Goal: Task Accomplishment & Management: Manage account settings

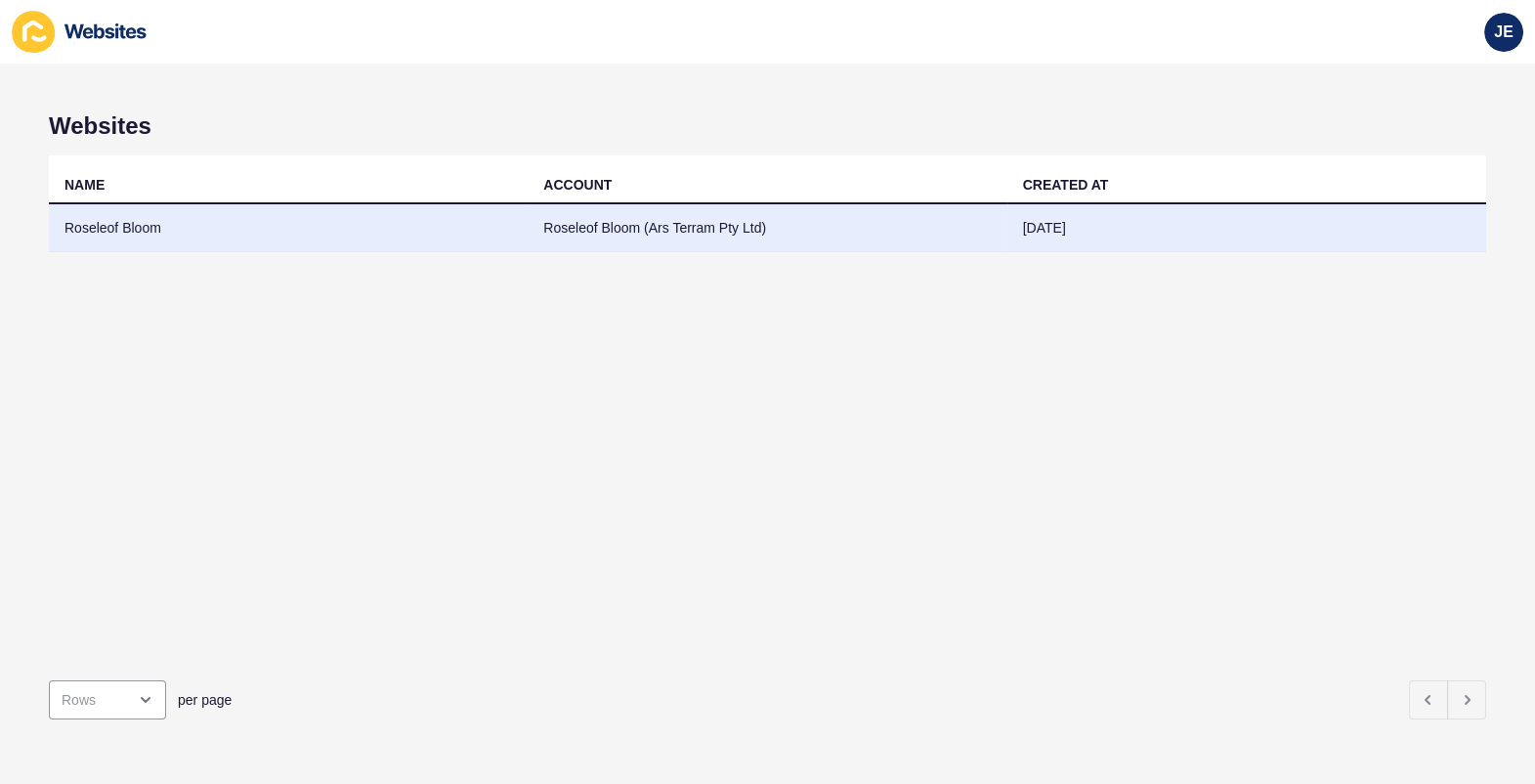
click at [795, 226] on td "Roseleof Bloom (Ars Terram Pty Ltd)" at bounding box center [767, 228] width 479 height 48
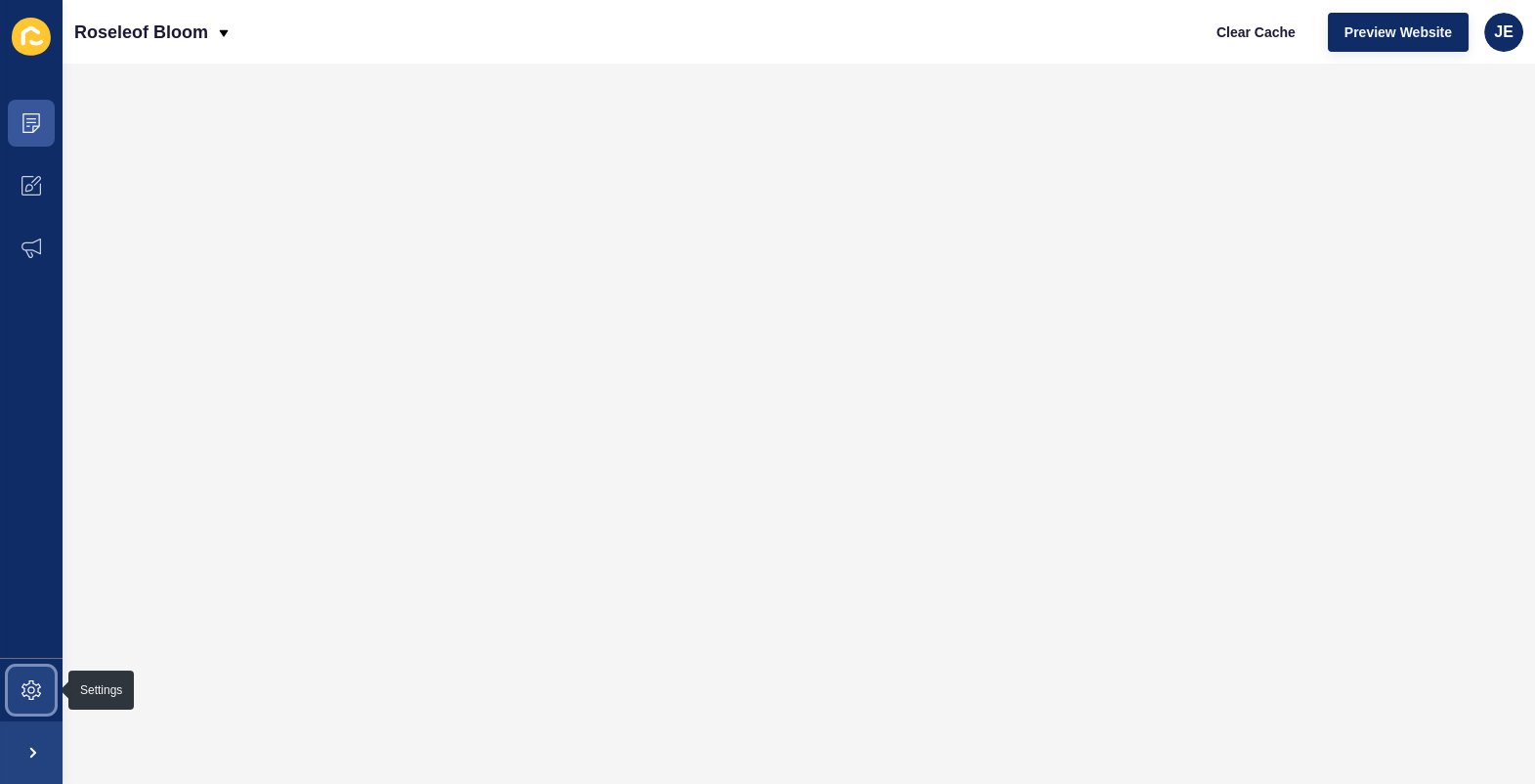
click at [24, 707] on span at bounding box center [31, 690] width 63 height 63
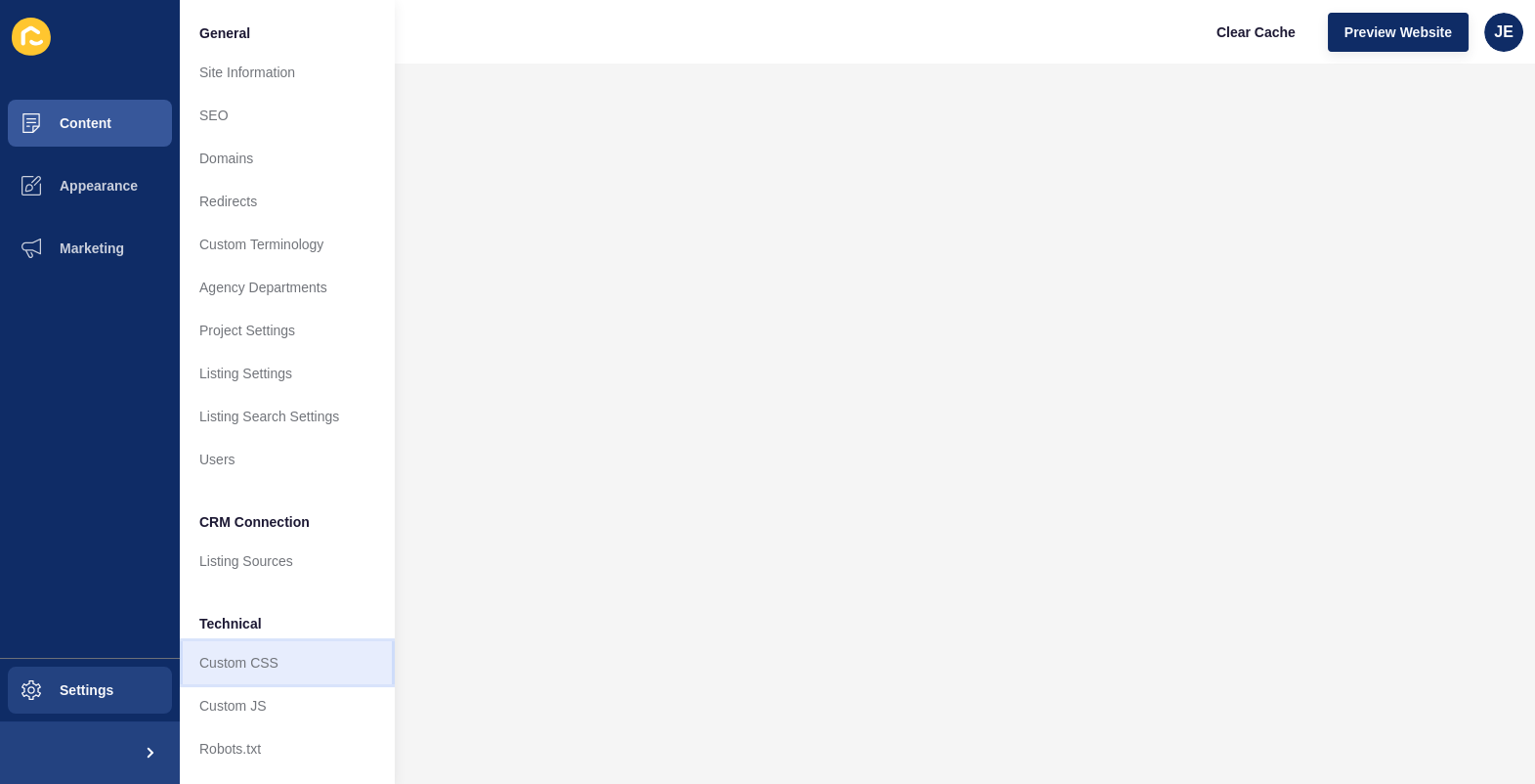
click at [220, 668] on link "Custom CSS" at bounding box center [288, 663] width 215 height 43
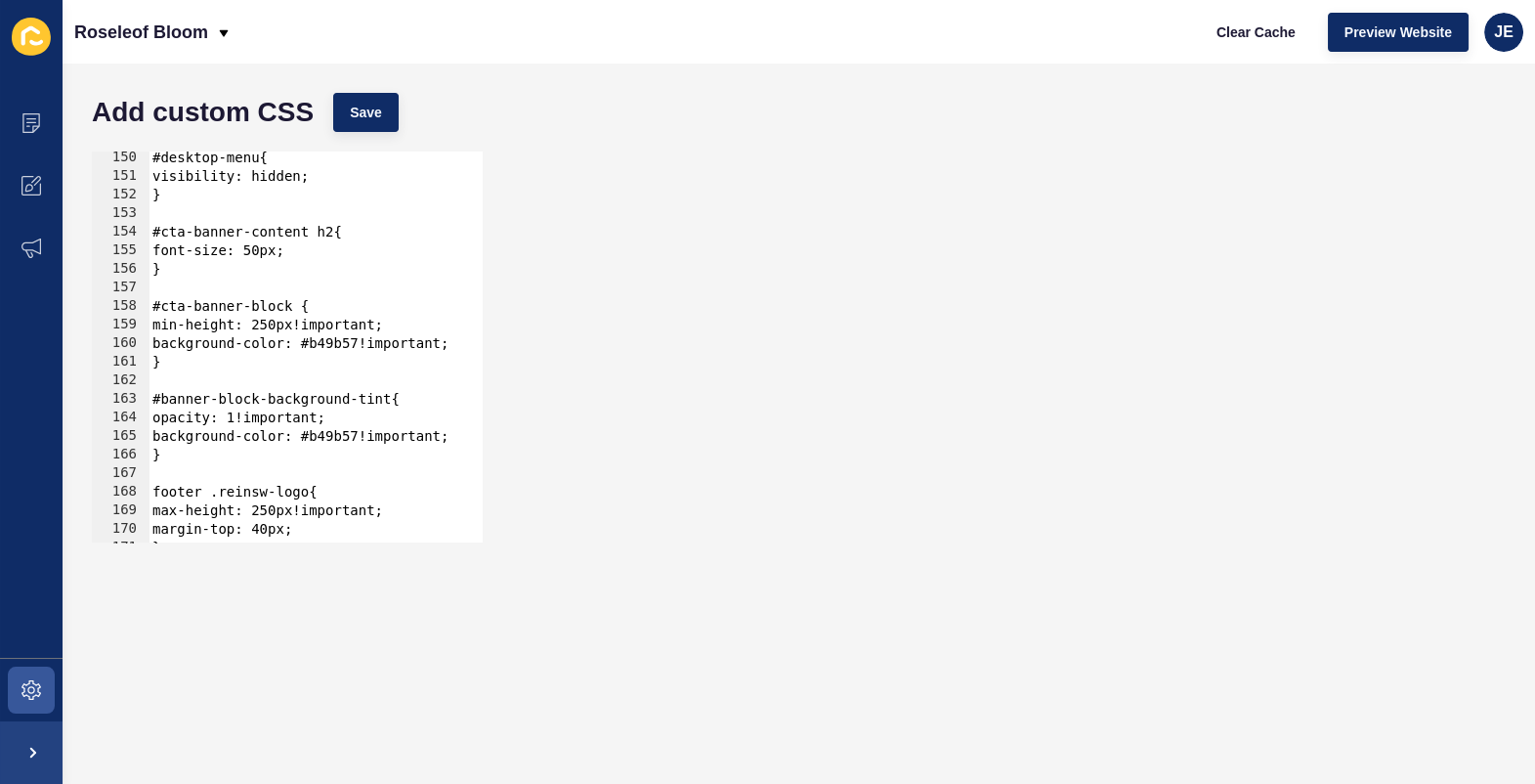
scroll to position [1864, 0]
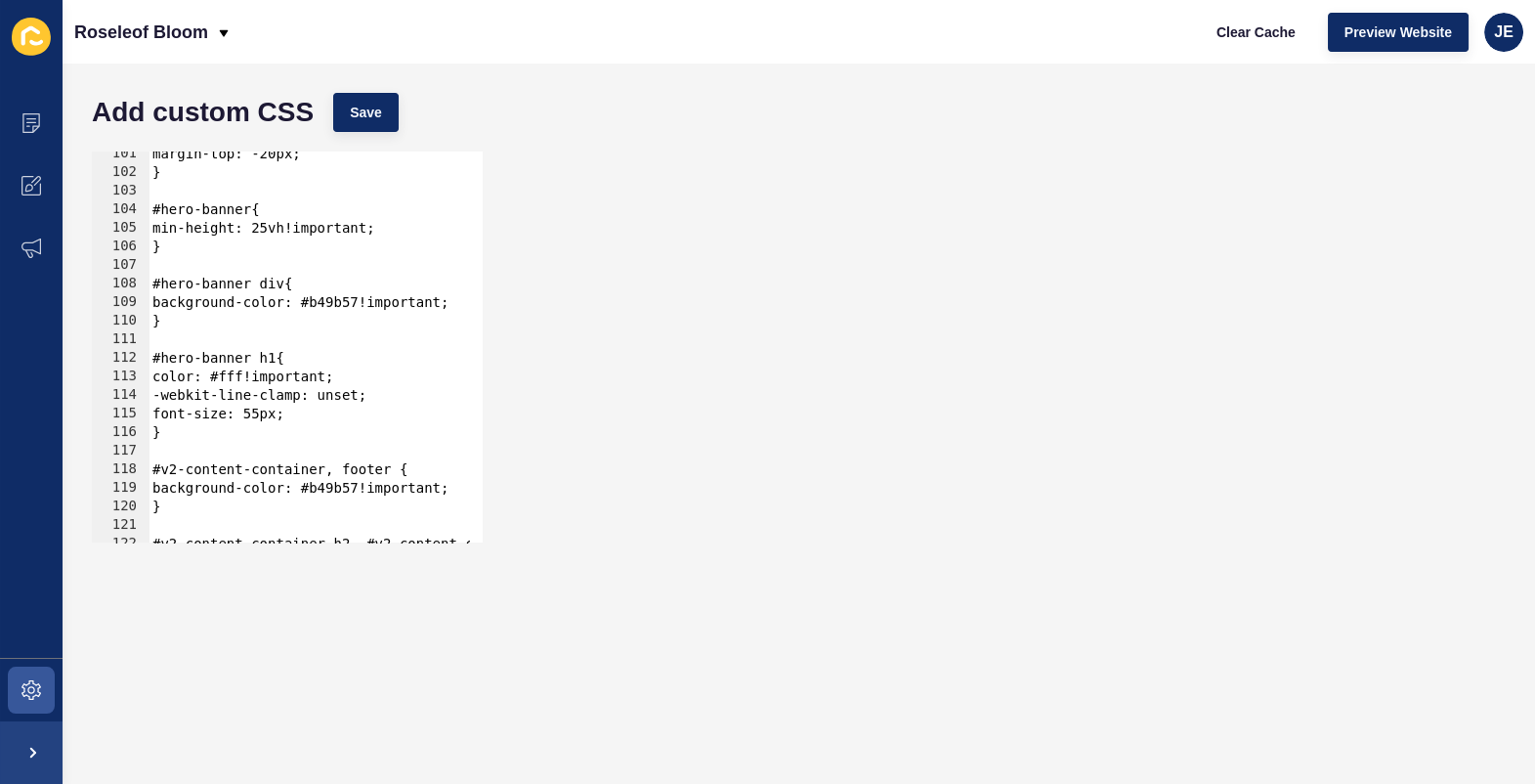
type textarea "font-size: 55px;"
click at [314, 415] on div "margin-top: -20px; } #hero-banner{ min-height: 25vh!important; } #hero-banner d…" at bounding box center [555, 351] width 813 height 414
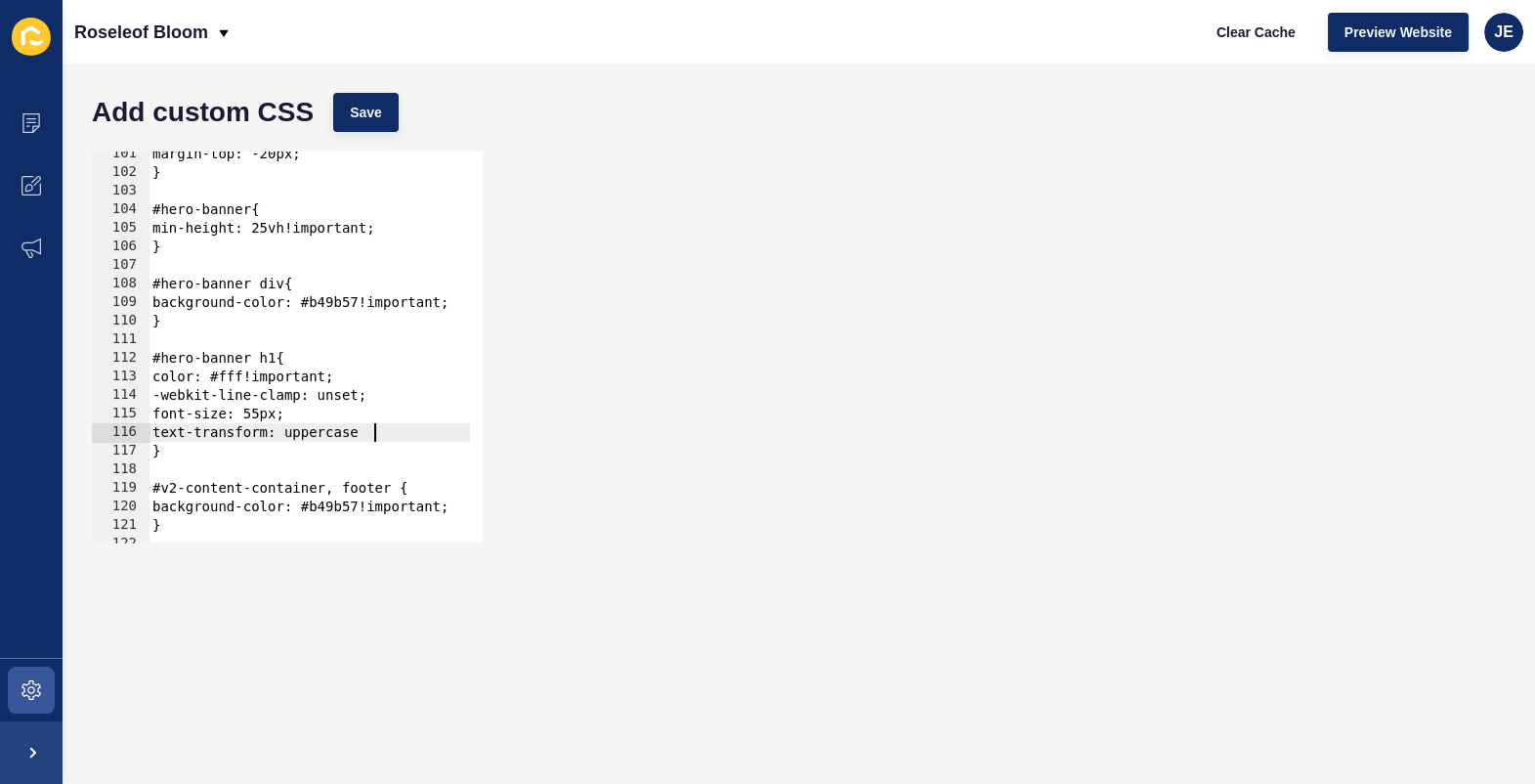
scroll to position [0, 15]
click at [395, 103] on div "Add custom CSS Save" at bounding box center [799, 113] width 1433 height 59
click at [382, 106] on button "Save" at bounding box center [365, 113] width 66 height 39
click at [1238, 30] on span "Clear Cache" at bounding box center [1256, 32] width 79 height 20
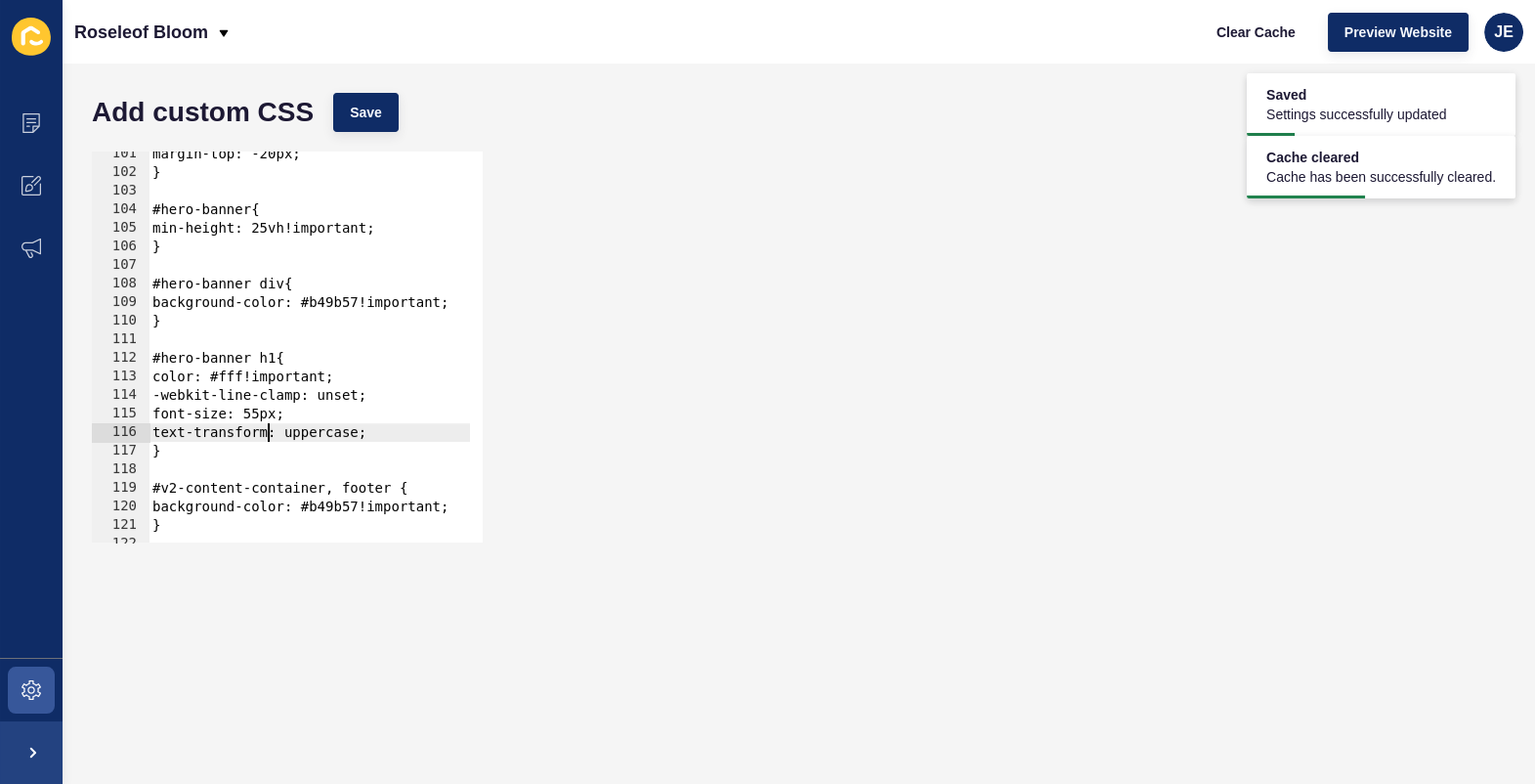
click at [267, 434] on div "margin-top: -20px; } #hero-banner{ min-height: 25vh!important; } #hero-banner d…" at bounding box center [555, 351] width 813 height 414
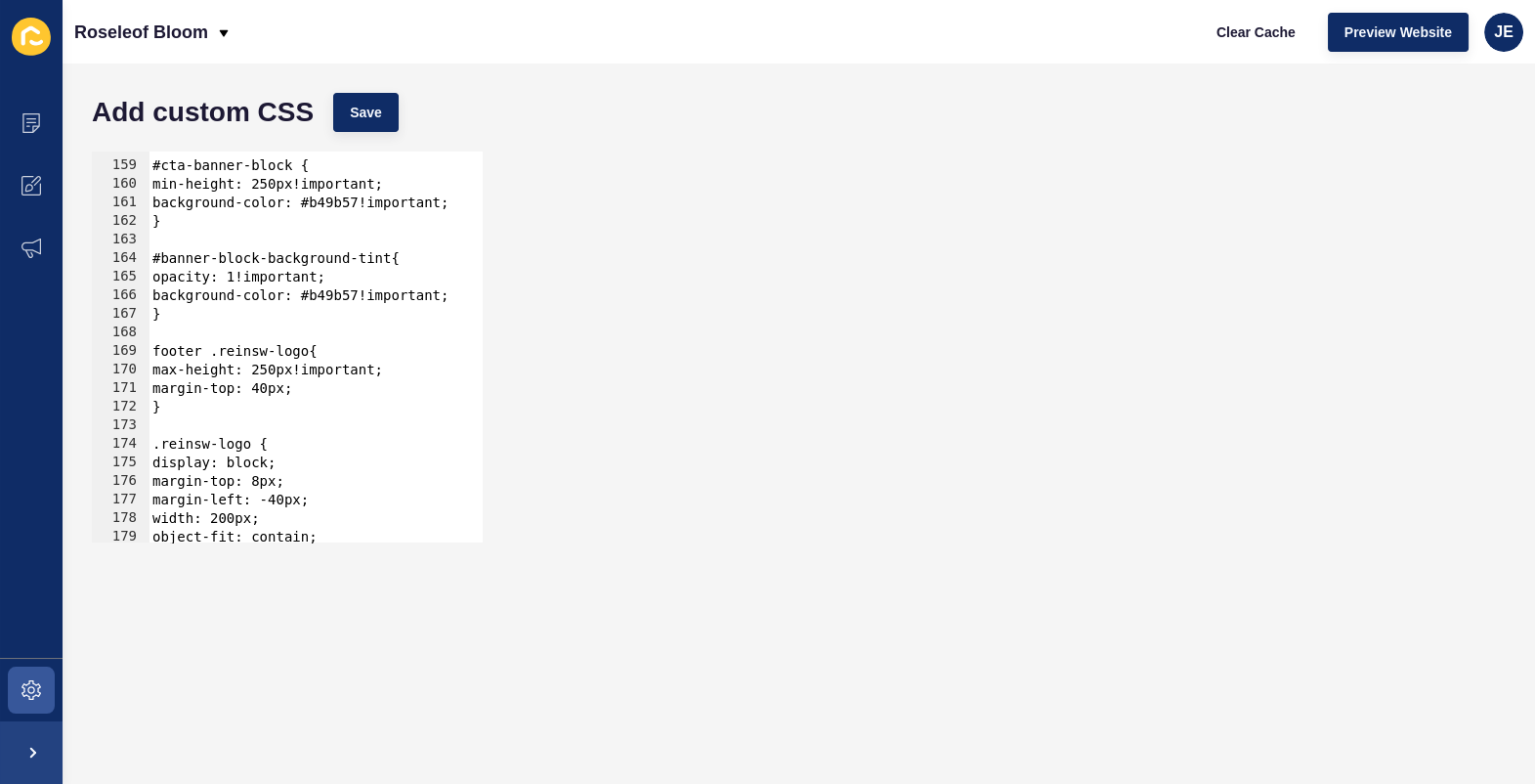
scroll to position [2928, 0]
click at [415, 178] on div "#cta-banner-block { min-height: 250px!important; background-color: #b49b57!impo…" at bounding box center [555, 345] width 813 height 414
type textarea "min-height: 250px!important;"
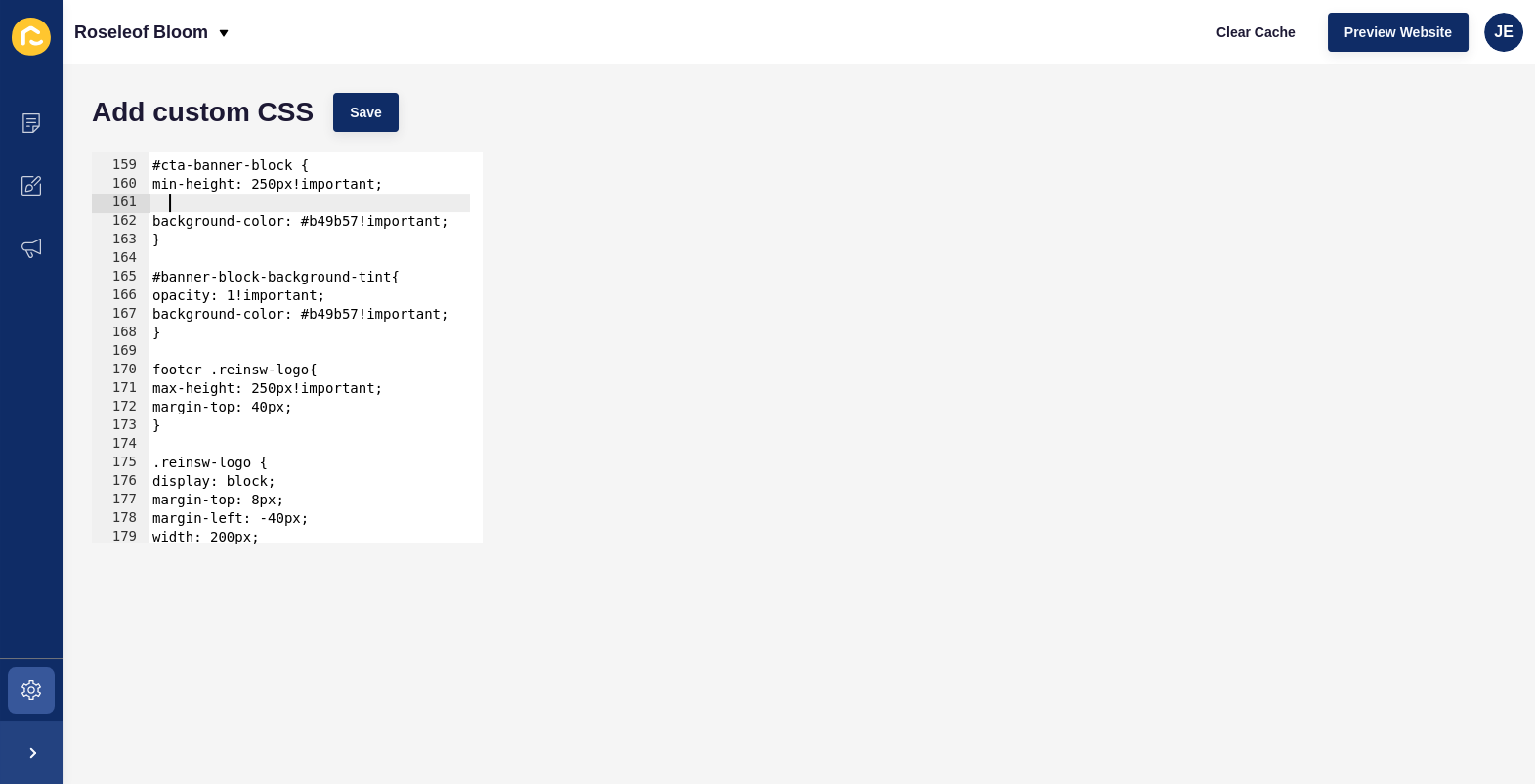
scroll to position [0, 0]
paste textarea
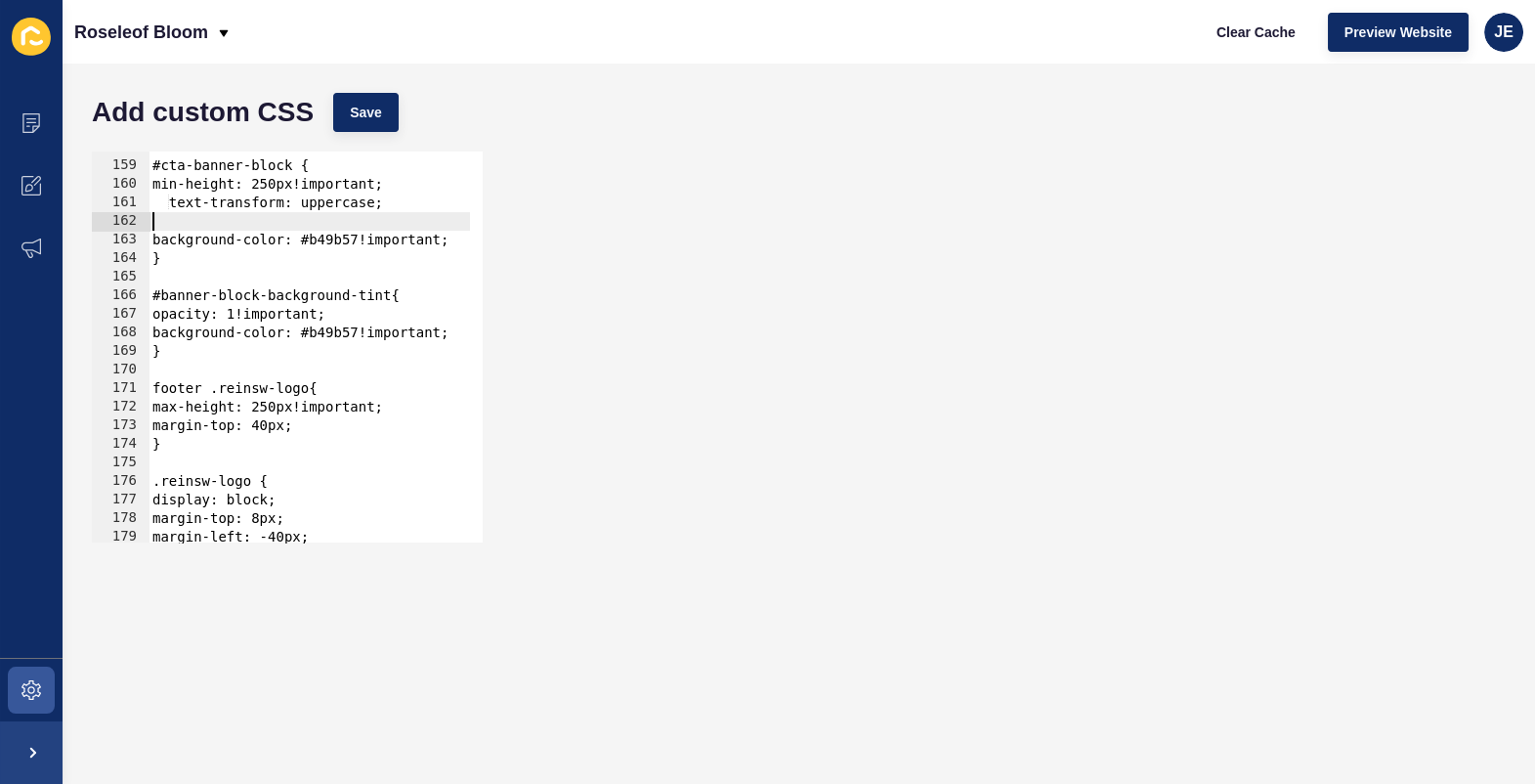
click at [184, 202] on div "#cta-banner-block { min-height: 250px!important; text-transform: uppercase; bac…" at bounding box center [555, 345] width 813 height 414
type textarea "text-transform: uppercase;"
click at [353, 112] on span "Save" at bounding box center [365, 113] width 32 height 20
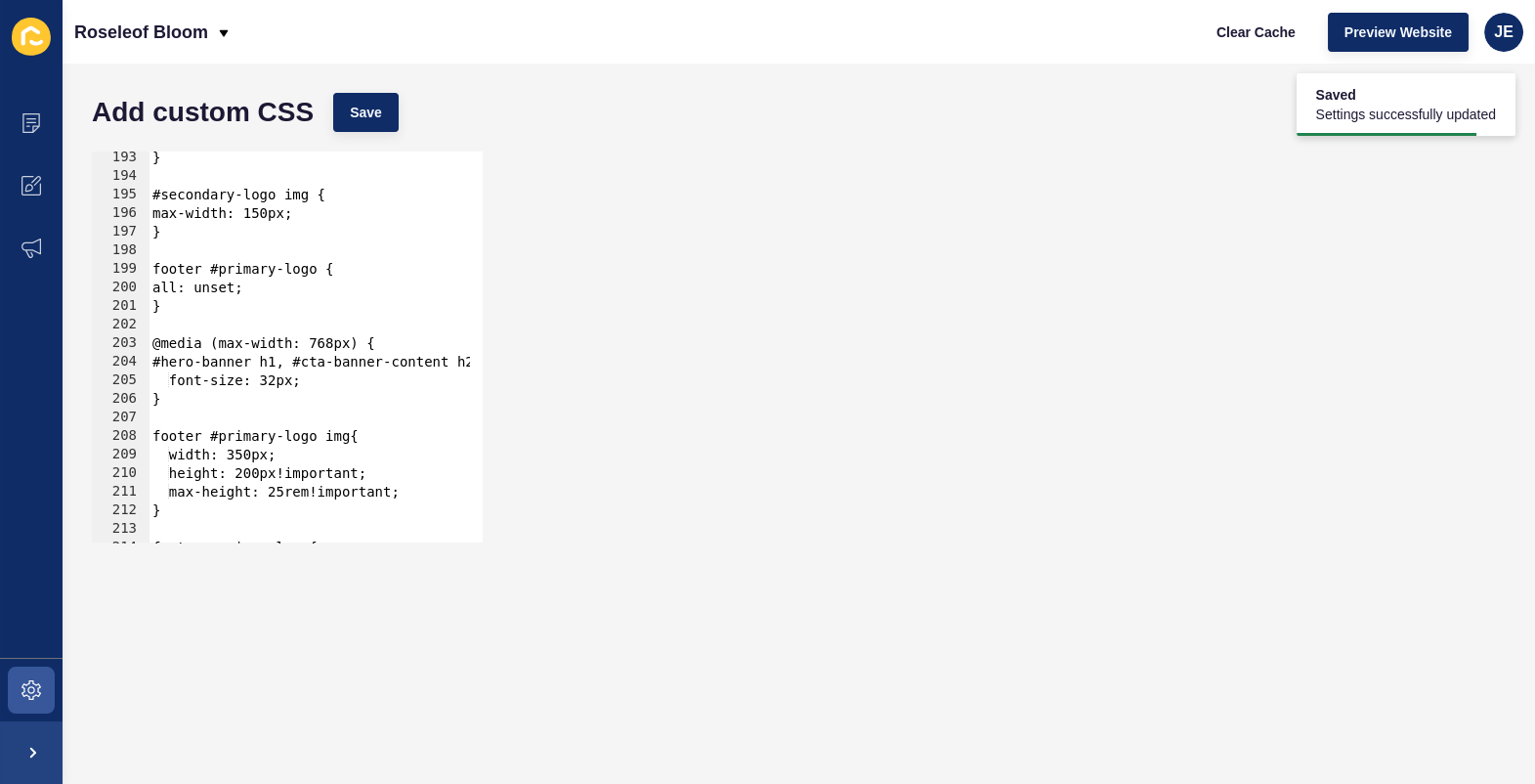
scroll to position [3673, 0]
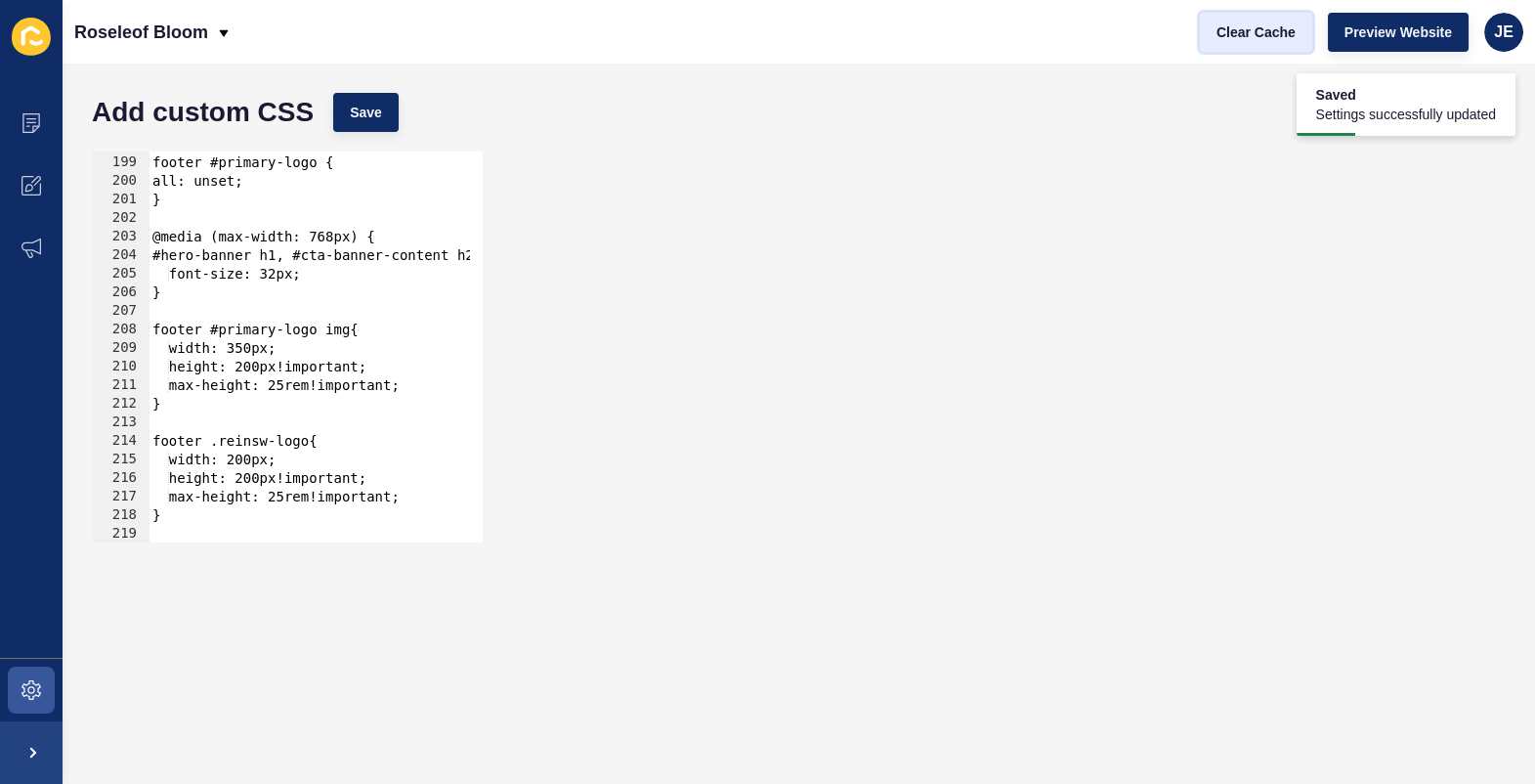
click at [1267, 33] on span "Clear Cache" at bounding box center [1256, 32] width 79 height 20
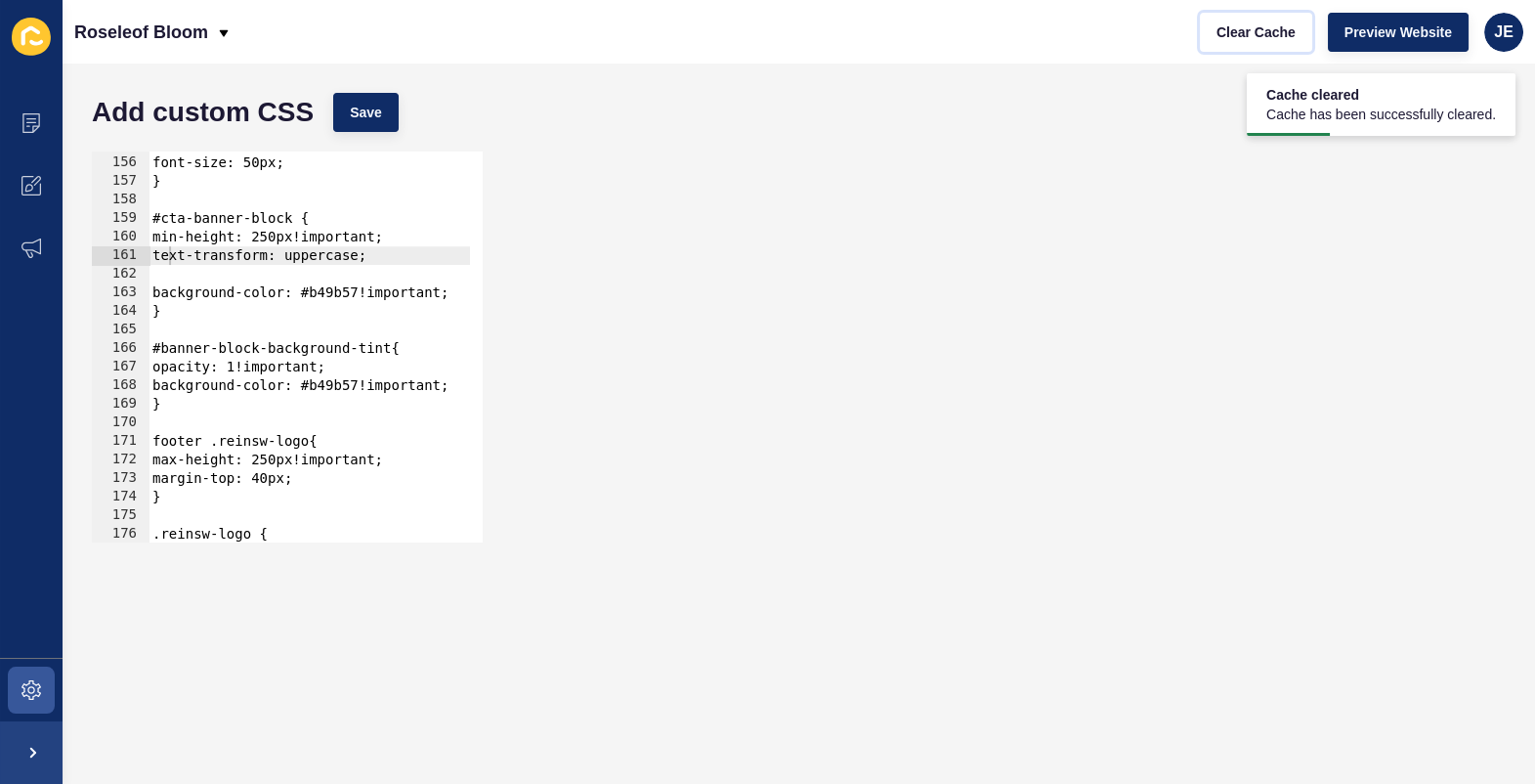
scroll to position [2822, 0]
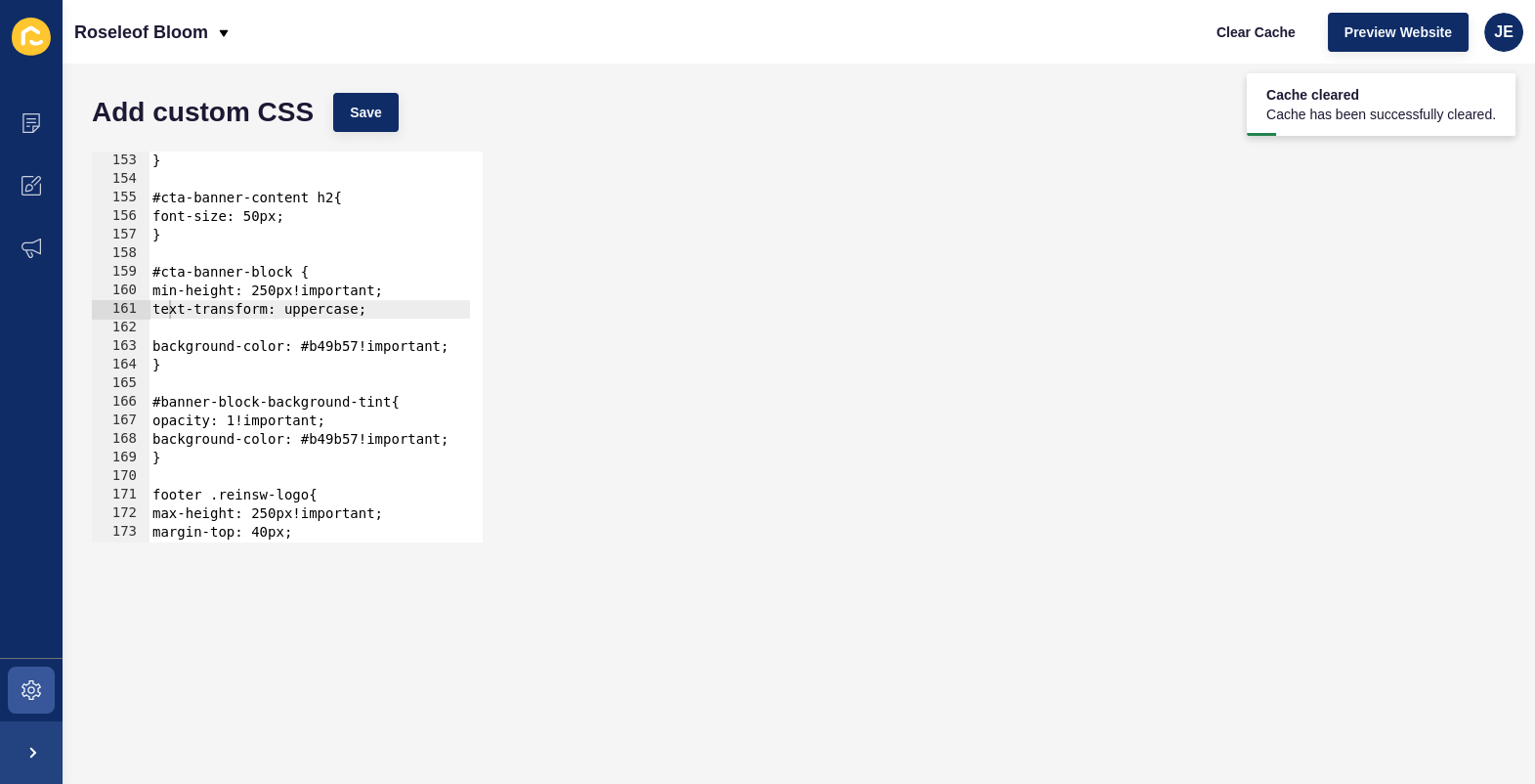
click at [293, 327] on div "} #cta-banner-content h2{ font-size: 50px; } #cta-banner-block { min-height: 25…" at bounding box center [555, 358] width 813 height 414
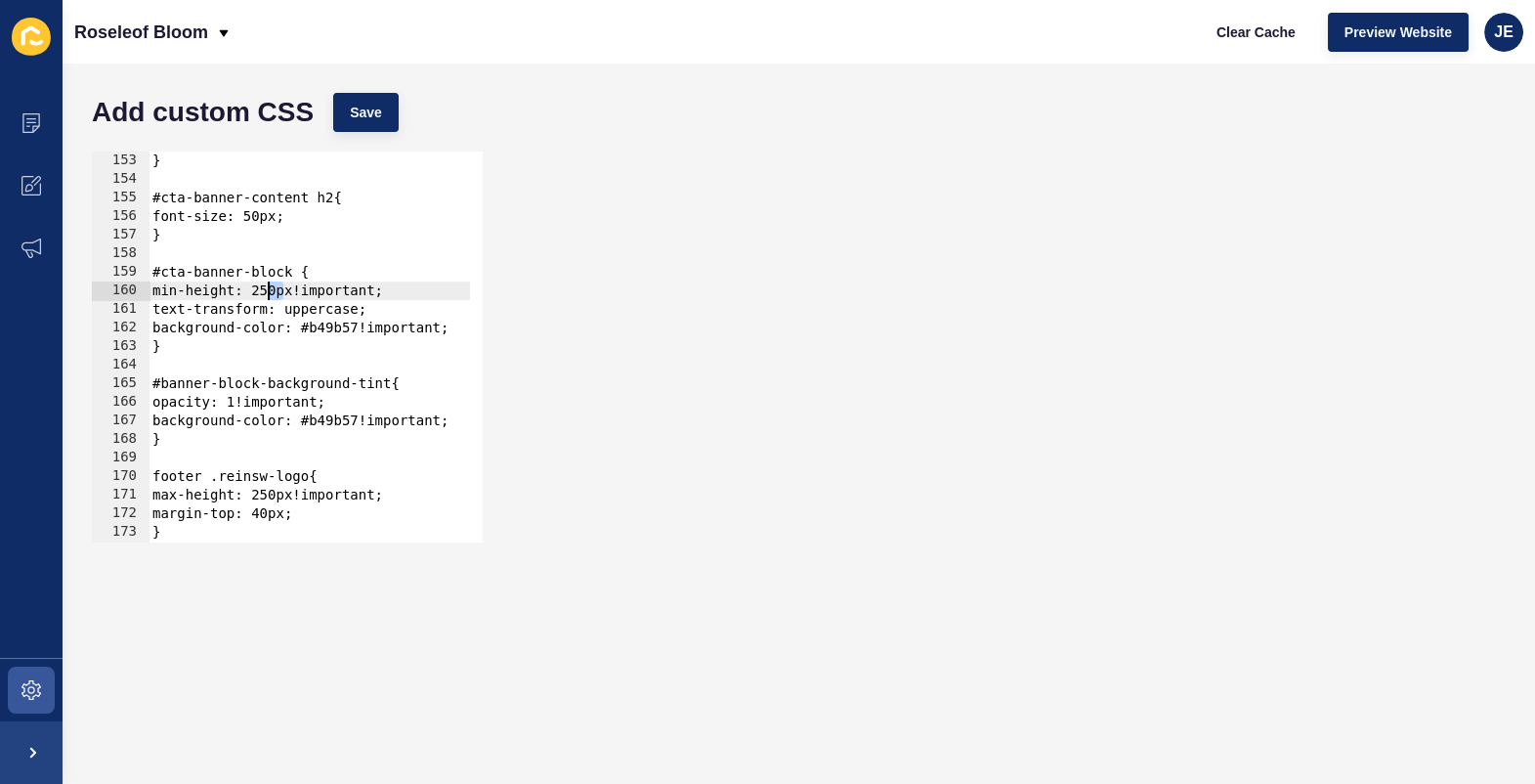
drag, startPoint x: 282, startPoint y: 290, endPoint x: 268, endPoint y: 290, distance: 14.0
click at [268, 290] on div "} #cta-banner-content h2{ font-size: 50px; } #cta-banner-block { min-height: 25…" at bounding box center [555, 358] width 813 height 414
click at [368, 114] on span "Save" at bounding box center [365, 113] width 32 height 20
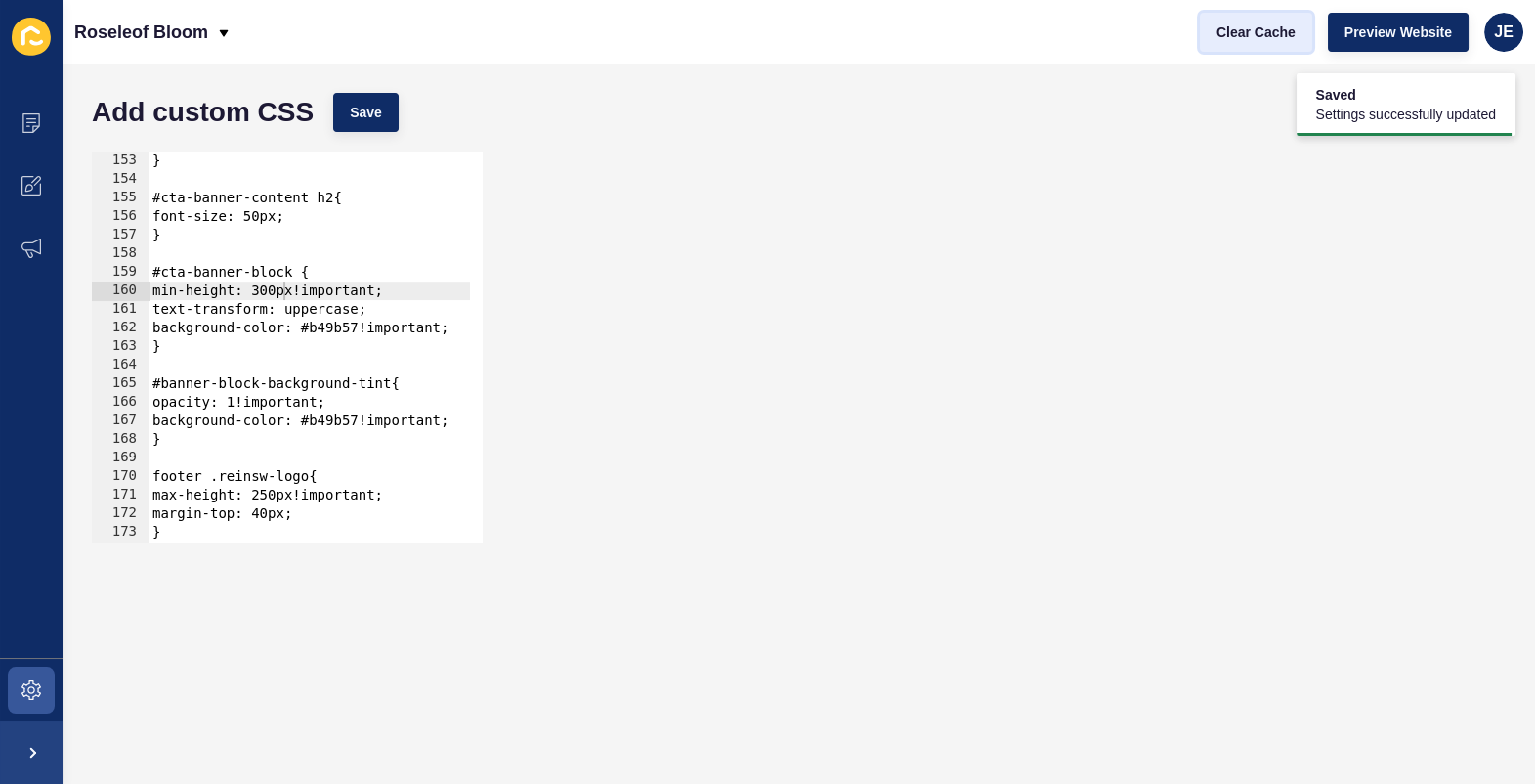
click at [1263, 25] on span "Clear Cache" at bounding box center [1256, 32] width 79 height 20
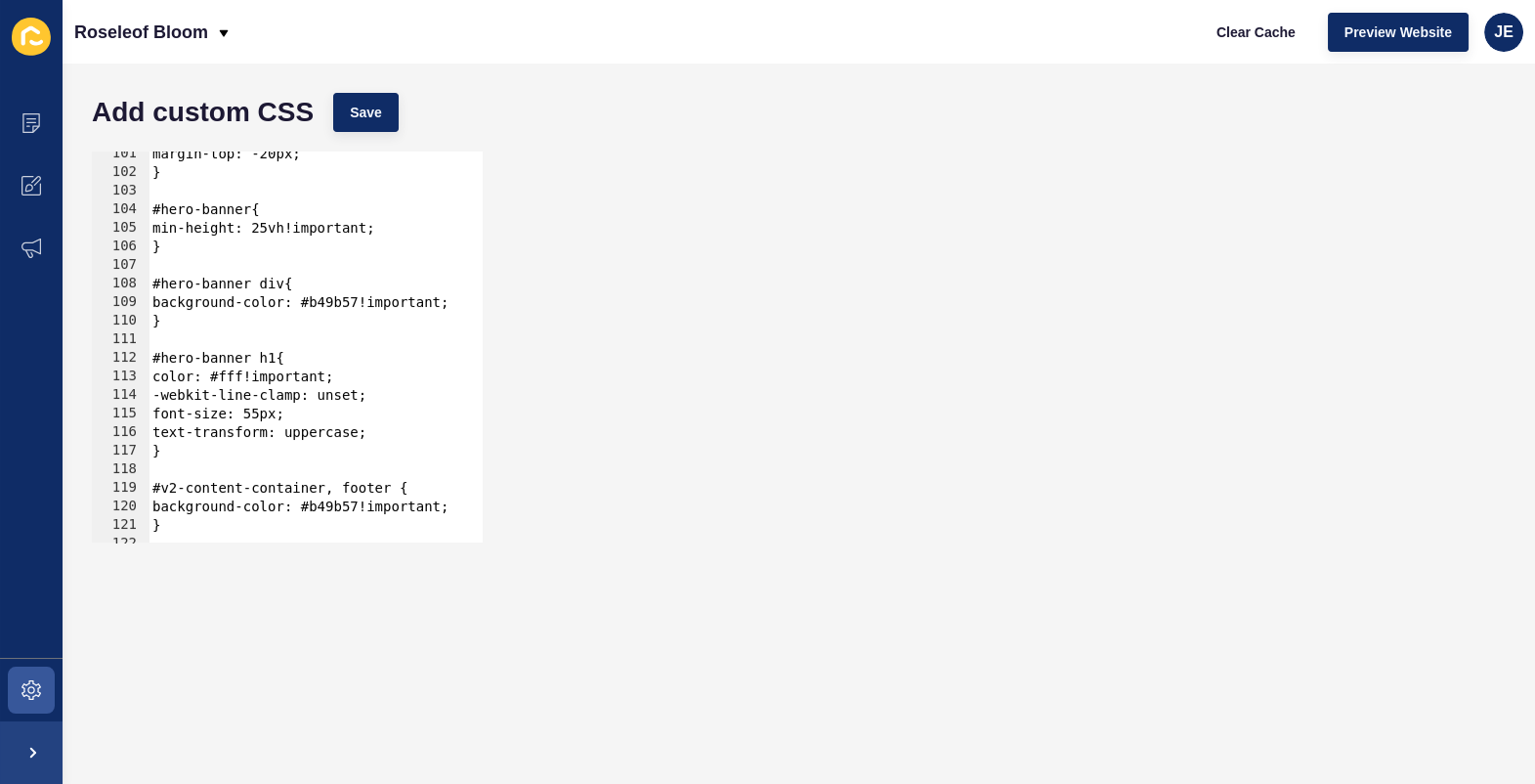
scroll to position [0, 10]
click at [269, 410] on div "margin-top: -20px; } #hero-banner{ min-height: 25vh!important; } #hero-banner d…" at bounding box center [555, 351] width 813 height 414
click at [353, 114] on span "Save" at bounding box center [365, 113] width 32 height 20
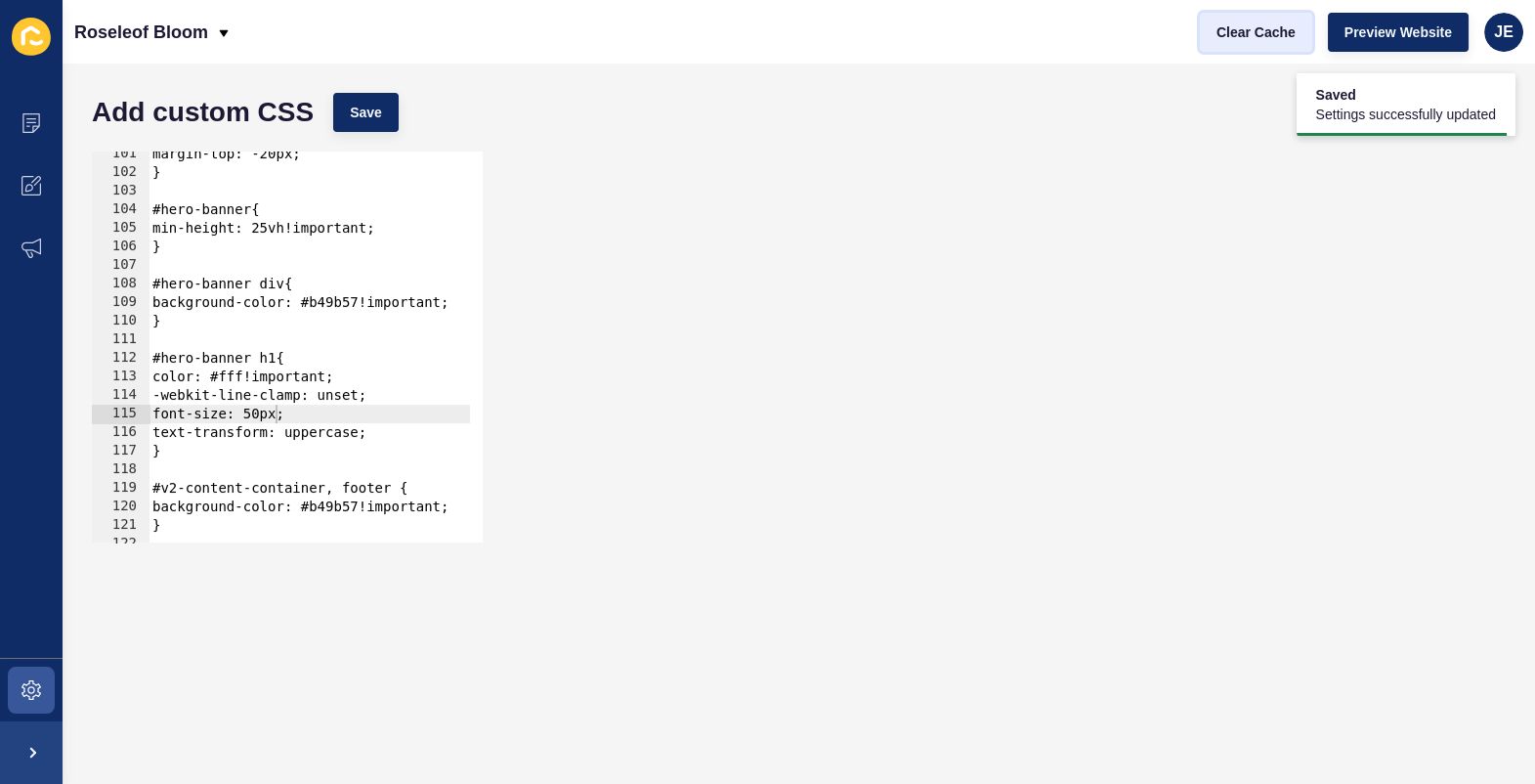
click at [1270, 38] on span "Clear Cache" at bounding box center [1256, 32] width 79 height 20
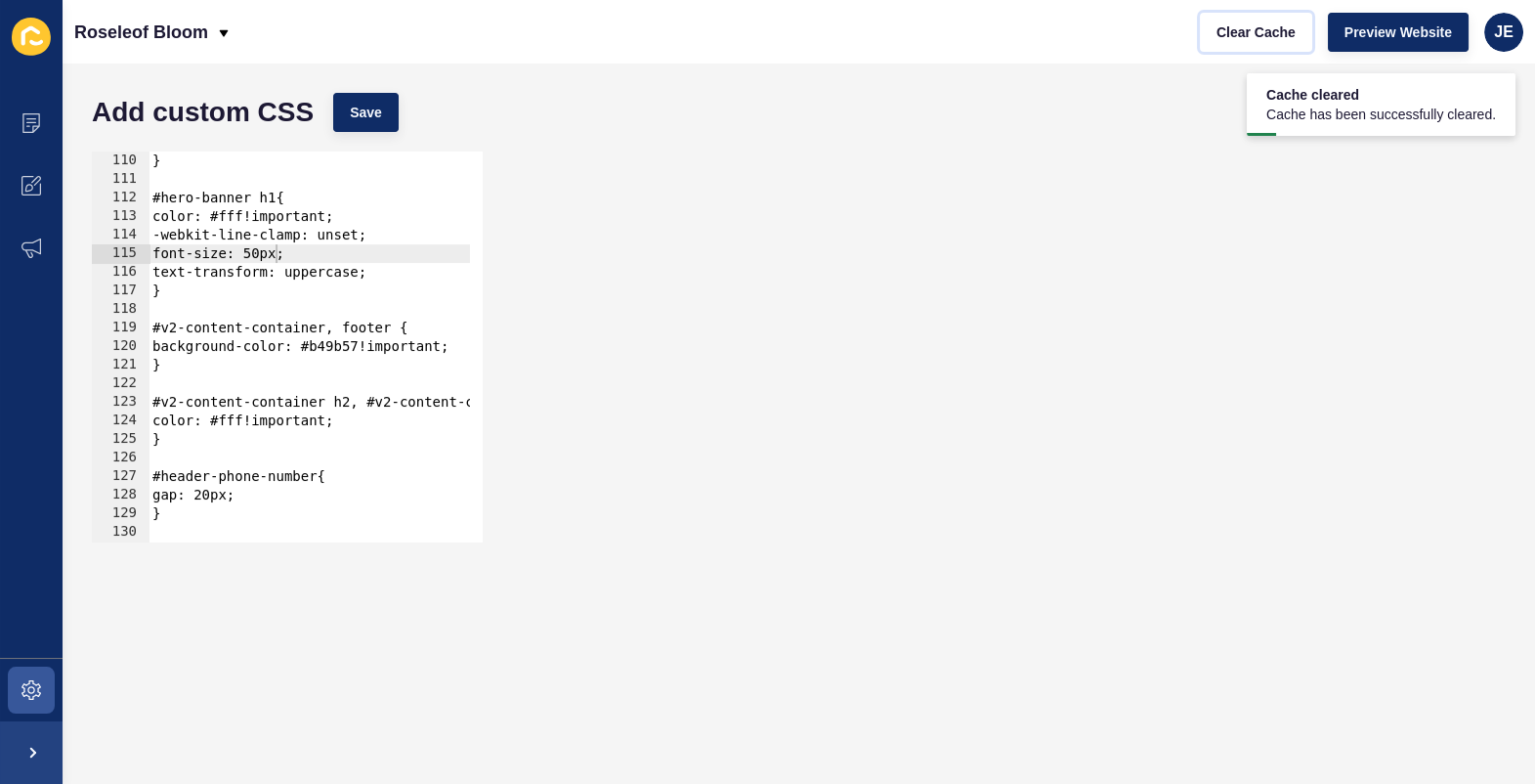
scroll to position [2022, 0]
click at [260, 258] on div "} #hero-banner h1{ color: #fff!important; -webkit-line-clamp: unset; font-size:…" at bounding box center [555, 358] width 813 height 414
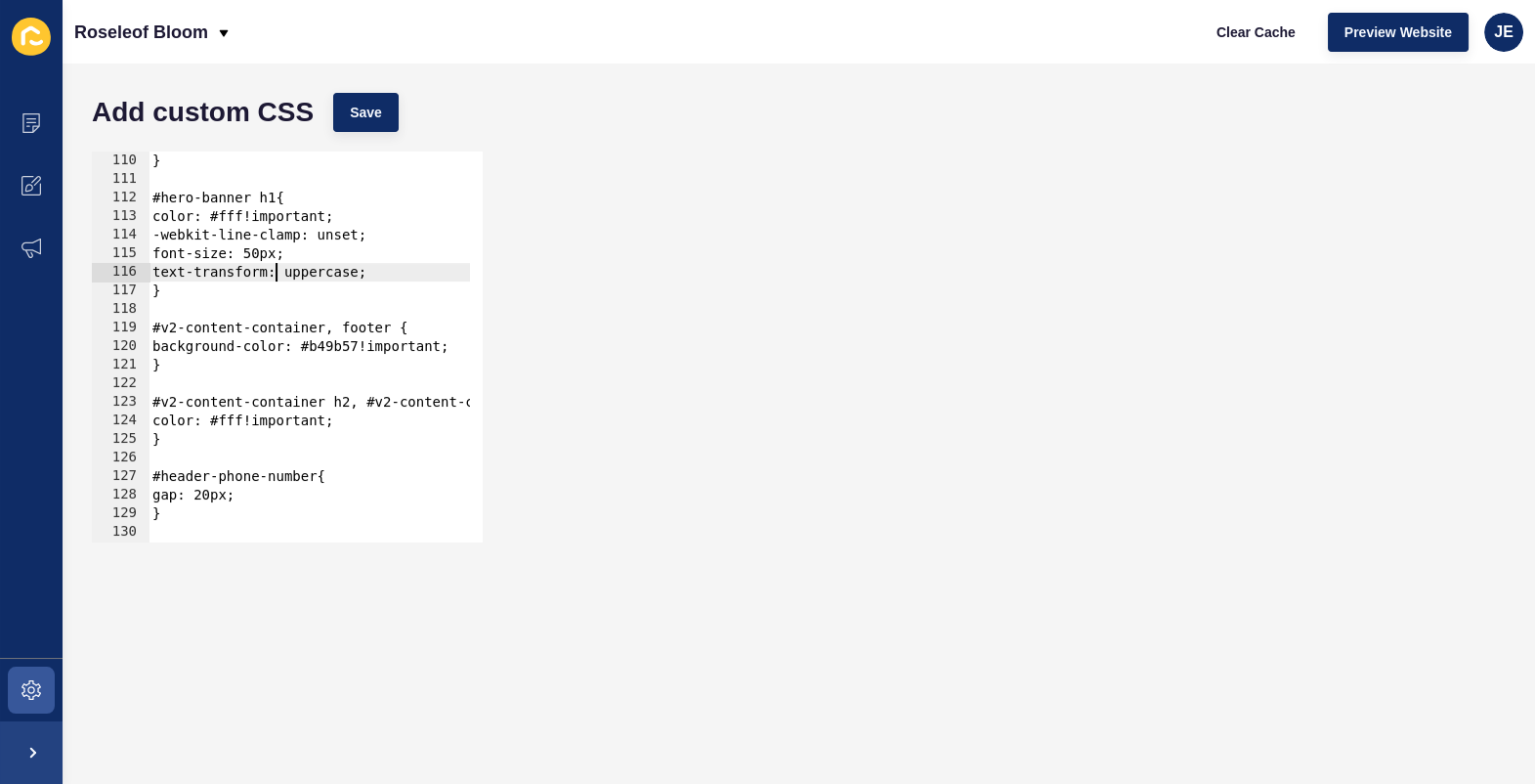
click at [274, 273] on div "} #hero-banner h1{ color: #fff!important; -webkit-line-clamp: unset; font-size:…" at bounding box center [555, 358] width 813 height 414
drag, startPoint x: 275, startPoint y: 256, endPoint x: 260, endPoint y: 253, distance: 15.3
click at [260, 253] on div "} #hero-banner h1{ color: #fff!important; -webkit-line-clamp: unset; font-size:…" at bounding box center [555, 358] width 813 height 414
click at [371, 106] on span "Save" at bounding box center [365, 113] width 32 height 20
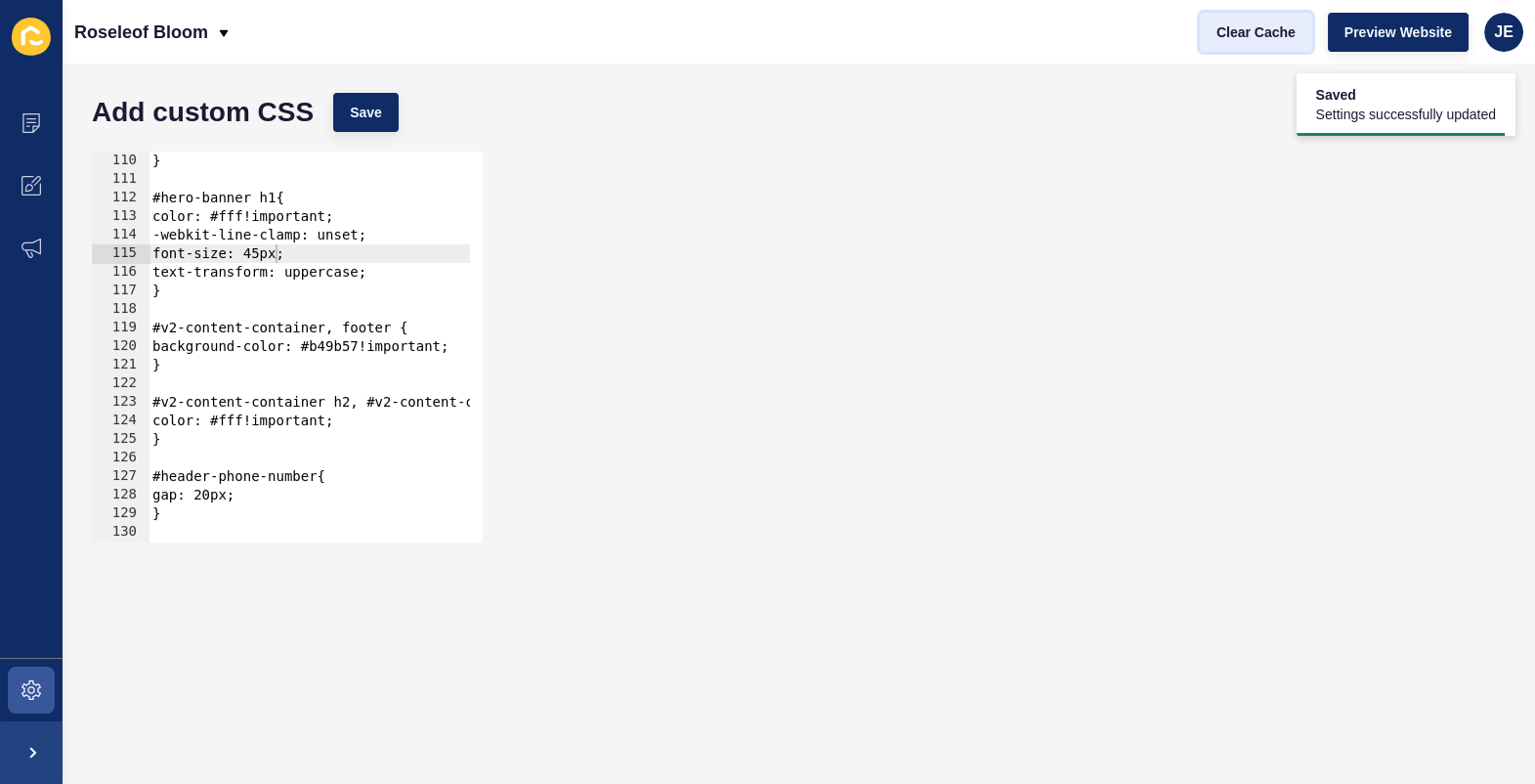
click at [1275, 31] on span "Clear Cache" at bounding box center [1256, 32] width 79 height 20
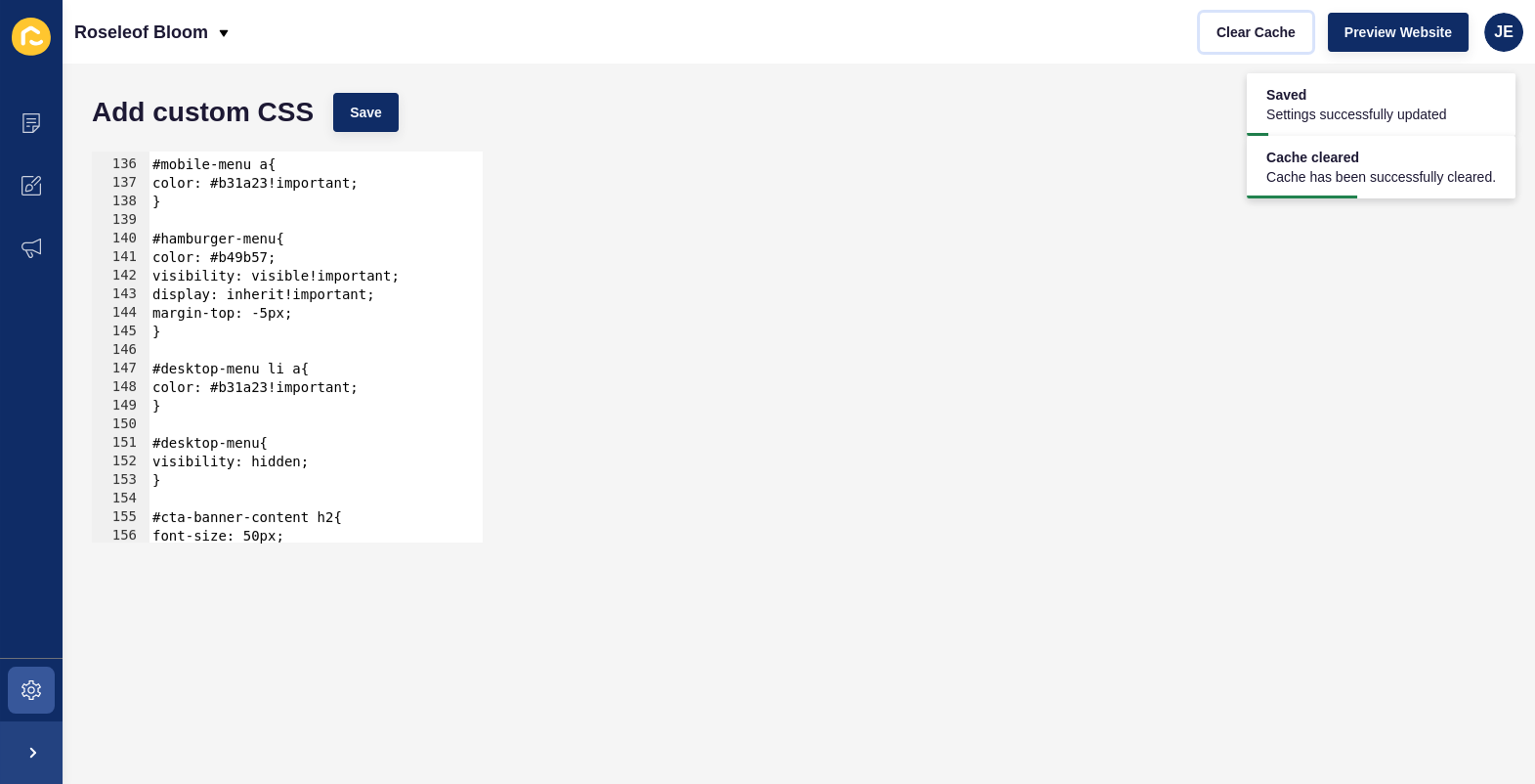
scroll to position [2608, 0]
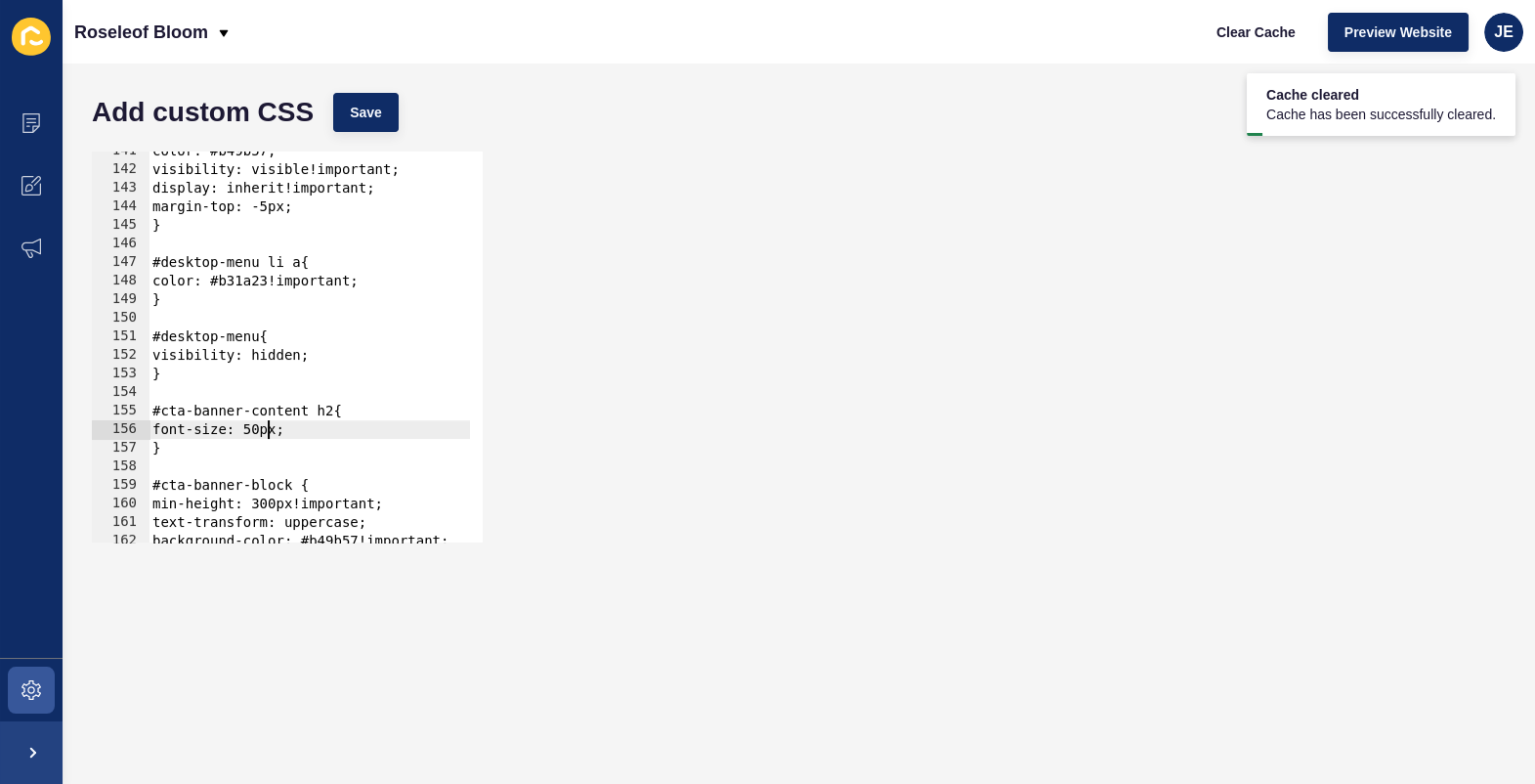
click at [264, 429] on div "color: #b49b57; visibility: visible!important; display: inherit!important; marg…" at bounding box center [555, 348] width 813 height 414
drag, startPoint x: 273, startPoint y: 431, endPoint x: 256, endPoint y: 431, distance: 17.0
click at [256, 431] on div "color: #b49b57; visibility: visible!important; display: inherit!important; marg…" at bounding box center [555, 348] width 813 height 414
click at [253, 435] on div "color: #b49b57; visibility: visible!important; display: inherit!important; marg…" at bounding box center [555, 348] width 813 height 414
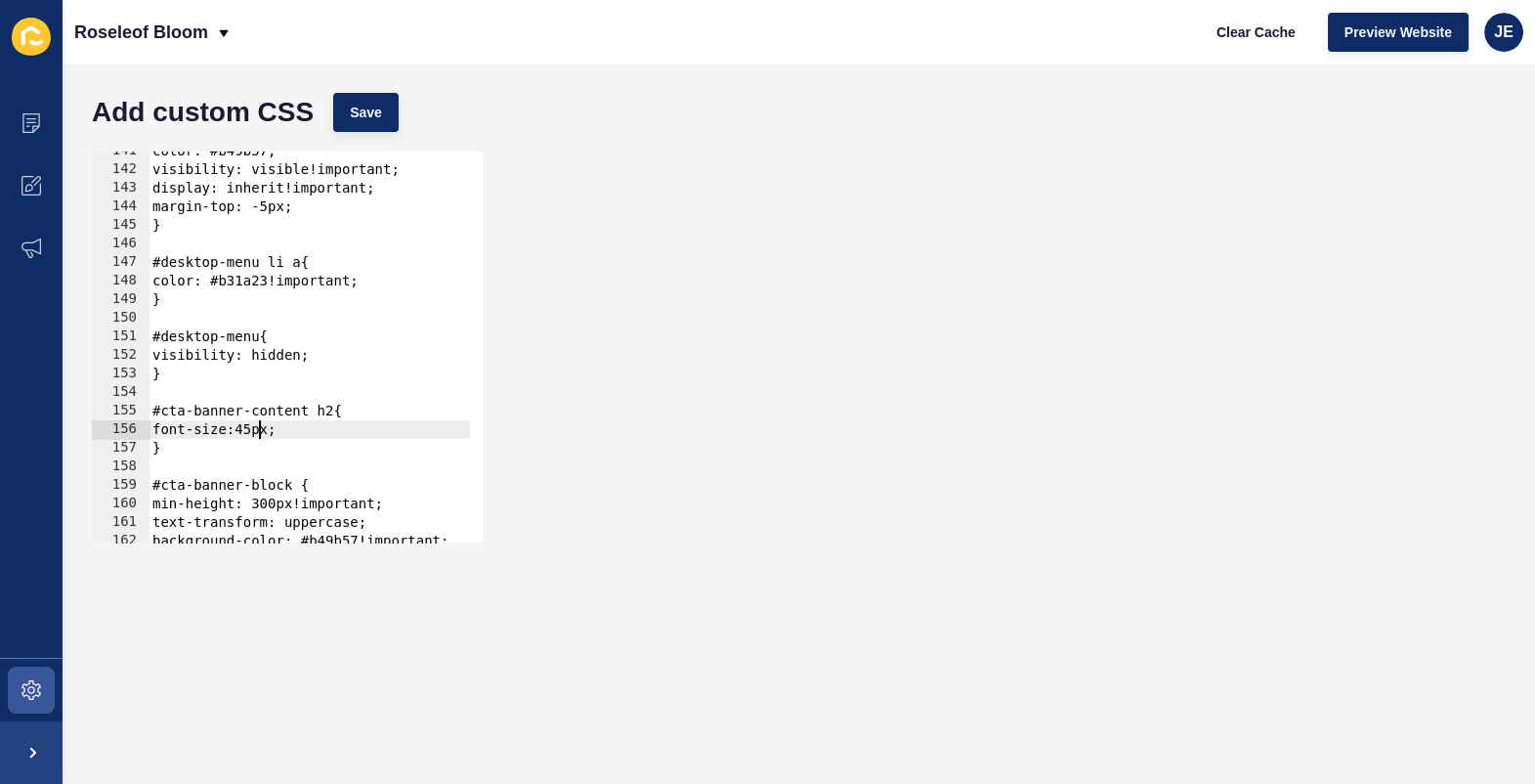
click at [255, 430] on div "color: #b49b57; visibility: visible!important; display: inherit!important; marg…" at bounding box center [555, 348] width 813 height 414
type textarea "font-size: 45px;"
click at [375, 97] on button "Save" at bounding box center [365, 113] width 66 height 39
click at [1257, 35] on span "Clear Cache" at bounding box center [1256, 32] width 79 height 20
click at [21, 134] on span at bounding box center [31, 123] width 63 height 63
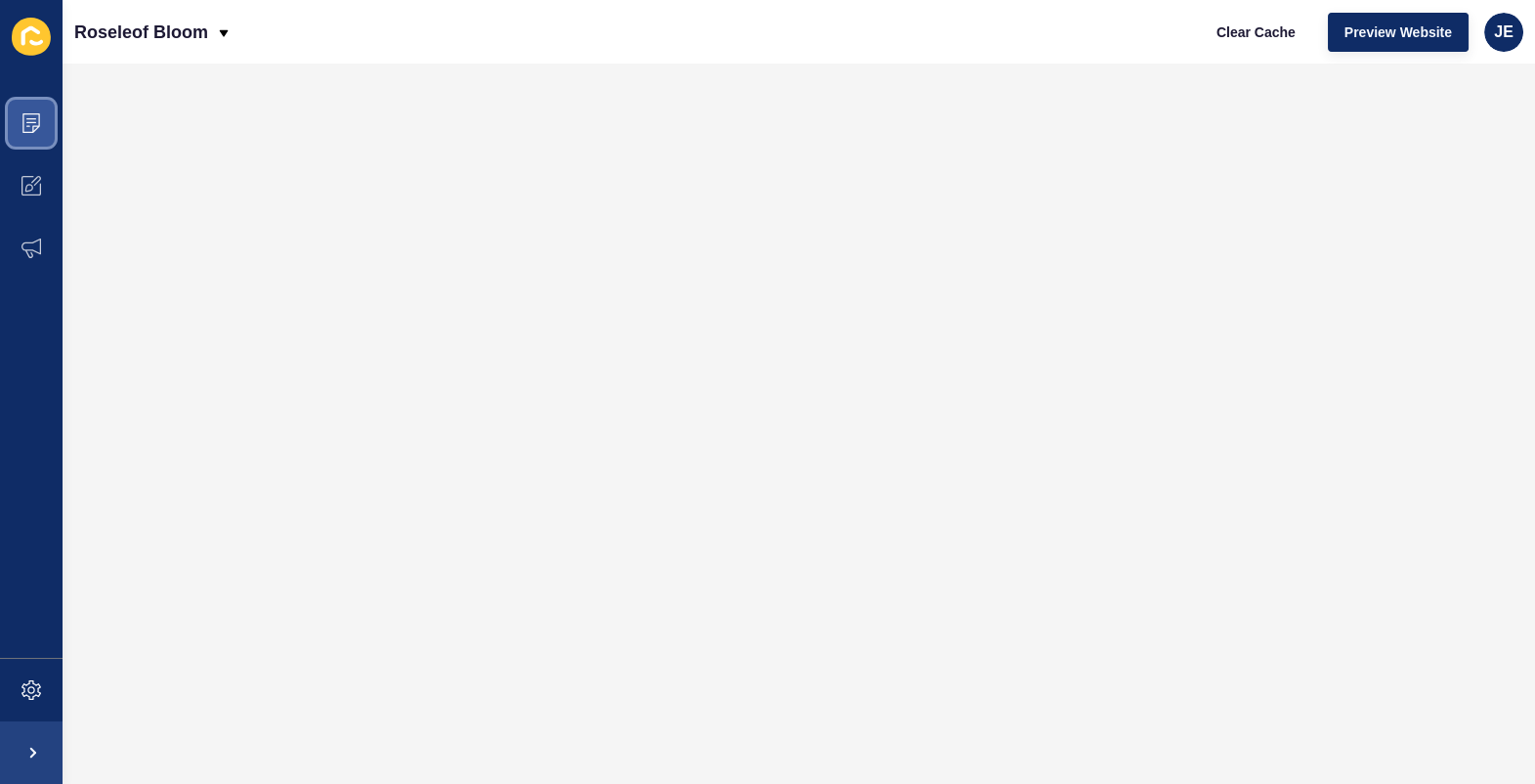
click at [19, 134] on span at bounding box center [31, 123] width 63 height 63
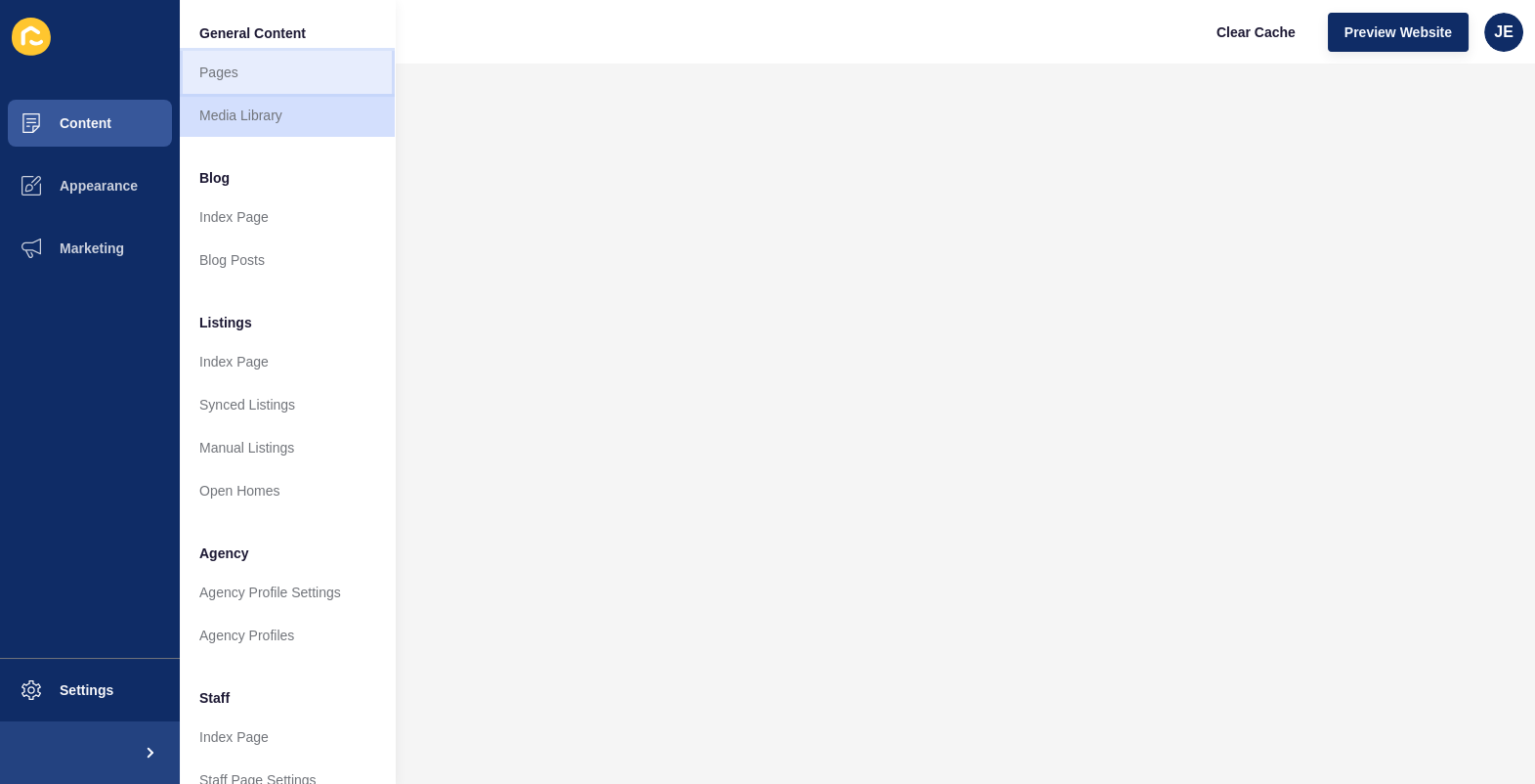
click at [209, 71] on link "Pages" at bounding box center [288, 72] width 215 height 43
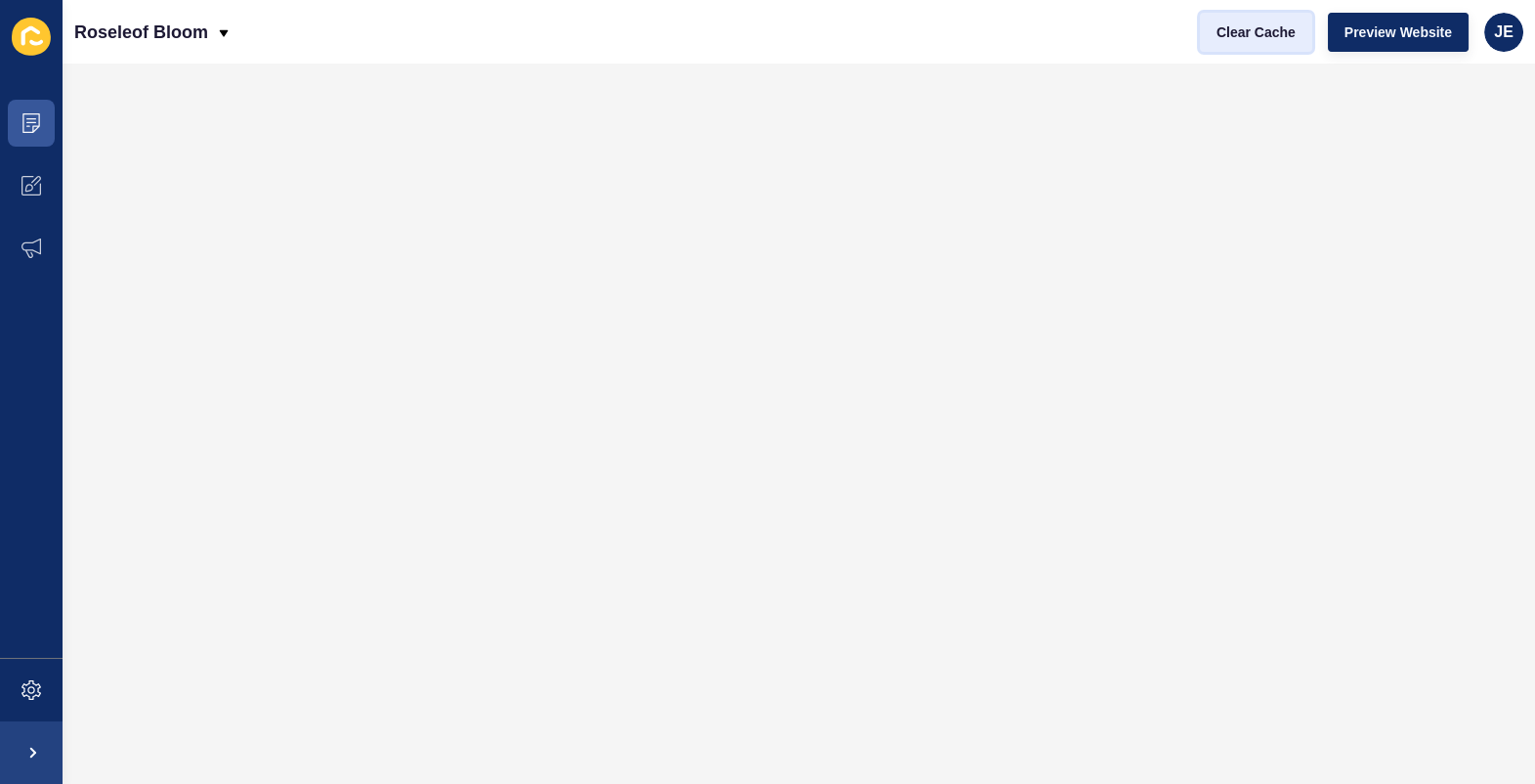
click at [1268, 36] on span "Clear Cache" at bounding box center [1256, 32] width 79 height 20
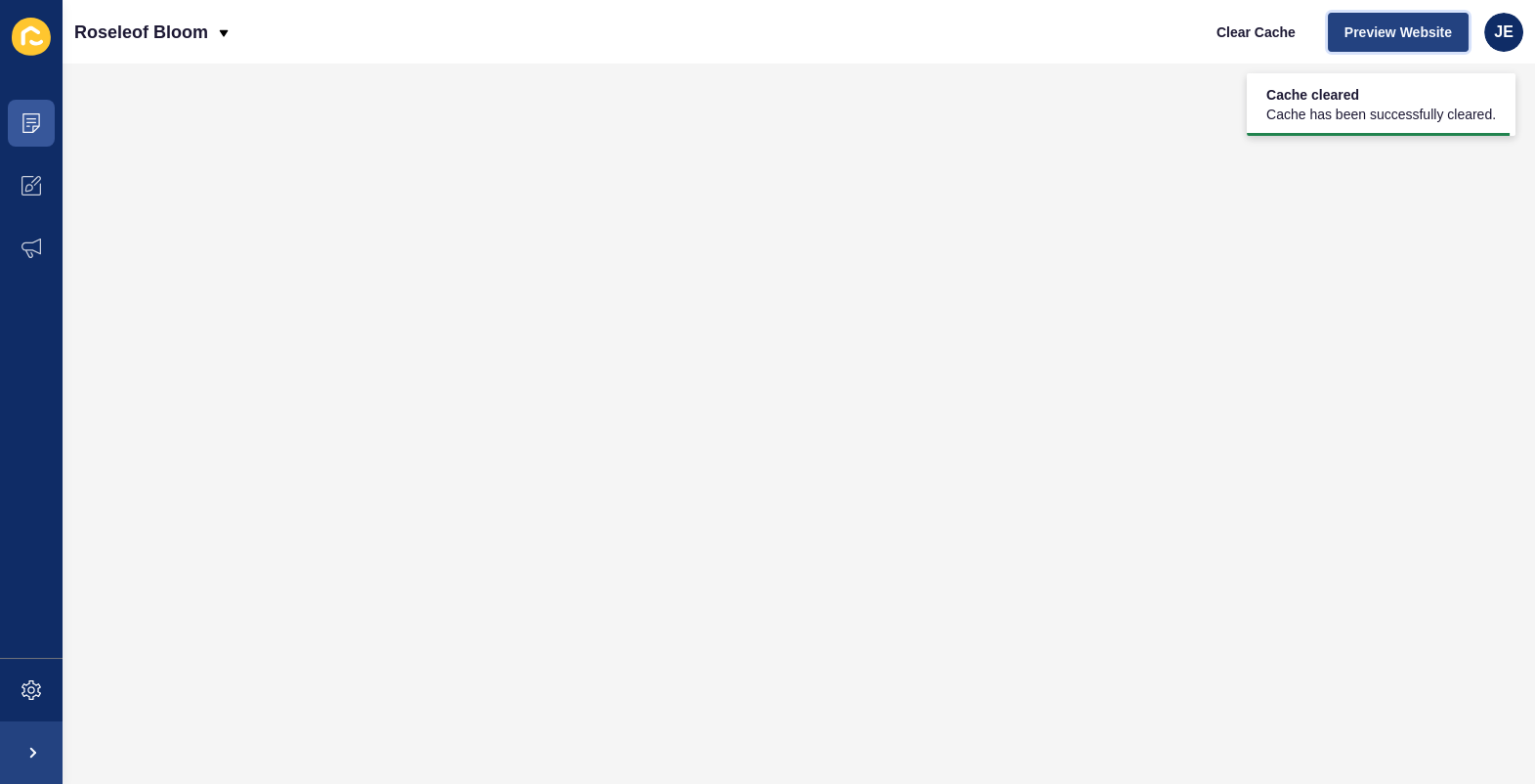
click at [1372, 37] on span "Preview Website" at bounding box center [1399, 32] width 108 height 20
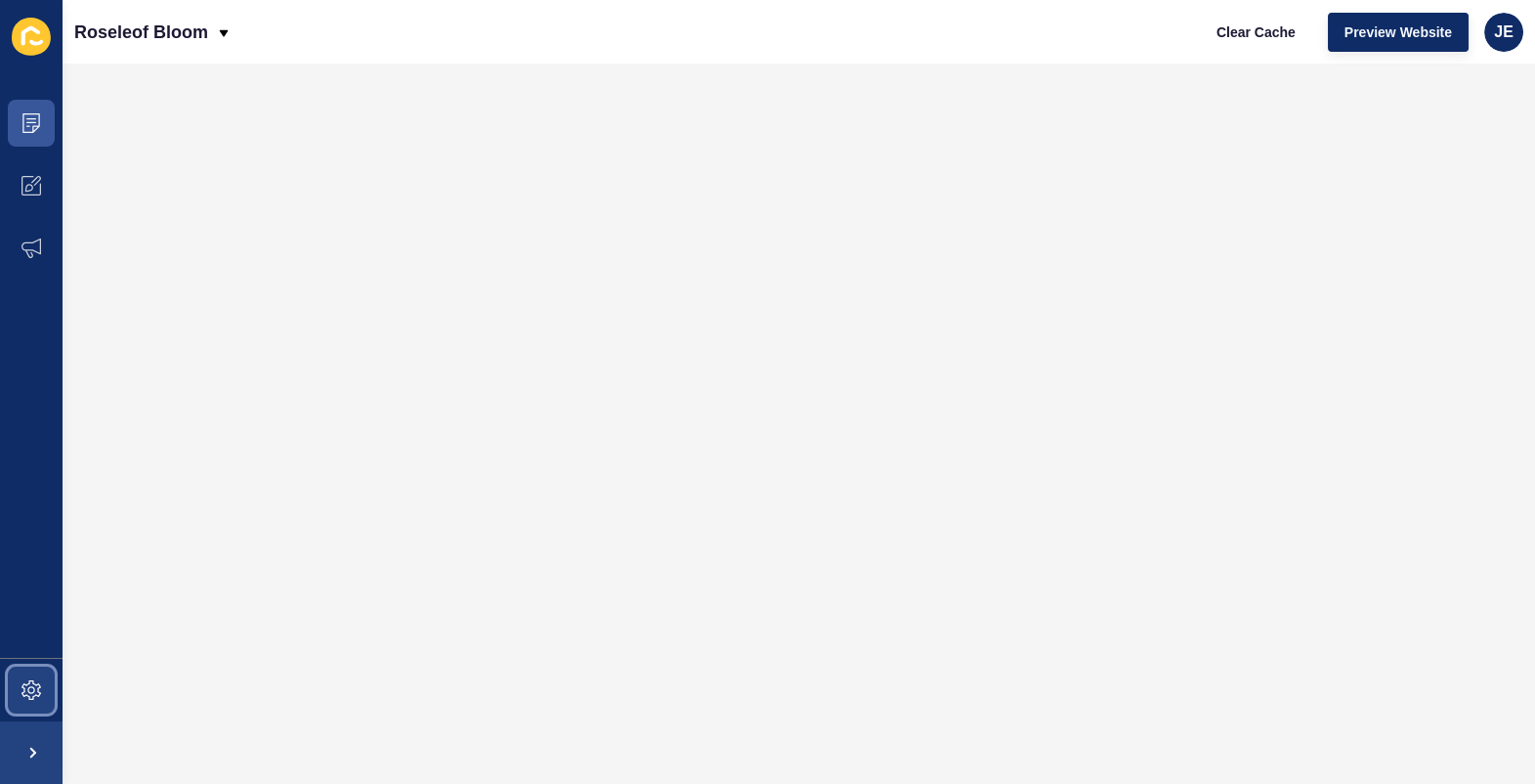
click at [40, 688] on icon at bounding box center [31, 690] width 20 height 20
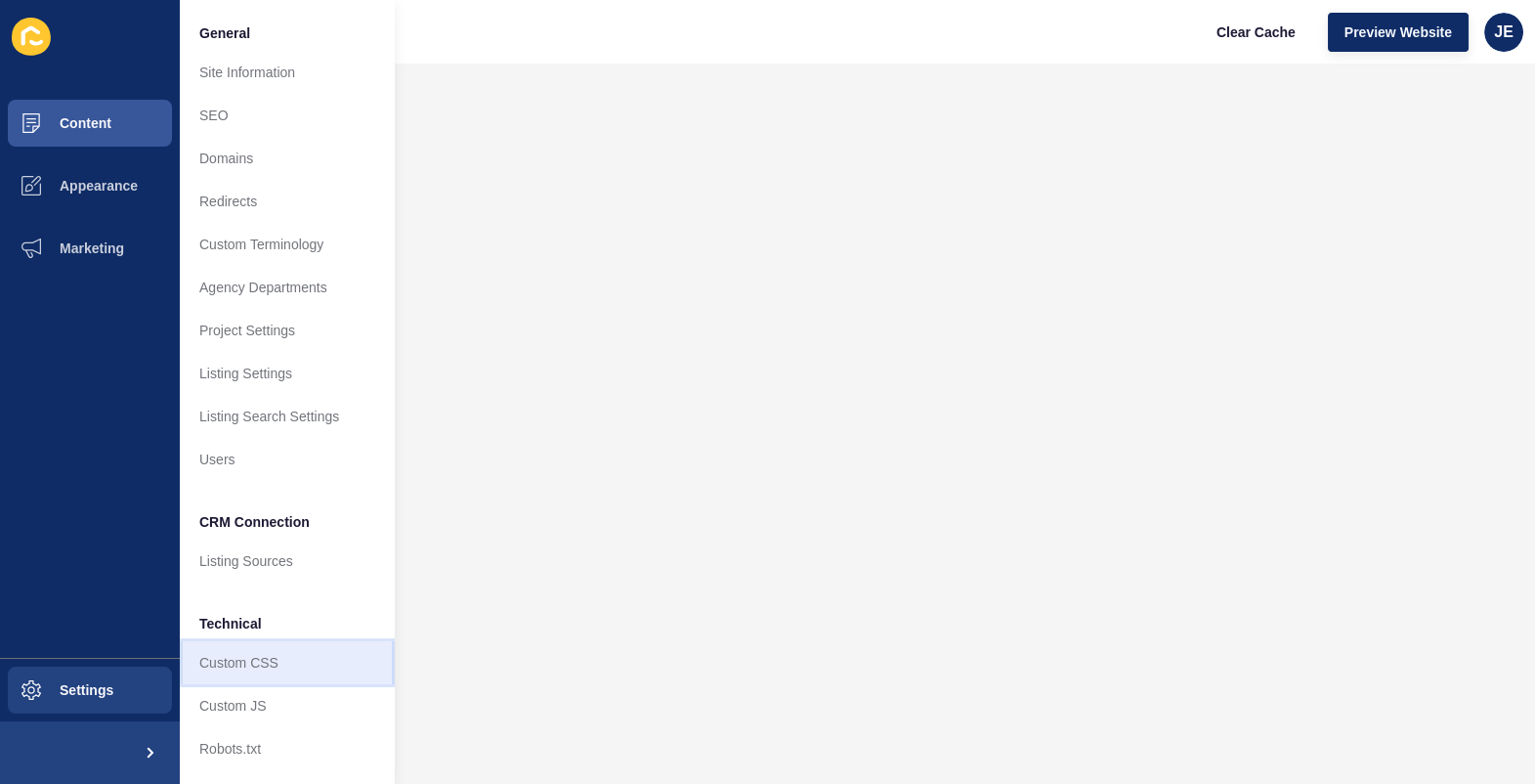
click at [257, 657] on link "Custom CSS" at bounding box center [288, 663] width 215 height 43
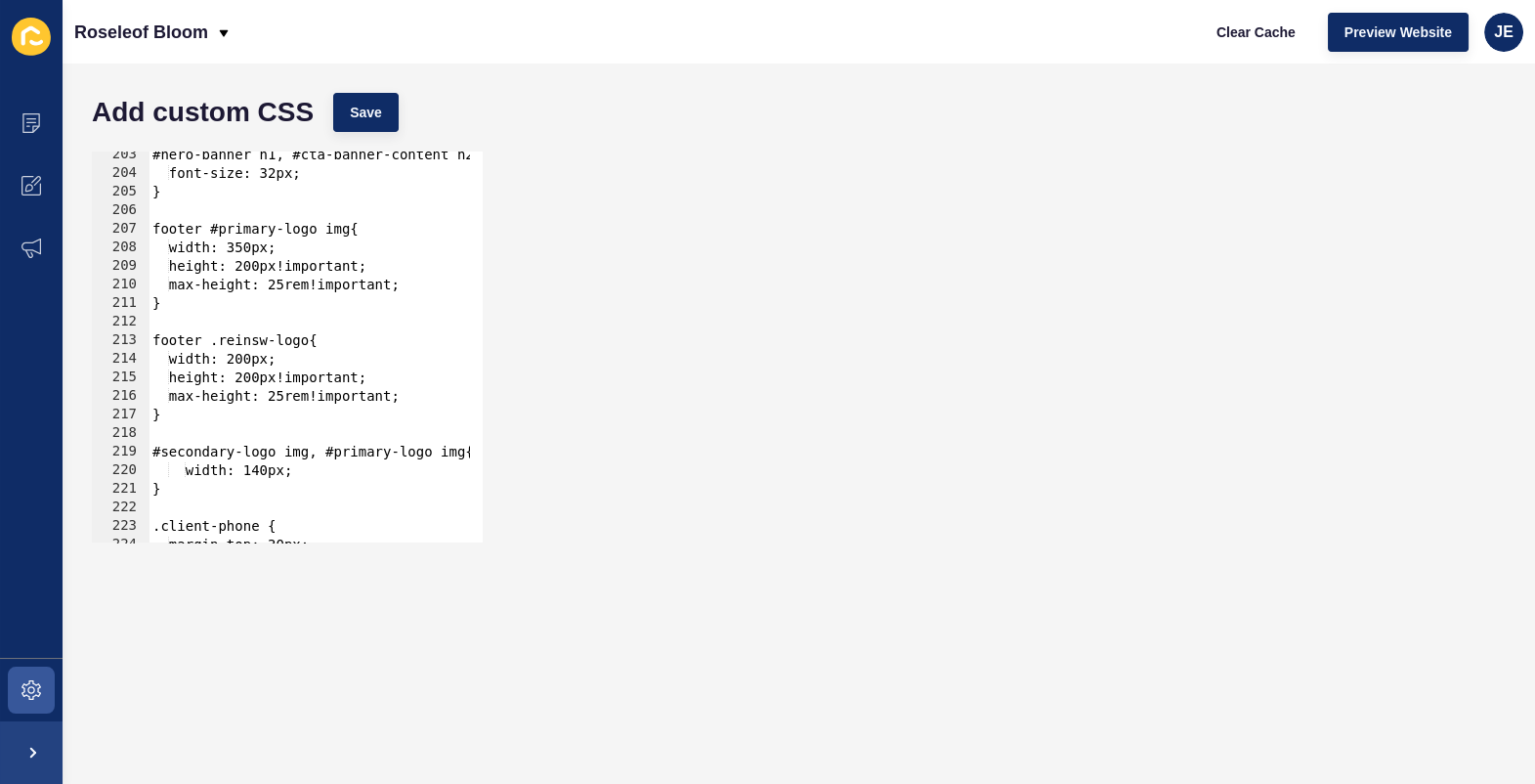
scroll to position [3596, 0]
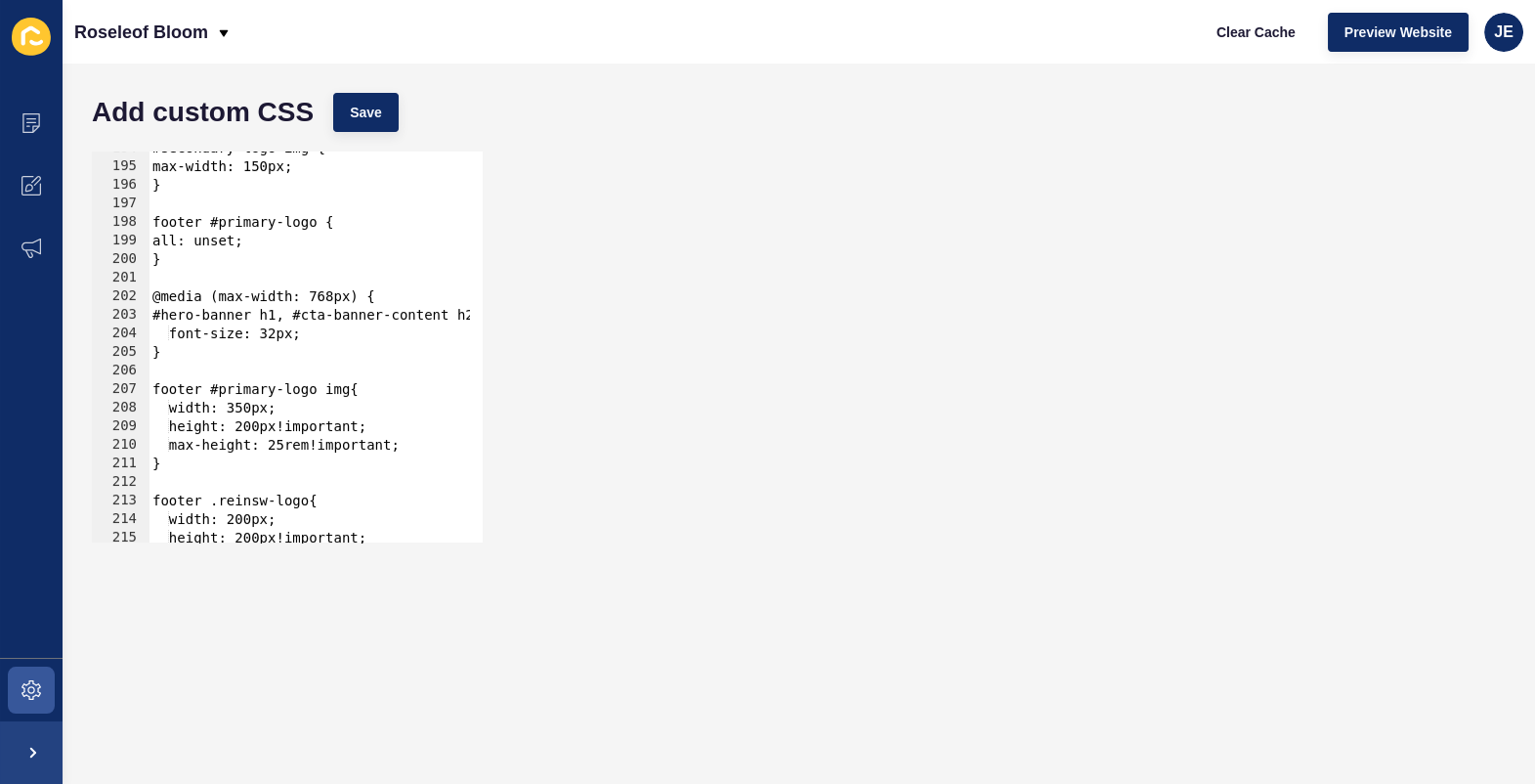
type textarea "}"
click at [229, 264] on div "#secondary-logo img { max-width: 150px; } footer #primary-logo { all: unset; } …" at bounding box center [555, 346] width 813 height 414
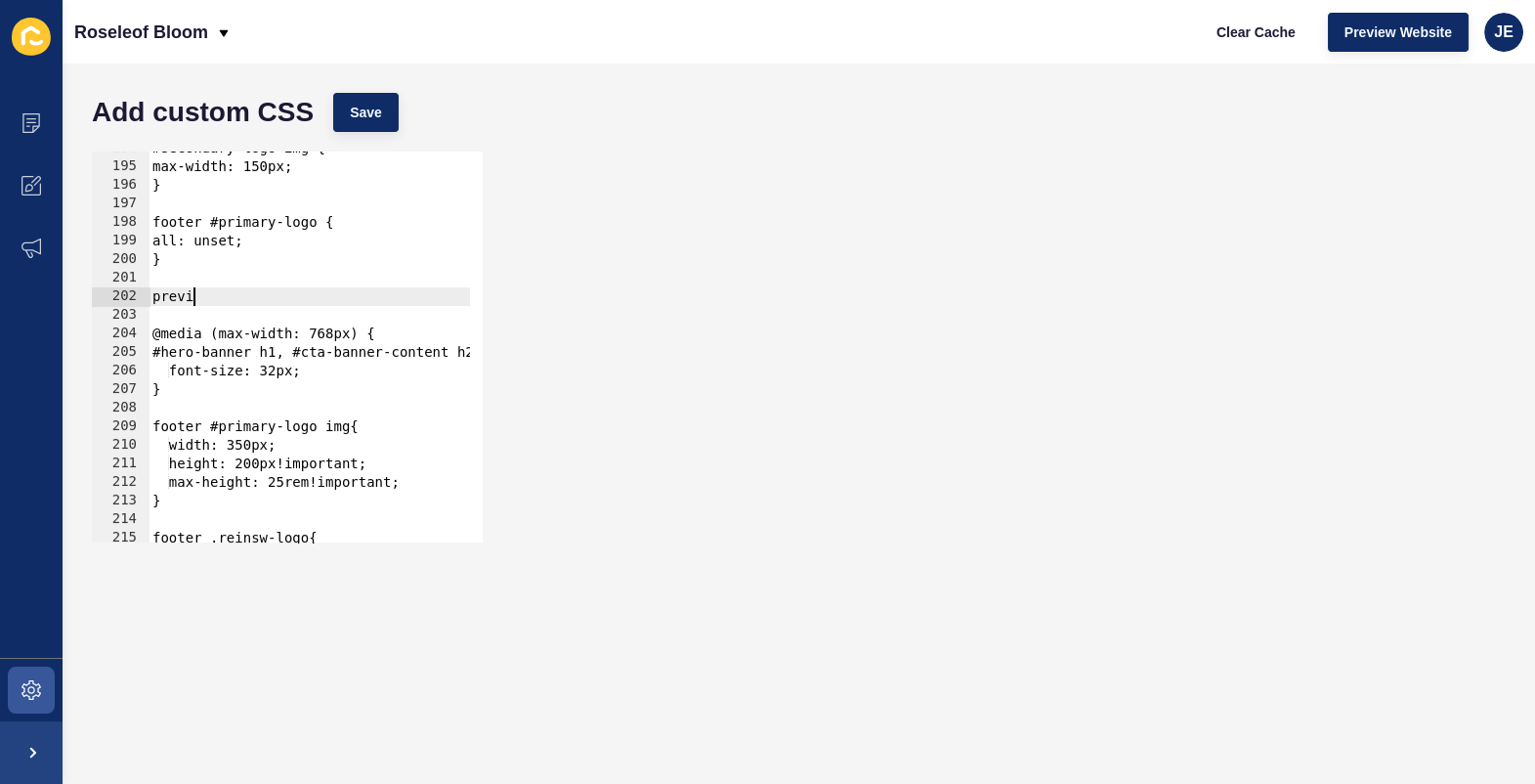
scroll to position [0, 2]
type textarea "p"
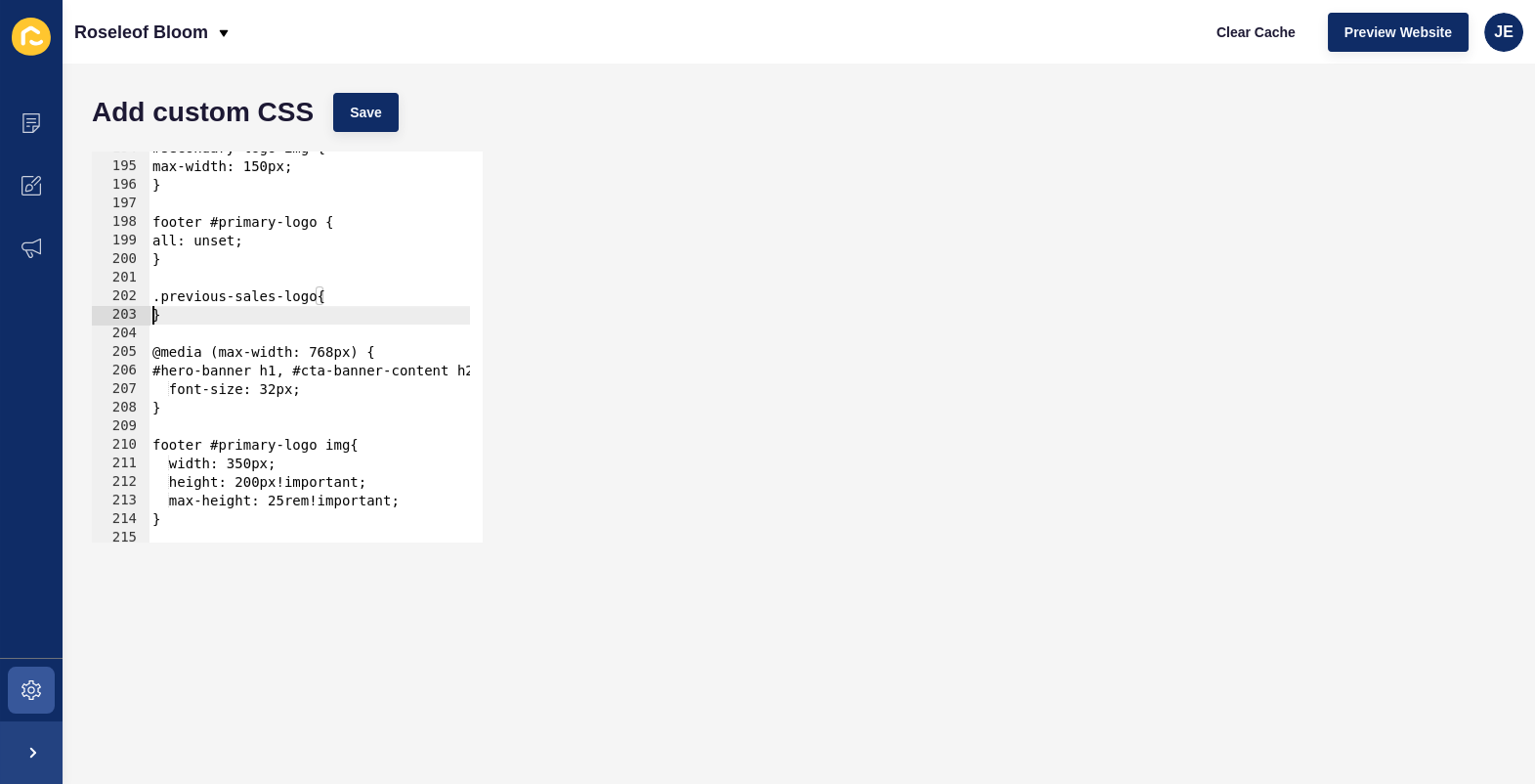
scroll to position [0, 0]
type textarea "}"
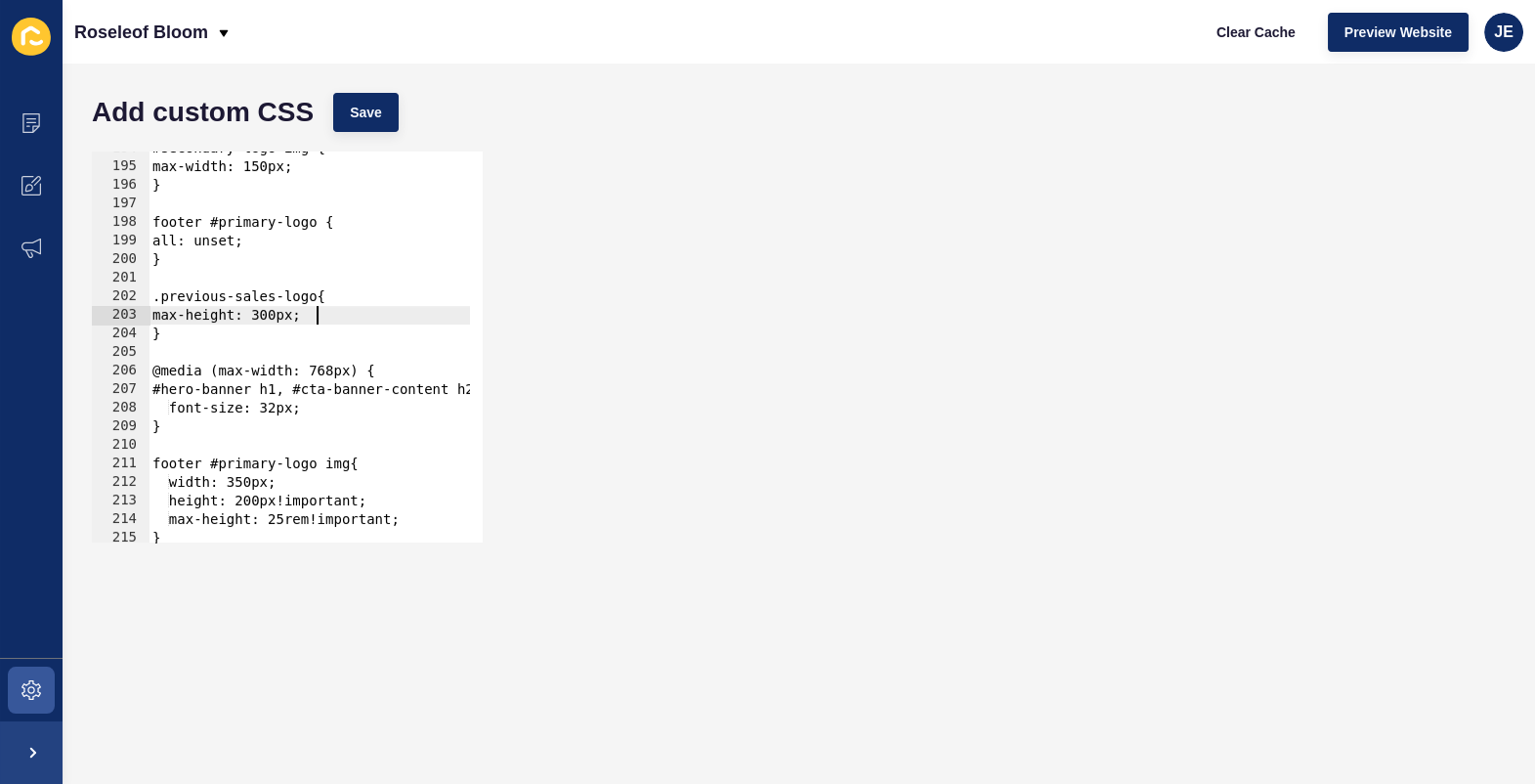
scroll to position [0, 11]
click at [351, 104] on span "Save" at bounding box center [365, 113] width 32 height 20
click at [1228, 37] on span "Clear Cache" at bounding box center [1256, 32] width 79 height 20
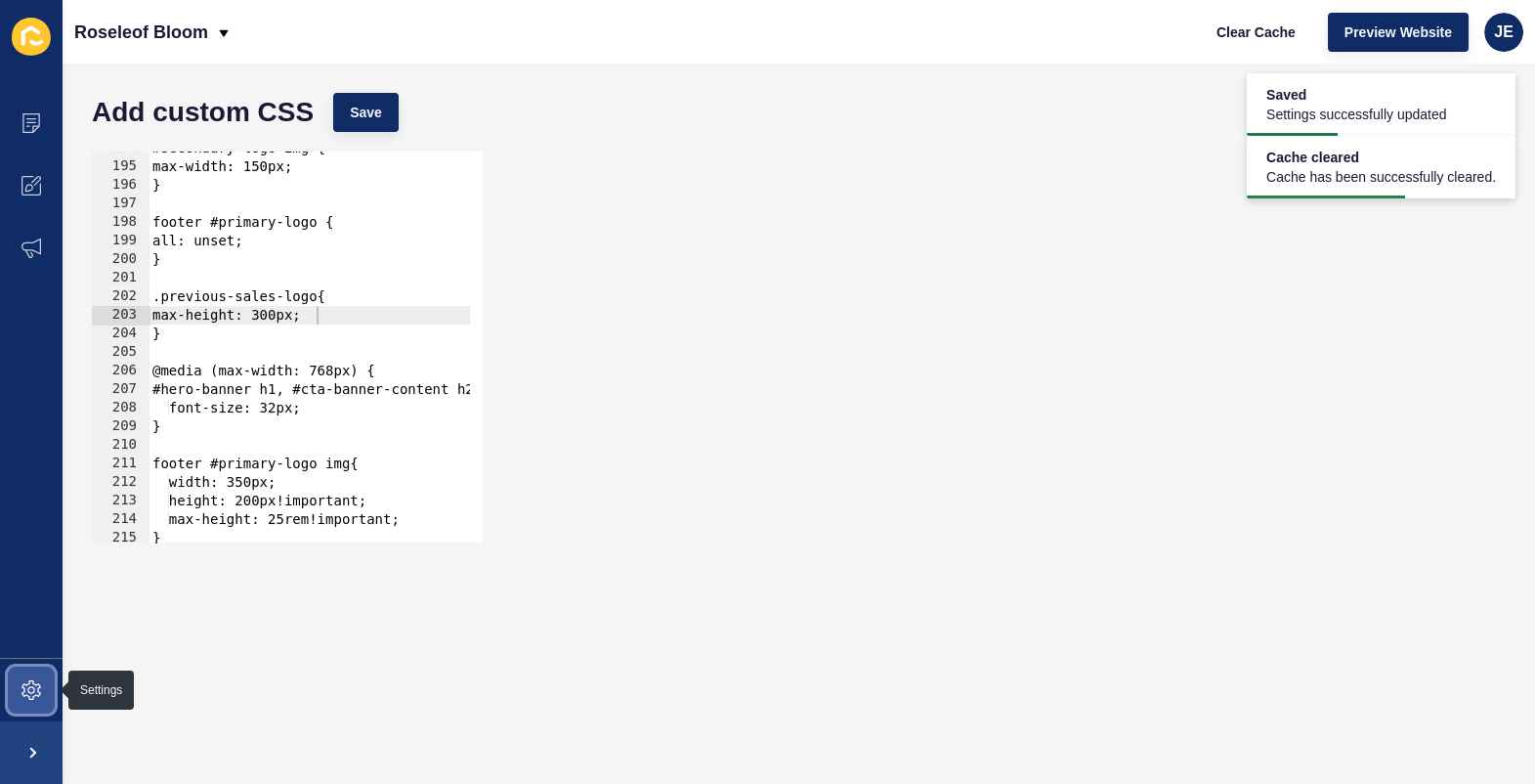
drag, startPoint x: 25, startPoint y: 687, endPoint x: 45, endPoint y: 669, distance: 26.9
click at [25, 687] on icon at bounding box center [31, 690] width 20 height 20
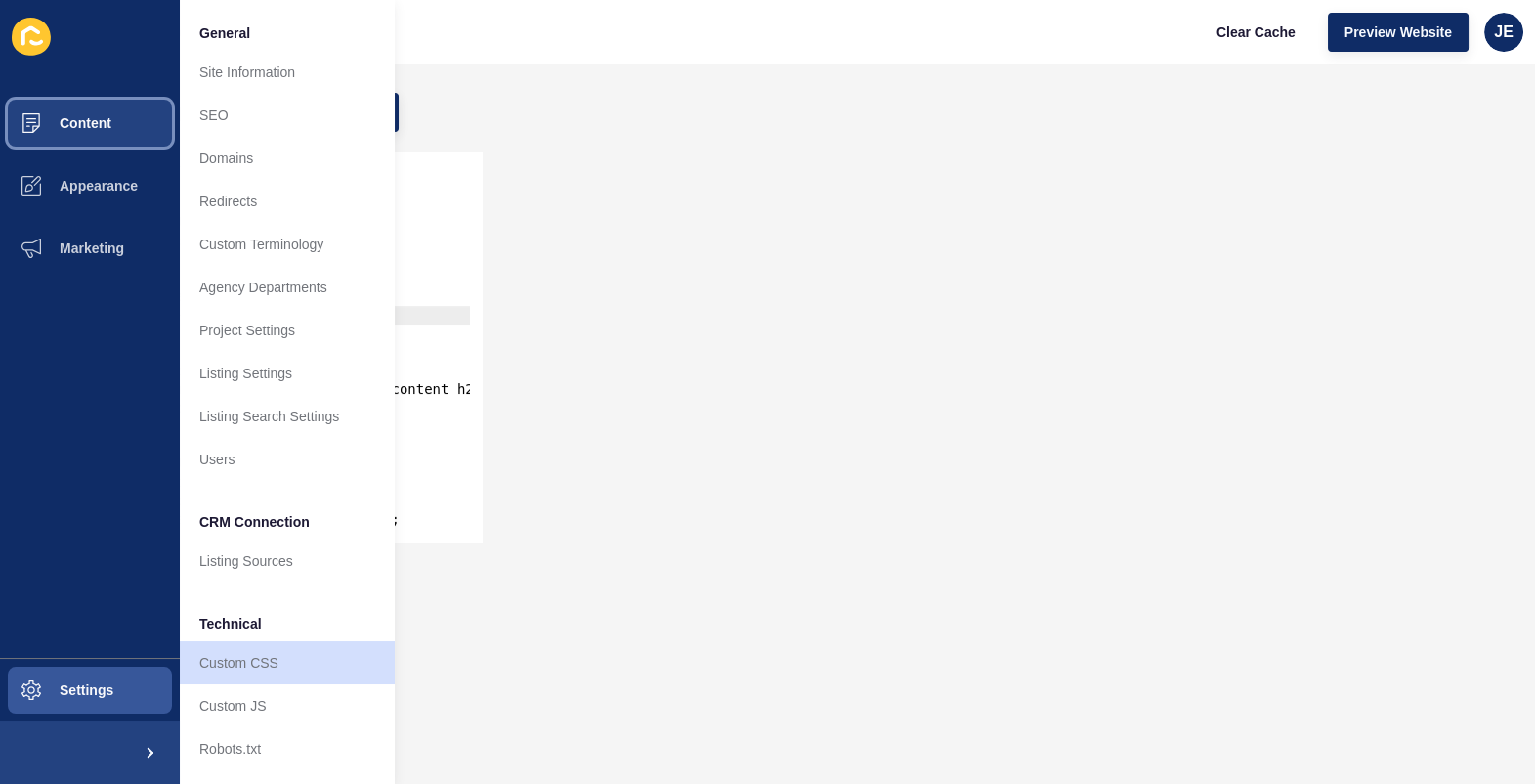
click at [87, 133] on button "Content" at bounding box center [90, 123] width 180 height 63
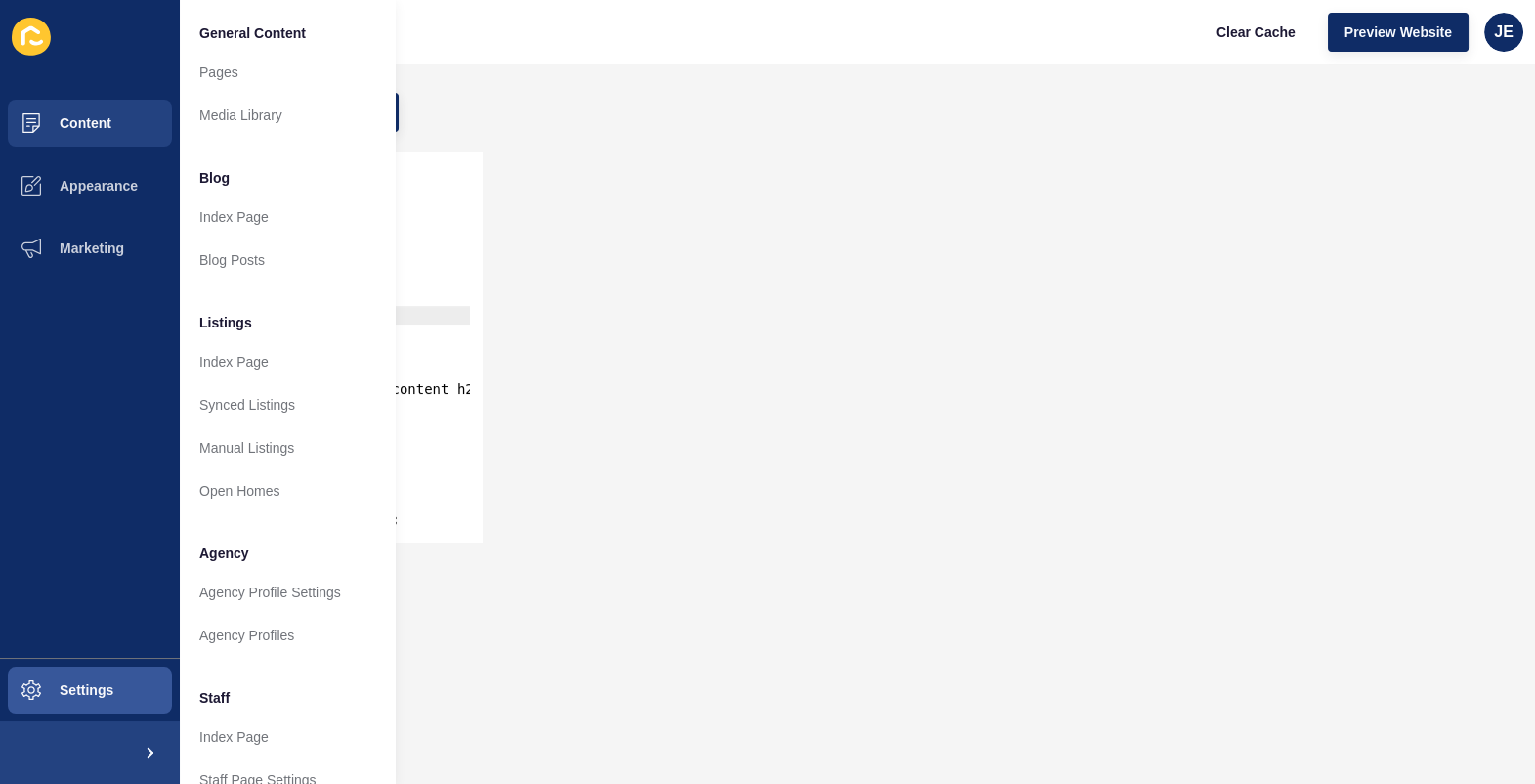
click at [1040, 69] on div "Add custom CSS Save max-height: 300px; 194 195 196 197 198 199 200 201 202 203 …" at bounding box center [799, 424] width 1472 height 720
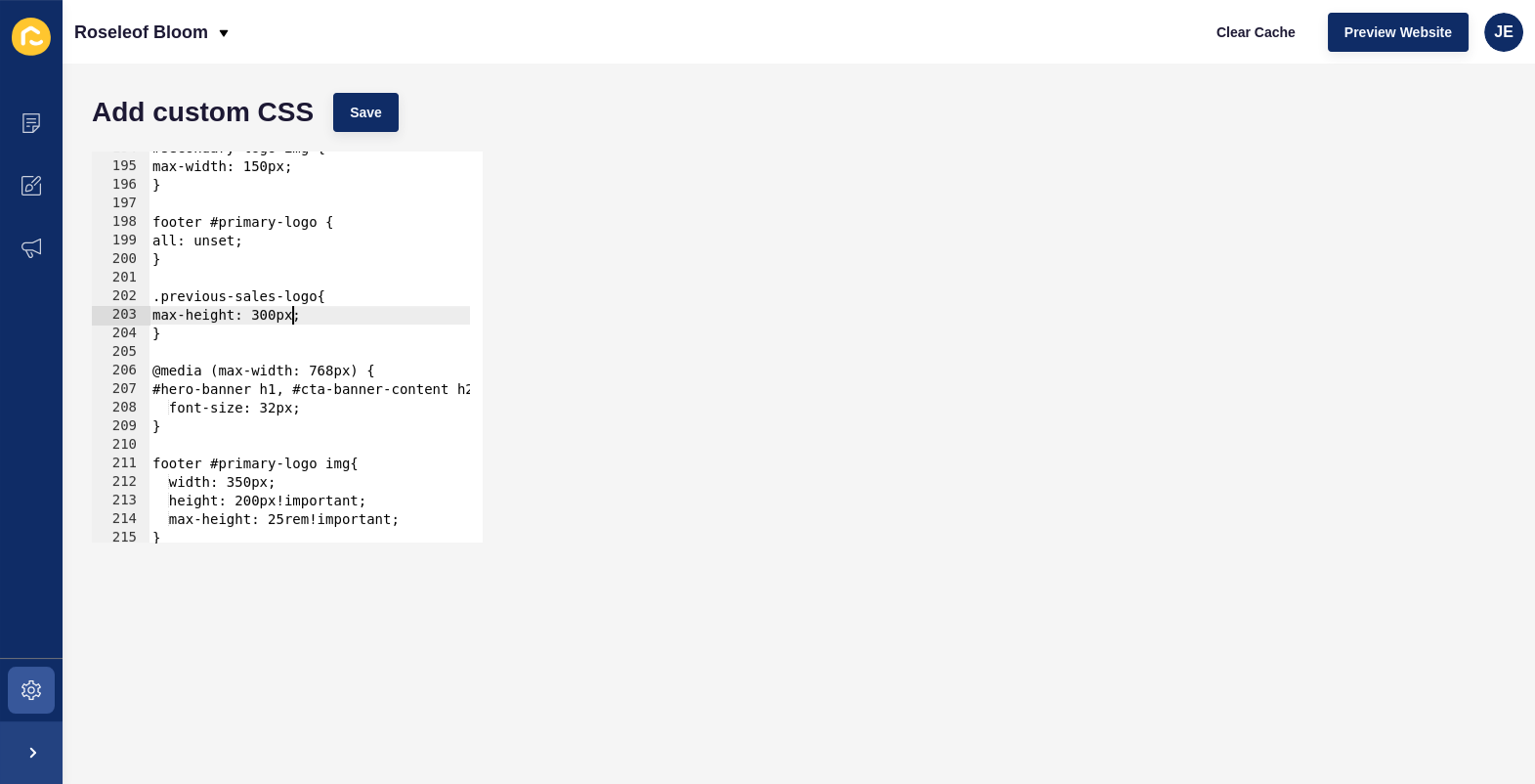
click at [294, 315] on div "#secondary-logo img { max-width: 150px; } footer #primary-logo { all: unset; } …" at bounding box center [555, 346] width 813 height 414
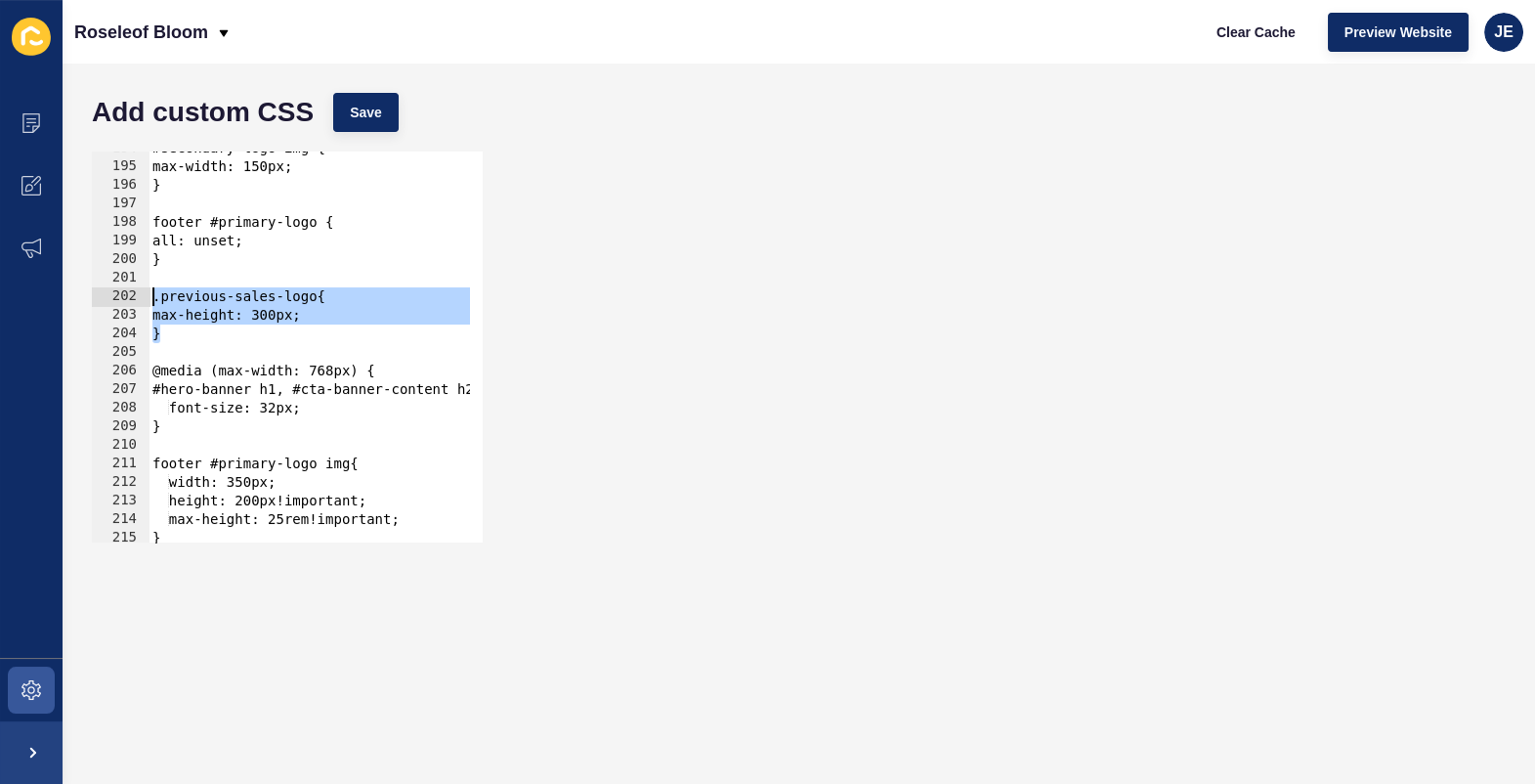
drag, startPoint x: 229, startPoint y: 334, endPoint x: 131, endPoint y: 298, distance: 104.4
click at [131, 298] on div "max-height: 300px; 194 195 196 197 198 199 200 201 202 203 204 205 206 207 208 …" at bounding box center [287, 346] width 391 height 391
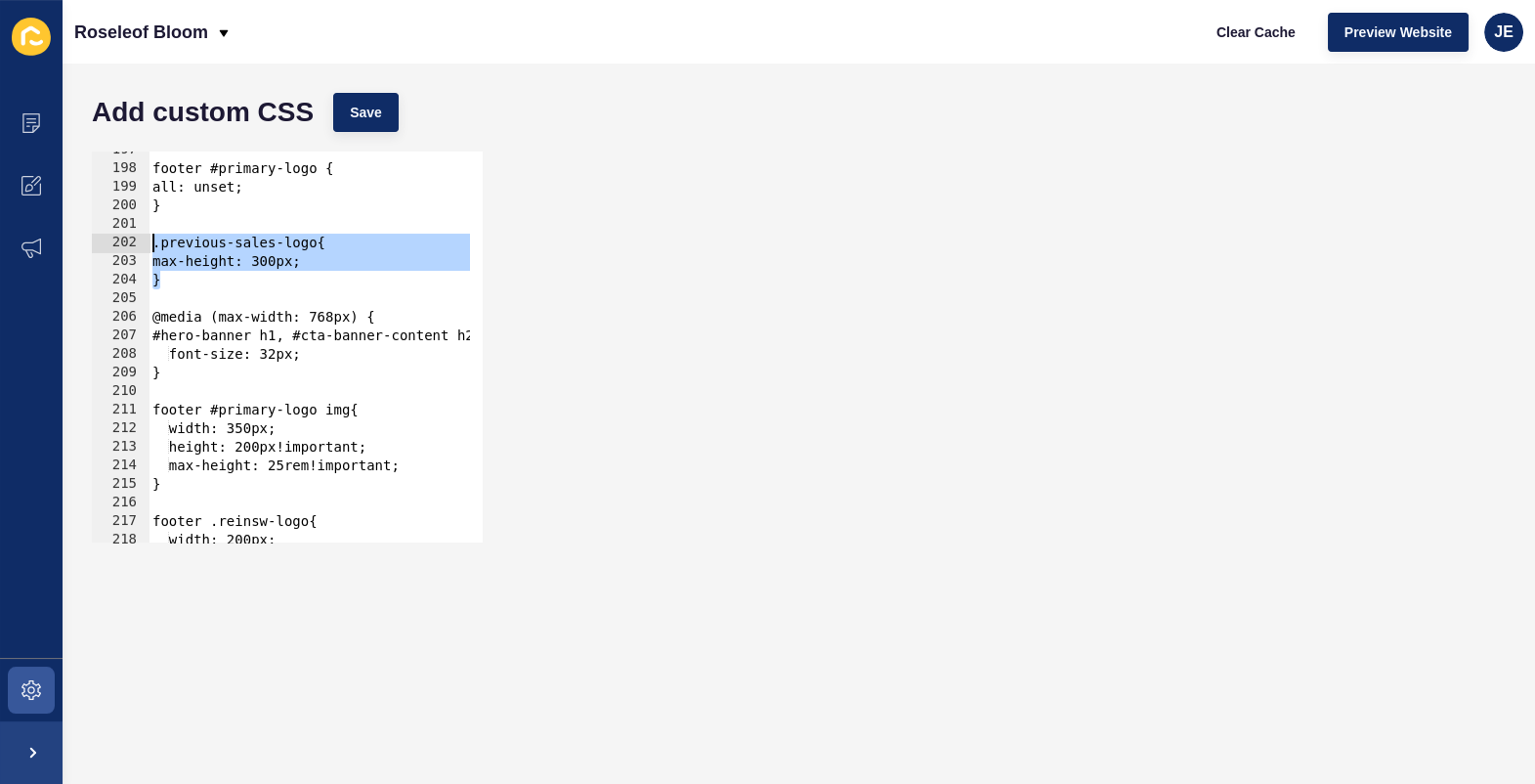
scroll to position [3702, 0]
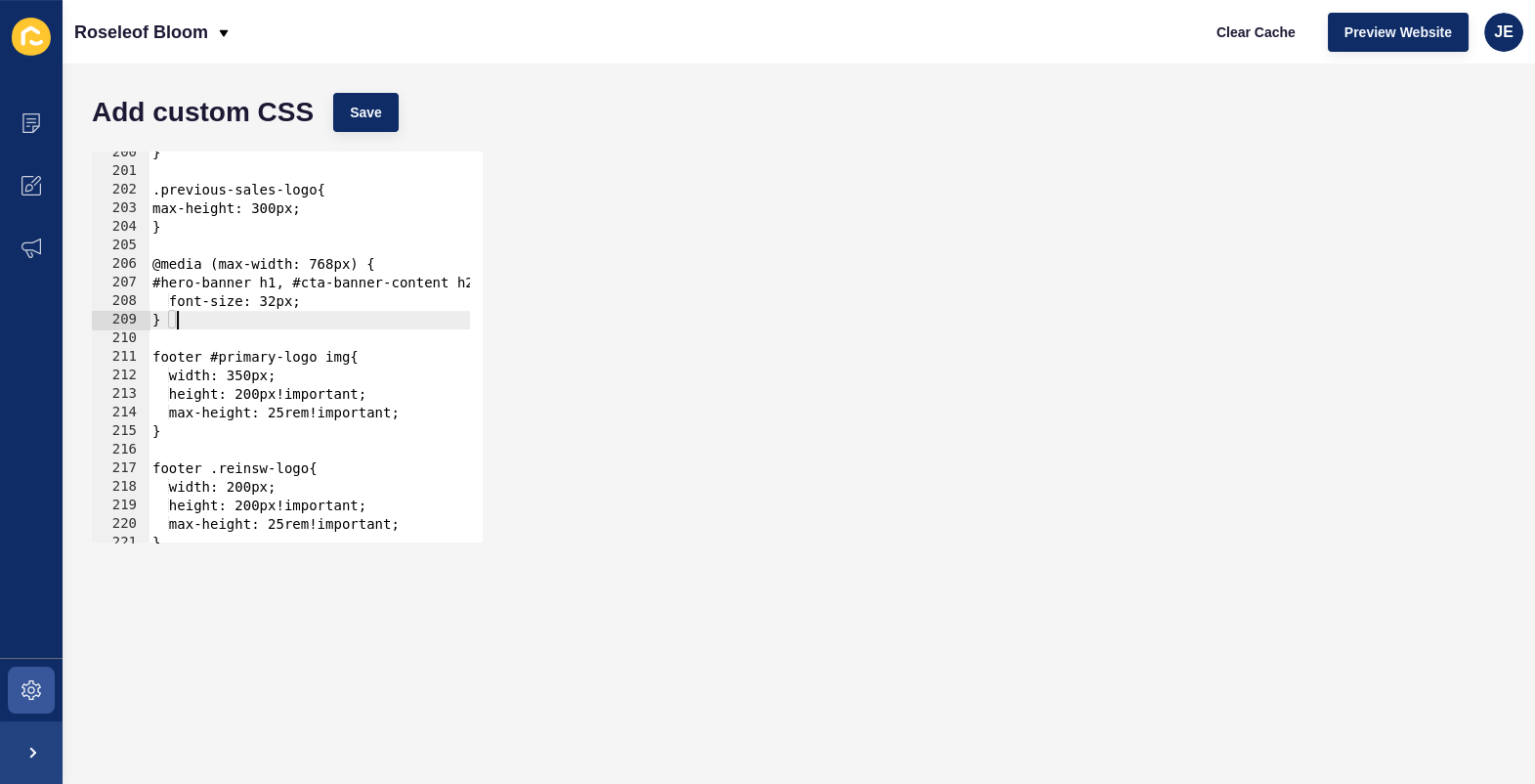
click at [236, 317] on div "} .previous-sales-logo{ max-height: 300px; } @media (max-width: 768px) { #hero-…" at bounding box center [555, 350] width 813 height 414
type textarea "}"
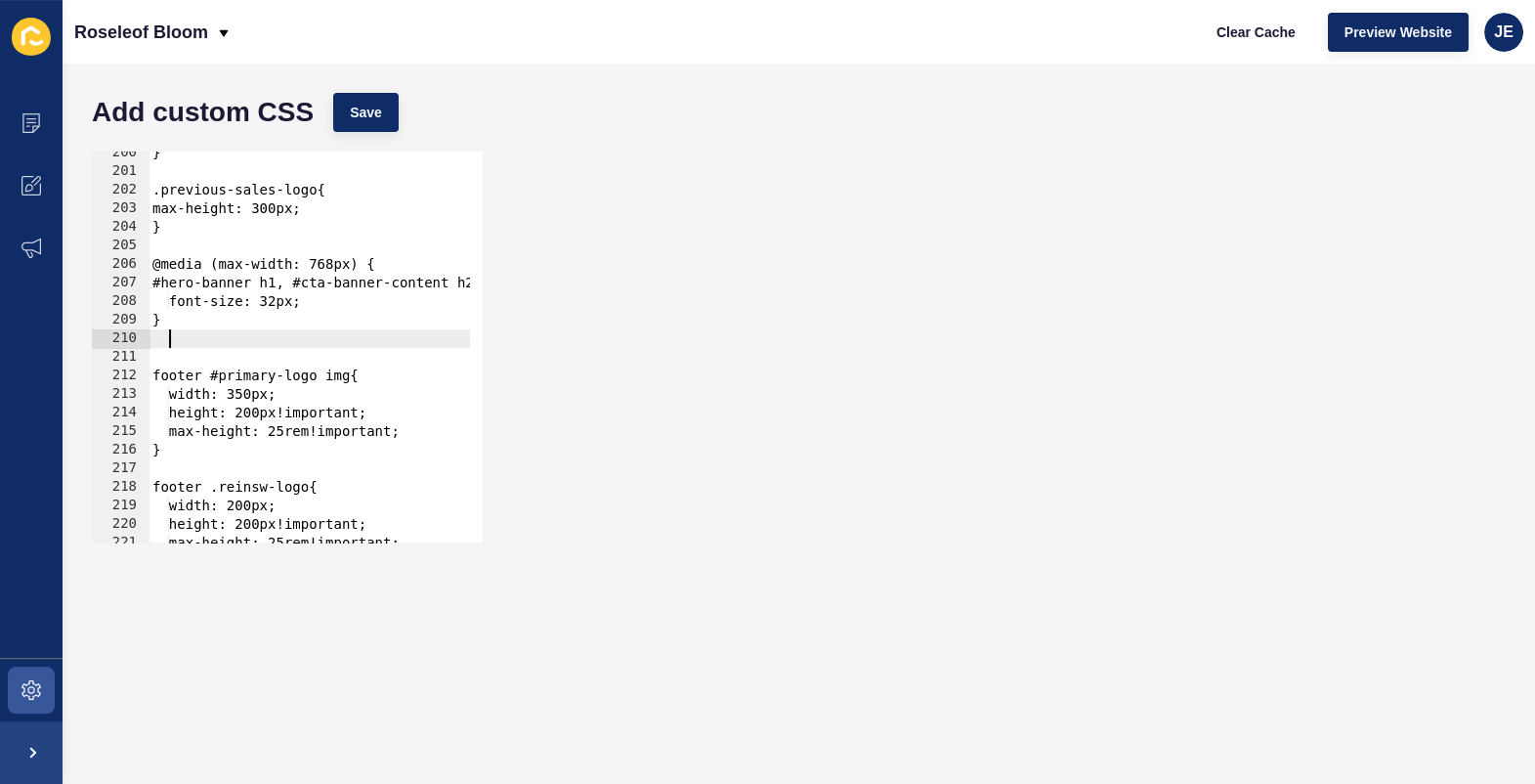
paste textarea "}"
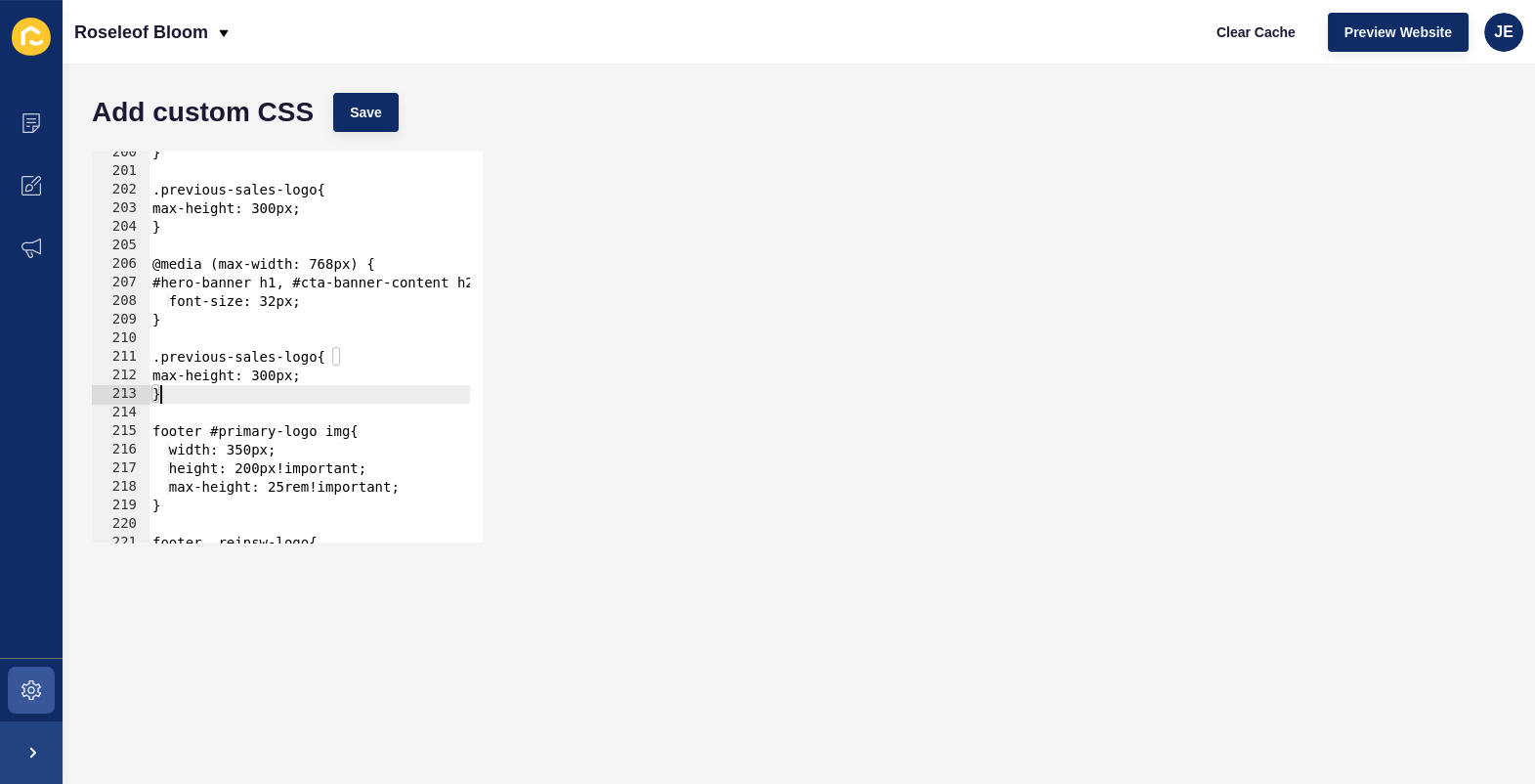
scroll to position [0, 0]
click at [154, 391] on div "} .previous-sales-logo{ max-height: 300px; } @media (max-width: 768px) { #hero-…" at bounding box center [555, 350] width 813 height 414
click at [162, 379] on div "} .previous-sales-logo{ max-height: 300px; } @media (max-width: 768px) { #hero-…" at bounding box center [555, 350] width 813 height 414
drag, startPoint x: 292, startPoint y: 377, endPoint x: 278, endPoint y: 374, distance: 14.3
click at [278, 374] on div "} .previous-sales-logo{ max-height: 300px; } @media (max-width: 768px) { #hero-…" at bounding box center [555, 350] width 813 height 414
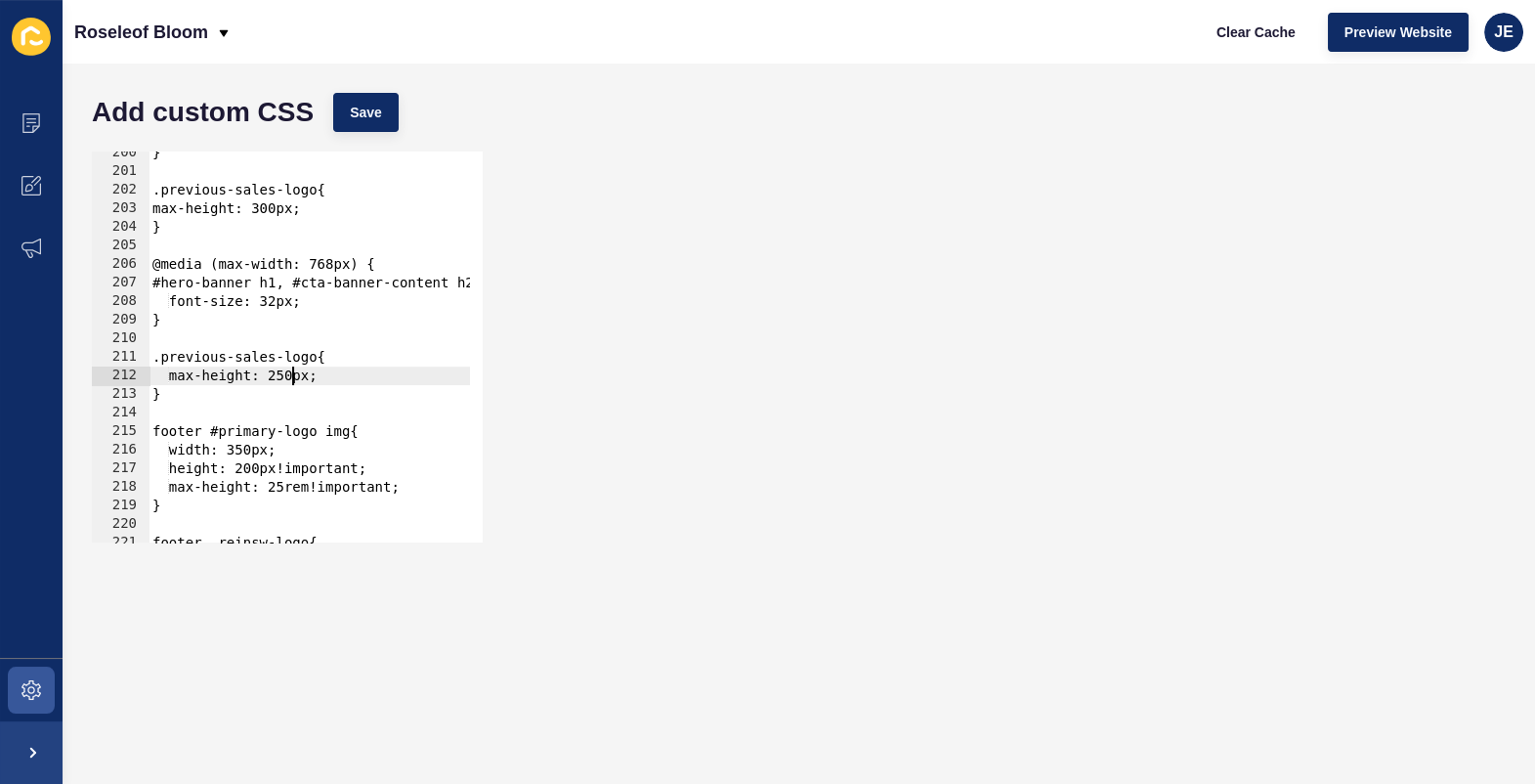
scroll to position [0, 10]
click at [364, 118] on span "Save" at bounding box center [365, 113] width 32 height 20
click at [1278, 30] on span "Clear Cache" at bounding box center [1256, 32] width 79 height 20
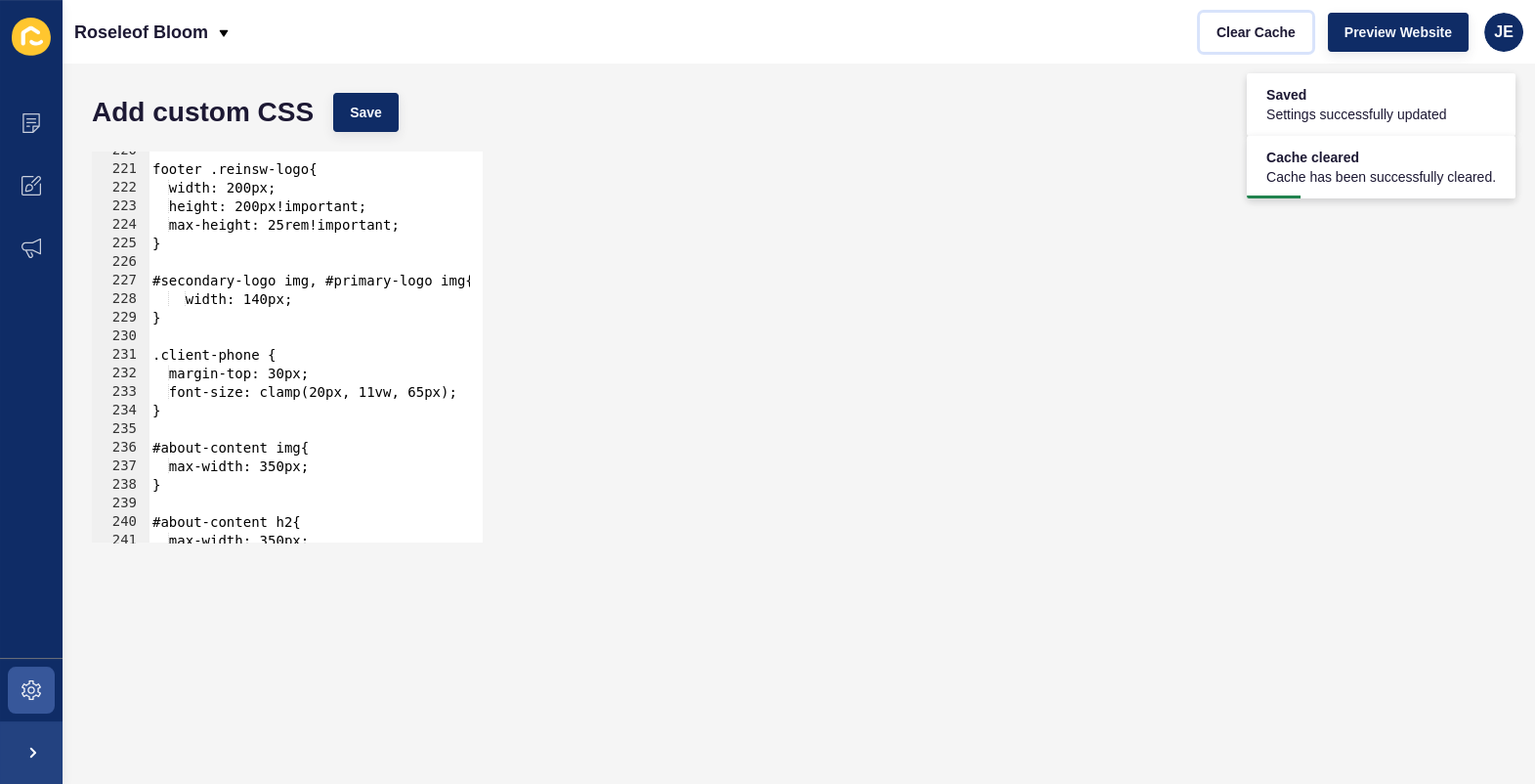
scroll to position [4182, 0]
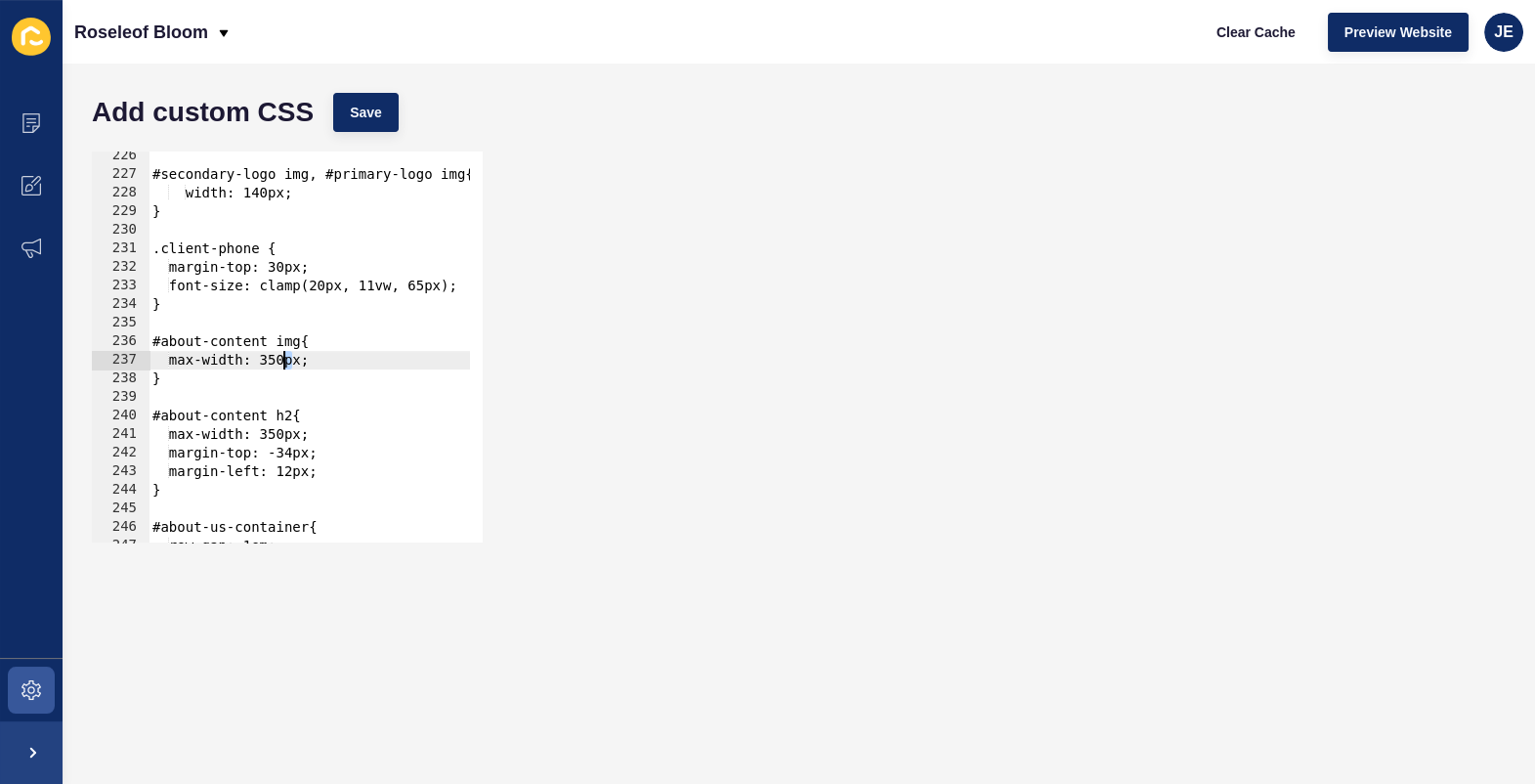
click at [286, 363] on div "#secondary-logo img, #primary-logo img{ width: 140px; } .client-phone { margin-…" at bounding box center [555, 353] width 813 height 414
type textarea "max-width: 380px;"
click at [377, 109] on span "Save" at bounding box center [365, 113] width 32 height 20
click at [27, 122] on icon at bounding box center [31, 122] width 10 height 1
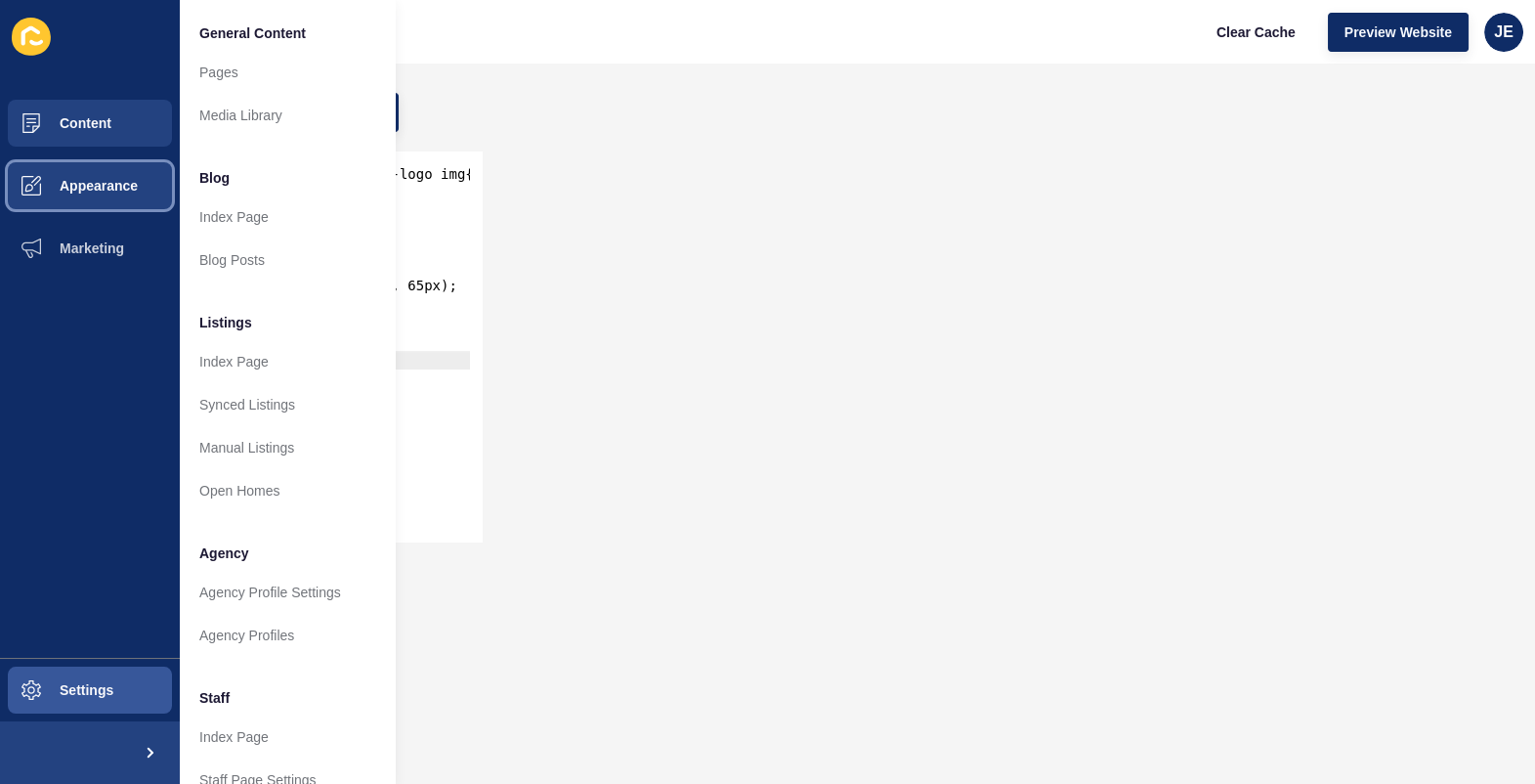
click at [106, 200] on button "Appearance" at bounding box center [90, 186] width 180 height 63
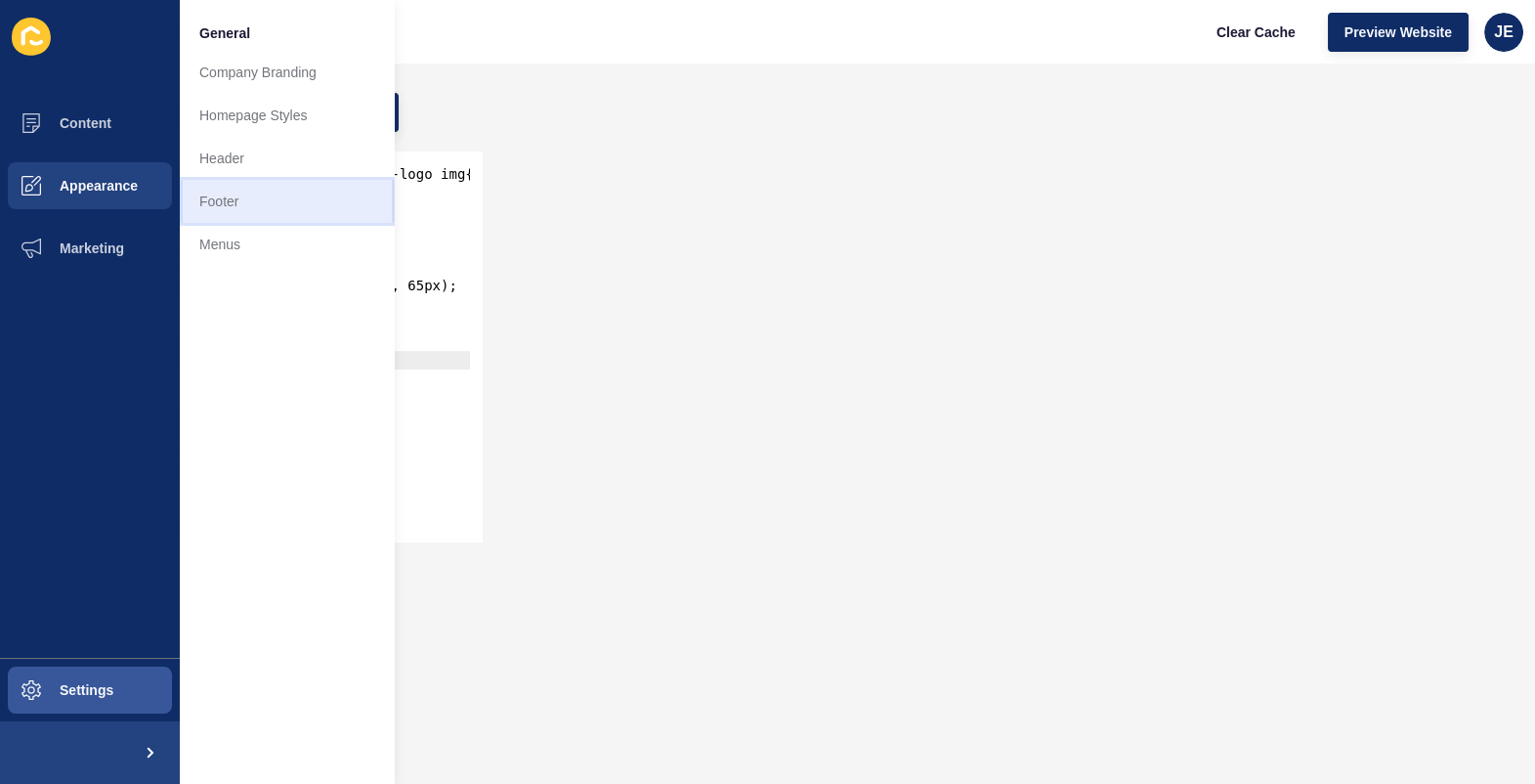
click at [226, 198] on link "Footer" at bounding box center [288, 202] width 215 height 43
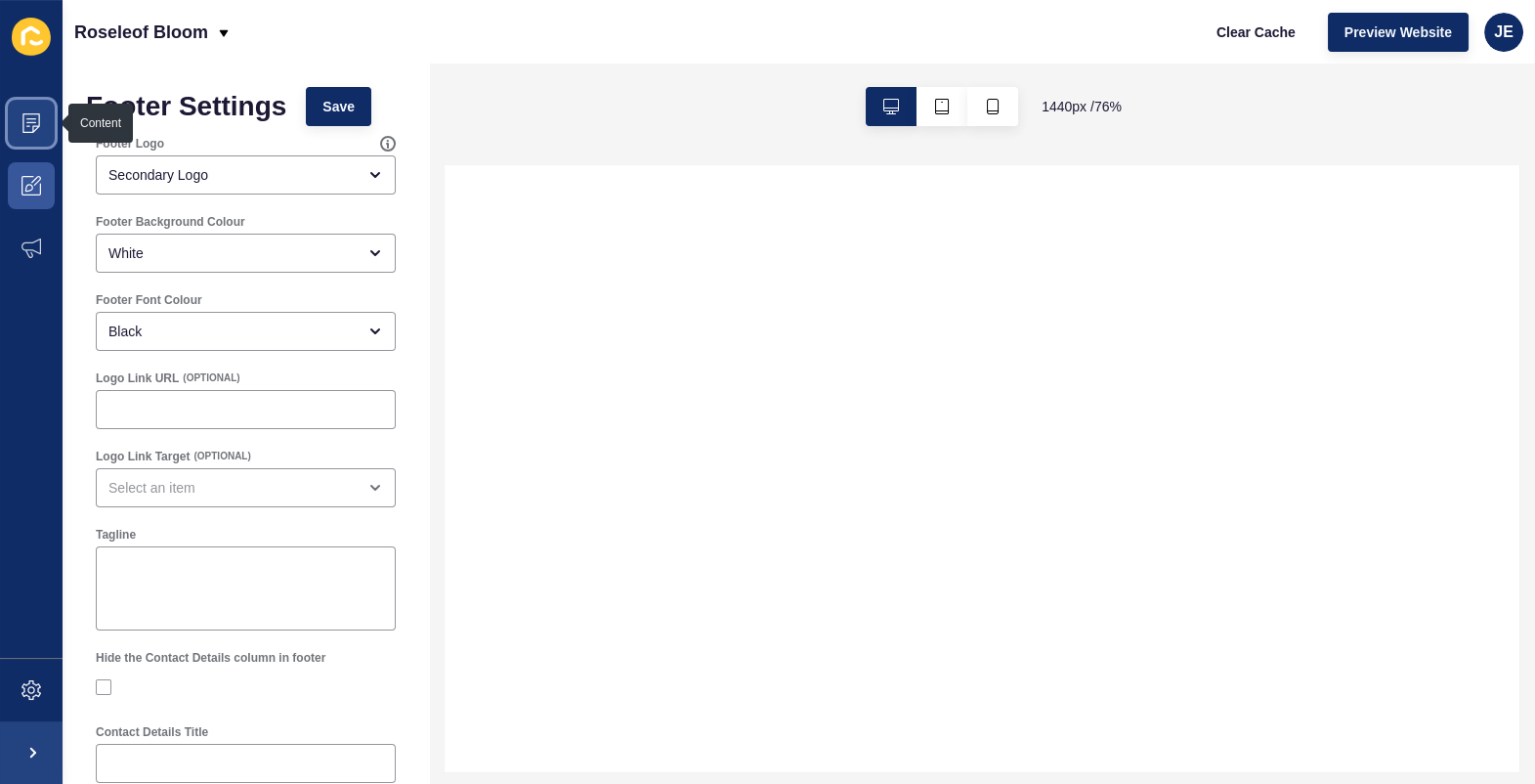
click at [36, 129] on icon at bounding box center [31, 123] width 18 height 20
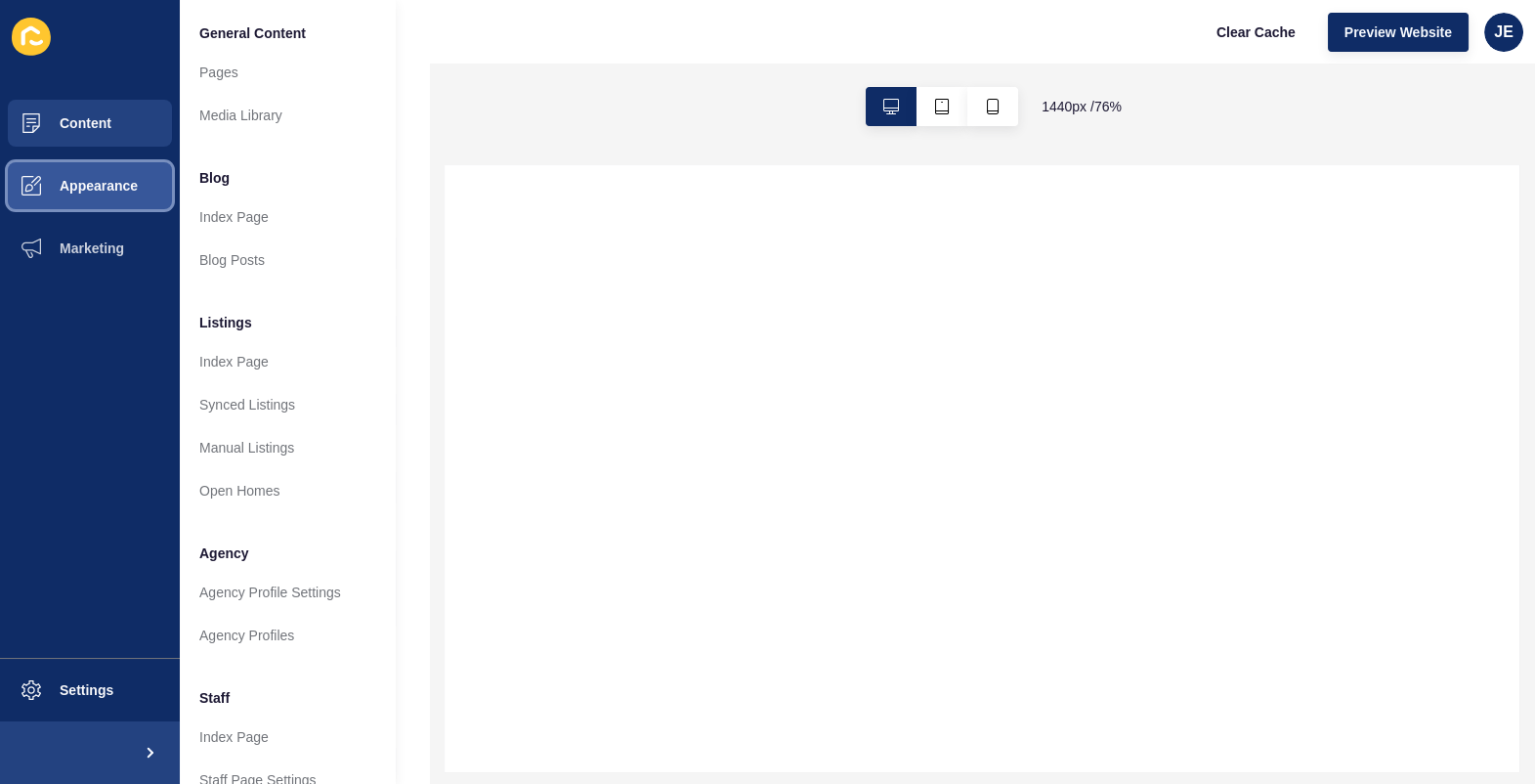
click at [64, 200] on button "Appearance" at bounding box center [90, 186] width 180 height 63
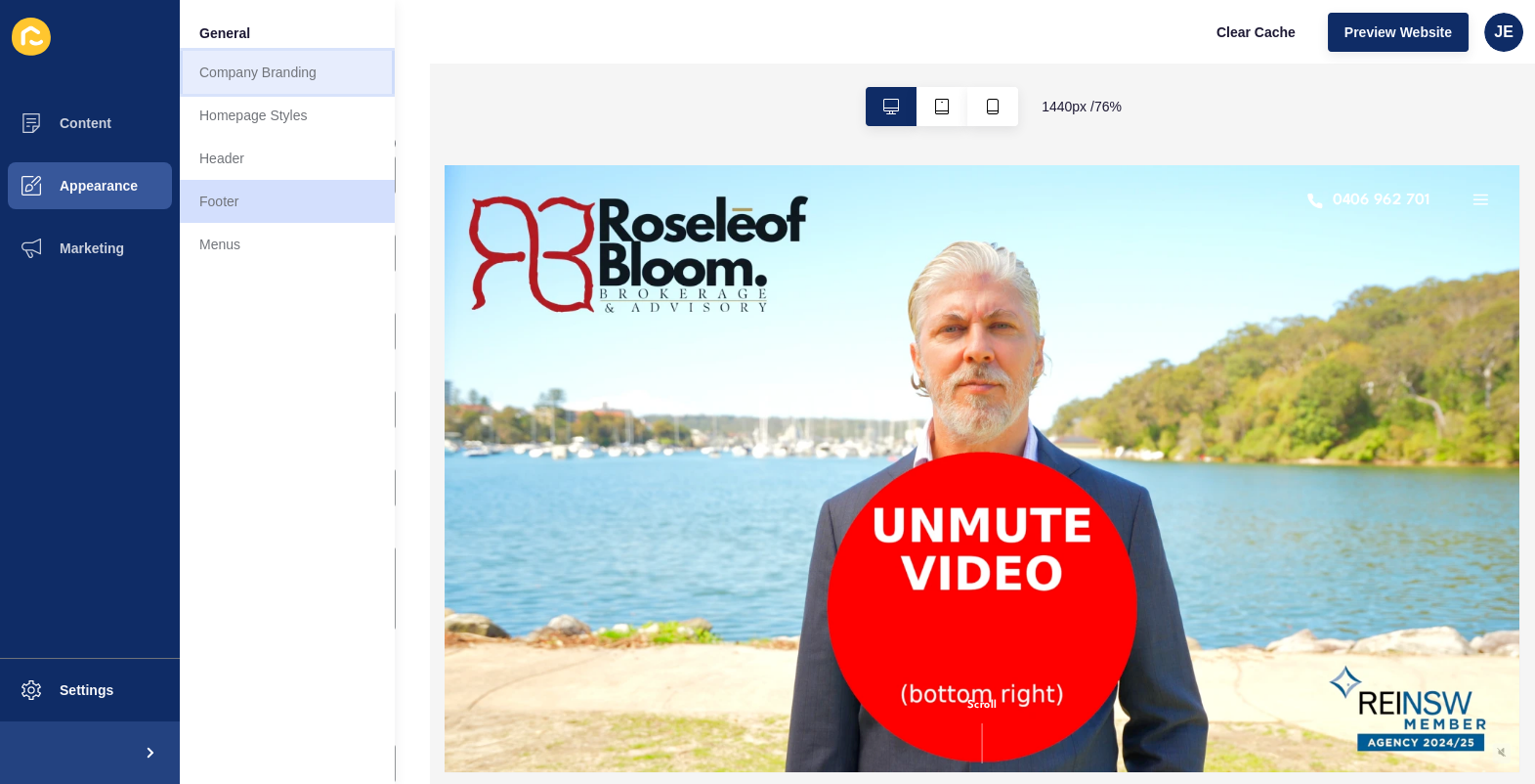
click at [256, 83] on link "Company Branding" at bounding box center [288, 72] width 215 height 43
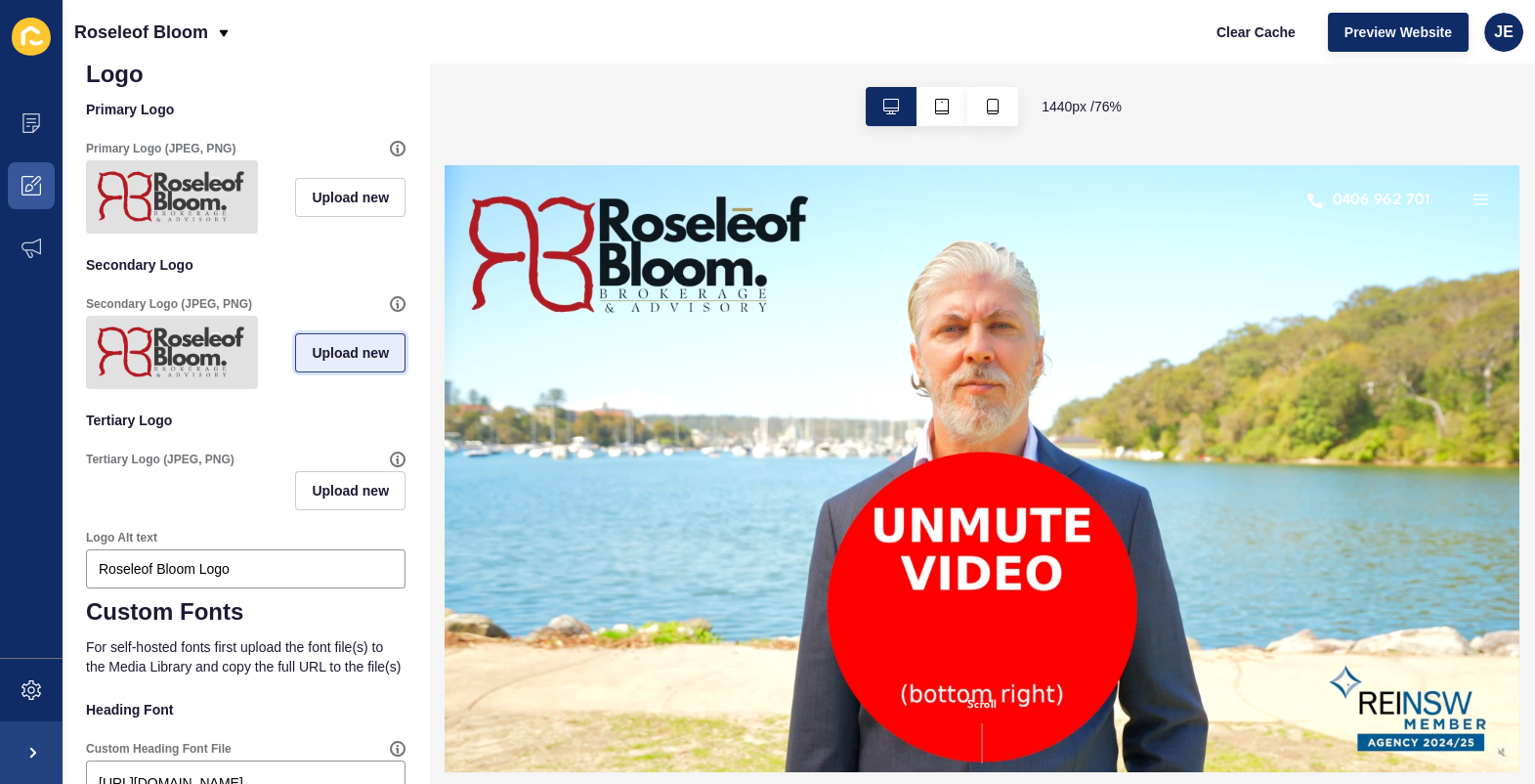
click at [342, 362] on span "Upload new" at bounding box center [349, 352] width 77 height 20
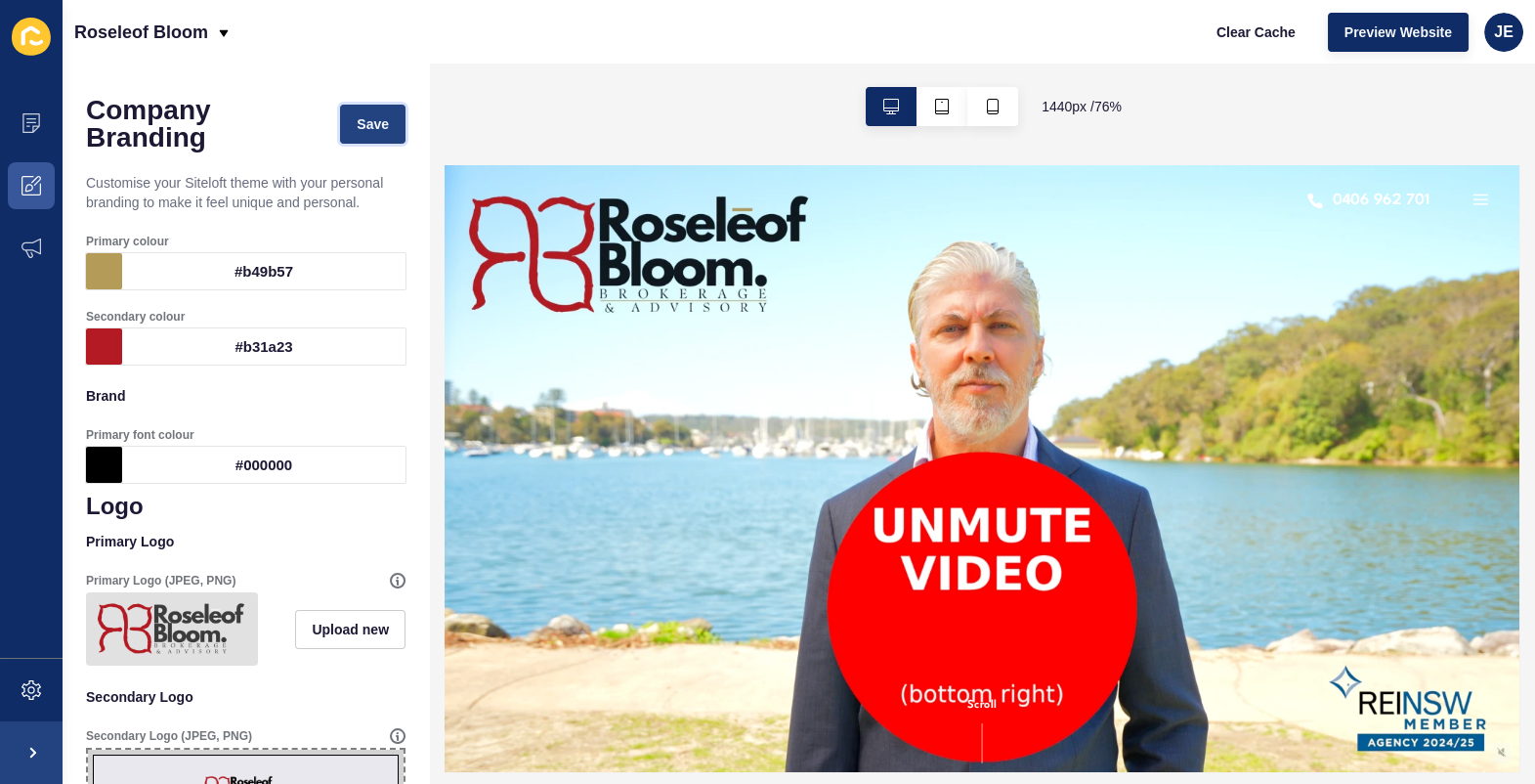
click at [371, 119] on span "Save" at bounding box center [372, 124] width 32 height 20
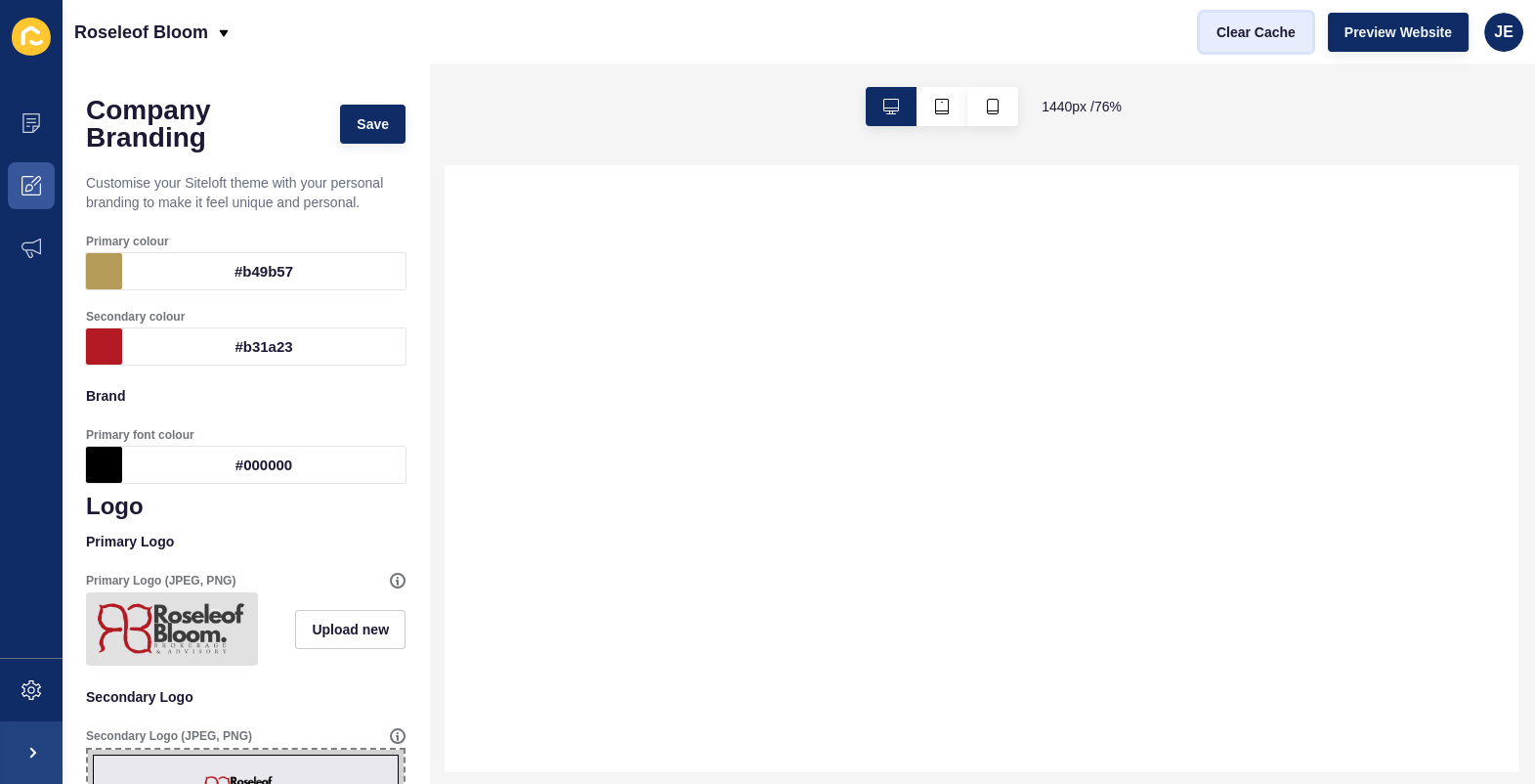
click at [1240, 40] on span "Clear Cache" at bounding box center [1256, 32] width 79 height 20
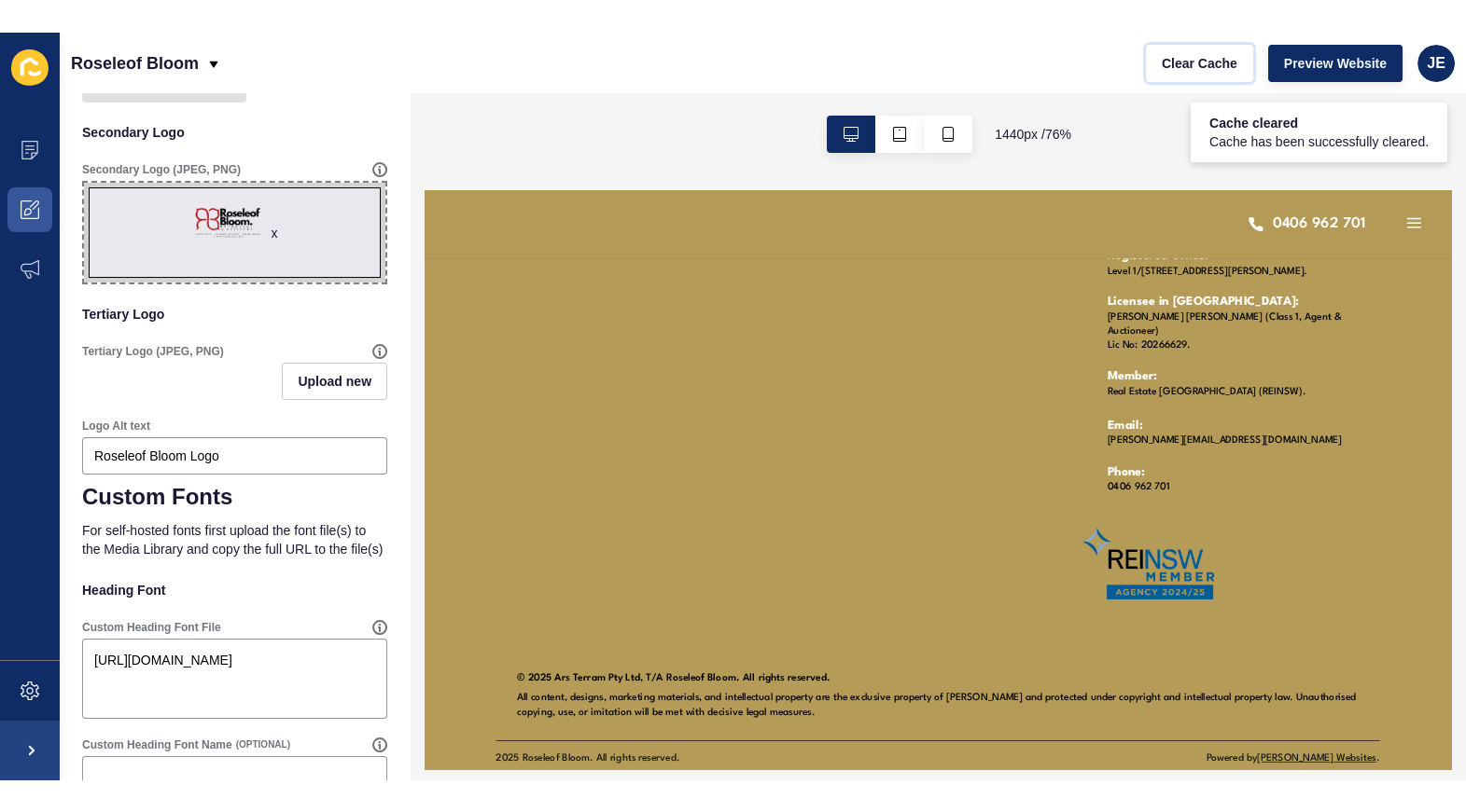
scroll to position [1835, 0]
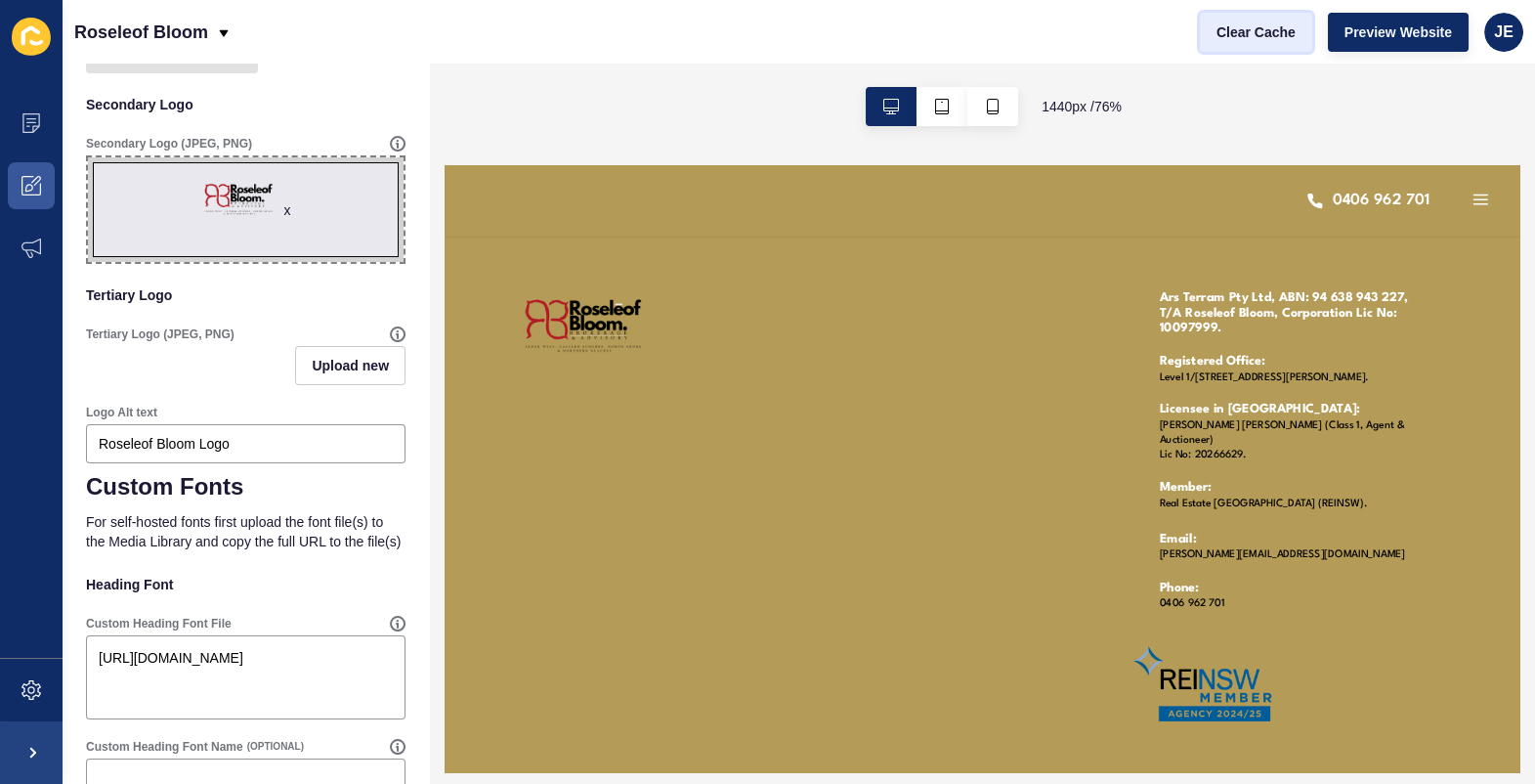
click at [1263, 30] on span "Clear Cache" at bounding box center [1256, 32] width 79 height 20
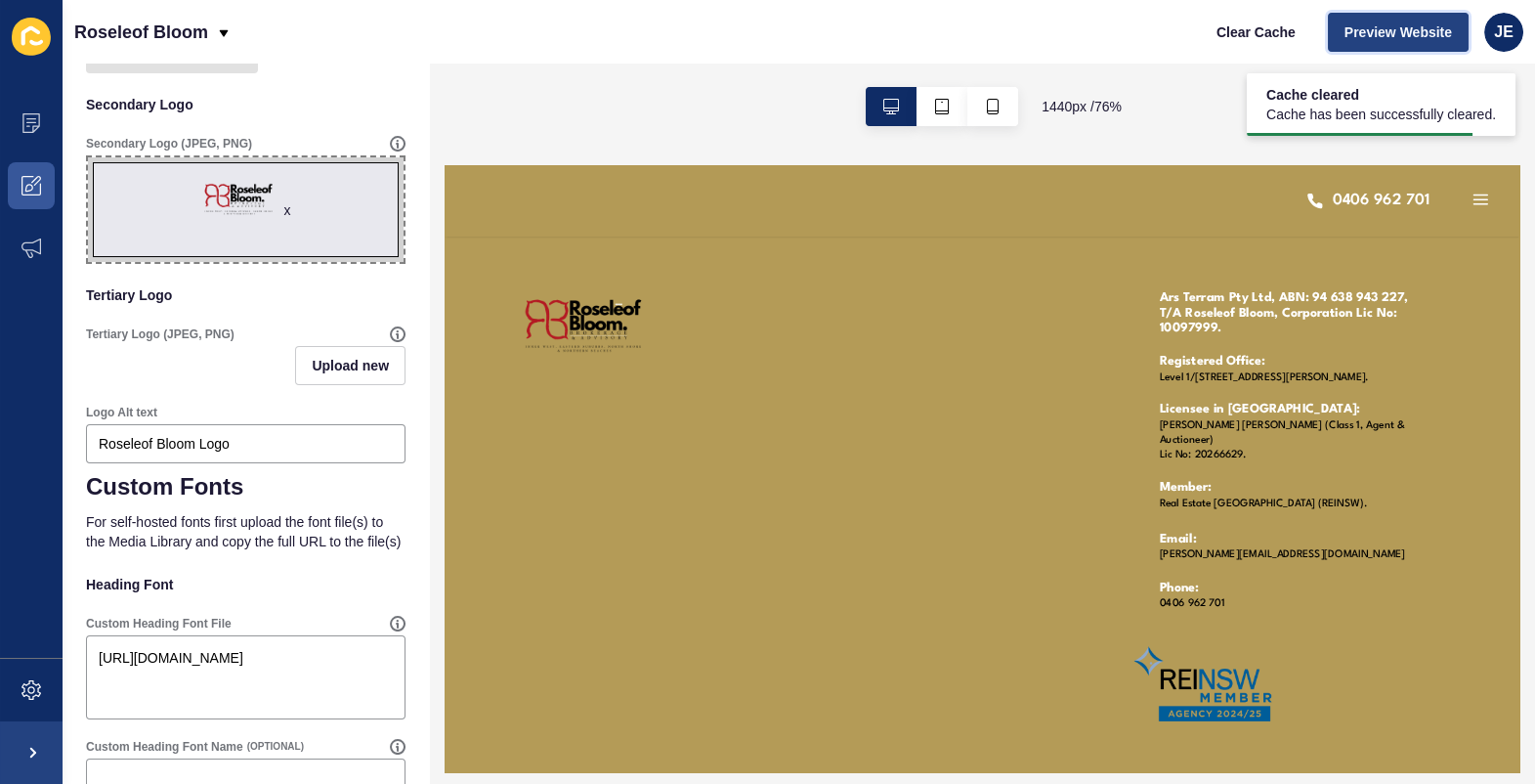
click at [1368, 30] on span "Preview Website" at bounding box center [1399, 32] width 108 height 20
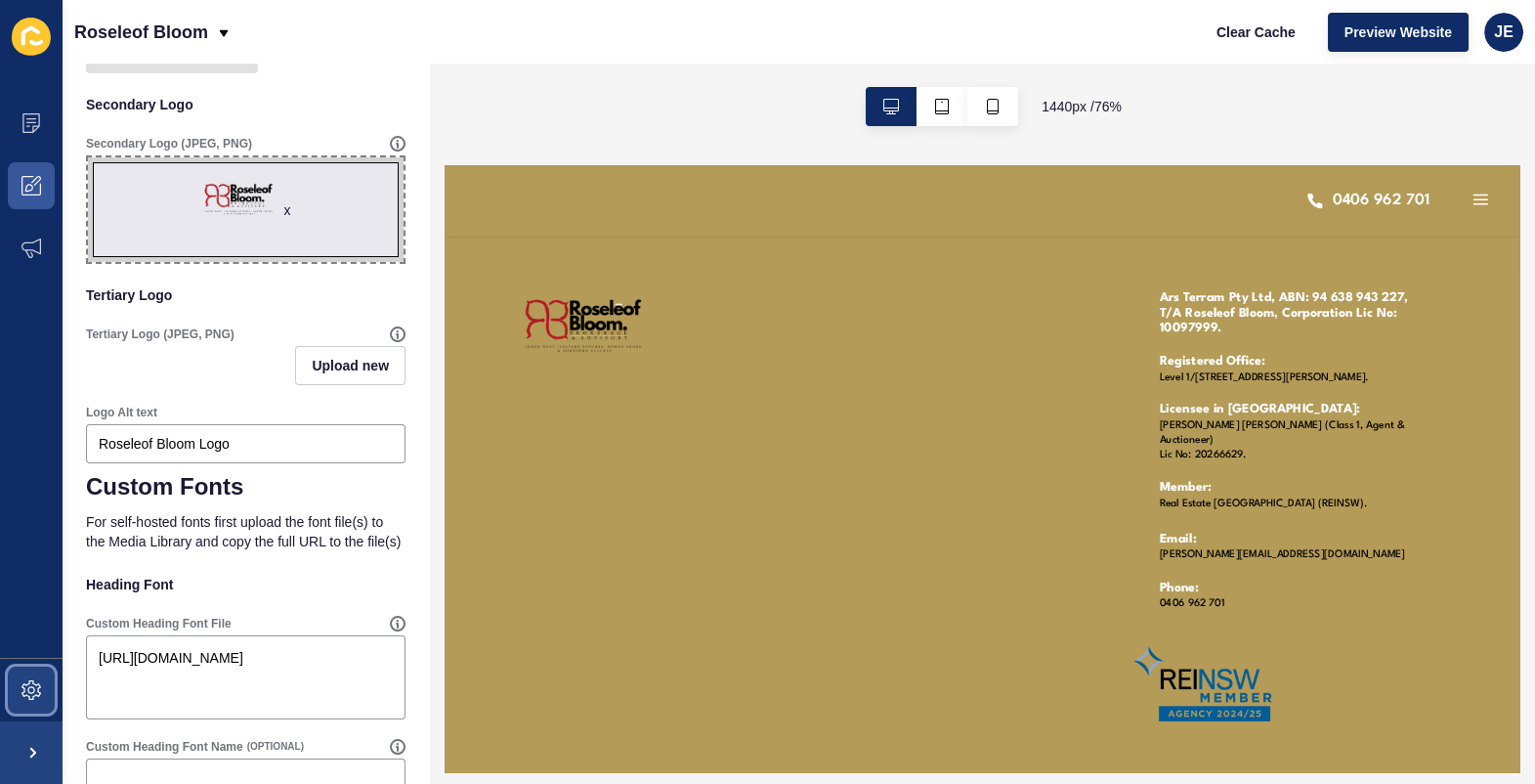
click at [41, 707] on span at bounding box center [31, 690] width 63 height 63
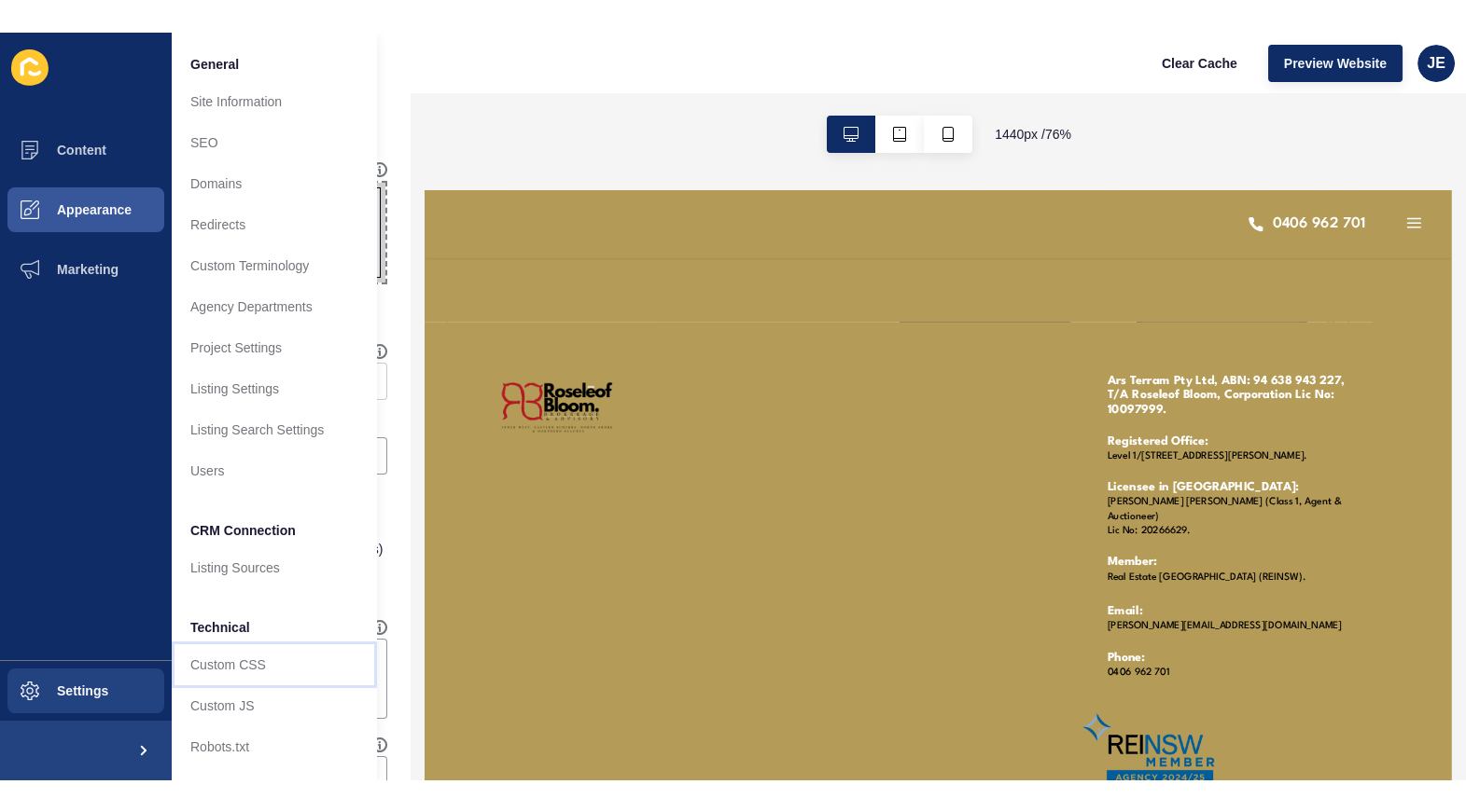
scroll to position [1919, 0]
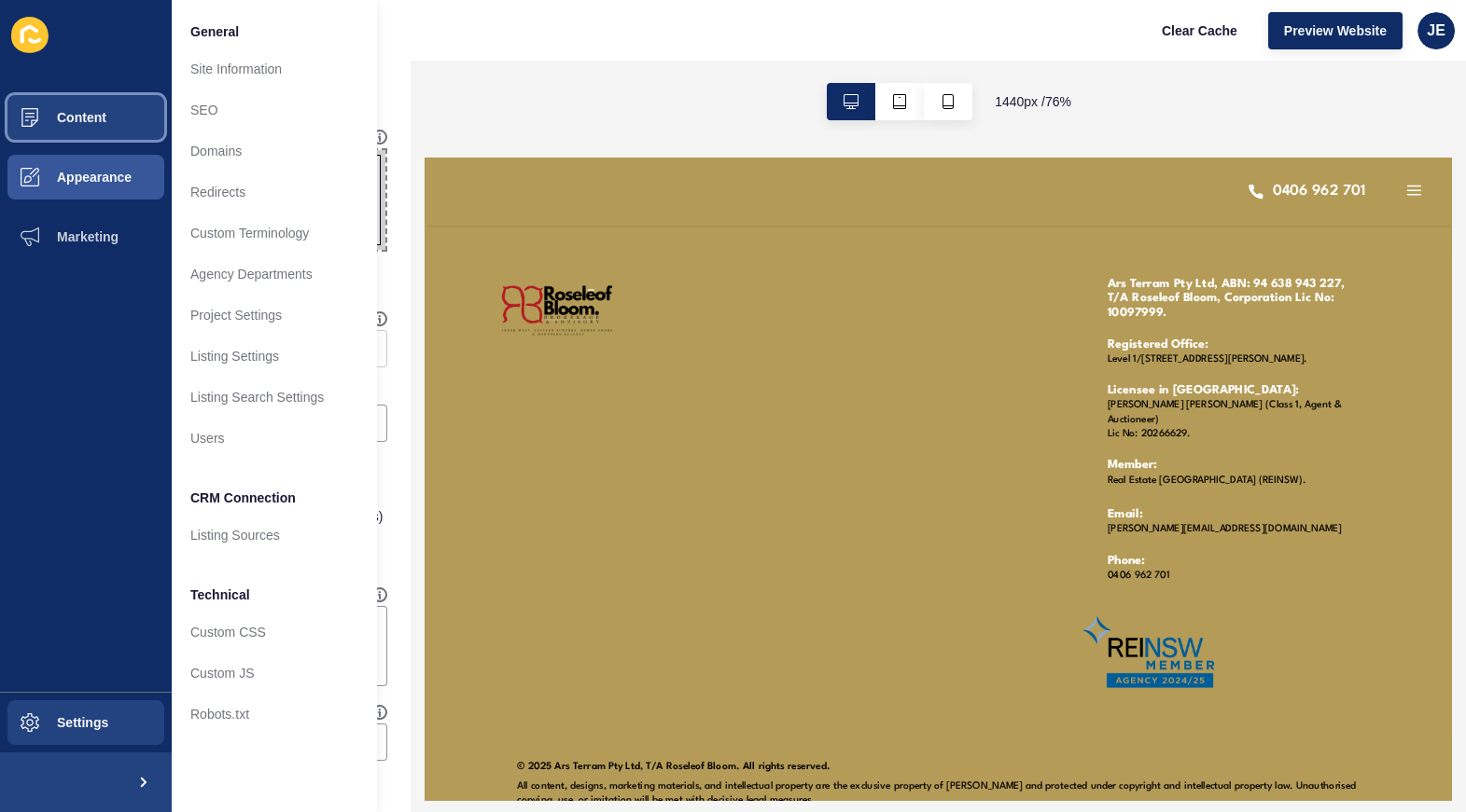
click at [95, 127] on button "Content" at bounding box center [86, 118] width 172 height 60
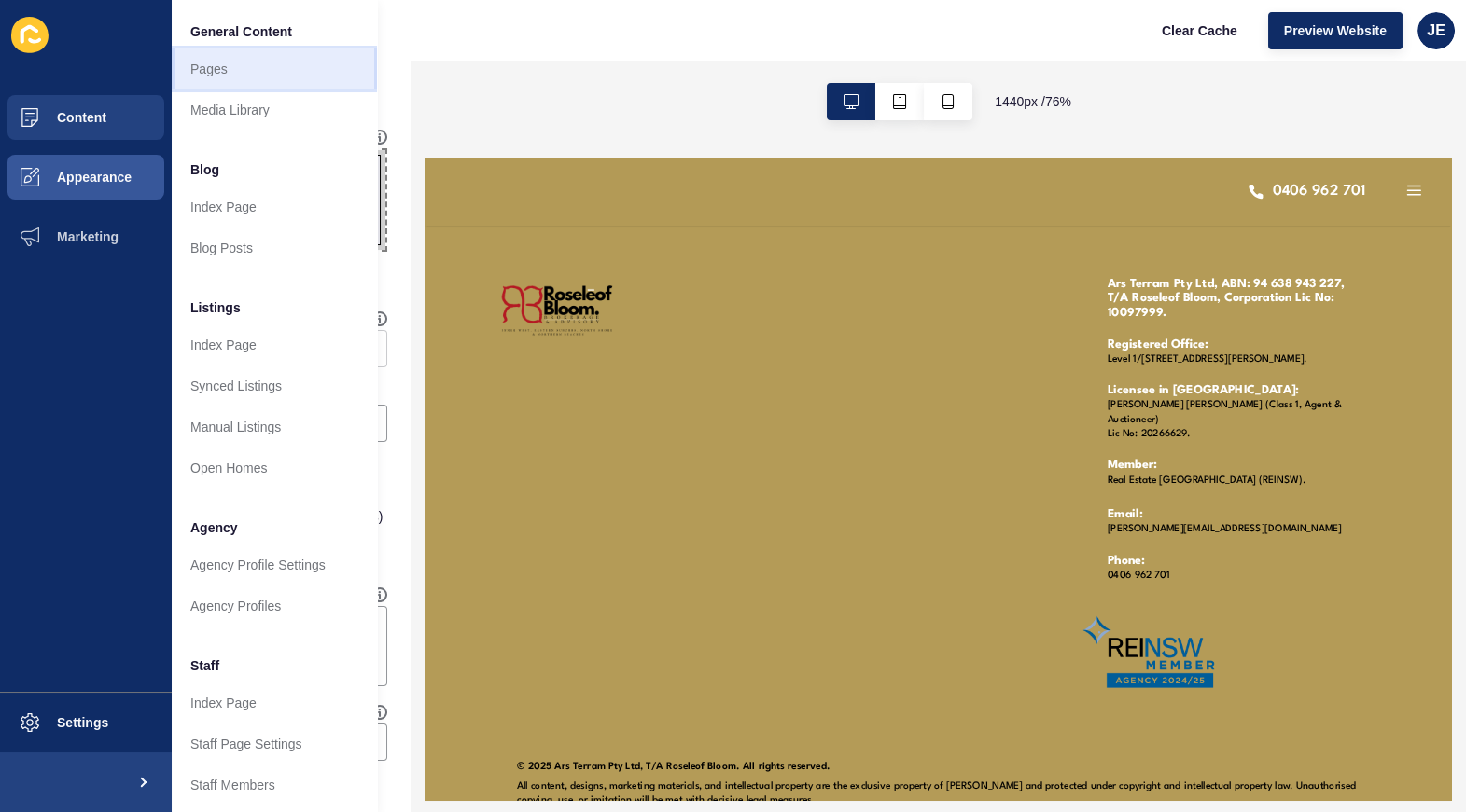
click at [199, 79] on link "Pages" at bounding box center [275, 69] width 206 height 41
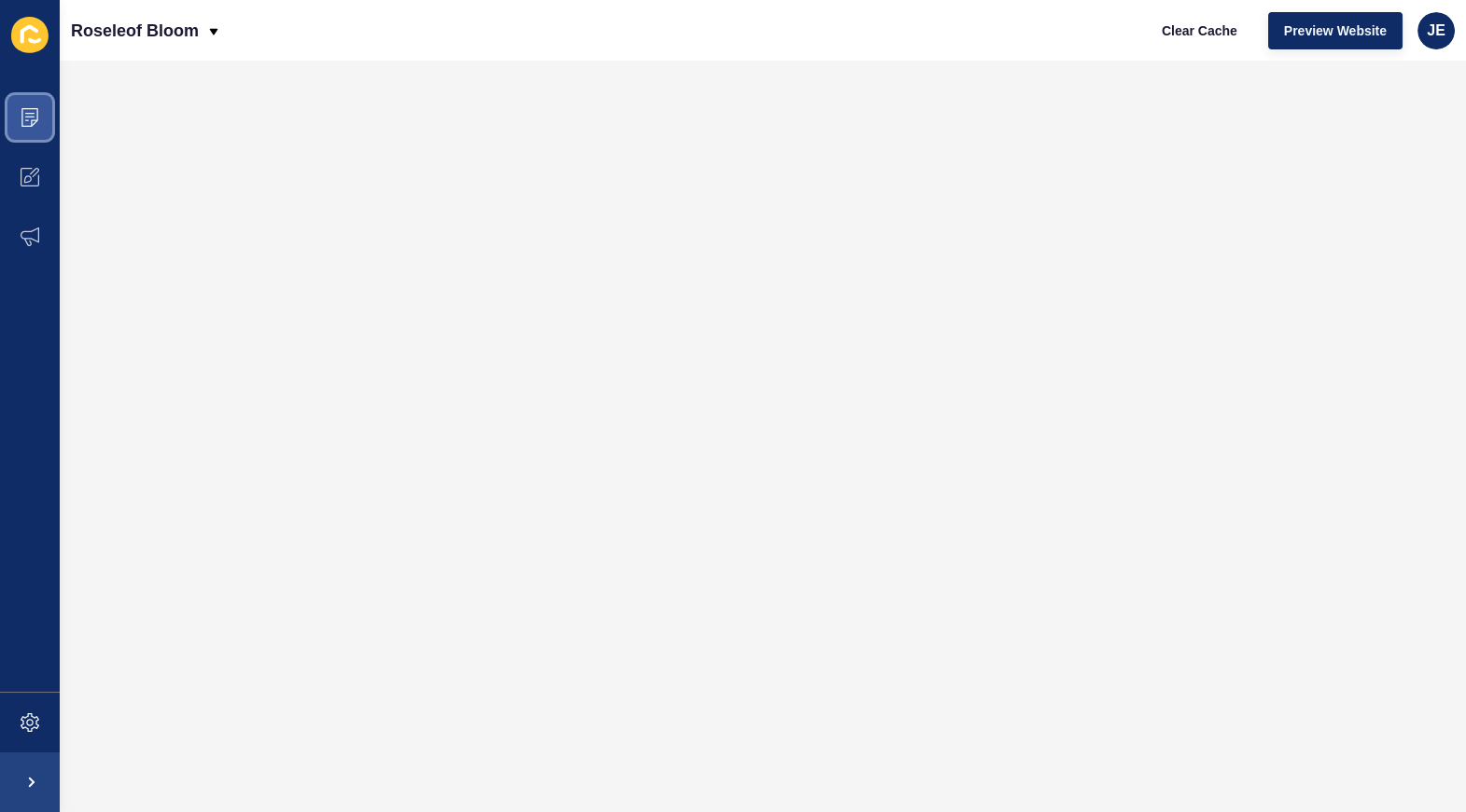
click at [33, 128] on span at bounding box center [30, 118] width 60 height 60
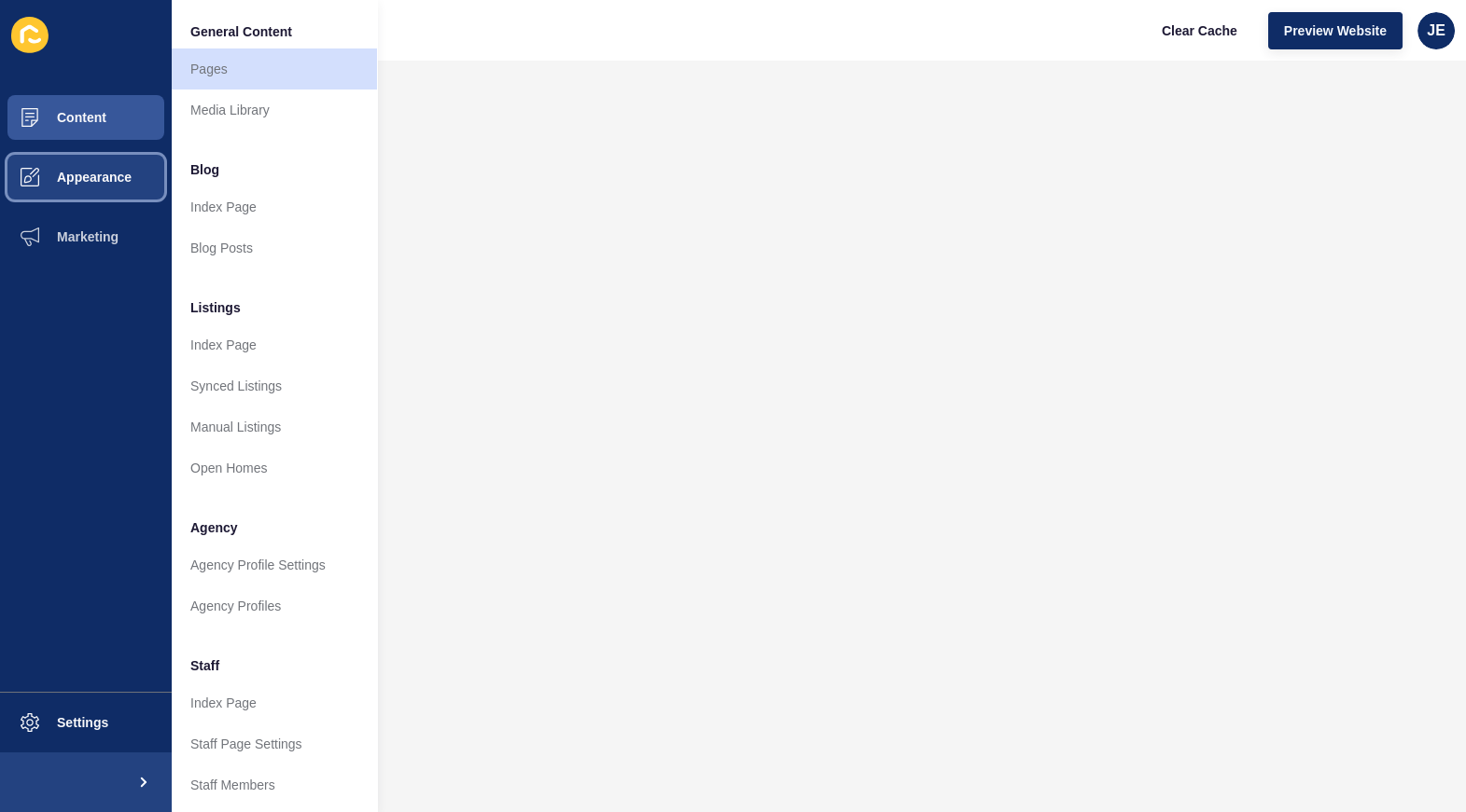
click at [122, 168] on button "Appearance" at bounding box center [86, 178] width 172 height 60
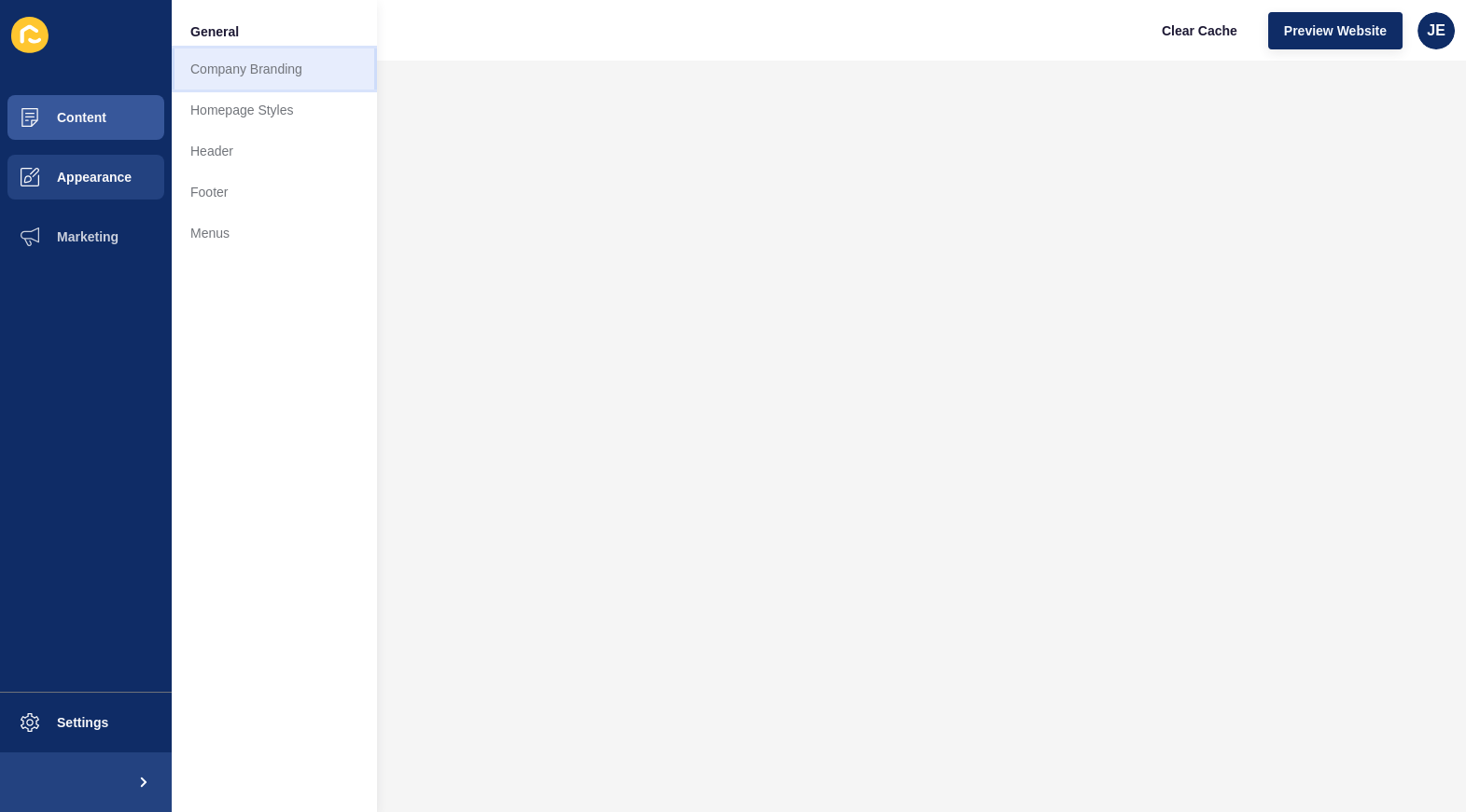
click at [251, 85] on link "Company Branding" at bounding box center [275, 69] width 206 height 41
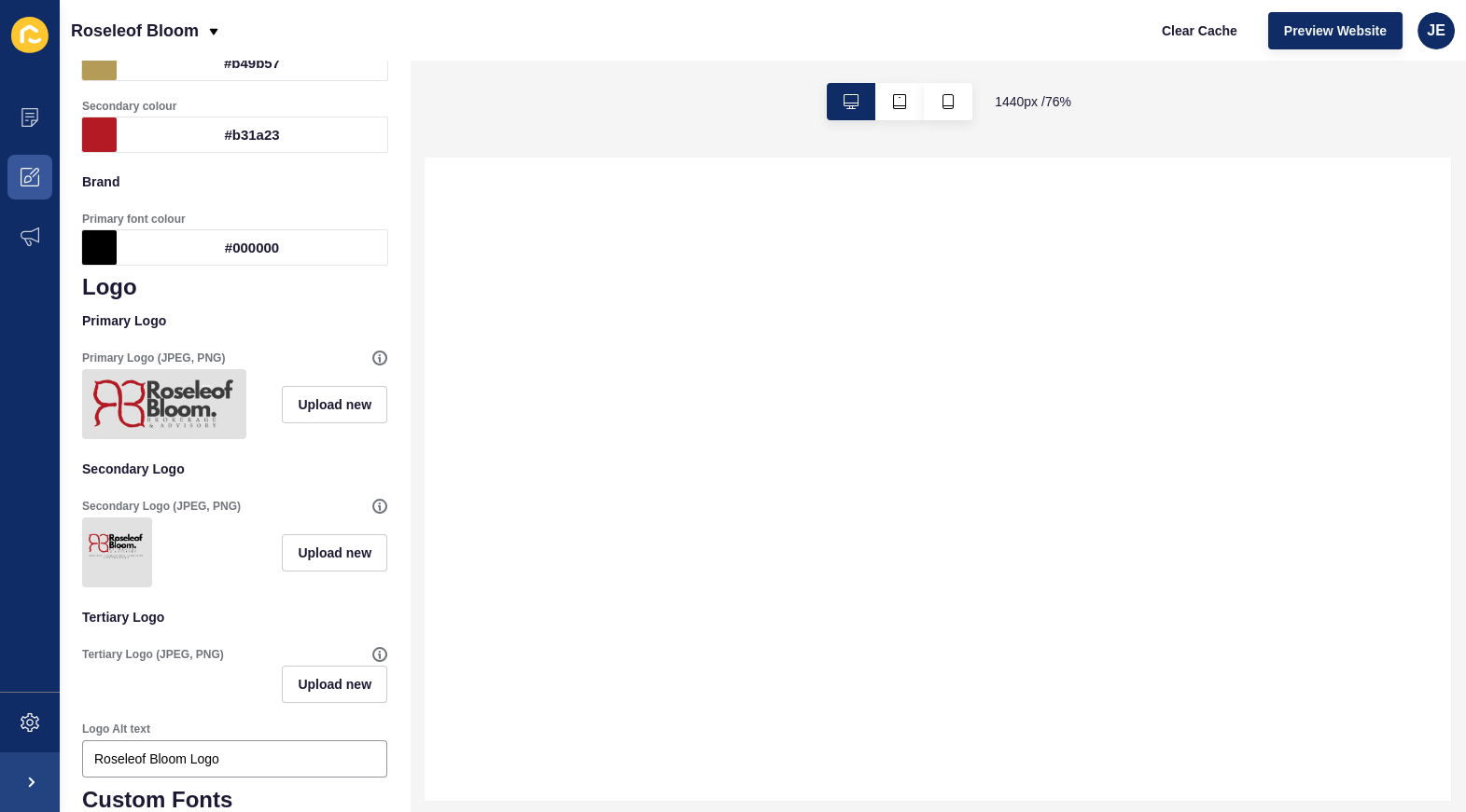
scroll to position [224, 0]
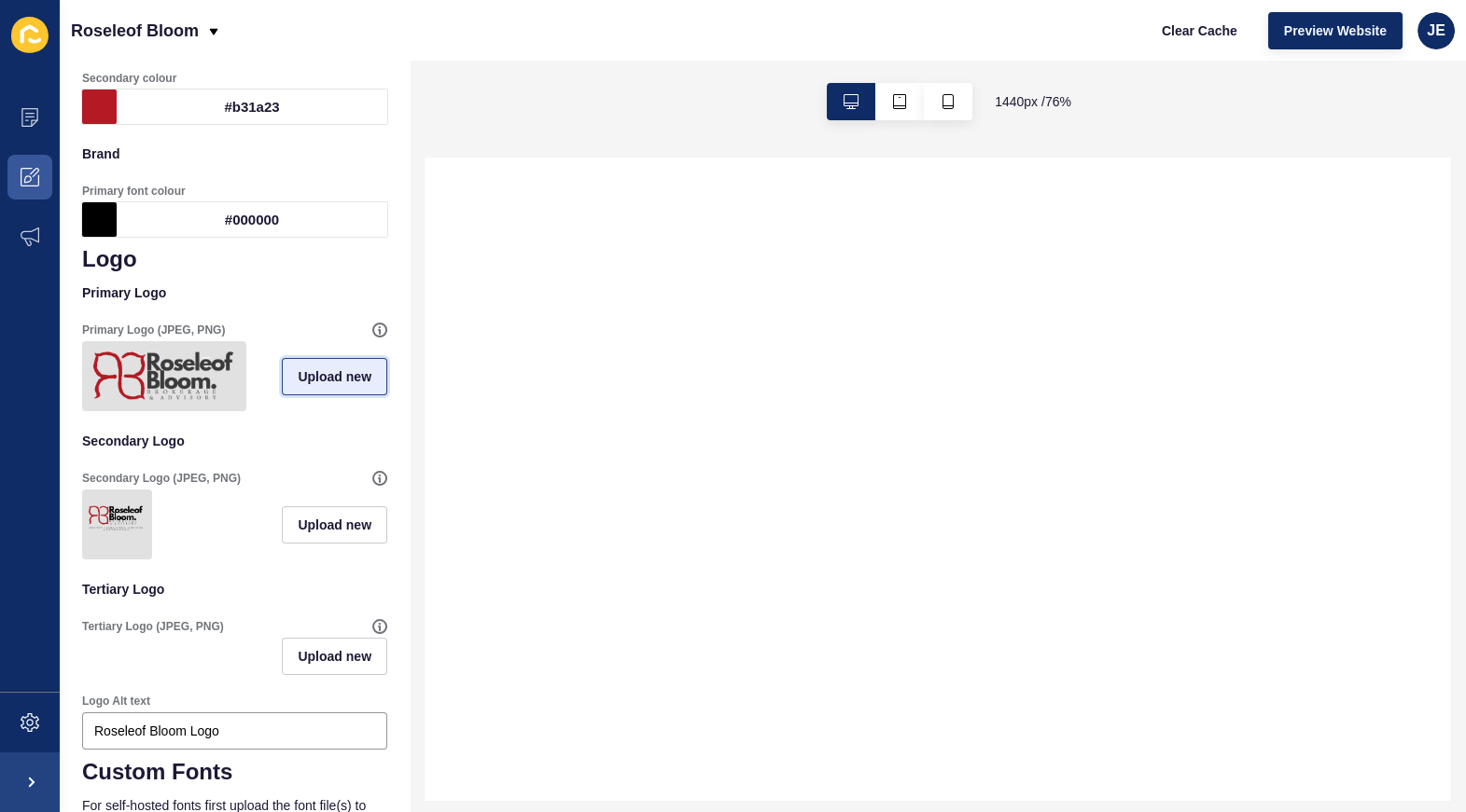
click at [297, 386] on span "Upload new" at bounding box center [334, 377] width 74 height 19
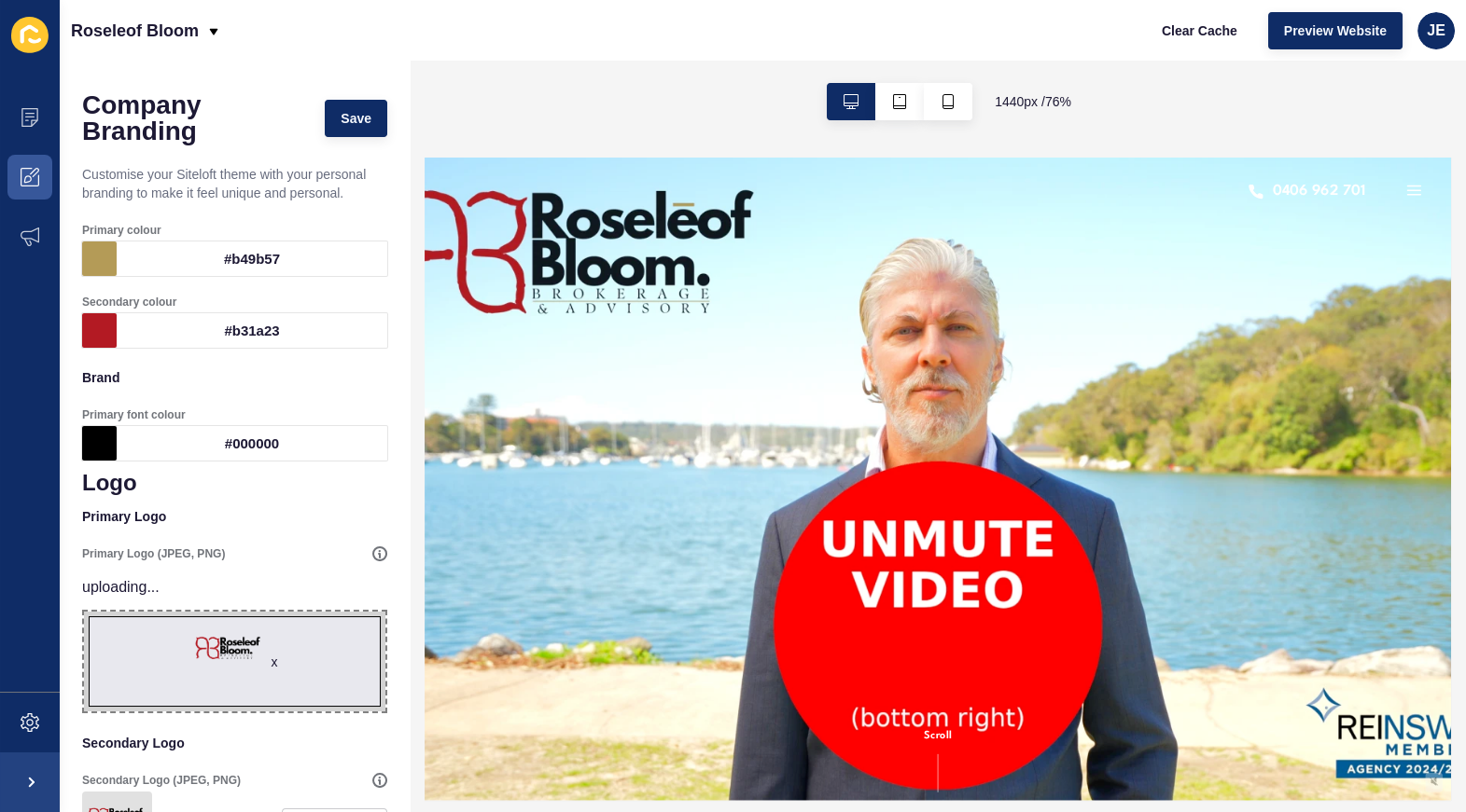
scroll to position [0, 0]
click at [353, 123] on span "Save" at bounding box center [355, 119] width 31 height 19
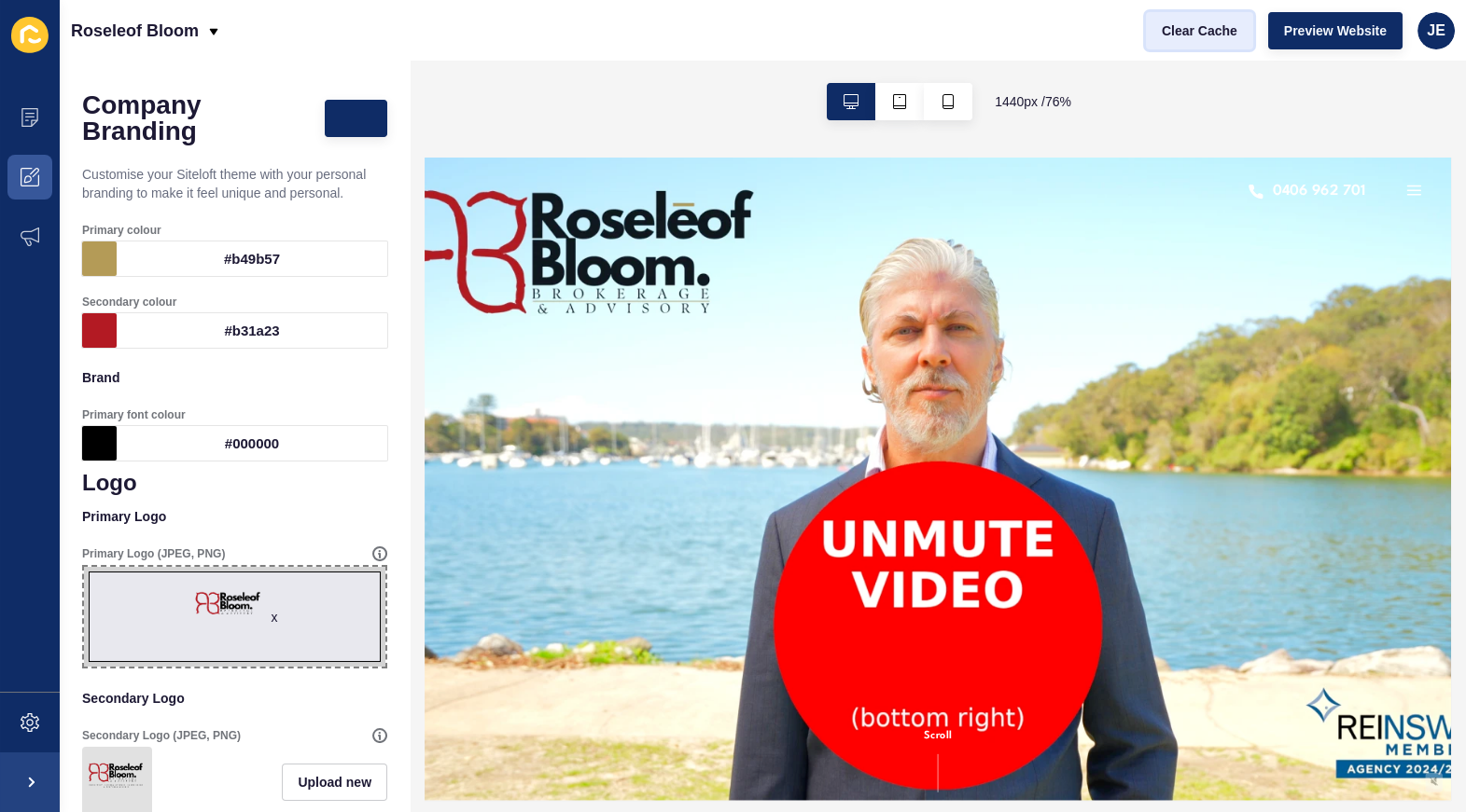
click at [1201, 33] on span "Clear Cache" at bounding box center [1200, 31] width 76 height 19
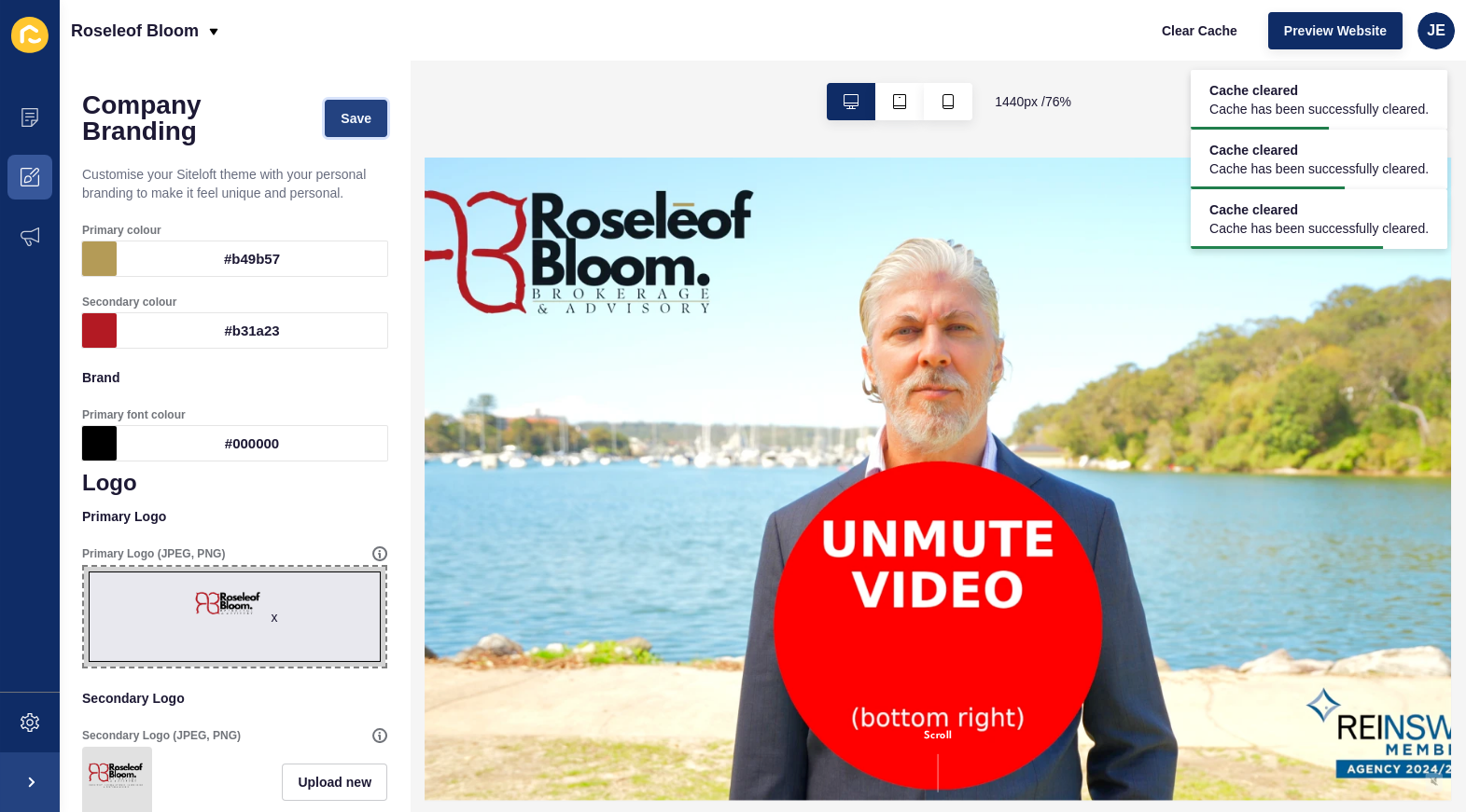
click at [324, 121] on button "Save" at bounding box center [355, 119] width 63 height 37
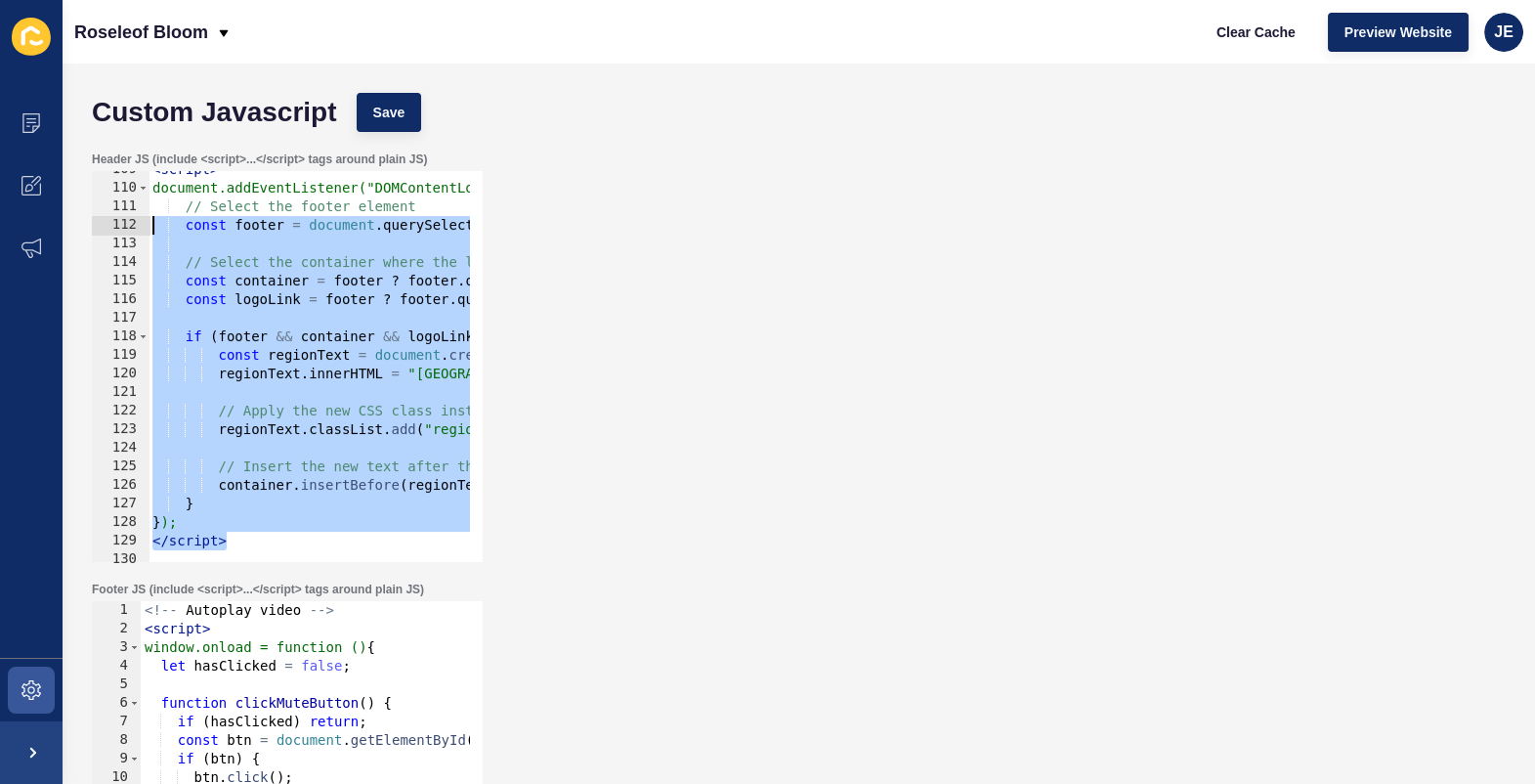
scroll to position [1963, 0]
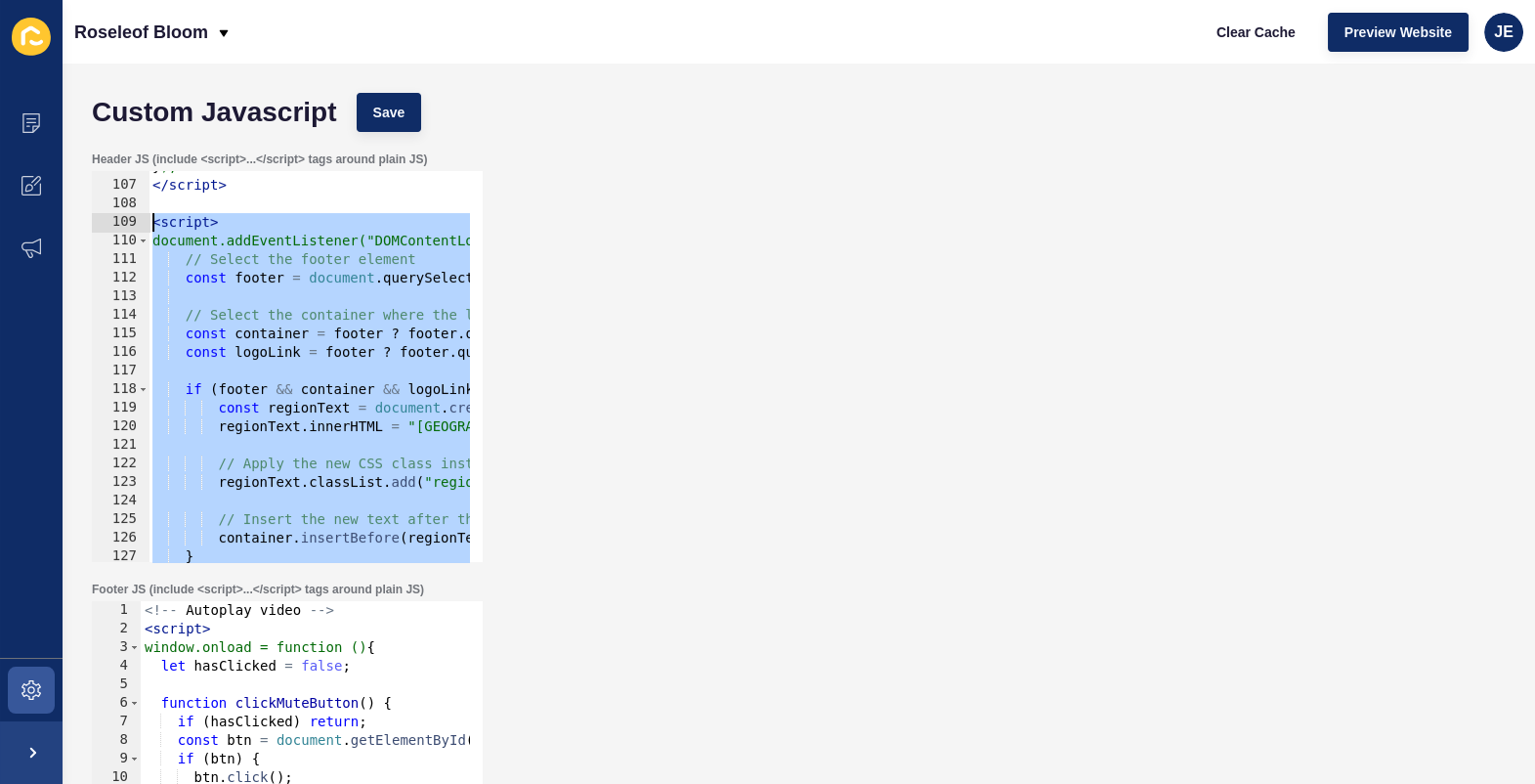
drag, startPoint x: 268, startPoint y: 437, endPoint x: 116, endPoint y: 224, distance: 261.7
click at [116, 224] on div "</script> 106 107 108 109 110 111 112 113 114 115 116 117 118 119 120 121 122 1…" at bounding box center [287, 366] width 391 height 391
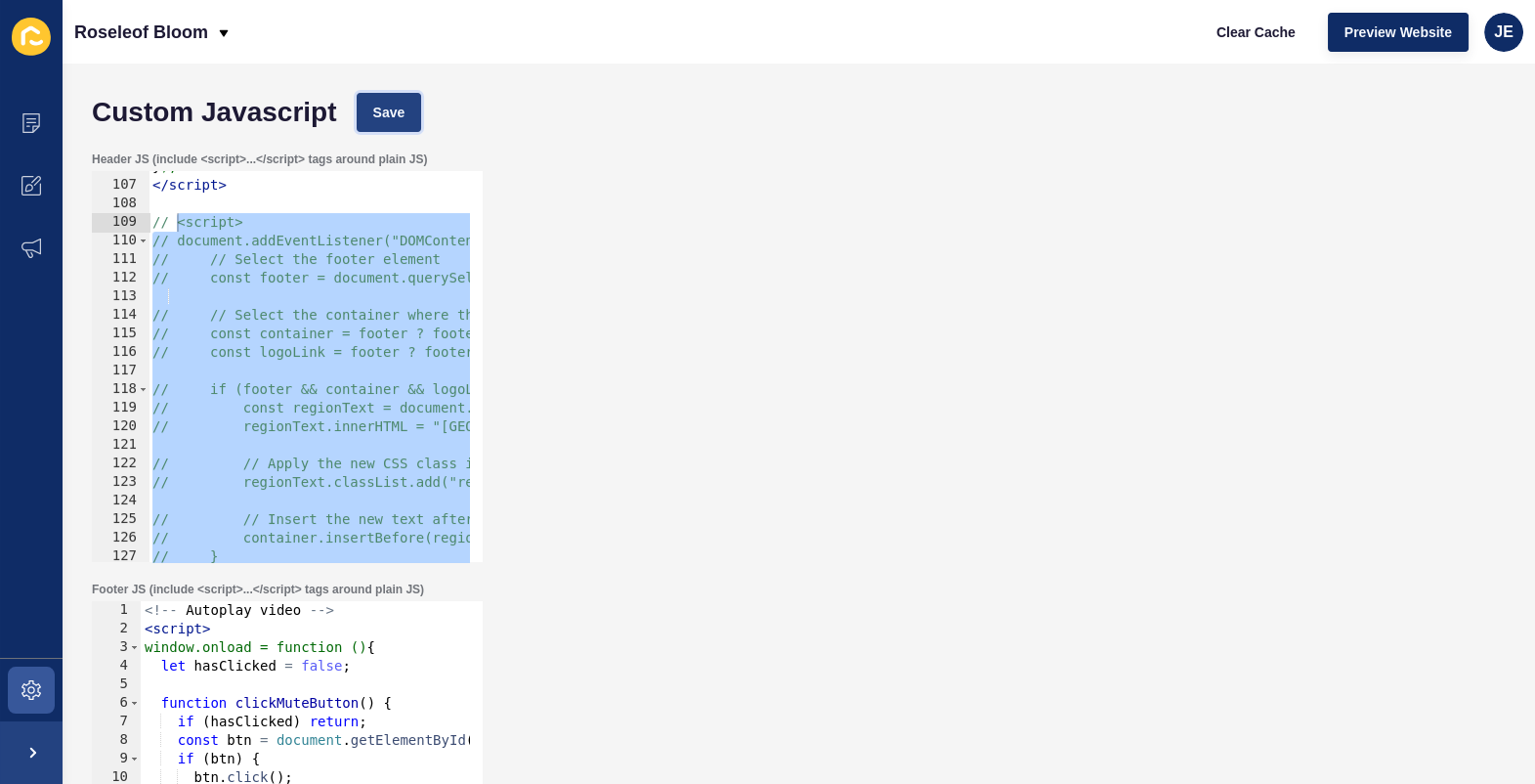
click at [403, 105] on span "Save" at bounding box center [389, 113] width 32 height 20
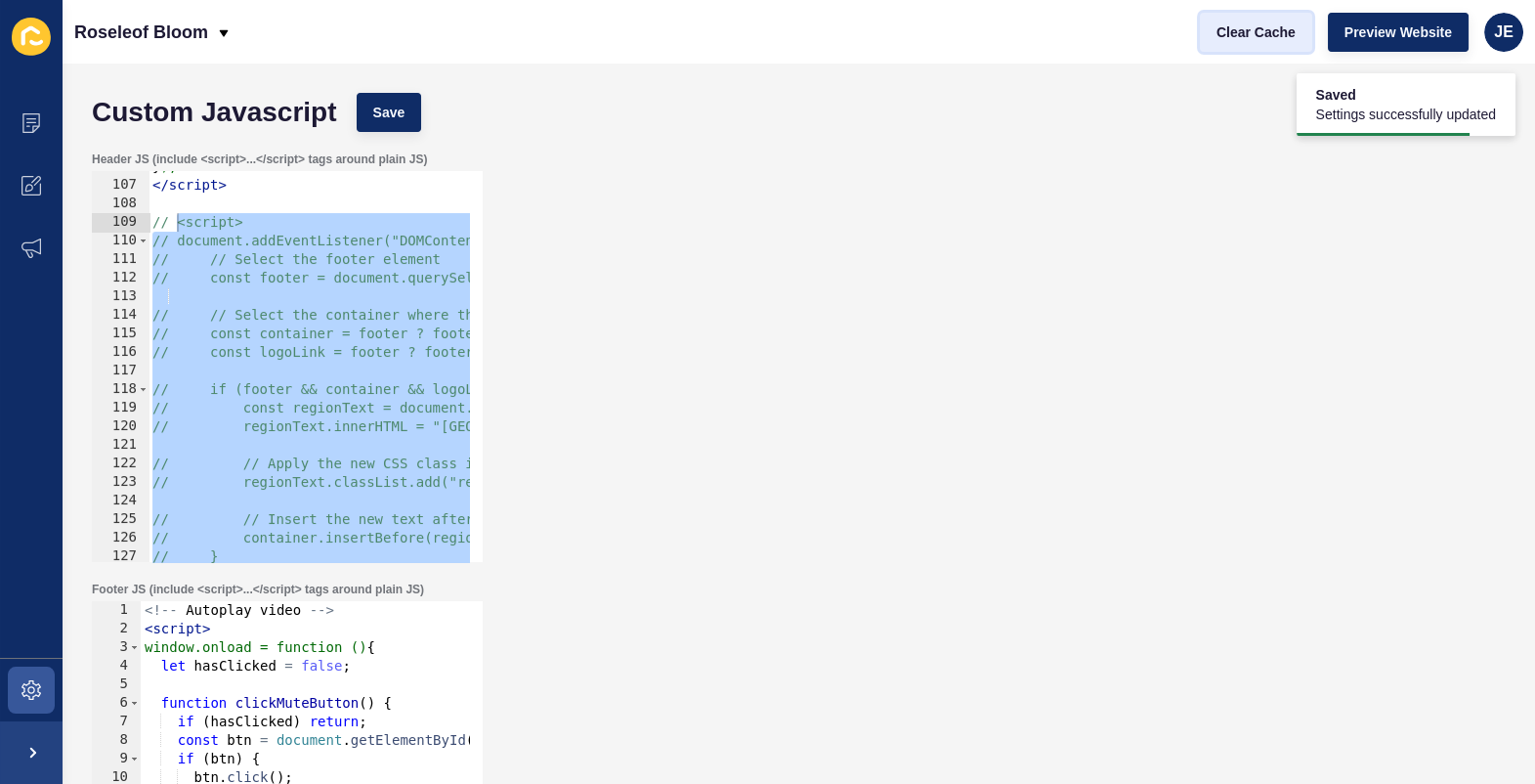
click at [1294, 33] on span "Clear Cache" at bounding box center [1256, 32] width 79 height 20
click at [246, 263] on div "} ); </ script > // <script> // document.addEventListener("DOMContentLoaded", f…" at bounding box center [1319, 364] width 2340 height 414
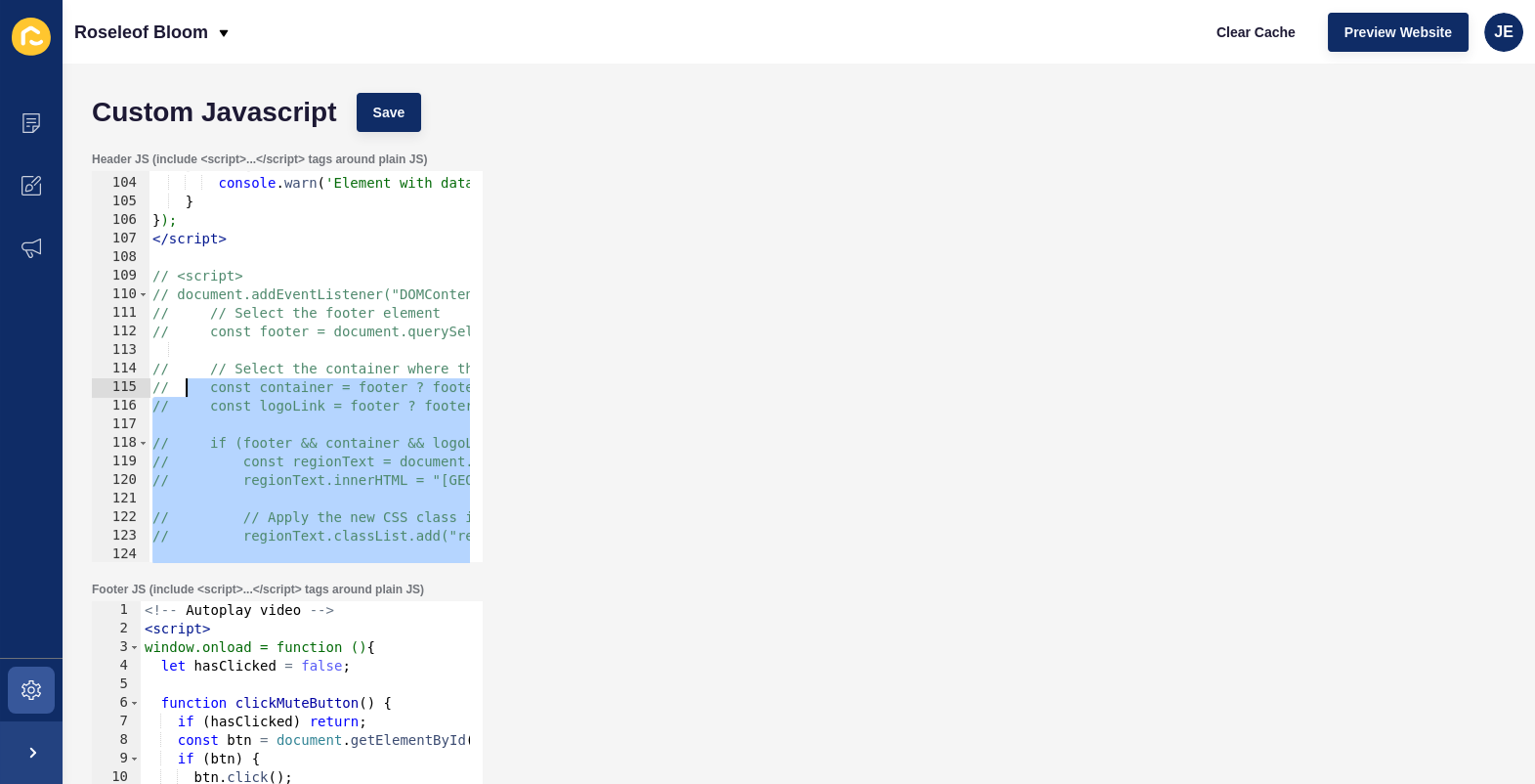
scroll to position [1910, 0]
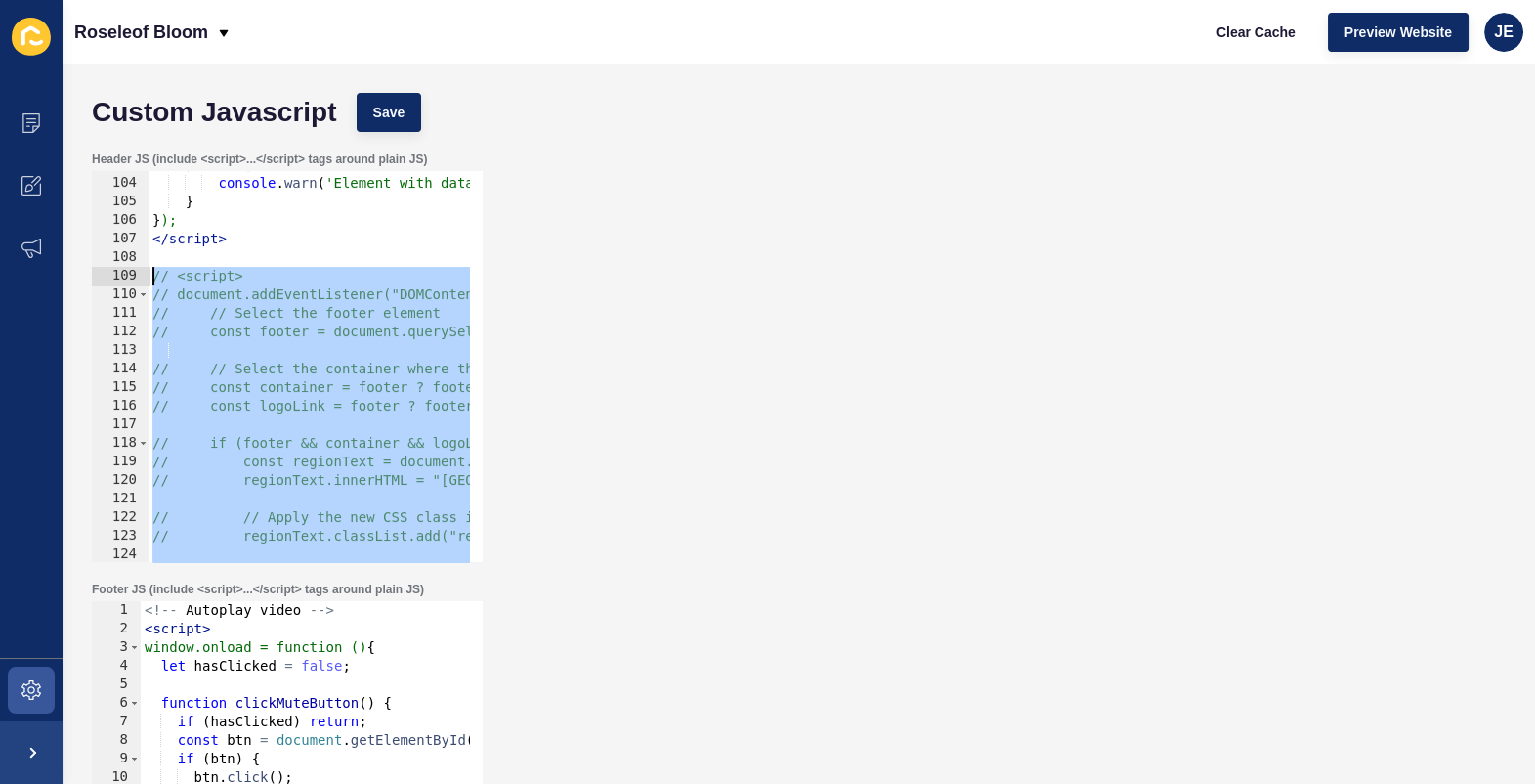
drag, startPoint x: 271, startPoint y: 437, endPoint x: 138, endPoint y: 277, distance: 208.1
click at [138, 277] on div "// // Select the footer element 103 104 105 106 107 108 109 110 111 112 113 114…" at bounding box center [287, 366] width 391 height 391
type textarea "// <script> // document.addEventListener("DOMContentLoaded", function () {"
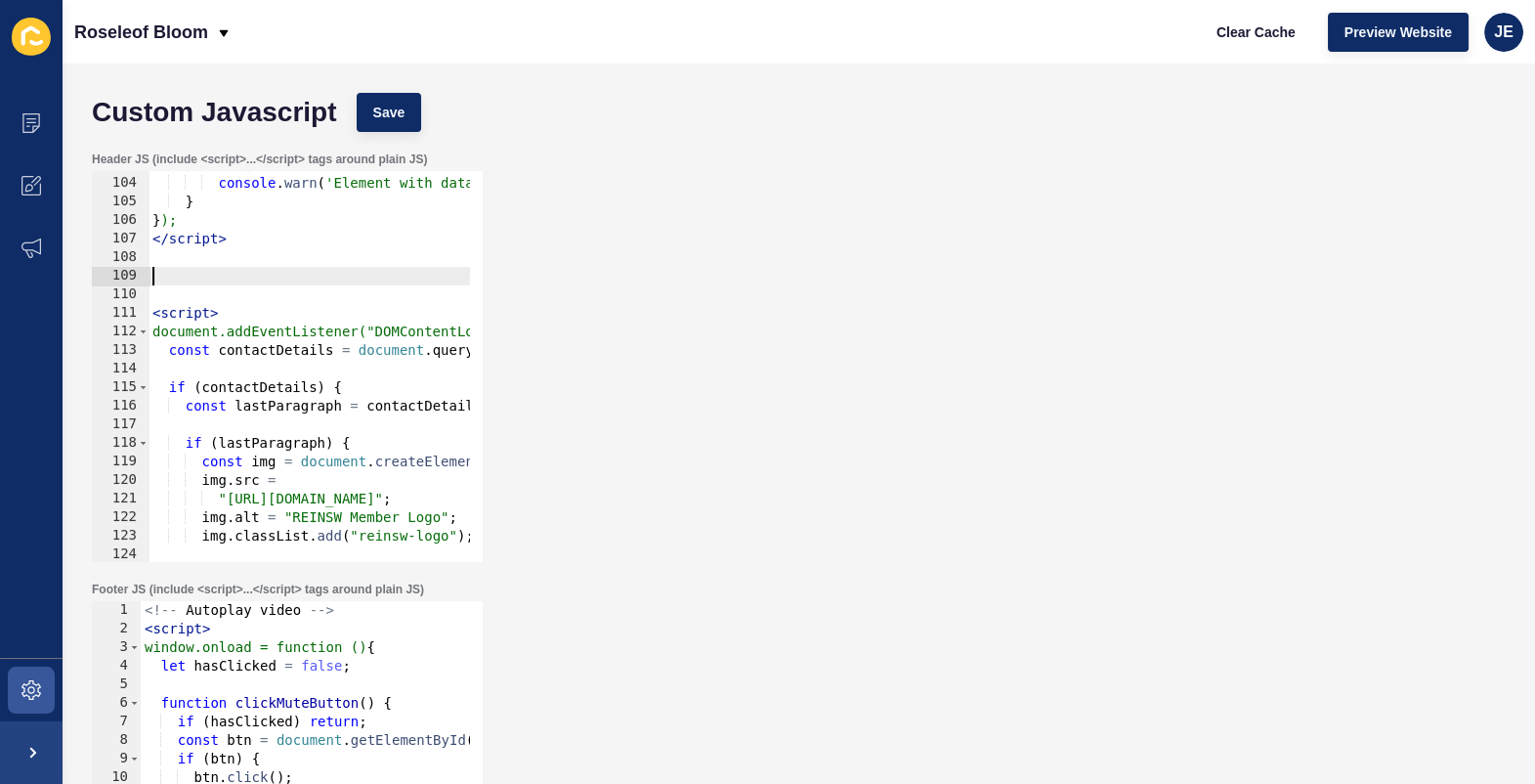
type textarea "</script>"
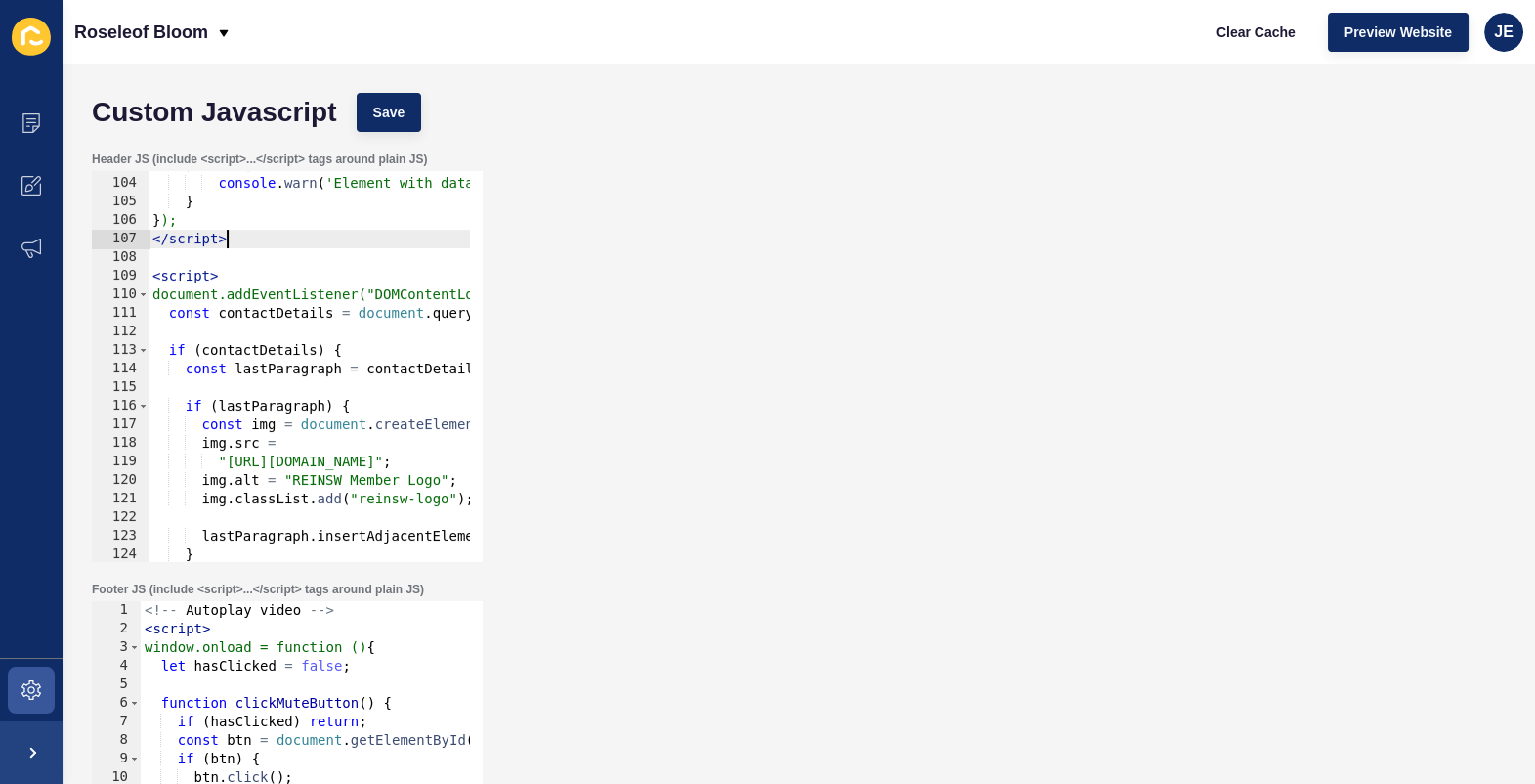
scroll to position [1803, 0]
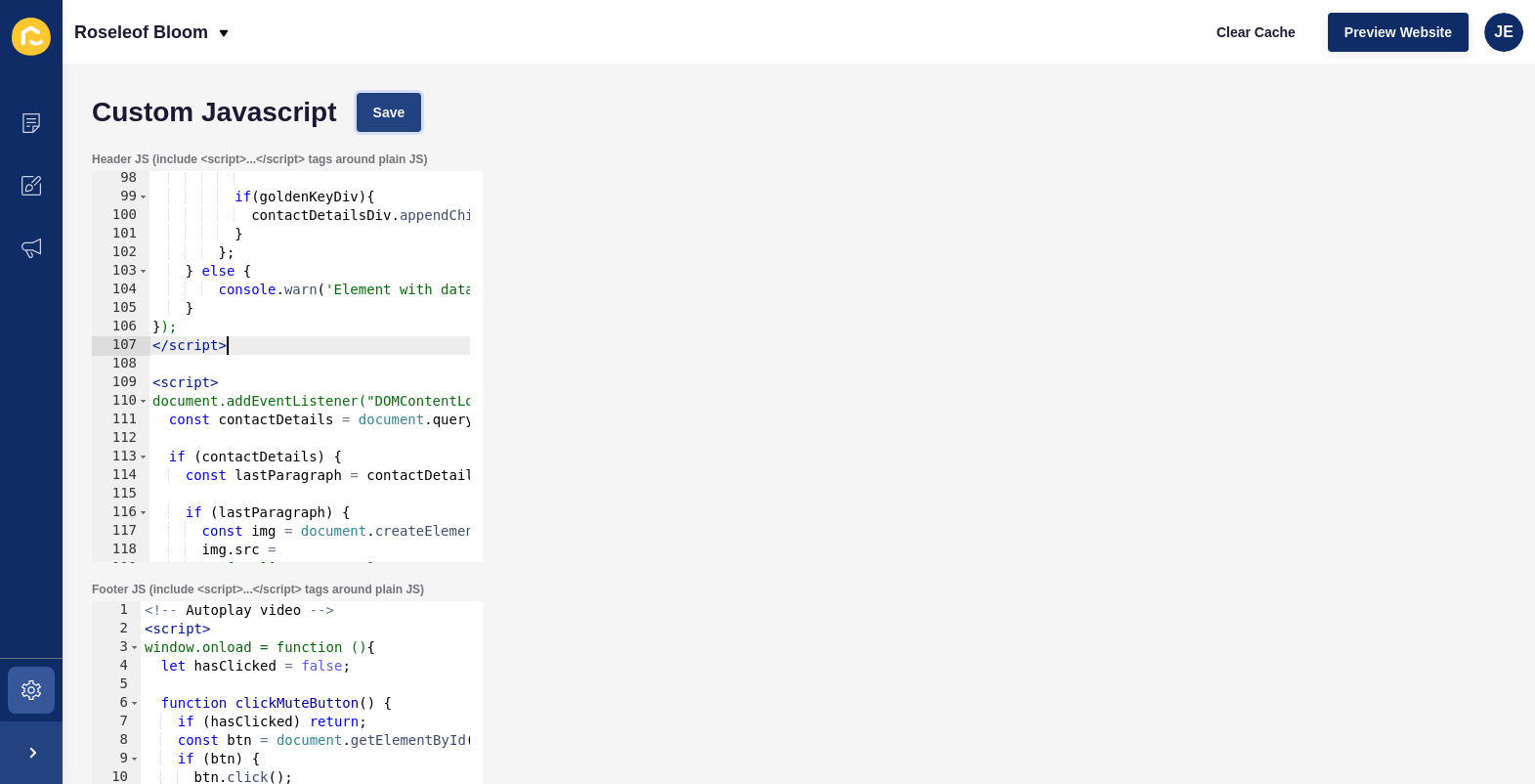
click at [401, 117] on span "Save" at bounding box center [389, 113] width 32 height 20
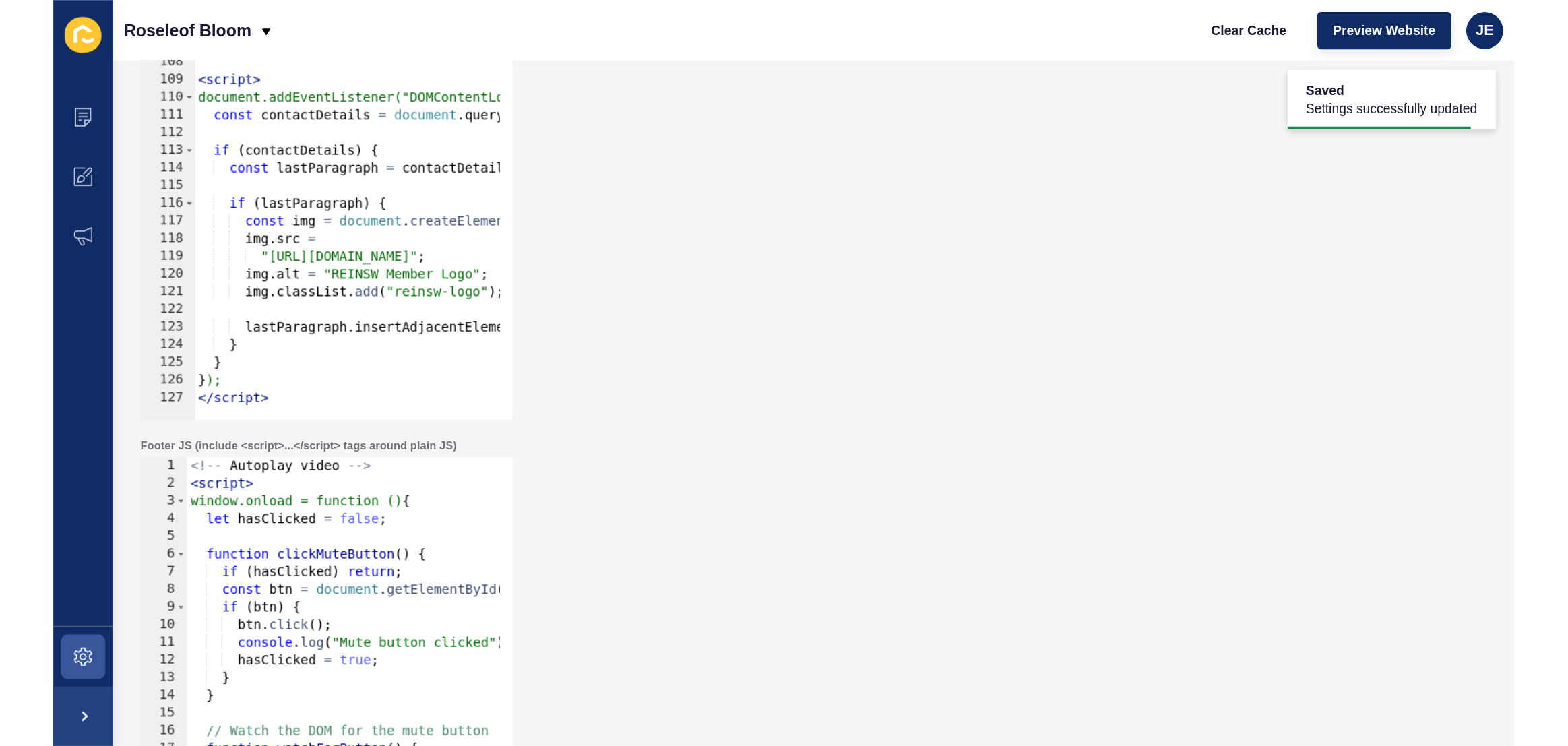
scroll to position [111, 0]
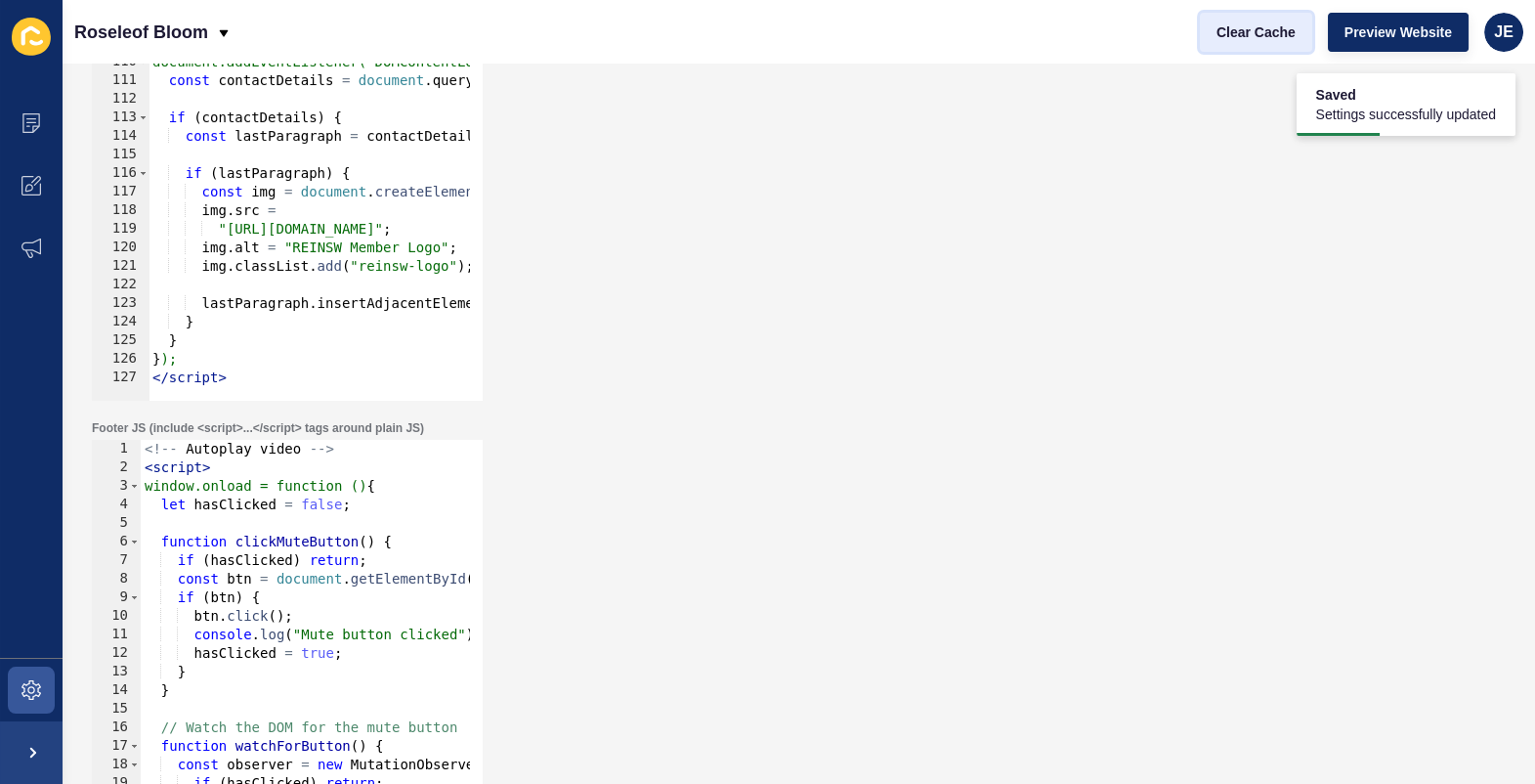
click at [1238, 30] on span "Clear Cache" at bounding box center [1256, 32] width 79 height 20
click at [958, 184] on div "Header JS (include <script>...</script> tags around plain JS) </script> 107 108…" at bounding box center [799, 195] width 1433 height 430
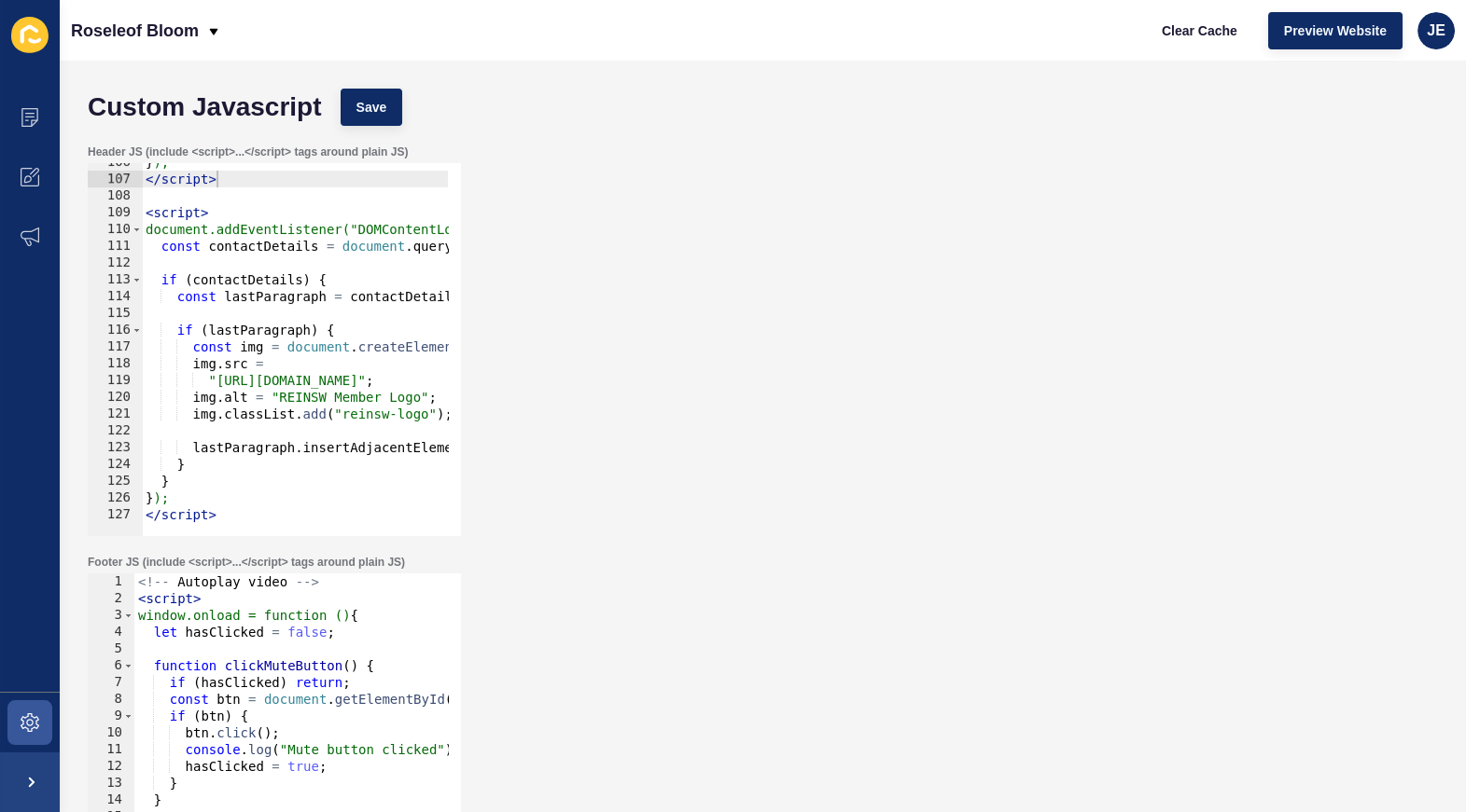
scroll to position [1773, 0]
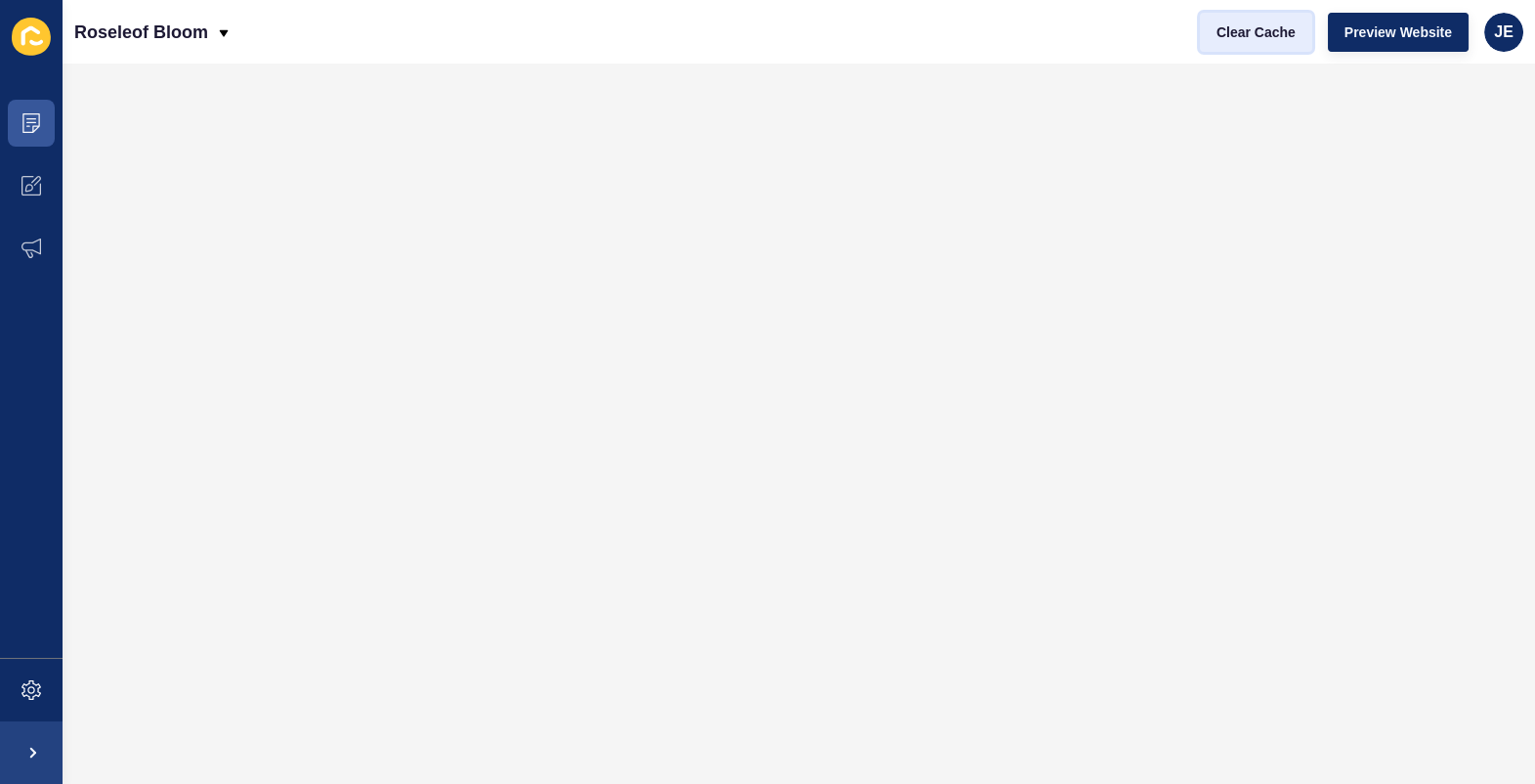
click at [1252, 23] on span "Clear Cache" at bounding box center [1256, 32] width 79 height 20
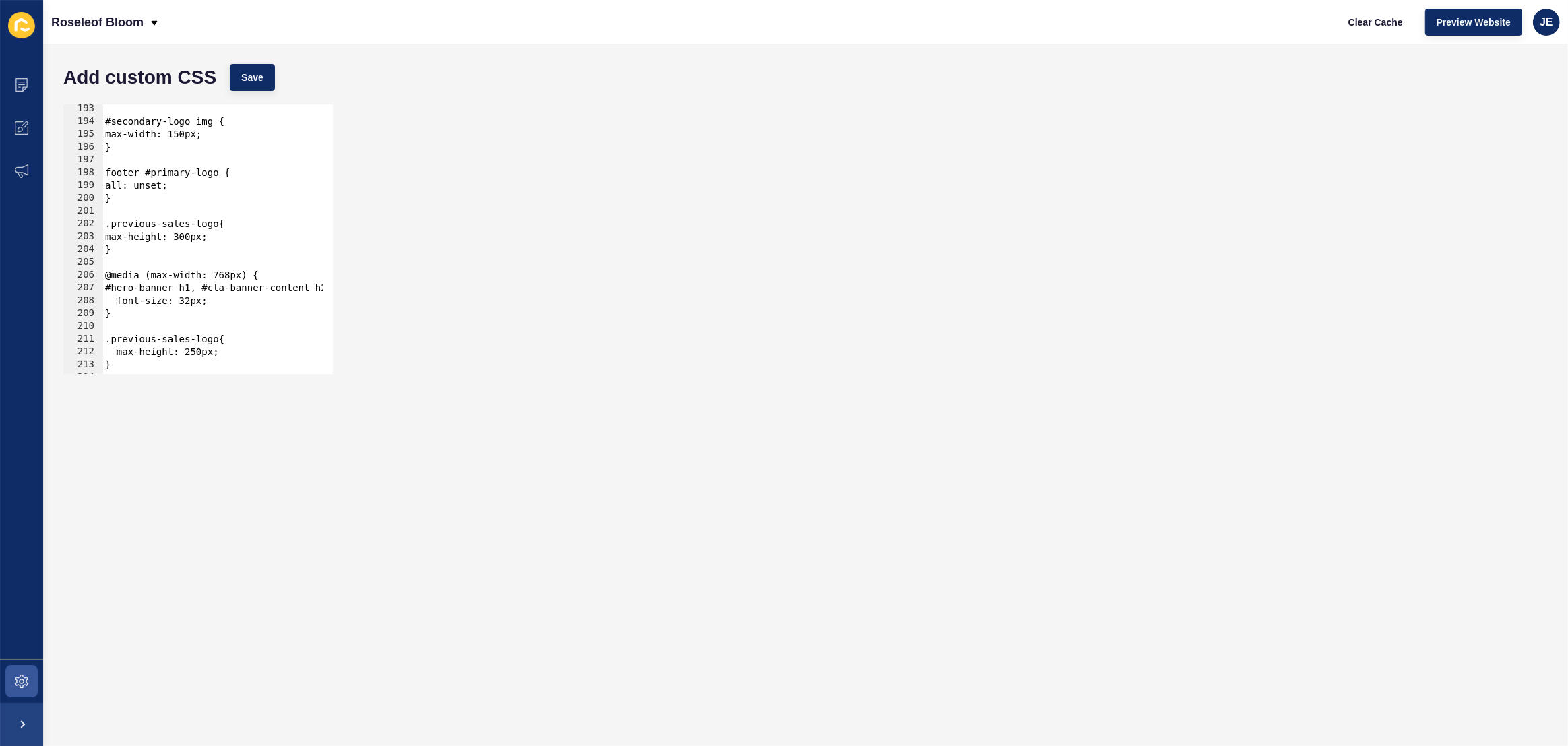
scroll to position [2461, 0]
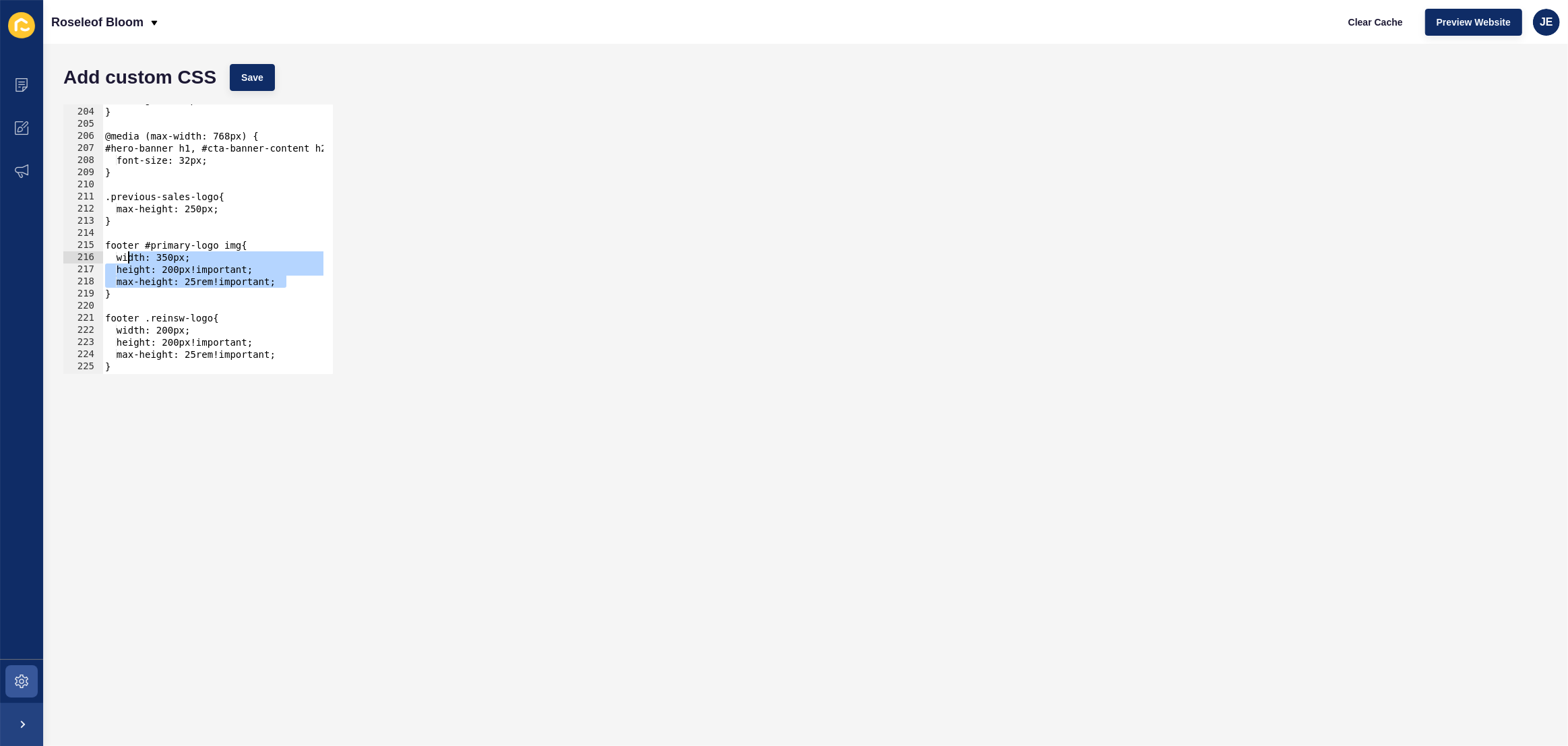
drag, startPoint x: 287, startPoint y: 282, endPoint x: 127, endPoint y: 259, distance: 161.6
click at [127, 259] on div "max-height: 300px; } @media (max-width: 768px) { #hero-banner h1, #cta-banner-c…" at bounding box center [383, 236] width 560 height 284
type textarea "width: 350px; height: 200px!important;"
click at [169, 282] on div "max-height: 300px; } @media (max-width: 768px) { #hero-banner h1, #cta-banner-c…" at bounding box center [383, 236] width 560 height 284
drag, startPoint x: 134, startPoint y: 295, endPoint x: 109, endPoint y: 246, distance: 55.0
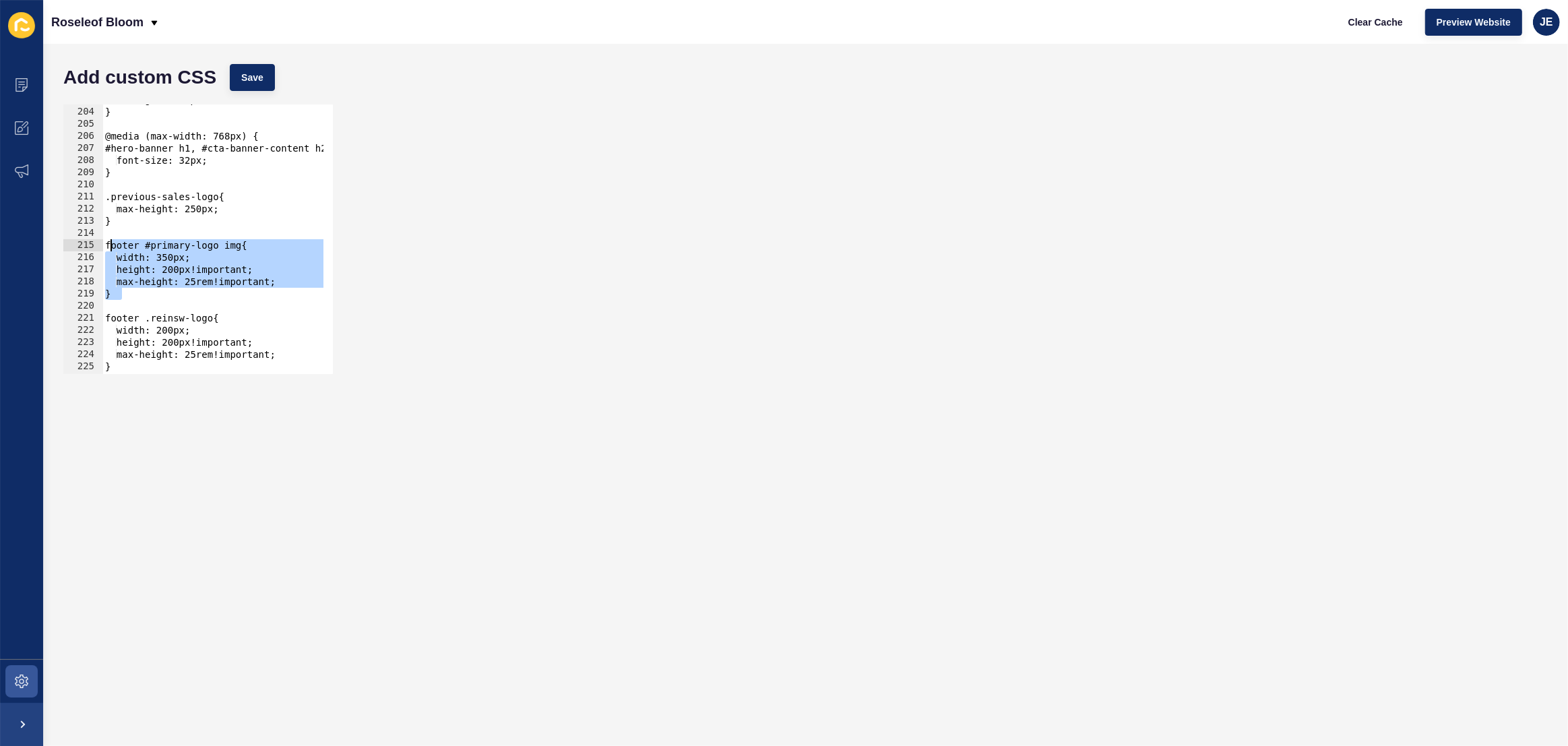
click at [109, 246] on div "max-height: 300px; } @media (max-width: 768px) { #hero-banner h1, #cta-banner-c…" at bounding box center [383, 236] width 560 height 284
click at [277, 279] on div "max-height: 300px; } @media (max-width: 768px) { #hero-banner h1, #cta-banner-c…" at bounding box center [383, 236] width 560 height 284
drag, startPoint x: 290, startPoint y: 280, endPoint x: 123, endPoint y: 272, distance: 167.2
click at [123, 272] on div "max-height: 300px; } @media (max-width: 768px) { #hero-banner h1, #cta-banner-c…" at bounding box center [383, 236] width 560 height 284
type textarea "height: 200px!important; max-height: 25rem!important;"
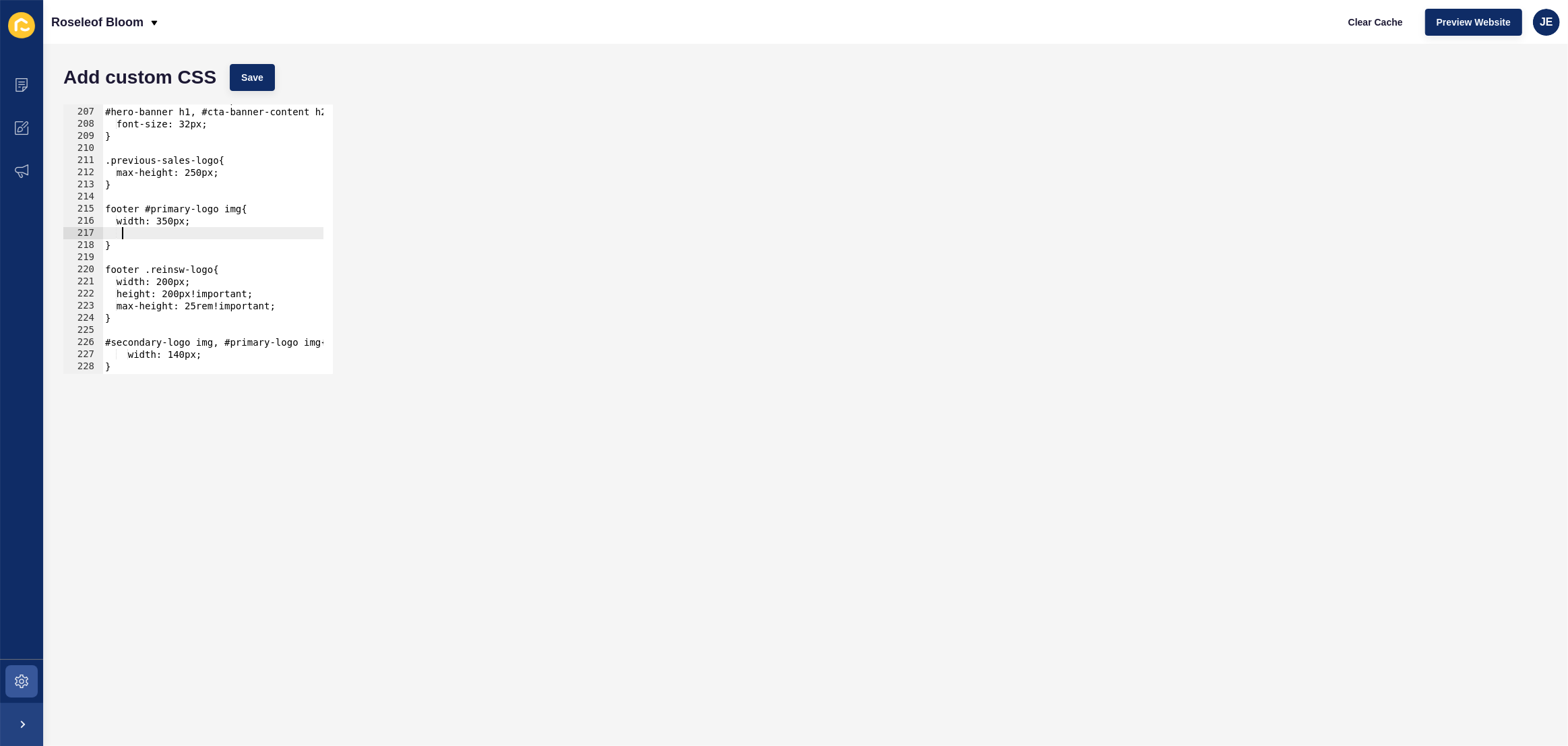
scroll to position [2534, 0]
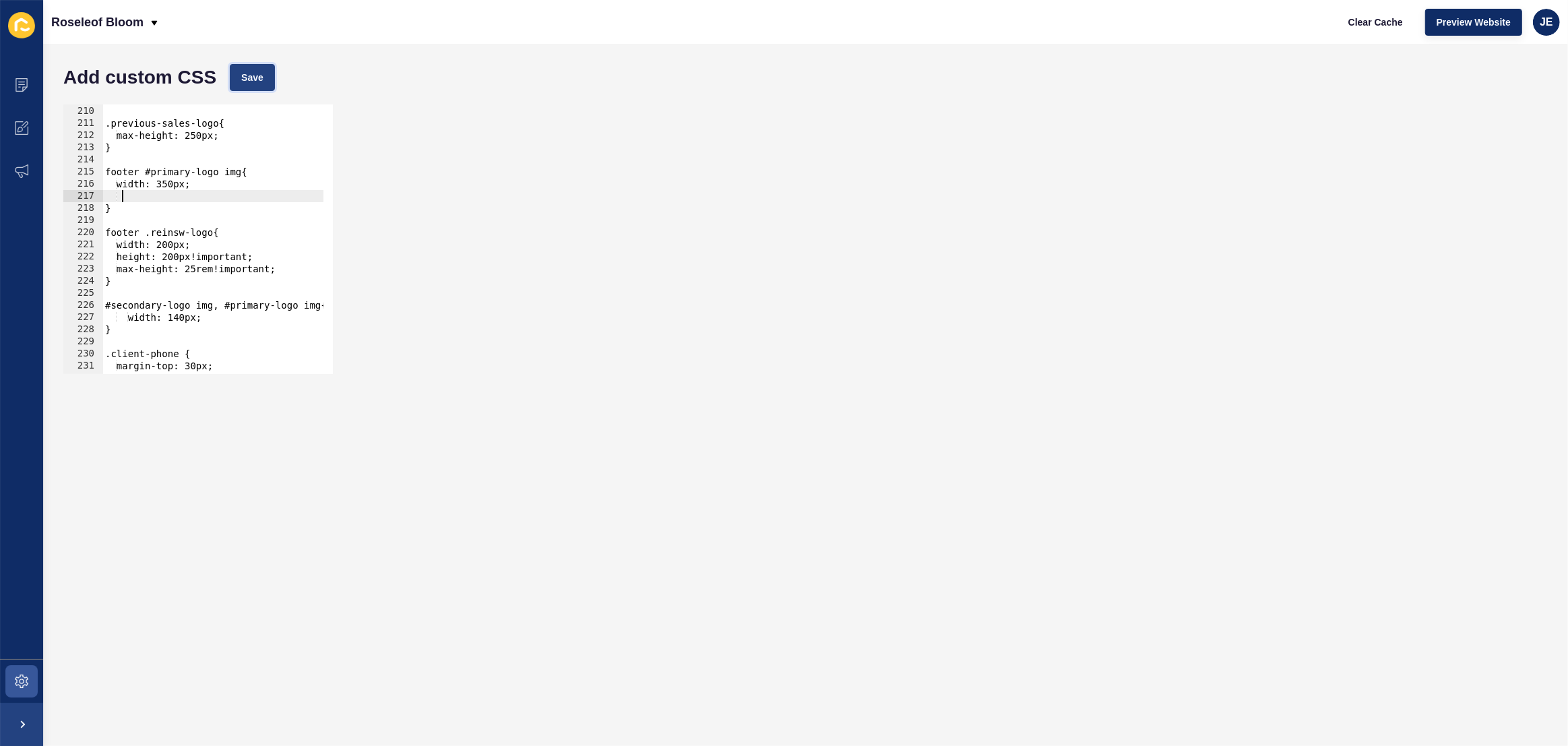
click at [251, 75] on span "Save" at bounding box center [252, 78] width 22 height 14
click at [1058, 26] on button "Clear Cache" at bounding box center [1376, 22] width 78 height 27
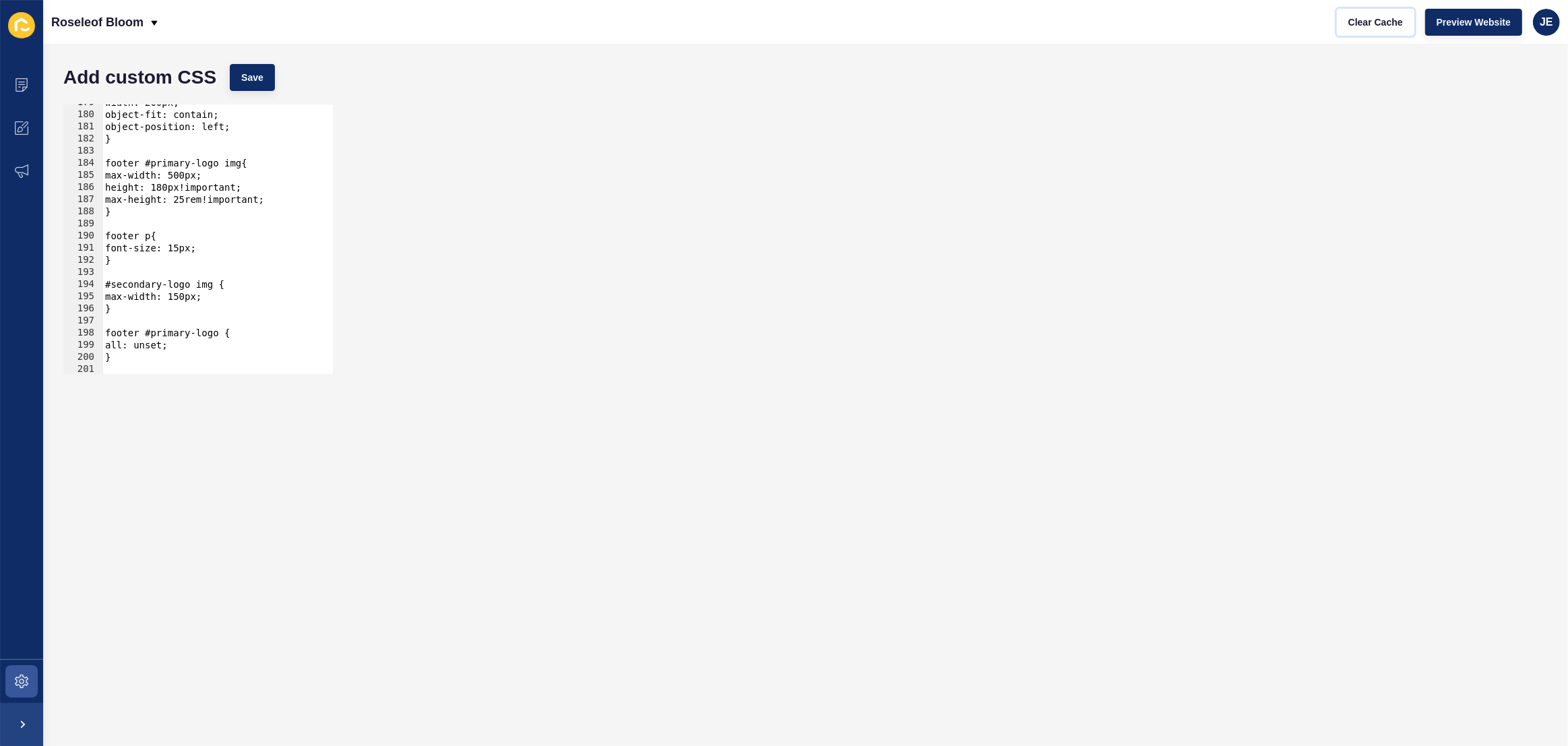
scroll to position [2130, 0]
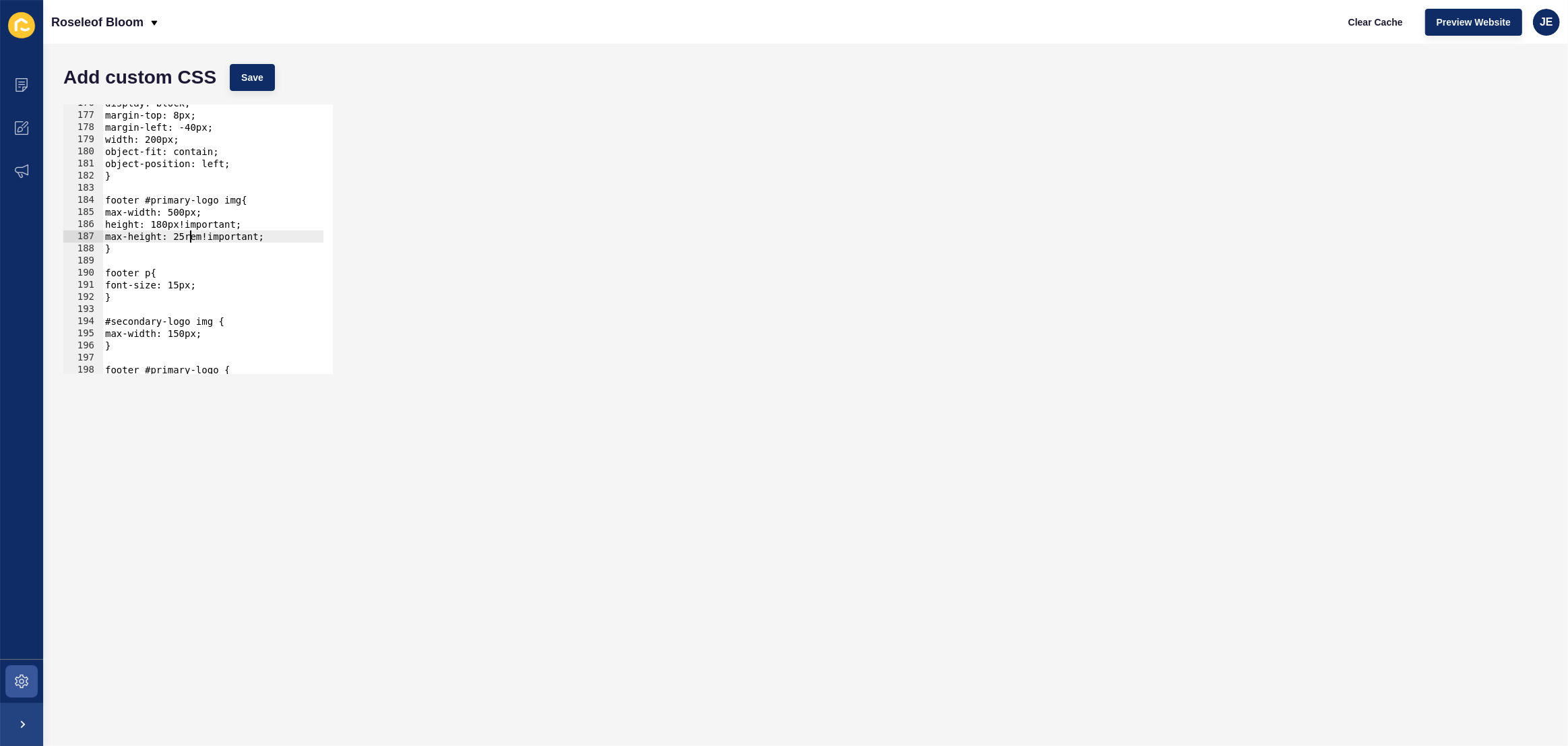
click at [192, 239] on div "display: block; margin-top: 8px; margin-left: -40px; width: 200px; object-fit: …" at bounding box center [383, 239] width 560 height 284
click at [186, 240] on div "display: block; margin-top: 8px; margin-left: -40px; width: 200px; object-fit: …" at bounding box center [383, 239] width 560 height 284
click at [211, 225] on div "display: block; margin-top: 8px; margin-left: -40px; width: 200px; object-fit: …" at bounding box center [383, 239] width 560 height 284
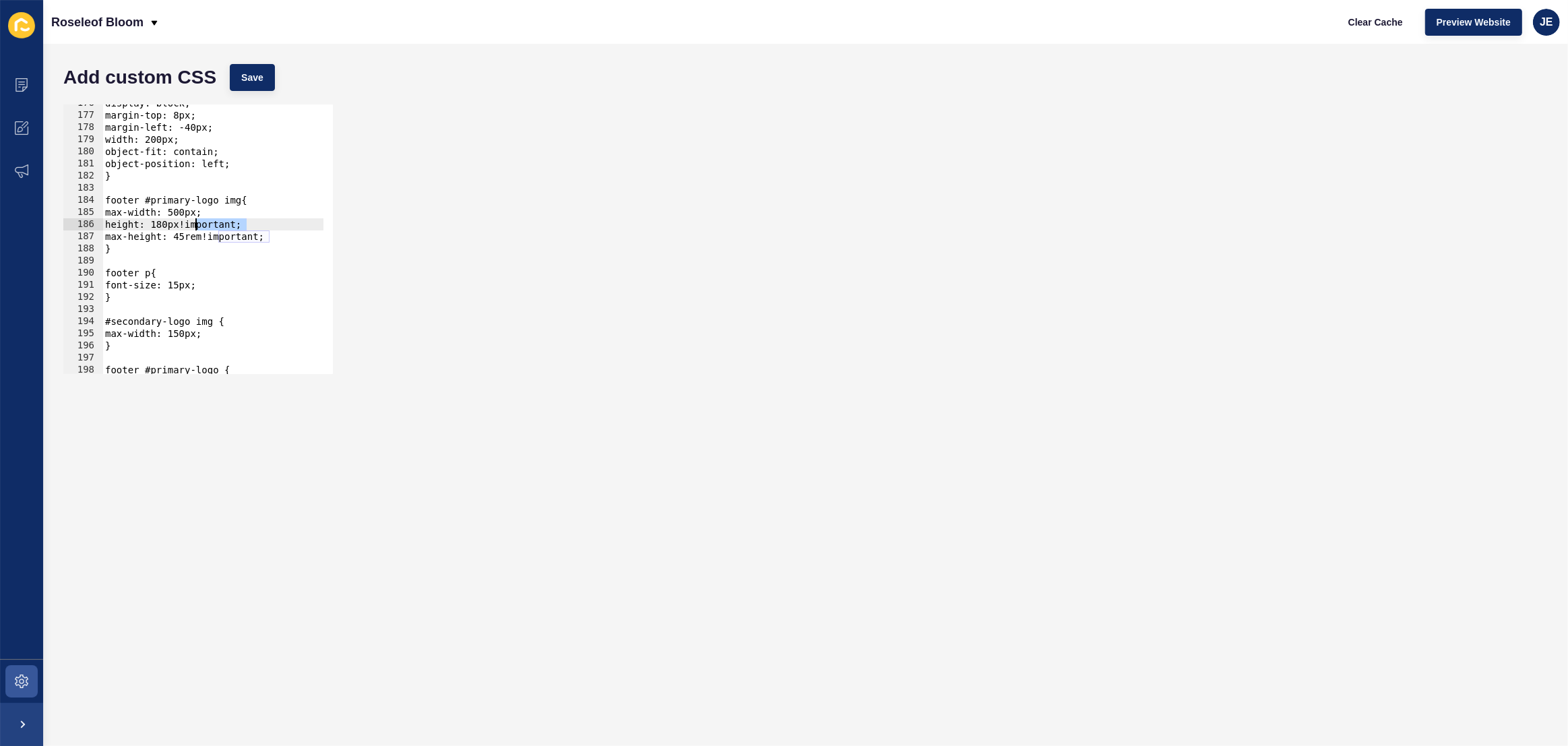
click at [211, 225] on div "display: block; margin-top: 8px; margin-left: -40px; width: 200px; object-fit: …" at bounding box center [383, 239] width 560 height 284
type textarea "max-height: 45rem!important;"
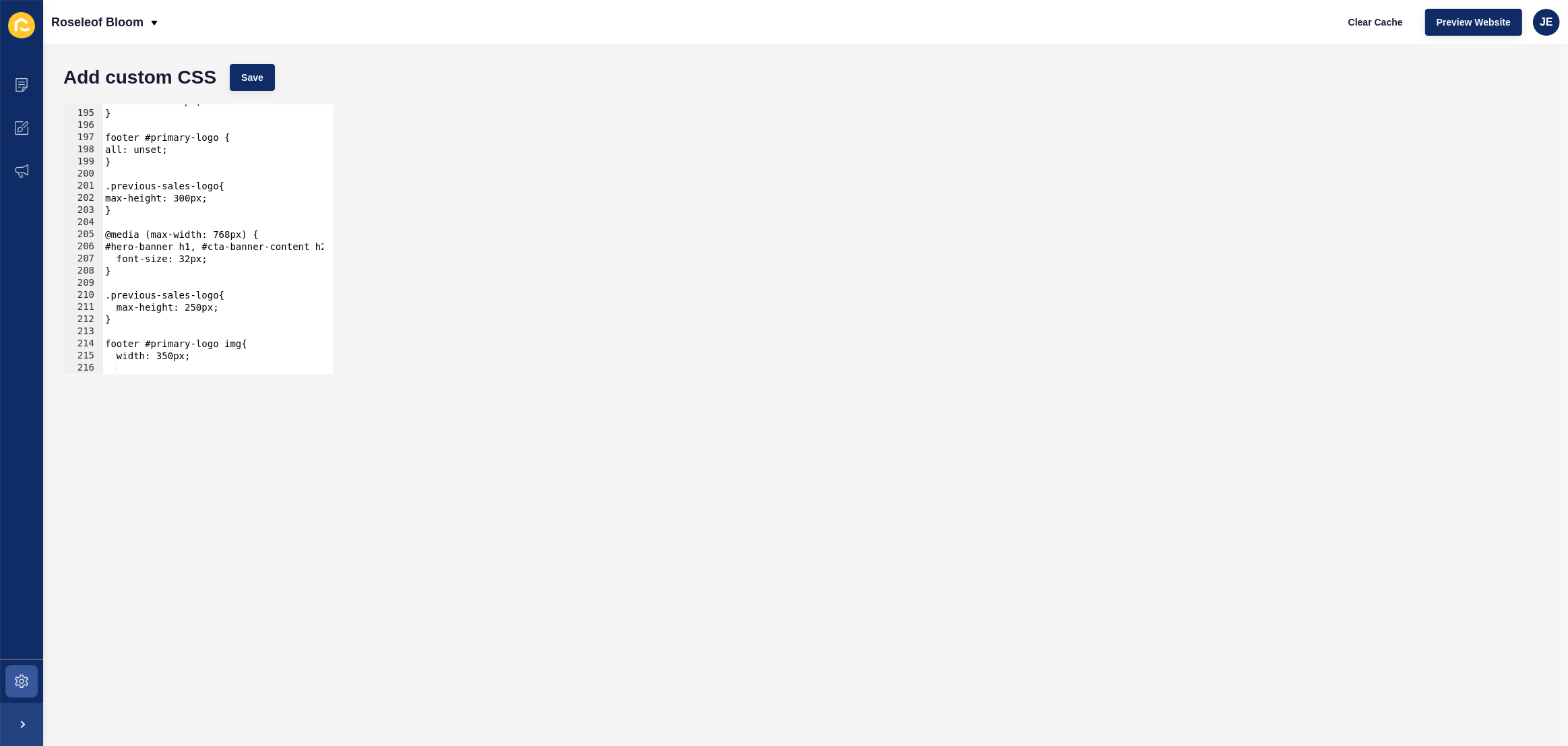
scroll to position [2424, 0]
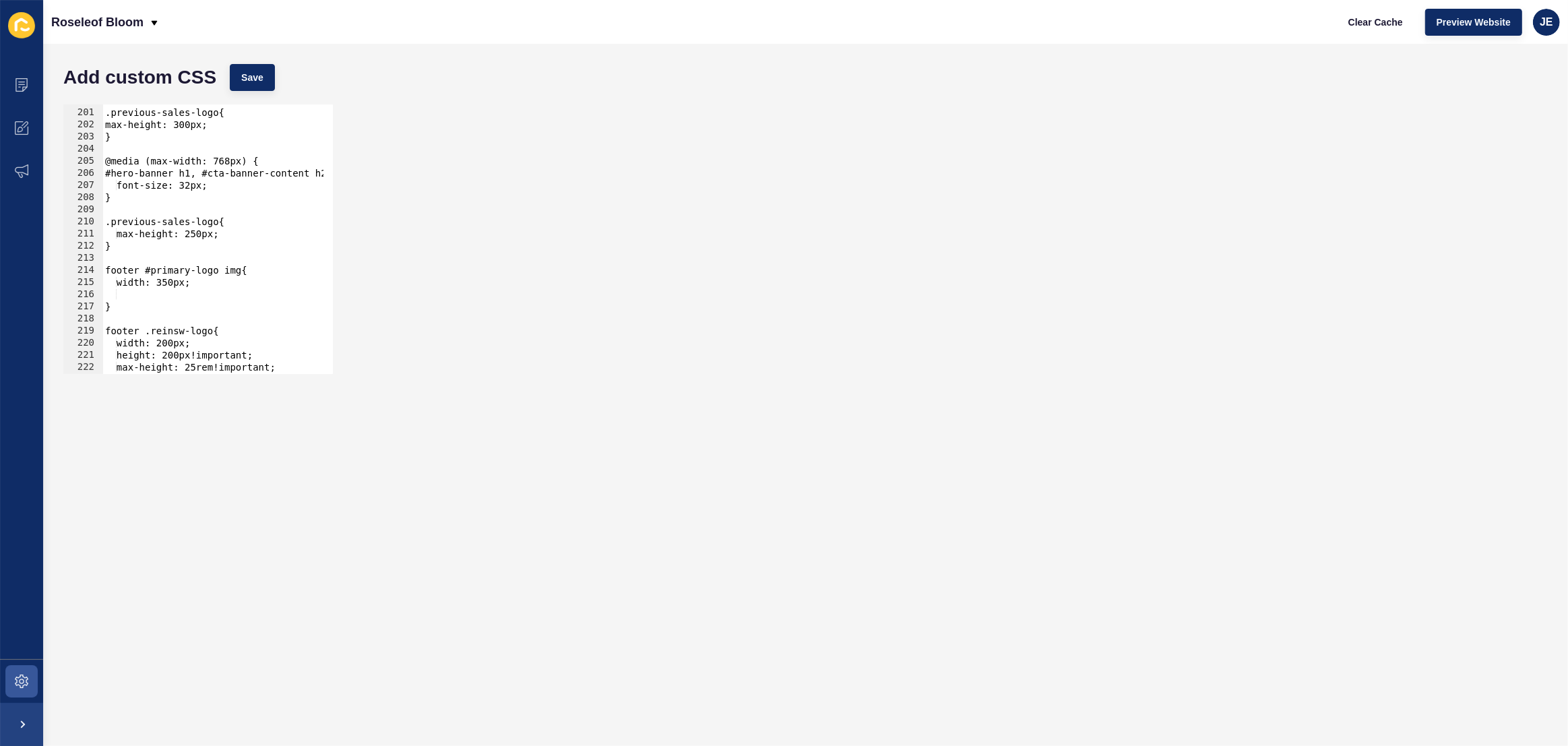
click at [184, 292] on div ".previous-sales-logo{ max-height: 300px; } @media (max-width: 768px) { #hero-ba…" at bounding box center [383, 236] width 560 height 284
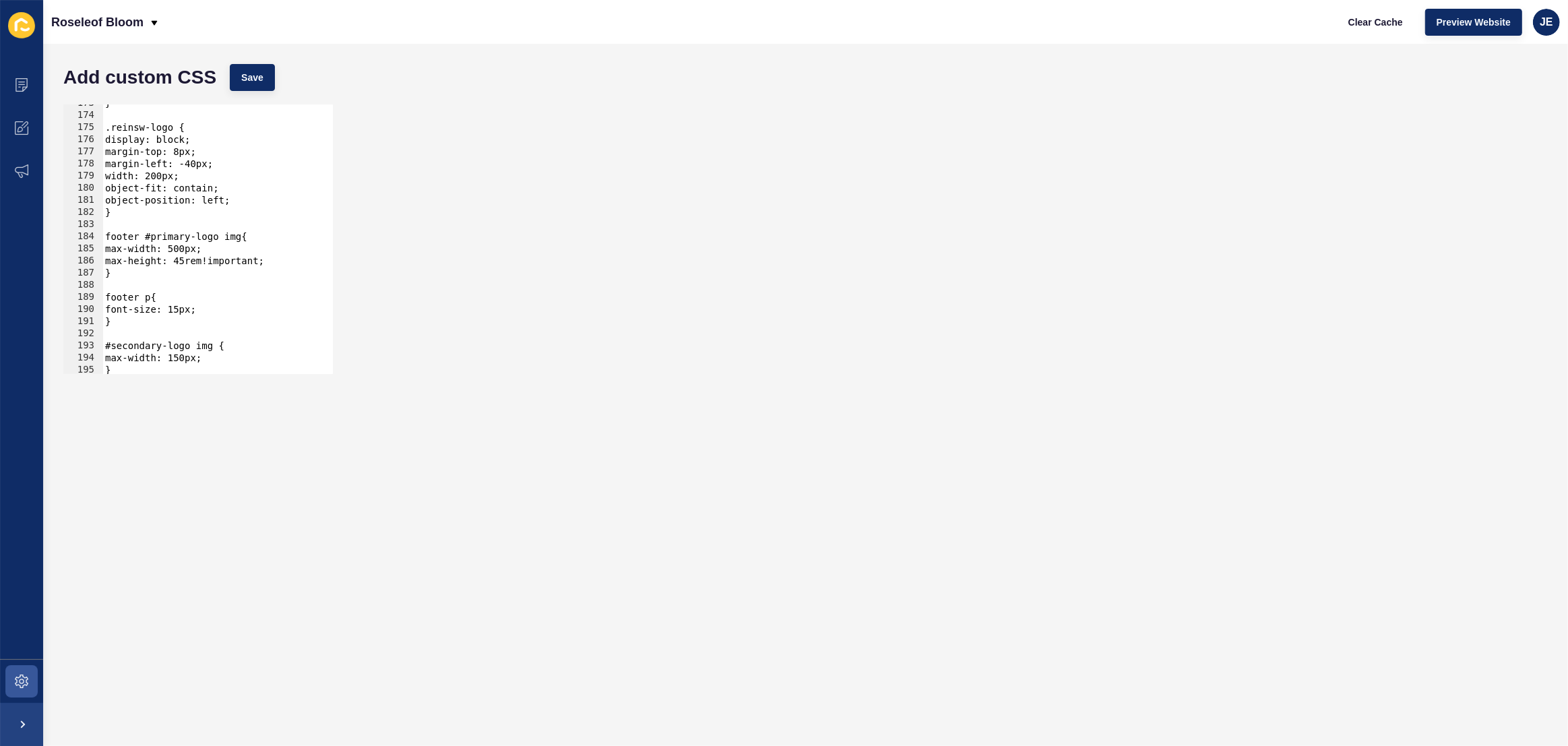
scroll to position [2130, 0]
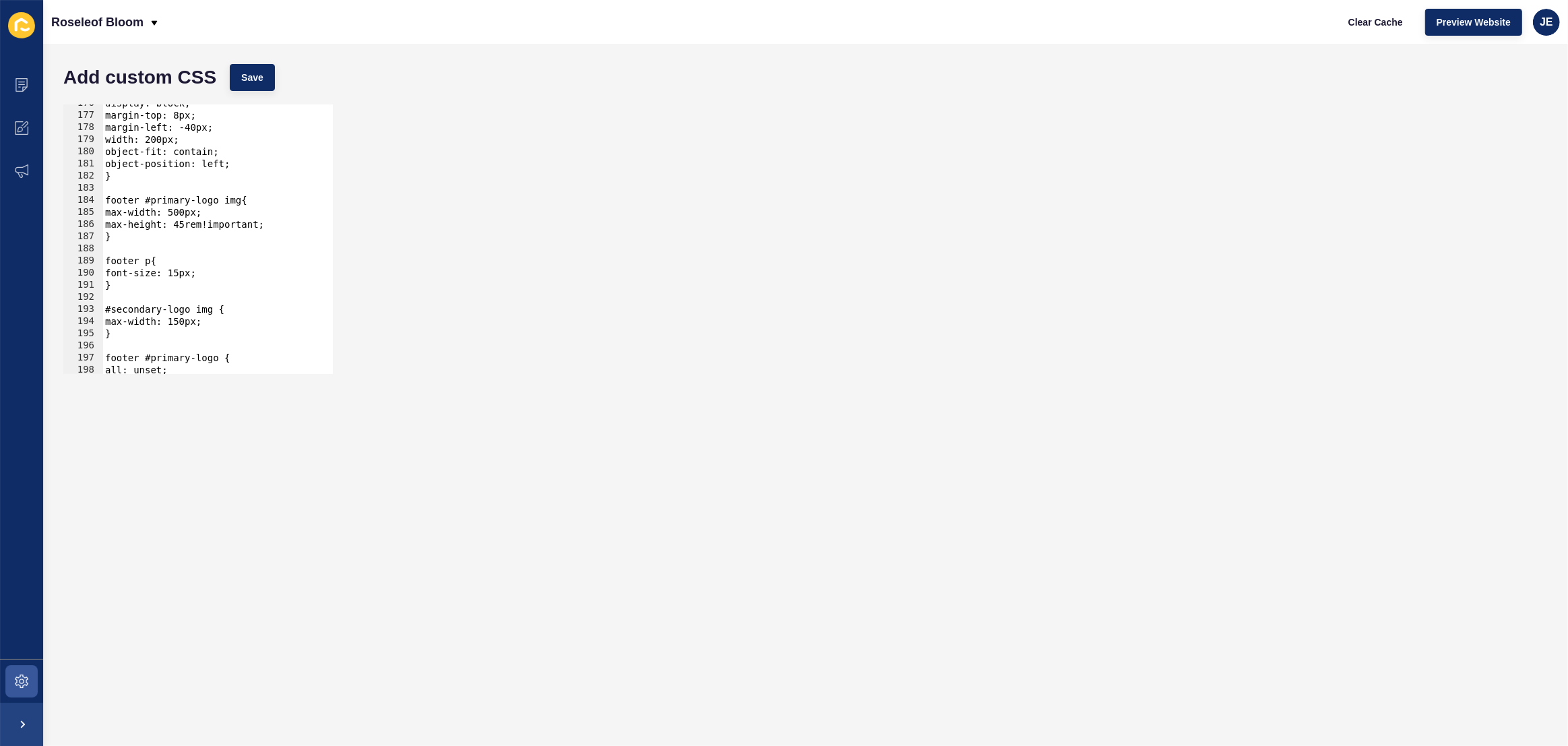
click at [182, 226] on div "display: block; margin-top: 8px; margin-left: -40px; width: 200px; object-fit: …" at bounding box center [383, 239] width 560 height 284
type textarea "max-height: 45rem!important; }"
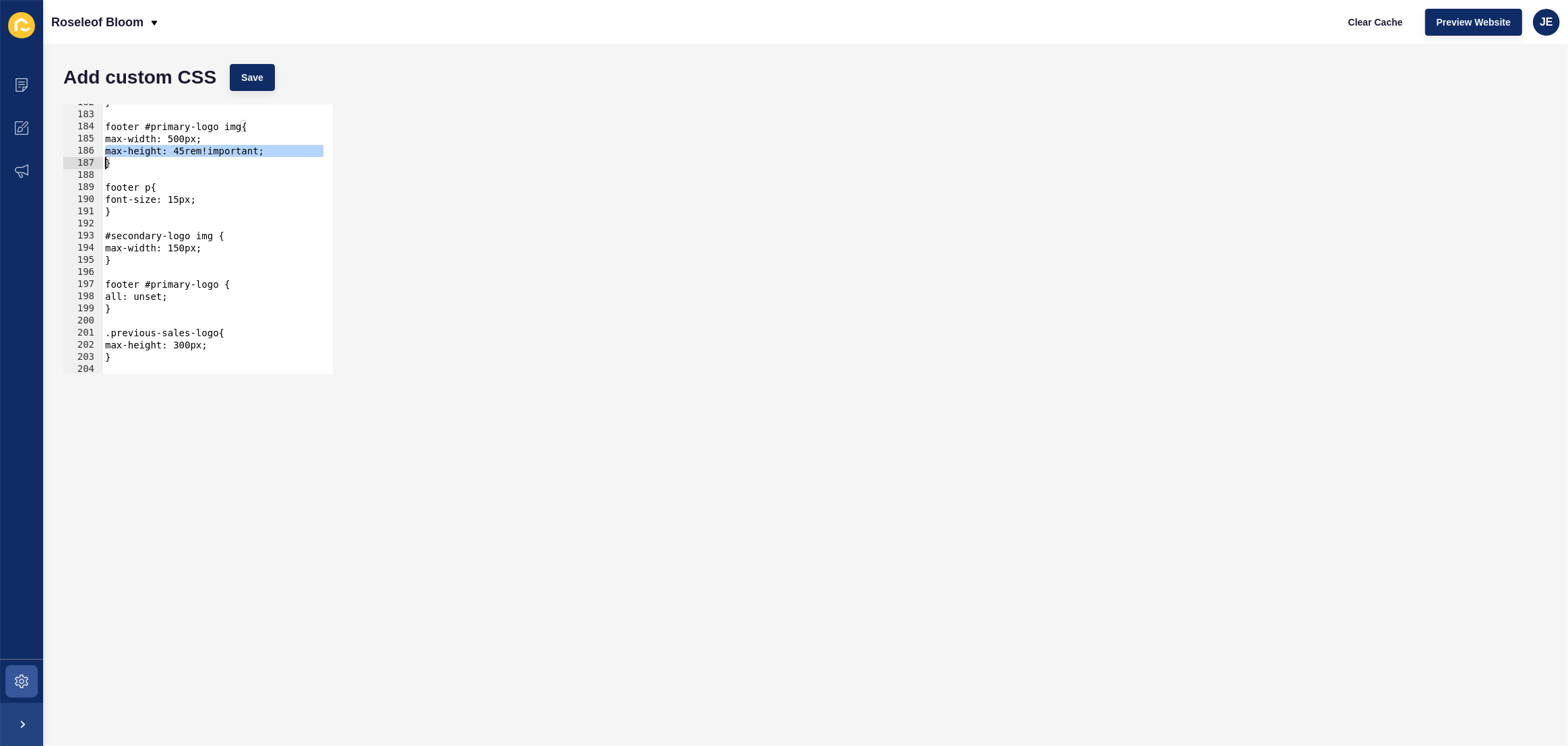
scroll to position [2461, 0]
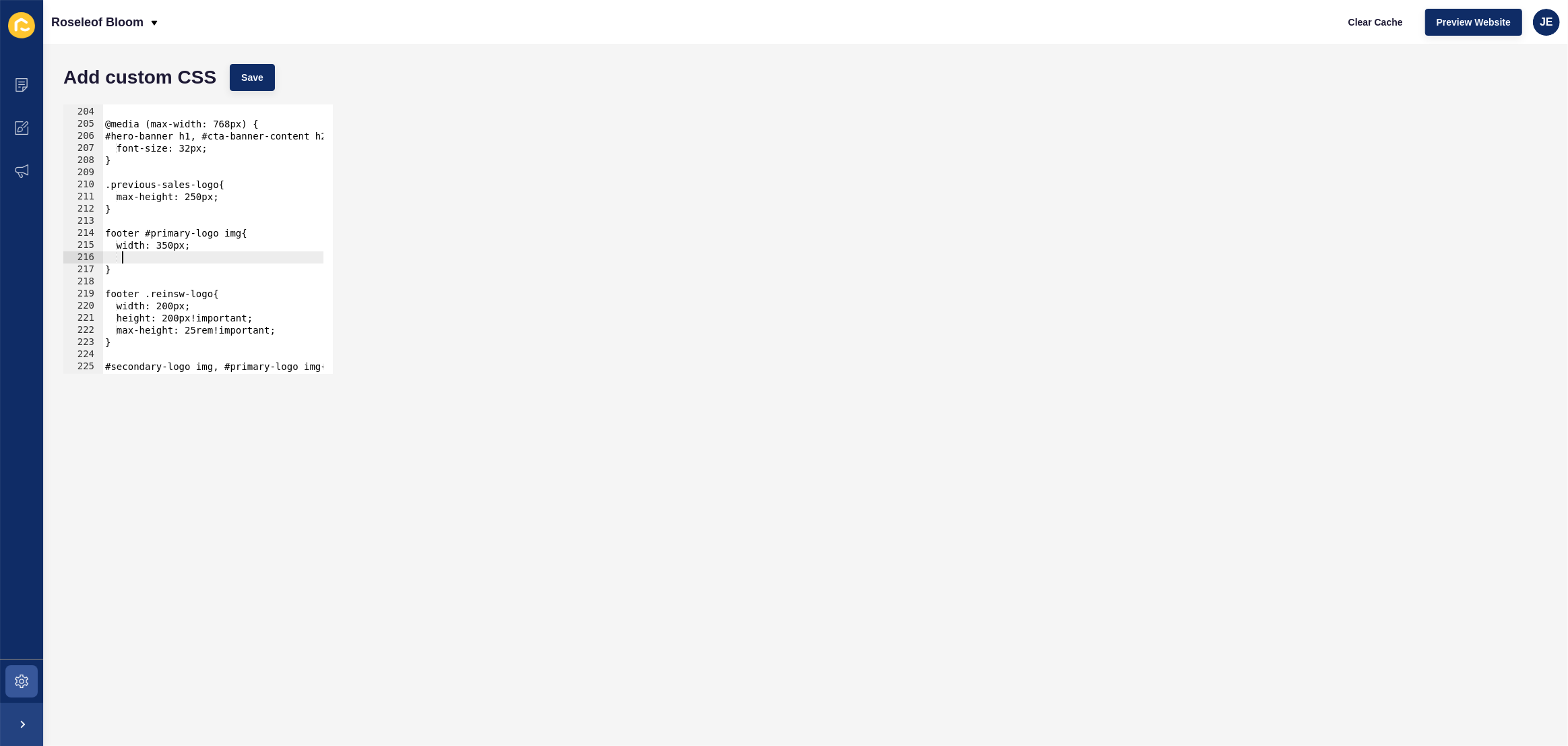
click at [169, 255] on div "} @media (max-width: 768px) { #hero-banner h1, #cta-banner-content h2{ font-siz…" at bounding box center [383, 236] width 560 height 284
paste textarea
click at [136, 258] on div "} @media (max-width: 768px) { #hero-banner h1, #cta-banner-content h2{ font-siz…" at bounding box center [383, 236] width 560 height 284
click at [167, 248] on div "} @media (max-width: 768px) { #hero-banner h1, #cta-banner-content h2{ font-siz…" at bounding box center [383, 236] width 560 height 284
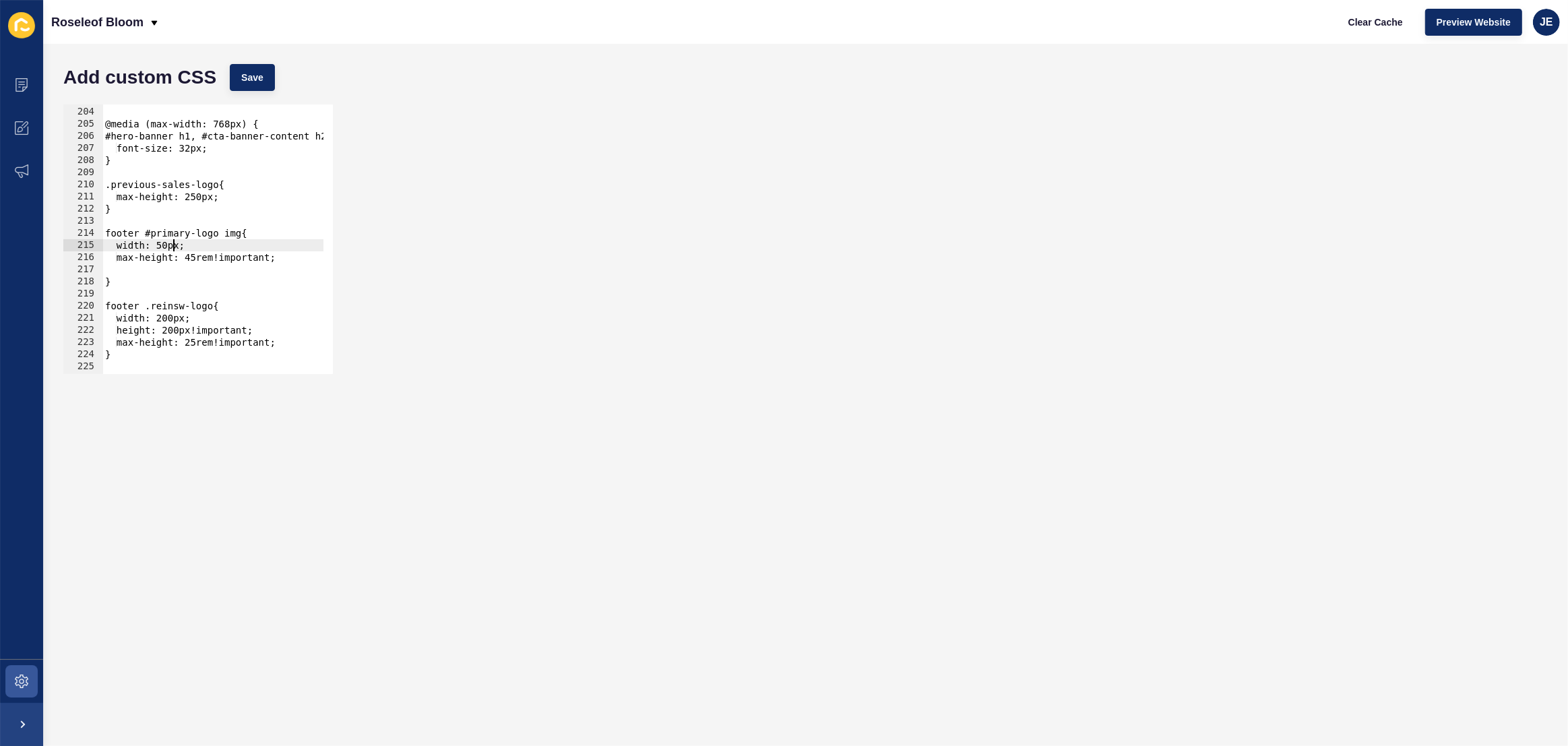
click at [172, 248] on div "} @media (max-width: 768px) { #hero-banner h1, #cta-banner-content h2{ font-siz…" at bounding box center [383, 236] width 560 height 284
drag, startPoint x: 206, startPoint y: 257, endPoint x: 197, endPoint y: 258, distance: 9.1
click at [197, 258] on div "} @media (max-width: 768px) { #hero-banner h1, #cta-banner-content h2{ font-siz…" at bounding box center [383, 236] width 560 height 284
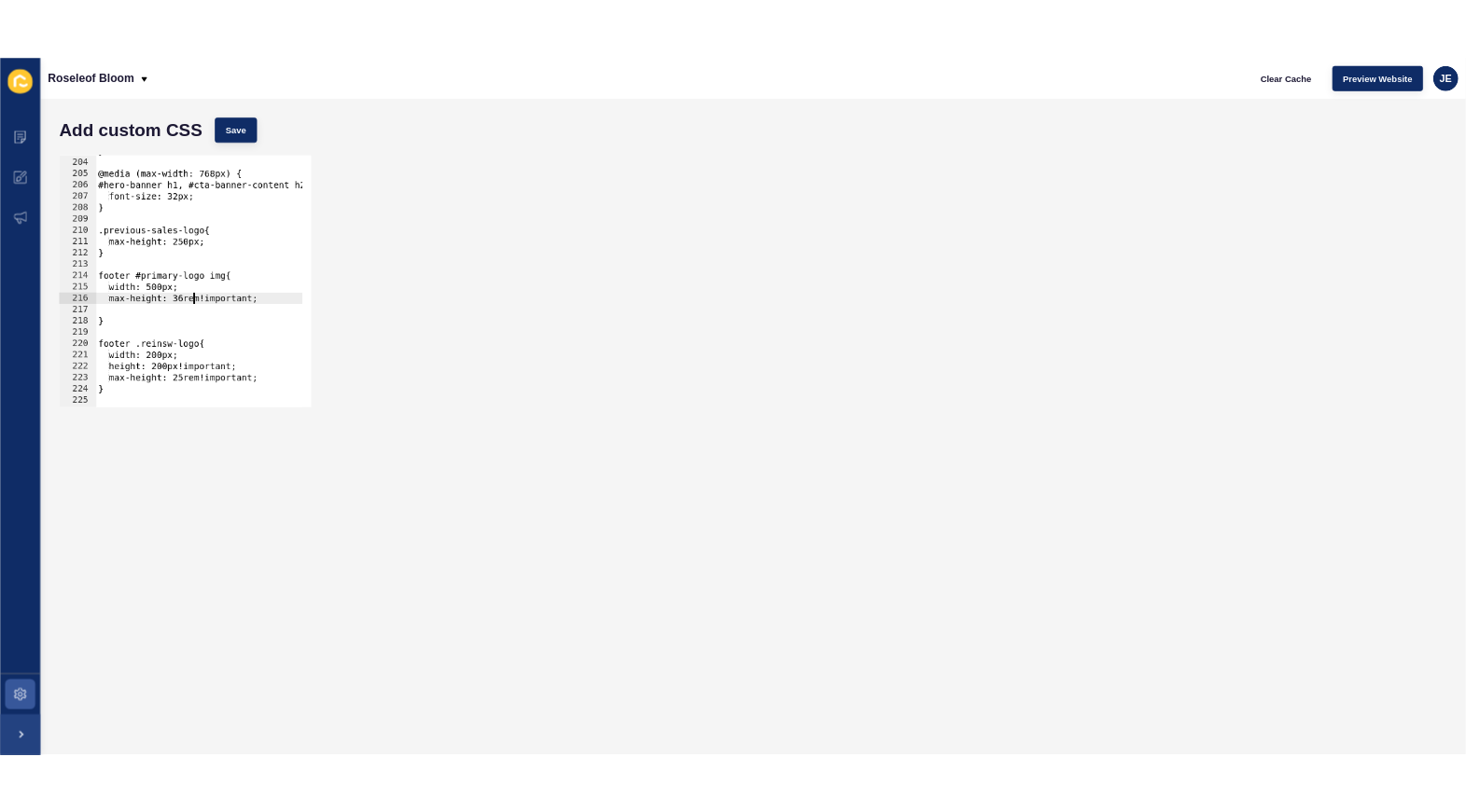
scroll to position [0, 9]
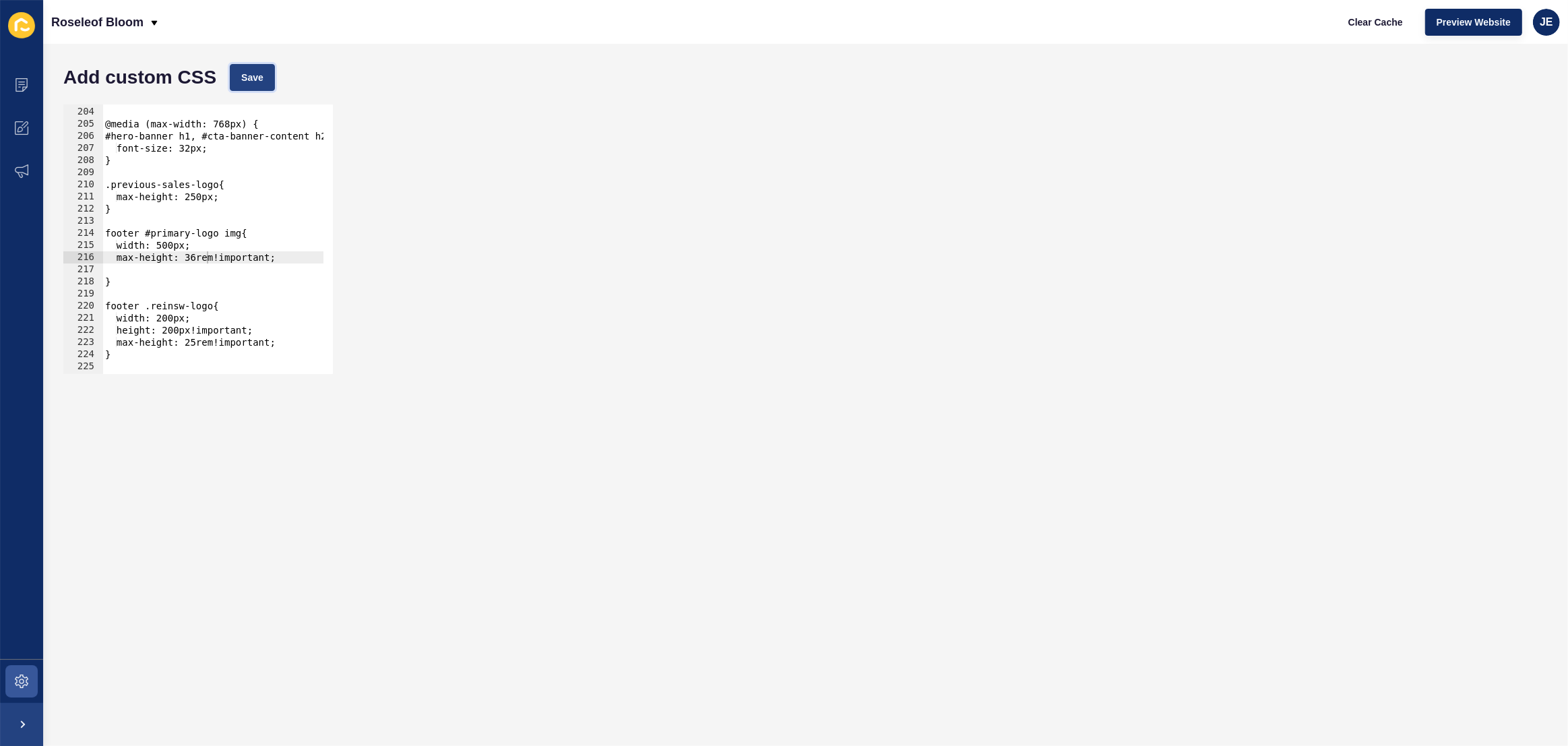
click at [260, 74] on span "Save" at bounding box center [252, 78] width 22 height 14
click at [1058, 25] on span "Clear Cache" at bounding box center [1376, 22] width 55 height 14
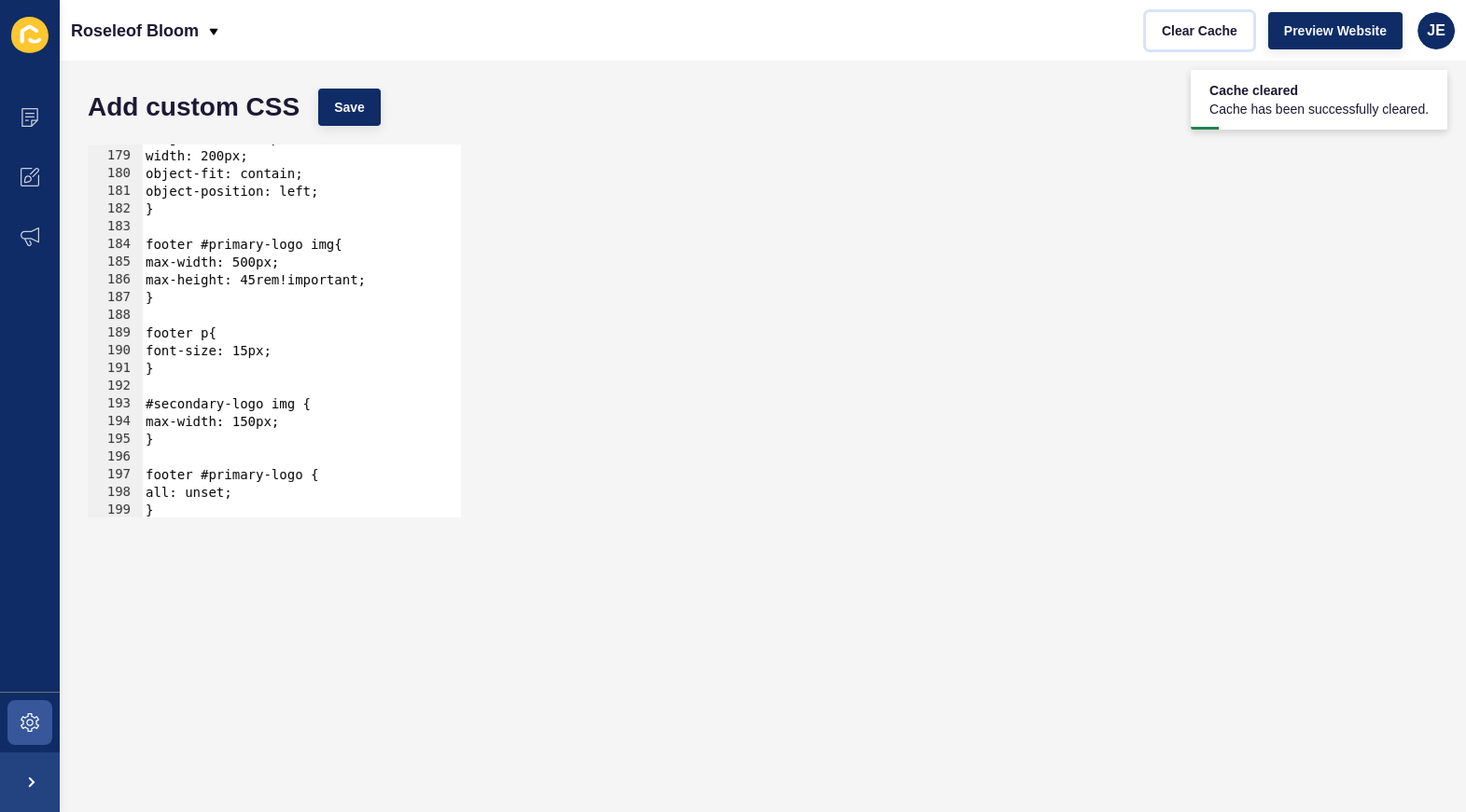
scroll to position [3050, 0]
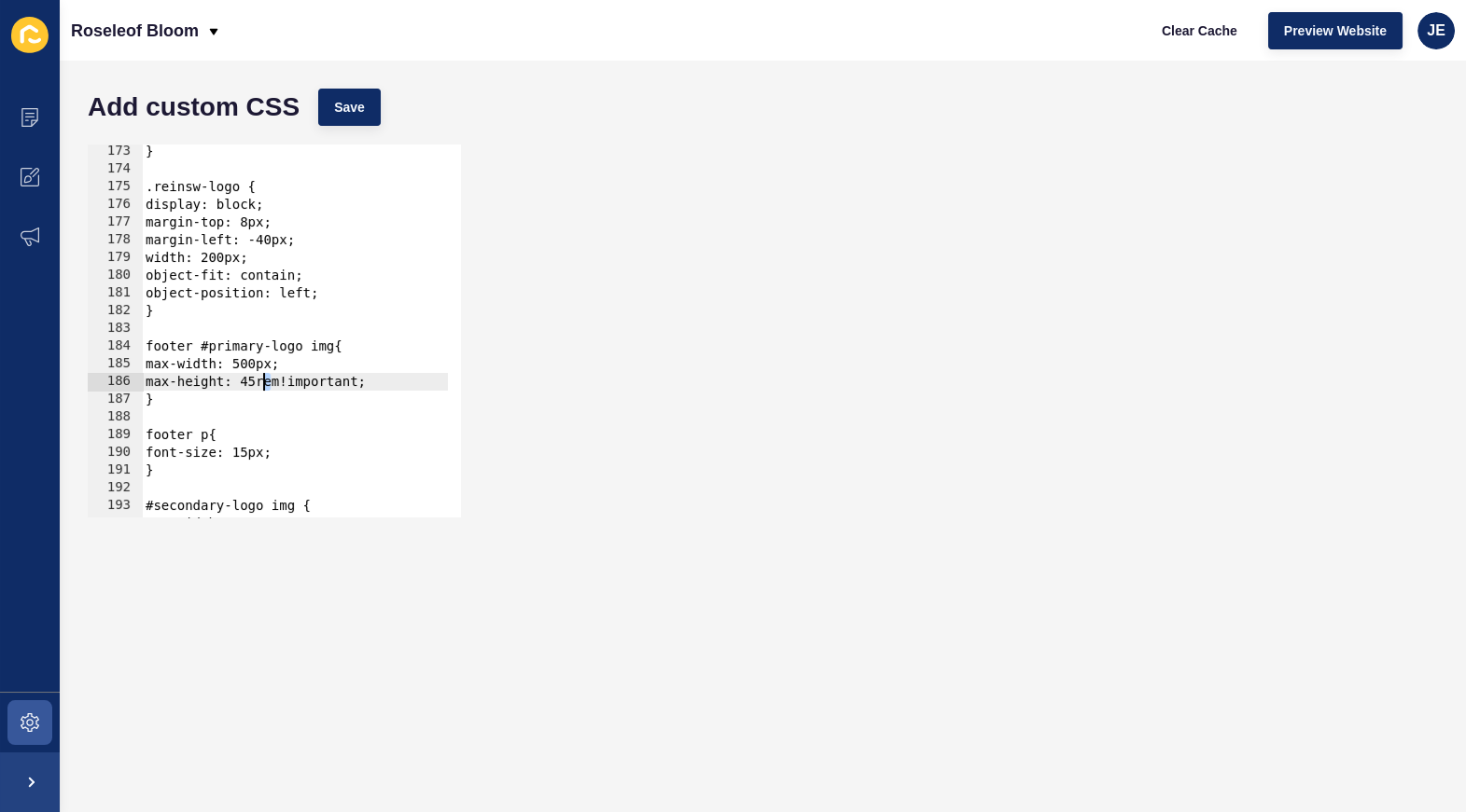
click at [266, 382] on div "} .reinsw-logo { display: block; margin-top: 8px; margin-left: -40px; width: 20…" at bounding box center [530, 340] width 776 height 395
type textarea "max-height: 48rem!important;"
click at [365, 110] on button "Save" at bounding box center [349, 107] width 63 height 37
click at [1207, 31] on span "Clear Cache" at bounding box center [1200, 31] width 76 height 19
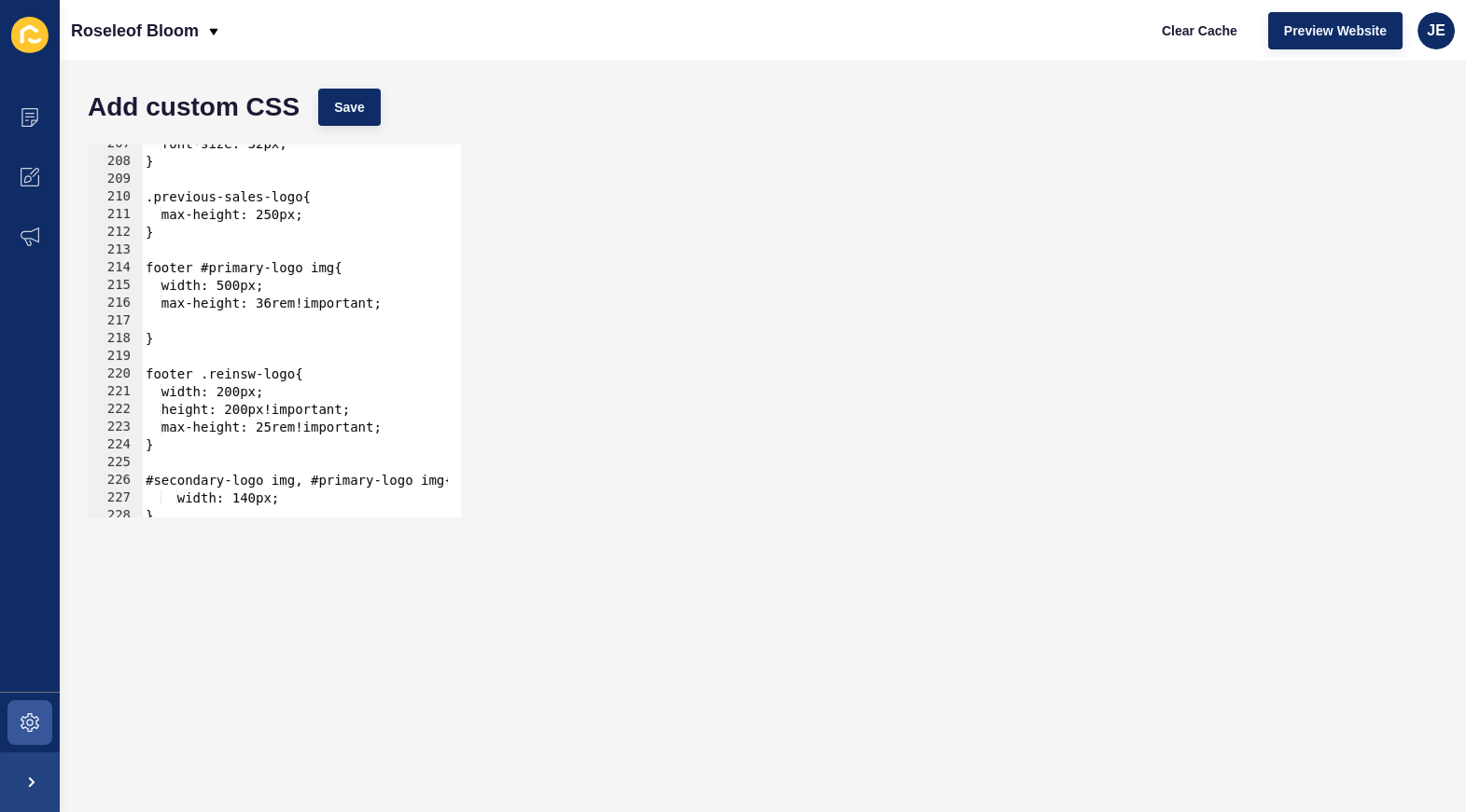
scroll to position [0, 0]
click at [195, 321] on div "font-size: 32px; } .previous-sales-logo{ max-height: 250px; } footer #primary-l…" at bounding box center [530, 333] width 776 height 395
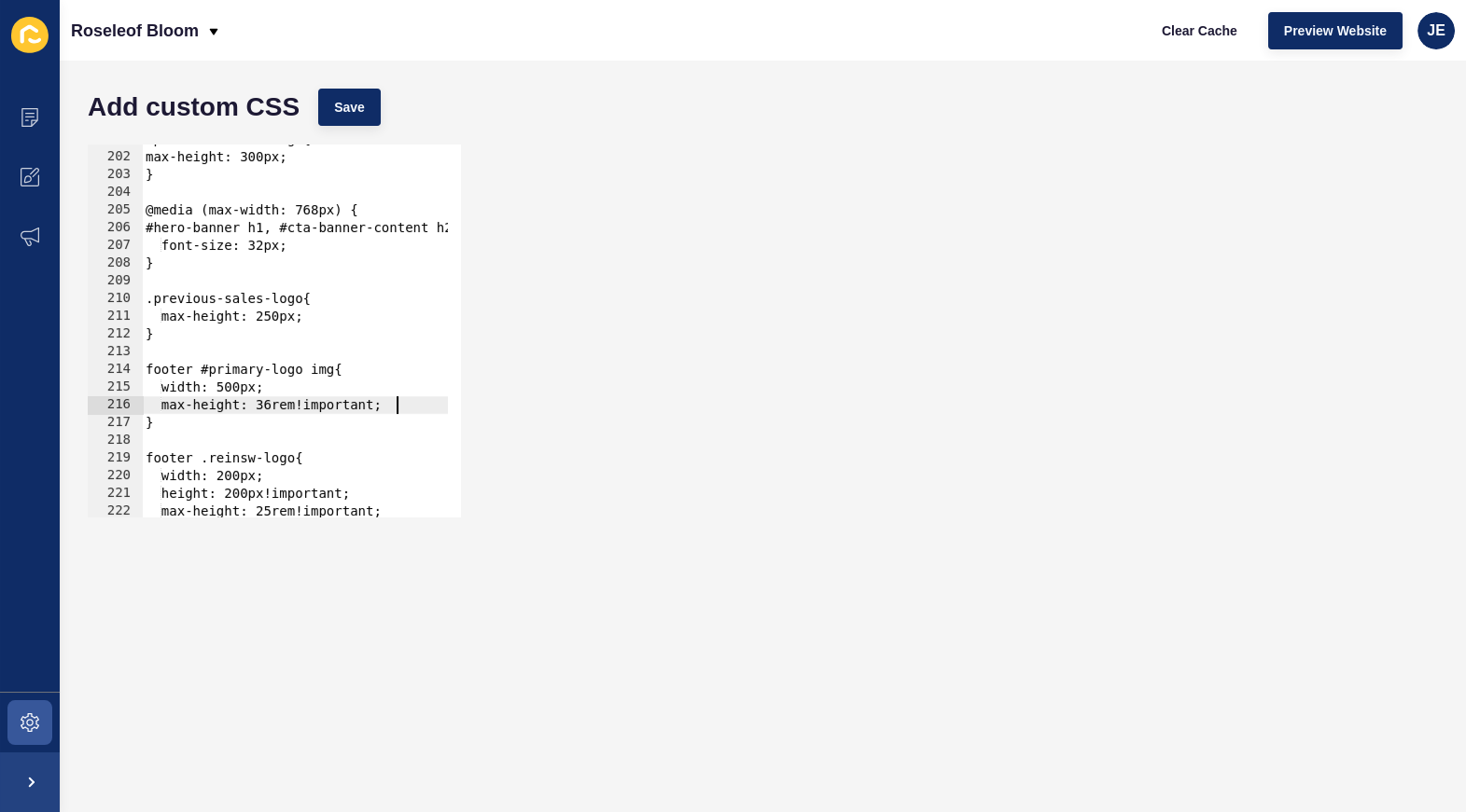
scroll to position [3558, 0]
drag, startPoint x: 247, startPoint y: 387, endPoint x: 235, endPoint y: 386, distance: 12.0
click at [235, 386] on div ".previous-sales-logo{ max-height: 300px; } @media (max-width: 768px) { #hero-ba…" at bounding box center [530, 328] width 776 height 395
type textarea "width: 350px;"
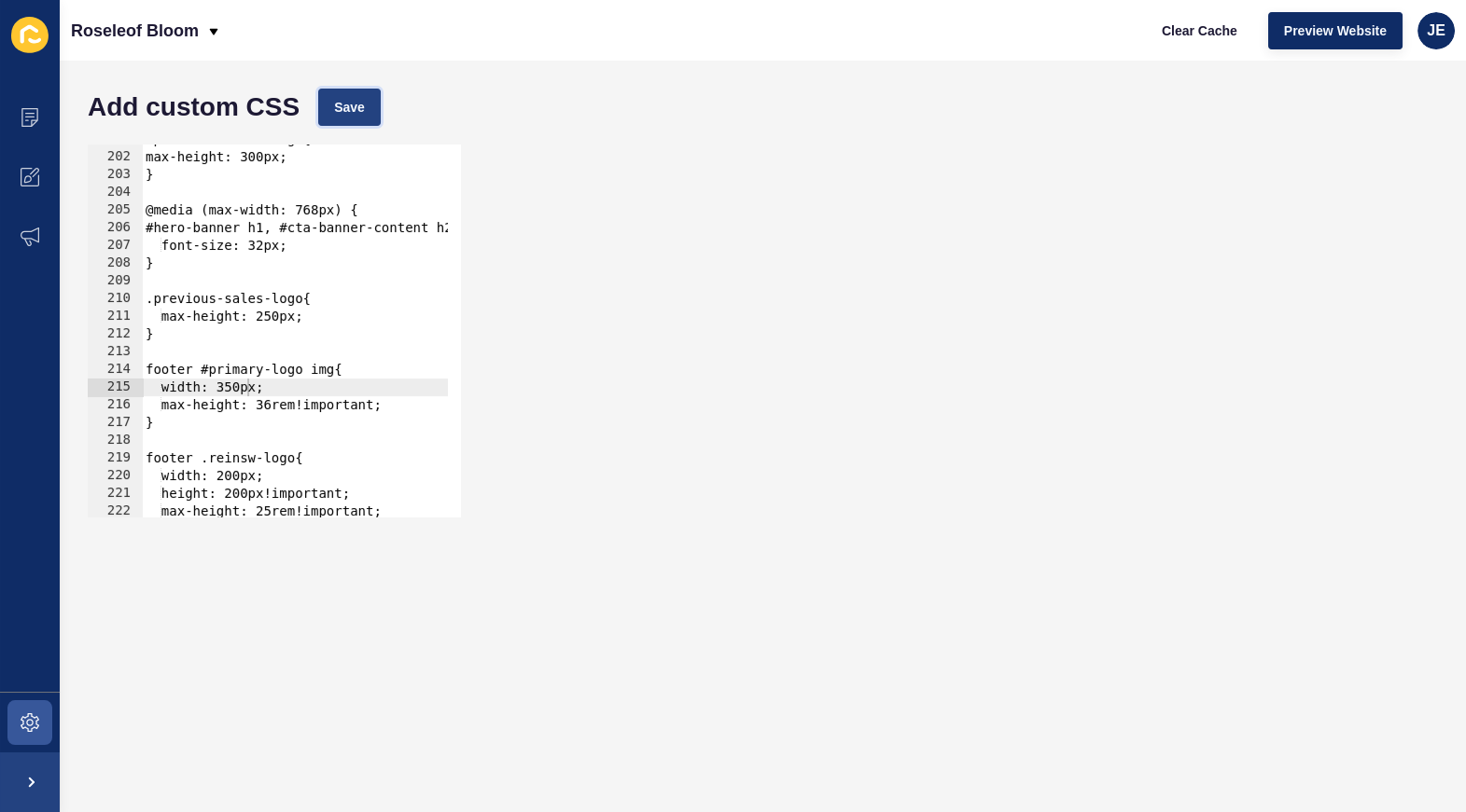
click at [365, 112] on button "Save" at bounding box center [349, 107] width 63 height 37
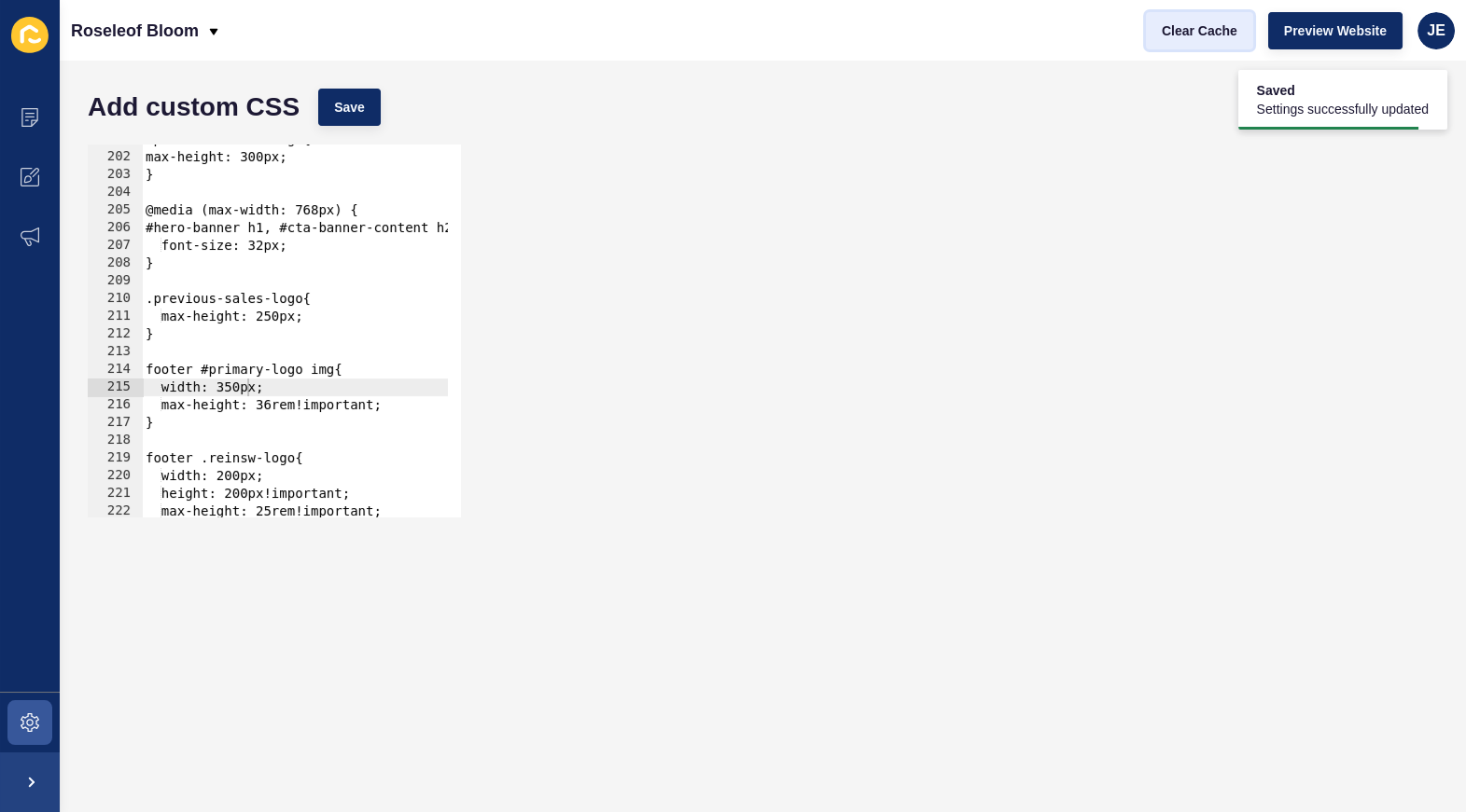
click at [1183, 35] on span "Clear Cache" at bounding box center [1200, 31] width 76 height 19
click at [338, 380] on div ".previous-sales-logo{ max-height: 300px; } @media (max-width: 768px) { #hero-ba…" at bounding box center [530, 328] width 776 height 395
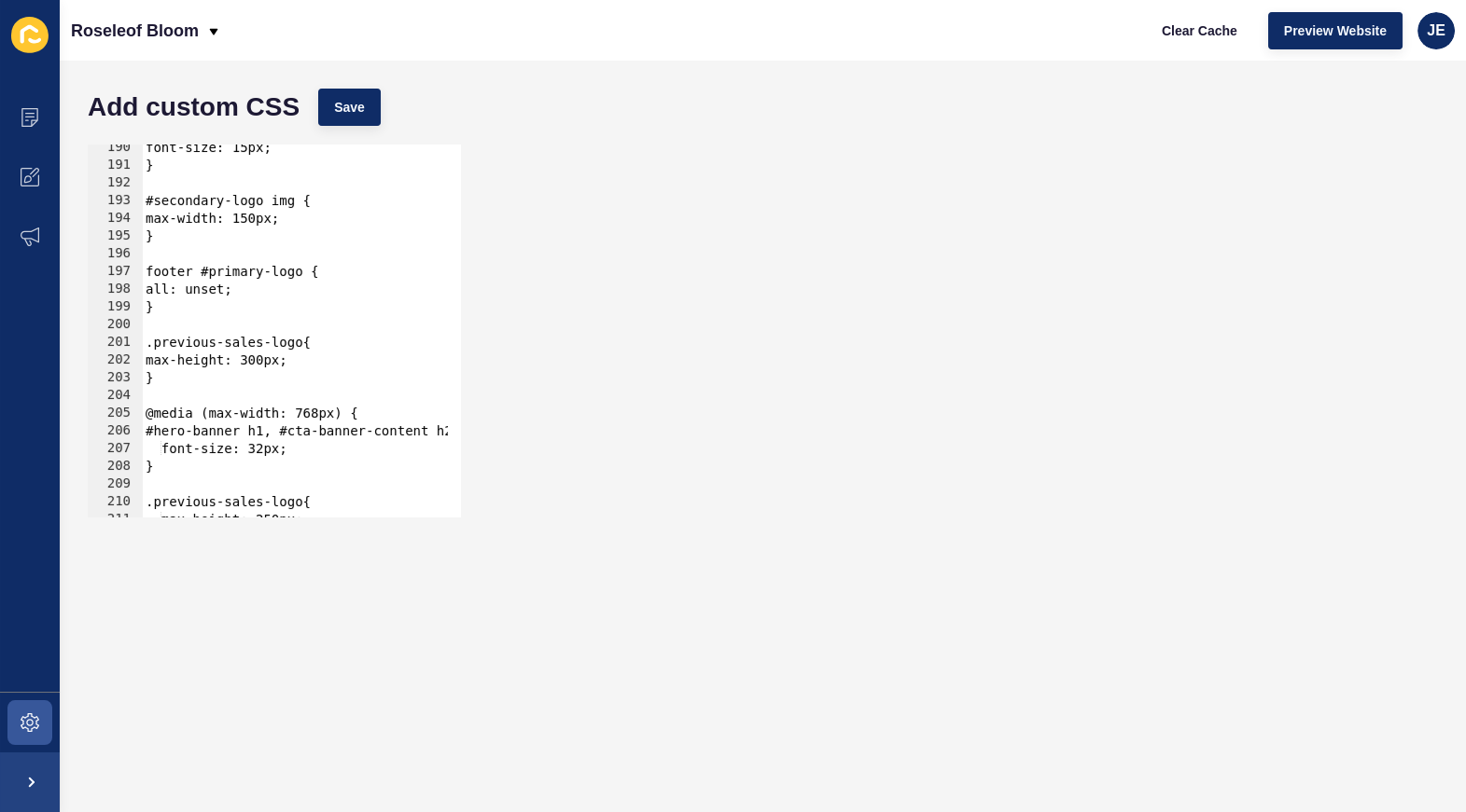
scroll to position [3202, 0]
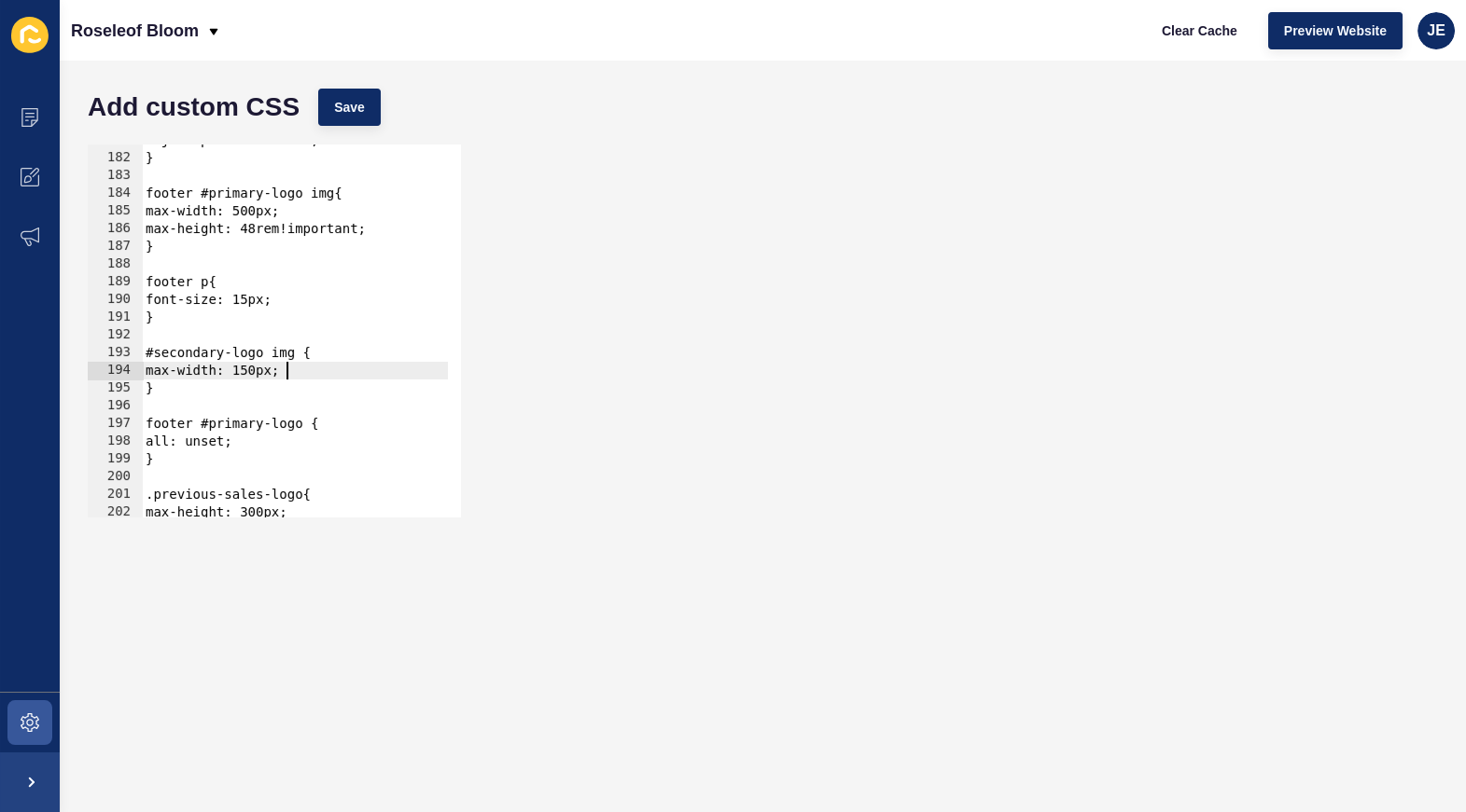
click at [310, 367] on div "object-position: left; } footer #primary-logo img{ max-width: 500px; max-height…" at bounding box center [530, 329] width 776 height 395
type textarea "max-width: 150px;"
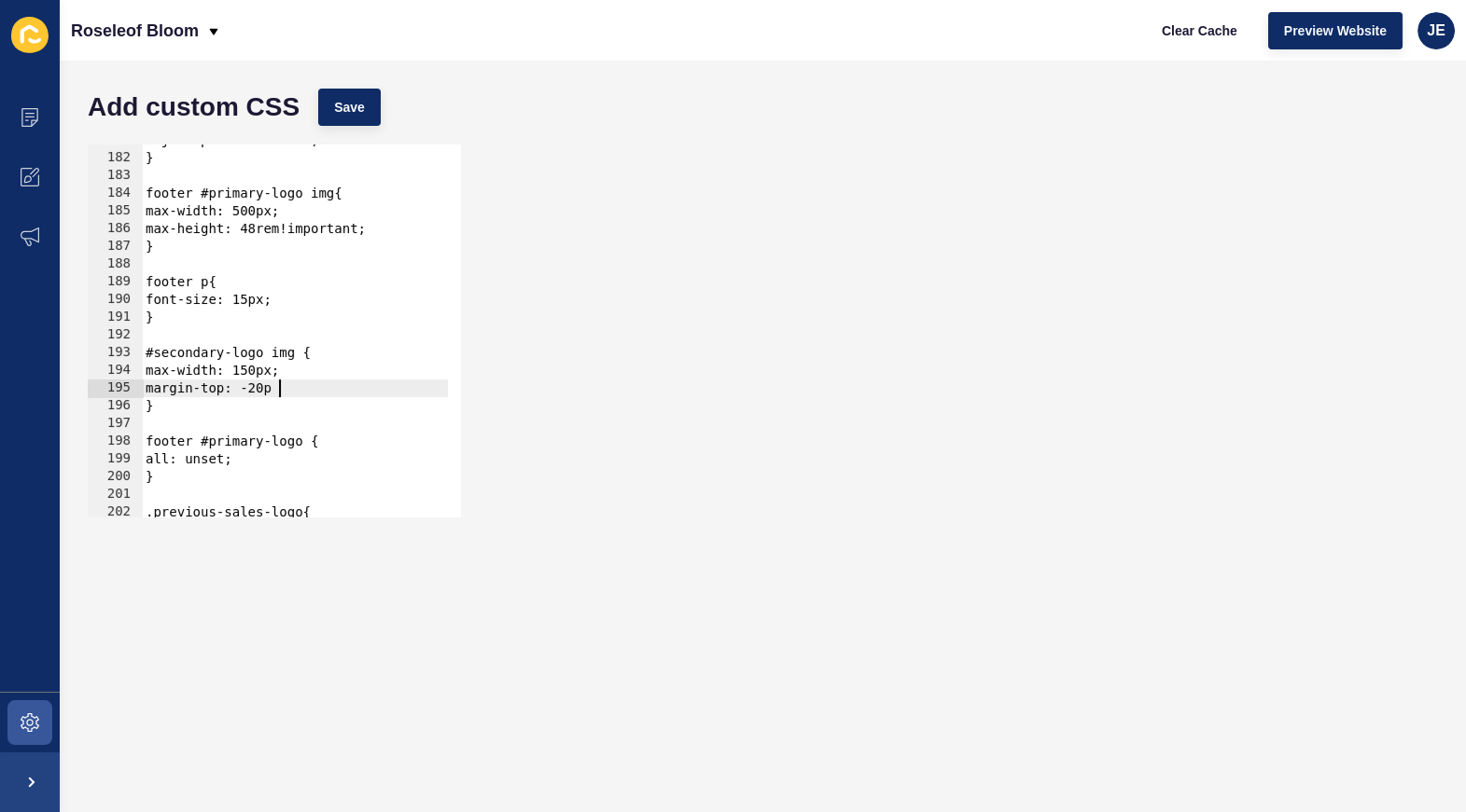
scroll to position [0, 9]
click at [339, 121] on button "Save" at bounding box center [349, 107] width 63 height 37
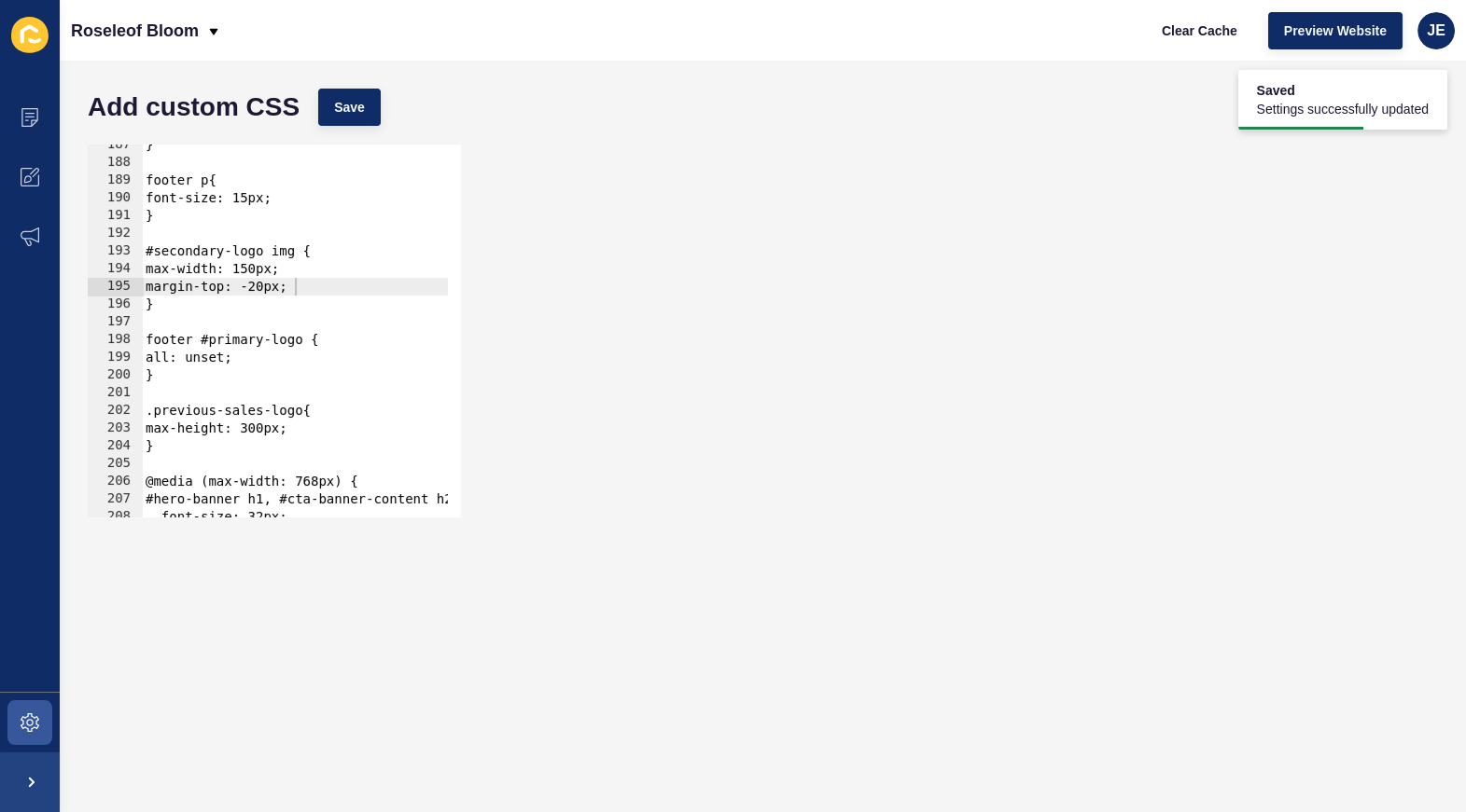
scroll to position [3355, 0]
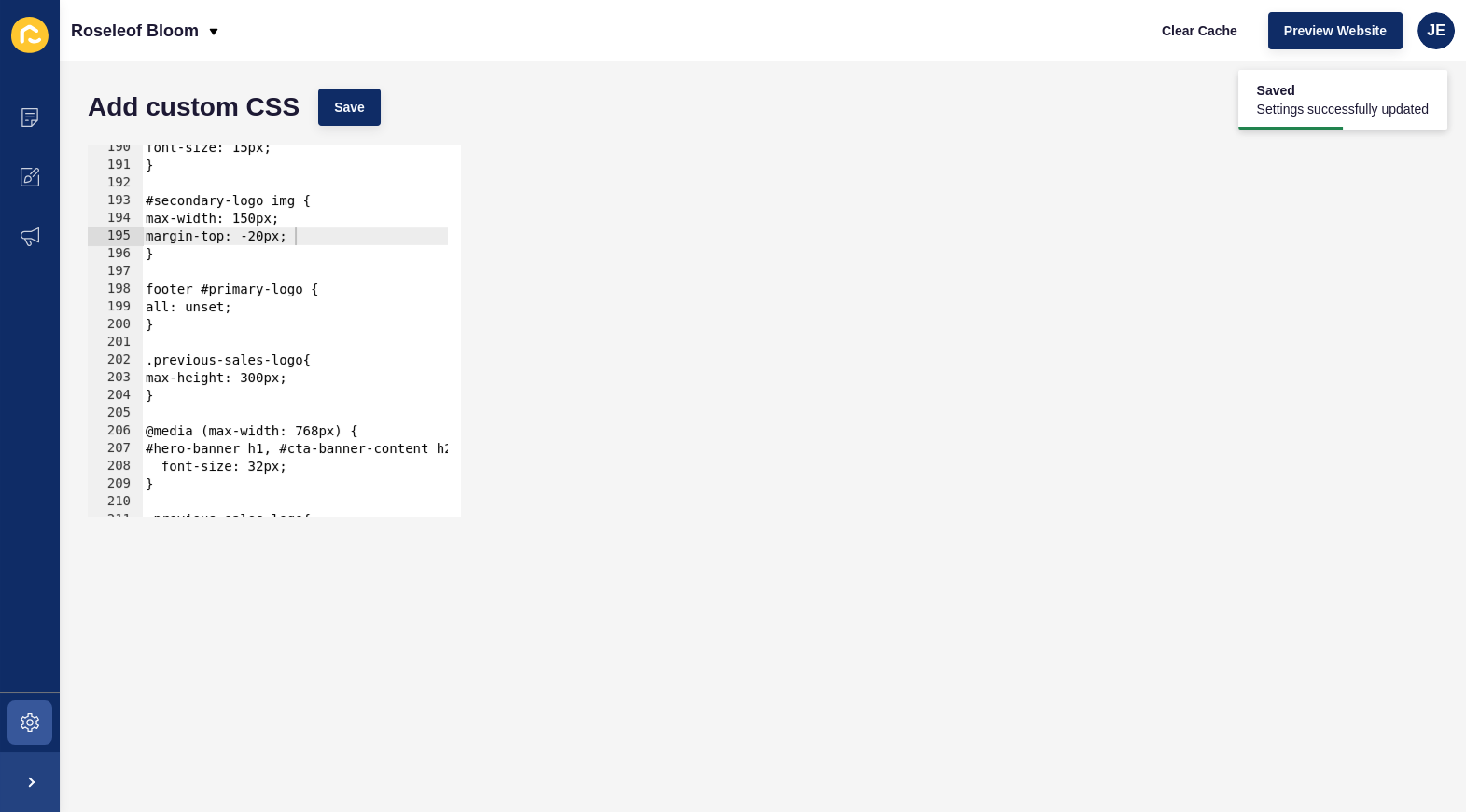
type textarea "}"
click at [192, 391] on div "font-size: 15px; } #secondary-logo img { max-width: 150px; margin-top: -20px; }…" at bounding box center [530, 336] width 776 height 395
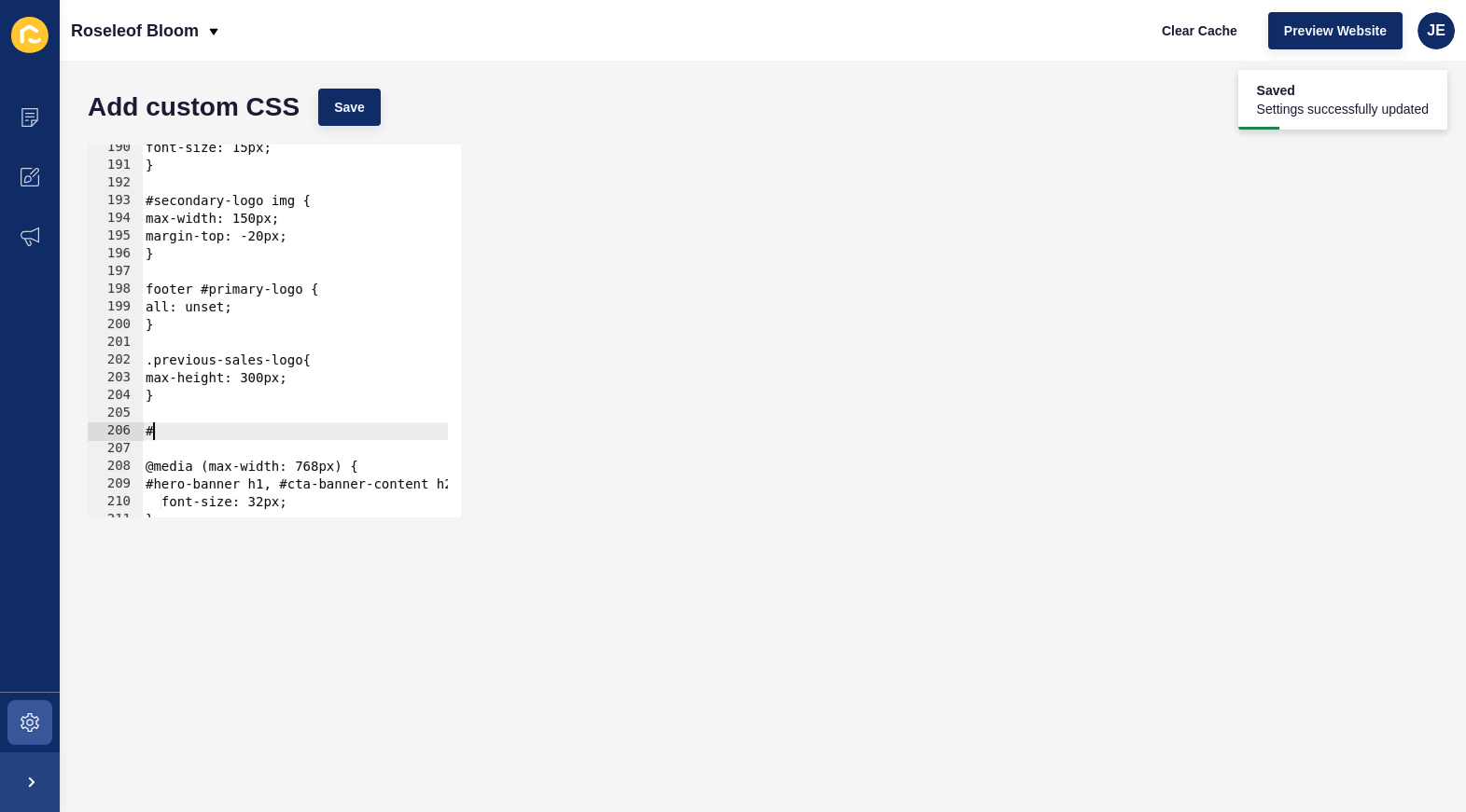
paste textarea "mobile-menu"
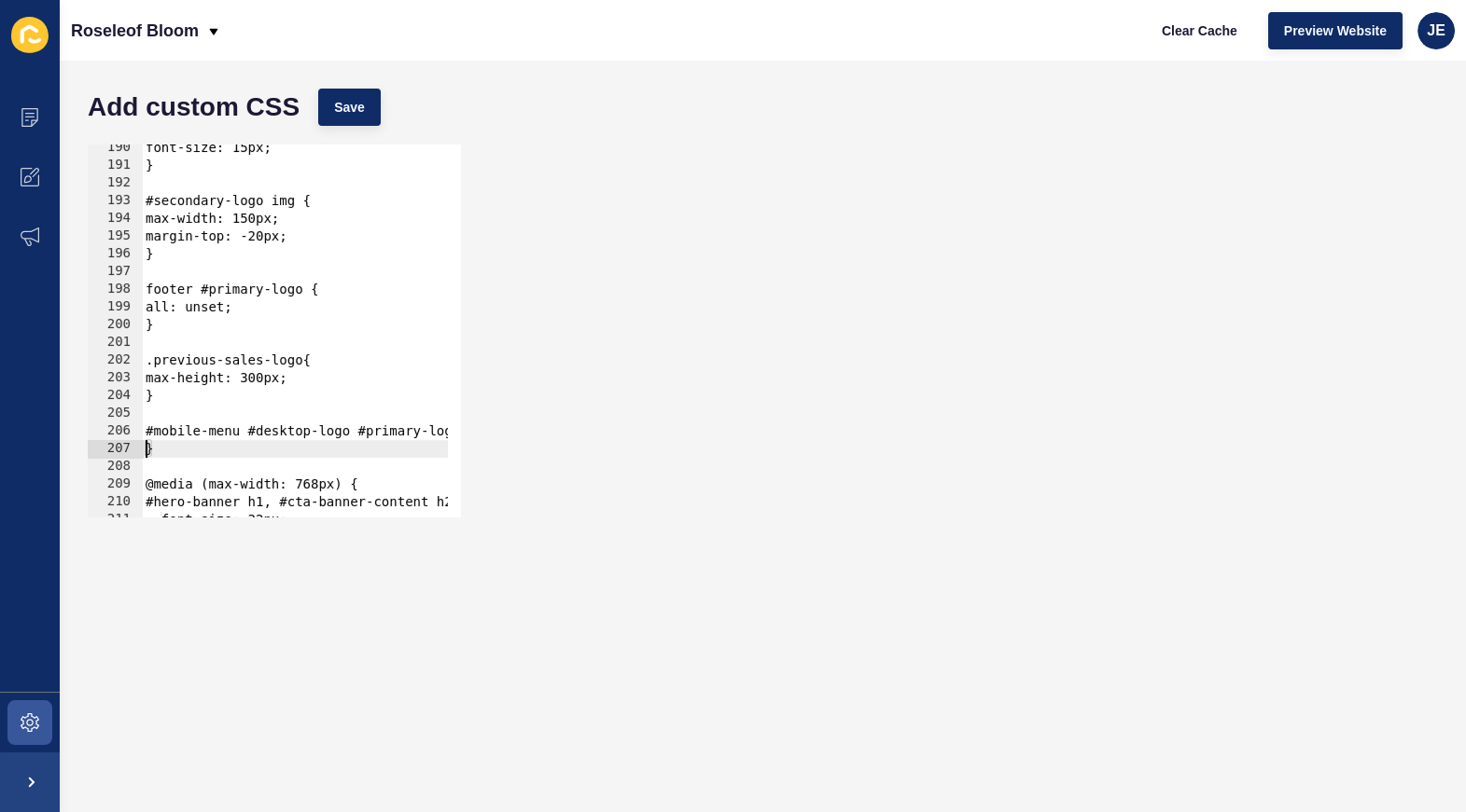
type textarea "}"
click at [222, 443] on div "font-size: 15px; } #secondary-logo img { max-width: 150px; margin-top: -20px; }…" at bounding box center [530, 336] width 776 height 395
paste textarea "margin-left: -5px;"
type textarea "margin-left: -5px;"
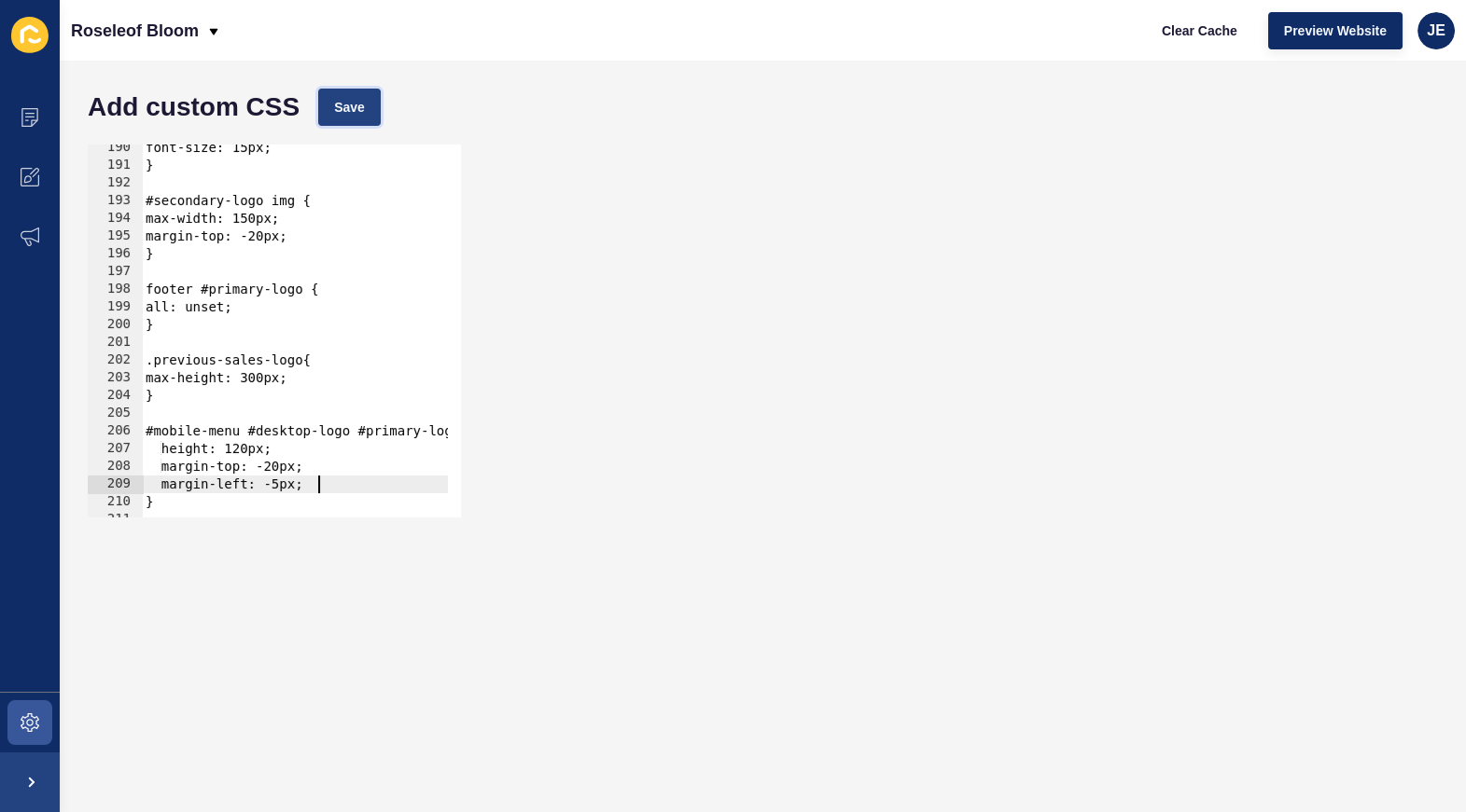
click at [362, 110] on span "Save" at bounding box center [349, 107] width 31 height 19
click at [357, 102] on span "Save" at bounding box center [349, 107] width 31 height 19
click at [956, 195] on div "margin-left: -5px; 190 191 192 193 194 195 196 197 198 199 200 201 202 203 204 …" at bounding box center [763, 331] width 1369 height 392
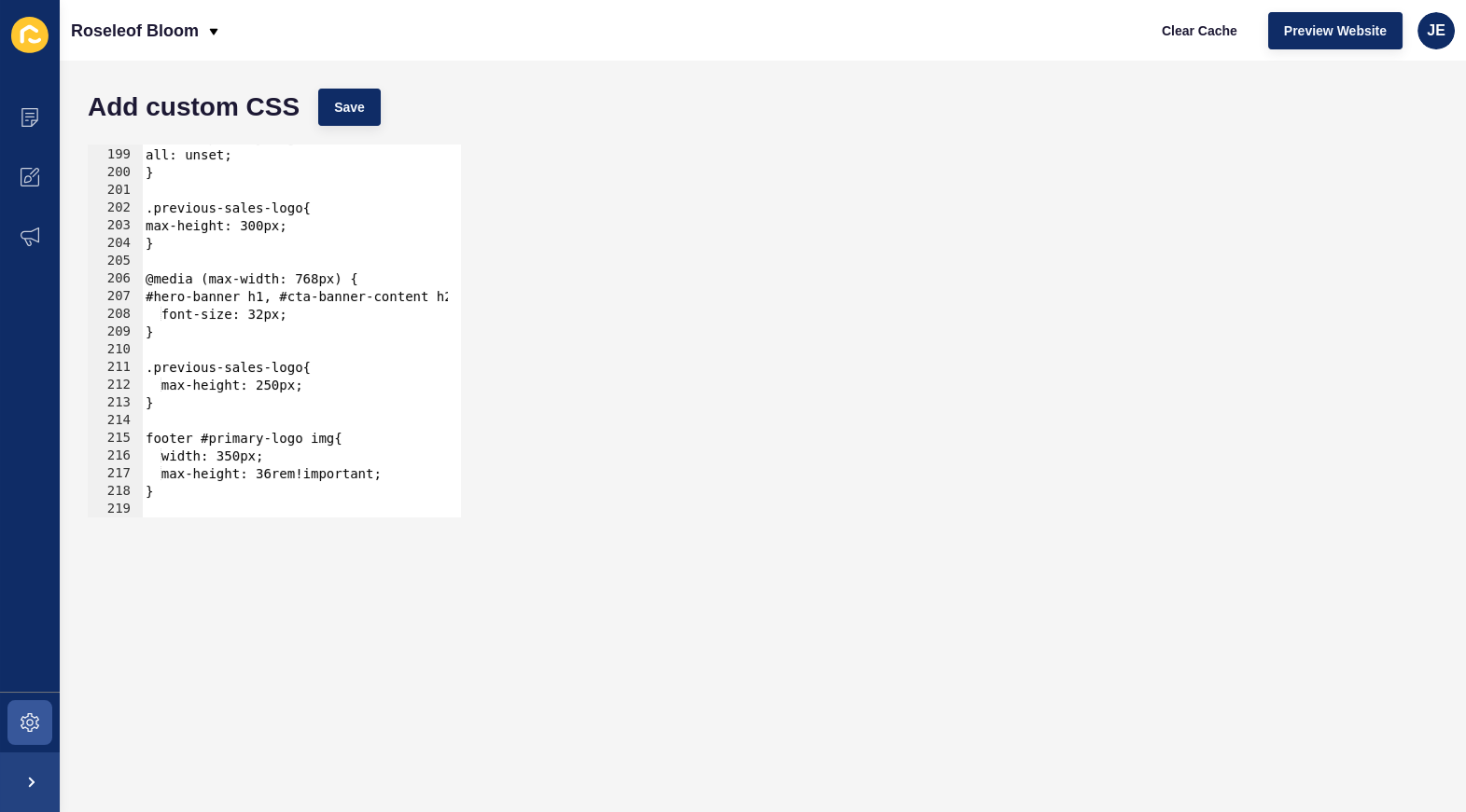
scroll to position [3456, 0]
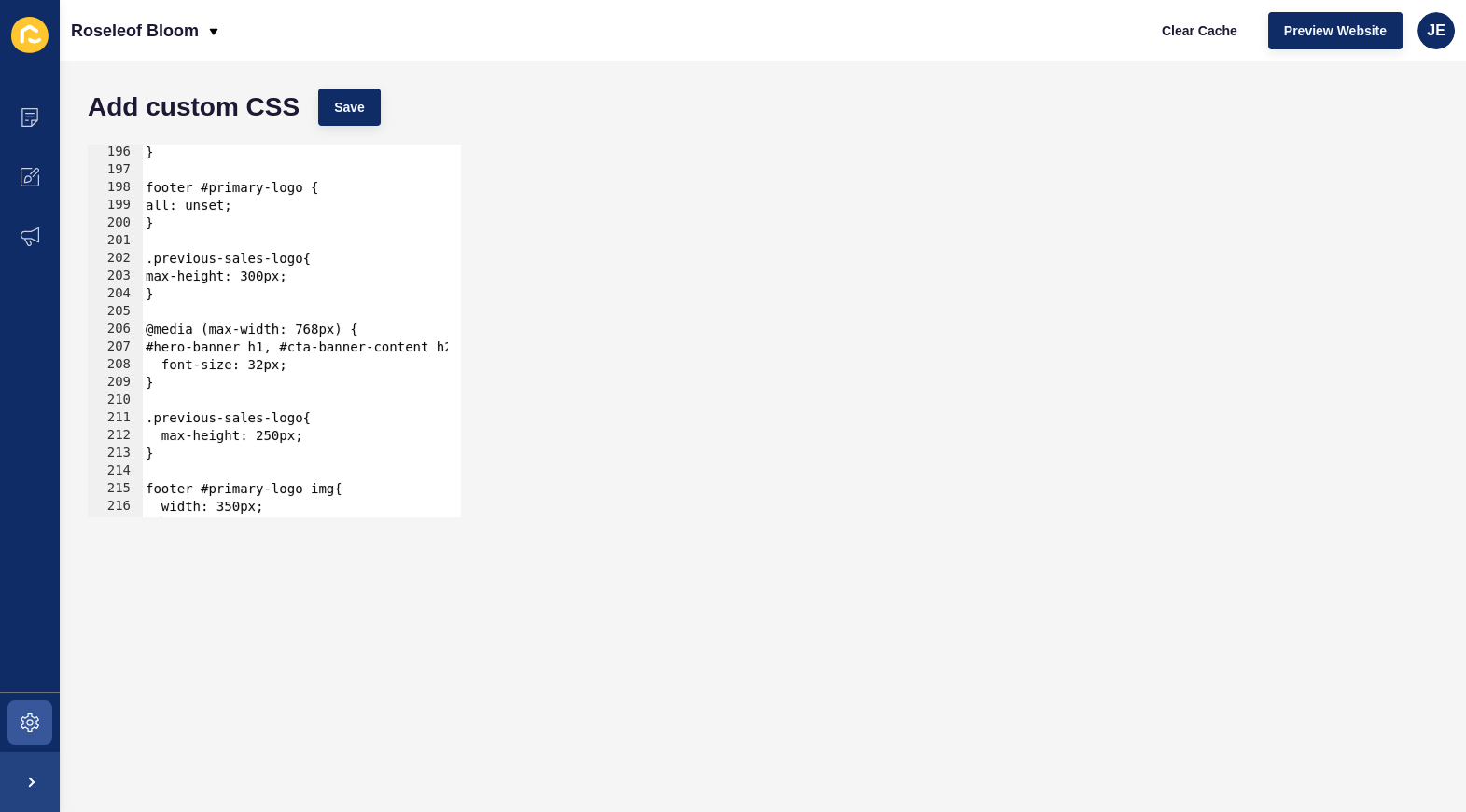
type textarea "}"
click at [205, 287] on div "} footer #primary-logo { all: unset; } .previous-sales-logo{ max-height: 300px;…" at bounding box center [530, 341] width 776 height 395
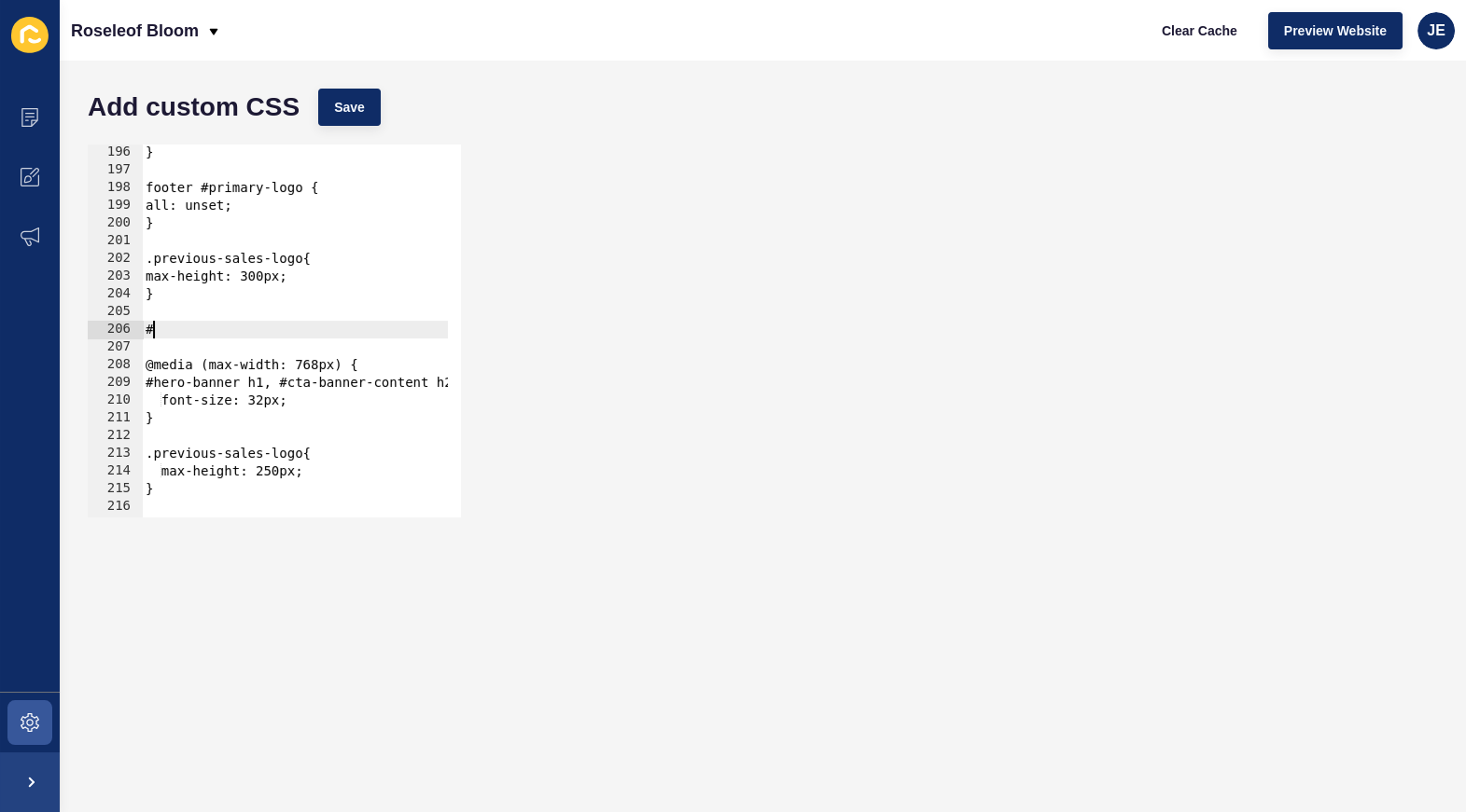
paste textarea "For the logos, i used the logos sent by [PERSON_NAME]. If ever there are like h…"
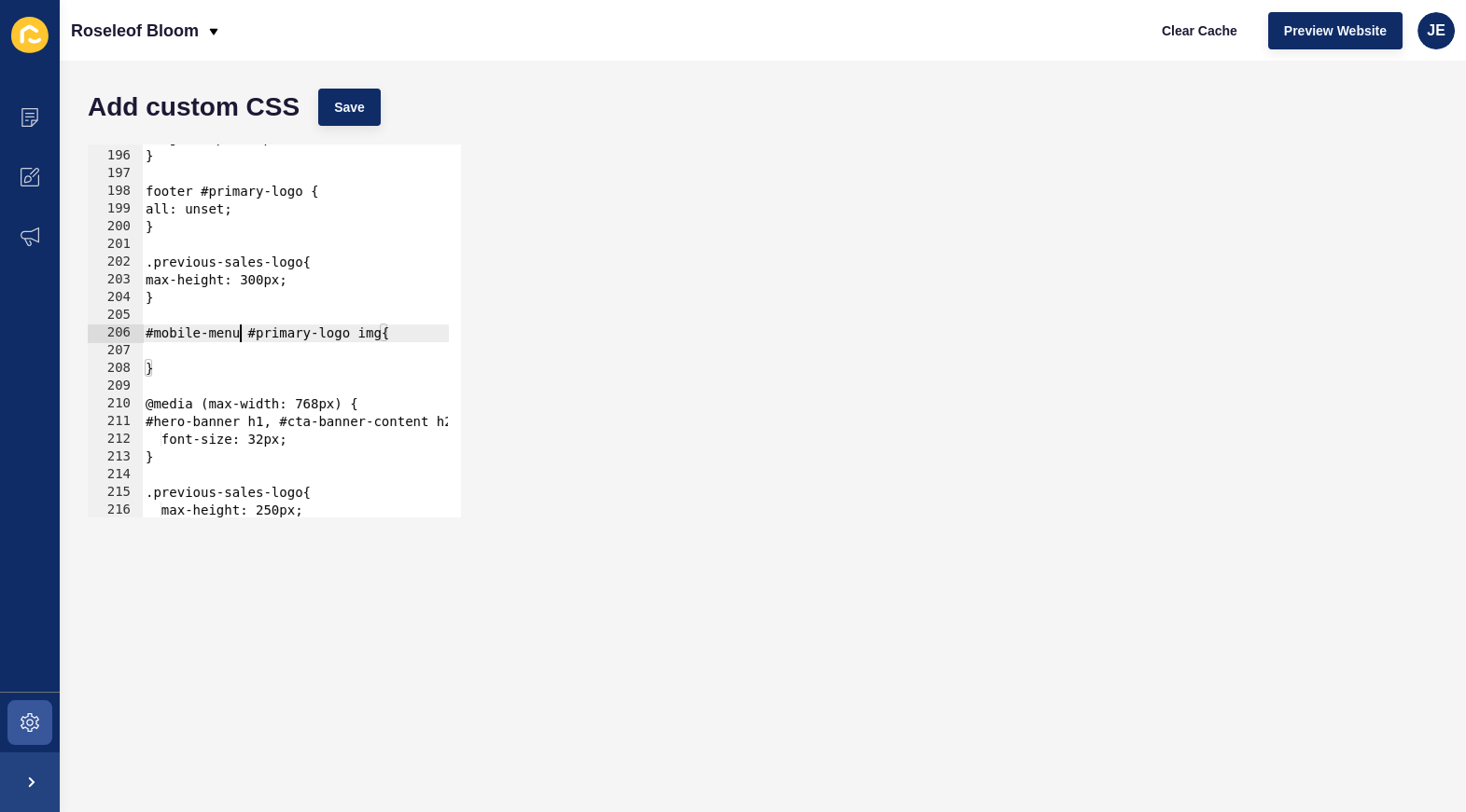
click at [239, 337] on div "margin-top: -20px; } footer #primary-logo { all: unset; } .previous-sales-logo{…" at bounding box center [530, 327] width 776 height 395
type textarea "#mobile-menu #desktop-logo #primary-logo img{"
type textarea "height: 120px;"
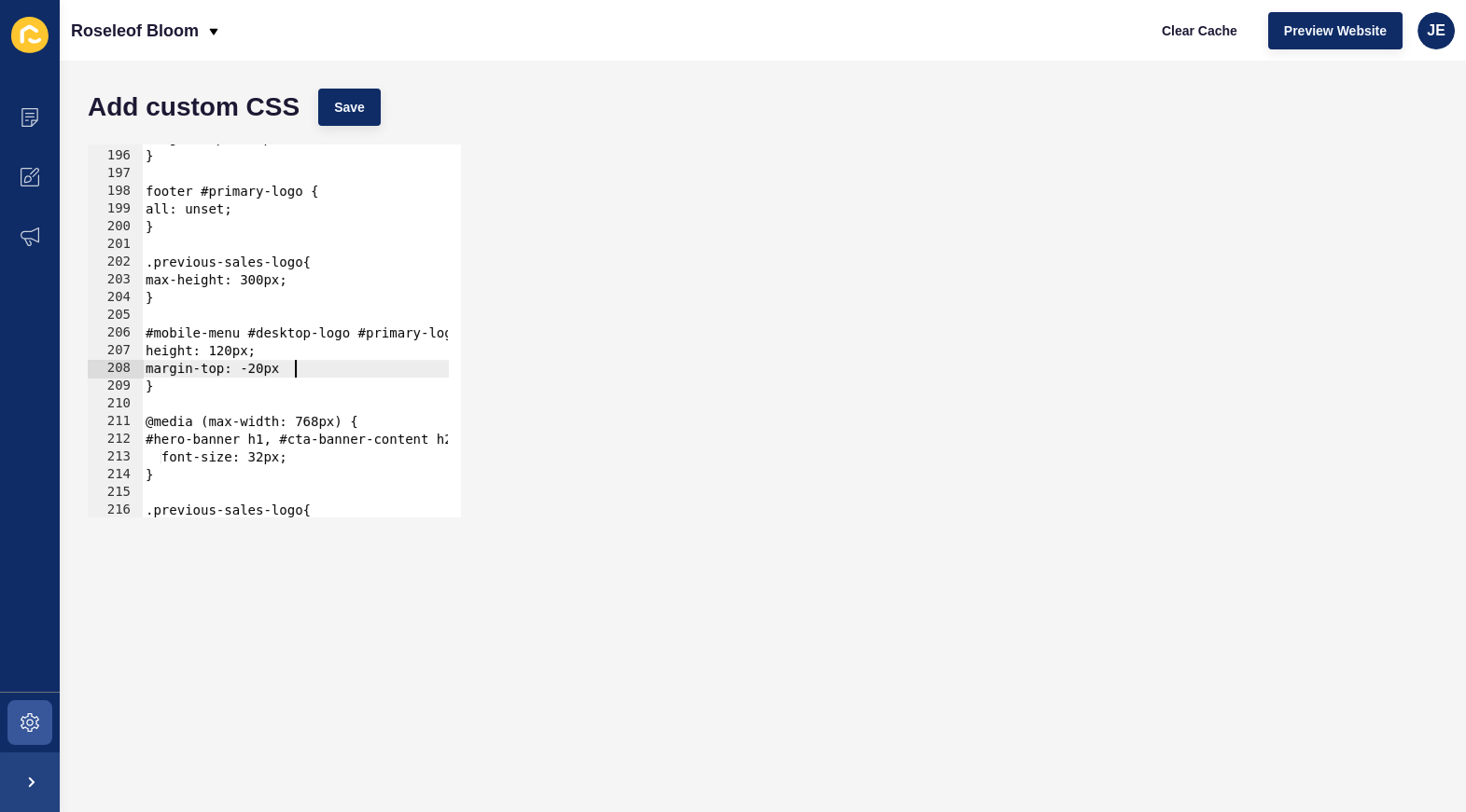
scroll to position [0, 10]
click at [331, 134] on div "Add custom CSS Save" at bounding box center [763, 107] width 1369 height 56
click at [335, 126] on div "Add custom CSS Save" at bounding box center [763, 107] width 1369 height 56
click at [315, 378] on div "margin-top: -20px; } footer #primary-logo { all: unset; } .previous-sales-logo{…" at bounding box center [530, 327] width 776 height 395
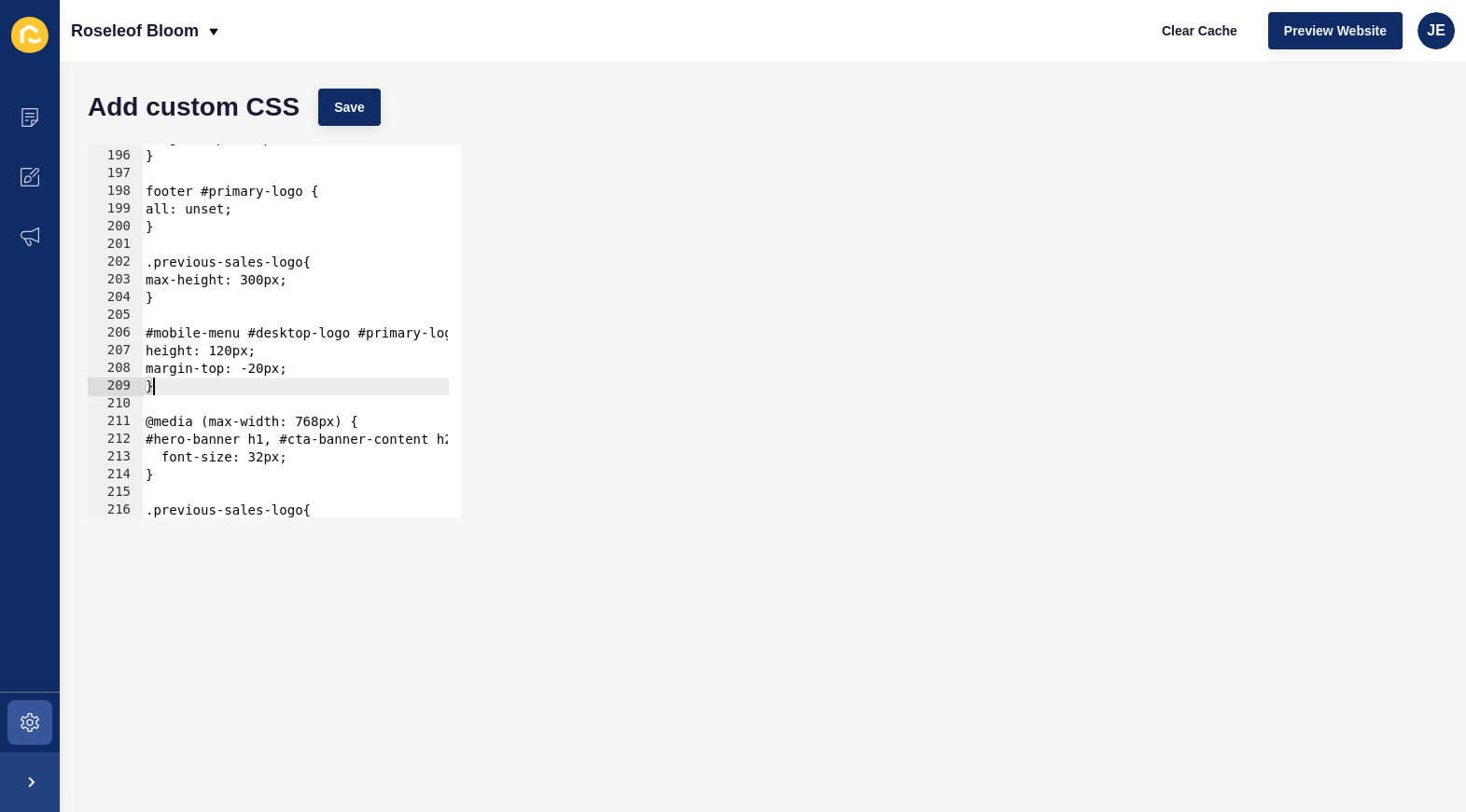
click at [320, 374] on div "margin-top: -20px; } footer #primary-logo { all: unset; } .previous-sales-logo{…" at bounding box center [530, 327] width 776 height 395
type textarea "margin-top: -20px;"
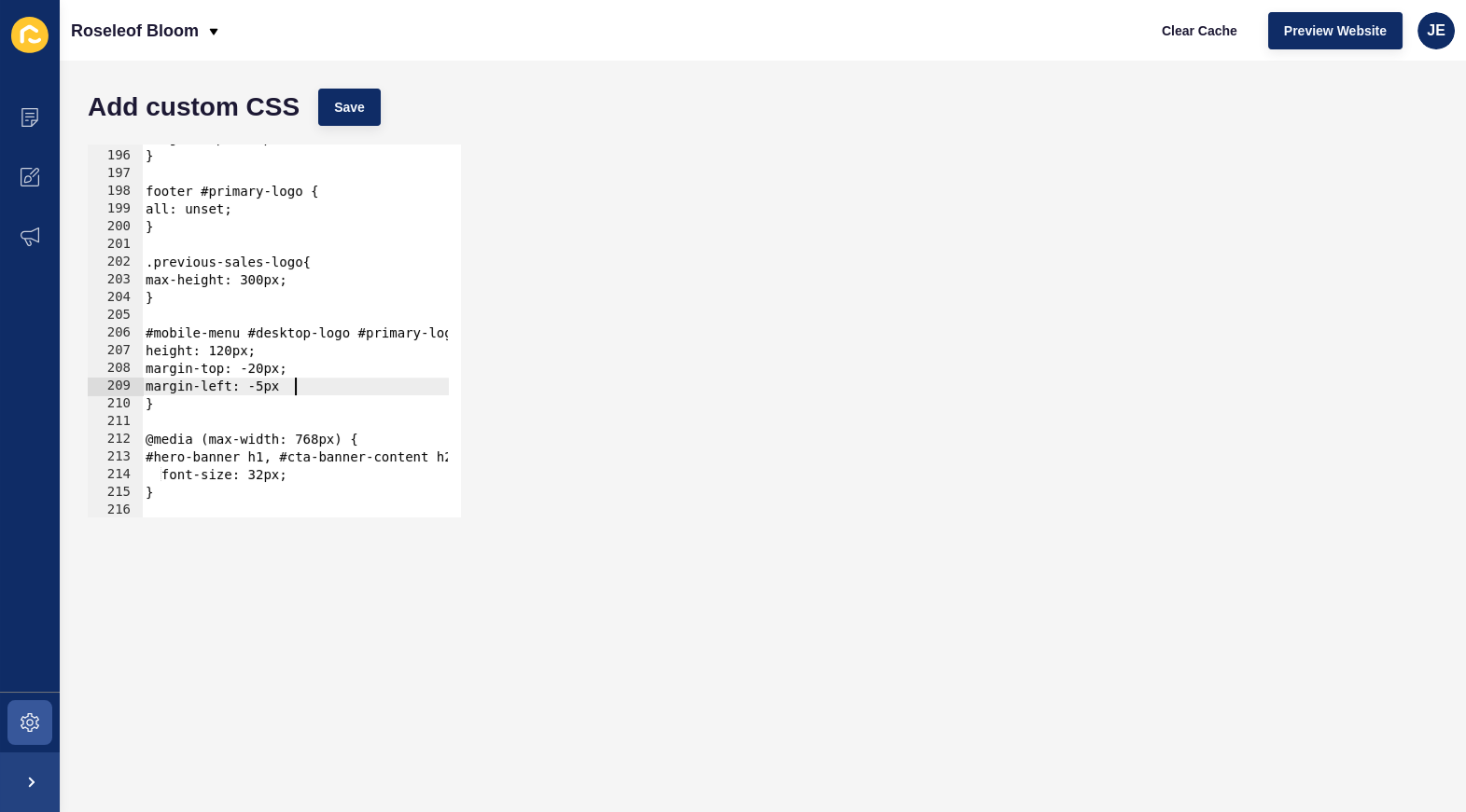
scroll to position [0, 10]
click at [337, 106] on span "Save" at bounding box center [349, 107] width 31 height 19
click at [1205, 39] on span "Clear Cache" at bounding box center [1200, 31] width 76 height 19
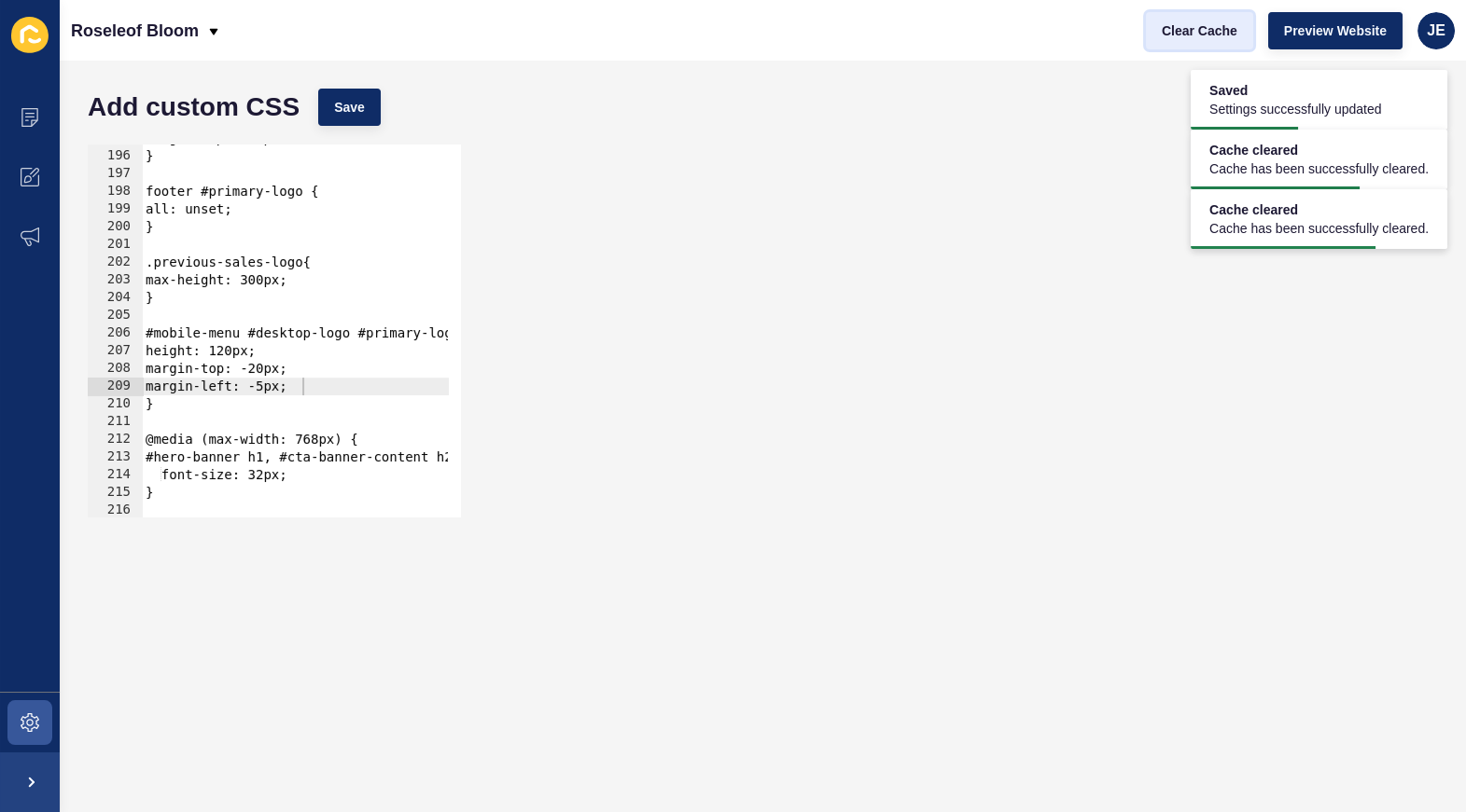
click at [1208, 46] on button "Clear Cache" at bounding box center [1200, 31] width 108 height 37
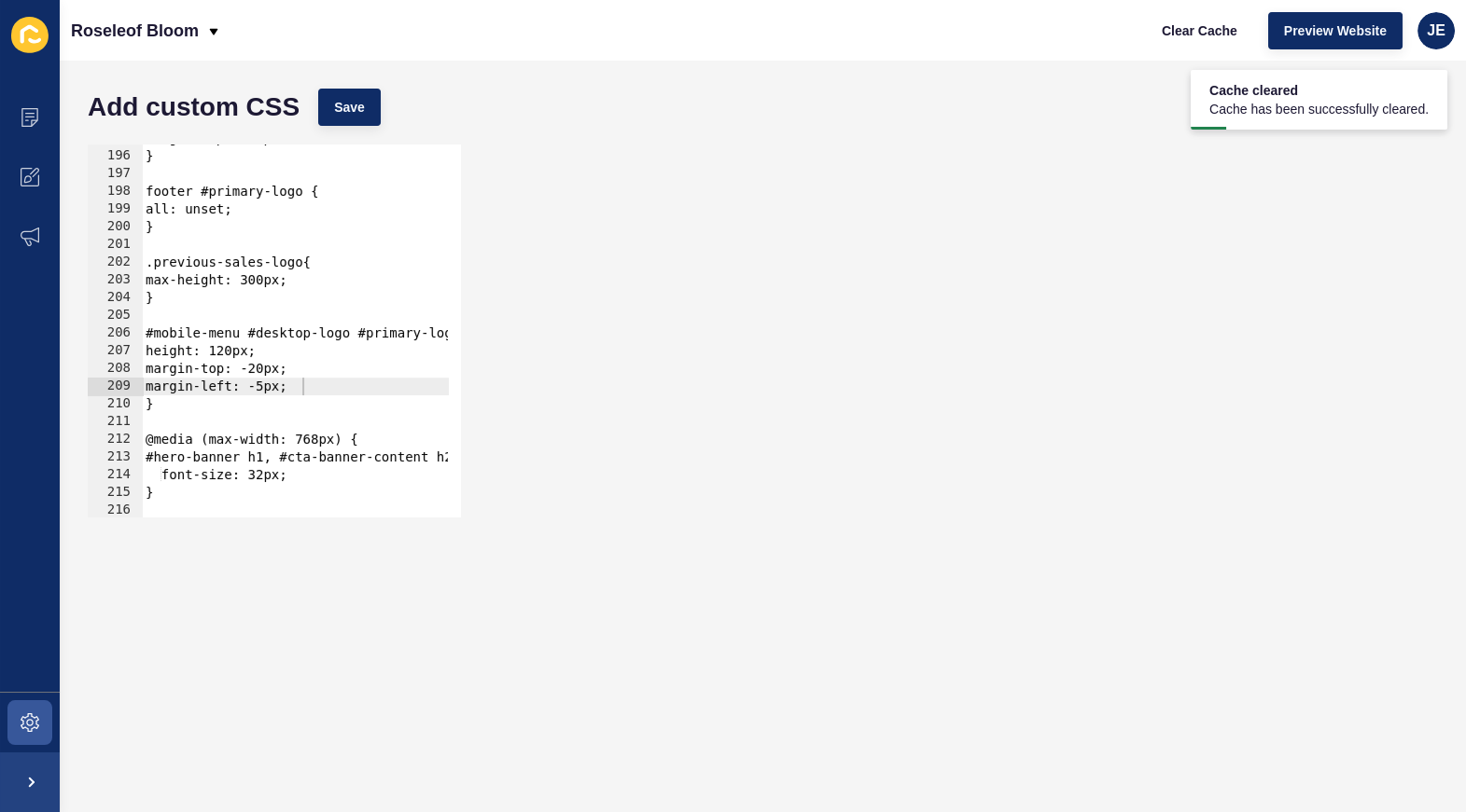
click at [183, 395] on div "margin-top: -20px; } footer #primary-logo { all: unset; } .previous-sales-logo{…" at bounding box center [530, 327] width 776 height 395
click at [177, 403] on div "margin-top: -20px; } footer #primary-logo { all: unset; } .previous-sales-logo{…" at bounding box center [295, 331] width 306 height 373
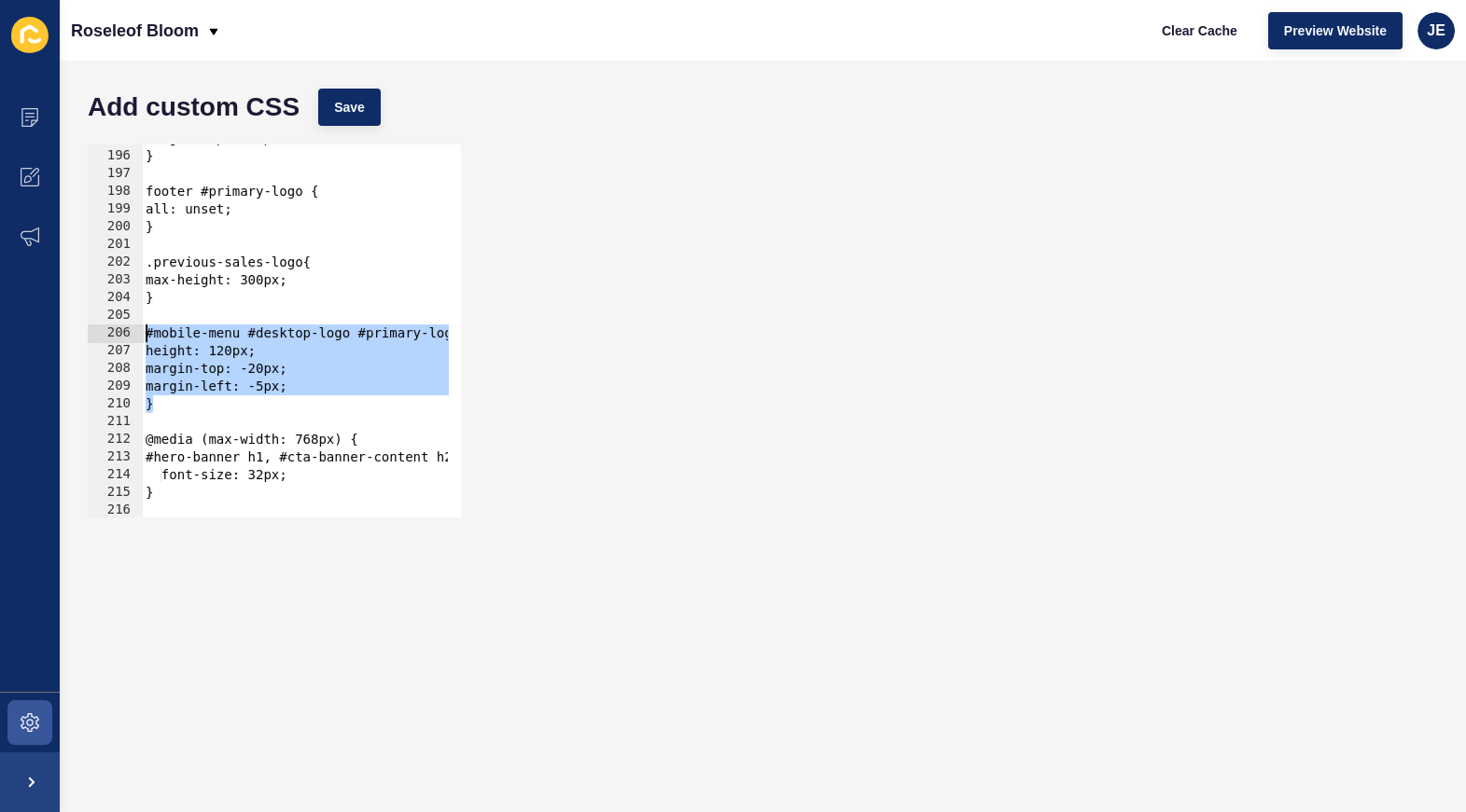
drag, startPoint x: 180, startPoint y: 410, endPoint x: 137, endPoint y: 339, distance: 83.0
click at [137, 339] on div "} 195 196 197 198 199 200 201 202 203 204 205 206 207 208 209 210 211 212 213 2…" at bounding box center [274, 331] width 373 height 373
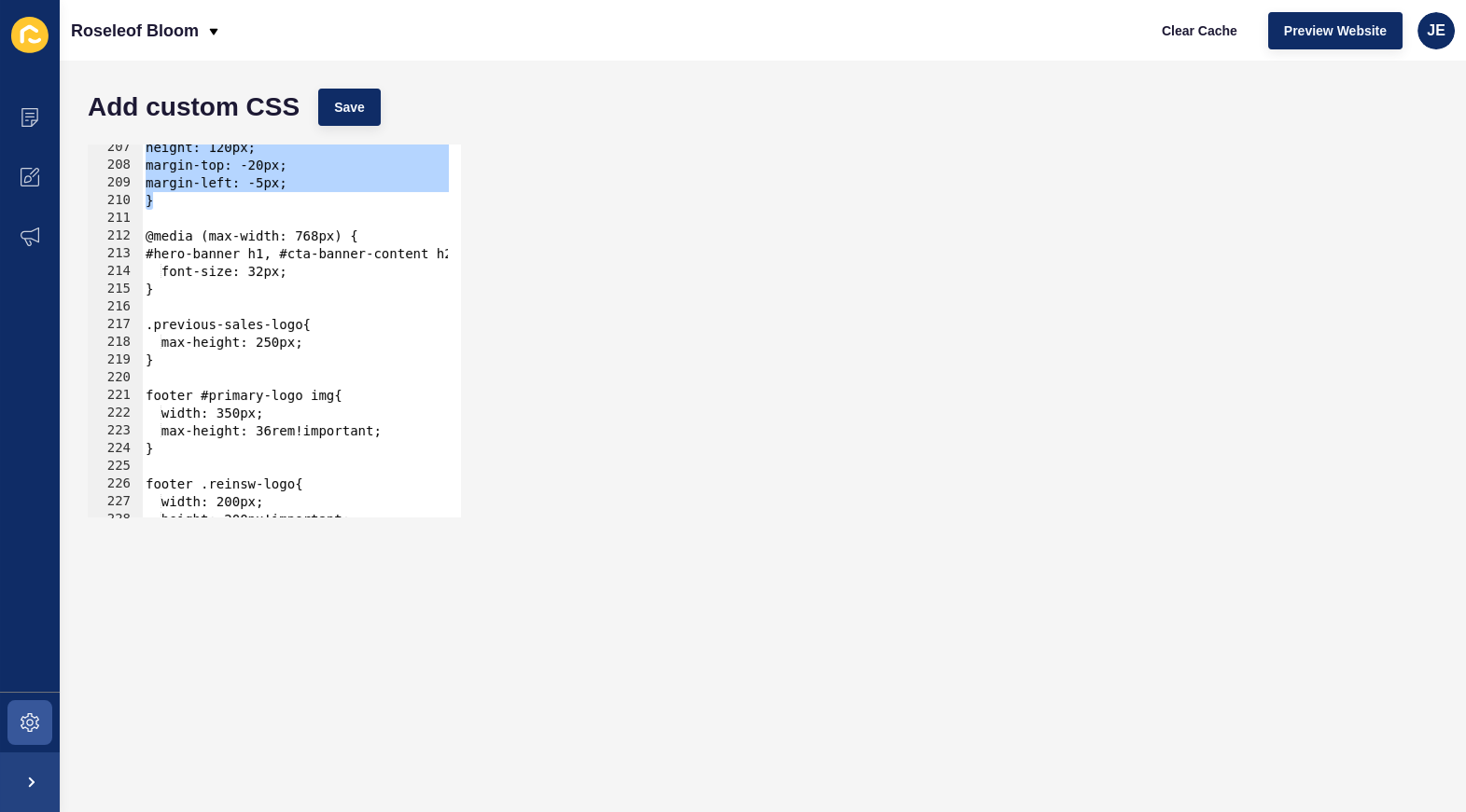
click at [210, 293] on div "height: 120px; margin-top: -20px; margin-left: -5px; } @media (max-width: 768px…" at bounding box center [530, 336] width 776 height 395
type textarea "}"
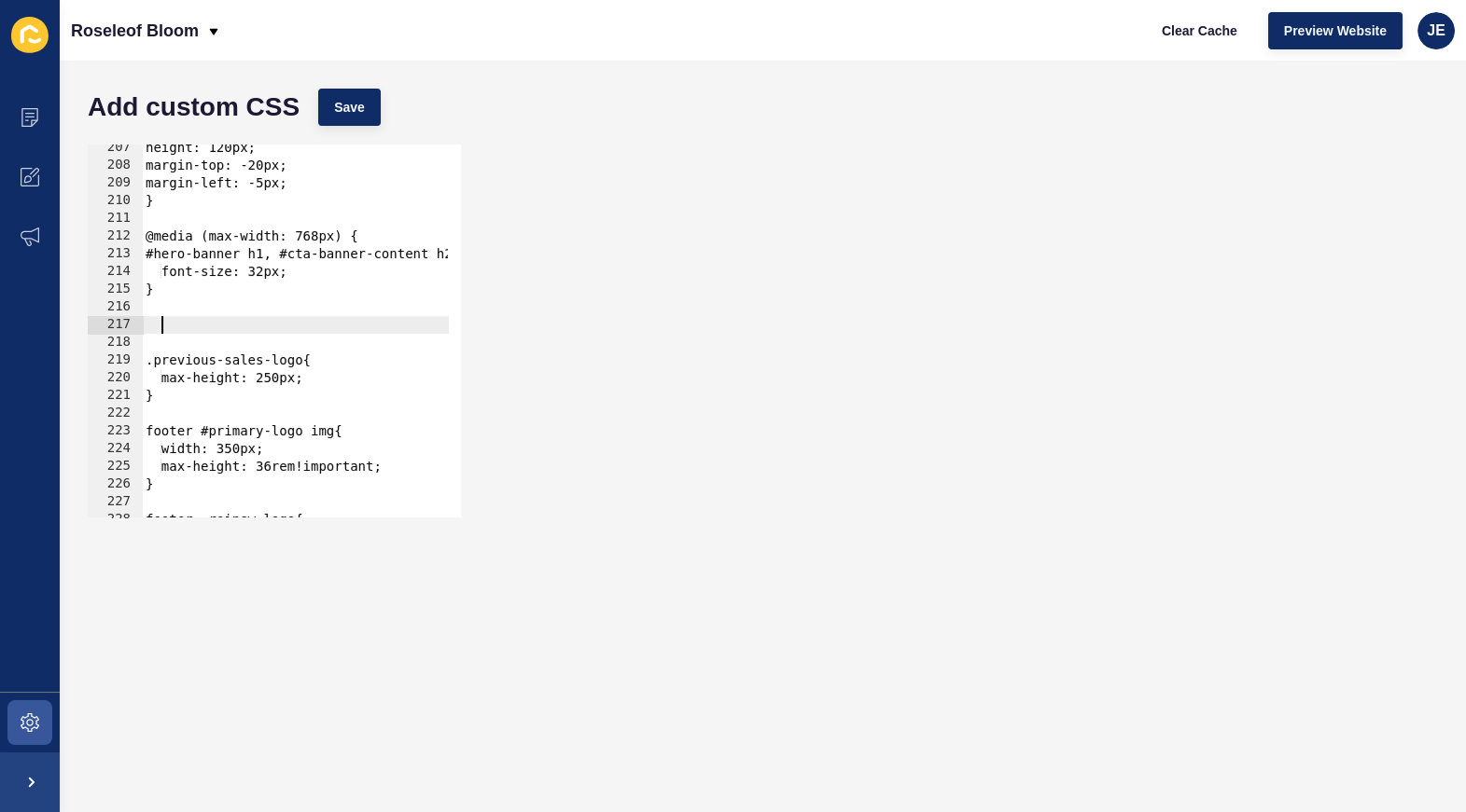
paste textarea "}"
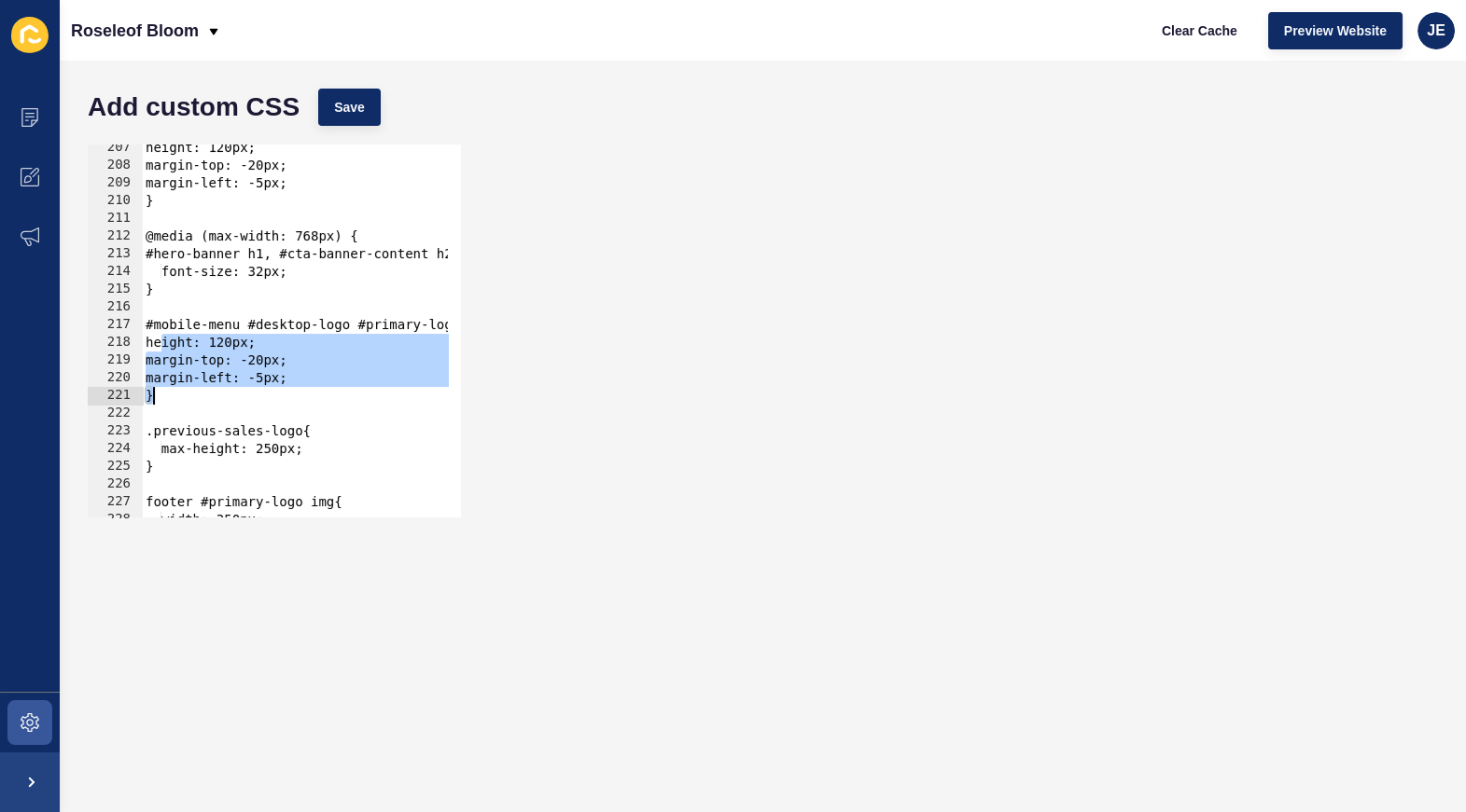
drag, startPoint x: 160, startPoint y: 342, endPoint x: 194, endPoint y: 394, distance: 62.1
click at [193, 394] on div "height: 120px; margin-top: -20px; margin-left: -5px; } @media (max-width: 768px…" at bounding box center [530, 336] width 776 height 395
click at [208, 374] on div "height: 120px; margin-top: -20px; margin-left: -5px; } @media (max-width: 768px…" at bounding box center [530, 336] width 776 height 395
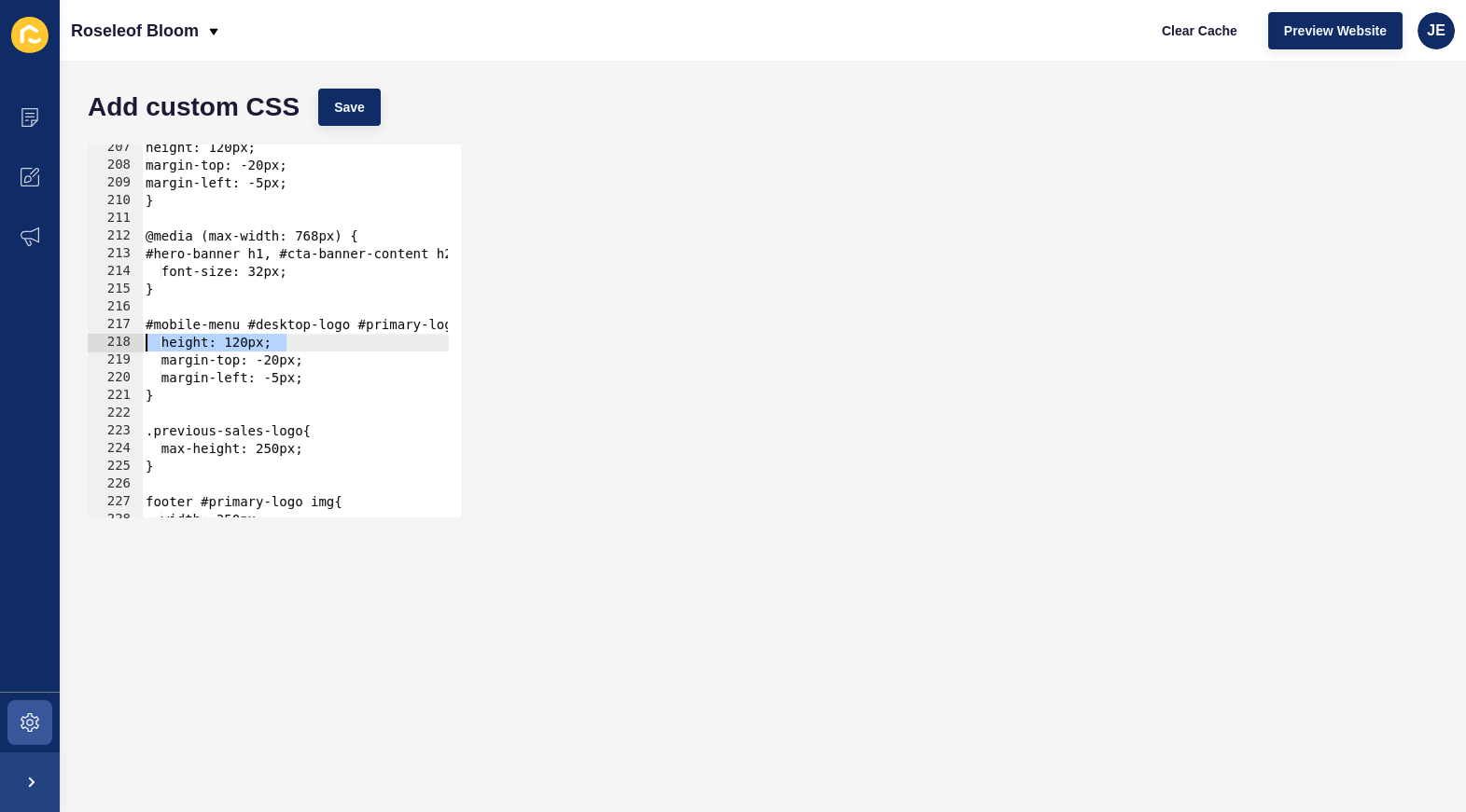
drag, startPoint x: 311, startPoint y: 339, endPoint x: 90, endPoint y: 346, distance: 221.1
click at [90, 346] on div "margin-left: -5px; 207 208 209 210 211 212 213 214 215 216 217 218 219 220 221 …" at bounding box center [274, 331] width 373 height 373
type textarea "height: 120px;"
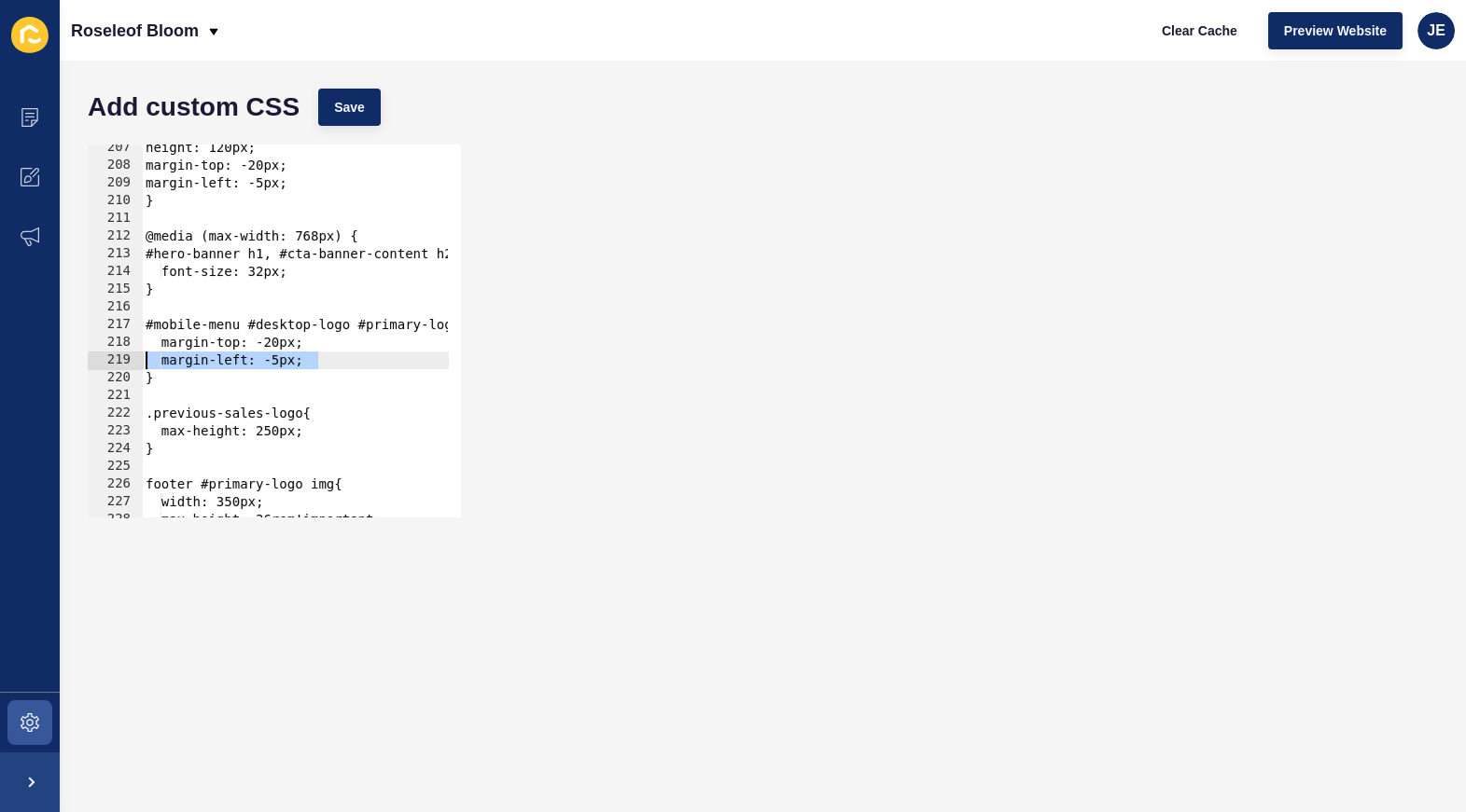
drag, startPoint x: 251, startPoint y: 362, endPoint x: 68, endPoint y: 358, distance: 183.0
click at [68, 358] on div "Add custom CSS Save #mobile-menu #desktop-logo #primary-logo img{ 207 208 209 2…" at bounding box center [763, 436] width 1406 height 752
type textarea "margin-left: -5px;"
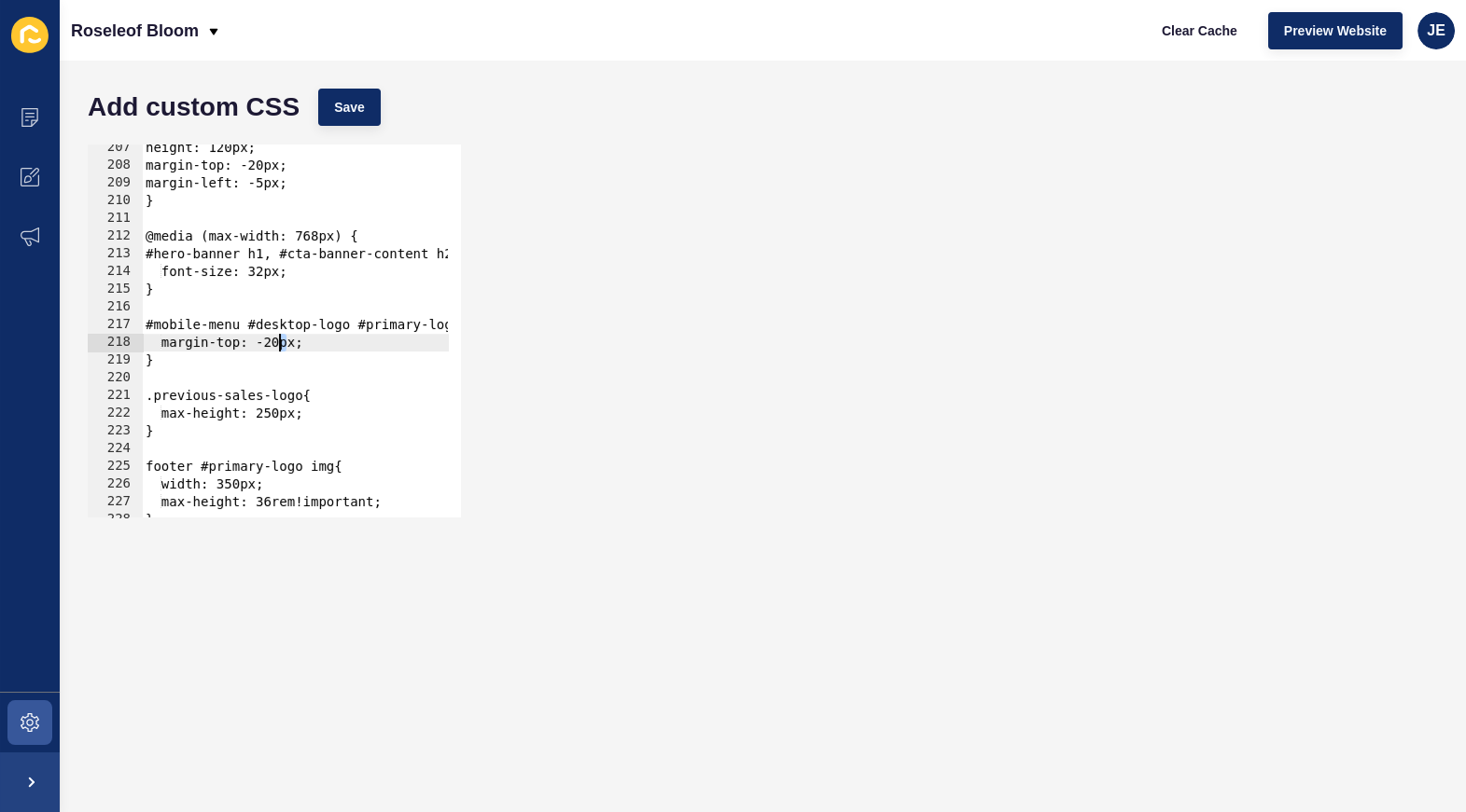
drag, startPoint x: 289, startPoint y: 342, endPoint x: 280, endPoint y: 341, distance: 9.1
click at [280, 341] on div "height: 120px; margin-top: -20px; margin-left: -5px; } @media (max-width: 768px…" at bounding box center [530, 336] width 776 height 395
click at [367, 105] on button "Save" at bounding box center [349, 107] width 63 height 37
click at [1156, 40] on button "Clear Cache" at bounding box center [1200, 31] width 108 height 37
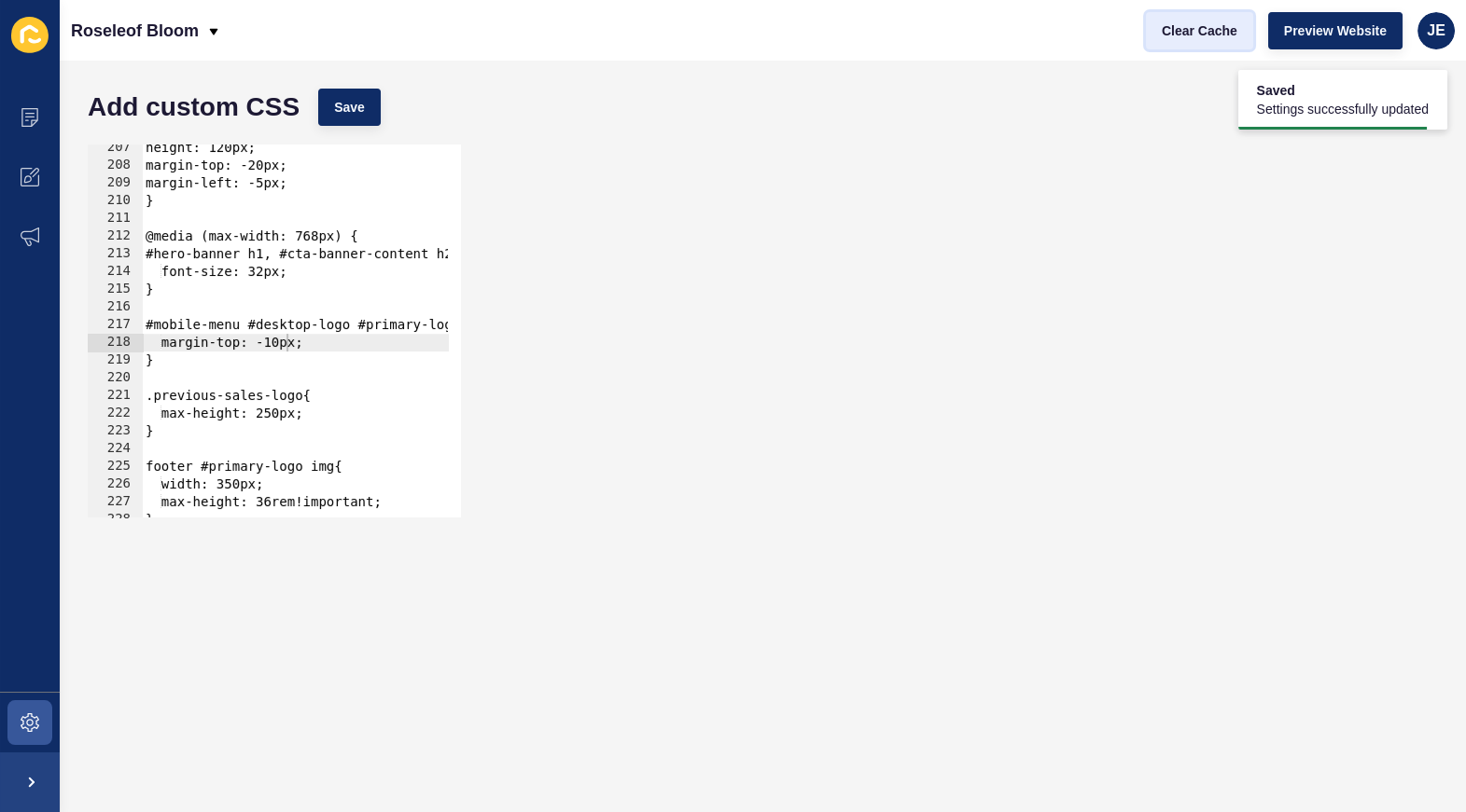
click at [1156, 40] on button "Clear Cache" at bounding box center [1200, 31] width 108 height 37
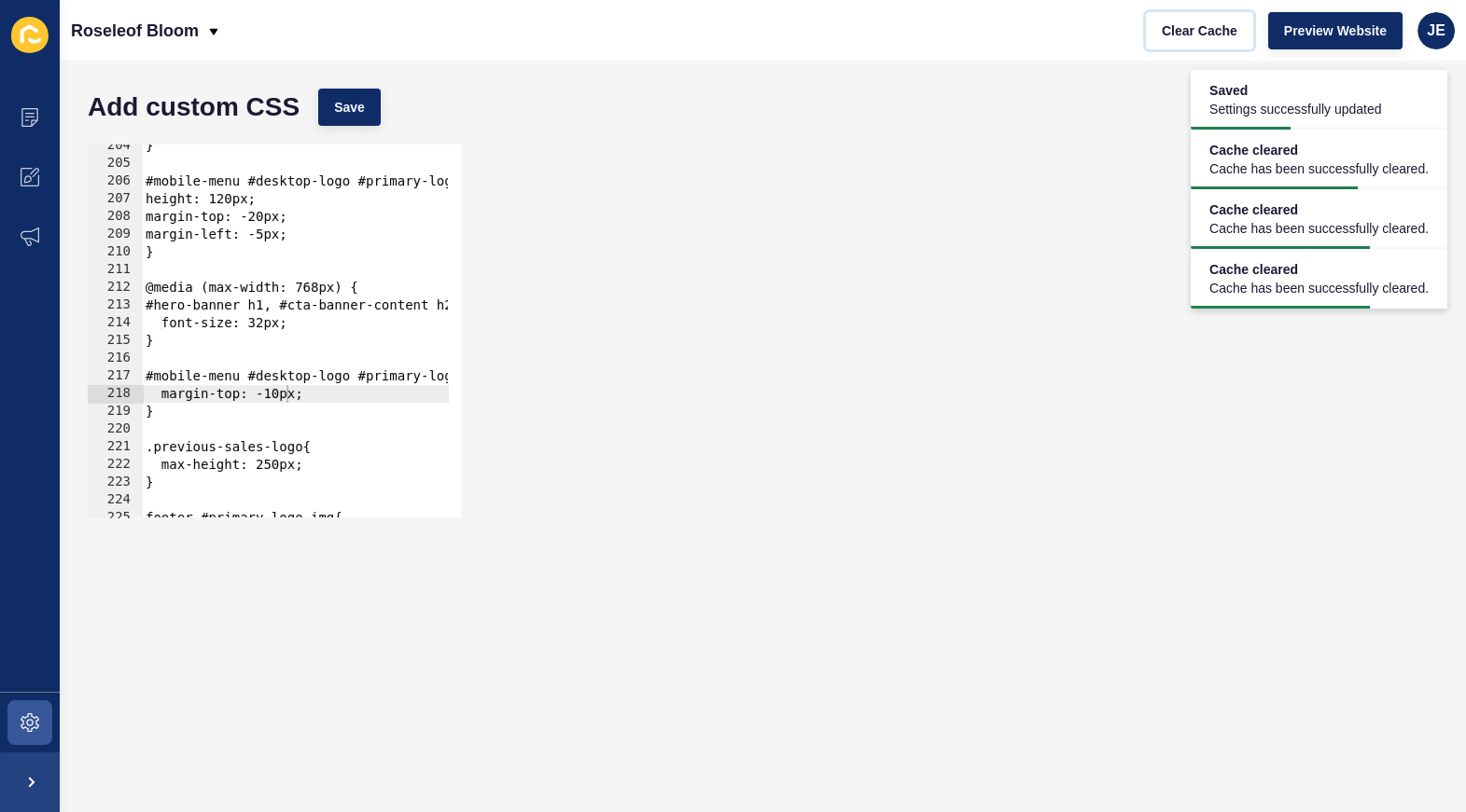
scroll to position [3554, 0]
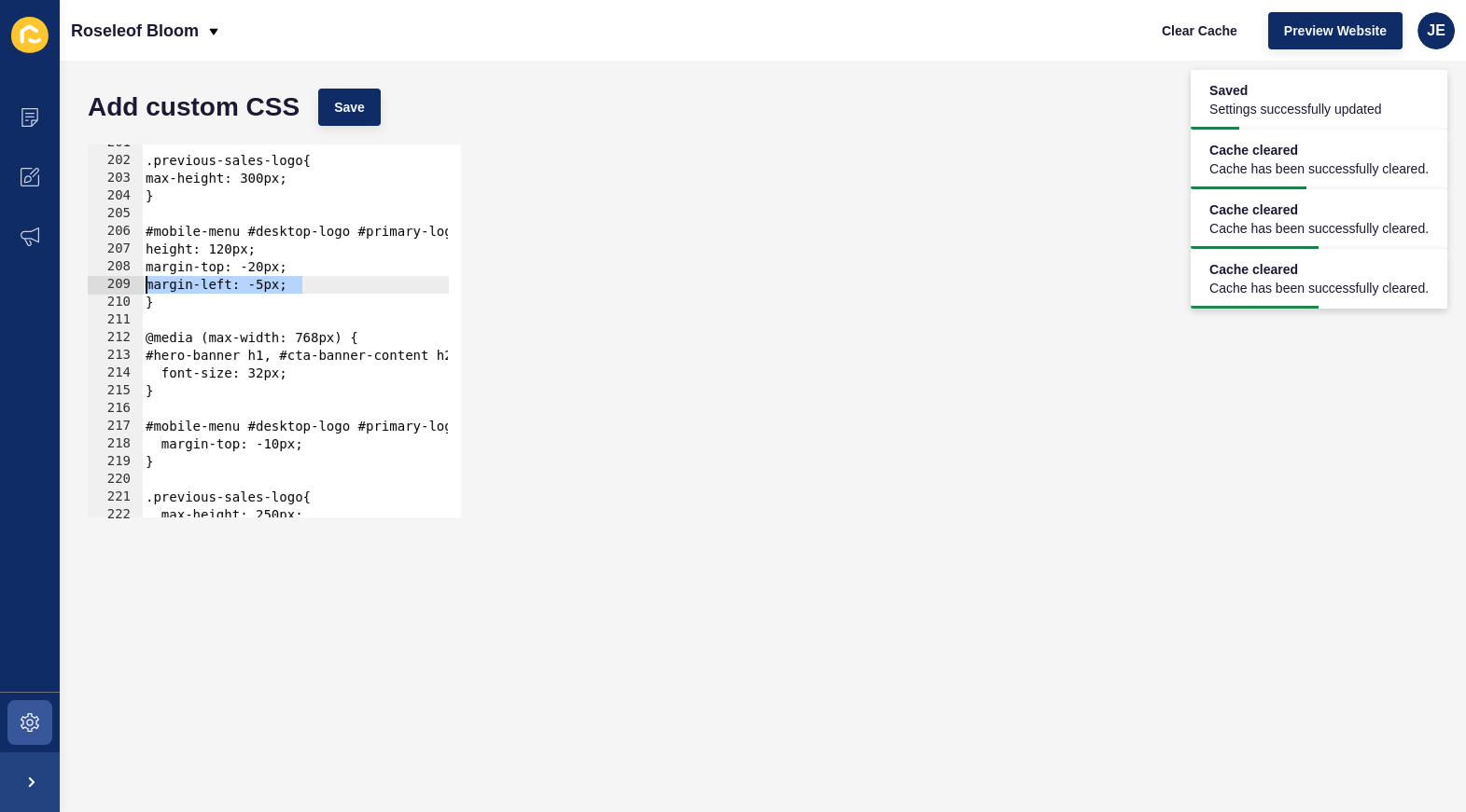
drag, startPoint x: 323, startPoint y: 284, endPoint x: 89, endPoint y: 287, distance: 234.0
click at [89, 287] on div "margin-left: -5px; 201 202 203 204 205 206 207 208 209 210 211 212 213 214 215 …" at bounding box center [274, 331] width 373 height 373
click at [323, 442] on div ".previous-sales-logo{ max-height: 300px; } #mobile-menu #desktop-logo #primary-…" at bounding box center [530, 332] width 776 height 395
type textarea "margin-top: -10px;"
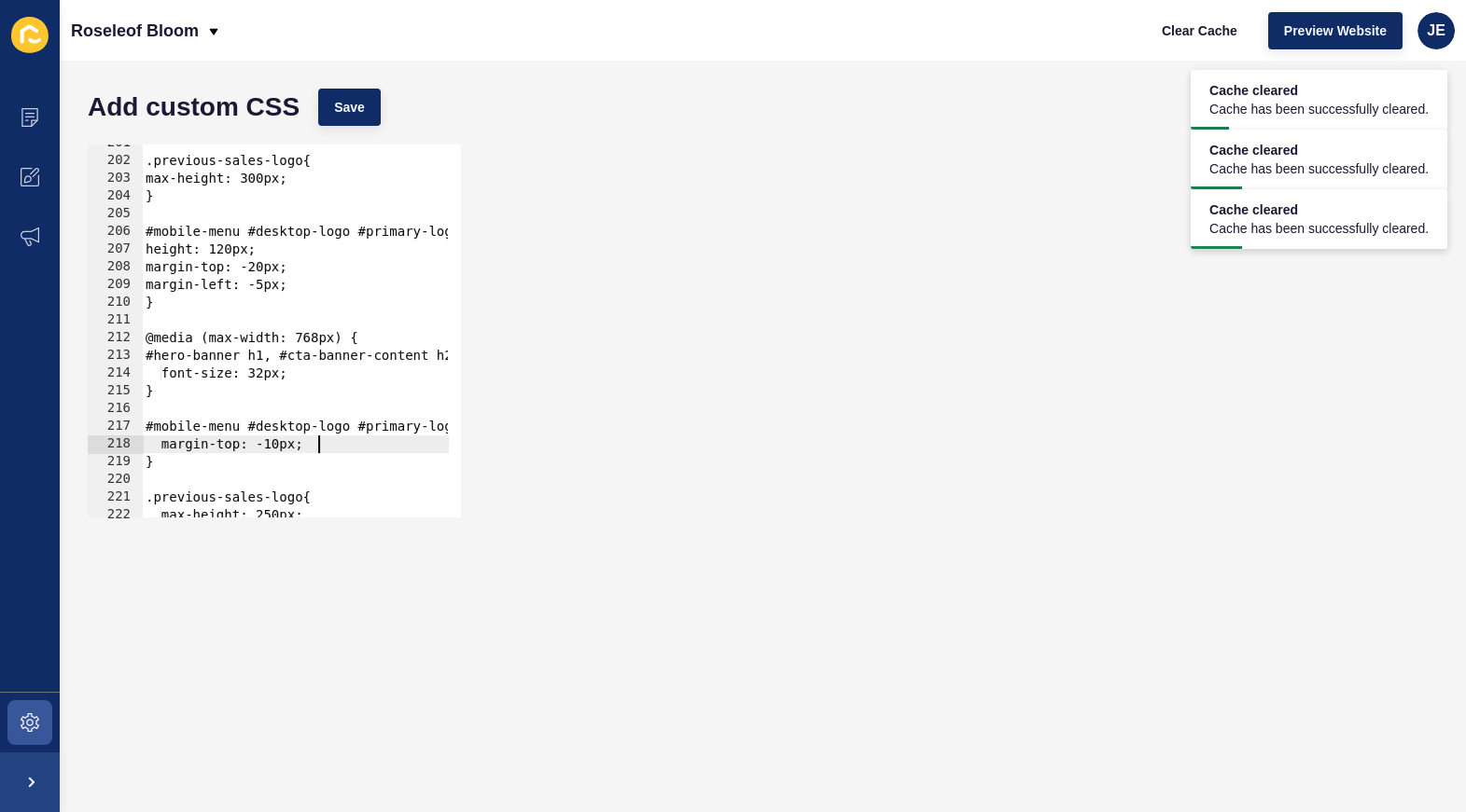
scroll to position [0, 1]
paste textarea "margin-left: -5px;"
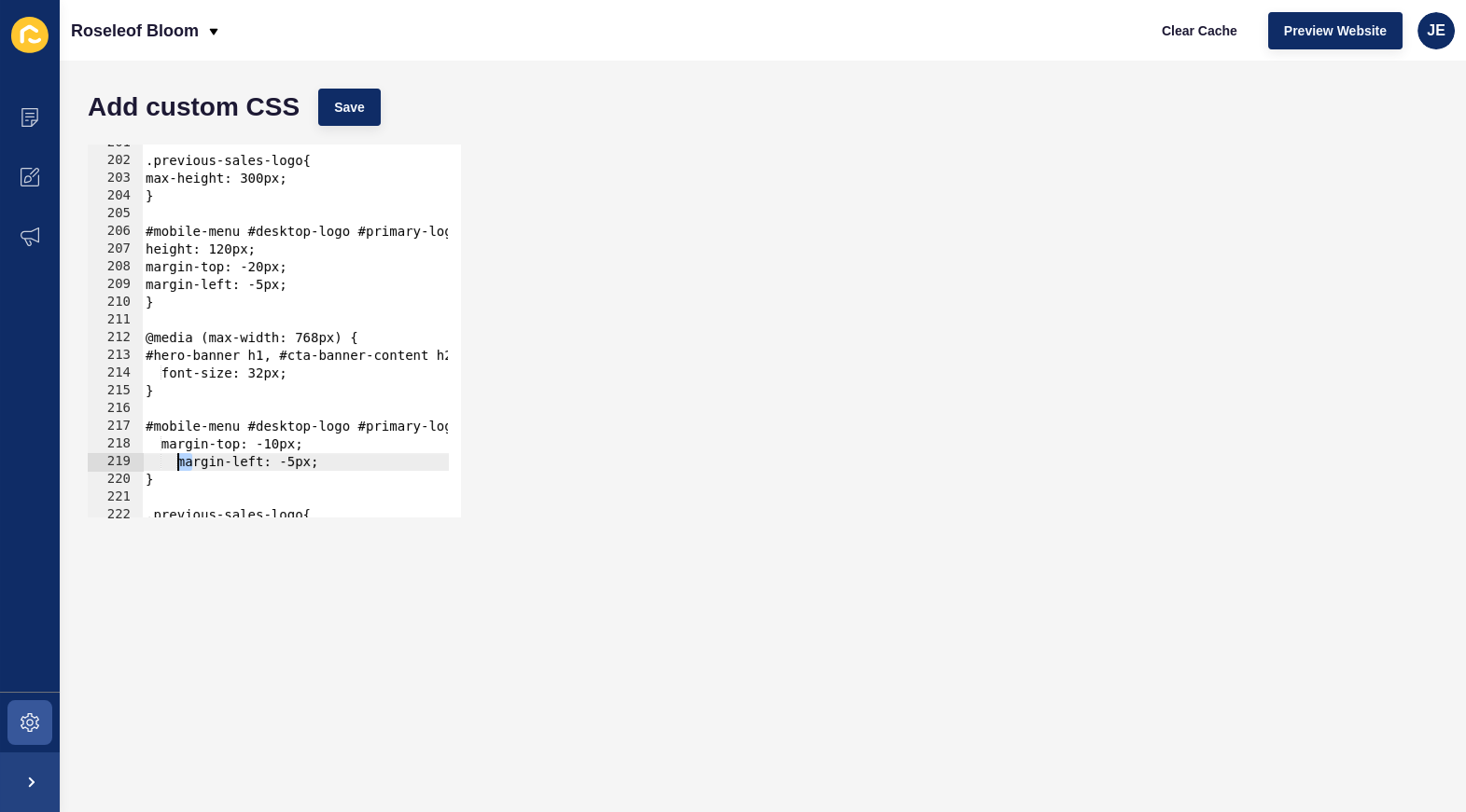
drag, startPoint x: 196, startPoint y: 463, endPoint x: 178, endPoint y: 464, distance: 18.0
click at [177, 463] on div ".previous-sales-logo{ max-height: 300px; } #mobile-menu #desktop-logo #primary-…" at bounding box center [530, 332] width 776 height 395
click at [286, 463] on div ".previous-sales-logo{ max-height: 300px; } #mobile-menu #desktop-logo #primary-…" at bounding box center [530, 332] width 776 height 395
click at [353, 115] on span "Save" at bounding box center [349, 107] width 31 height 19
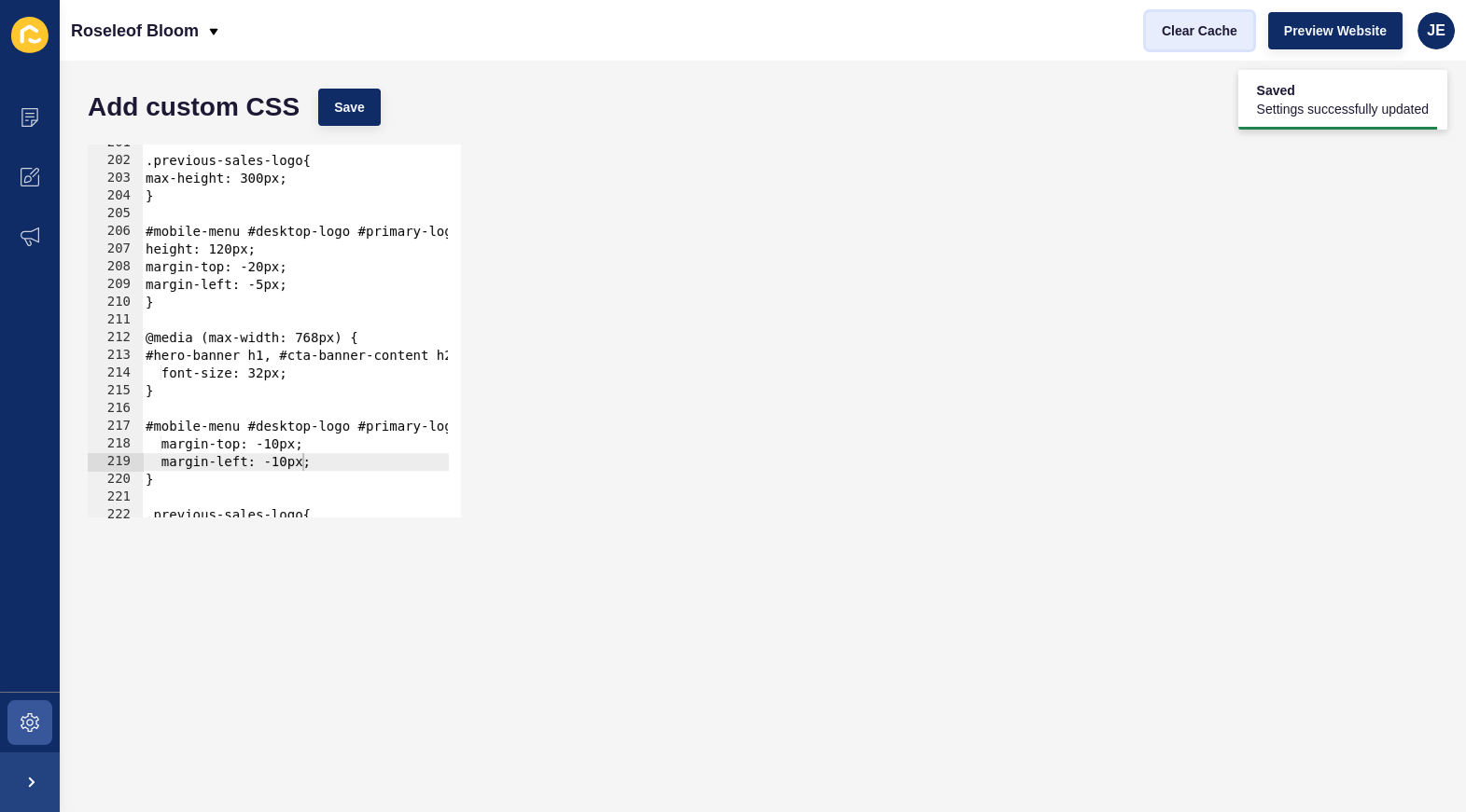
click at [1216, 35] on span "Clear Cache" at bounding box center [1200, 31] width 76 height 19
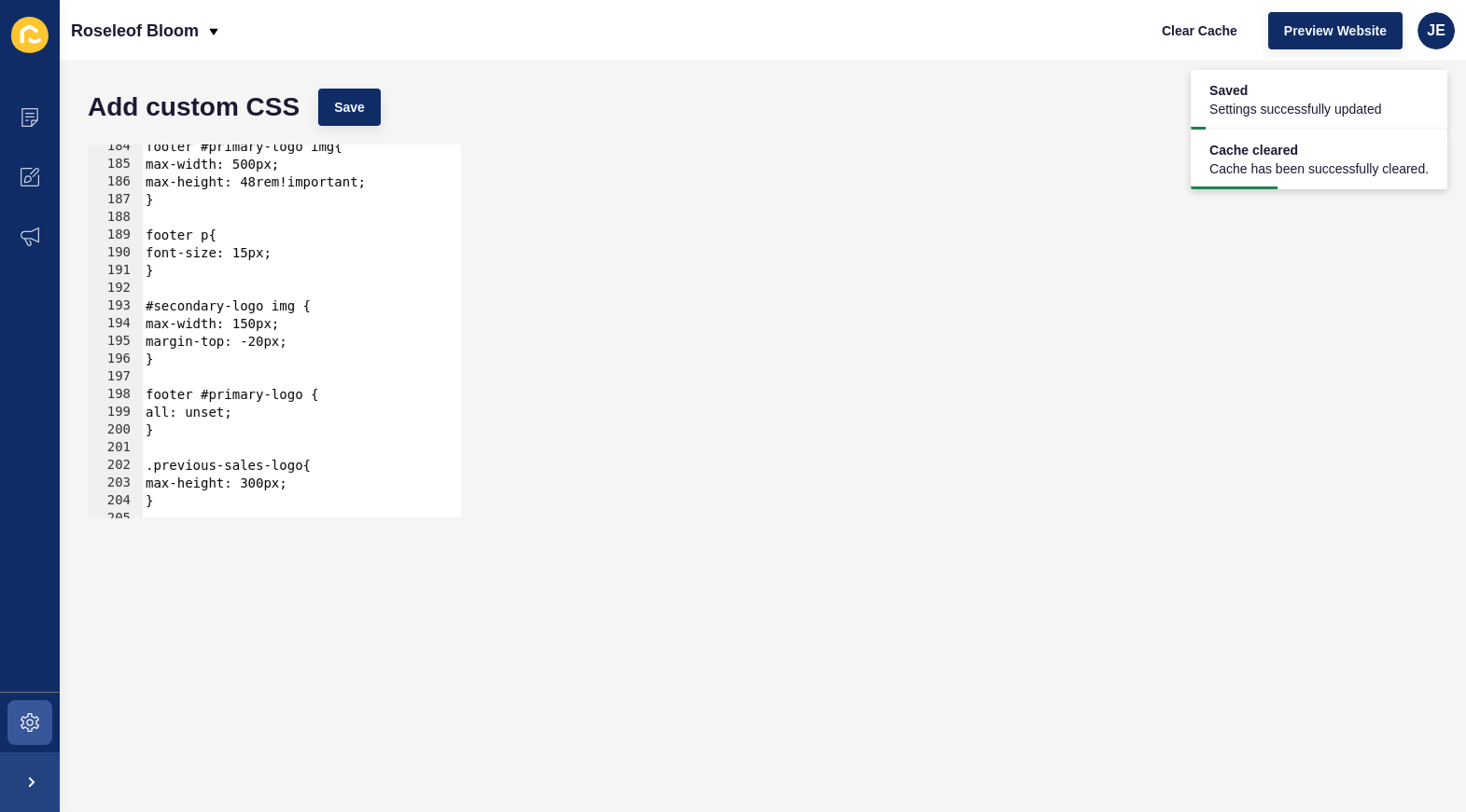
scroll to position [0, 0]
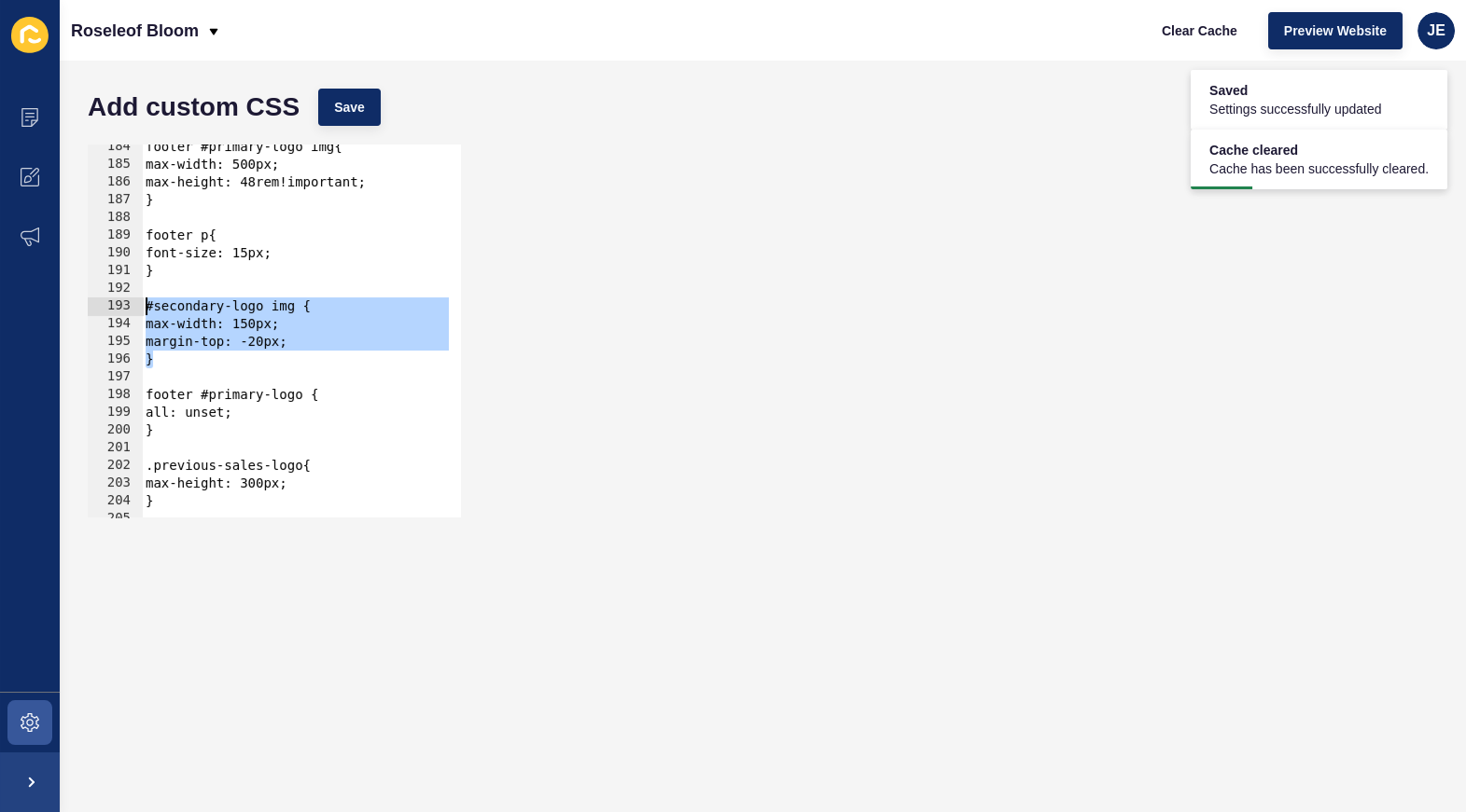
drag, startPoint x: 190, startPoint y: 361, endPoint x: 144, endPoint y: 301, distance: 75.6
click at [144, 301] on div "footer #primary-logo img{ max-width: 500px; max-height: 48rem!important; } foot…" at bounding box center [530, 335] width 776 height 395
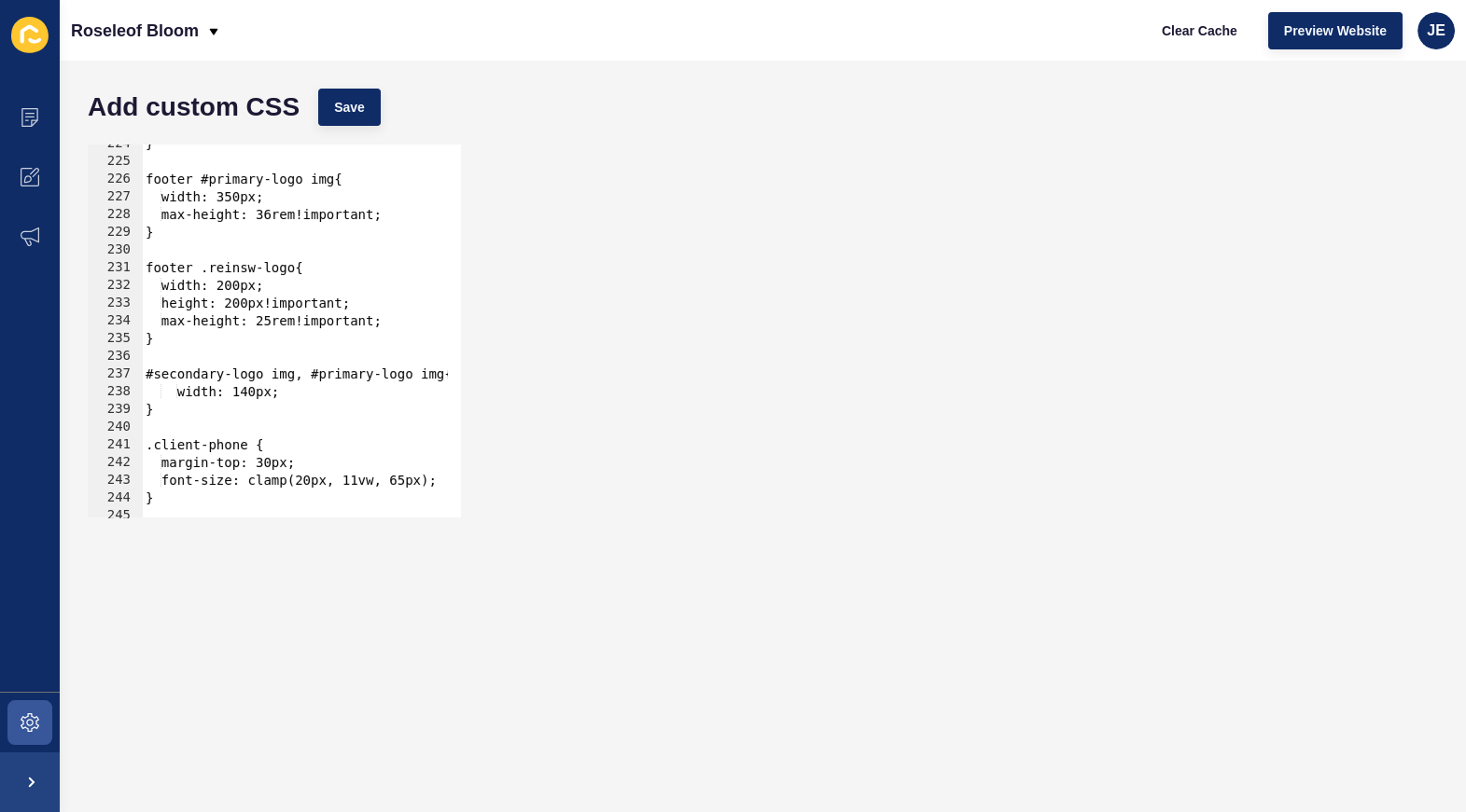
scroll to position [4012, 0]
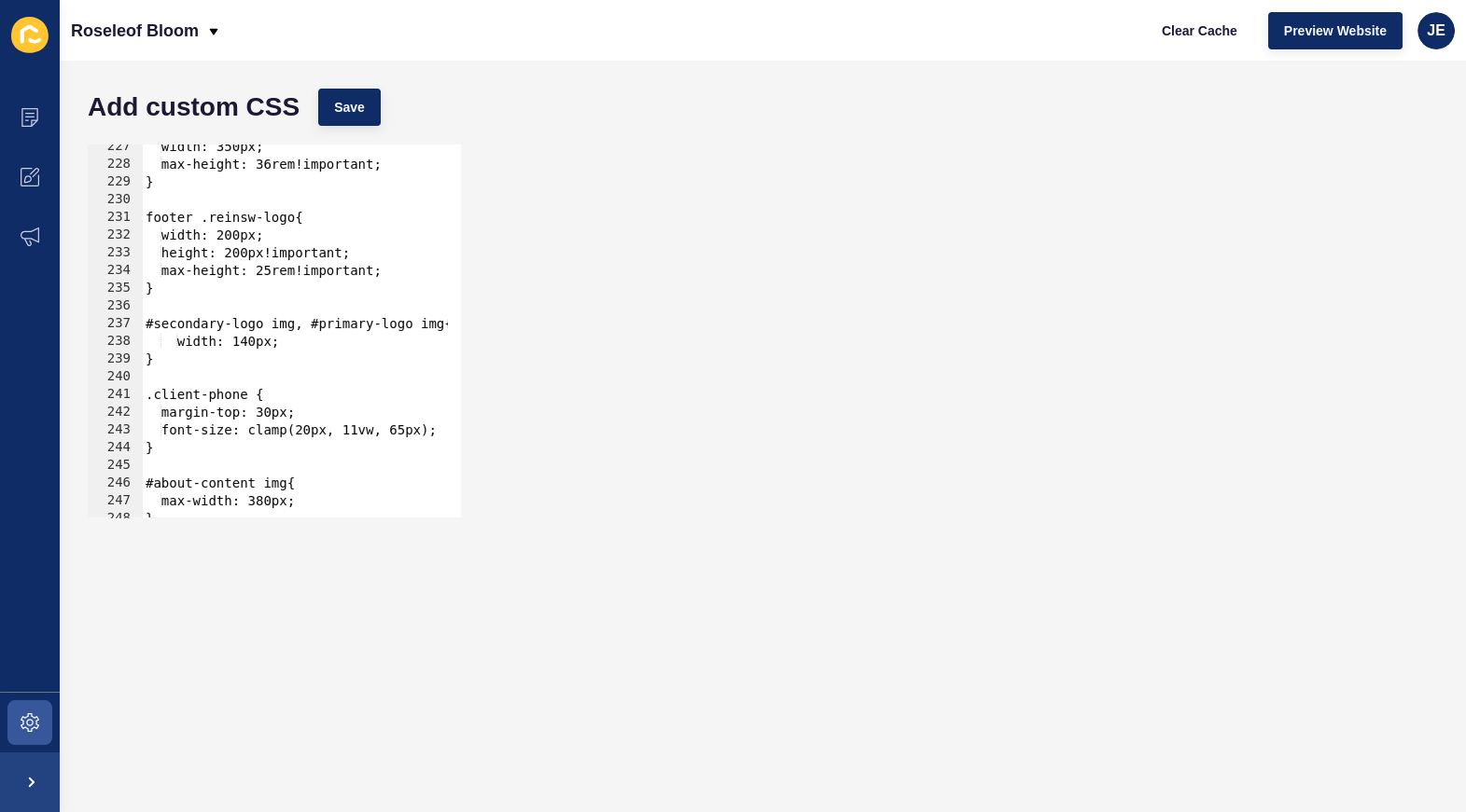
click at [298, 335] on div "width: 350px; max-height: 36rem!important; } footer .reinsw-logo{ width: 200px;…" at bounding box center [530, 335] width 776 height 395
click at [264, 289] on div "width: 350px; max-height: 36rem!important; } footer .reinsw-logo{ width: 200px;…" at bounding box center [530, 335] width 776 height 395
type textarea "}"
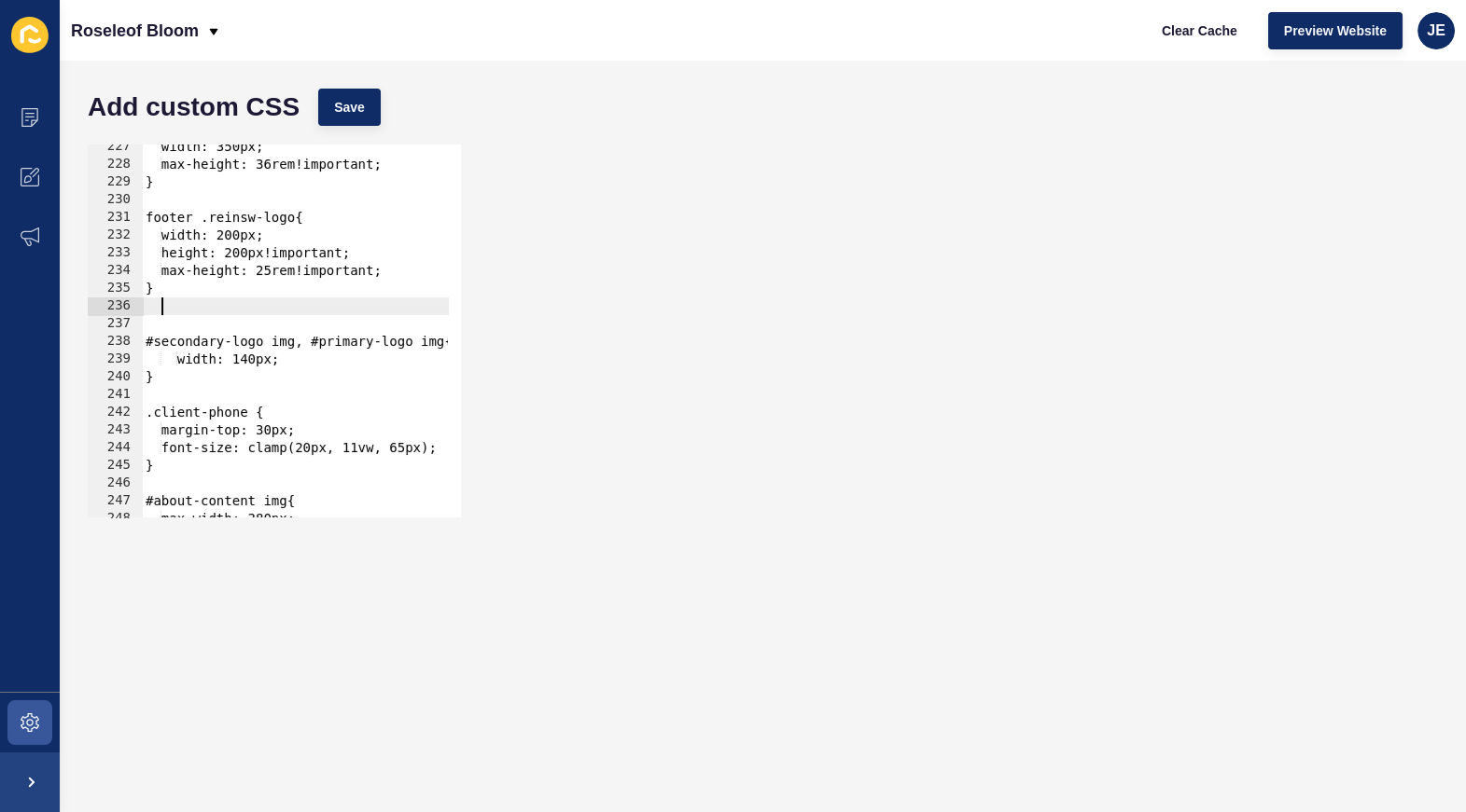
paste textarea "}"
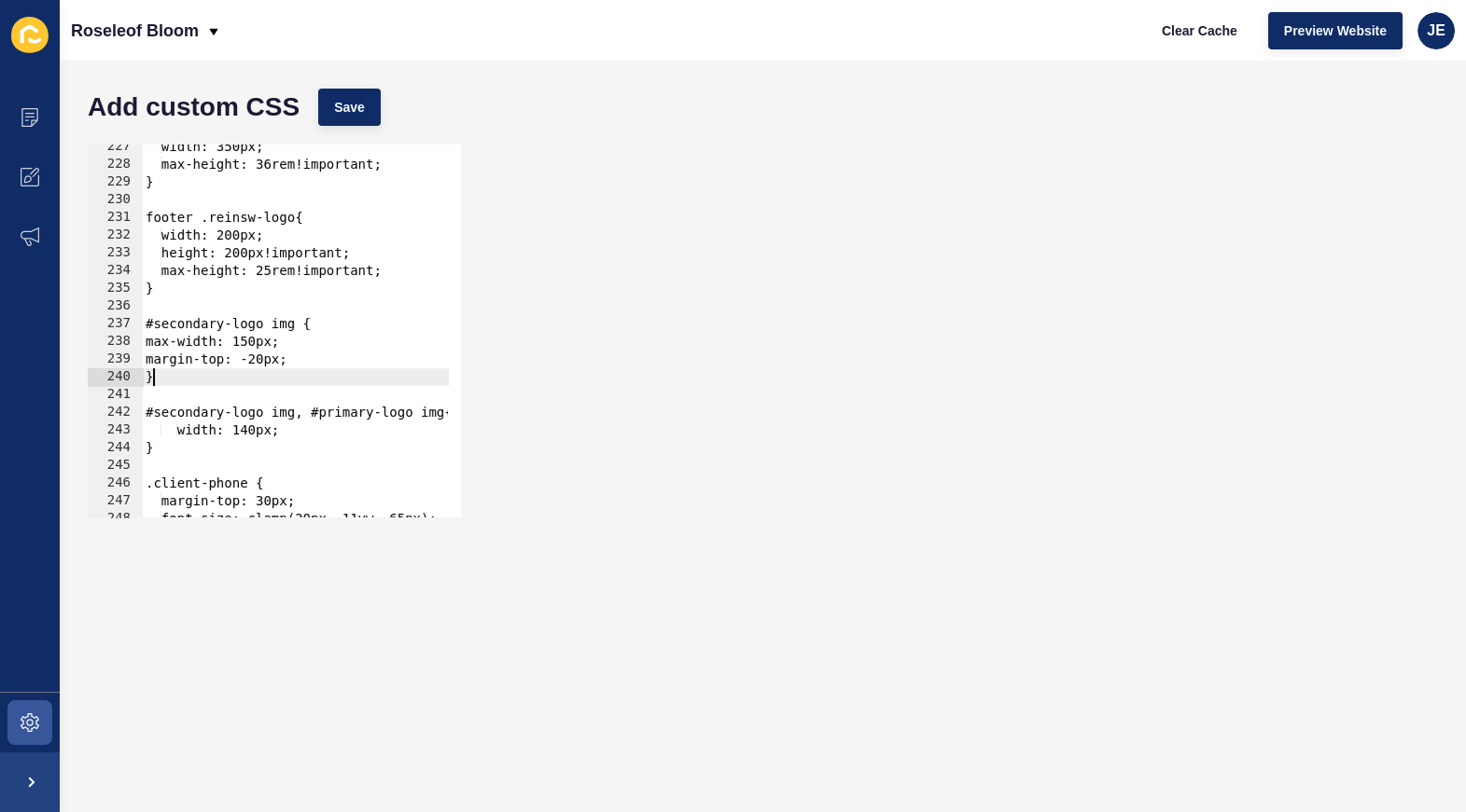
scroll to position [0, 0]
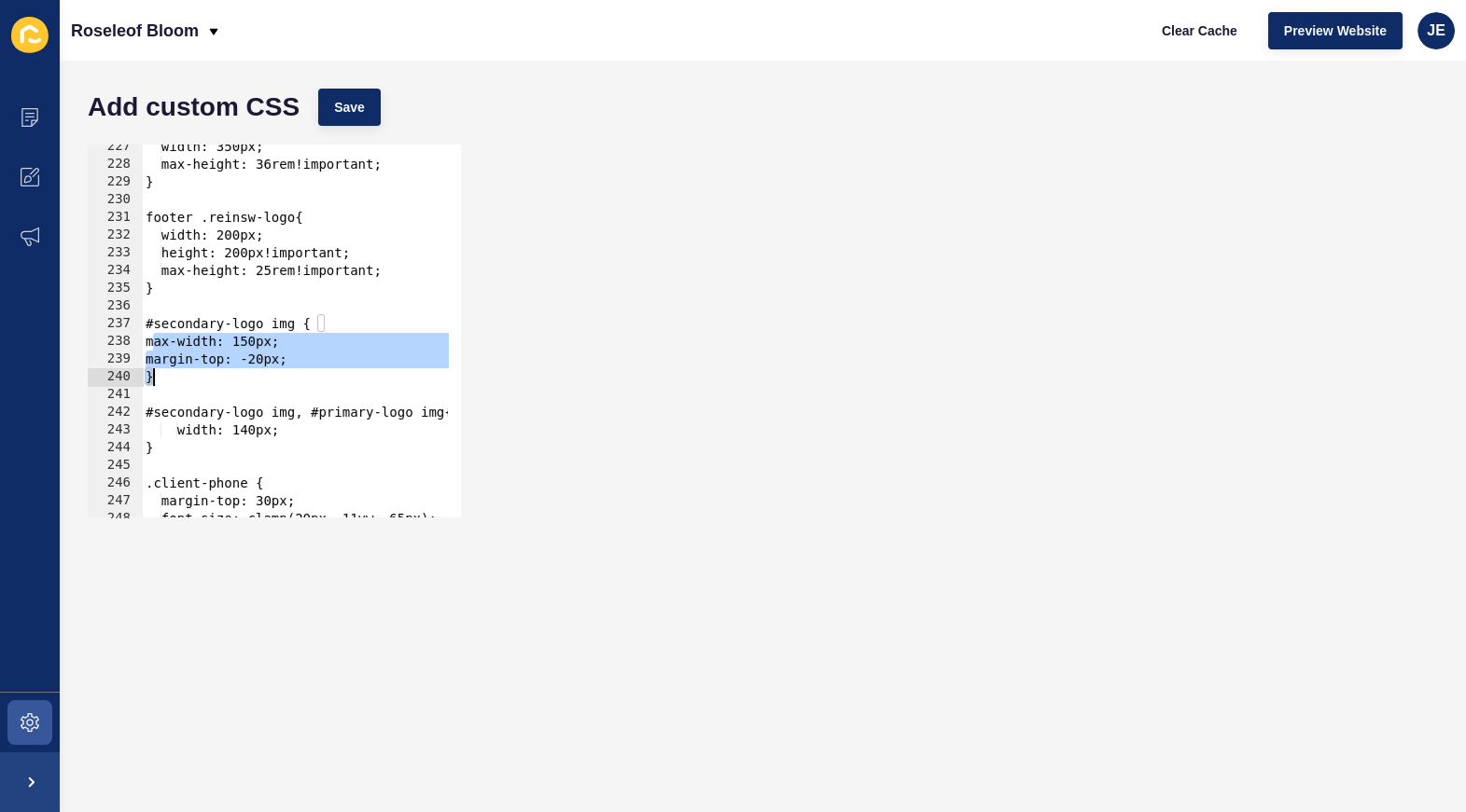
drag, startPoint x: 152, startPoint y: 341, endPoint x: 168, endPoint y: 371, distance: 34.0
click at [168, 371] on div "width: 350px; max-height: 36rem!important; } footer .reinsw-logo{ width: 200px;…" at bounding box center [530, 335] width 776 height 395
click at [248, 373] on div "width: 350px; max-height: 36rem!important; } footer .reinsw-logo{ width: 200px;…" at bounding box center [530, 335] width 776 height 395
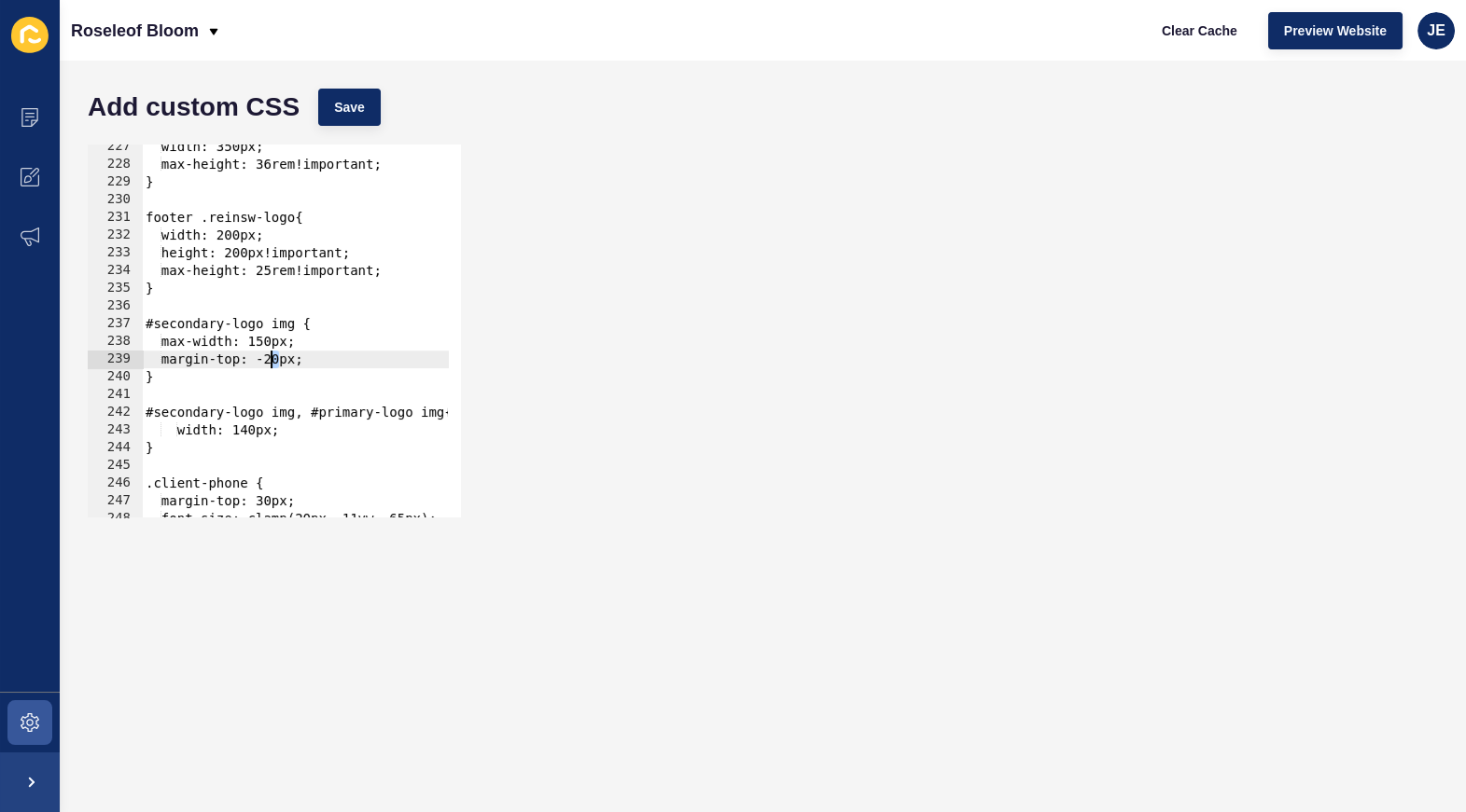
click at [273, 358] on div "width: 350px; max-height: 36rem!important; } footer .reinsw-logo{ width: 200px;…" at bounding box center [530, 335] width 776 height 395
click at [350, 114] on span "Save" at bounding box center [349, 107] width 31 height 19
click at [1202, 16] on button "Clear Cache" at bounding box center [1200, 31] width 108 height 37
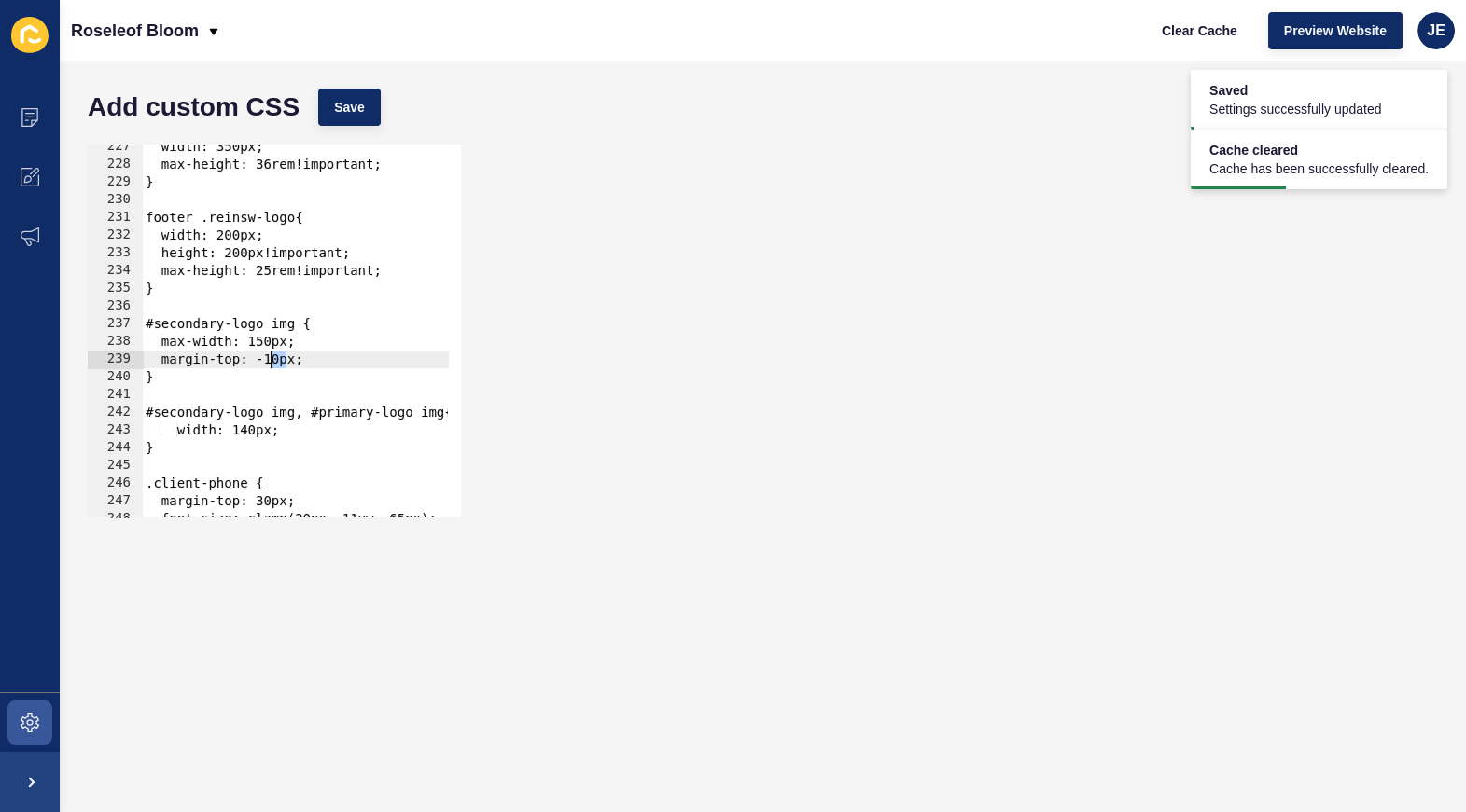
drag, startPoint x: 287, startPoint y: 363, endPoint x: 272, endPoint y: 360, distance: 15.3
click at [272, 360] on div "width: 350px; max-height: 36rem!important; } footer .reinsw-logo{ width: 200px;…" at bounding box center [530, 335] width 776 height 395
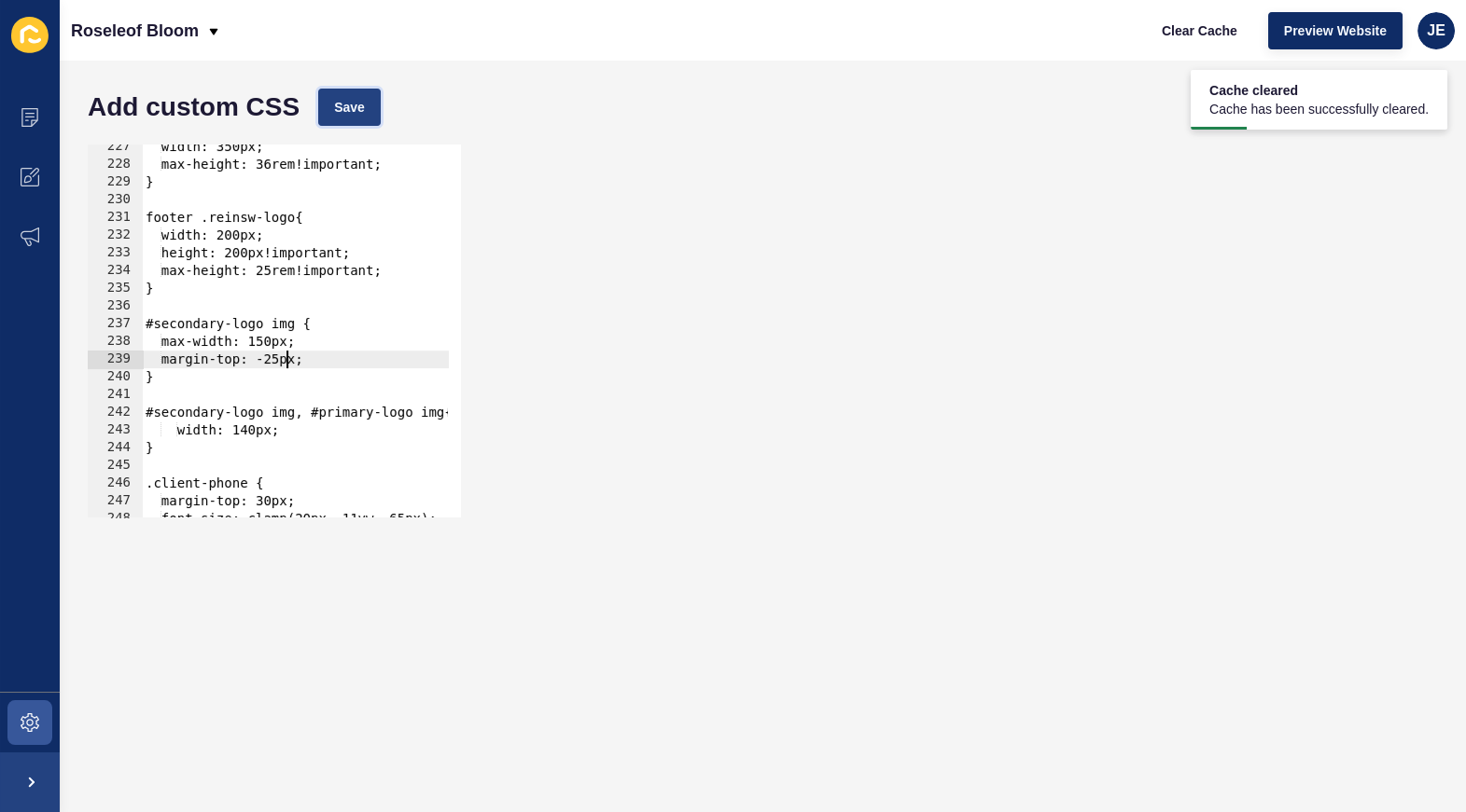
click at [365, 113] on button "Save" at bounding box center [349, 107] width 63 height 37
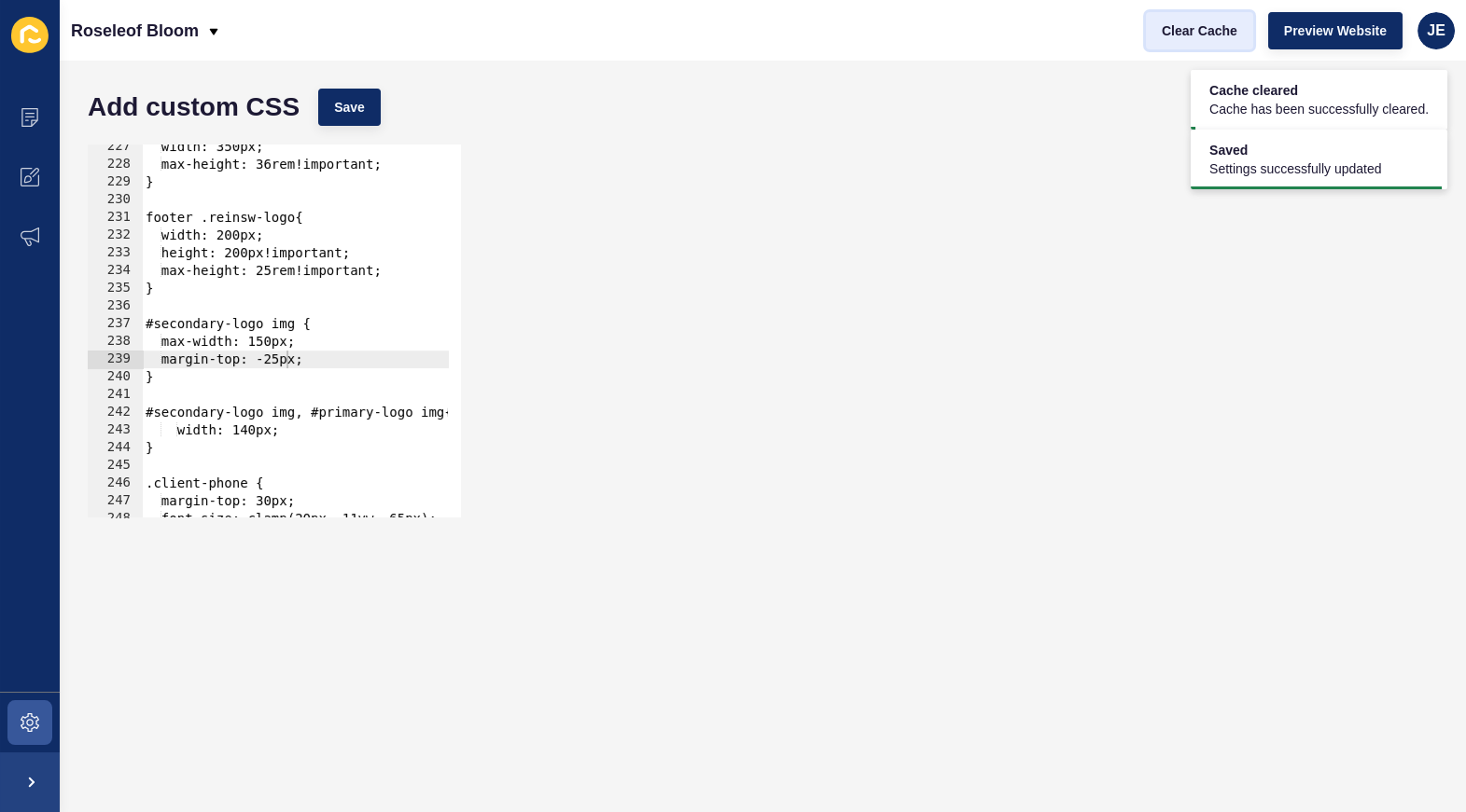
click at [1184, 34] on span "Clear Cache" at bounding box center [1200, 31] width 76 height 19
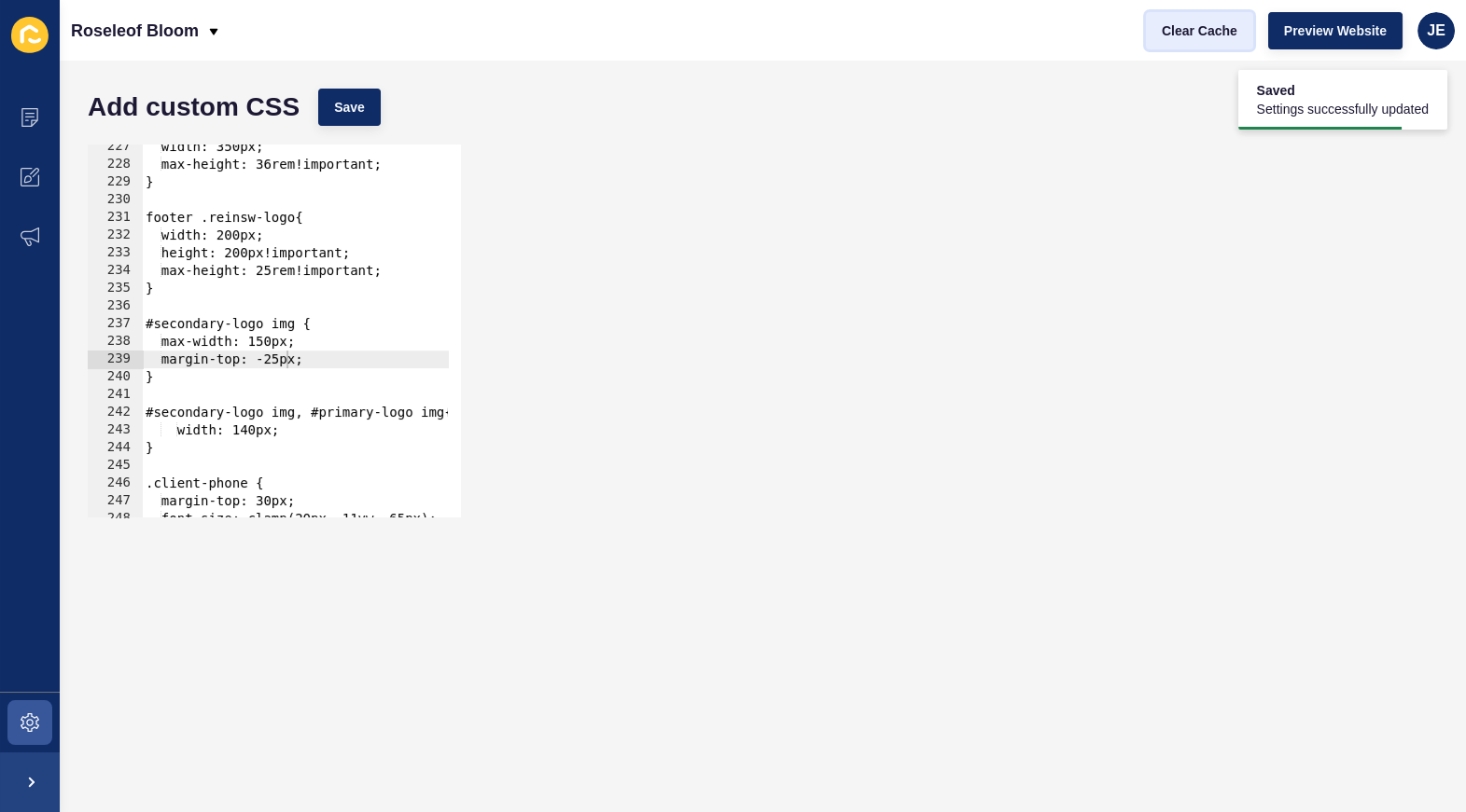
click at [1184, 34] on span "Clear Cache" at bounding box center [1200, 31] width 76 height 19
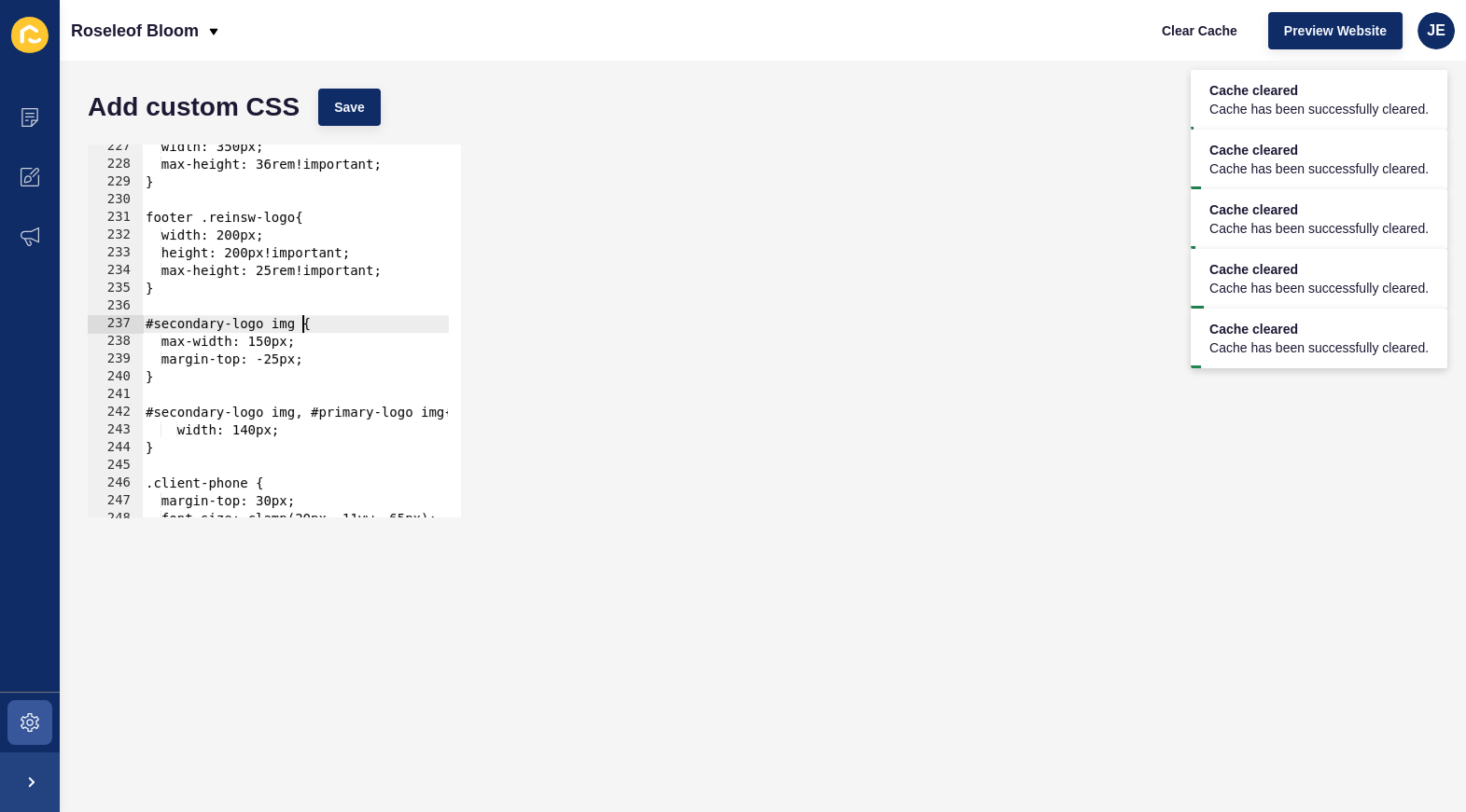
click at [300, 330] on div "width: 350px; max-height: 36rem!important; } footer .reinsw-logo{ width: 200px;…" at bounding box center [530, 335] width 776 height 395
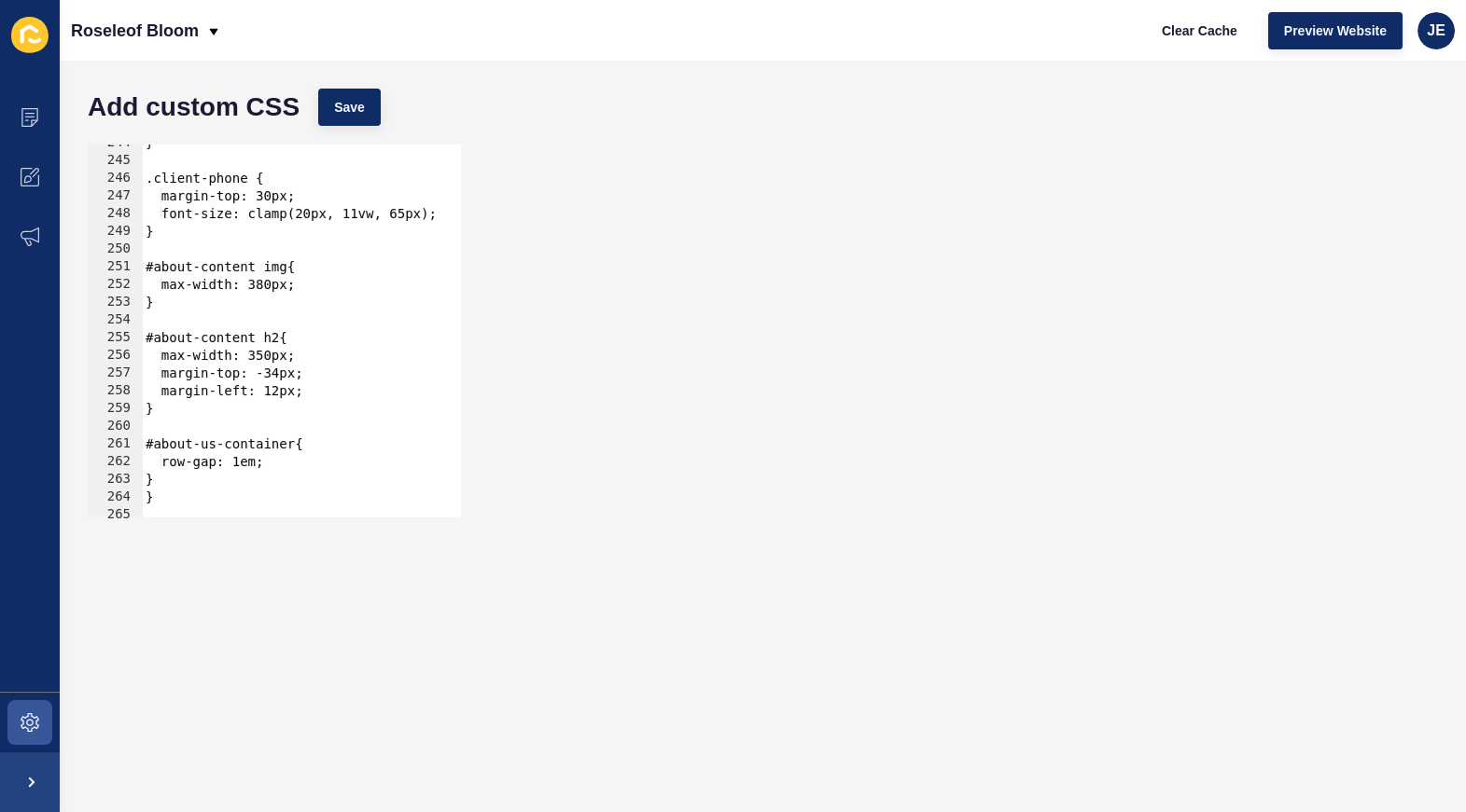
scroll to position [4317, 0]
drag, startPoint x: 279, startPoint y: 289, endPoint x: 263, endPoint y: 288, distance: 16.0
click at [263, 288] on div "} .client-phone { margin-top: 30px; font-size: clamp(20px, 11vw, 65px); } #abou…" at bounding box center [530, 332] width 776 height 395
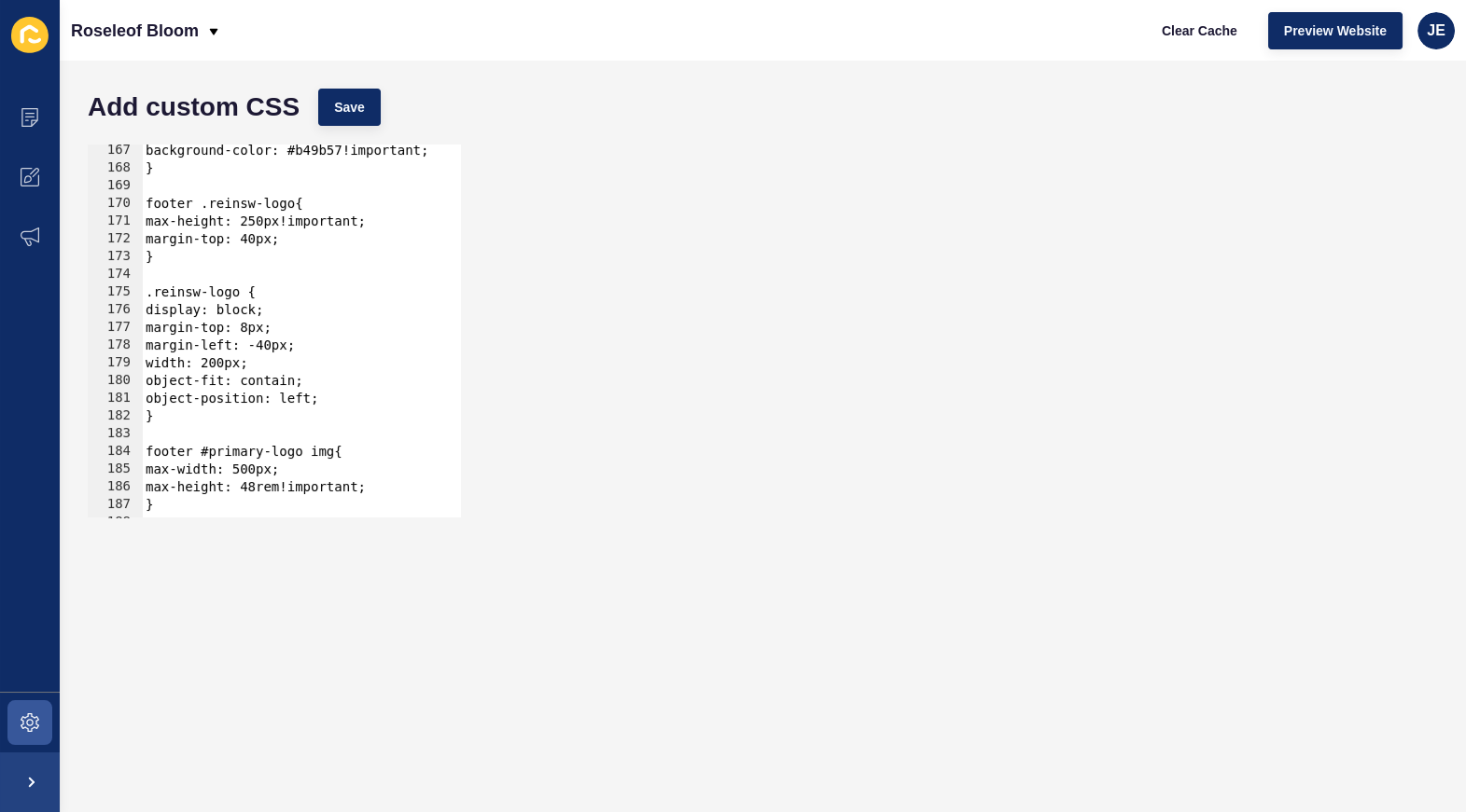
scroll to position [3045, 0]
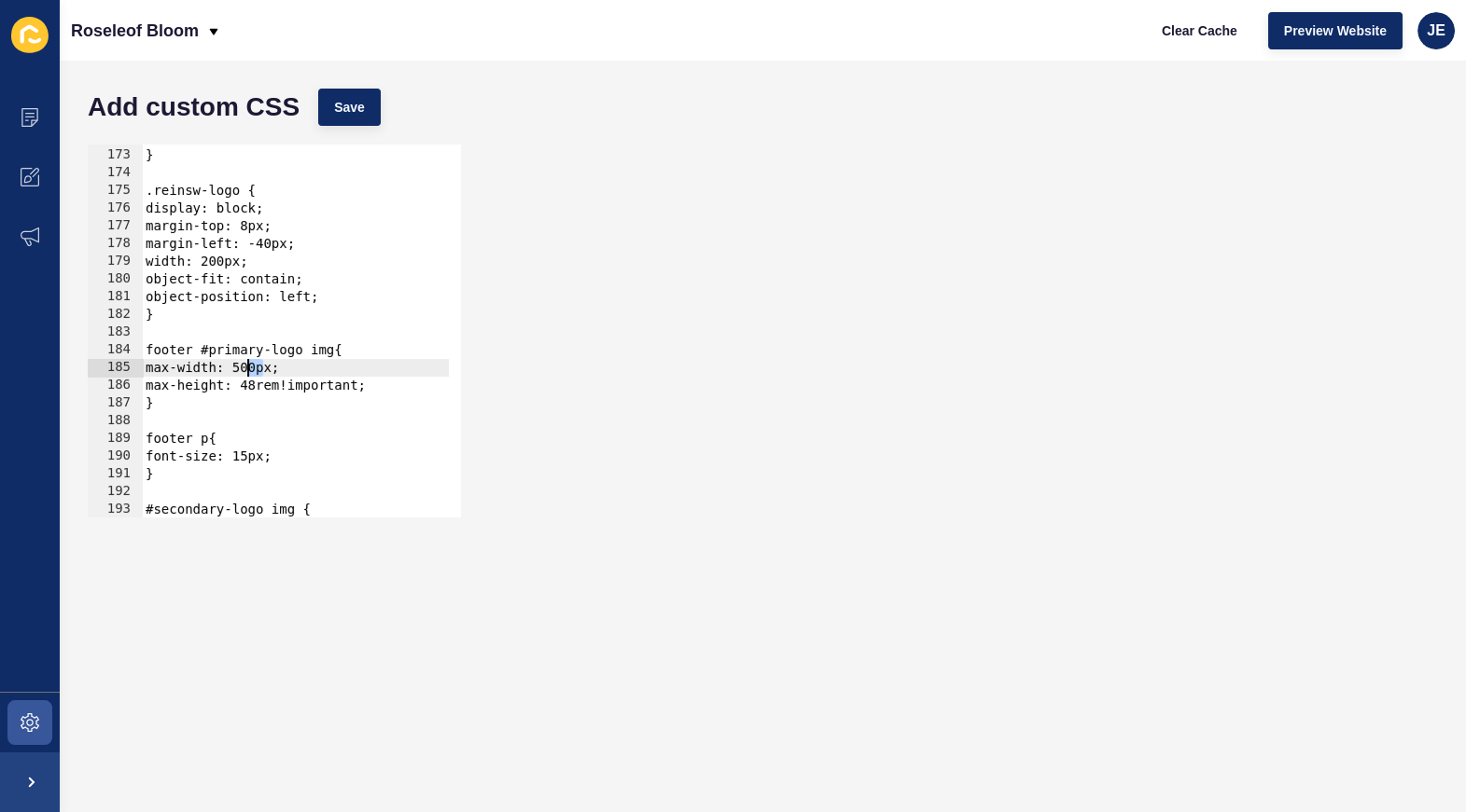
drag, startPoint x: 263, startPoint y: 369, endPoint x: 251, endPoint y: 368, distance: 12.0
click at [251, 368] on div "margin-top: 40px; } .reinsw-logo { display: block; margin-top: 8px; margin-left…" at bounding box center [530, 326] width 776 height 395
drag, startPoint x: 270, startPoint y: 384, endPoint x: 257, endPoint y: 384, distance: 13.0
click at [257, 384] on div "margin-top: 40px; } .reinsw-logo { display: block; margin-top: 8px; margin-left…" at bounding box center [530, 326] width 776 height 395
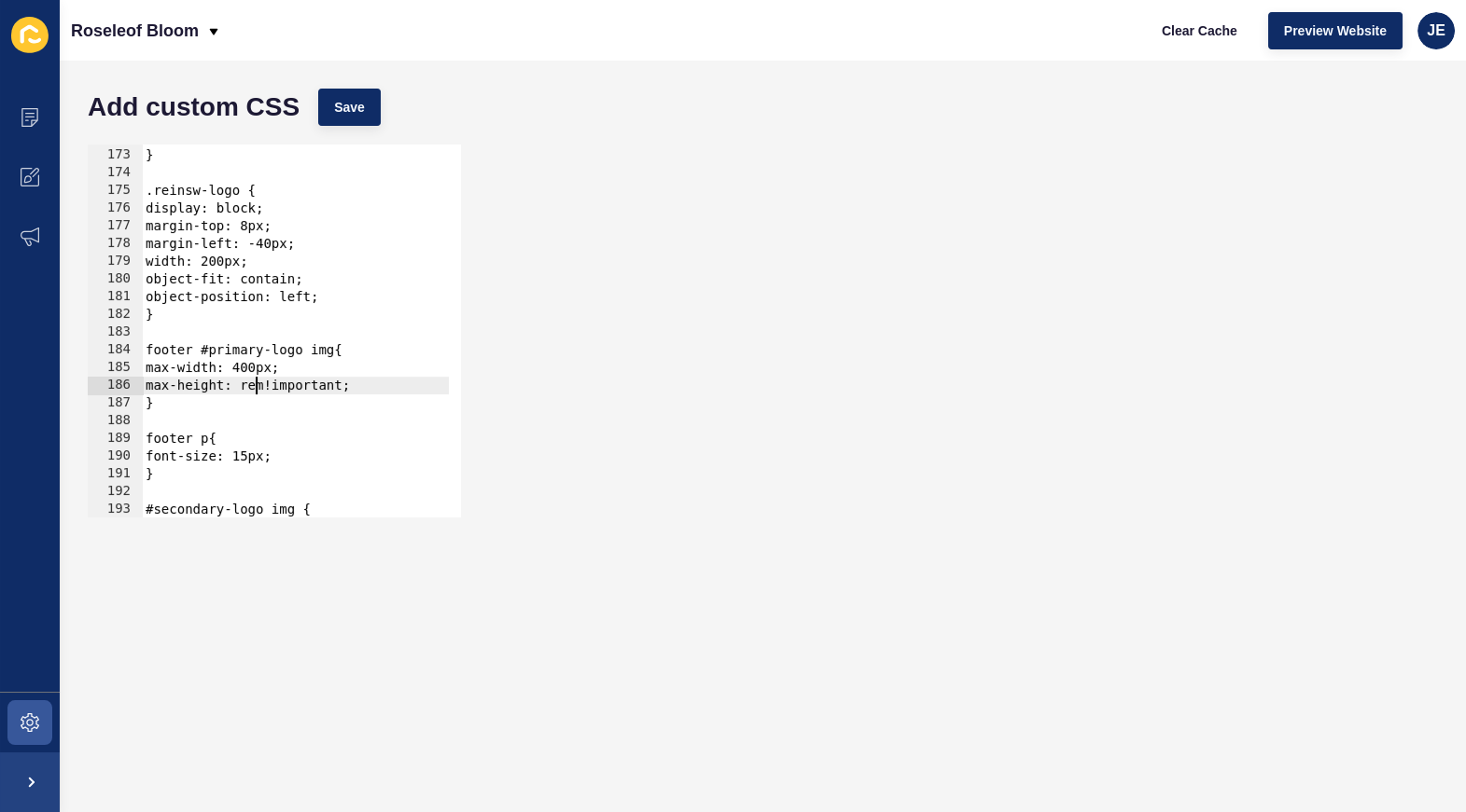
scroll to position [0, 8]
click at [353, 107] on span "Save" at bounding box center [349, 107] width 31 height 19
click at [1169, 25] on span "Clear Cache" at bounding box center [1200, 31] width 76 height 19
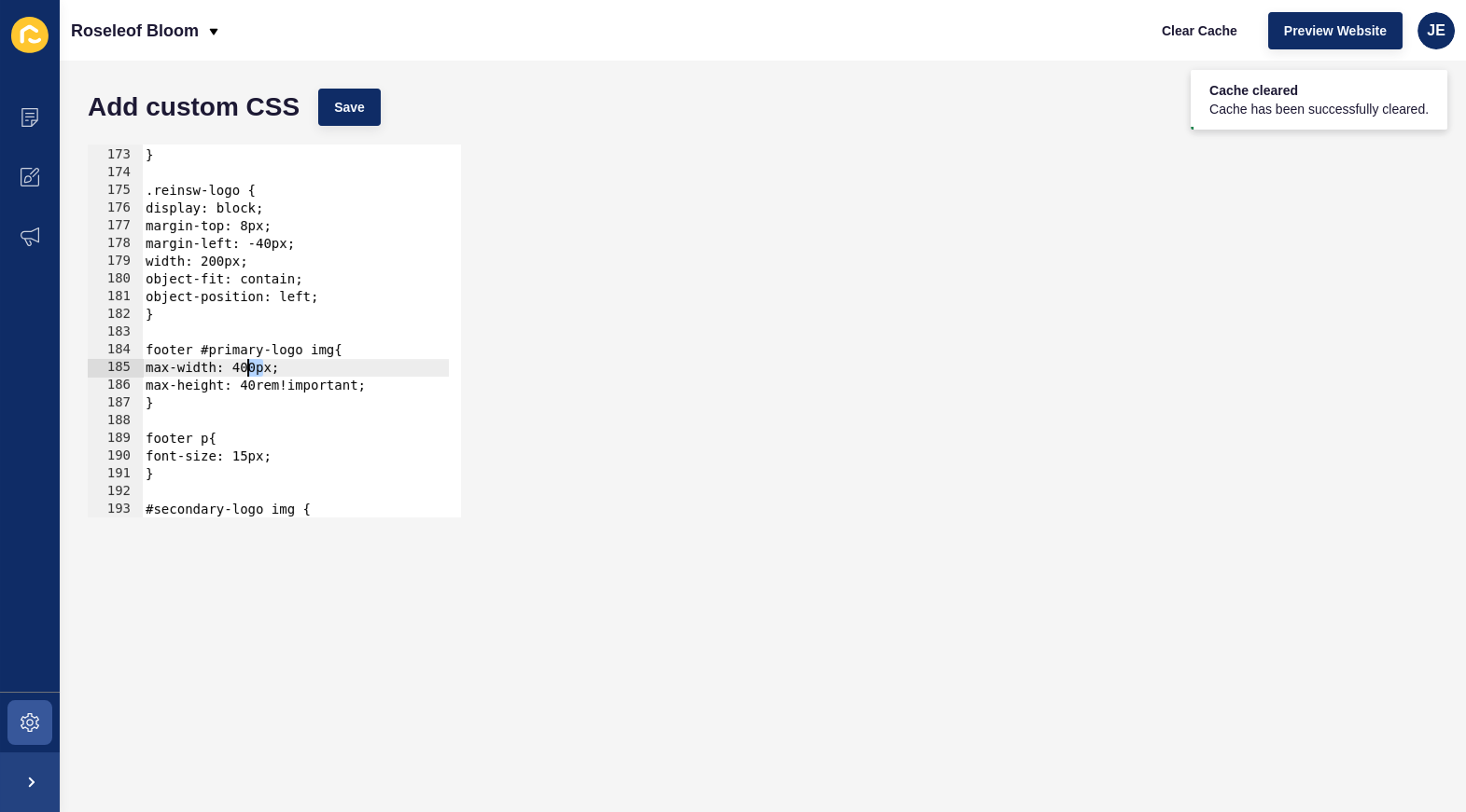
drag, startPoint x: 265, startPoint y: 368, endPoint x: 250, endPoint y: 368, distance: 15.0
click at [250, 368] on div "margin-top: 40px; } .reinsw-logo { display: block; margin-top: 8px; margin-left…" at bounding box center [530, 326] width 776 height 395
drag, startPoint x: 263, startPoint y: 372, endPoint x: 246, endPoint y: 373, distance: 17.0
click at [246, 373] on div "margin-top: 40px; } .reinsw-logo { display: block; margin-top: 8px; margin-left…" at bounding box center [530, 326] width 776 height 395
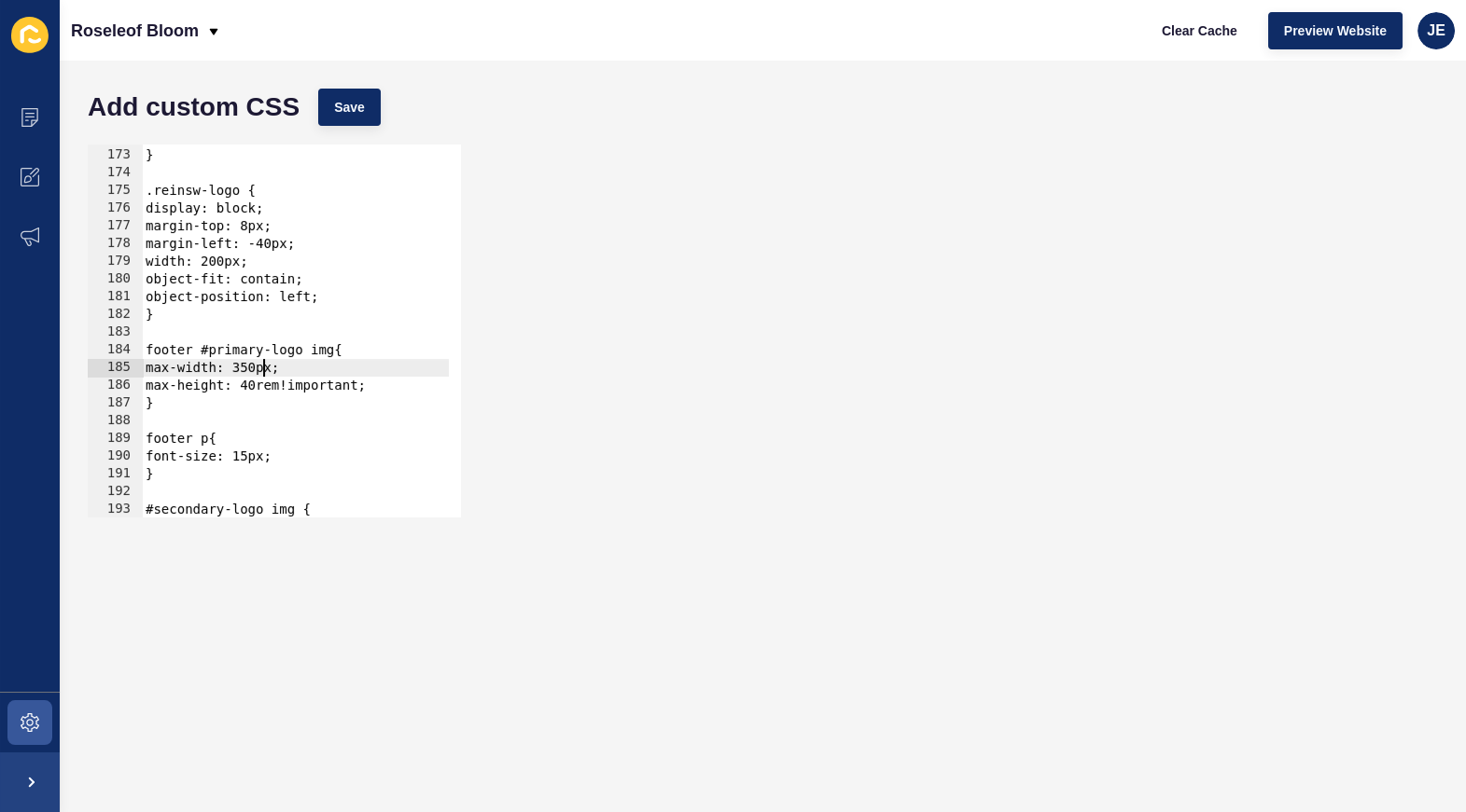
type textarea "max-width: 350px;"
click at [354, 128] on div "Add custom CSS Save" at bounding box center [763, 107] width 1369 height 56
click at [358, 112] on span "Save" at bounding box center [349, 107] width 31 height 19
click at [1201, 29] on span "Clear Cache" at bounding box center [1200, 31] width 76 height 19
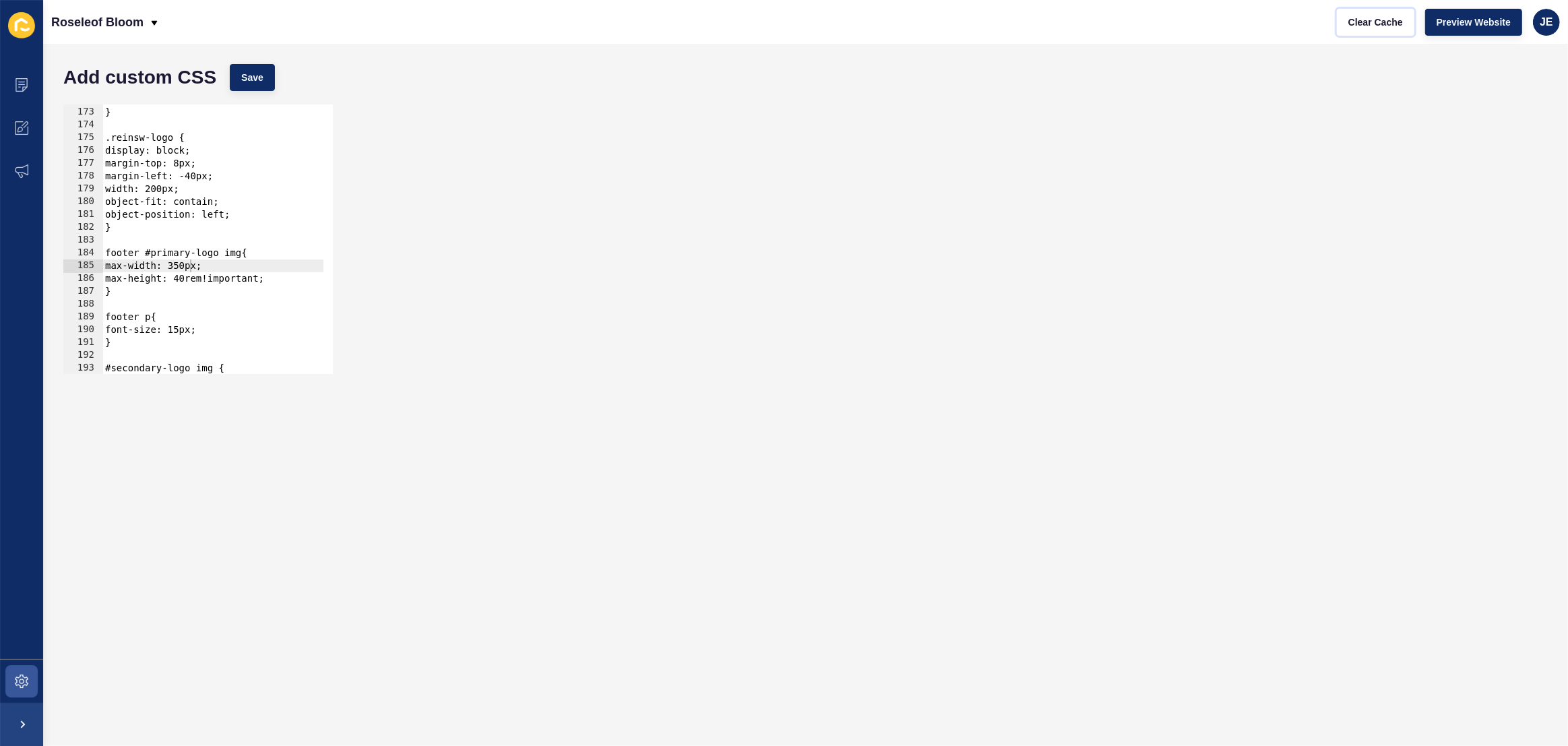
scroll to position [2201, 0]
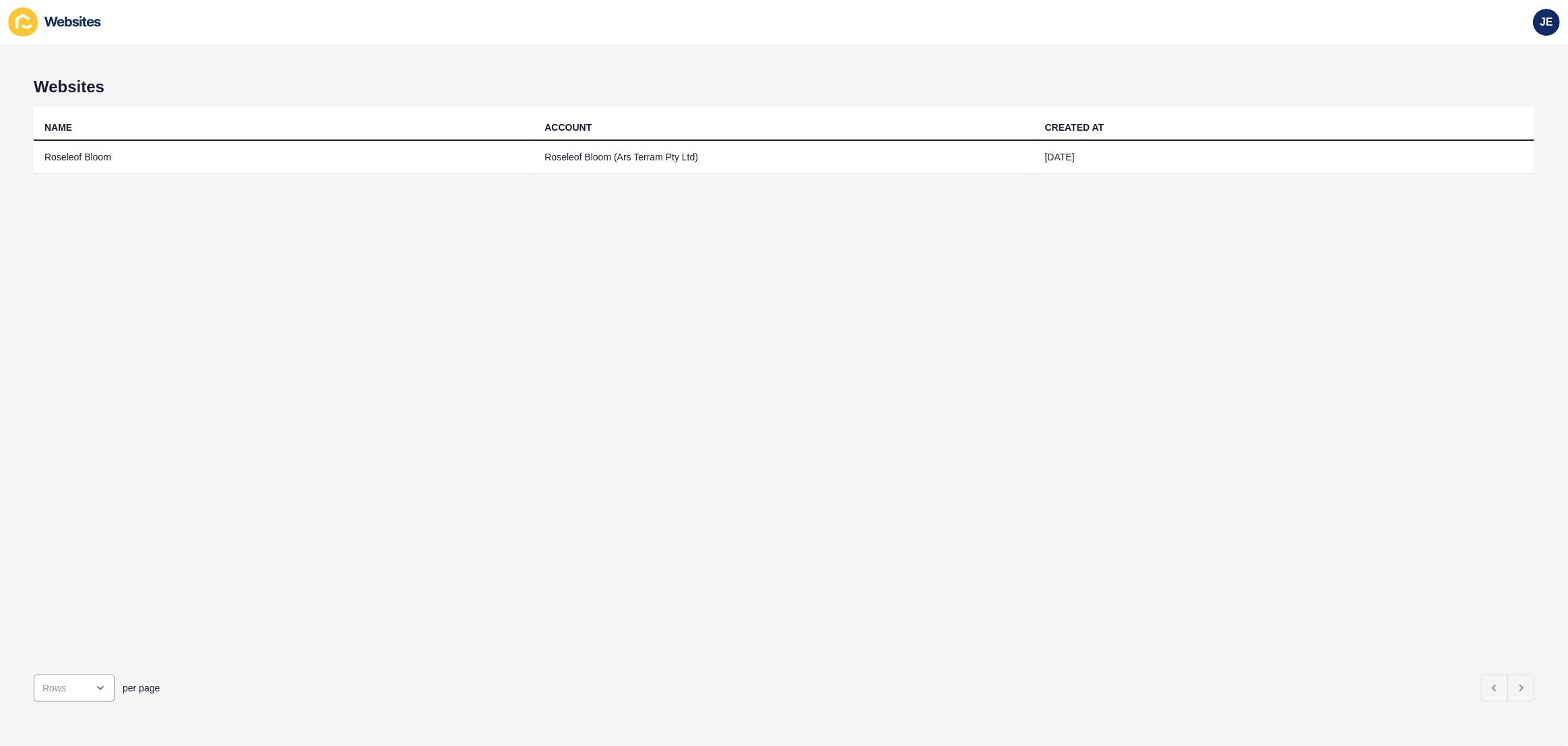
click at [1073, 354] on div "NAME ACCOUNT CREATED AT Roseleof Bloom Roseleof Bloom (Ars Terram Pty Ltd) [DAT…" at bounding box center [784, 385] width 1501 height 557
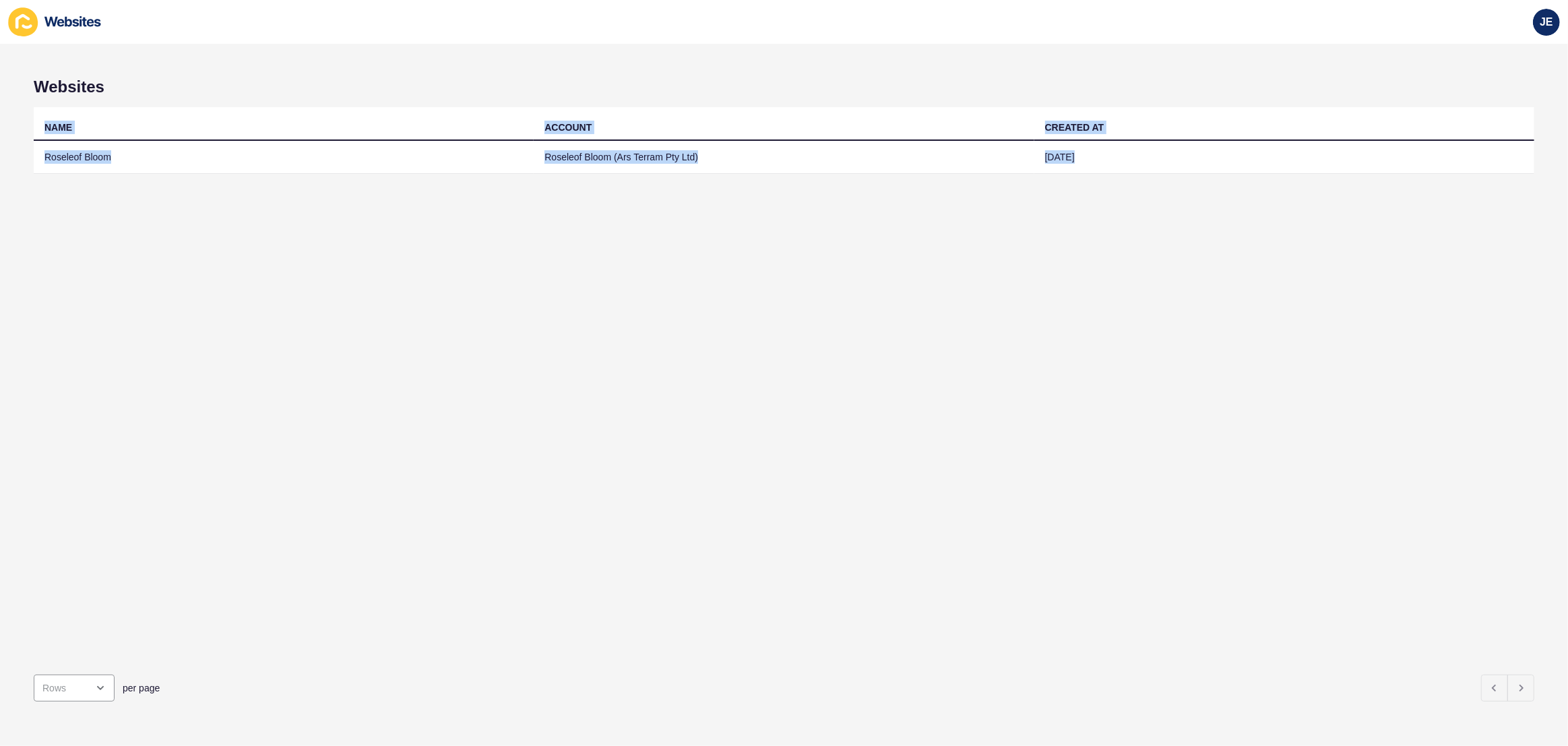
click at [1073, 354] on div "NAME ACCOUNT CREATED AT Roseleof Bloom Roseleof Bloom (Ars Terram Pty Ltd) [DAT…" at bounding box center [784, 385] width 1501 height 557
click at [1012, 312] on div "NAME ACCOUNT CREATED AT Roseleof Bloom Roseleof Bloom (Ars Terram Pty Ltd) [DAT…" at bounding box center [784, 385] width 1501 height 557
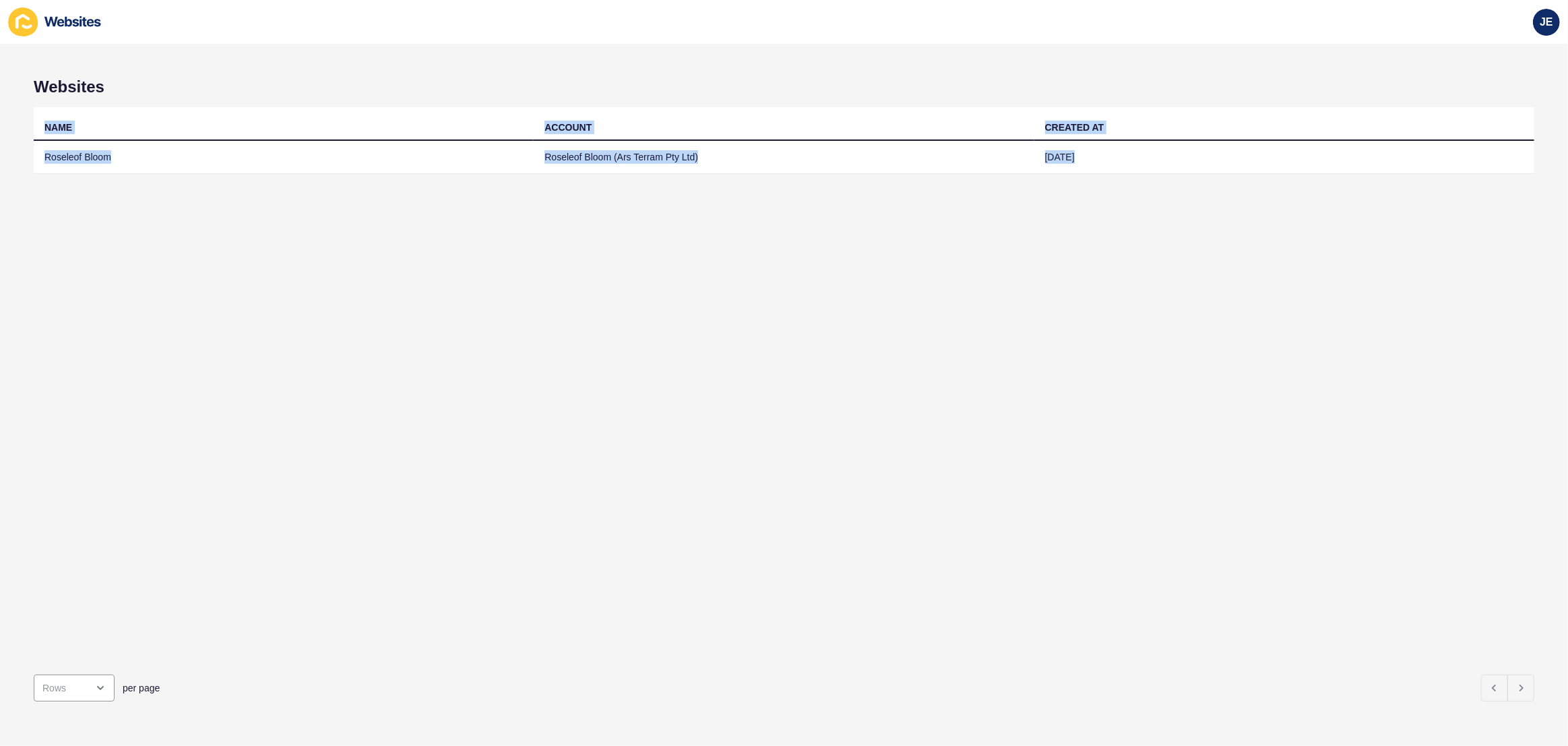
click at [1012, 312] on div "NAME ACCOUNT CREATED AT Roseleof Bloom Roseleof Bloom (Ars Terram Pty Ltd) [DAT…" at bounding box center [784, 385] width 1501 height 557
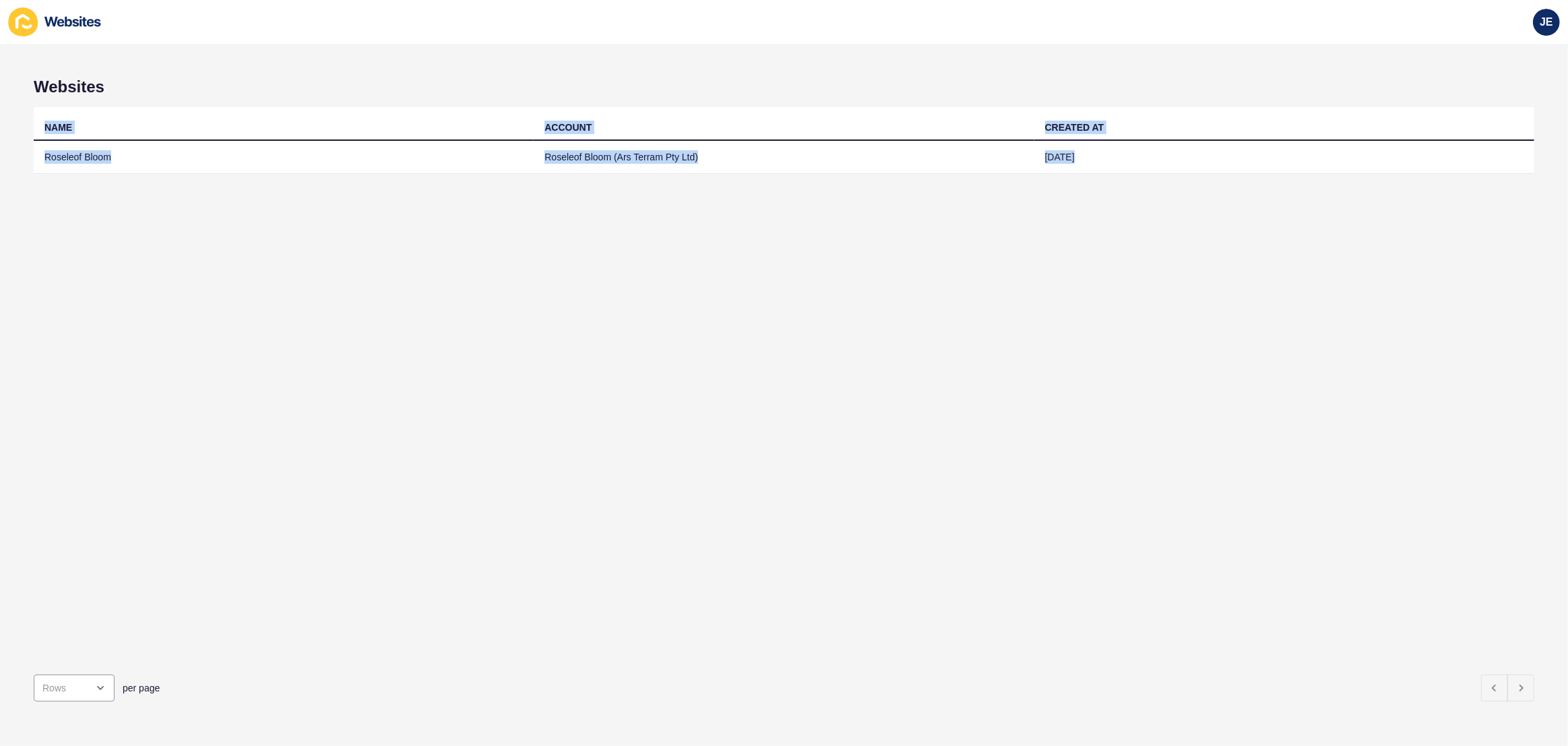
click at [1012, 312] on div "NAME ACCOUNT CREATED AT Roseleof Bloom Roseleof Bloom (Ars Terram Pty Ltd) [DAT…" at bounding box center [784, 385] width 1501 height 557
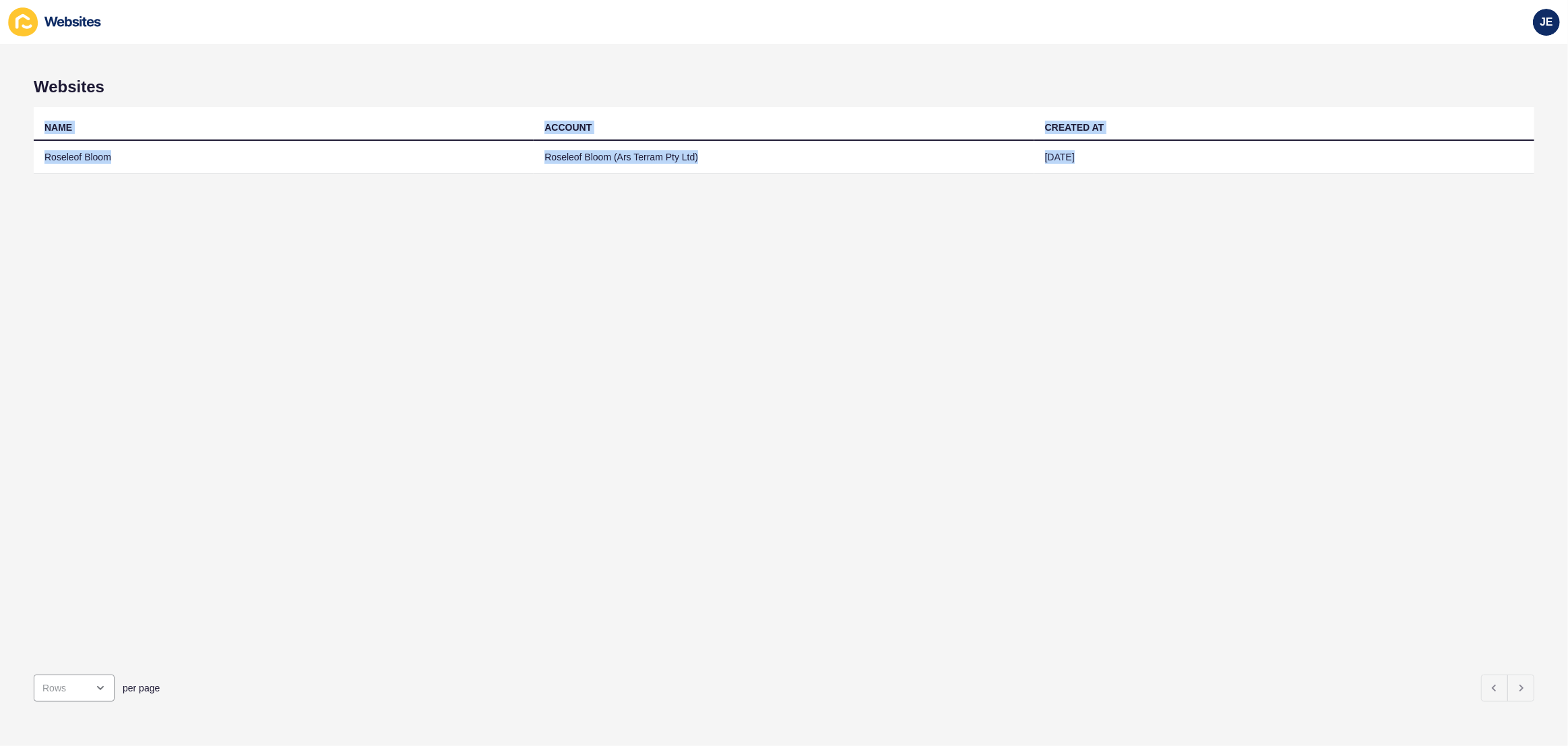
click at [1012, 312] on div "NAME ACCOUNT CREATED AT Roseleof Bloom Roseleof Bloom (Ars Terram Pty Ltd) [DAT…" at bounding box center [784, 385] width 1501 height 557
click at [980, 315] on div "NAME ACCOUNT CREATED AT Roseleof Bloom Roseleof Bloom (Ars Terram Pty Ltd) [DAT…" at bounding box center [784, 385] width 1501 height 557
click at [981, 315] on div "NAME ACCOUNT CREATED AT Roseleof Bloom Roseleof Bloom (Ars Terram Pty Ltd) [DAT…" at bounding box center [784, 385] width 1501 height 557
click at [1540, 24] on span "JE" at bounding box center [1546, 22] width 13 height 14
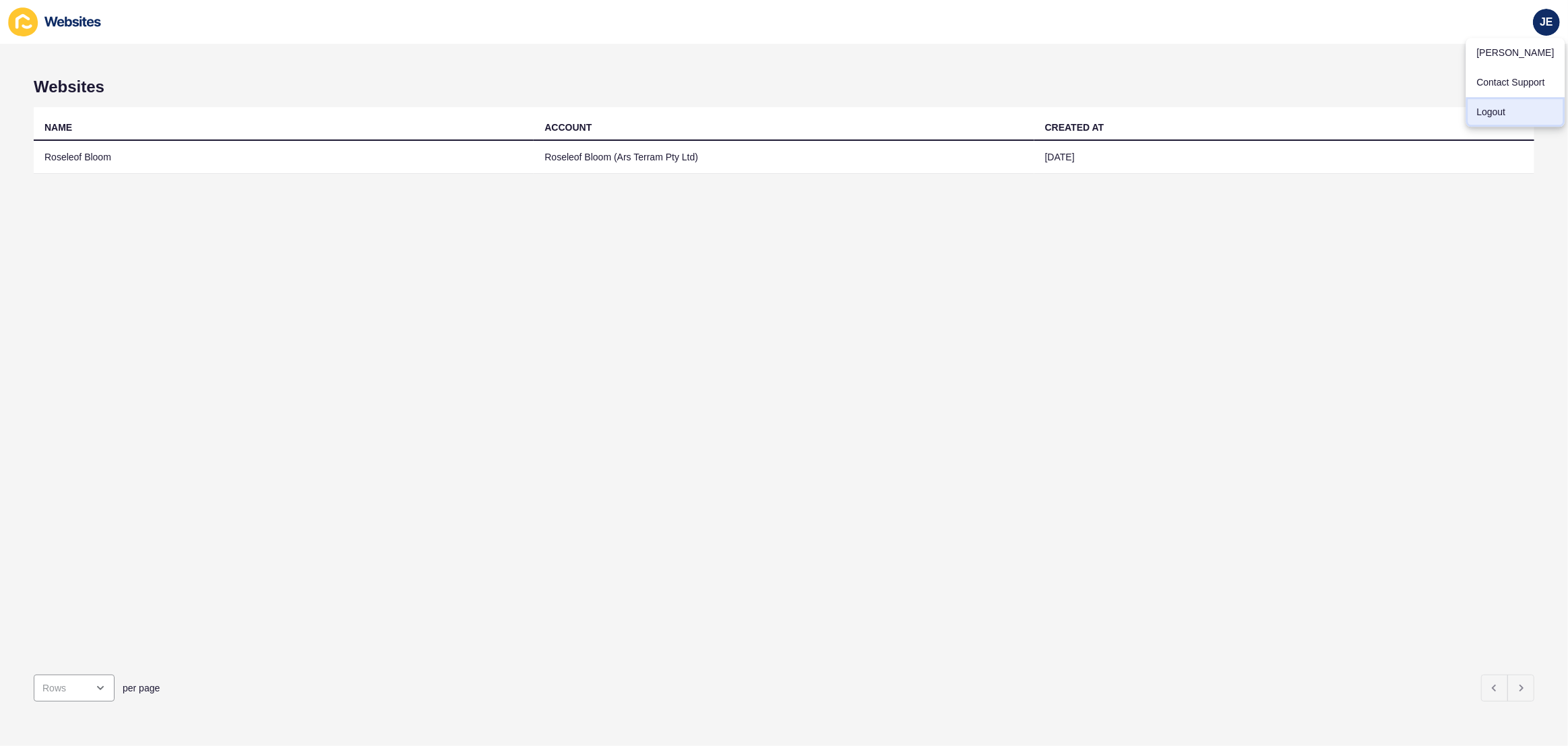
click at [1476, 110] on link "Logout" at bounding box center [1515, 112] width 99 height 30
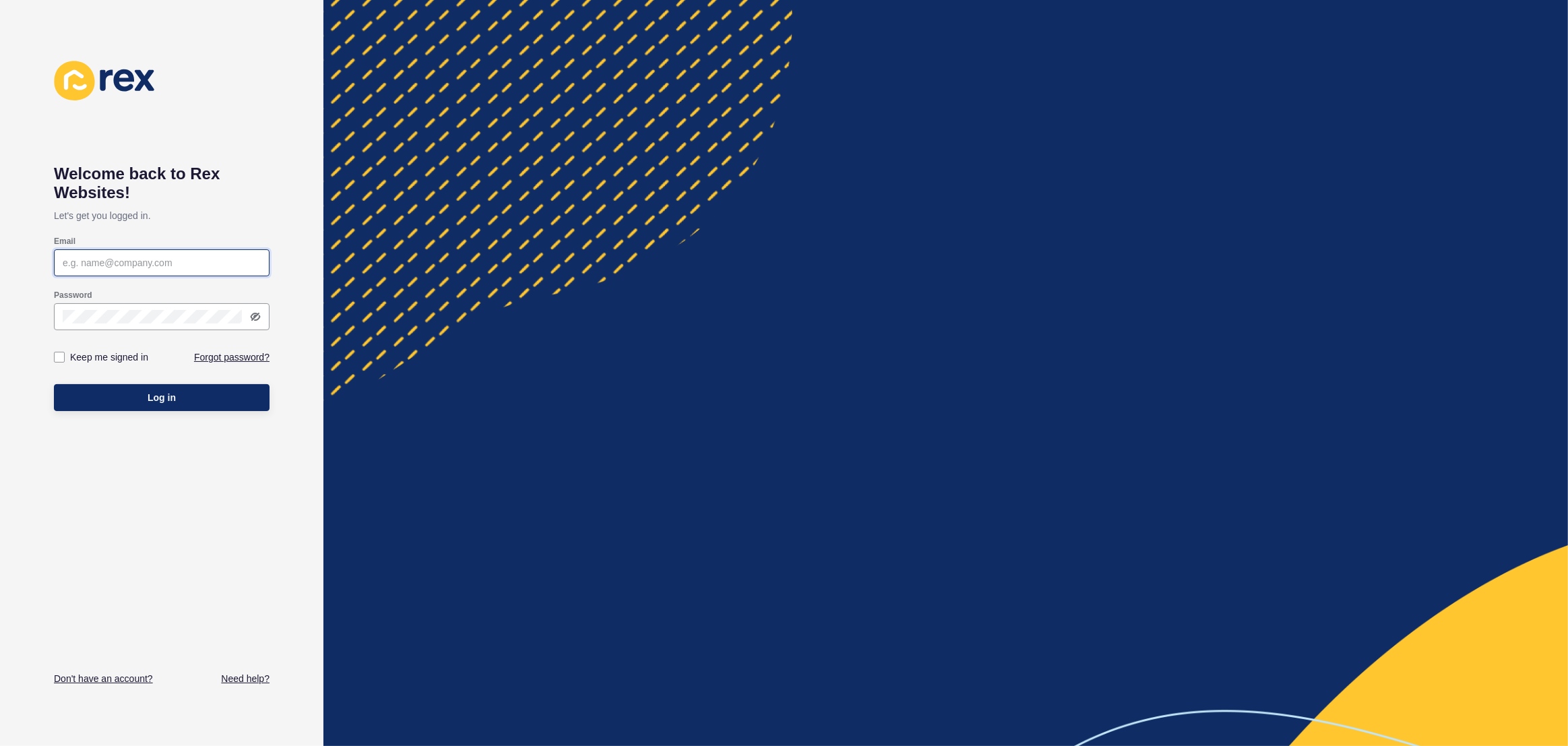
type input "[EMAIL_ADDRESS][PERSON_NAME][DOMAIN_NAME]"
click at [218, 388] on button "Log in" at bounding box center [161, 398] width 215 height 27
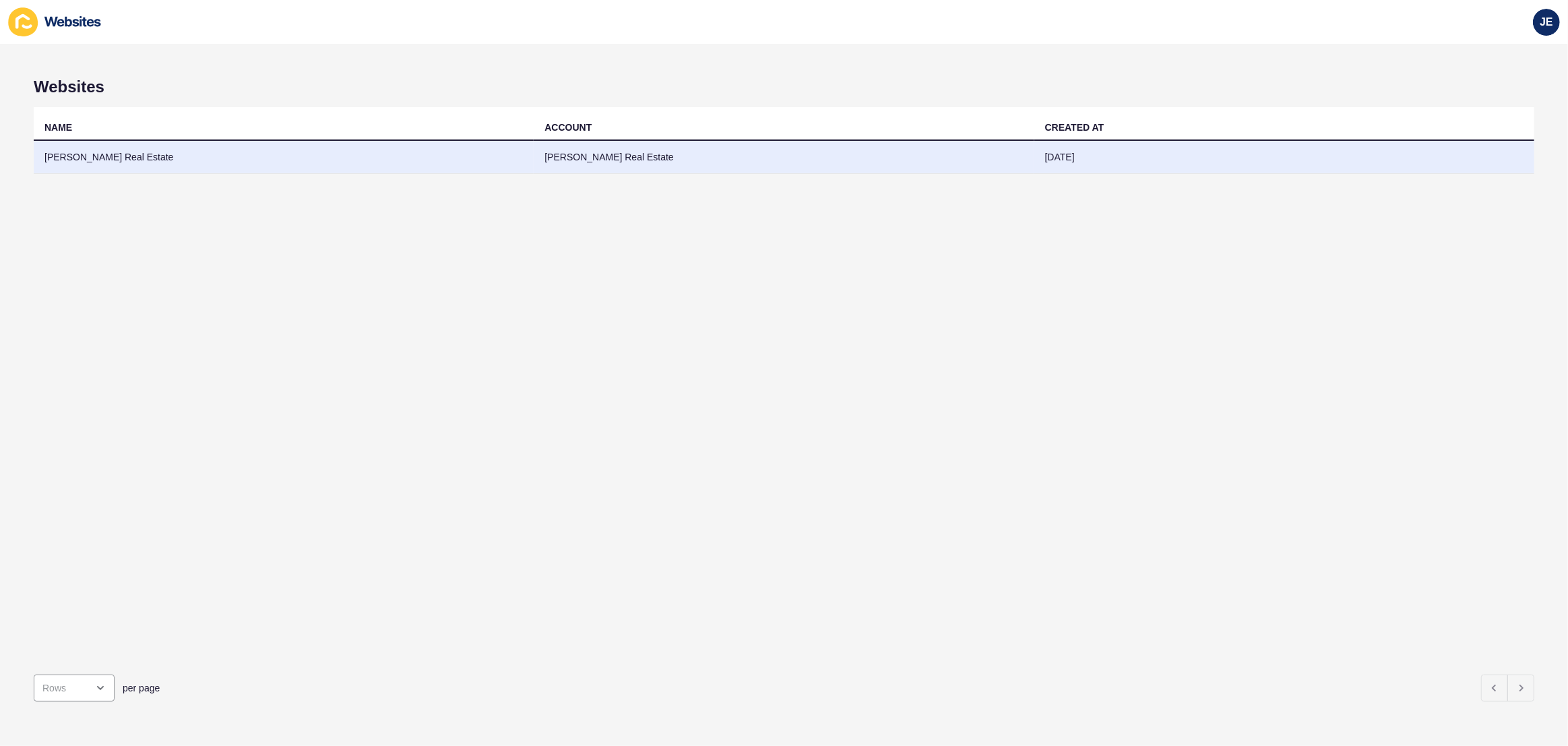
click at [1091, 164] on td "[DATE]" at bounding box center [1284, 157] width 500 height 33
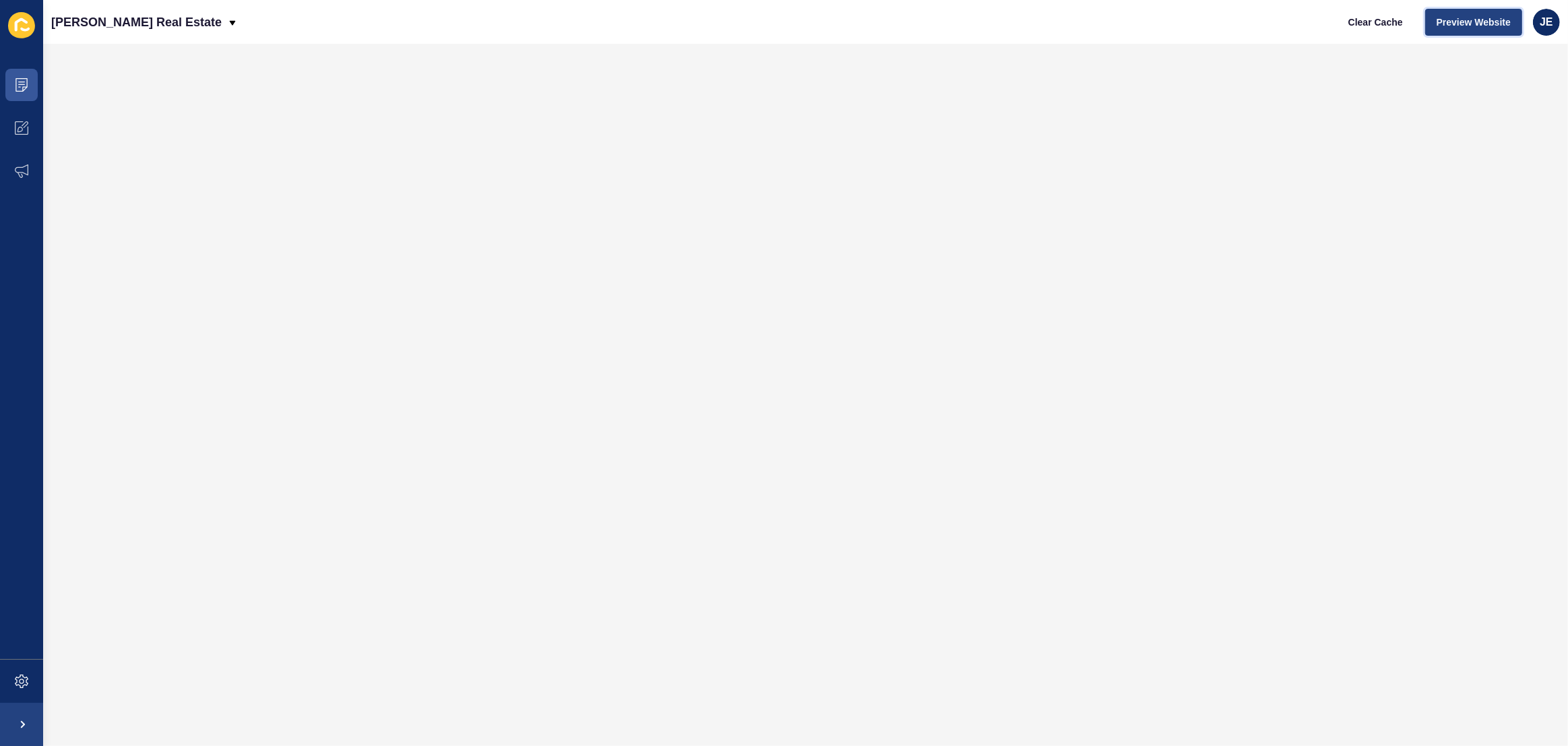
click at [1473, 32] on button "Preview Website" at bounding box center [1474, 22] width 97 height 27
click at [20, 676] on icon at bounding box center [22, 681] width 13 height 14
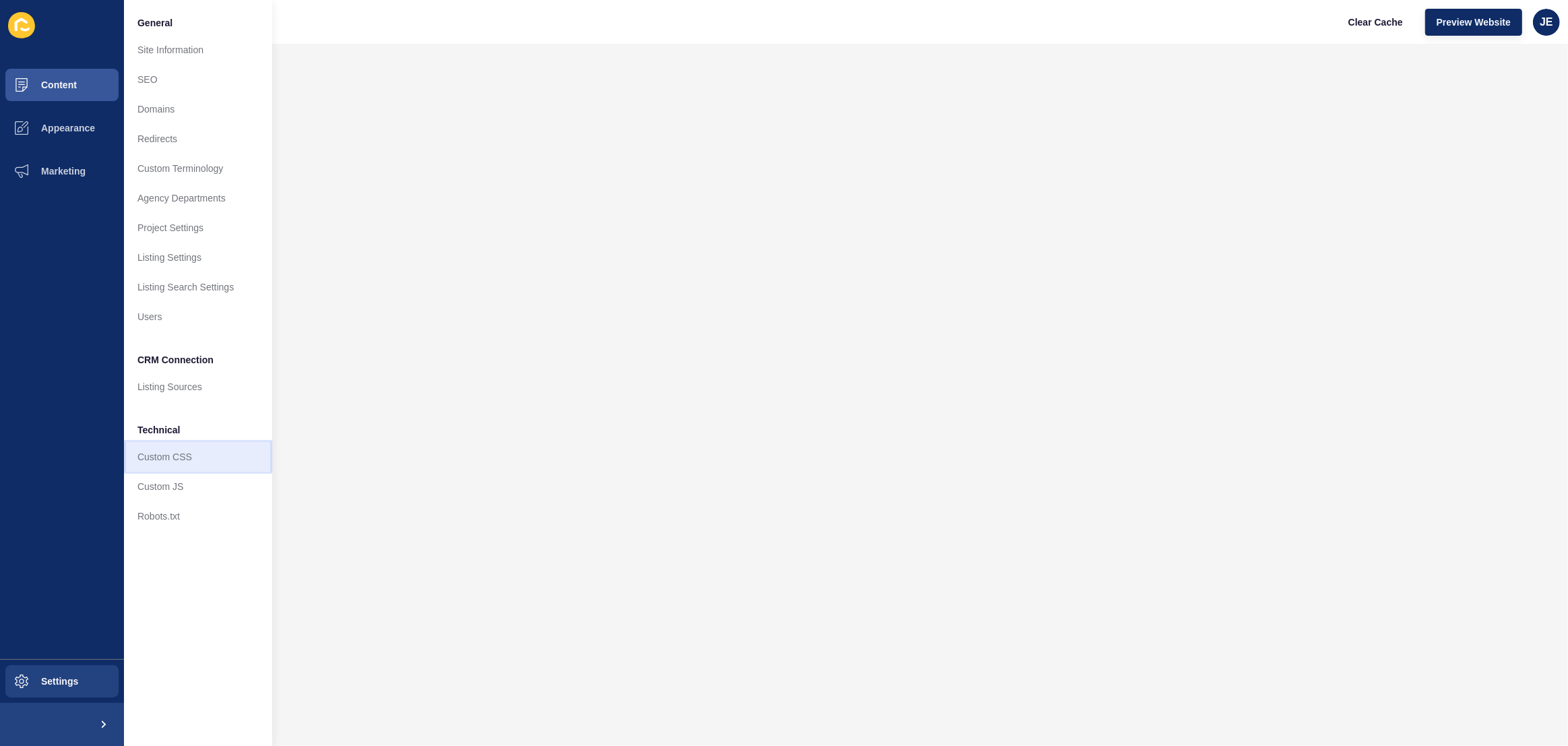
click at [179, 468] on link "Custom CSS" at bounding box center [198, 457] width 148 height 30
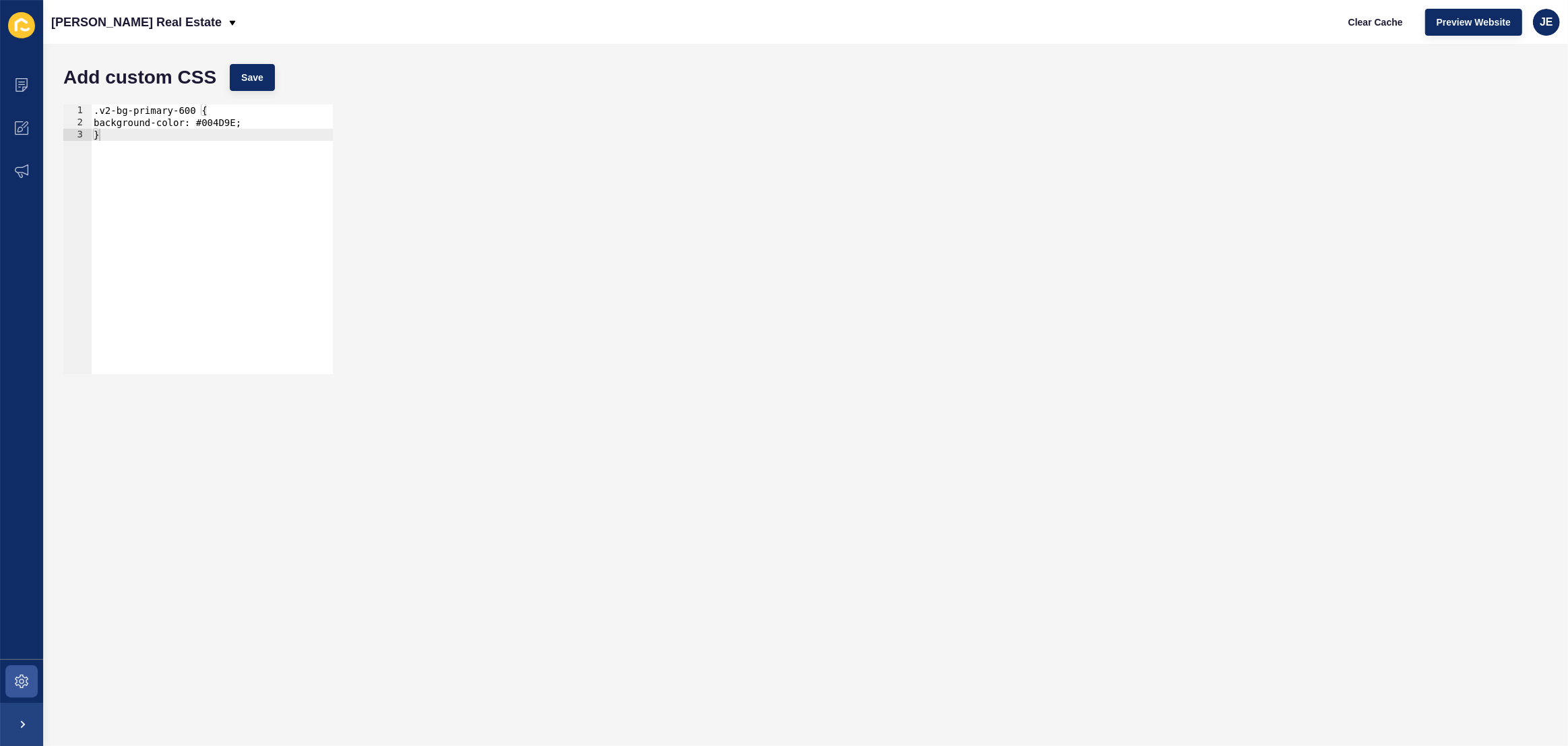
type textarea "}"
click at [289, 231] on div ".v2-bg-primary-600 { background-color: #004D9E; }" at bounding box center [212, 251] width 242 height 294
paste textarea "}"
drag, startPoint x: 234, startPoint y: 184, endPoint x: 224, endPoint y: 183, distance: 10.0
click at [224, 183] on div ".v2-bg-primary-600 { background-color: #004D9E; } @media (min-width: 1280px) { …" at bounding box center [215, 251] width 236 height 294
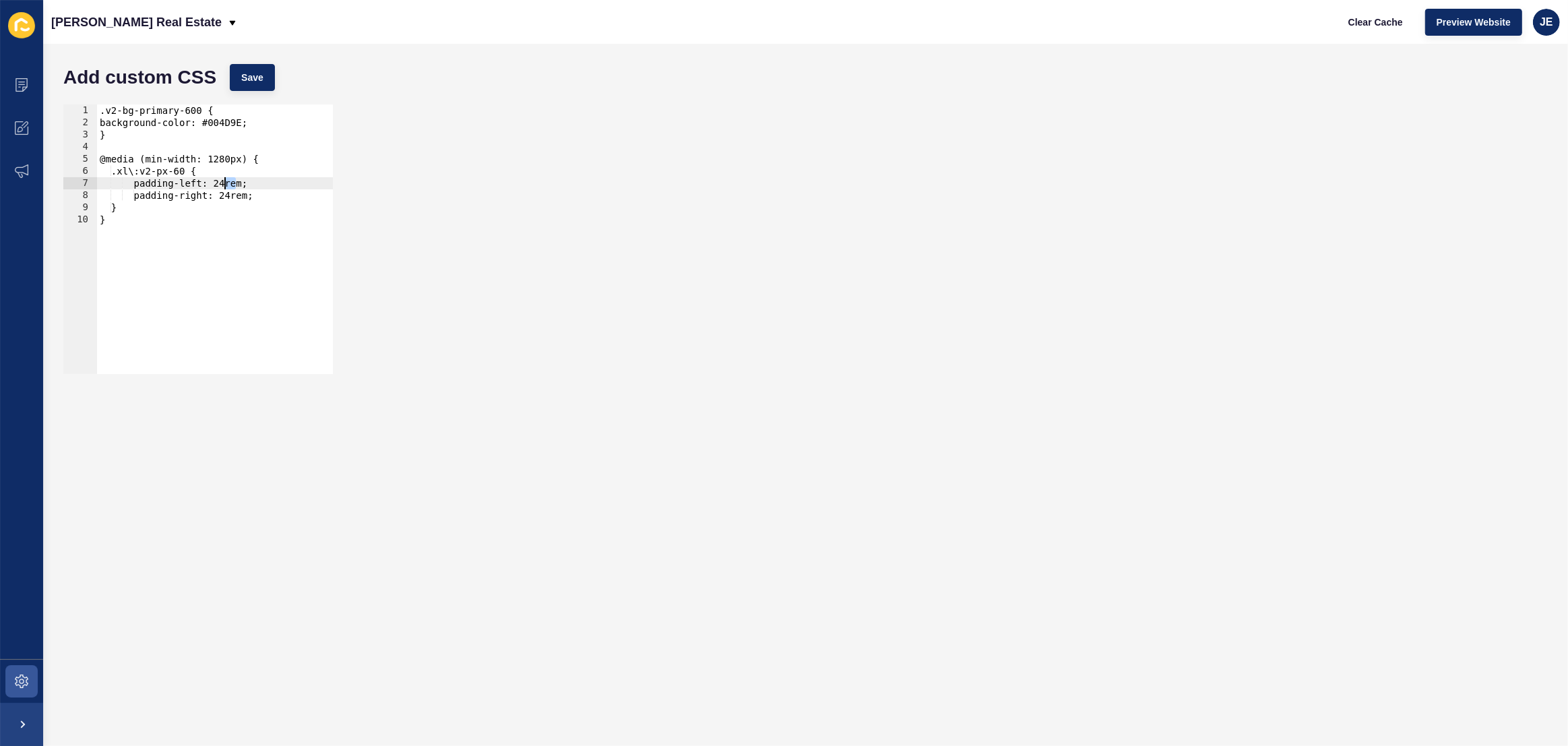
scroll to position [0, 9]
drag, startPoint x: 238, startPoint y: 194, endPoint x: 228, endPoint y: 194, distance: 10.0
click at [228, 194] on div ".v2-bg-primary-600 { background-color: #004D9E; } @media (min-width: 1280px) { …" at bounding box center [215, 251] width 236 height 294
type textarea "padding-right: 12rem;"
click at [246, 98] on div "padding-right: 12rem; 1 2 3 4 5 6 7 8 9 10 .v2-bg-primary-600 { background-colo…" at bounding box center [805, 239] width 1498 height 283
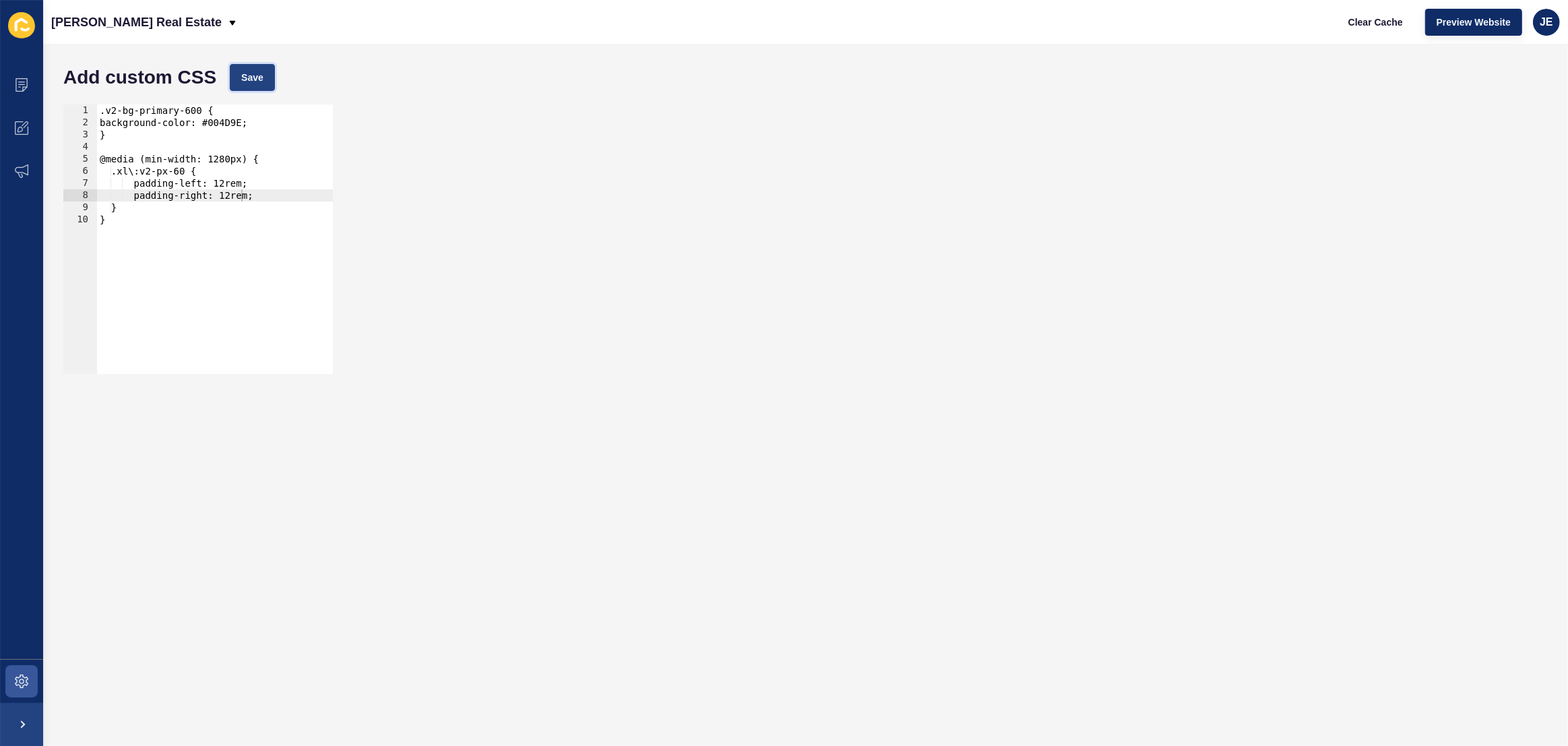
click at [249, 88] on button "Save" at bounding box center [252, 78] width 45 height 27
click at [1387, 20] on span "Clear Cache" at bounding box center [1376, 22] width 55 height 14
click at [235, 74] on button "Save" at bounding box center [252, 78] width 45 height 27
click at [1378, 20] on span "Clear Cache" at bounding box center [1376, 22] width 55 height 14
click at [1339, 20] on button "Clear Cache" at bounding box center [1376, 22] width 78 height 27
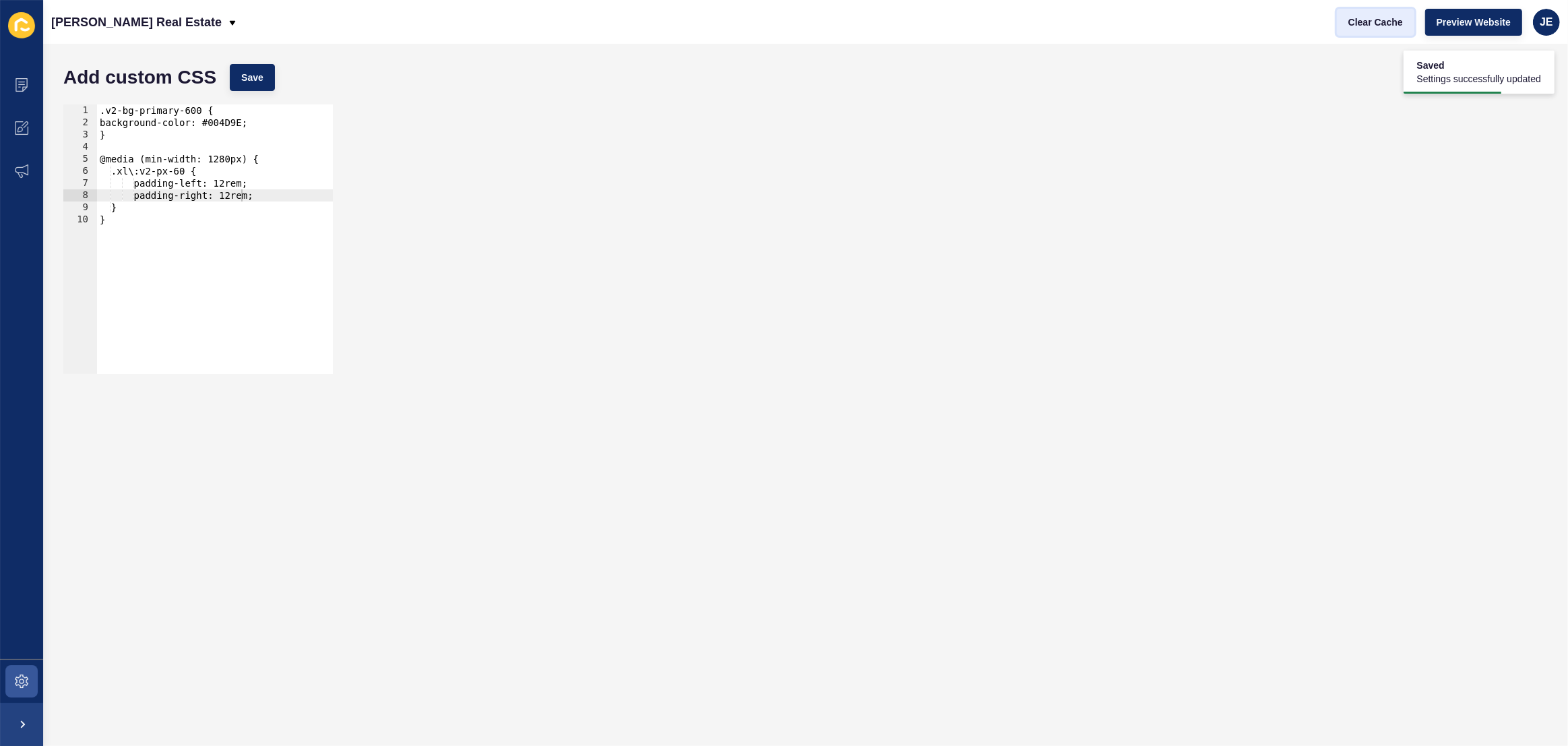
click at [1339, 20] on button "Clear Cache" at bounding box center [1376, 22] width 78 height 27
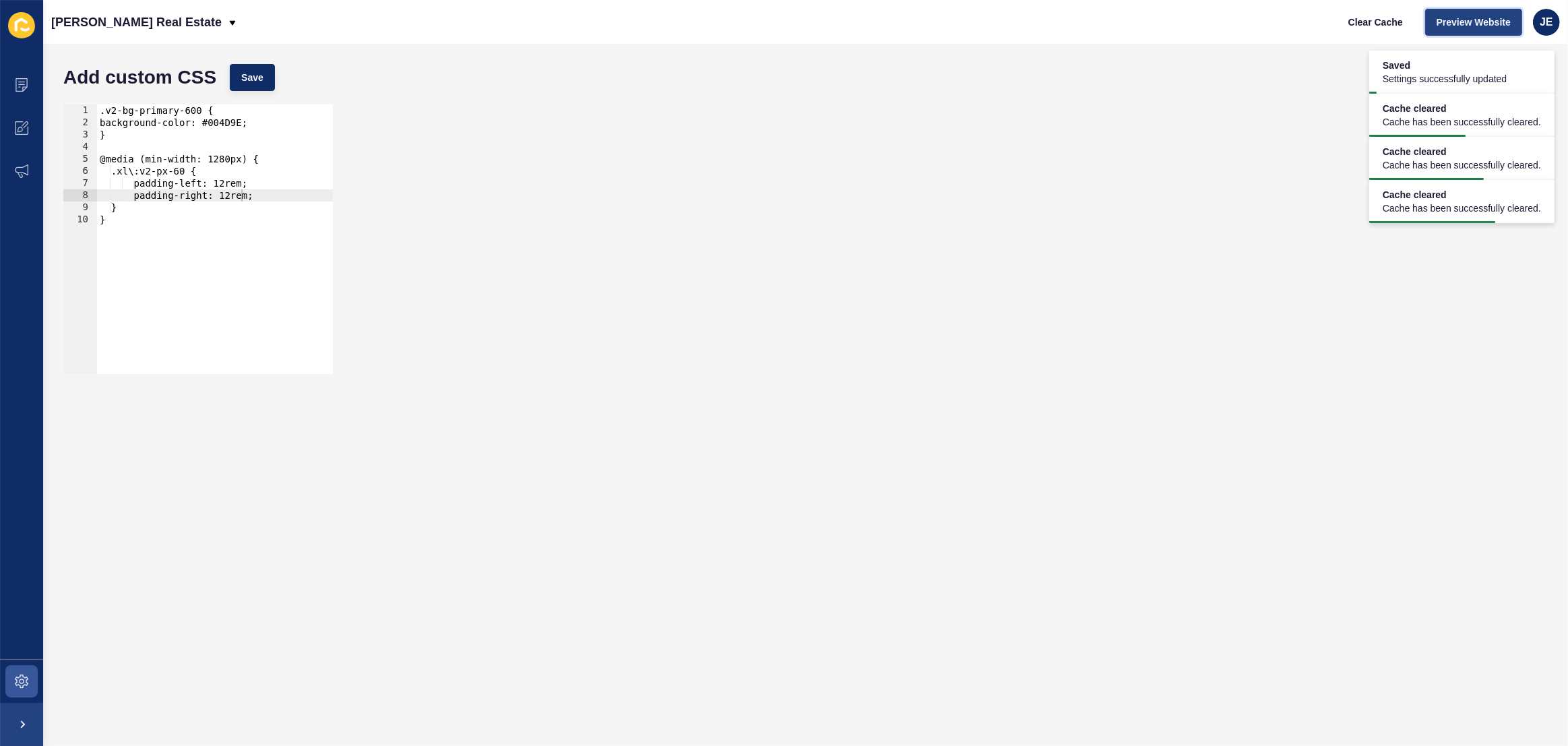
click at [1492, 24] on span "Preview Website" at bounding box center [1474, 22] width 74 height 14
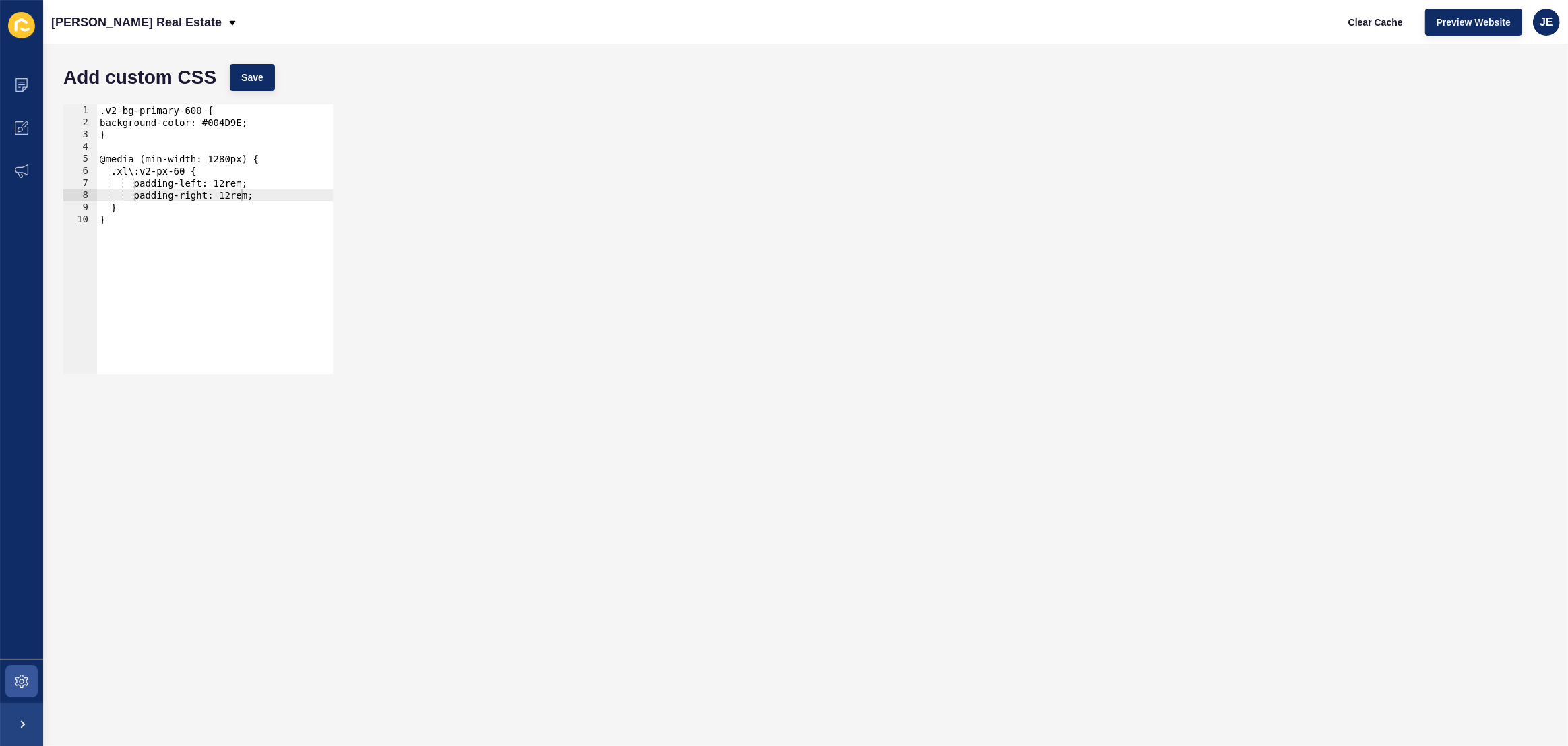
type textarea "@media (min-width: 1280px) {"
drag, startPoint x: 265, startPoint y: 159, endPoint x: 57, endPoint y: 161, distance: 208.0
click at [57, 161] on div "@media (min-width: 1280px) { 1 2 3 4 5 6 7 8 9 10 .v2-bg-primary-600 { backgrou…" at bounding box center [805, 239] width 1498 height 283
drag, startPoint x: 127, startPoint y: 218, endPoint x: 59, endPoint y: 217, distance: 68.0
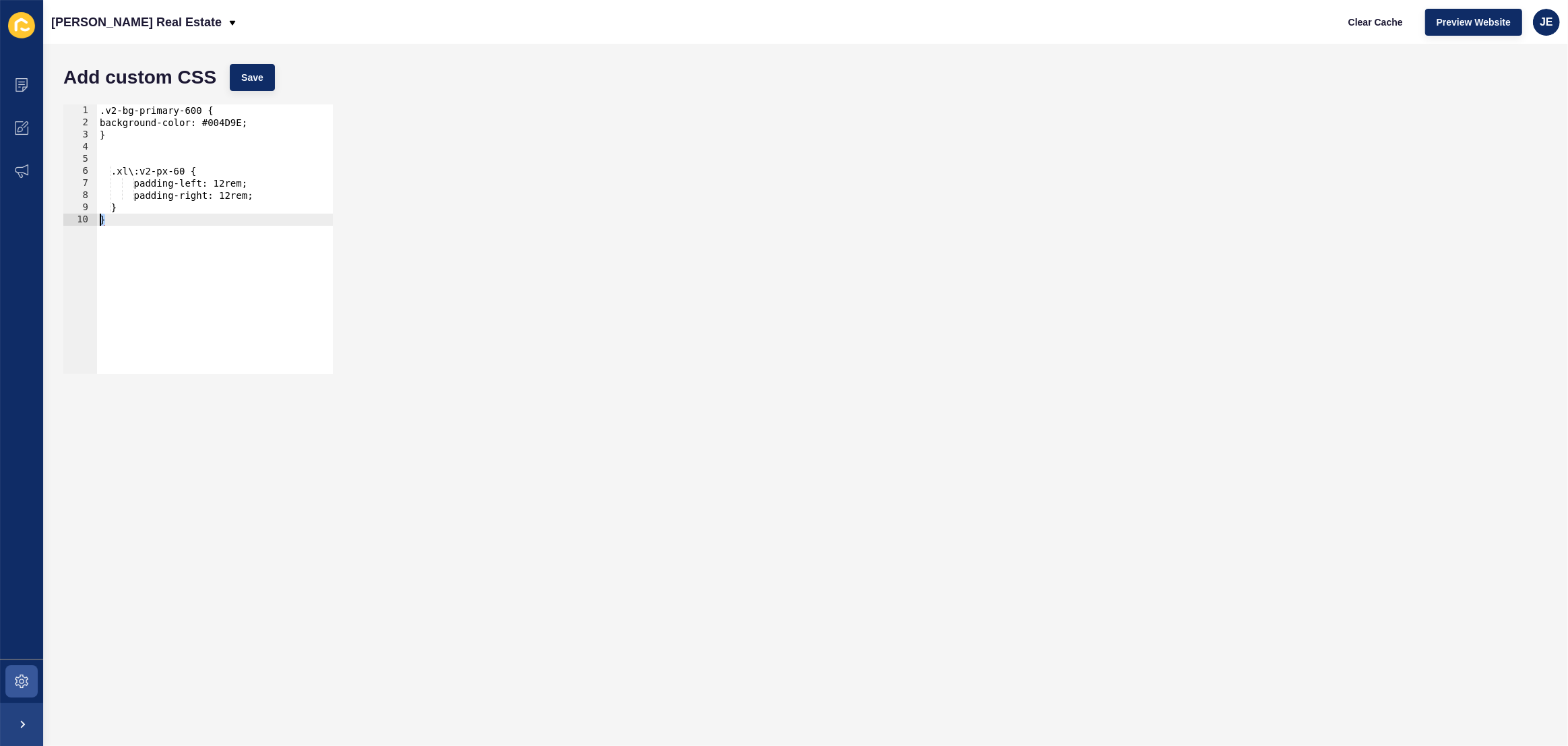
click at [59, 217] on div "1 2 3 4 5 6 7 8 9 10 .v2-bg-primary-600 { background-color: #004D9E; } .xl\:v2-…" at bounding box center [805, 239] width 1498 height 283
type textarea "}"
click at [239, 80] on button "Save" at bounding box center [252, 78] width 45 height 27
click at [1382, 18] on span "Clear Cache" at bounding box center [1376, 22] width 55 height 14
click at [227, 207] on div ".v2-bg-primary-600 { background-color: #004D9E; } .xl\:v2-px-60 { padding-left:…" at bounding box center [215, 251] width 236 height 294
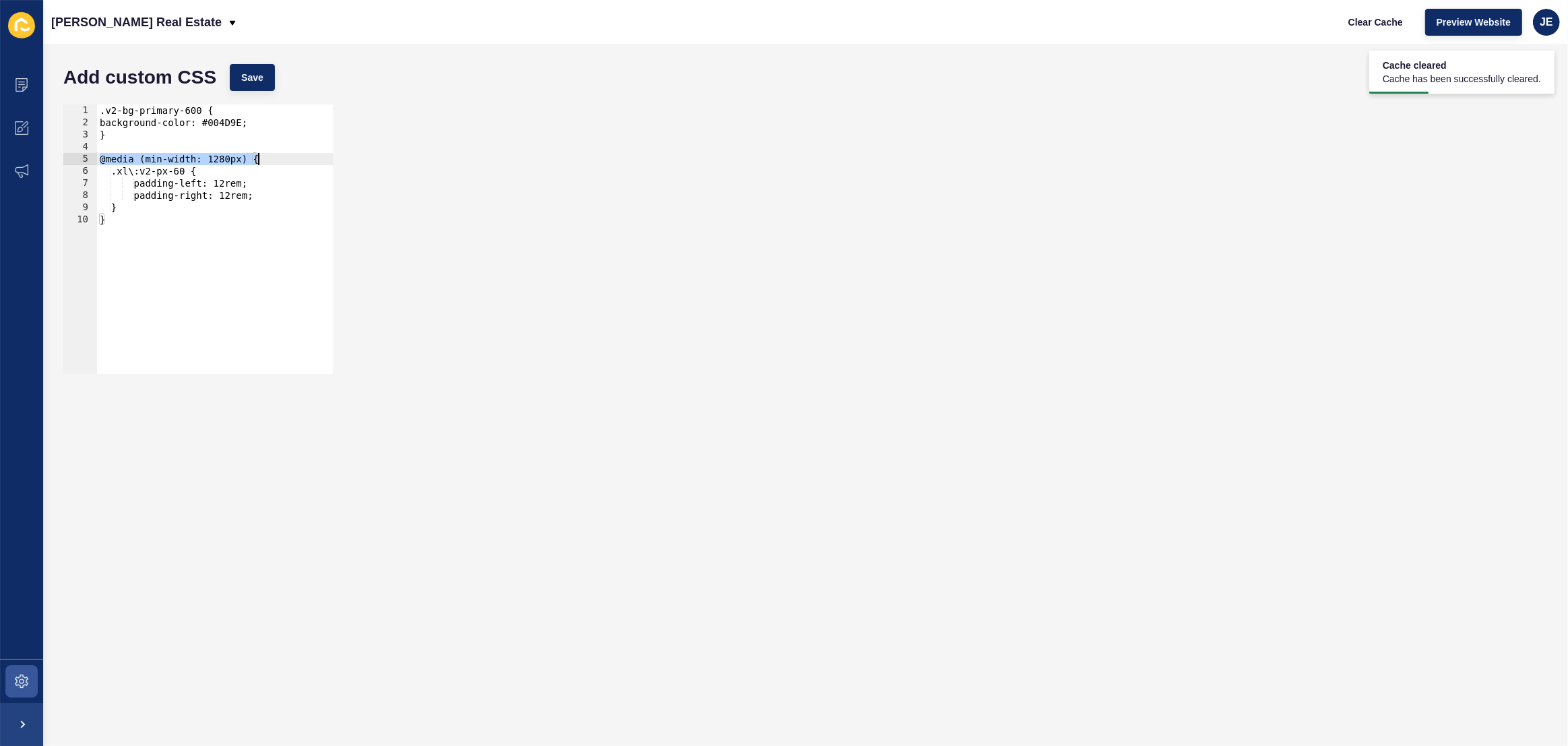
click at [252, 188] on div ".v2-bg-primary-600 { background-color: #004D9E; } @media (min-width: 1280px) { …" at bounding box center [215, 251] width 236 height 294
click at [253, 73] on span "Save" at bounding box center [252, 78] width 22 height 14
click at [1351, 21] on span "Clear Cache" at bounding box center [1376, 22] width 55 height 14
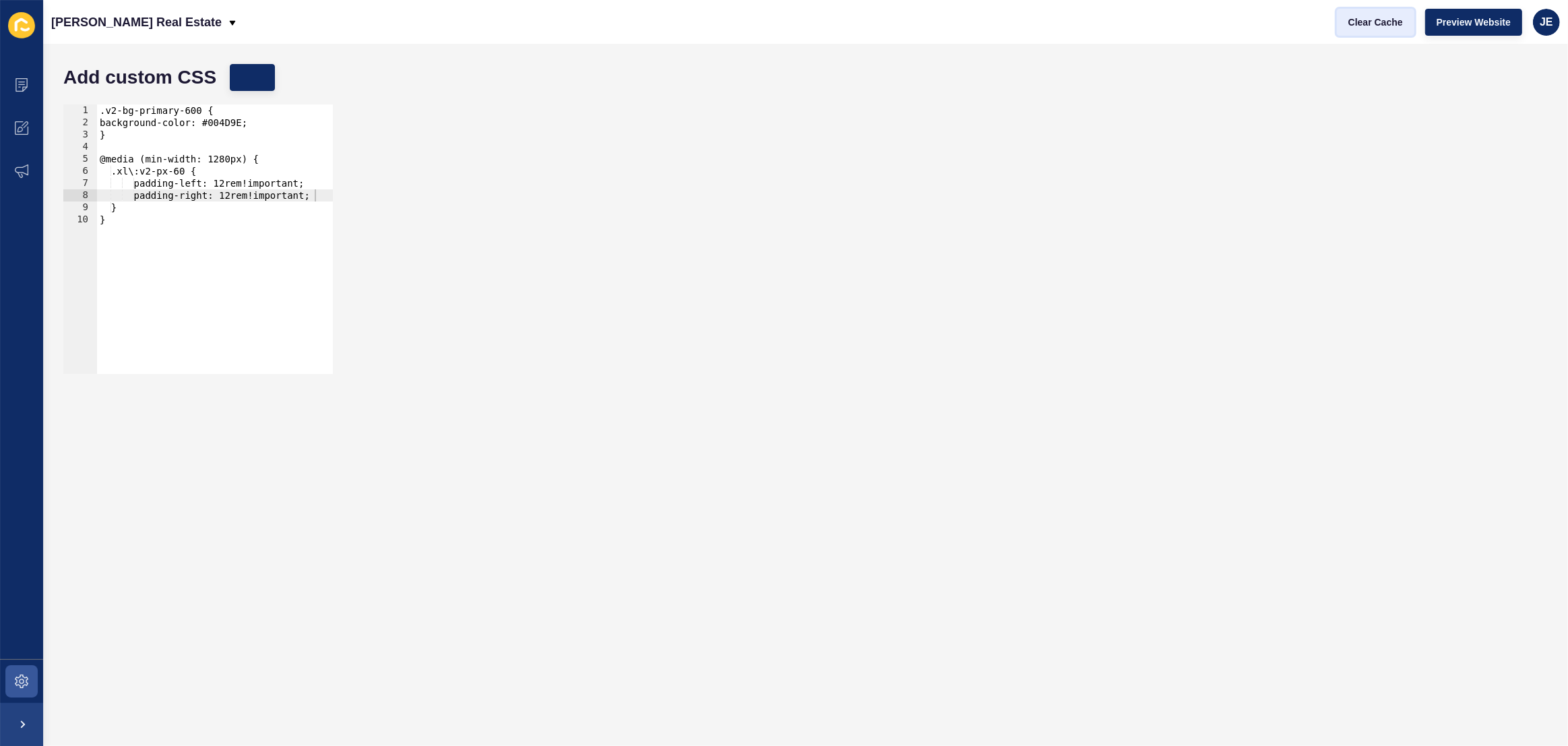
click at [1351, 21] on span "Clear Cache" at bounding box center [1376, 22] width 55 height 14
click at [1378, 26] on span "Clear Cache" at bounding box center [1376, 22] width 55 height 14
click at [141, 217] on div ".v2-bg-primary-600 { background-color: #004D9E; } @media (min-width: 1280px) { …" at bounding box center [215, 251] width 236 height 294
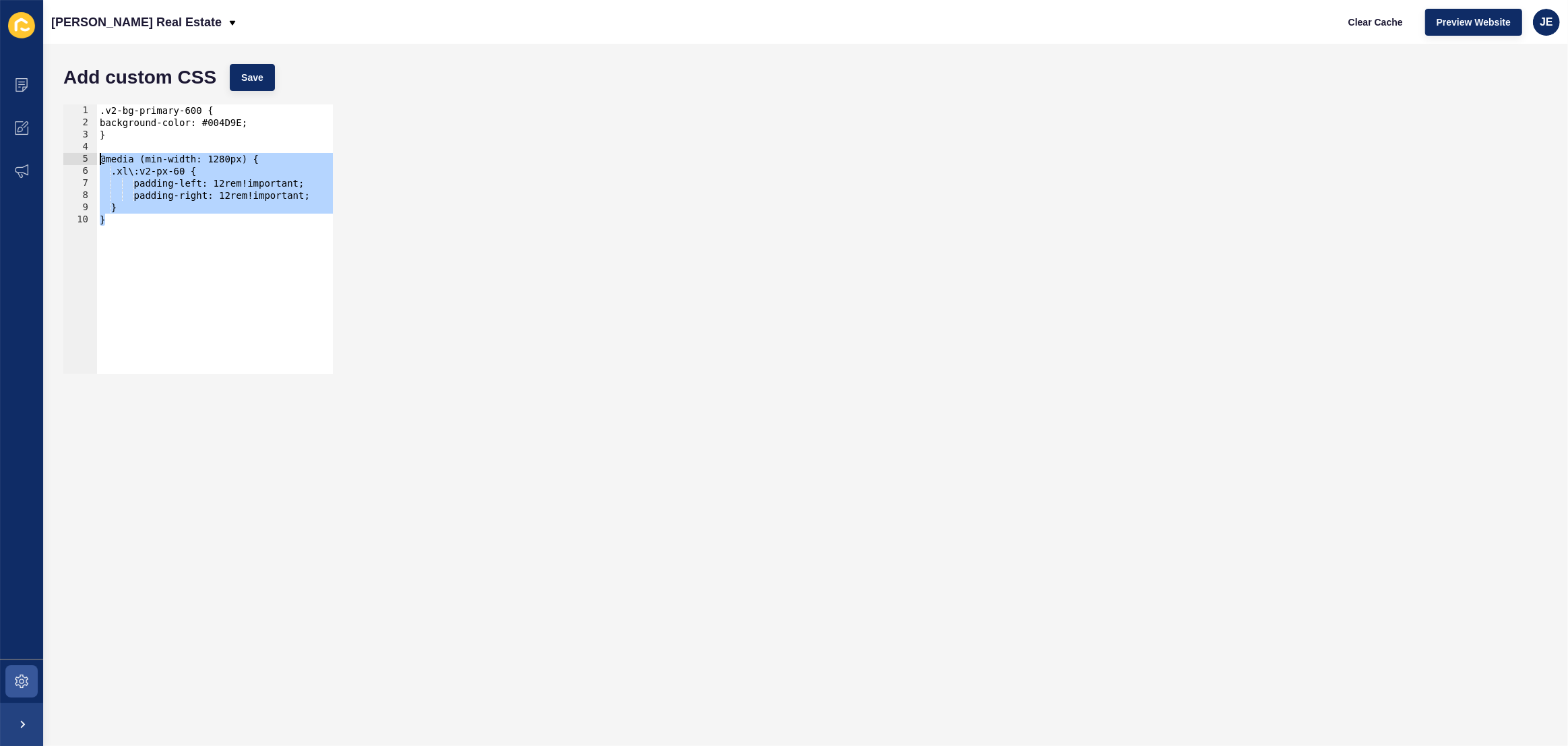
drag, startPoint x: 138, startPoint y: 229, endPoint x: 73, endPoint y: 162, distance: 93.3
click at [73, 162] on div "} 1 2 3 4 5 6 7 8 9 10 .v2-bg-primary-600 { background-color: #004D9E; } @media…" at bounding box center [198, 239] width 269 height 269
type textarea "@media (min-width: 1280px) { .xl\:v2-px-60 {"
drag, startPoint x: 186, startPoint y: 228, endPoint x: 72, endPoint y: 161, distance: 132.2
click at [72, 161] on div "@media (min-width: 1280px) { .xl\:v2-px-60 { 1 2 3 4 5 6 7 8 9 10 .v2-bg-primar…" at bounding box center [198, 239] width 269 height 269
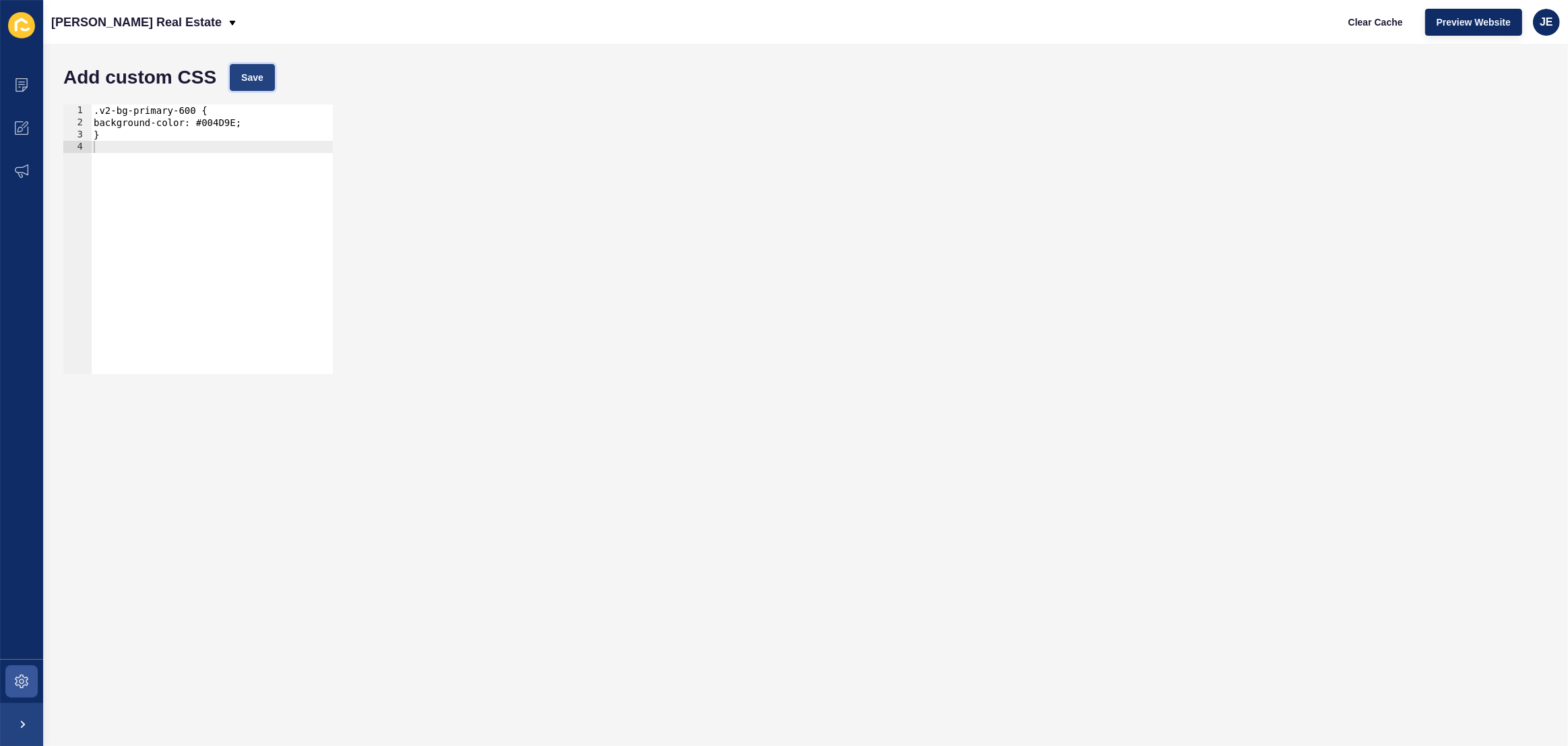
click at [258, 68] on button "Save" at bounding box center [252, 78] width 45 height 27
click at [22, 672] on span at bounding box center [22, 681] width 43 height 43
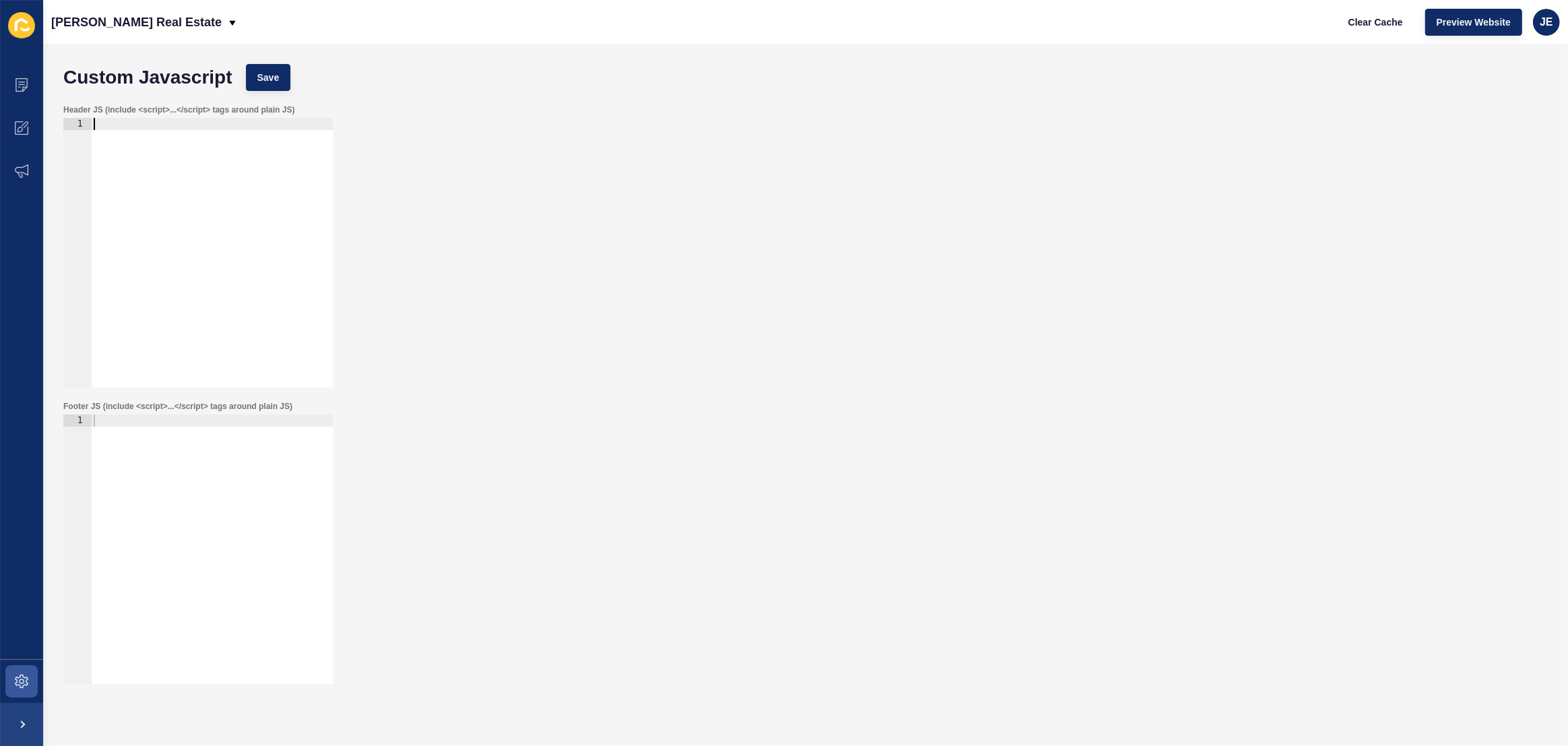
click at [304, 168] on div at bounding box center [212, 265] width 242 height 294
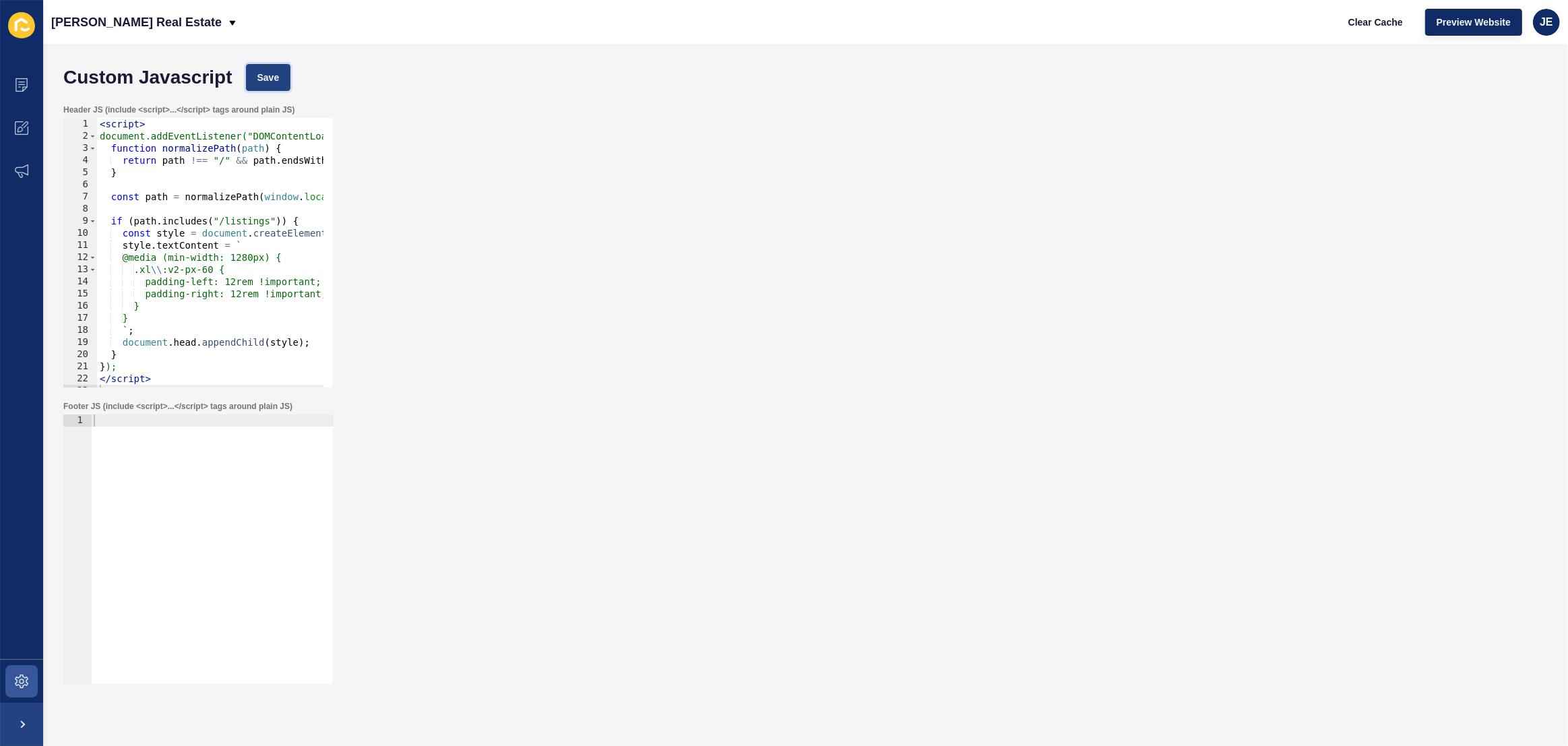
click at [277, 71] on span "Save" at bounding box center [268, 78] width 22 height 14
click at [271, 74] on span "Save" at bounding box center [268, 78] width 22 height 14
click at [1357, 16] on span "Clear Cache" at bounding box center [1376, 22] width 55 height 14
click at [1521, 23] on button "Preview Website" at bounding box center [1474, 22] width 97 height 27
click at [1532, 27] on div "Clear Cache Preview Website JE" at bounding box center [1449, 22] width 234 height 38
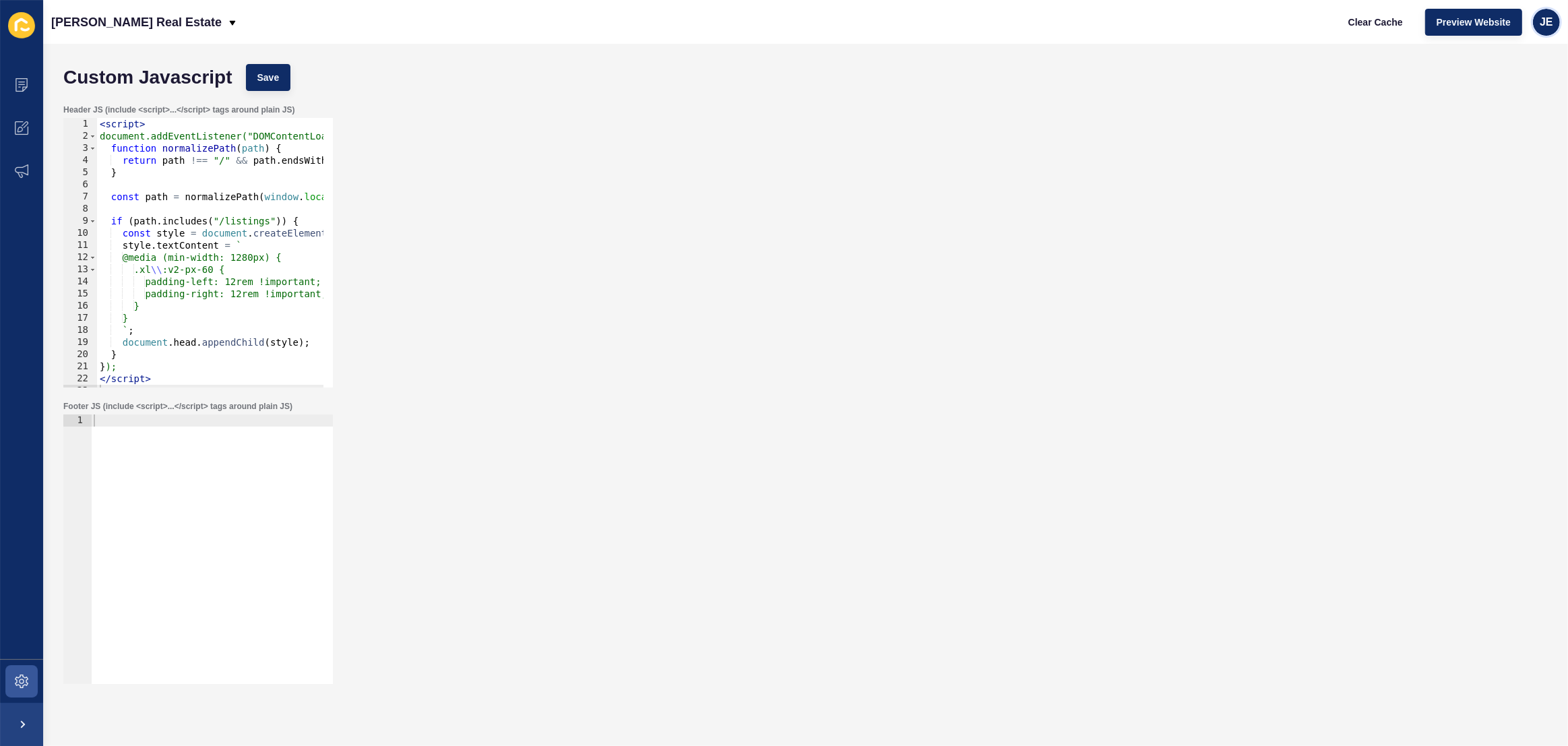
click at [1536, 28] on div "JE" at bounding box center [1546, 22] width 27 height 27
click at [1511, 107] on link "Logout" at bounding box center [1515, 112] width 99 height 30
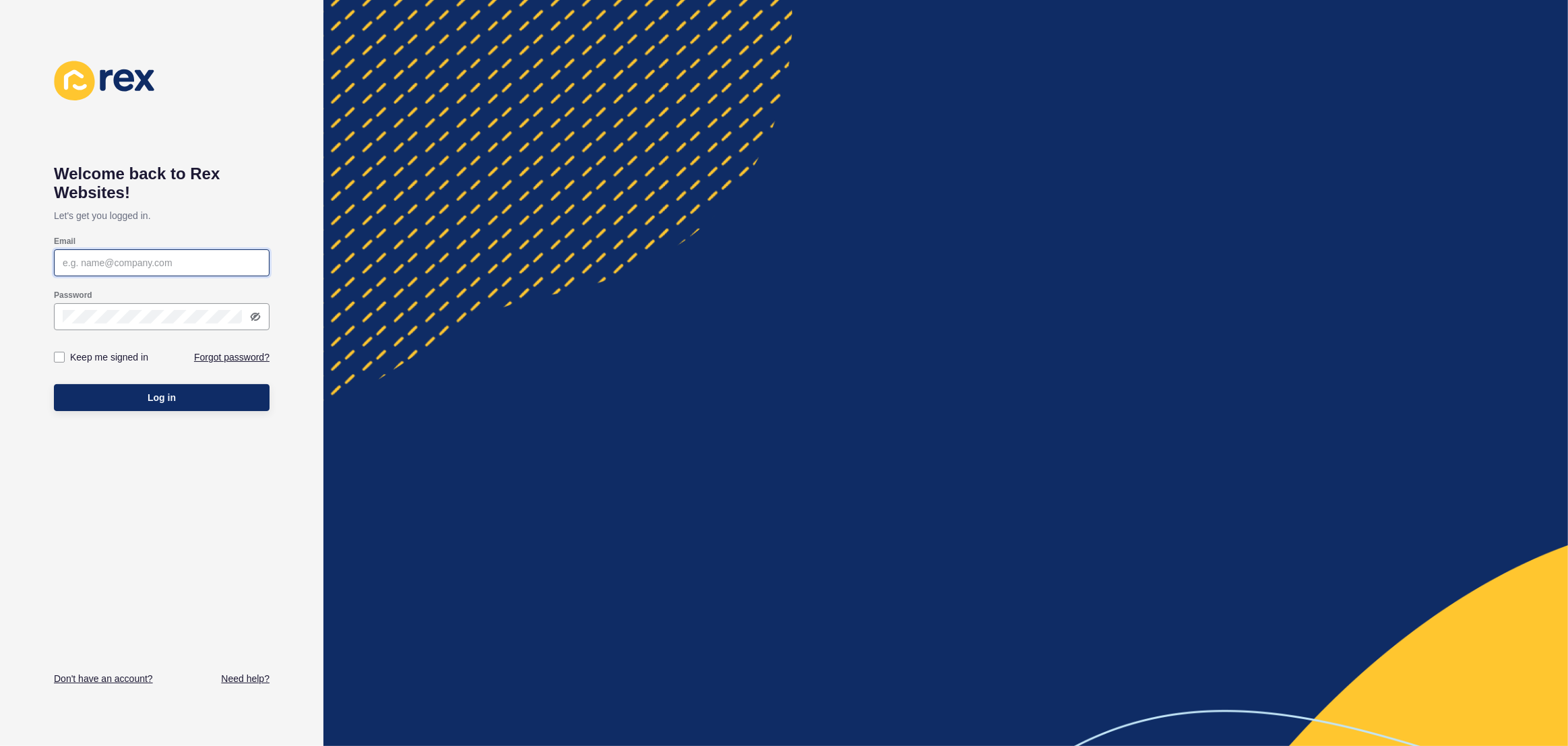
type input "[EMAIL_ADDRESS][PERSON_NAME][DOMAIN_NAME]"
click at [984, 193] on div at bounding box center [946, 373] width 1245 height 746
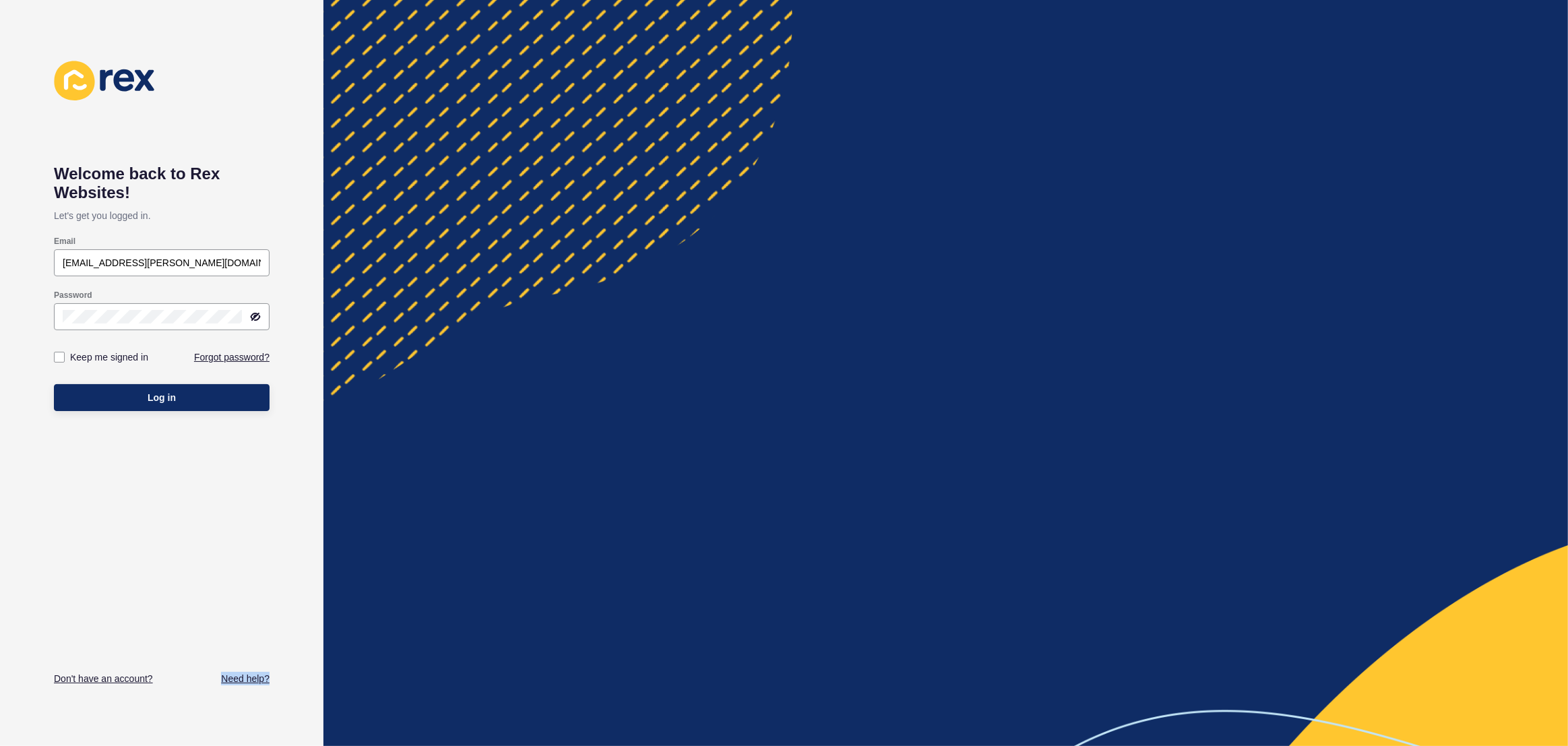
click at [984, 193] on div at bounding box center [946, 373] width 1245 height 746
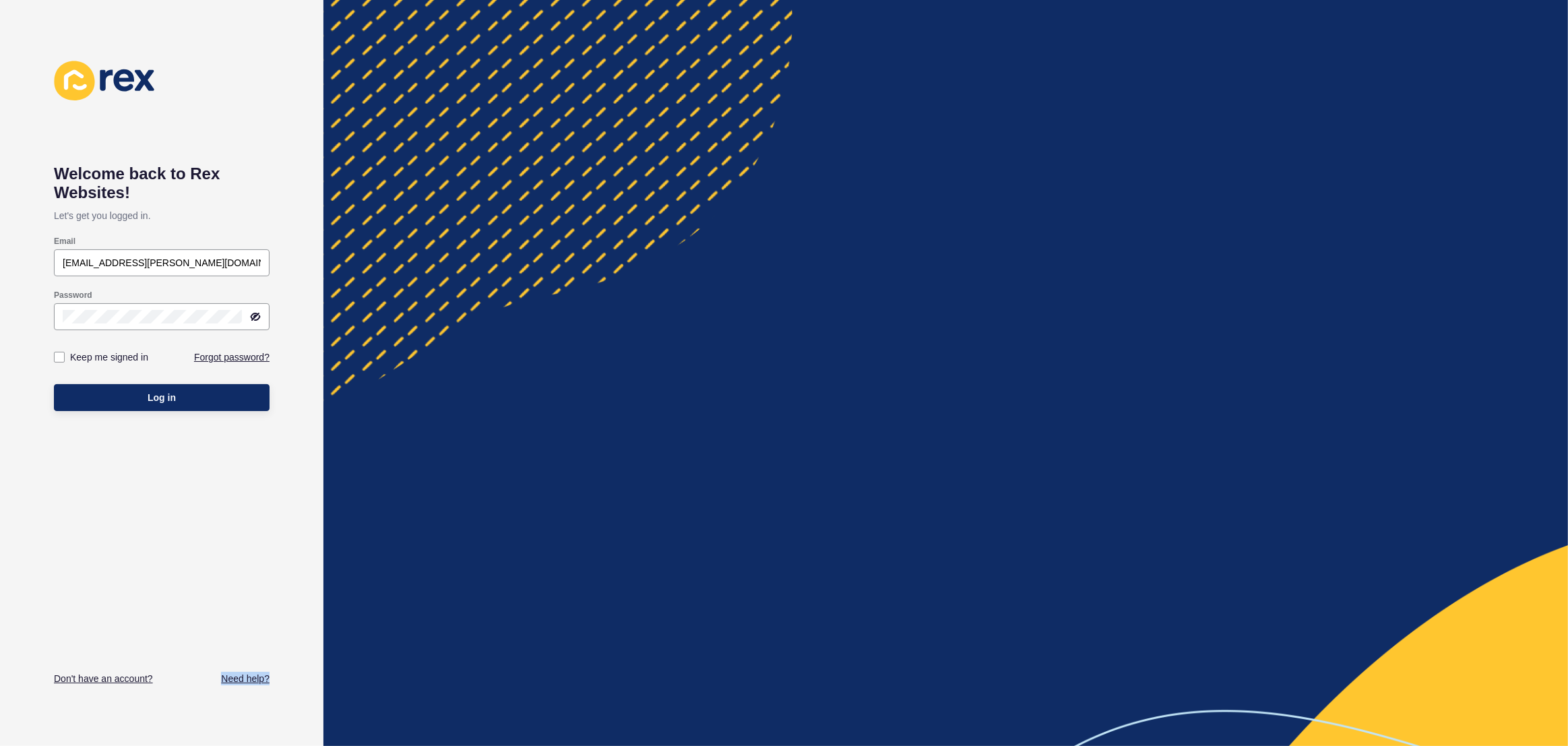
click at [984, 193] on div at bounding box center [946, 373] width 1245 height 746
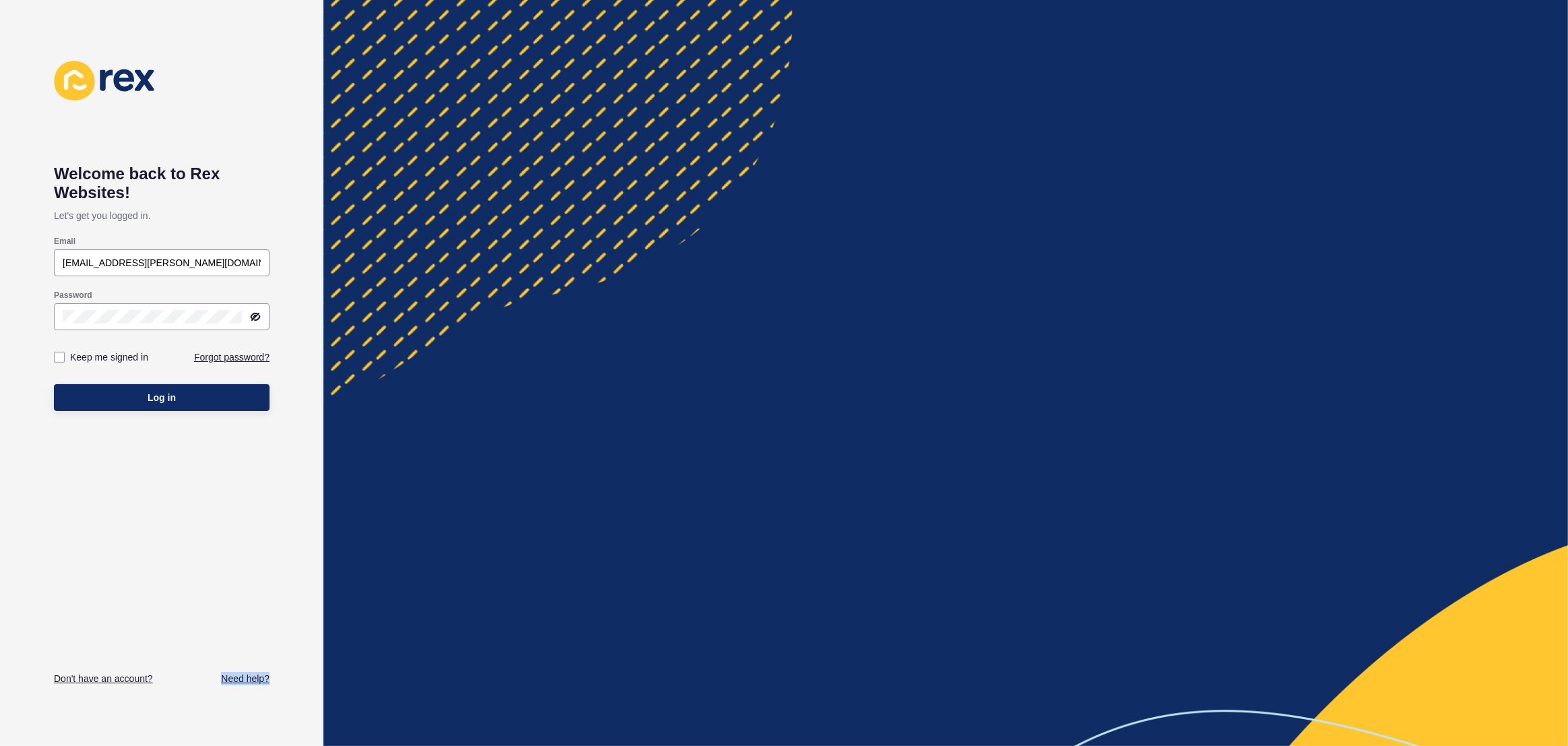
click at [984, 193] on div at bounding box center [946, 373] width 1245 height 746
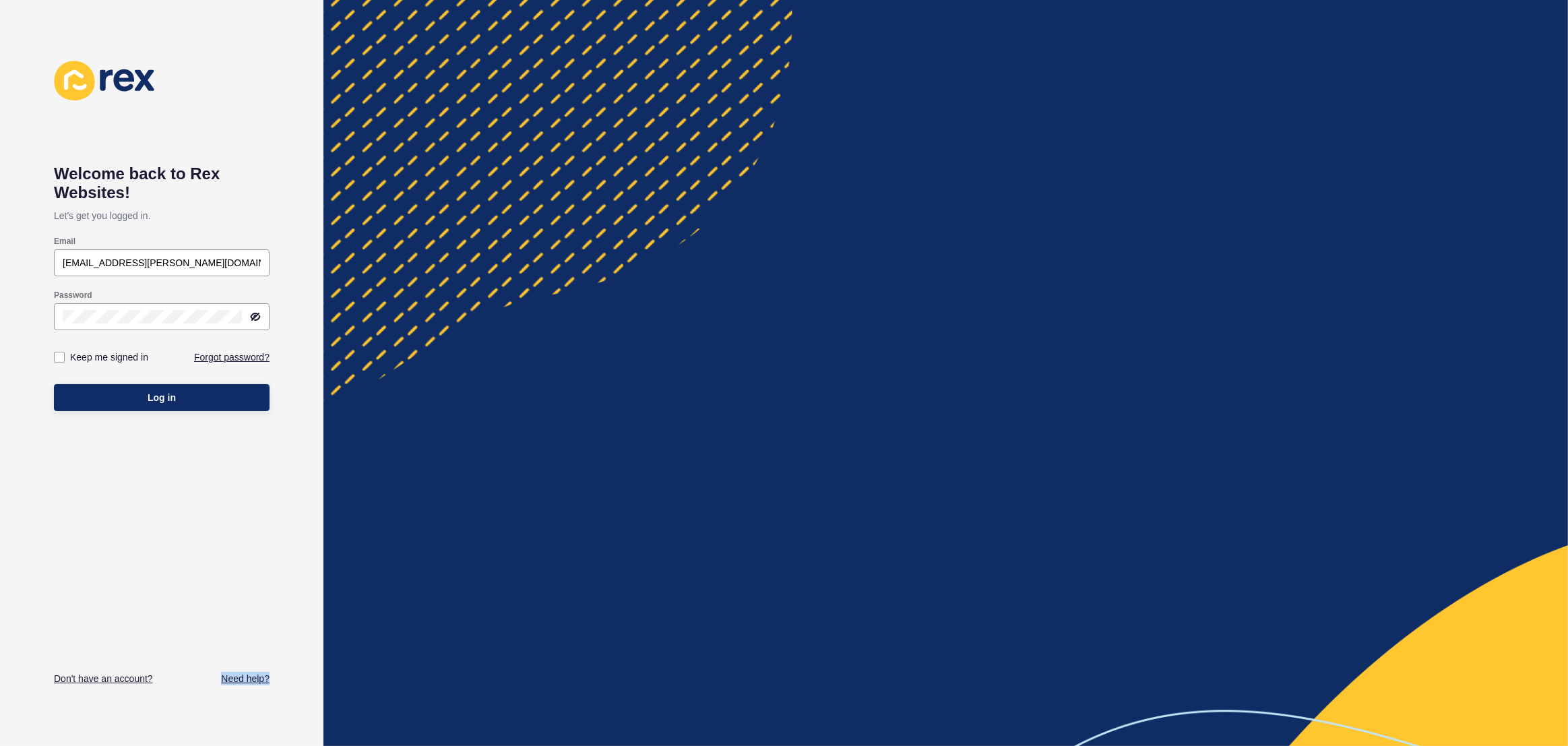
click at [984, 193] on div at bounding box center [946, 373] width 1245 height 746
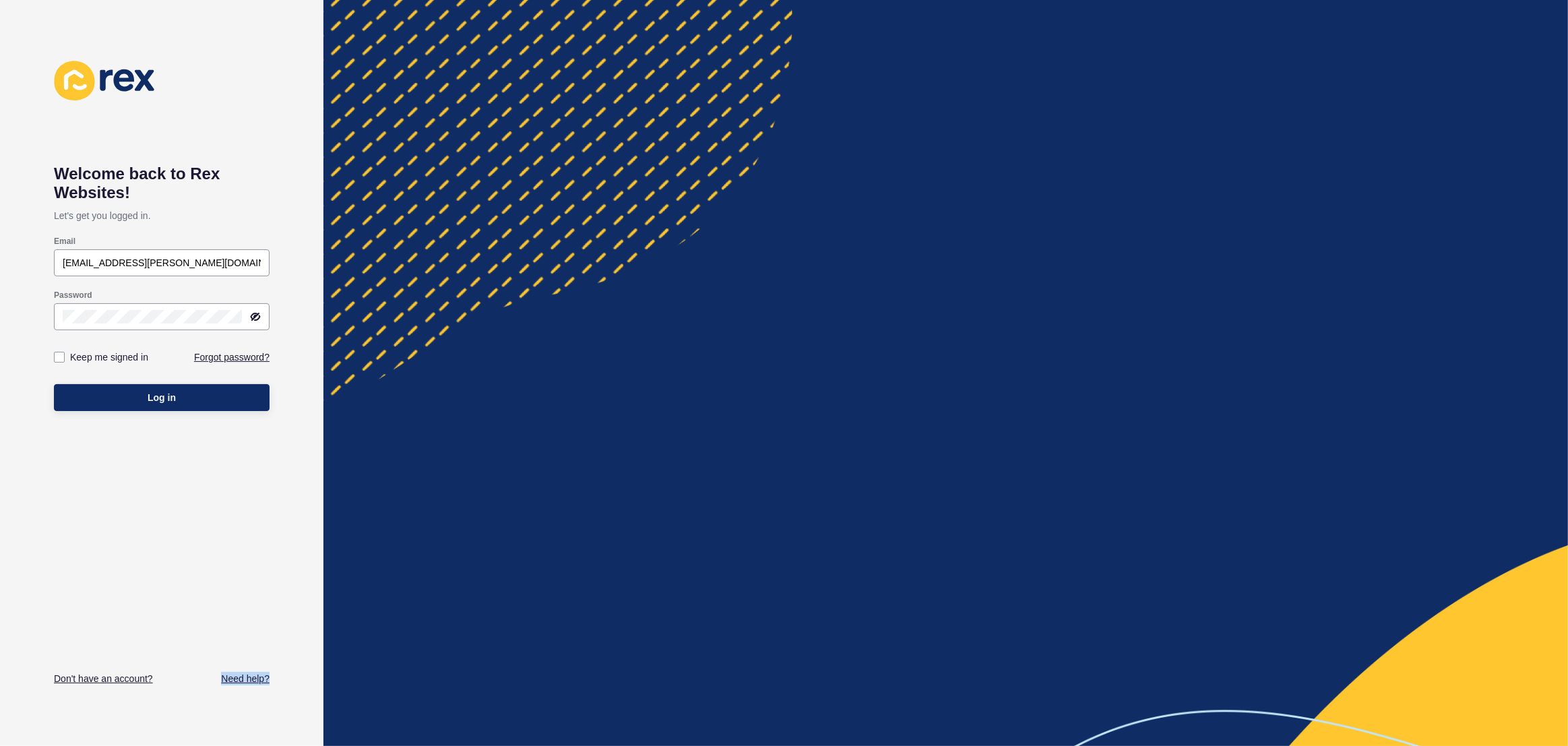
click at [715, 70] on div at bounding box center [946, 373] width 1245 height 746
click at [720, 68] on div at bounding box center [946, 373] width 1245 height 746
click at [593, 161] on div at bounding box center [946, 373] width 1245 height 746
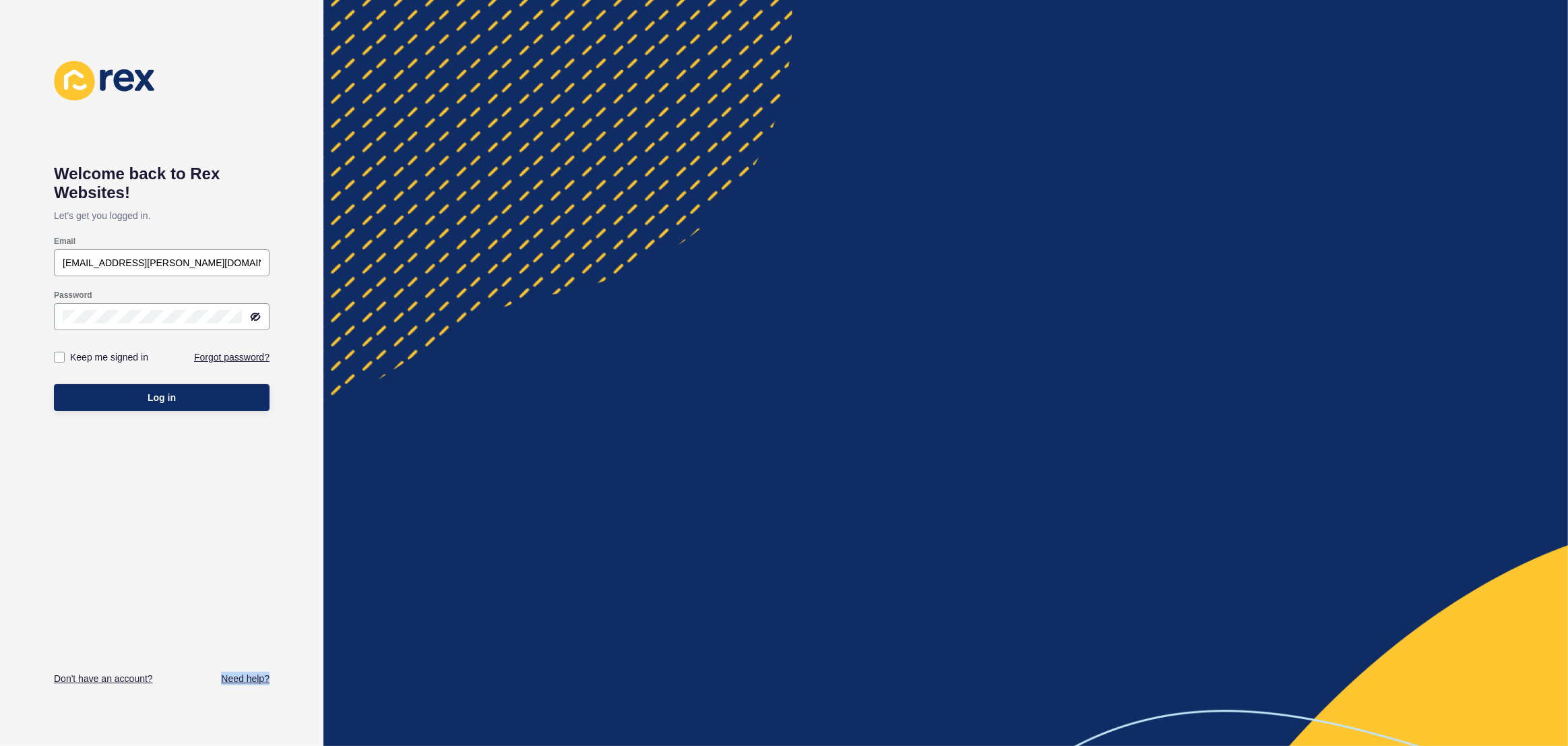
click at [593, 161] on div at bounding box center [946, 373] width 1245 height 746
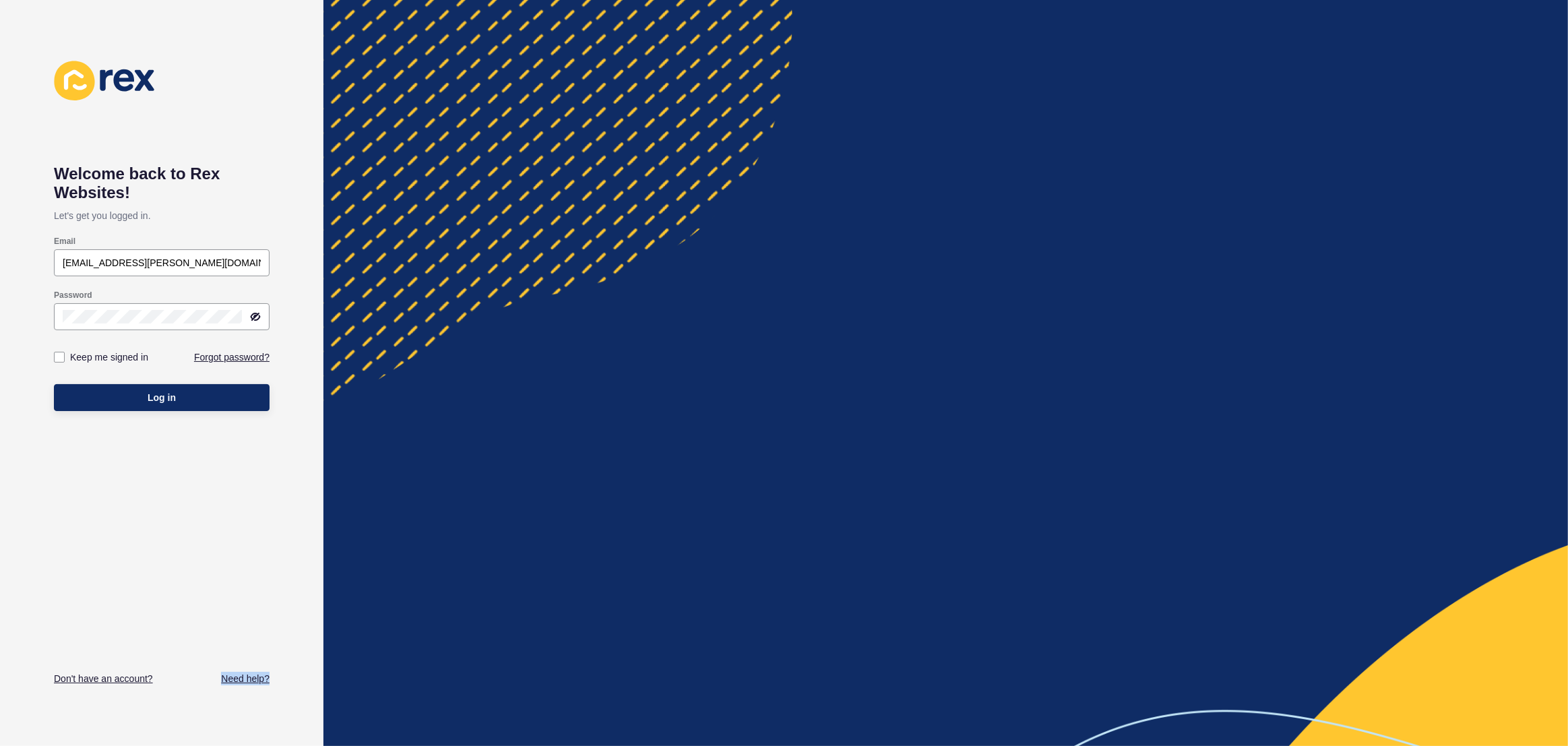
click at [593, 161] on div at bounding box center [946, 373] width 1245 height 746
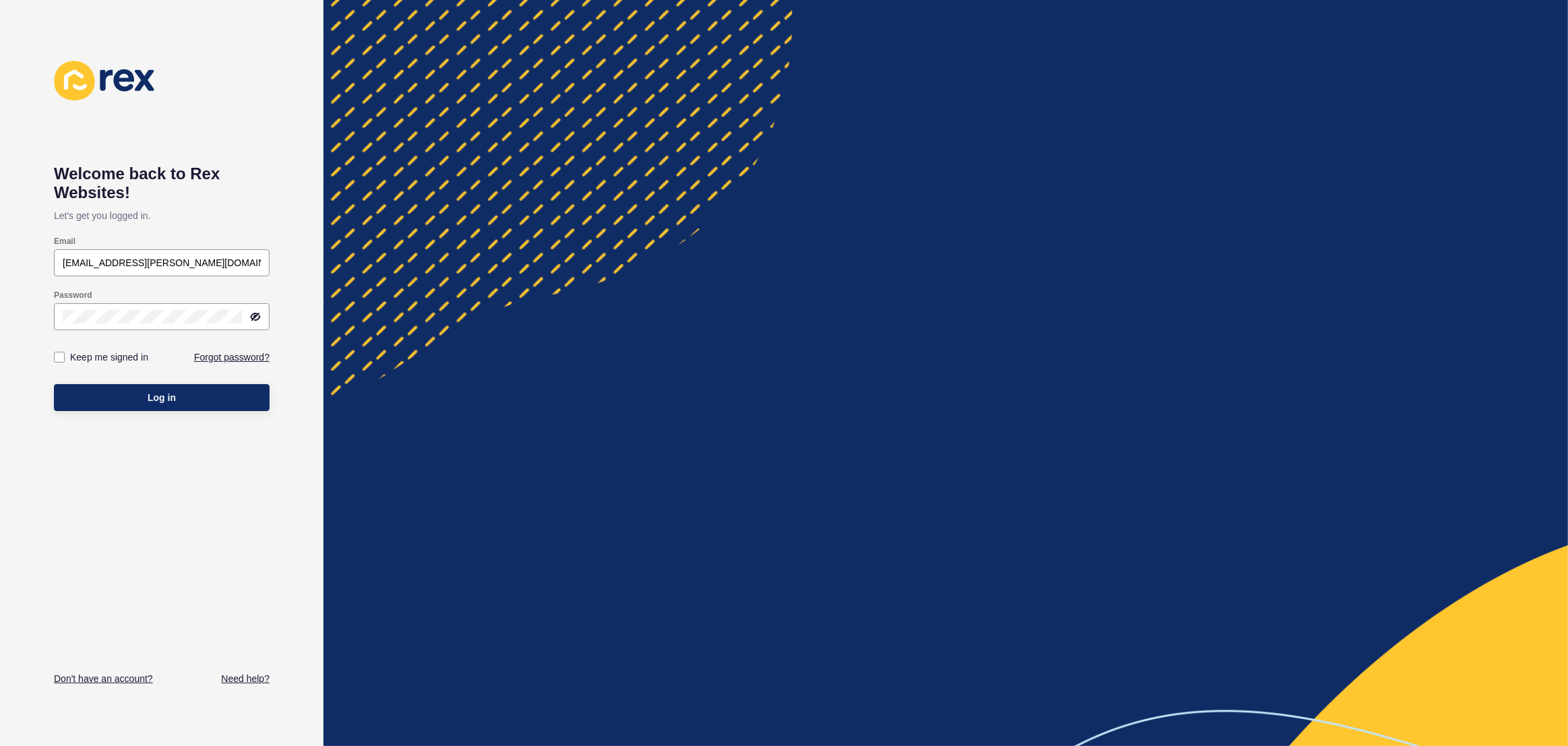
click at [1169, 126] on div at bounding box center [946, 373] width 1245 height 746
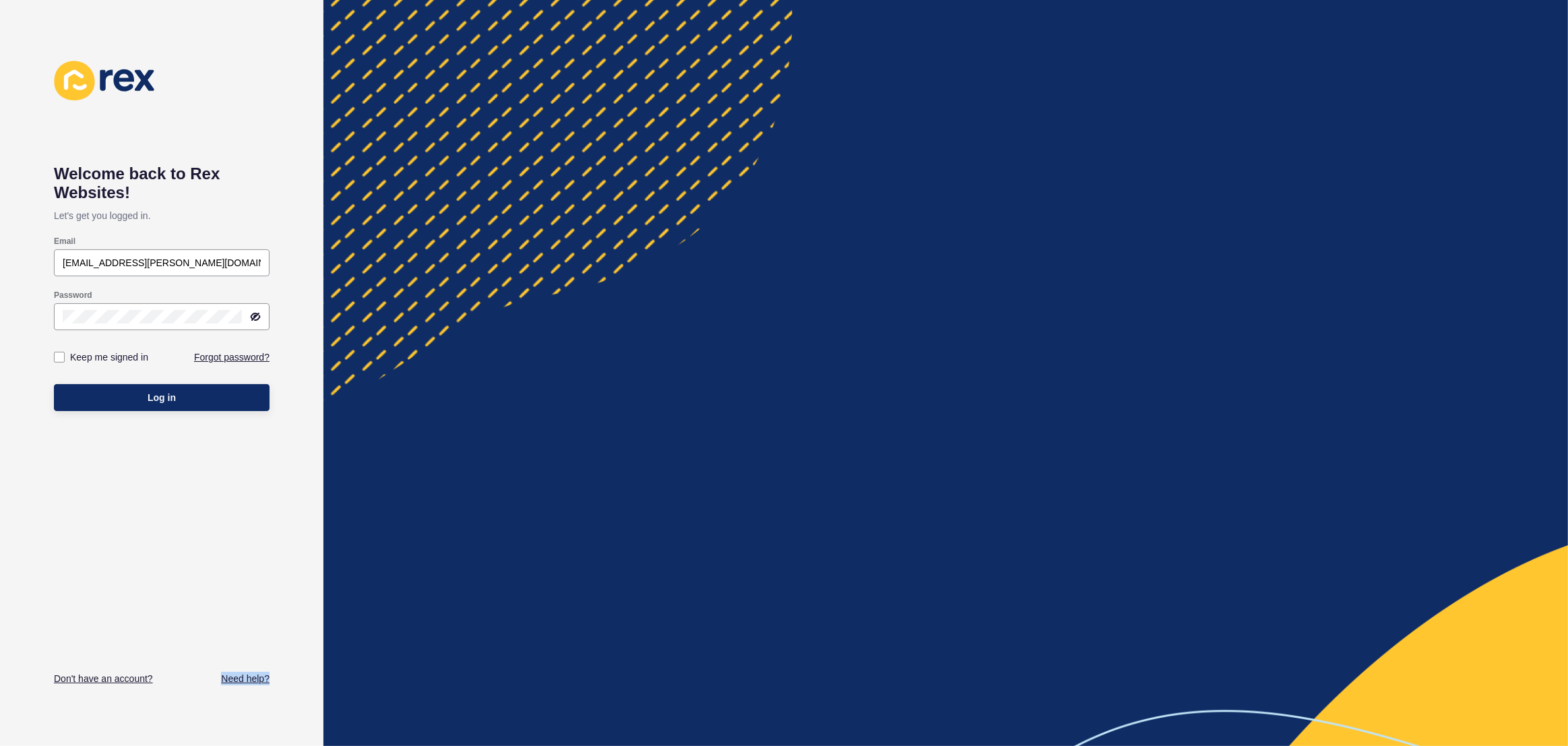
click at [1169, 126] on div at bounding box center [946, 373] width 1245 height 746
click at [1184, 129] on div at bounding box center [946, 373] width 1245 height 746
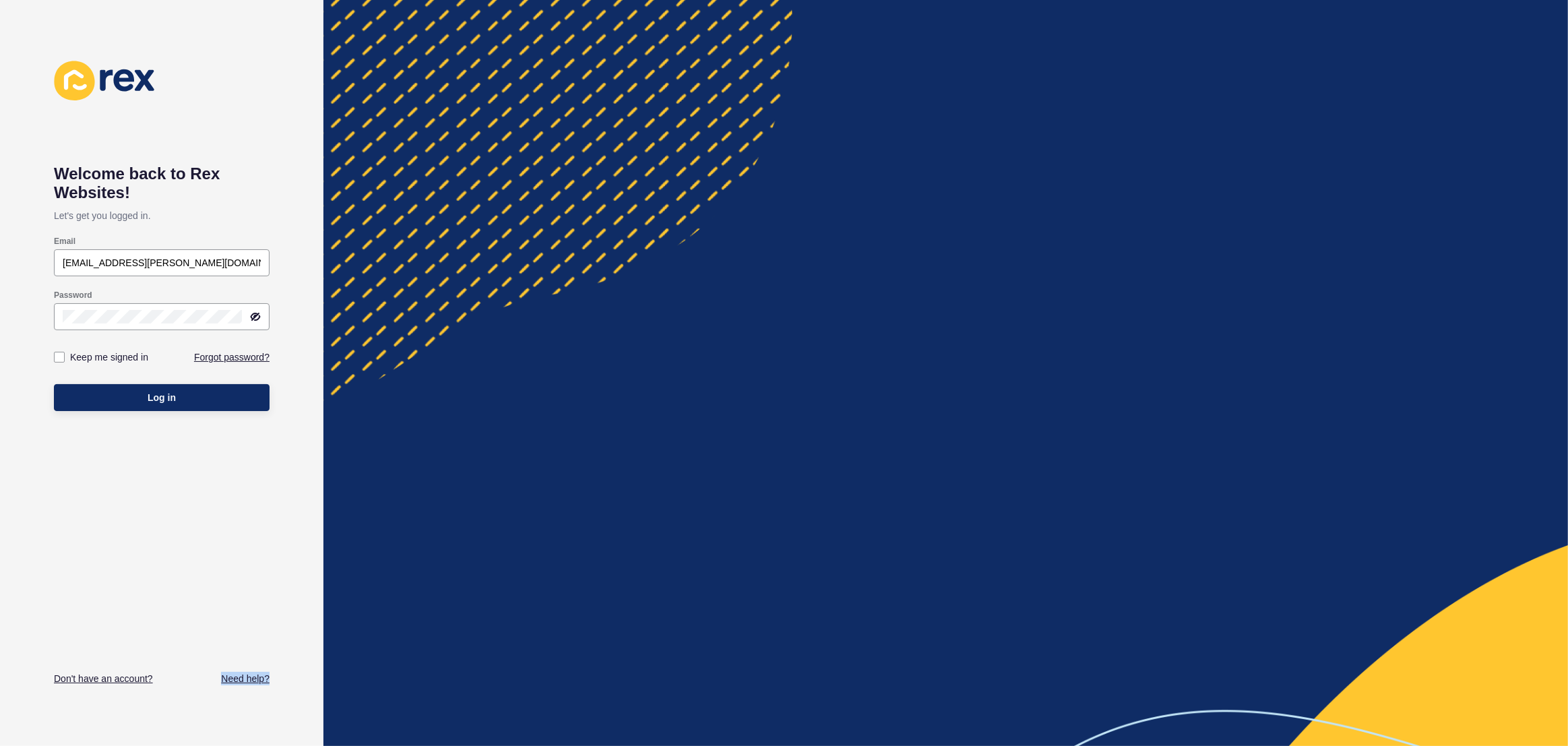
click at [1184, 129] on div at bounding box center [946, 373] width 1245 height 746
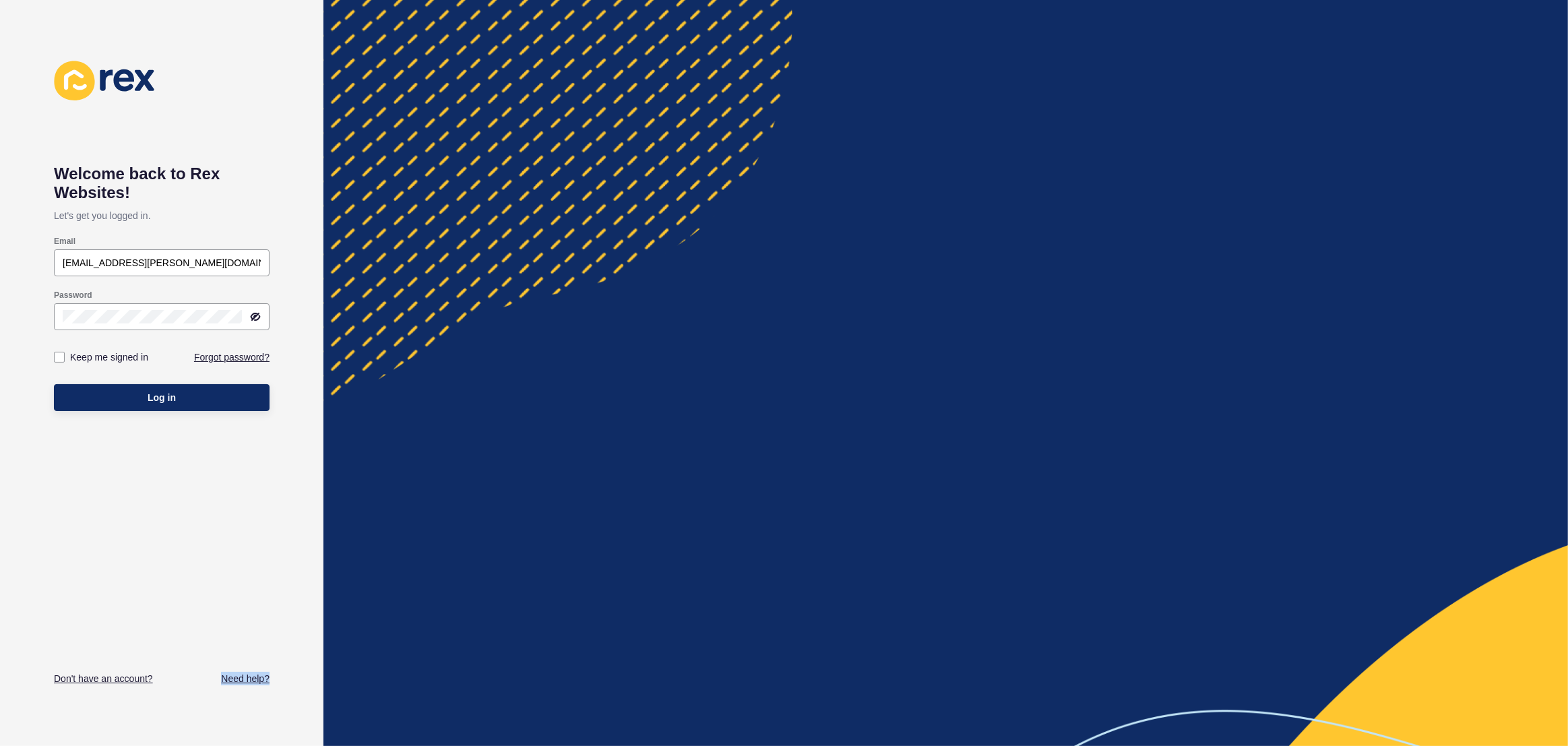
click at [1184, 129] on div at bounding box center [946, 373] width 1245 height 746
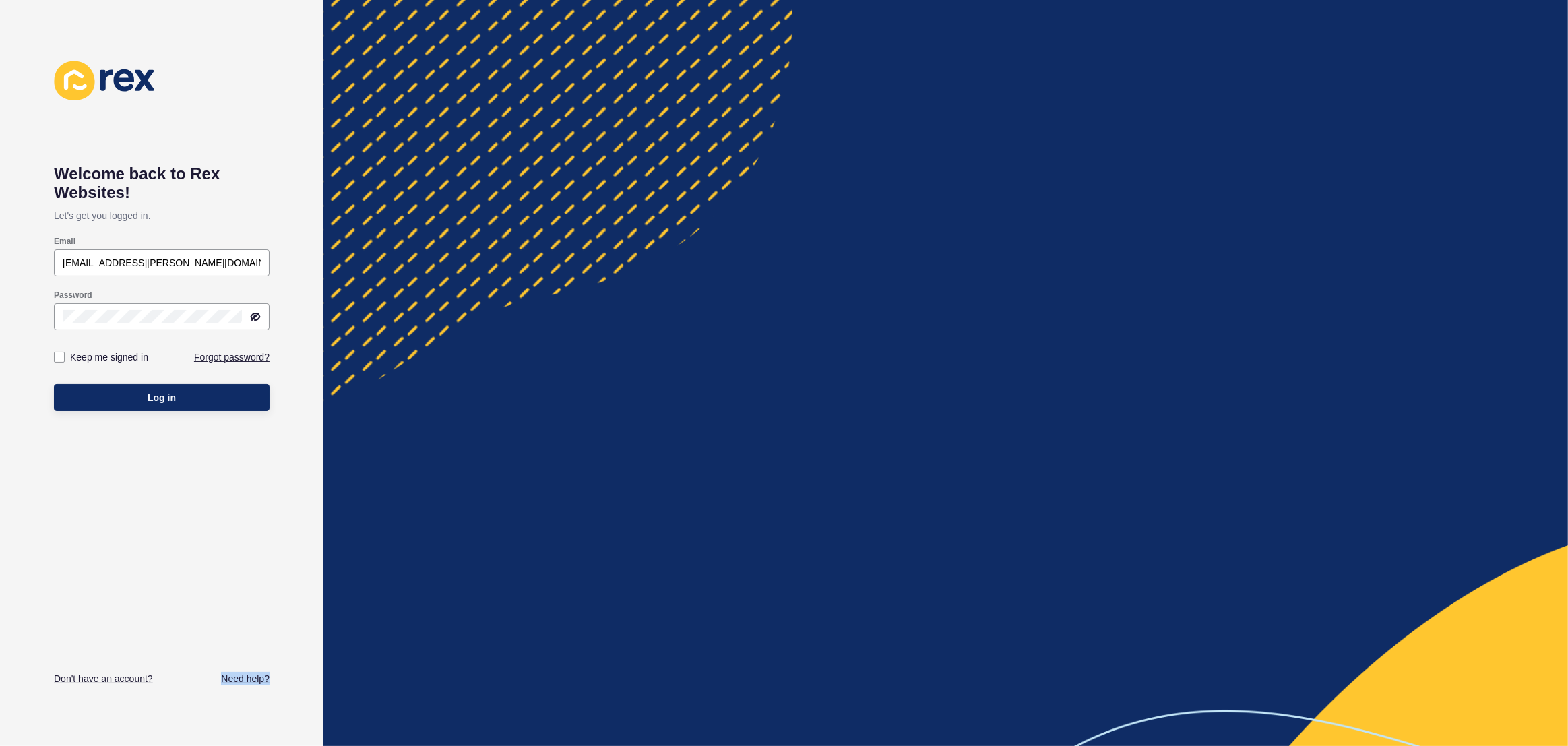
click at [1184, 129] on div at bounding box center [946, 373] width 1245 height 746
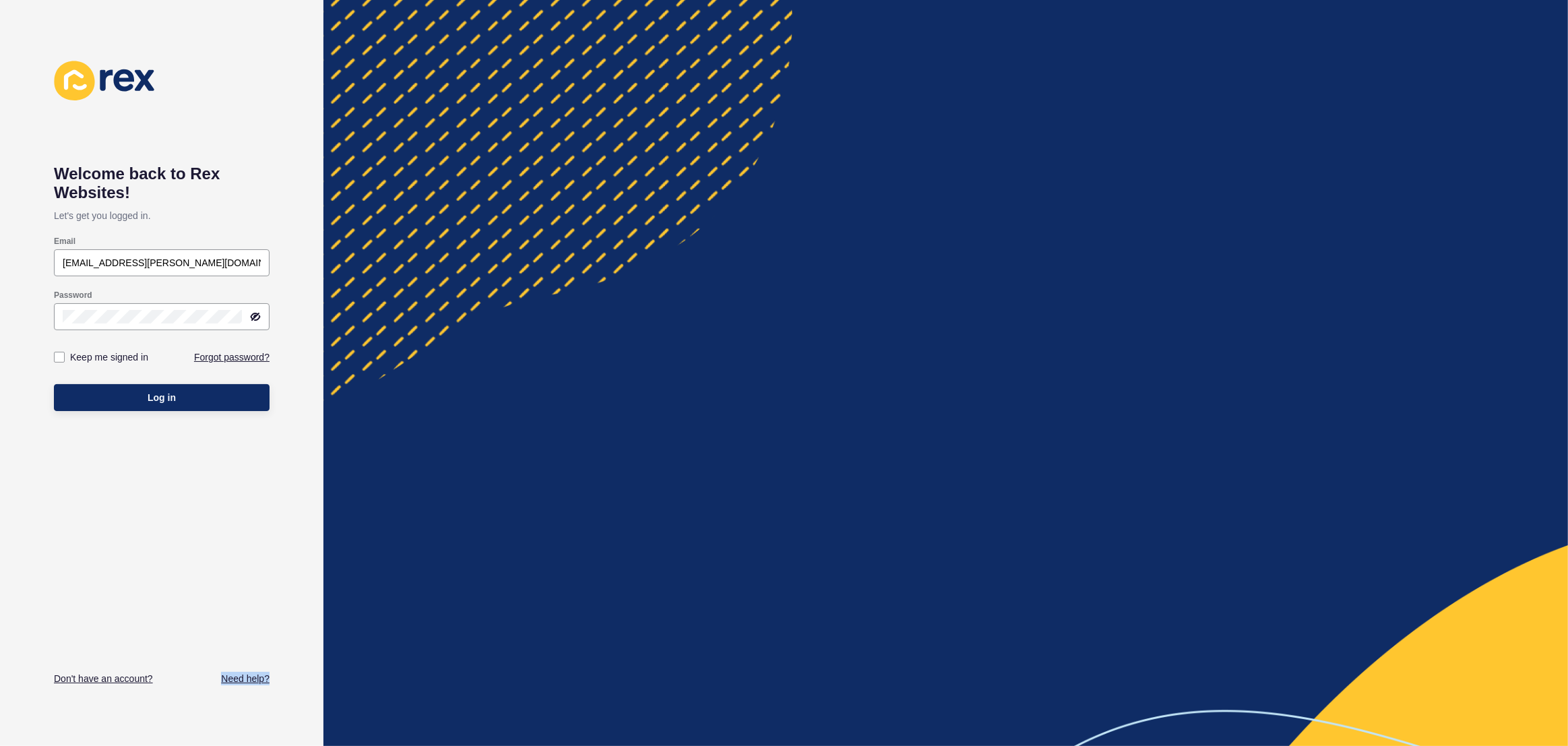
click at [1184, 129] on div at bounding box center [946, 373] width 1245 height 746
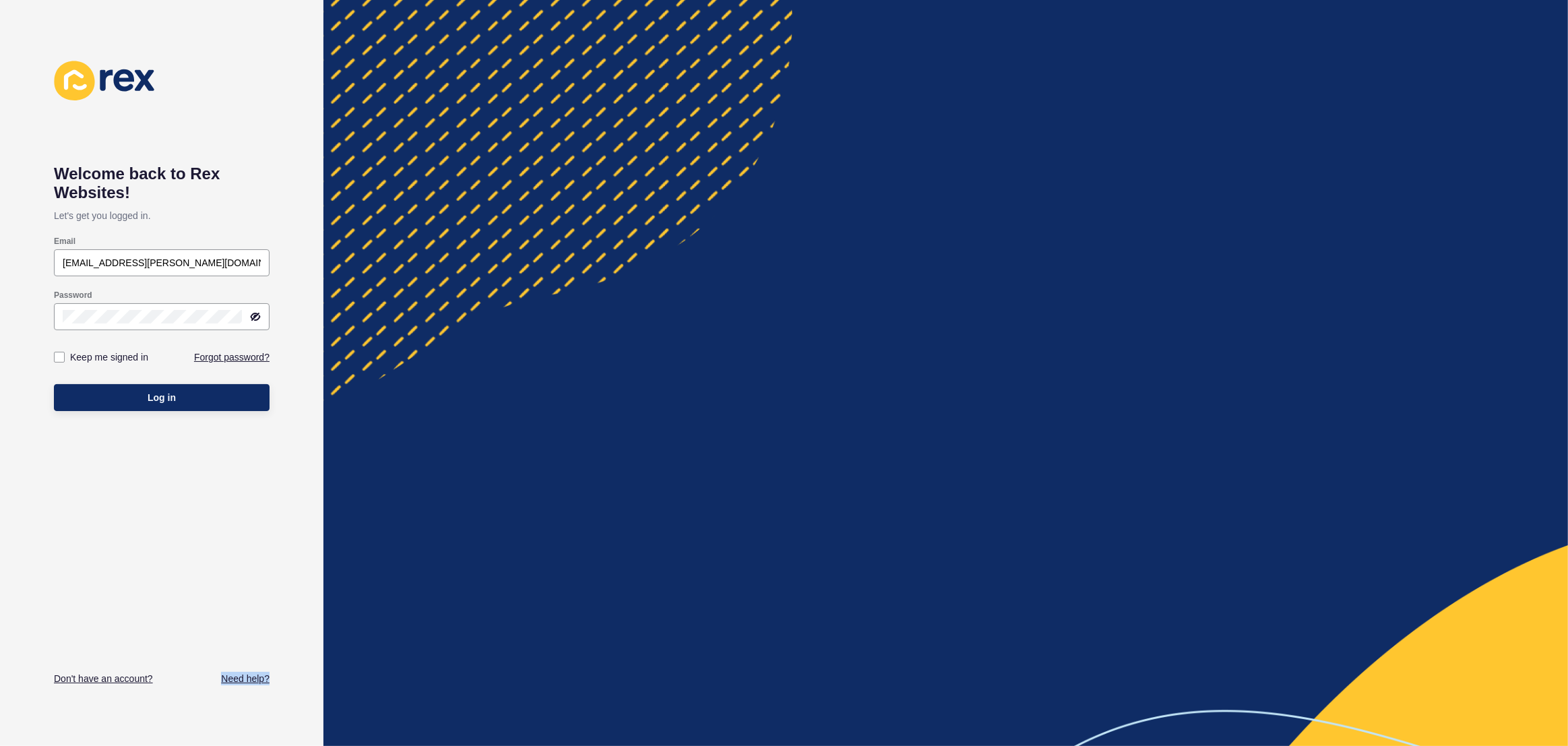
click at [1184, 129] on div at bounding box center [946, 373] width 1245 height 746
type input "[EMAIL_ADDRESS][PERSON_NAME][DOMAIN_NAME]"
click at [243, 450] on div "Welcome back to [PERSON_NAME] Websites! Let's get you logged in. Email [EMAIL_A…" at bounding box center [161, 373] width 215 height 624
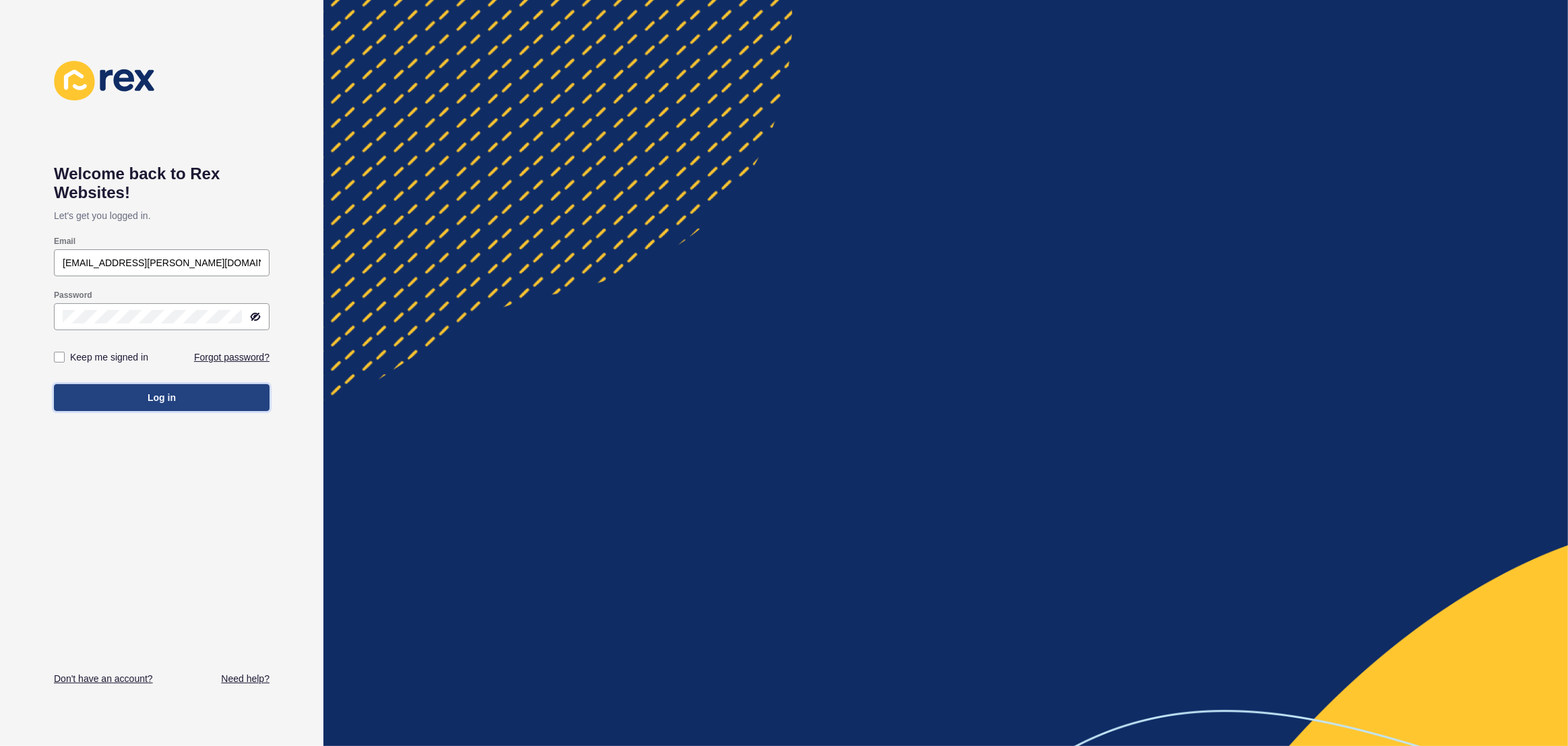
click at [209, 393] on button "Log in" at bounding box center [161, 398] width 215 height 27
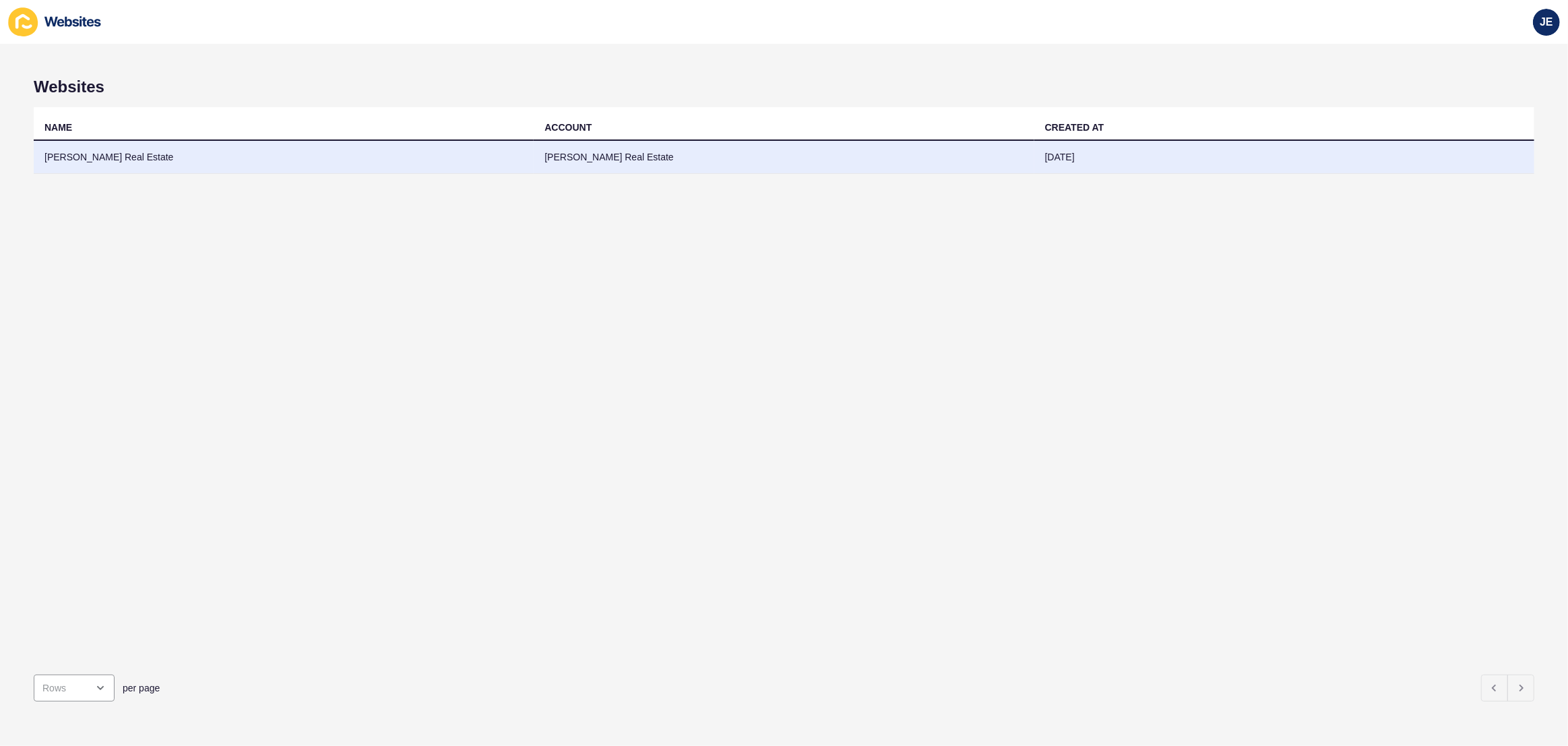
click at [420, 159] on td "[PERSON_NAME] Real Estate" at bounding box center [283, 157] width 500 height 33
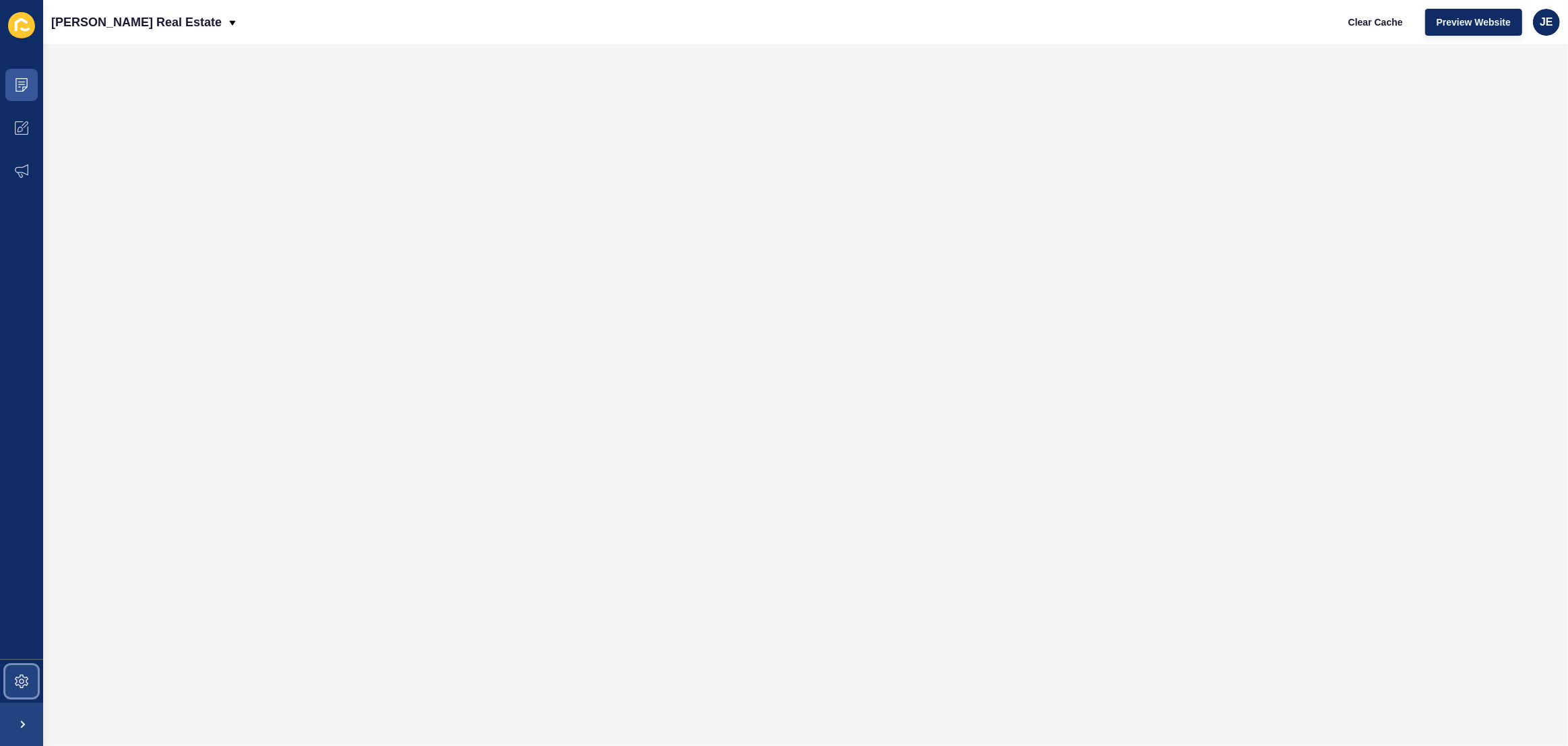
click at [38, 672] on span at bounding box center [22, 681] width 43 height 43
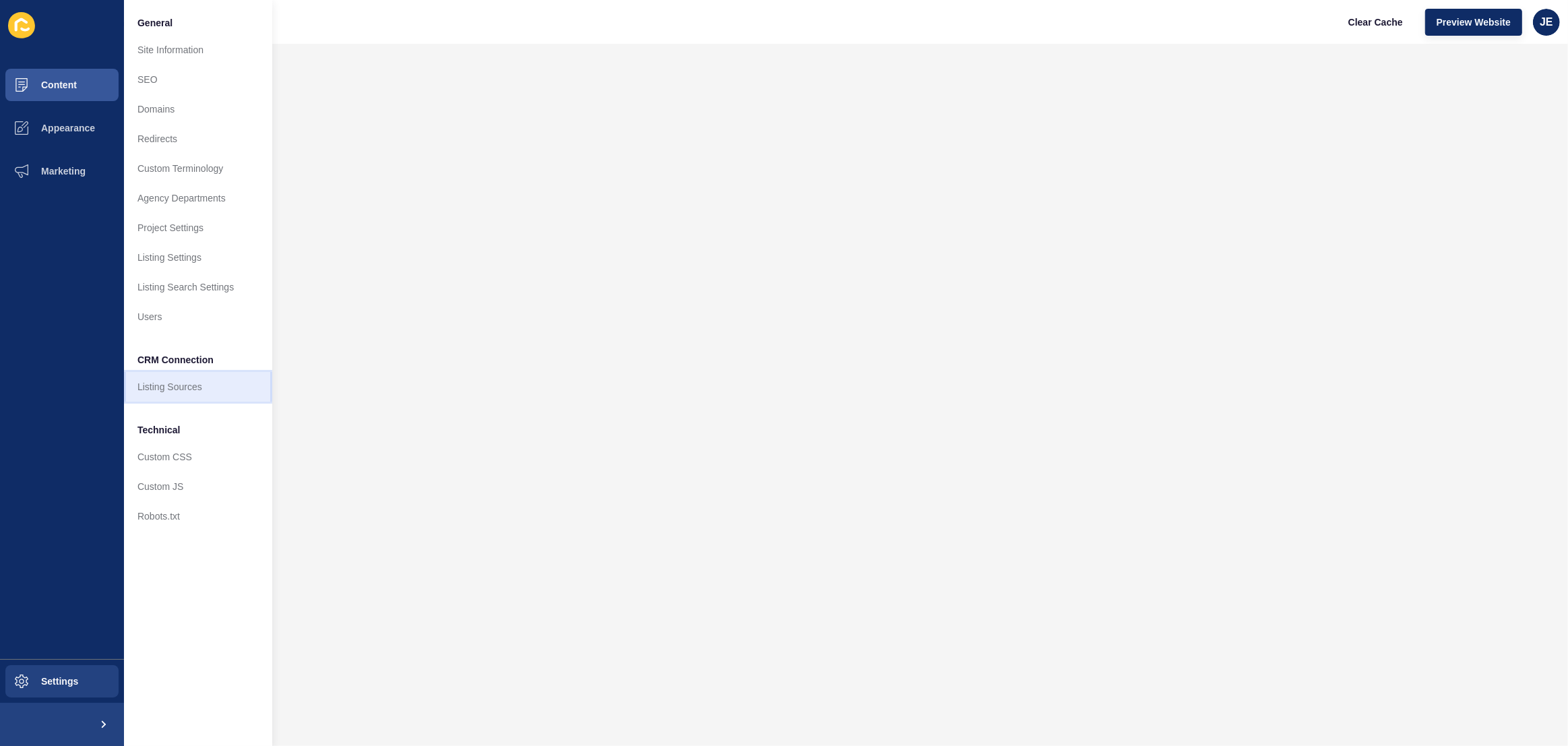
click at [185, 388] on link "Listing Sources" at bounding box center [198, 387] width 148 height 30
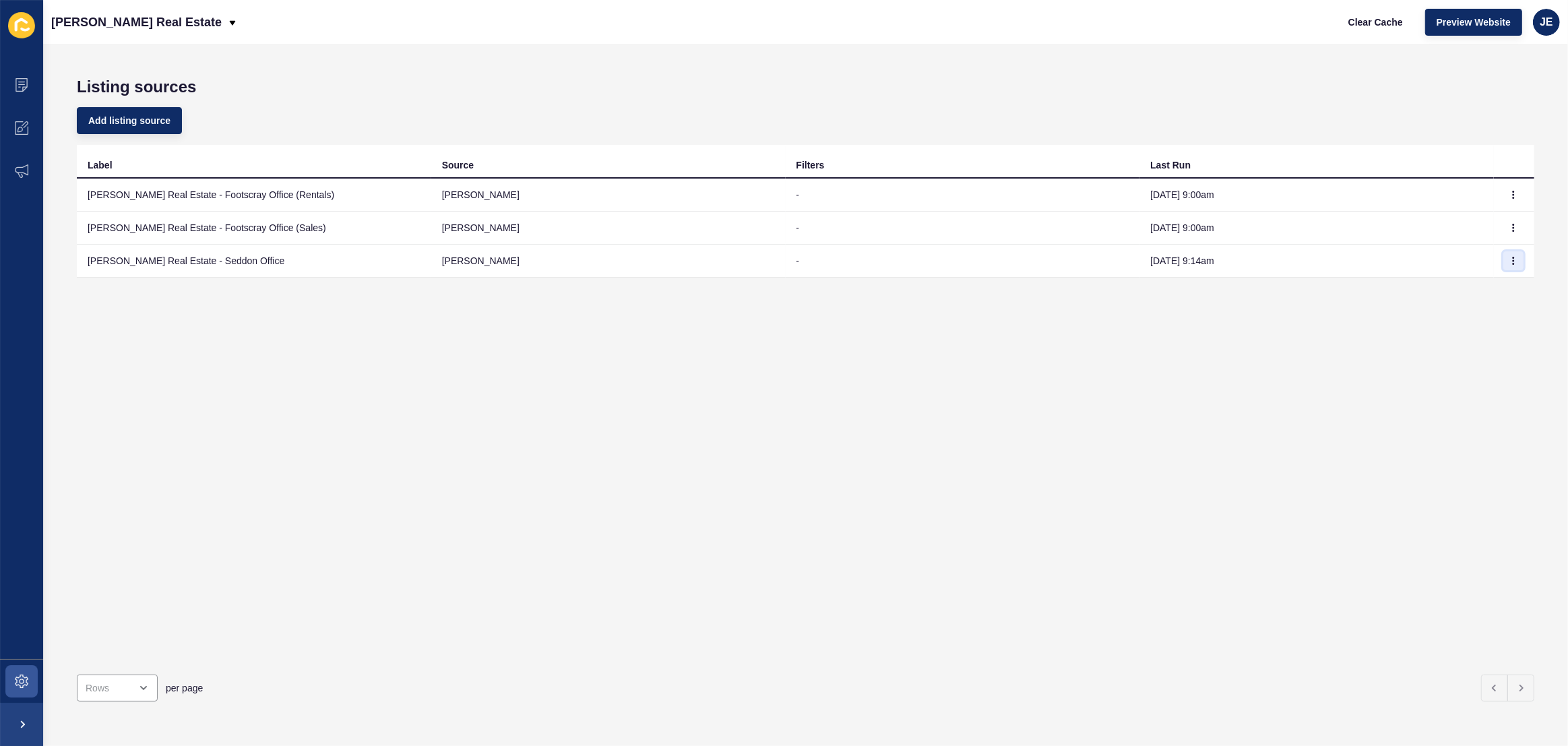
click at [1510, 259] on button "button" at bounding box center [1513, 261] width 20 height 19
click at [1509, 258] on button "button" at bounding box center [1513, 261] width 20 height 19
click at [1503, 215] on td at bounding box center [1514, 228] width 40 height 33
click at [1503, 220] on button "button" at bounding box center [1513, 228] width 20 height 19
click at [1509, 194] on icon "button" at bounding box center [1513, 195] width 8 height 8
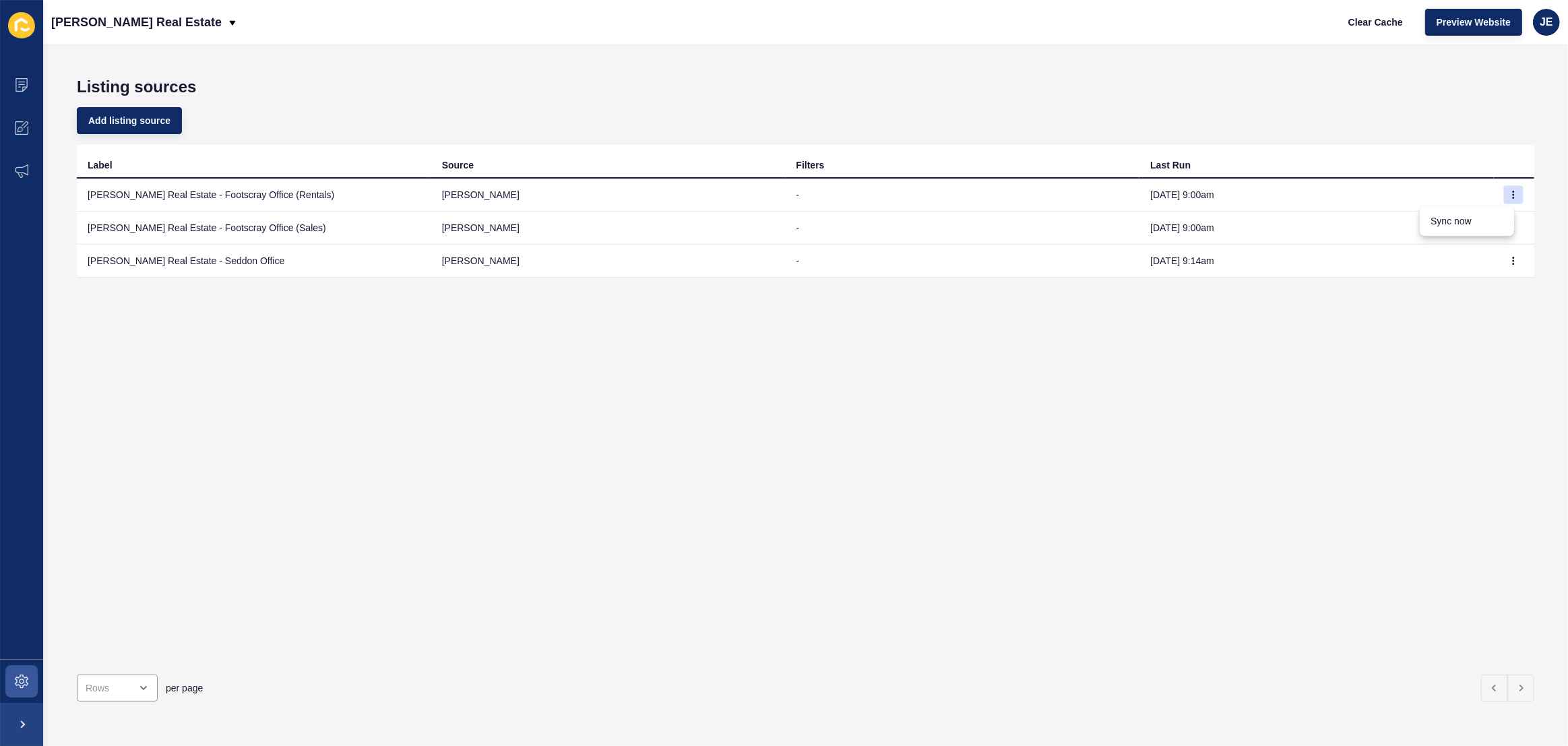
click at [1373, 121] on div "Add listing source" at bounding box center [805, 121] width 1457 height 49
click at [1091, 423] on div "Label Source Filters Last Run [PERSON_NAME] Real Estate - Footscray Office (Ren…" at bounding box center [805, 404] width 1457 height 519
click at [1469, 22] on span "Preview Website" at bounding box center [1474, 22] width 74 height 14
click at [889, 63] on div "Listing sources Add listing source Label Source Filters Last Run [PERSON_NAME] …" at bounding box center [805, 395] width 1525 height 702
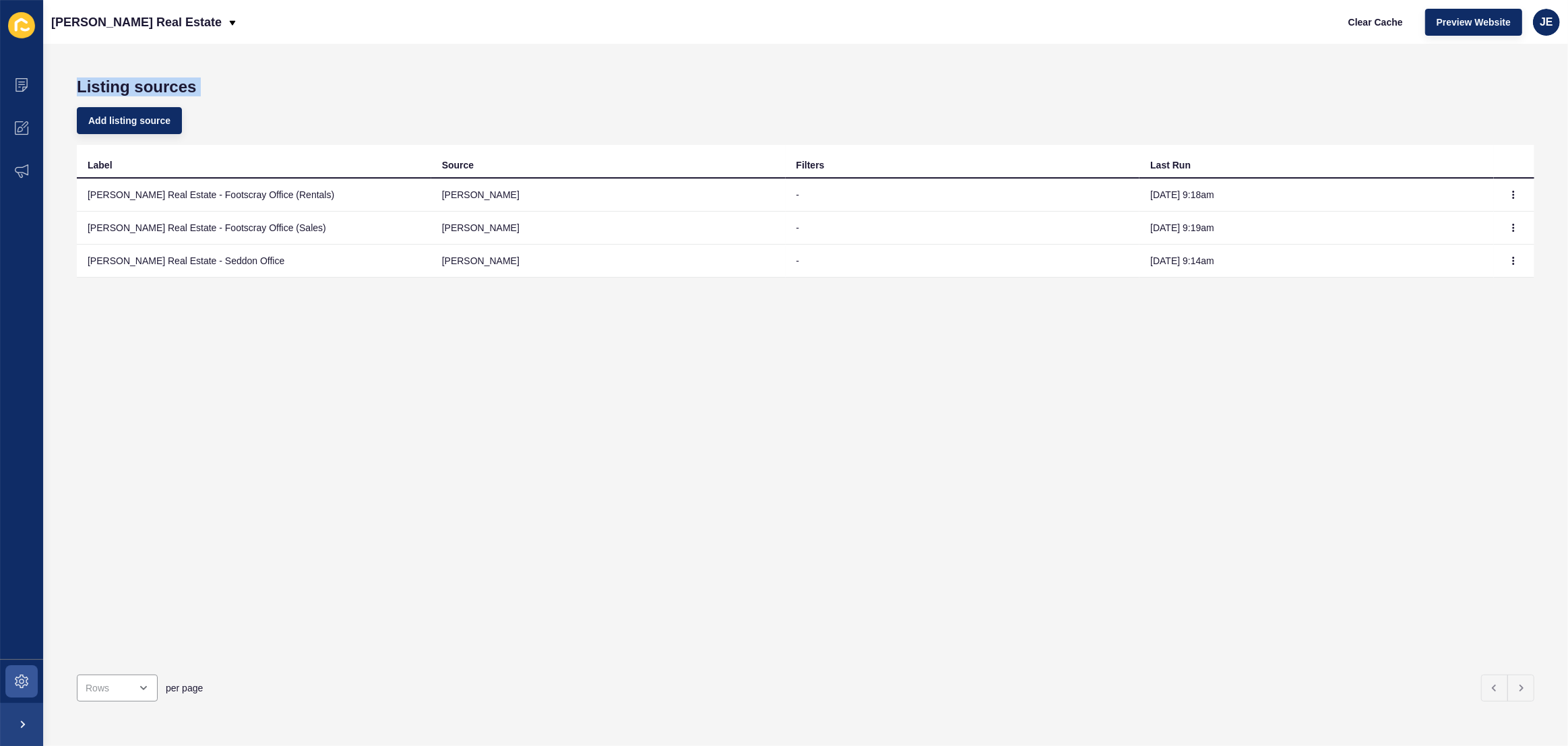
click at [889, 63] on div "Listing sources Add listing source Label Source Filters Last Run [PERSON_NAME] …" at bounding box center [805, 395] width 1525 height 702
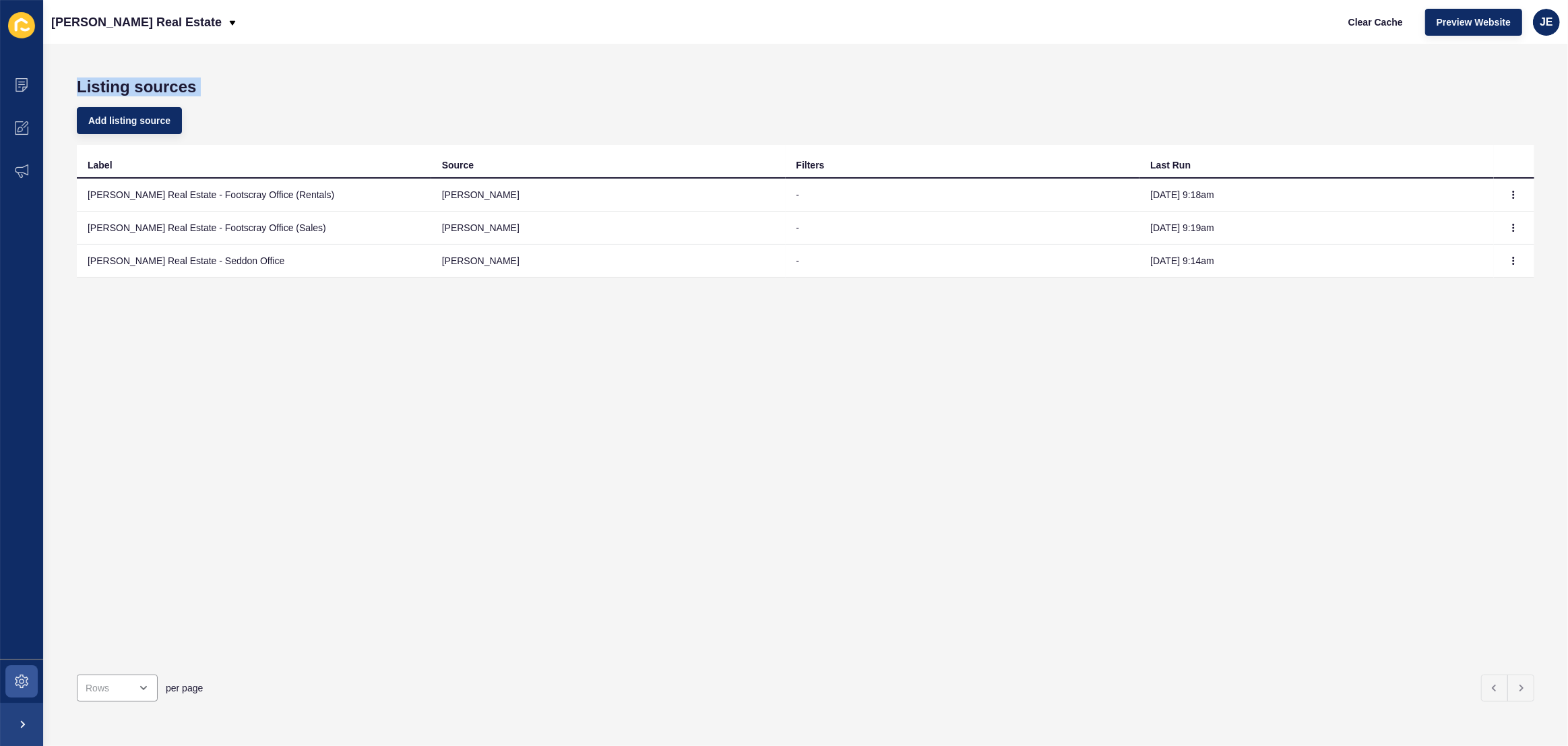
click at [889, 63] on div "Listing sources Add listing source Label Source Filters Last Run [PERSON_NAME] …" at bounding box center [805, 395] width 1525 height 702
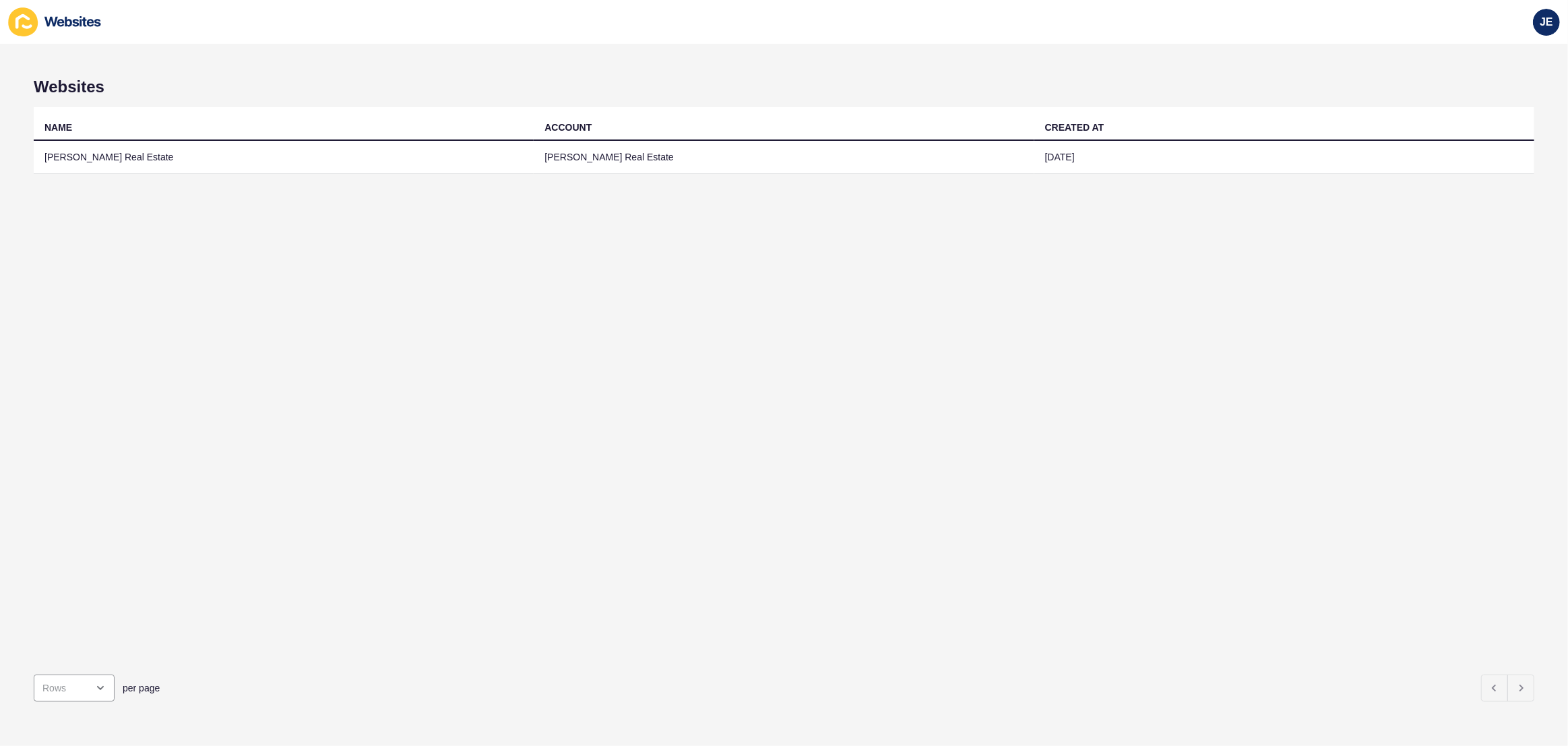
click at [863, 26] on div "JE" at bounding box center [784, 22] width 1568 height 44
click at [1227, 345] on div "NAME ACCOUNT CREATED AT [PERSON_NAME] Real Estate [PERSON_NAME] Real Estate [DA…" at bounding box center [784, 385] width 1501 height 557
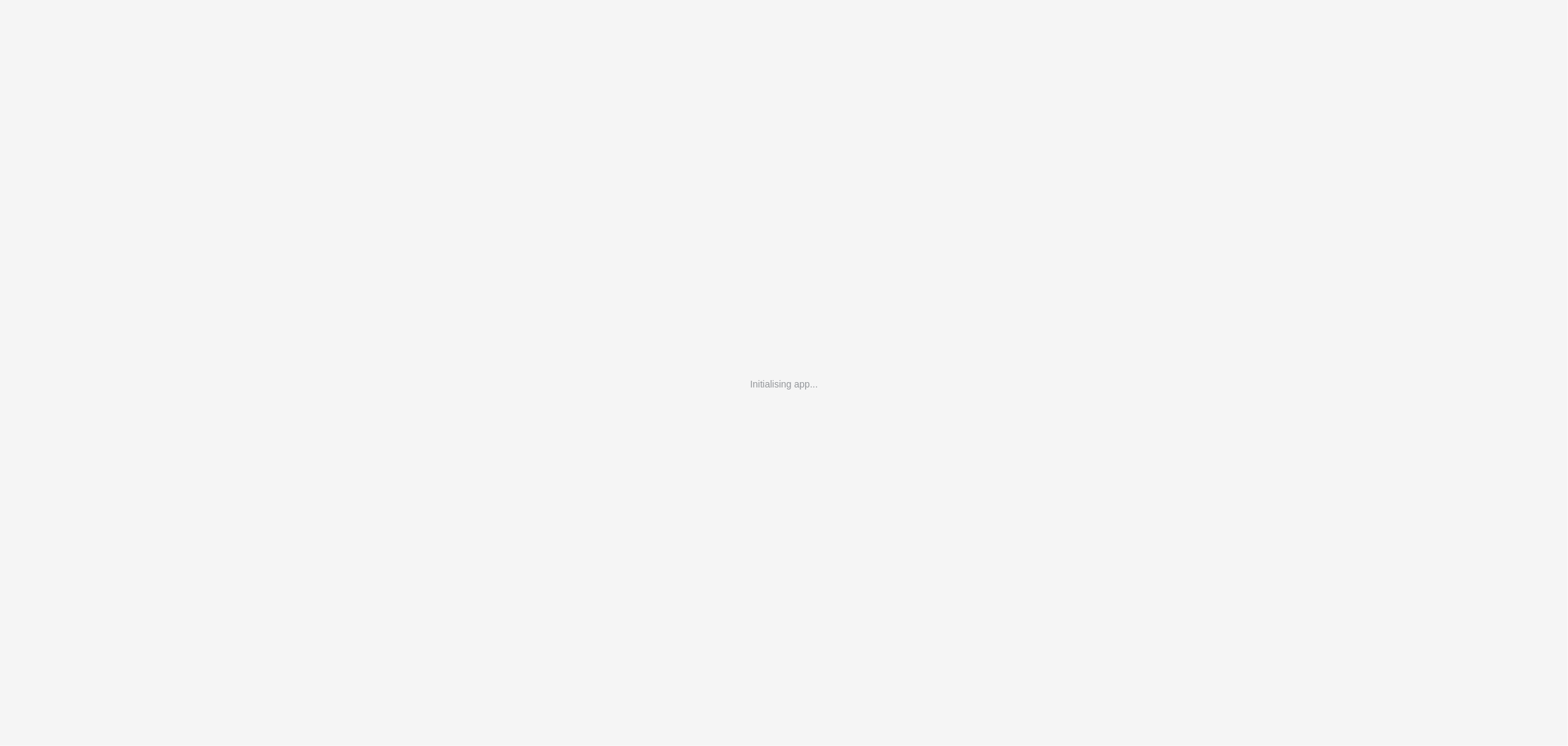
click at [765, 101] on div "Initialising app..." at bounding box center [784, 373] width 1568 height 746
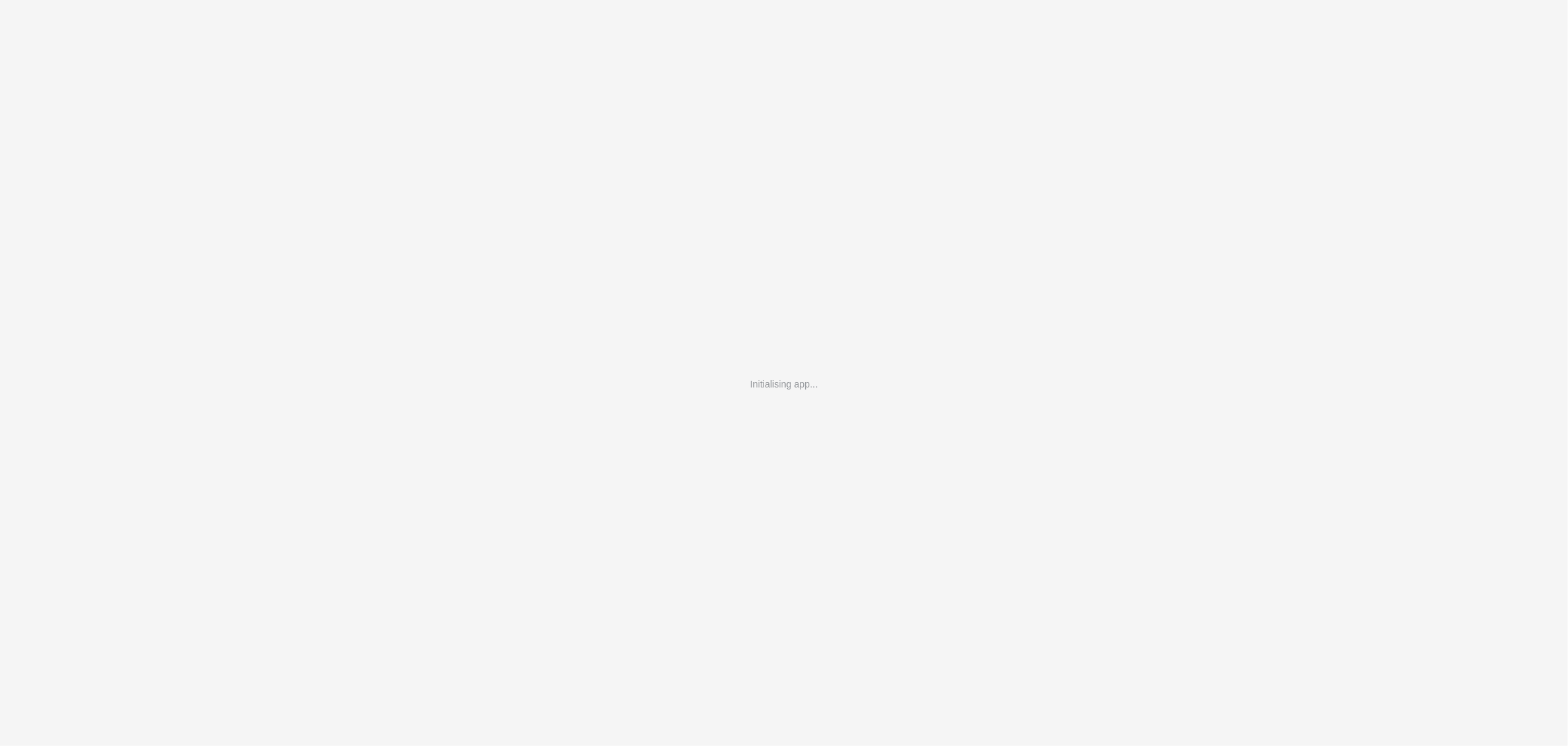
click at [765, 101] on div "Initialising app..." at bounding box center [784, 373] width 1568 height 746
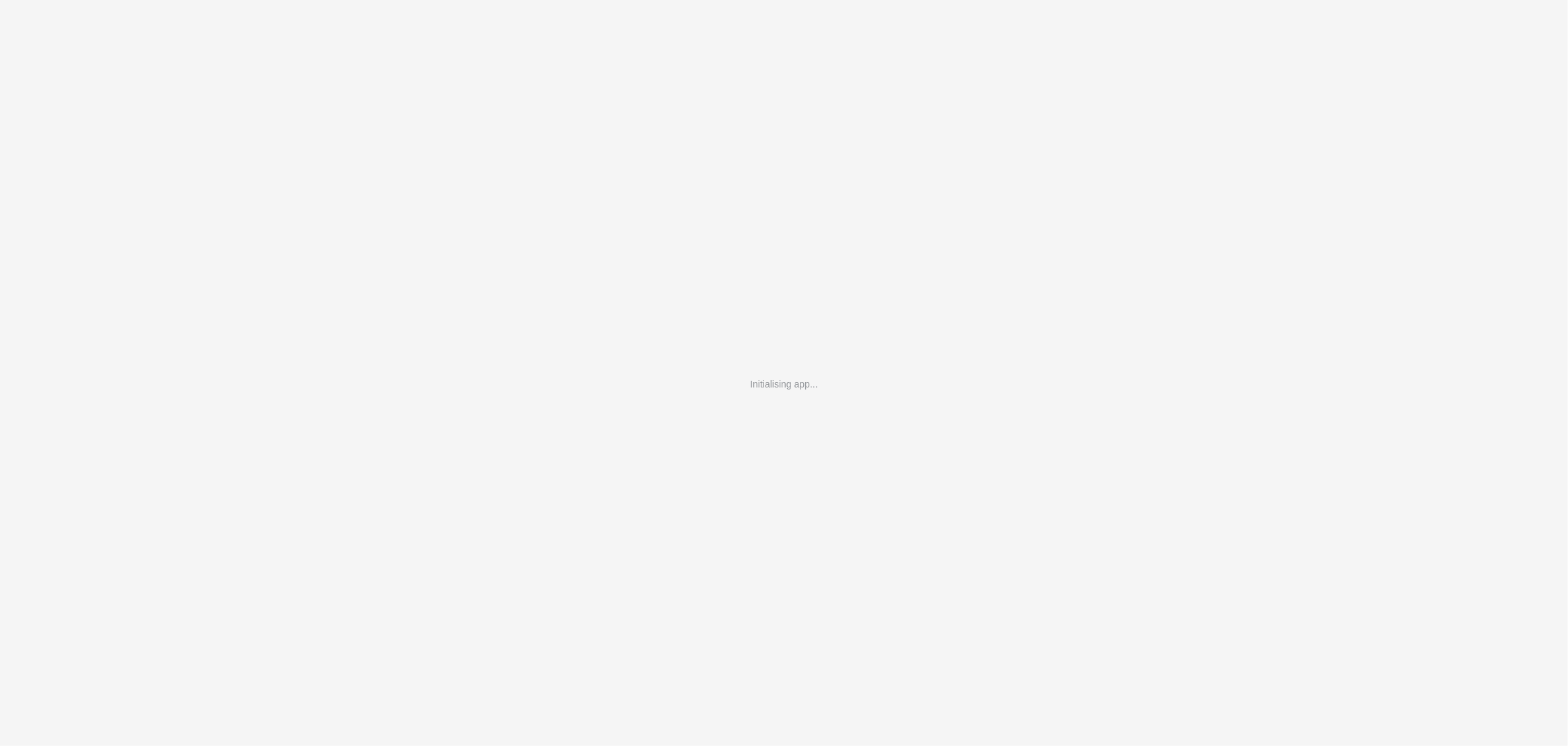
click at [765, 101] on div "Initialising app..." at bounding box center [784, 373] width 1568 height 746
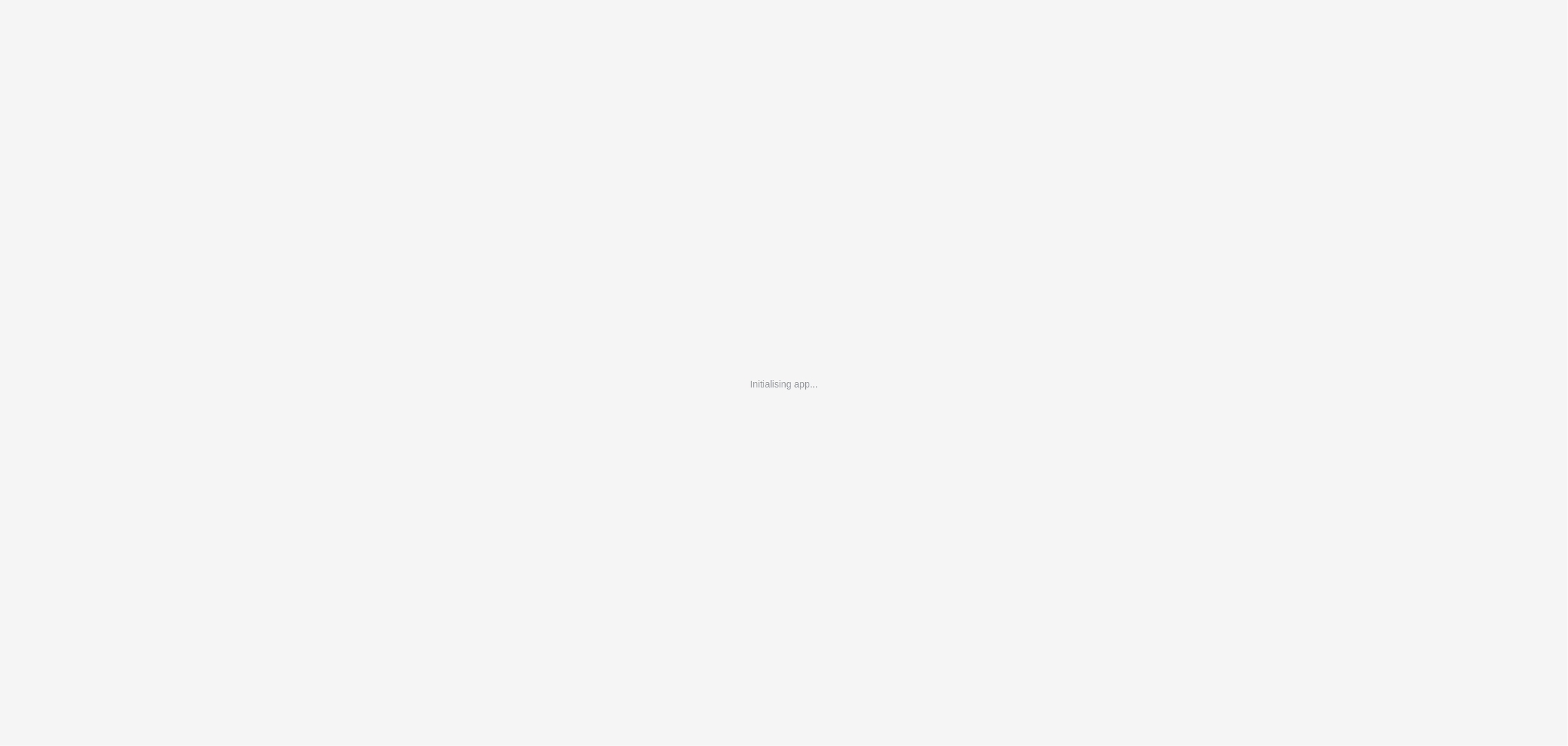
click at [765, 101] on div "Initialising app..." at bounding box center [784, 373] width 1568 height 746
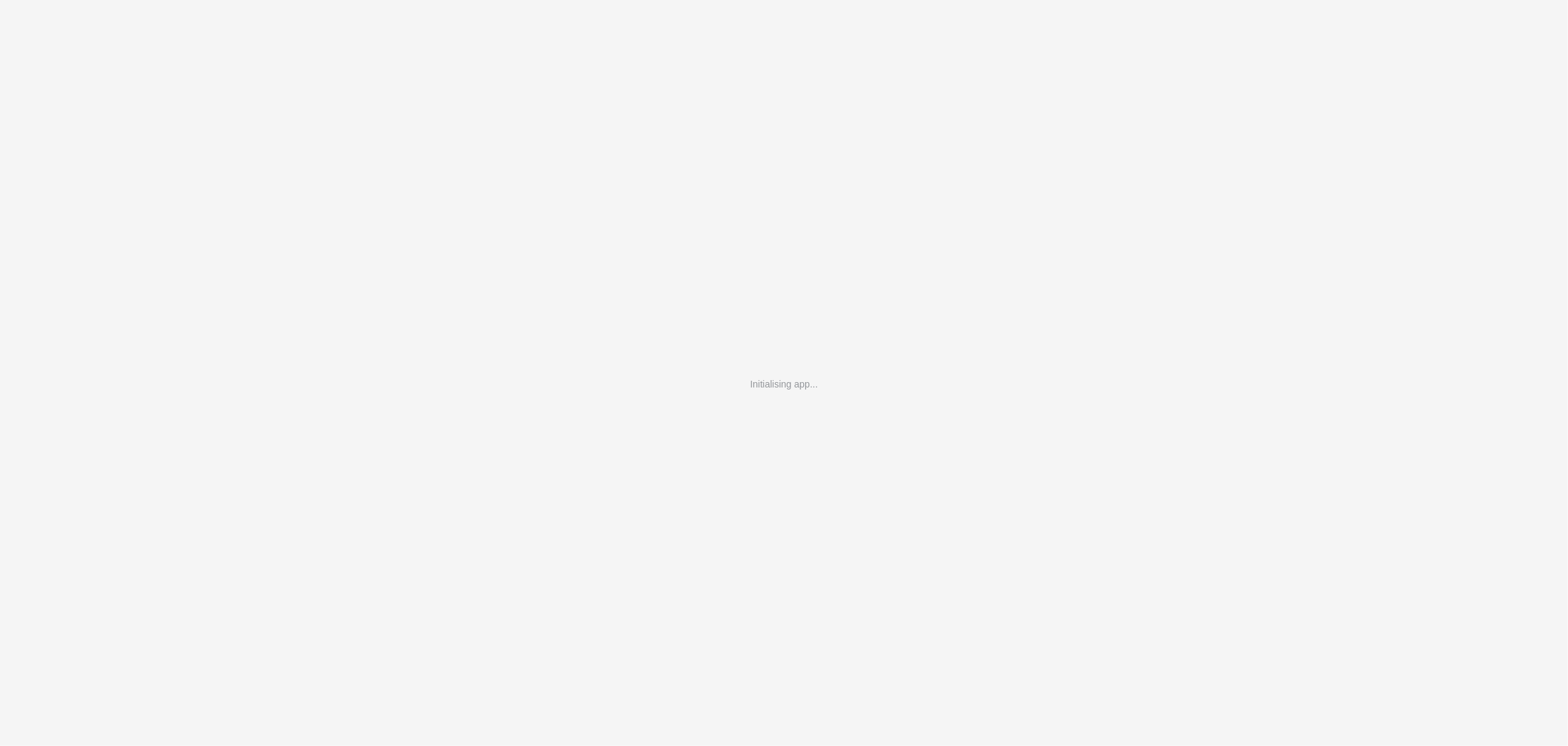
click at [765, 101] on div "Initialising app..." at bounding box center [784, 373] width 1568 height 746
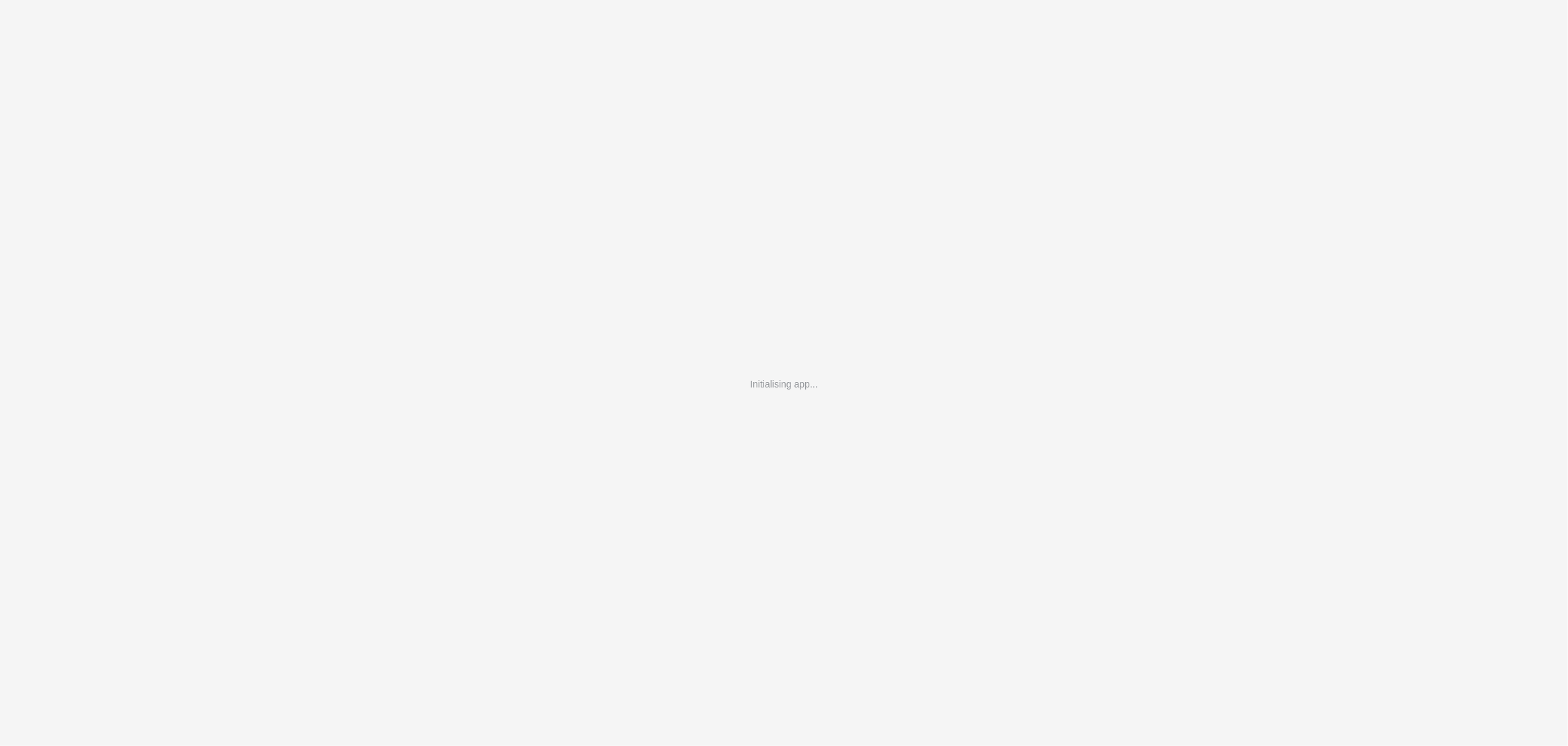
click at [765, 101] on div "Initialising app..." at bounding box center [784, 373] width 1568 height 746
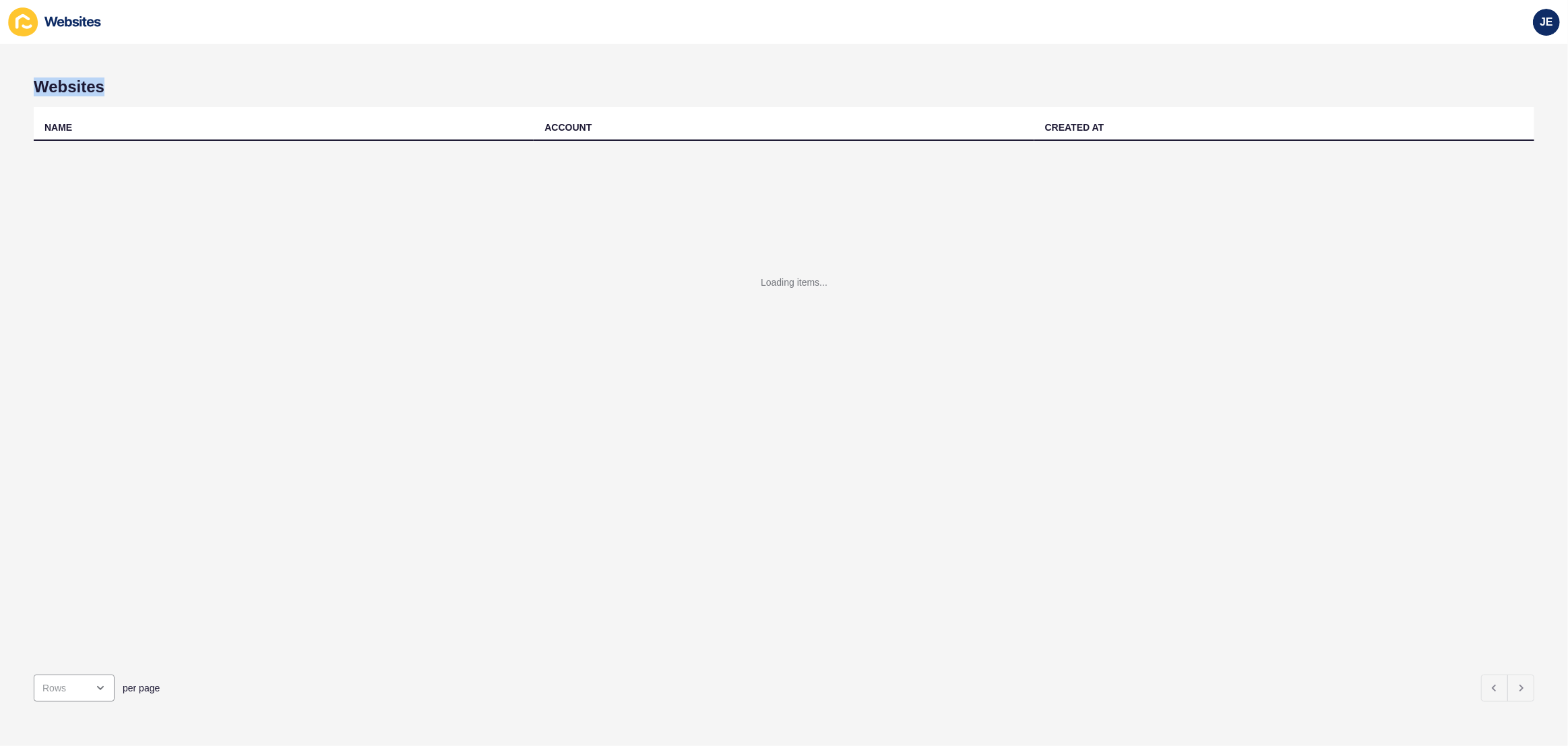
click at [765, 101] on div "Websites NAME ACCOUNT CREATED AT Loading items... per page" at bounding box center [784, 395] width 1568 height 702
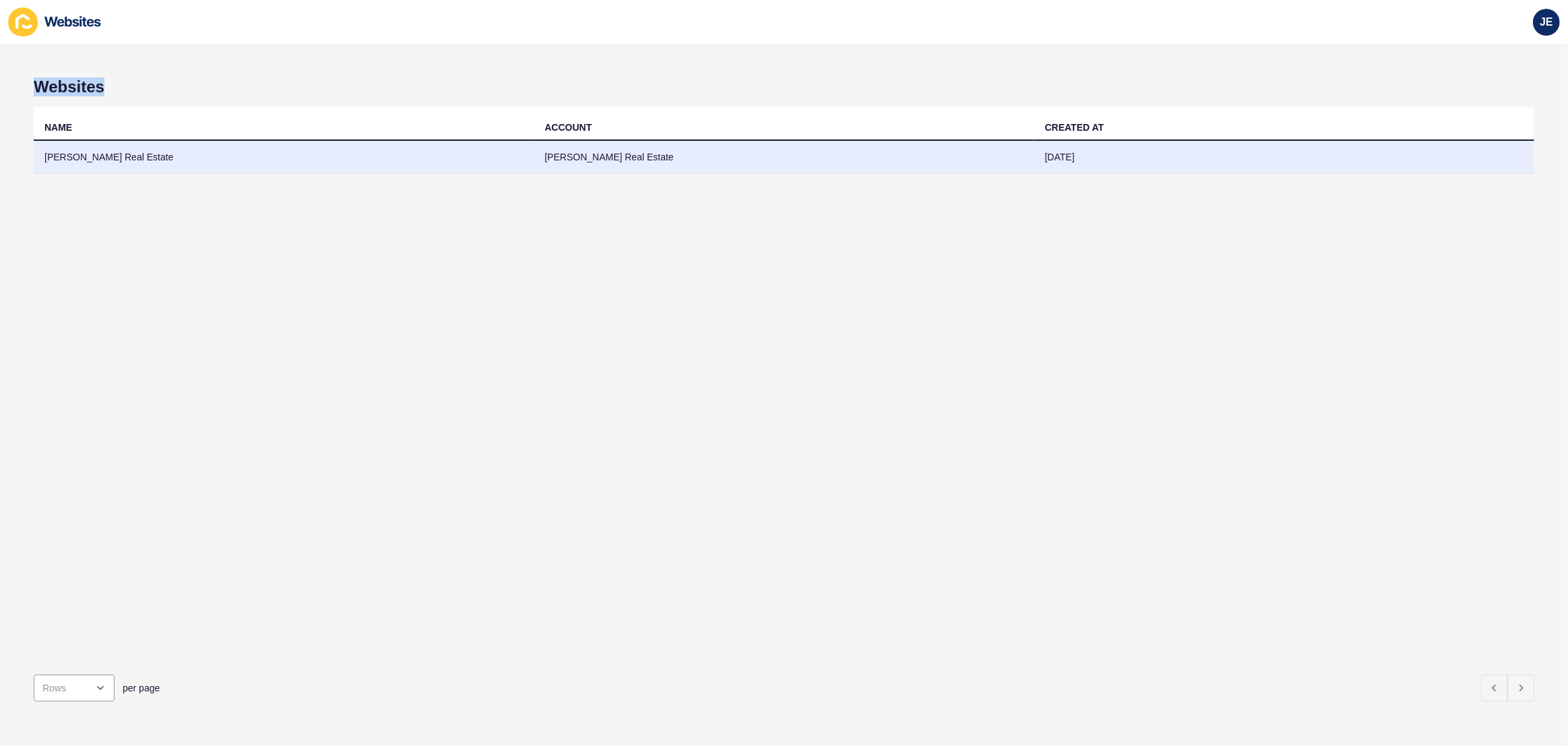
click at [722, 155] on td "[PERSON_NAME] Real Estate" at bounding box center [784, 157] width 500 height 33
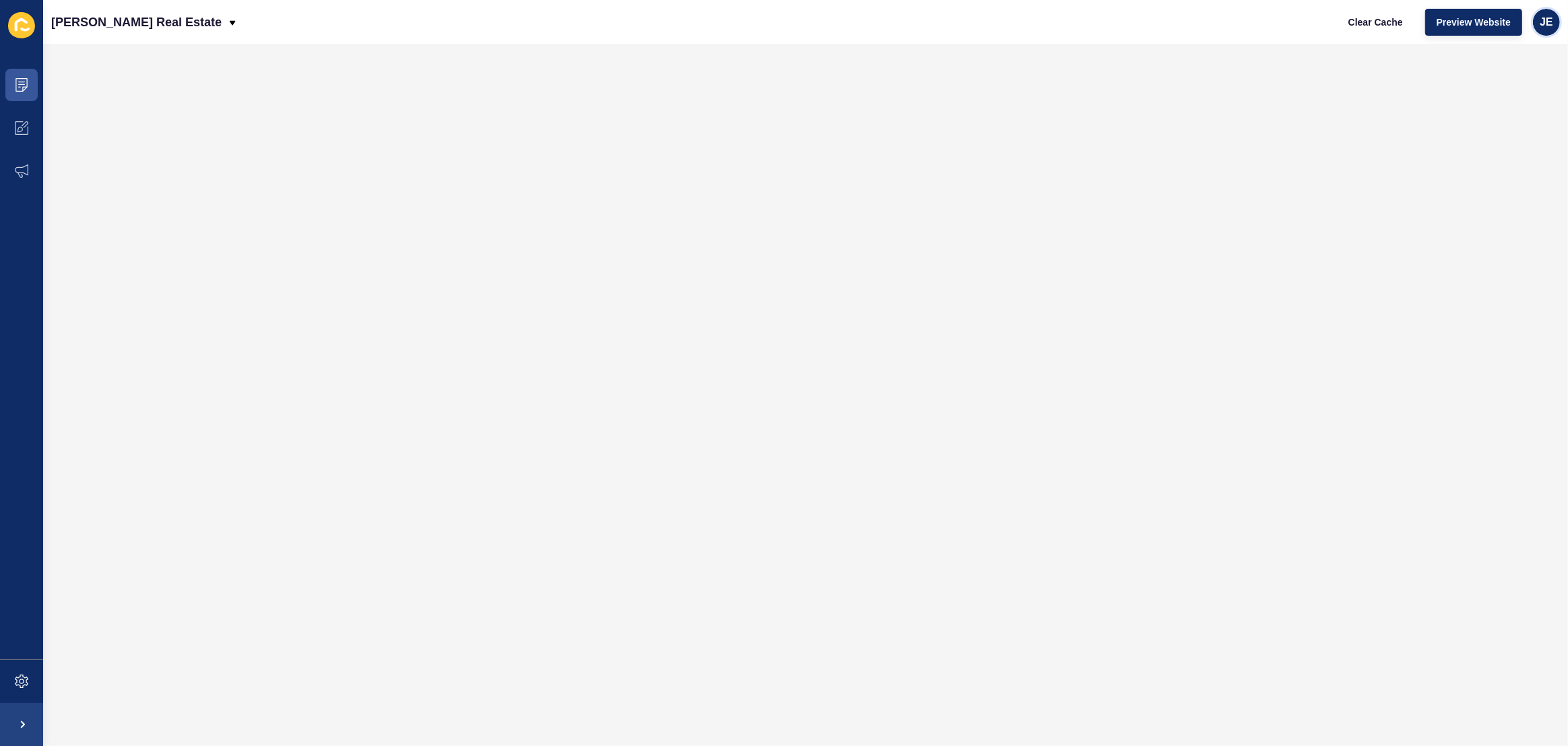
click at [1552, 22] on span "JE" at bounding box center [1546, 22] width 13 height 14
click at [1508, 109] on link "Logout" at bounding box center [1515, 112] width 99 height 30
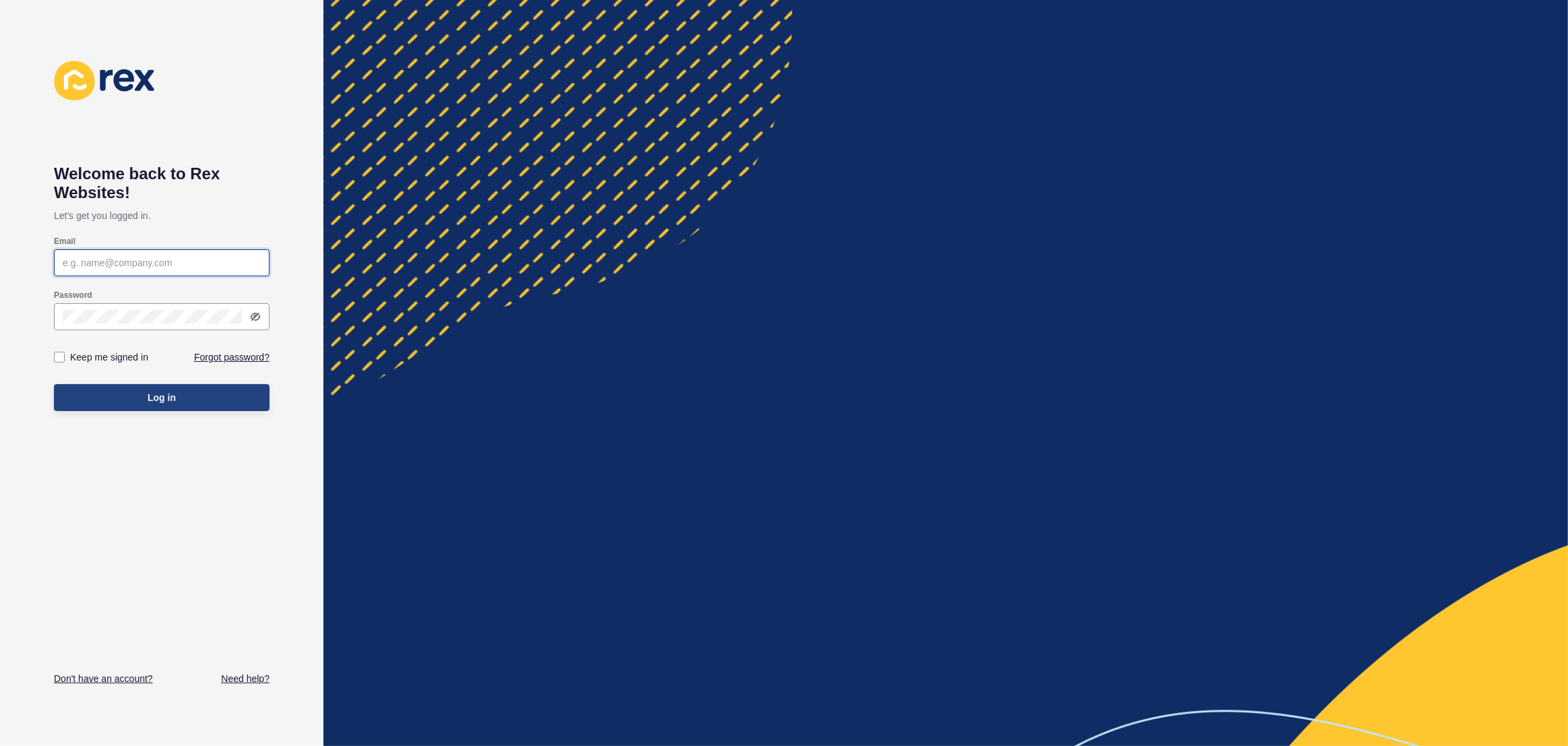
type input "[EMAIL_ADDRESS][PERSON_NAME][DOMAIN_NAME]"
click at [198, 390] on button "Log in" at bounding box center [161, 398] width 215 height 27
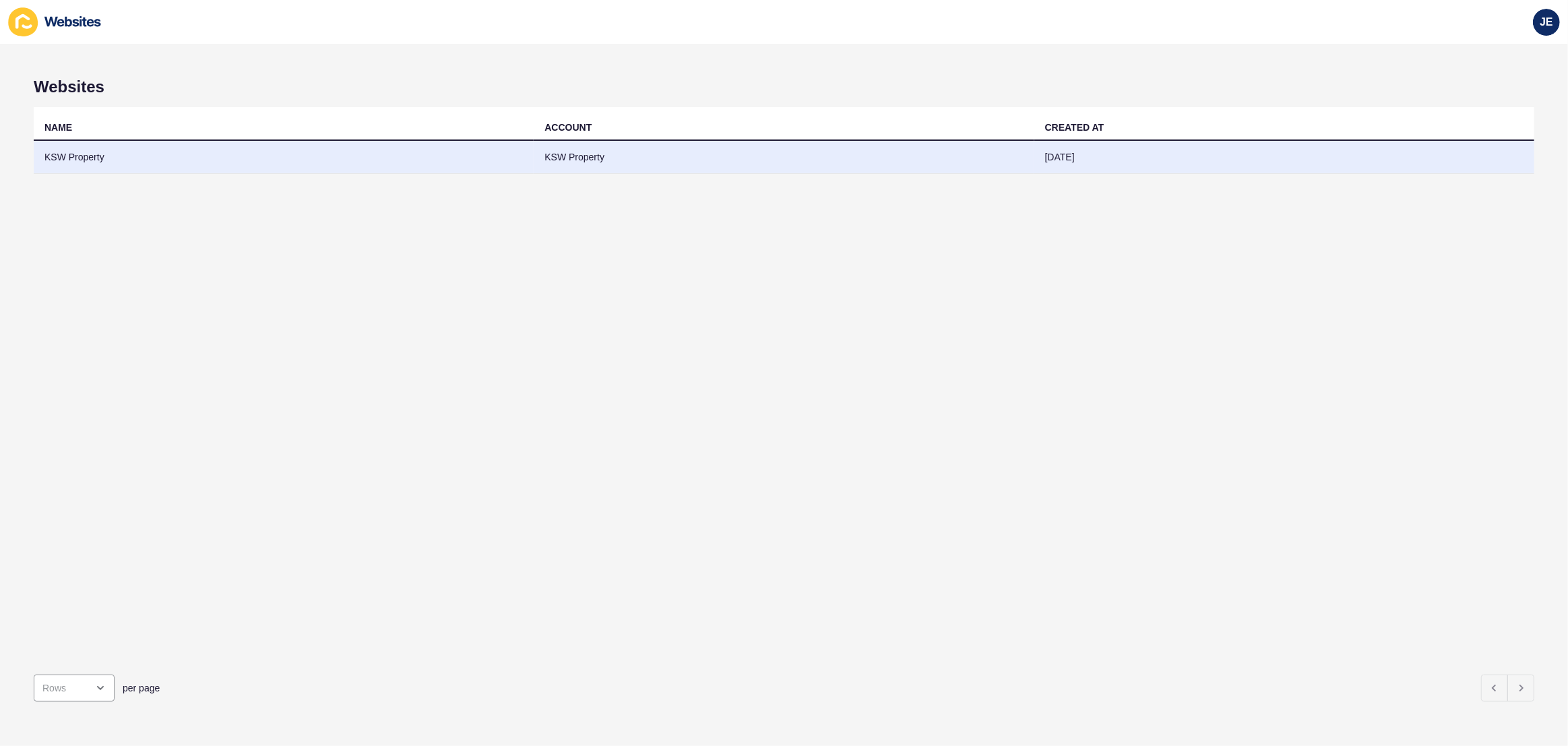
click at [192, 157] on td "KSW Property" at bounding box center [283, 157] width 500 height 33
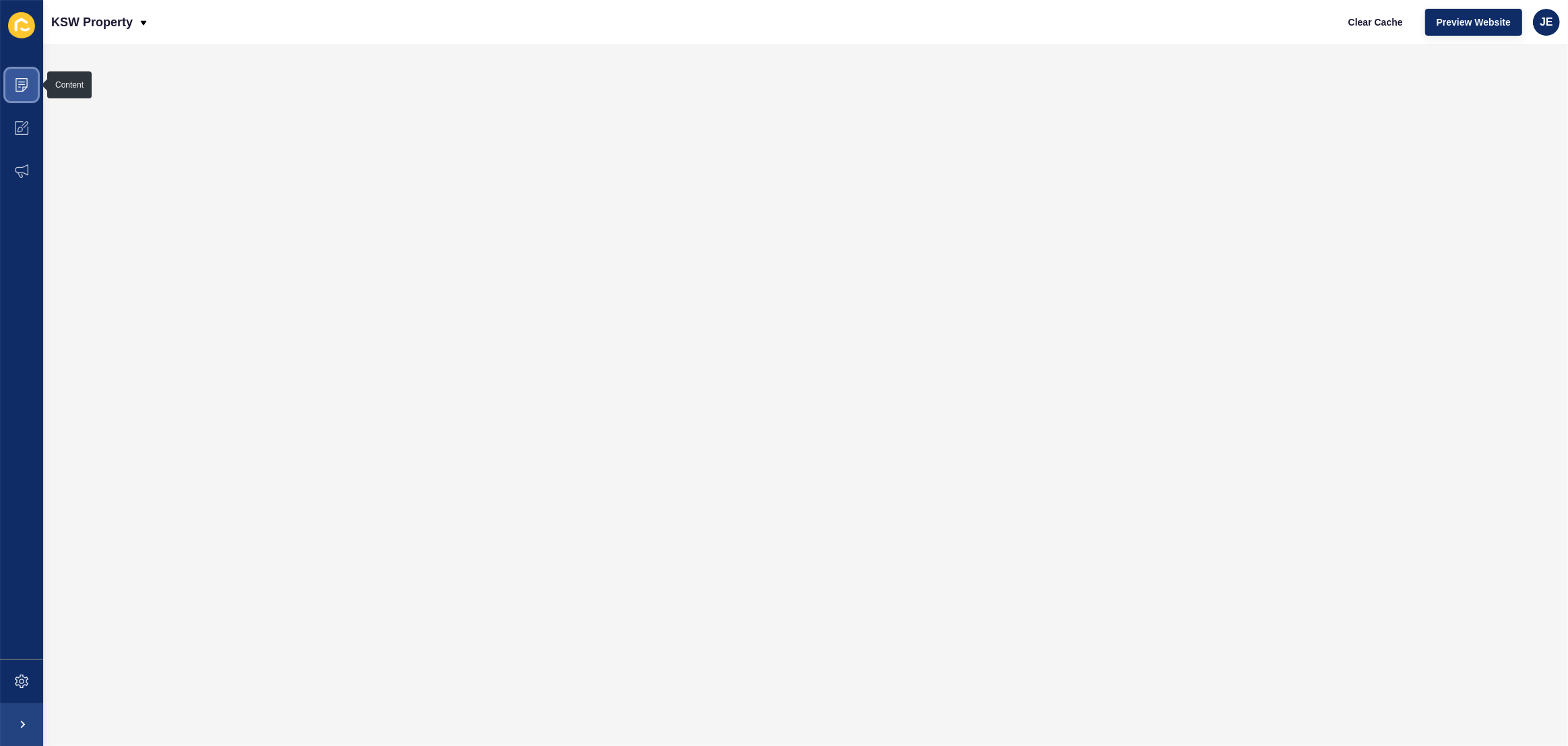
click at [25, 95] on span at bounding box center [22, 85] width 43 height 43
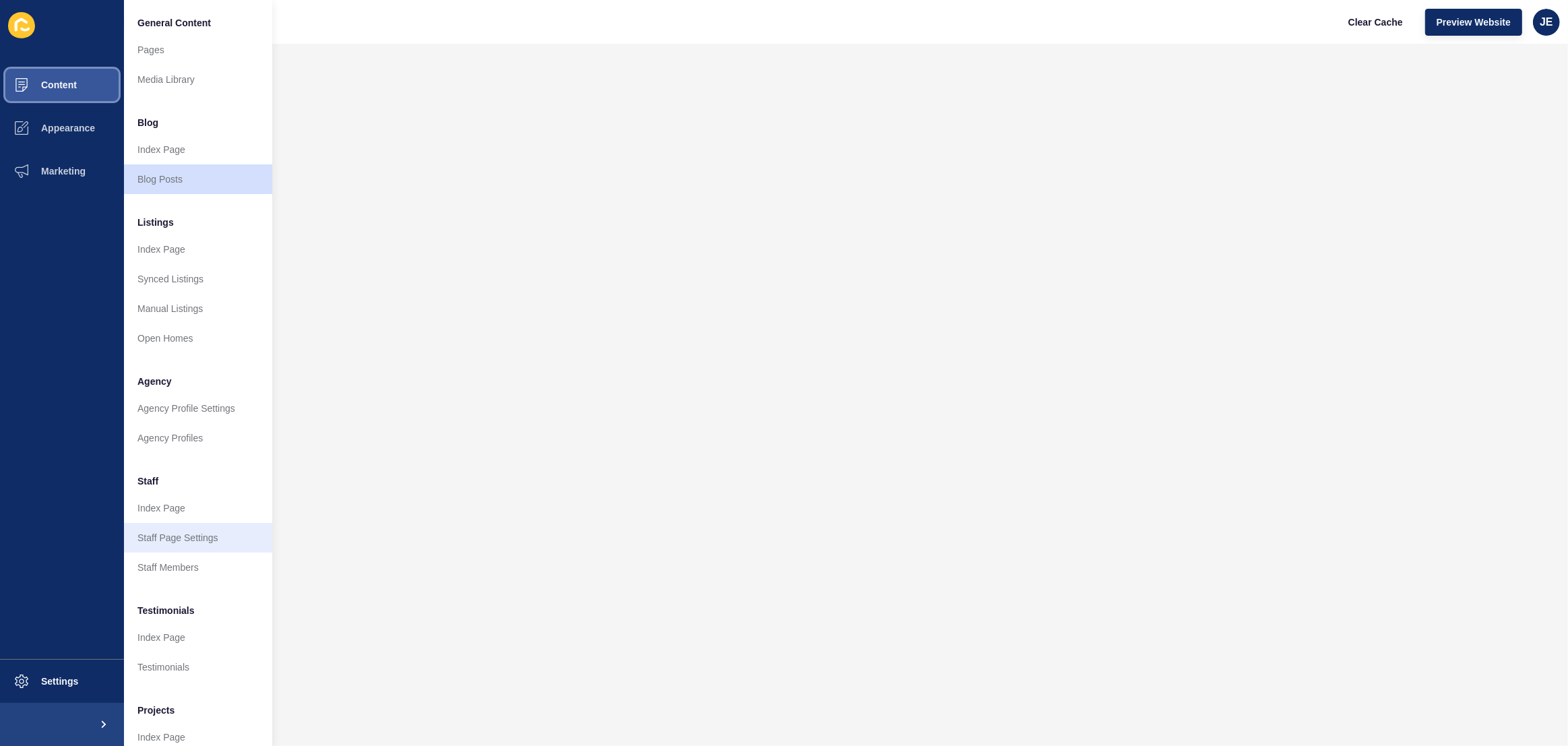
scroll to position [53, 0]
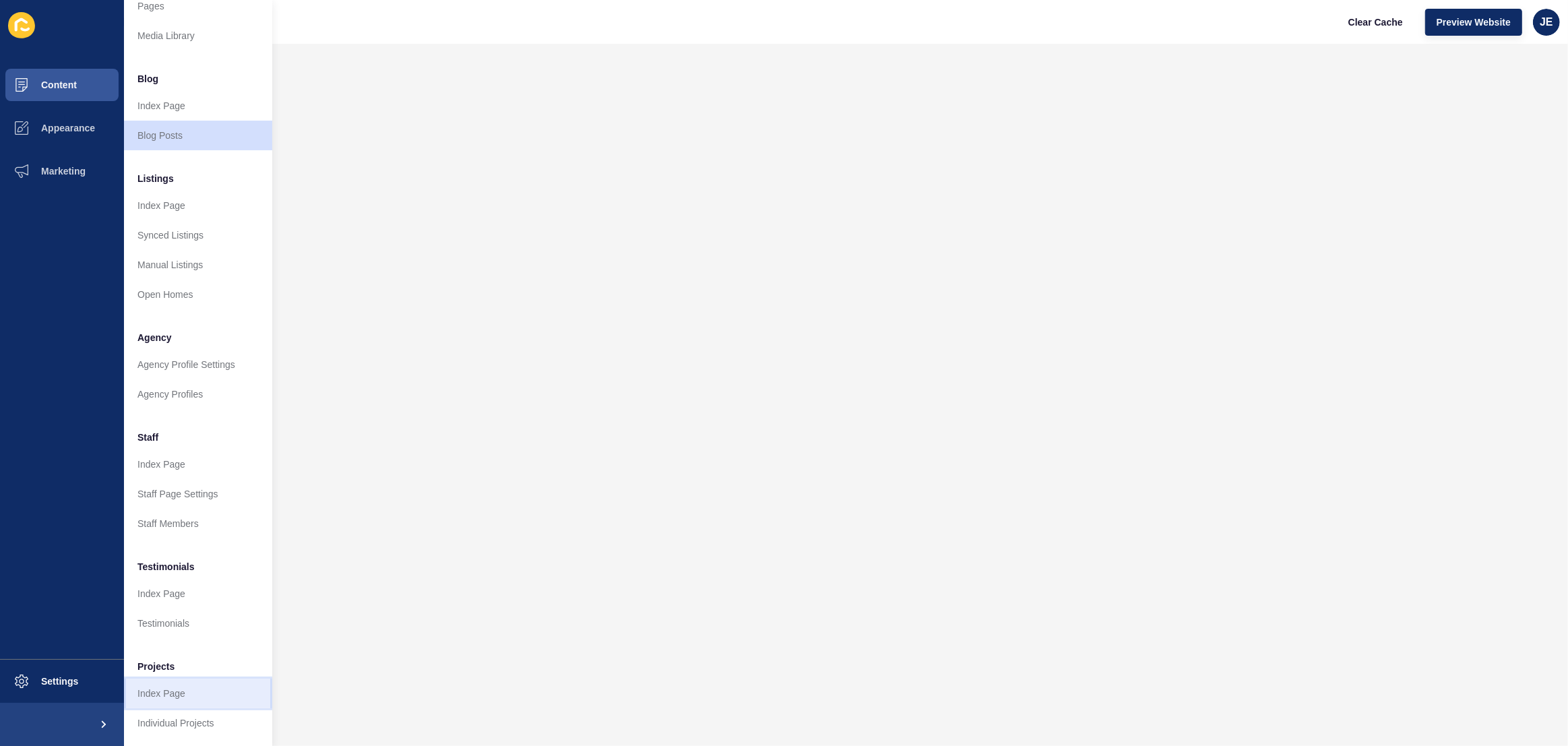
click at [194, 686] on link "Index Page" at bounding box center [198, 693] width 148 height 30
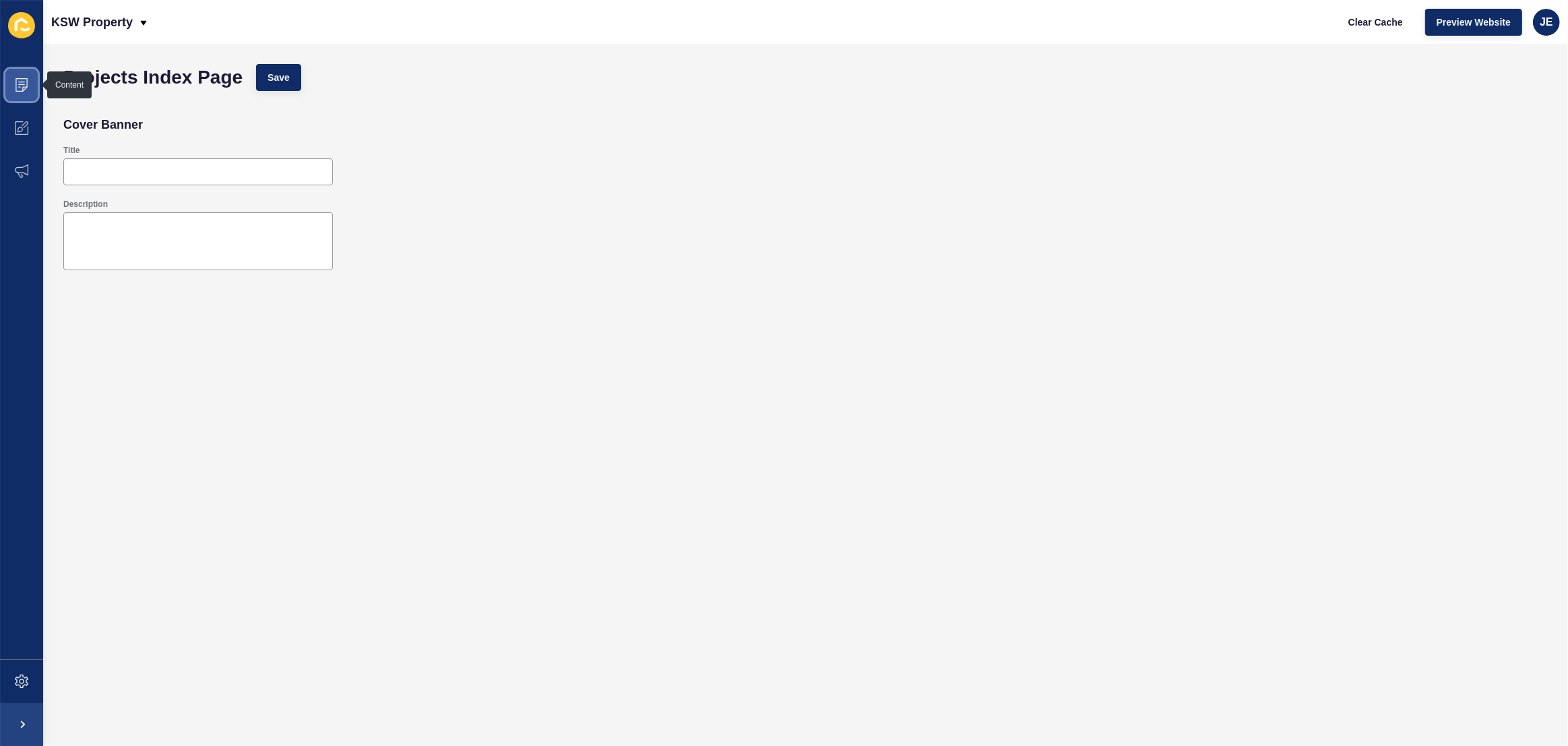
click at [22, 76] on span at bounding box center [22, 85] width 43 height 43
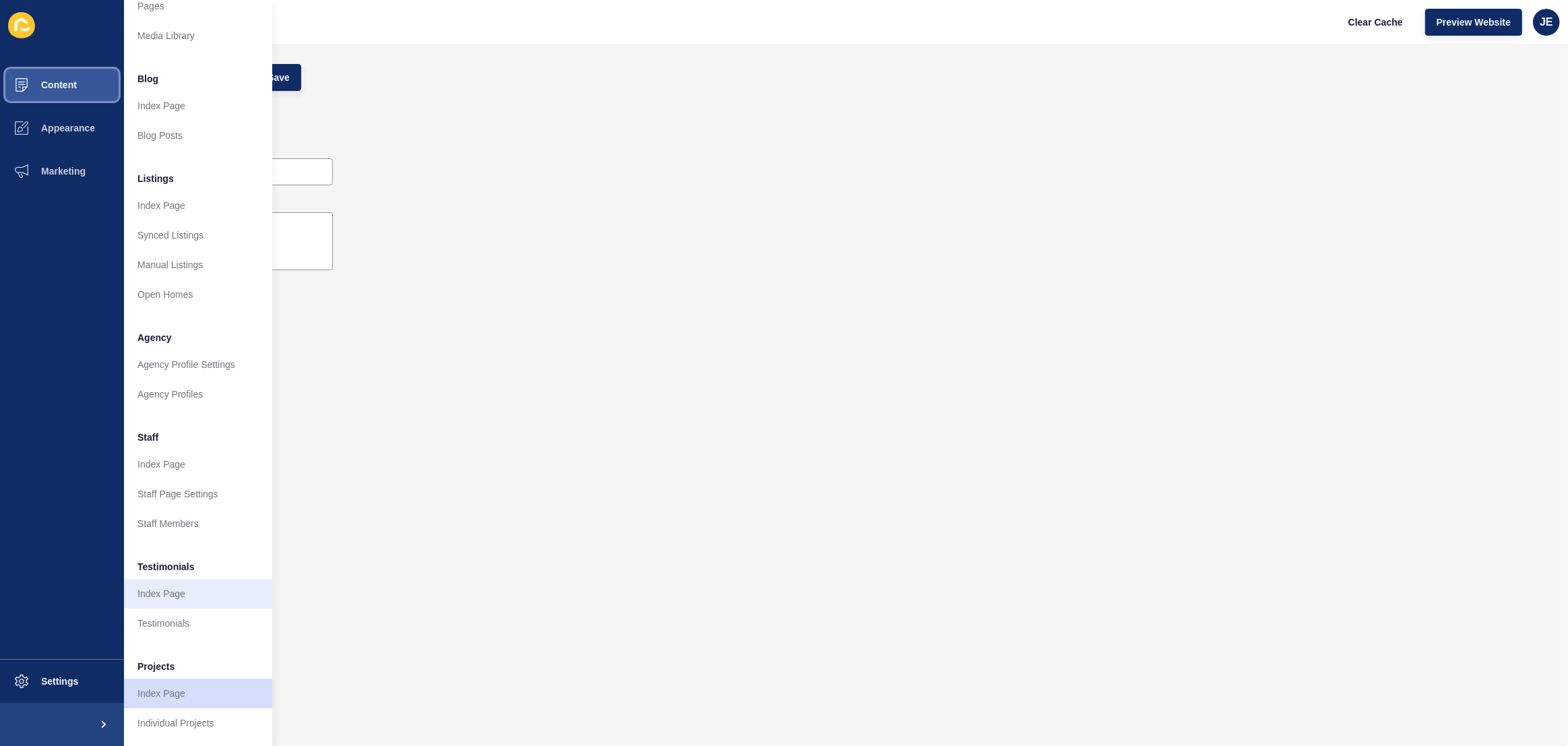
scroll to position [53, 0]
click at [159, 721] on link "Individual Projects" at bounding box center [198, 723] width 148 height 30
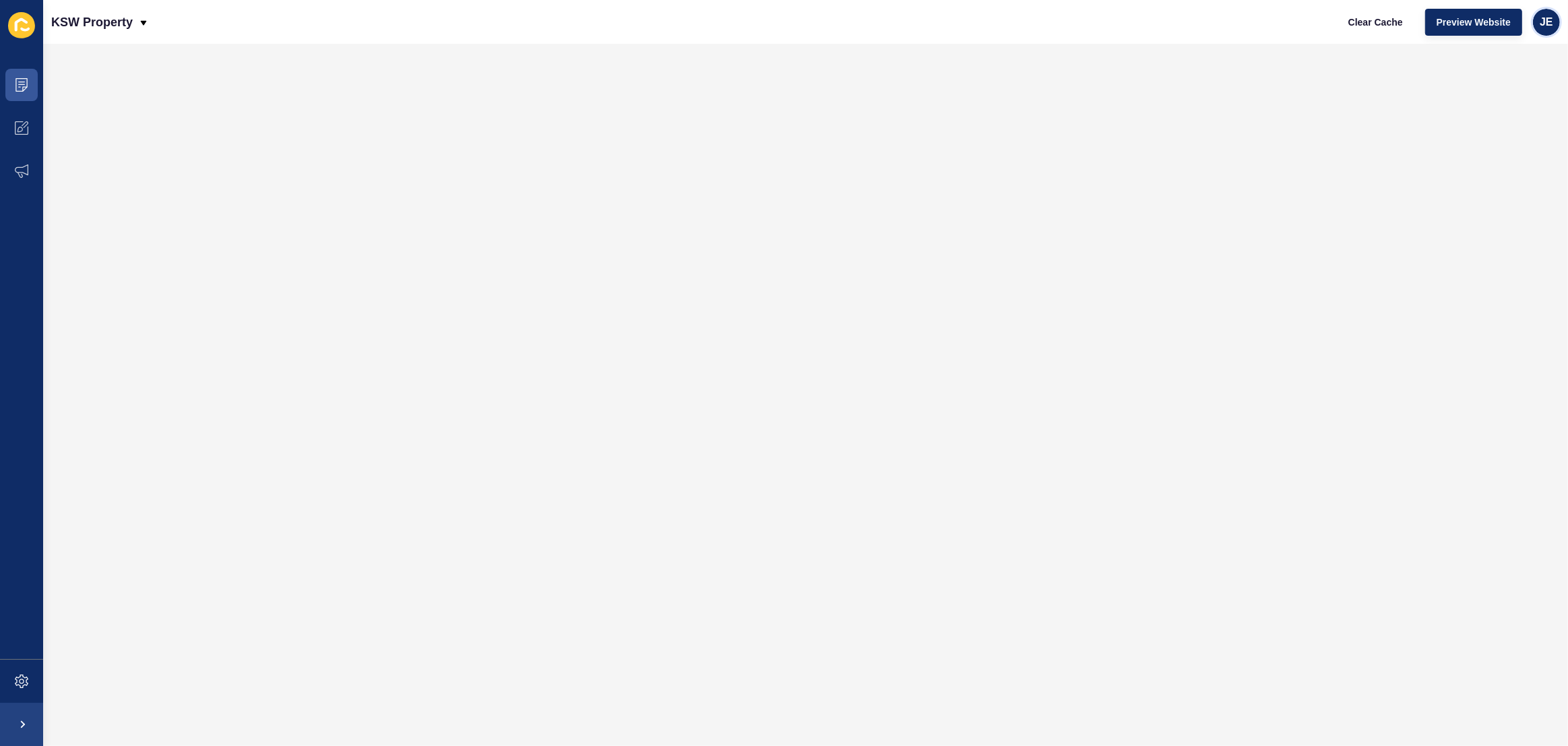
click at [1542, 23] on span "JE" at bounding box center [1546, 22] width 13 height 14
click at [1482, 113] on link "Logout" at bounding box center [1515, 112] width 99 height 30
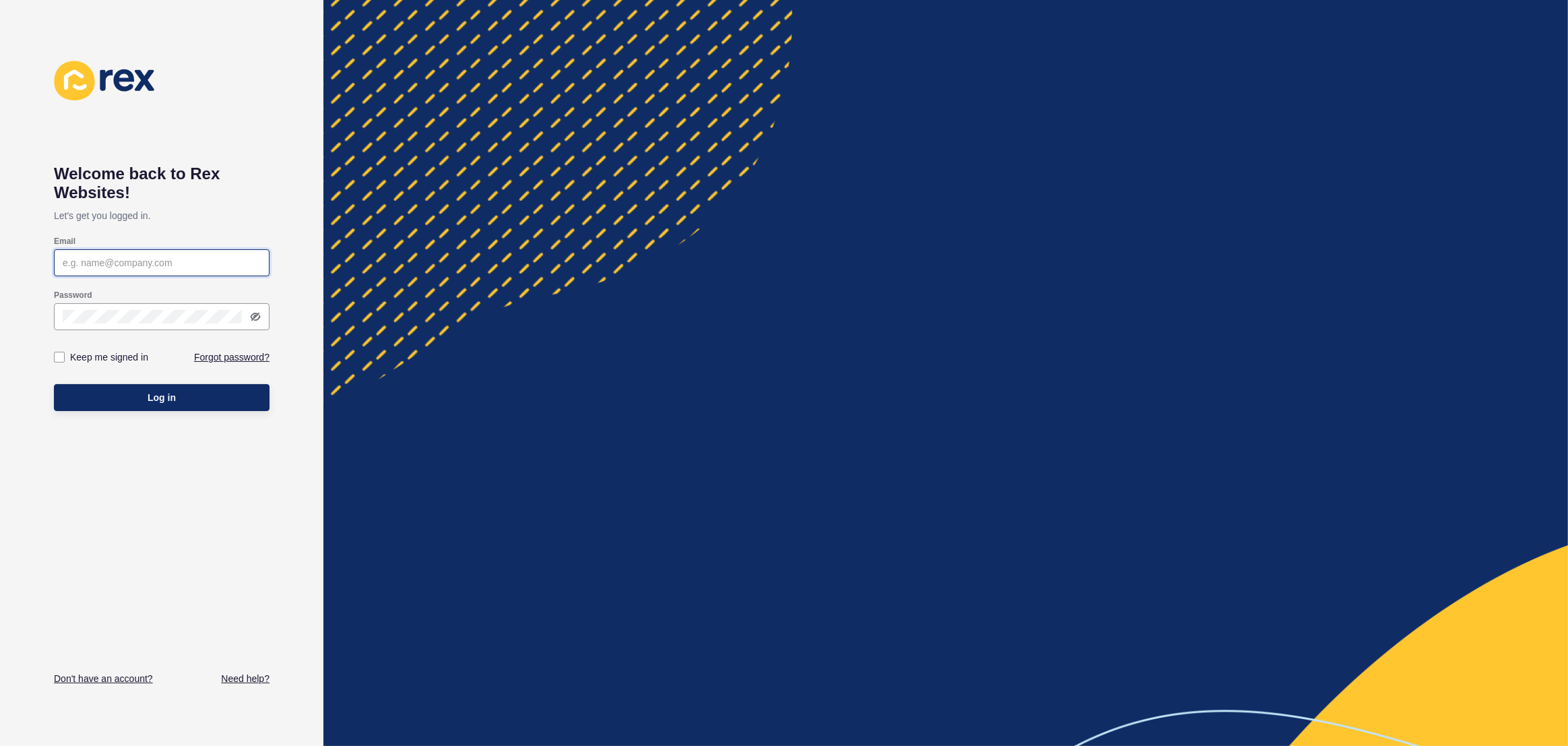
type input "[EMAIL_ADDRESS][PERSON_NAME][DOMAIN_NAME]"
click at [185, 392] on button "Log in" at bounding box center [161, 398] width 215 height 27
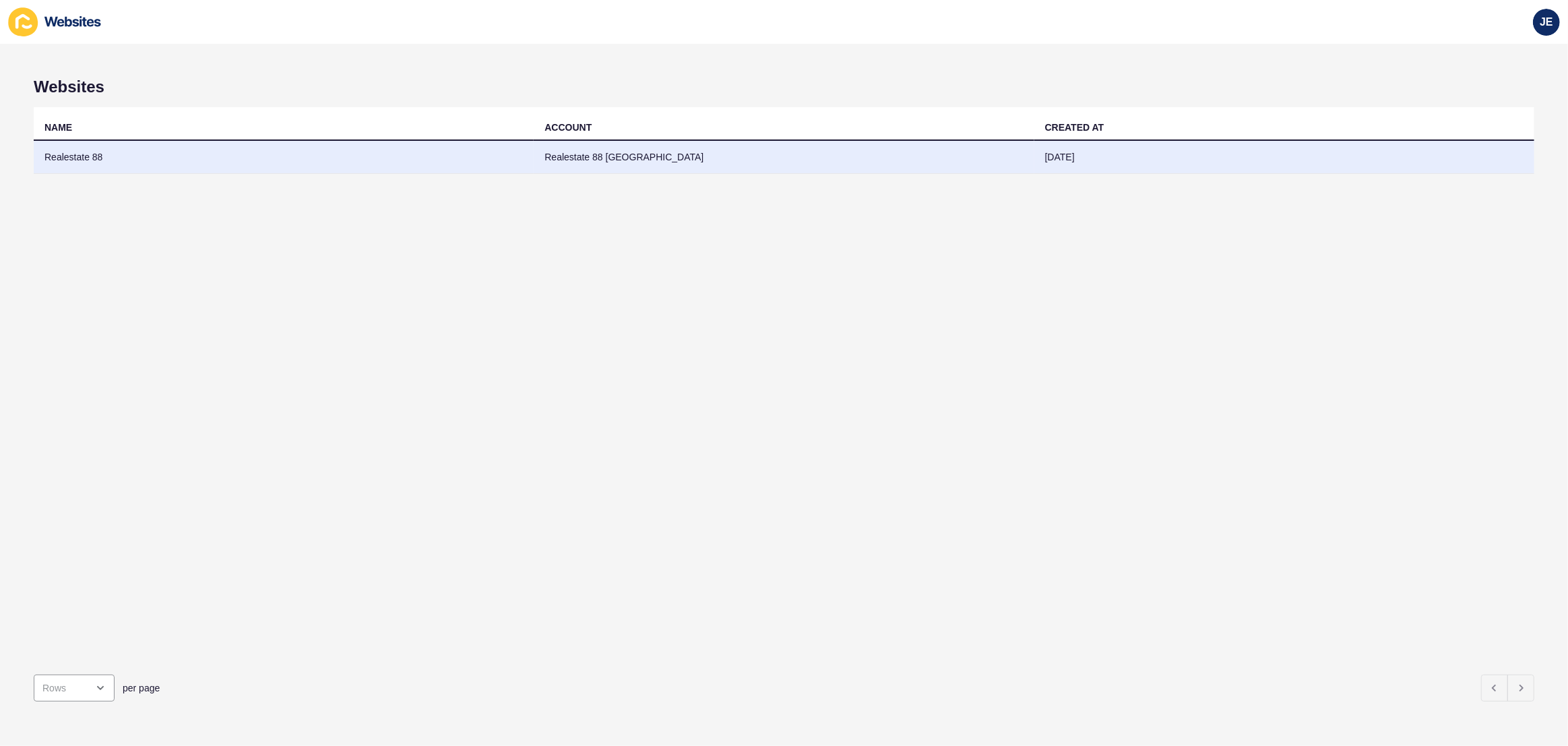
click at [356, 164] on td "Realestate 88" at bounding box center [283, 157] width 500 height 33
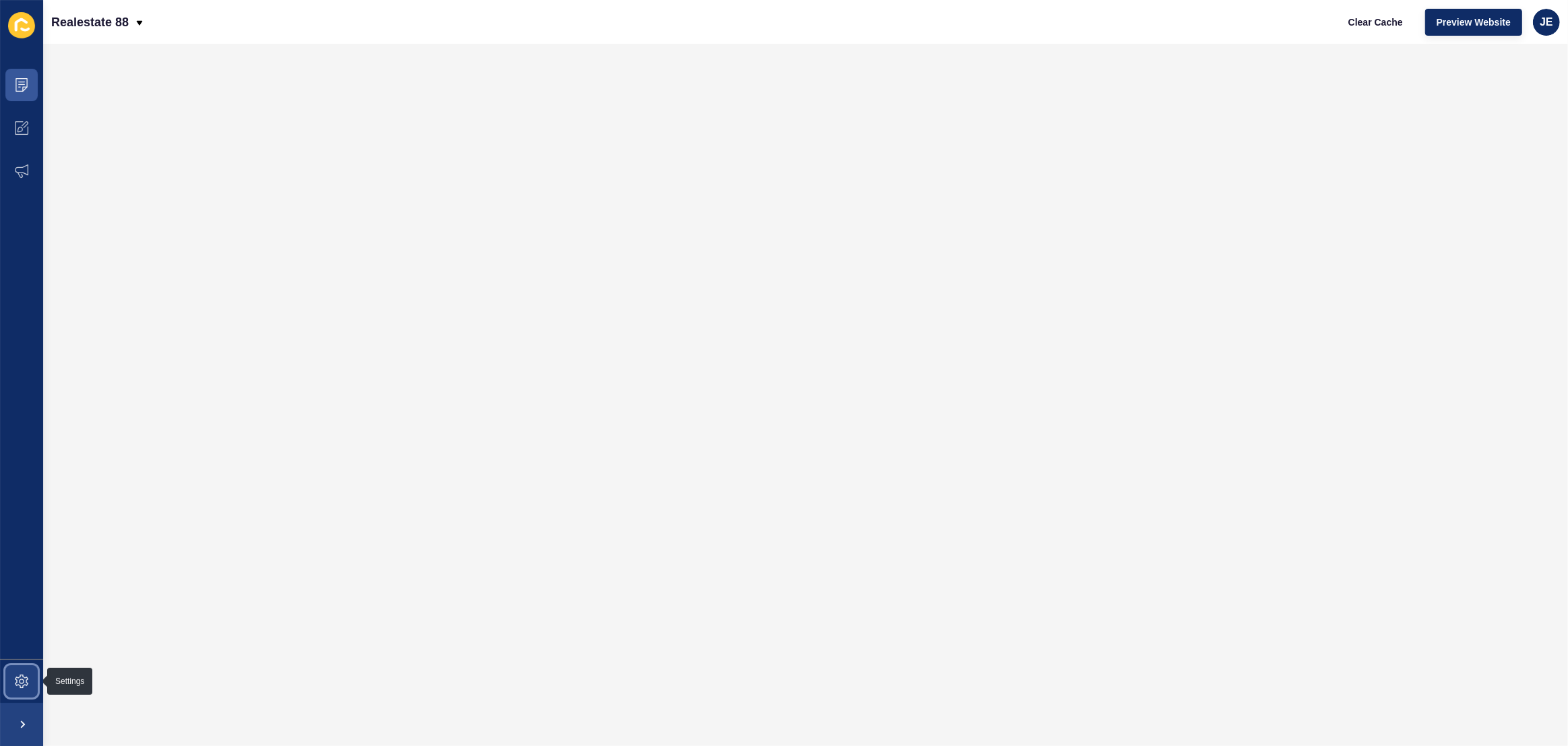
click at [20, 679] on icon at bounding box center [22, 681] width 5 height 5
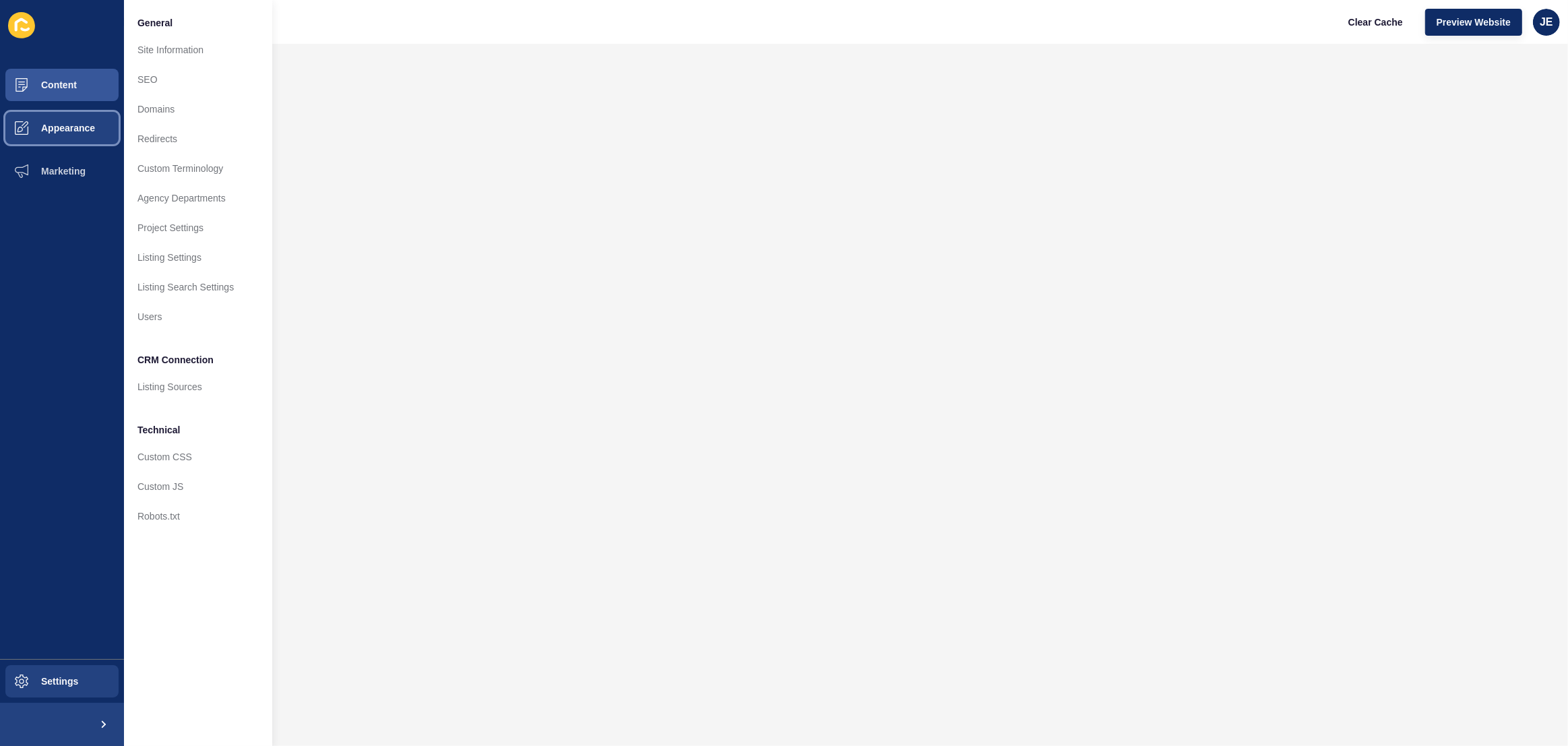
click at [63, 121] on button "Appearance" at bounding box center [62, 128] width 124 height 43
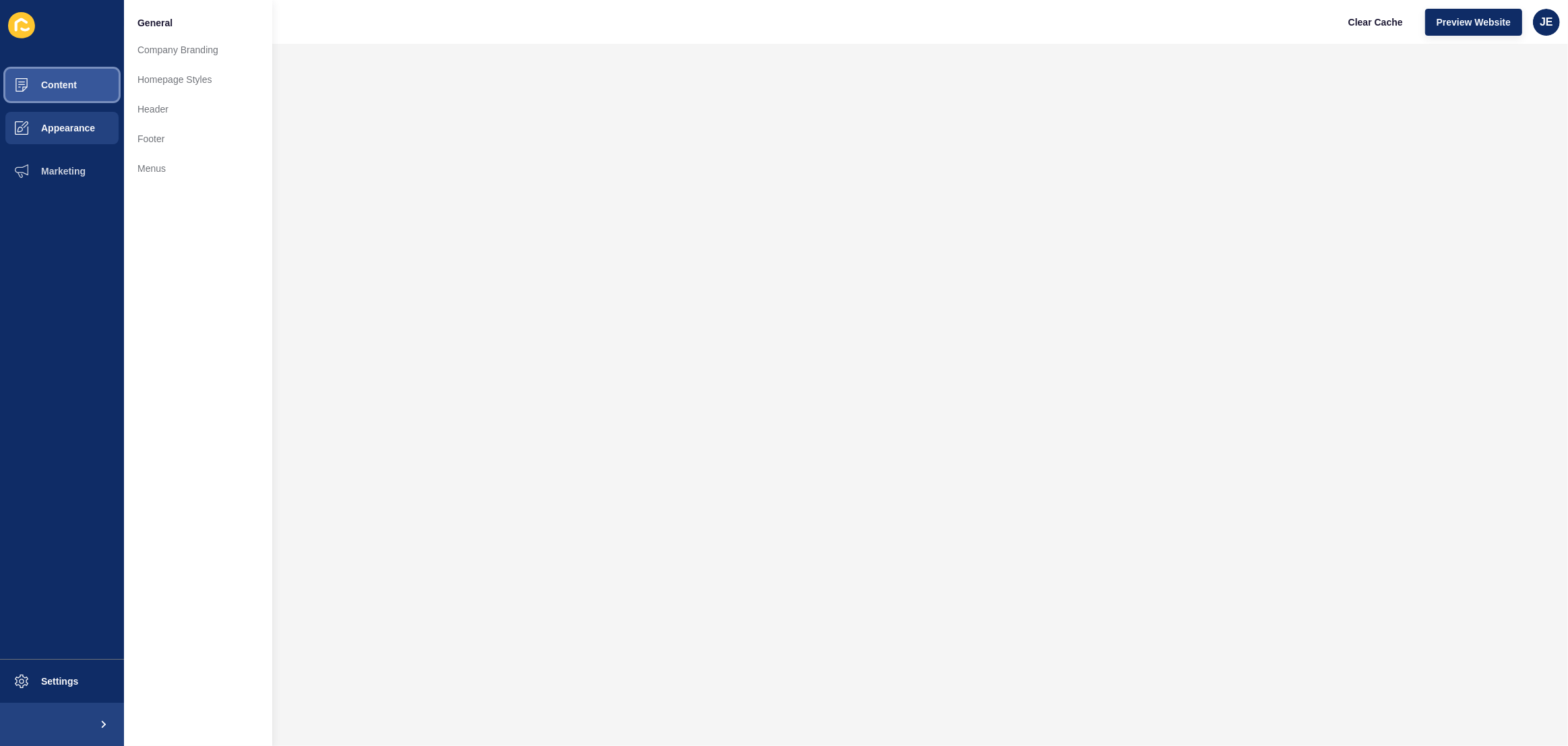
click at [65, 90] on span "Content" at bounding box center [37, 85] width 79 height 11
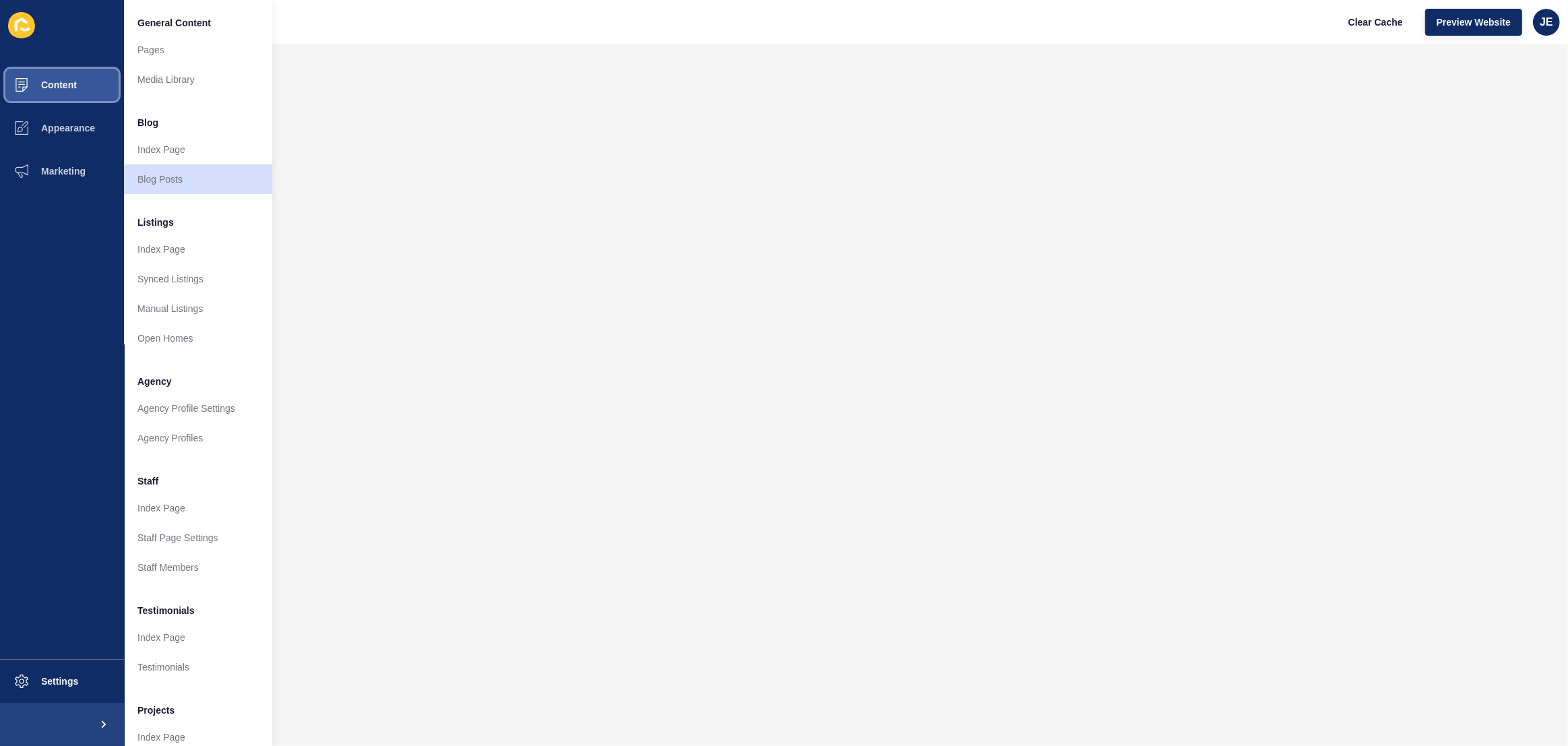
scroll to position [53, 0]
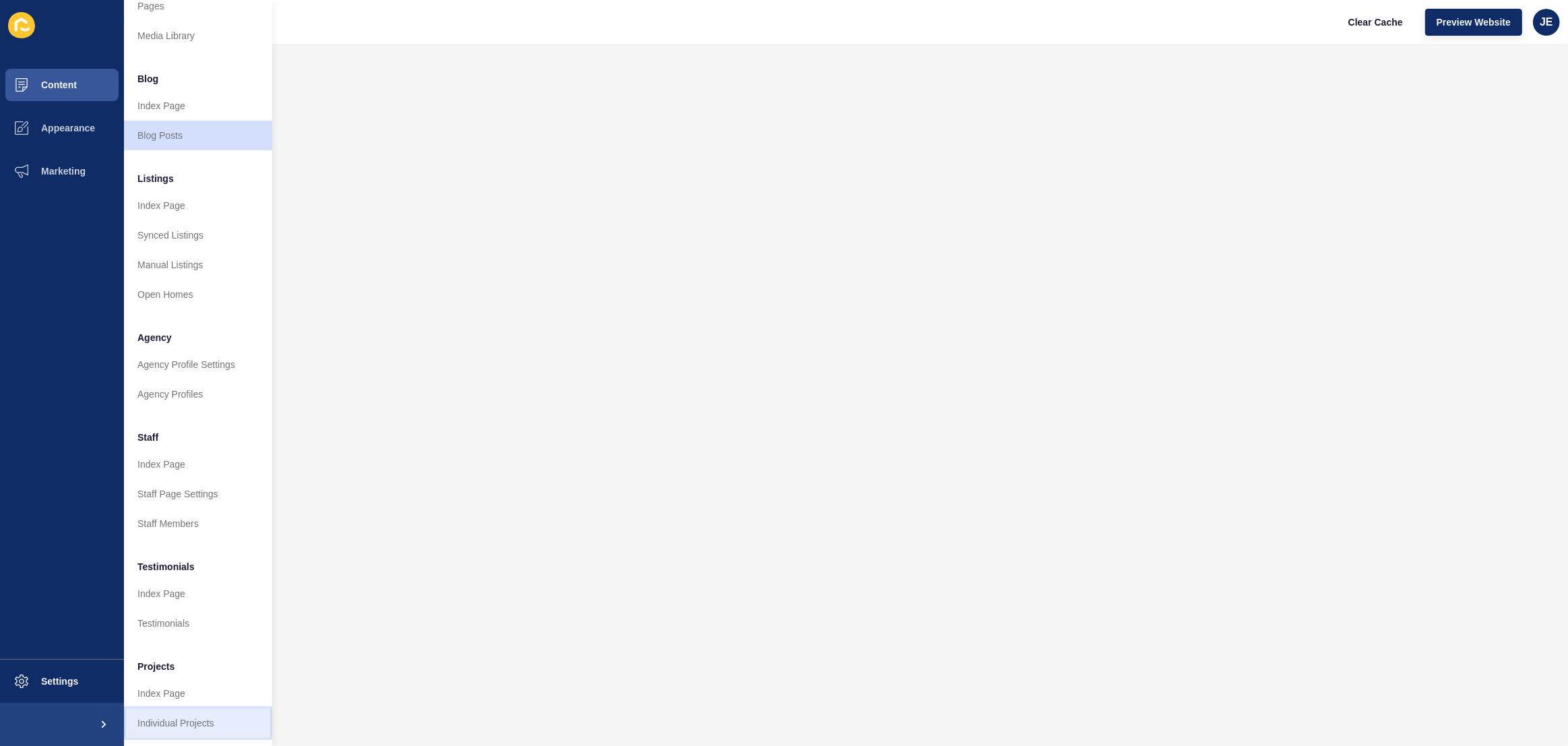
click at [171, 710] on link "Individual Projects" at bounding box center [198, 723] width 148 height 30
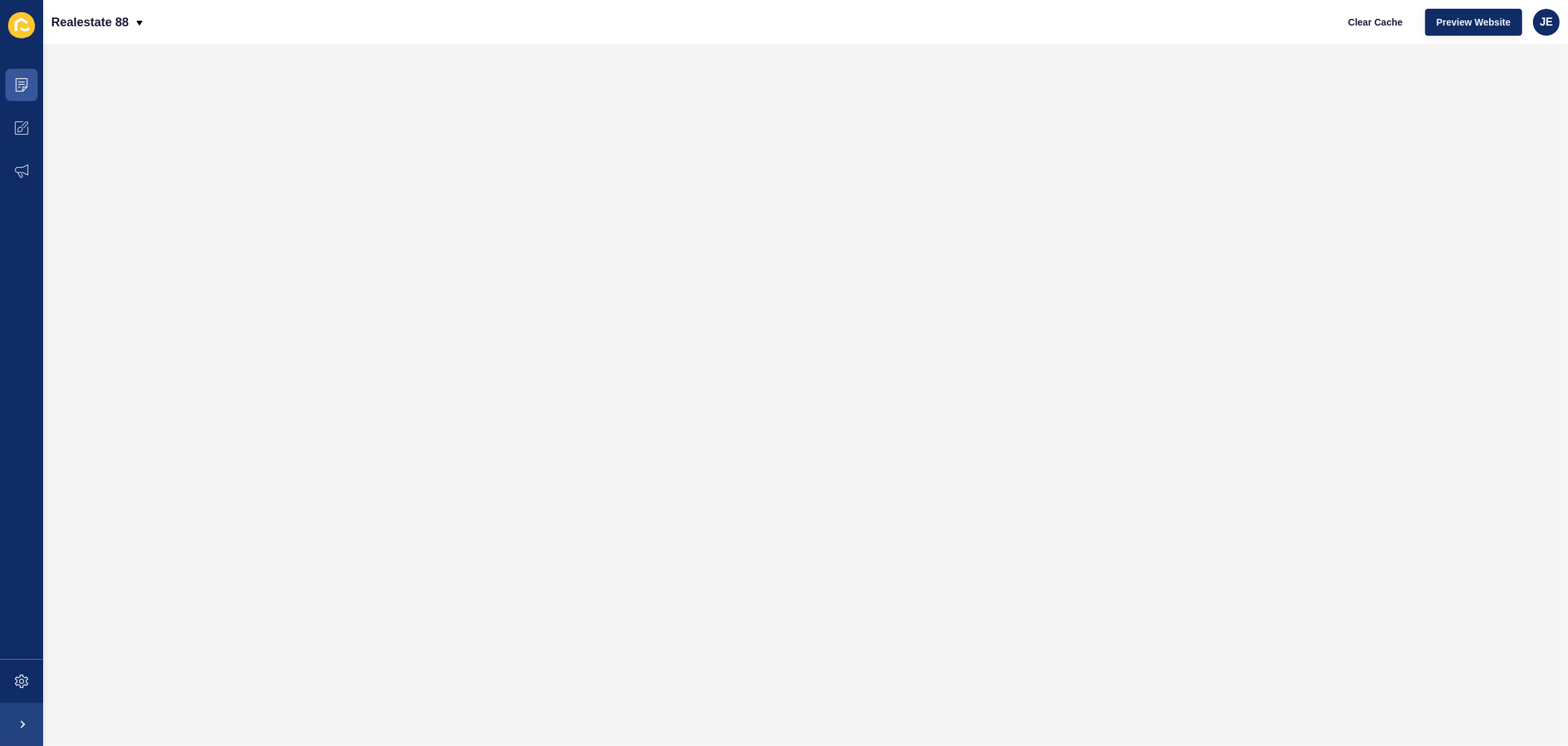
click at [1563, 24] on div "Clear Cache Preview Website JE" at bounding box center [1449, 22] width 234 height 38
click at [1551, 24] on span "JE" at bounding box center [1546, 22] width 13 height 14
click at [1505, 105] on link "Logout" at bounding box center [1515, 112] width 99 height 30
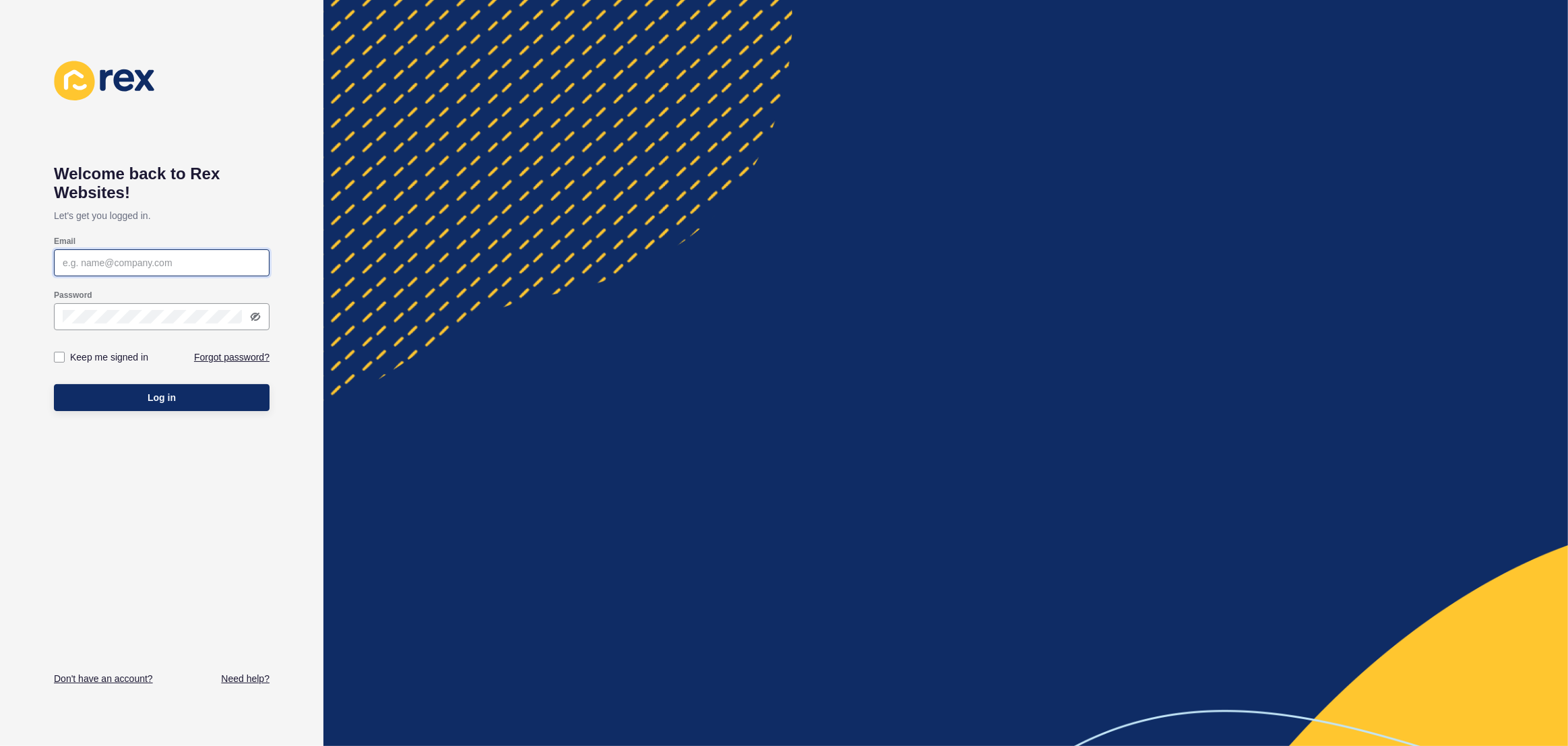
type input "[EMAIL_ADDRESS][PERSON_NAME][DOMAIN_NAME]"
click at [173, 400] on span "Log in" at bounding box center [162, 398] width 28 height 14
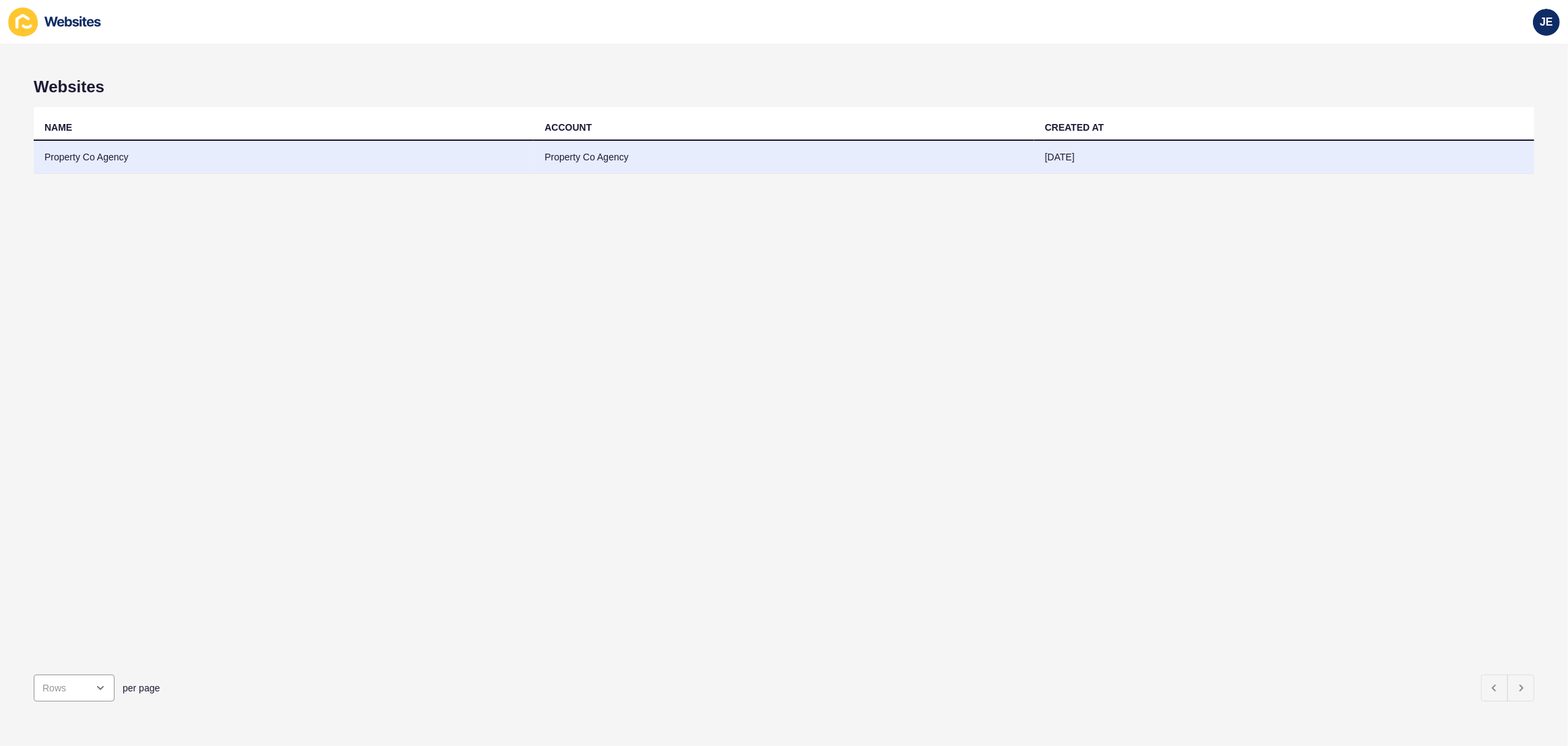
click at [697, 155] on td "Property Co Agency" at bounding box center [784, 157] width 500 height 33
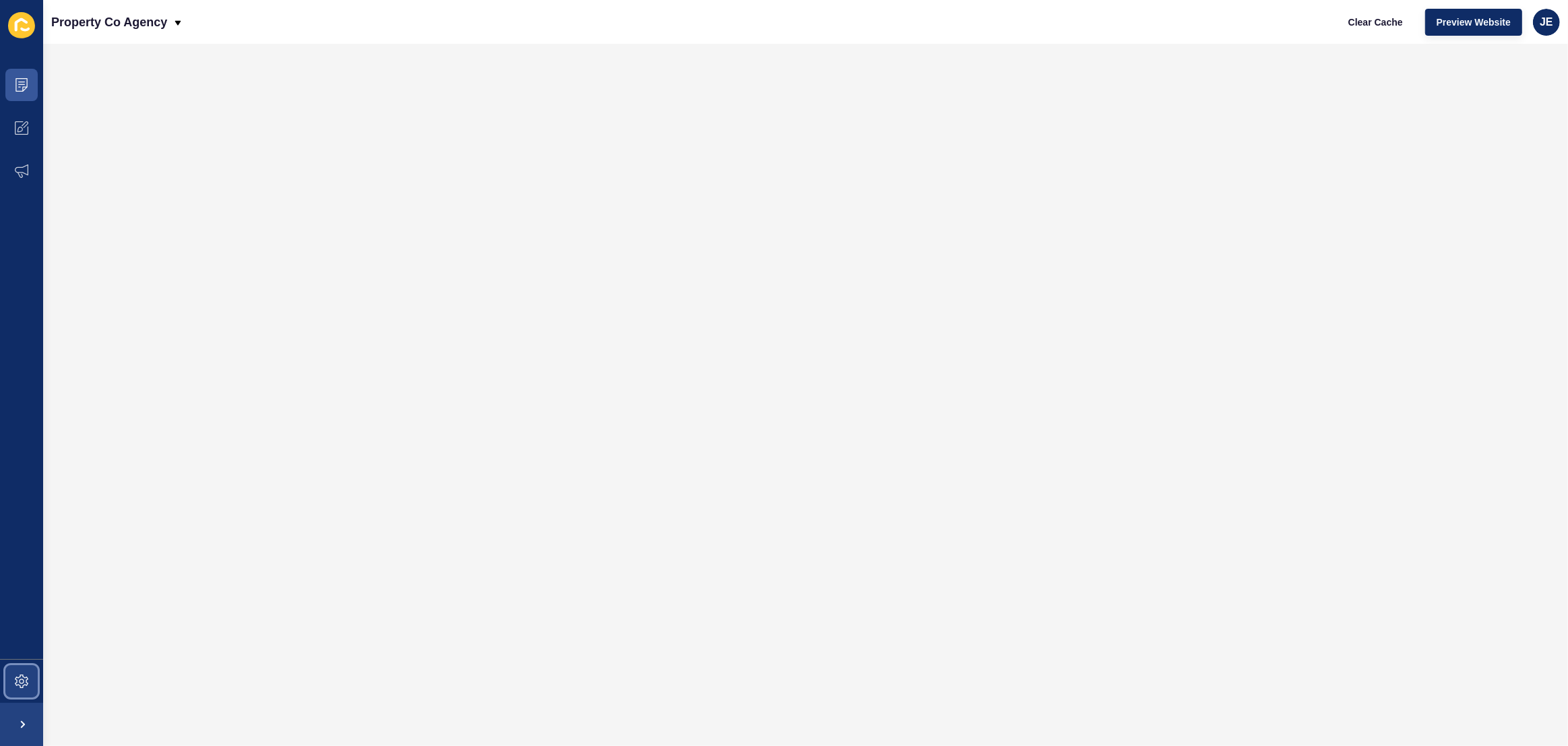
click at [21, 687] on icon at bounding box center [22, 681] width 13 height 14
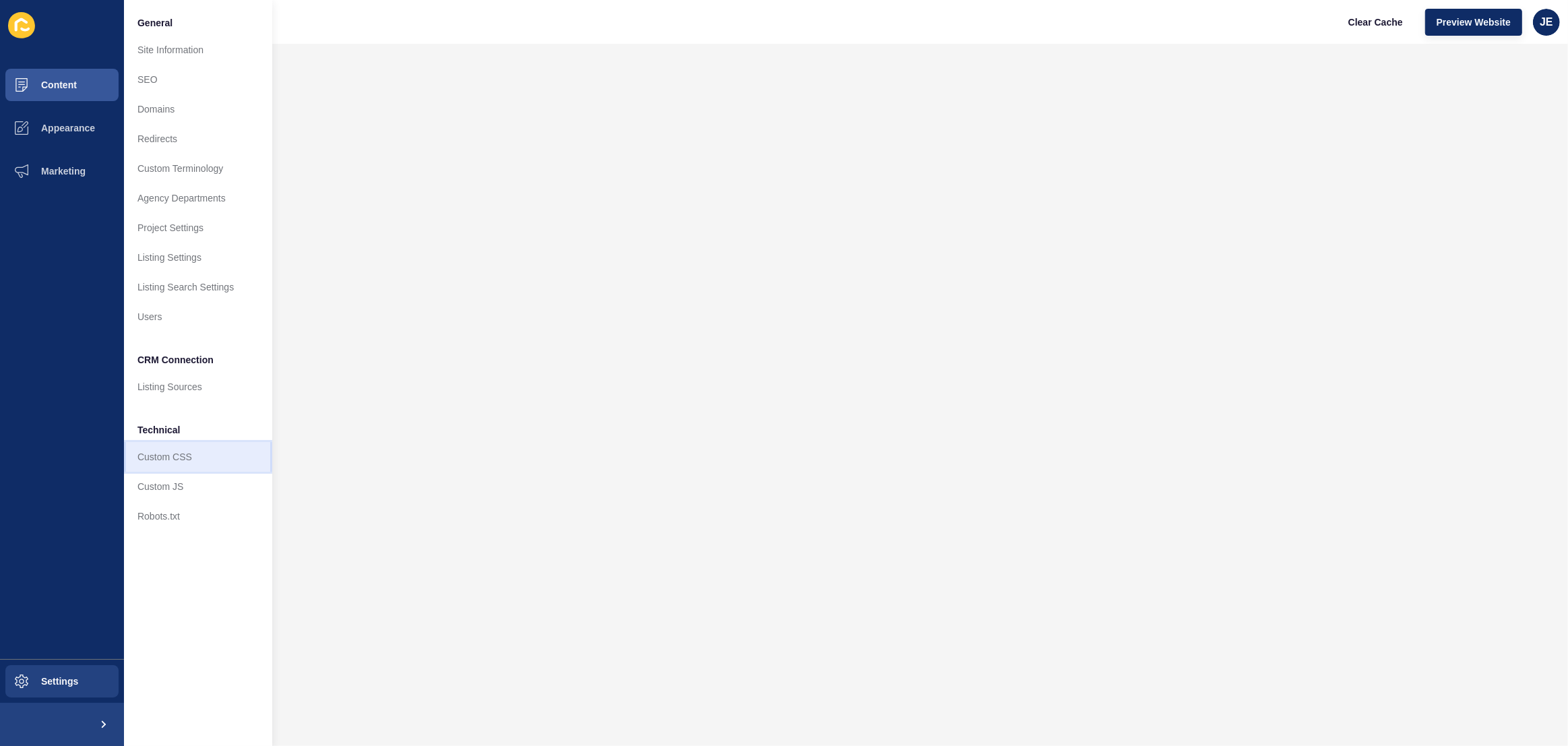
click at [180, 454] on link "Custom CSS" at bounding box center [198, 457] width 148 height 30
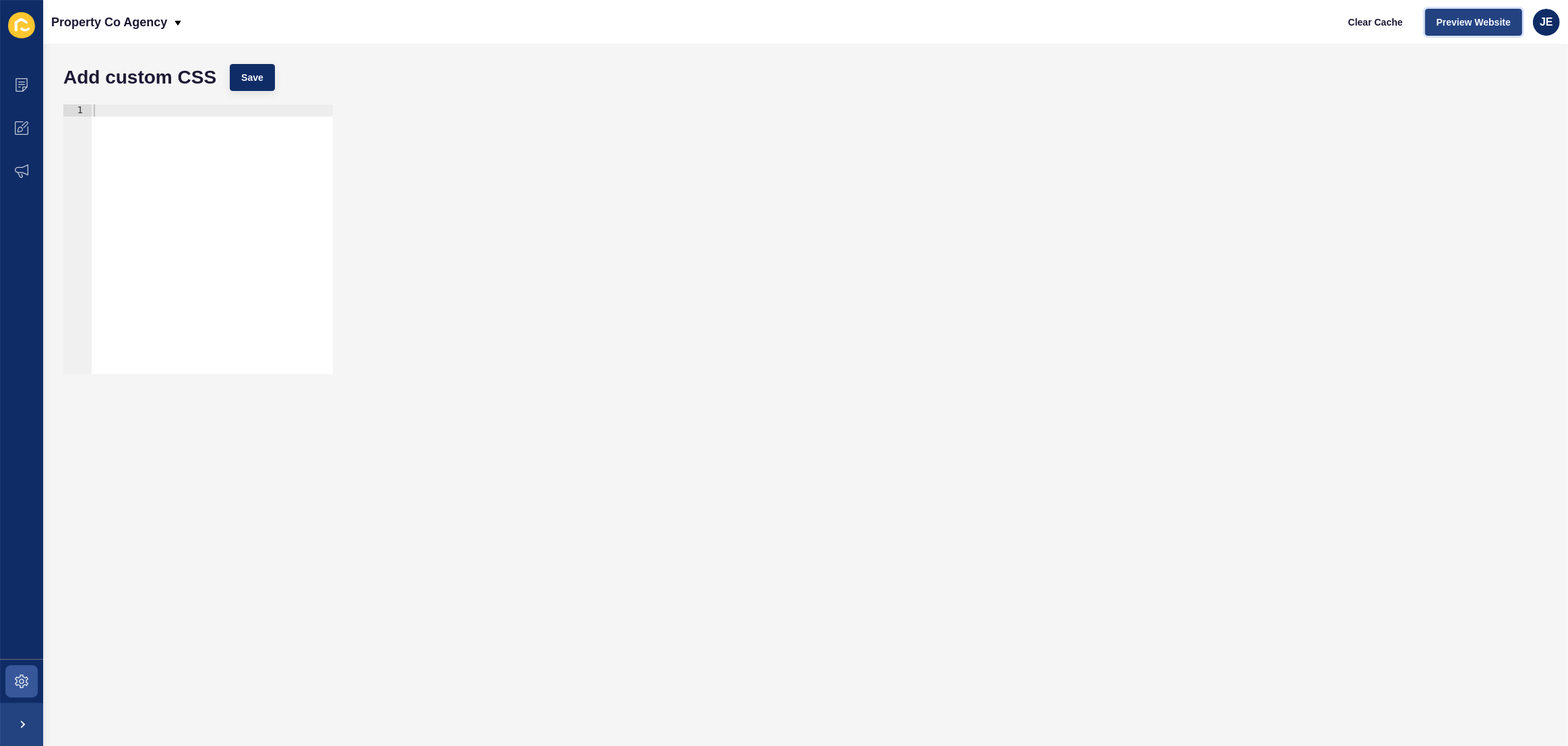
click at [1447, 28] on button "Preview Website" at bounding box center [1474, 22] width 97 height 27
click at [232, 176] on div at bounding box center [212, 251] width 242 height 294
paste textarea "v2-testimonial-quote"
type textarea "}"
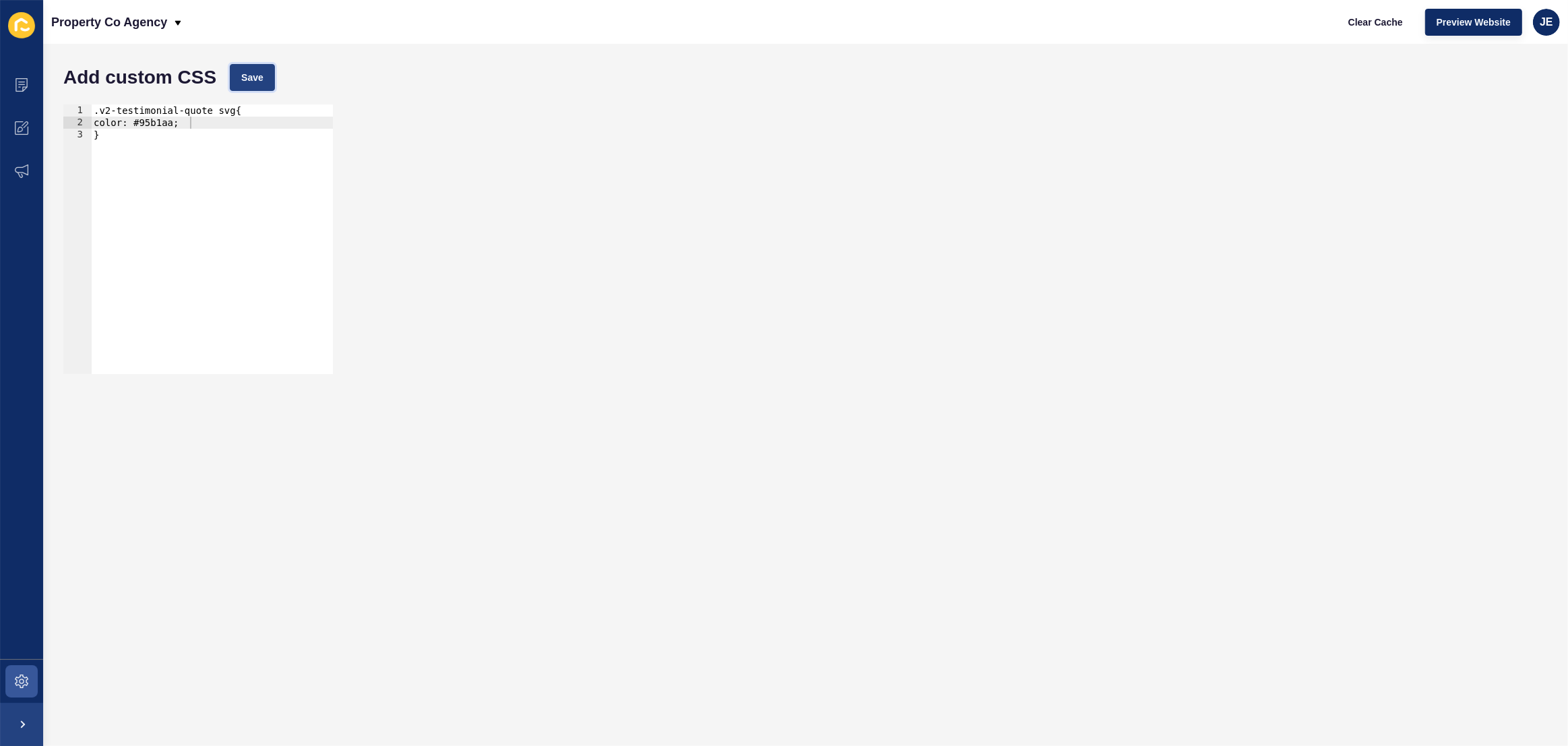
click at [256, 76] on span "Save" at bounding box center [252, 78] width 22 height 14
click at [1357, 24] on span "Clear Cache" at bounding box center [1376, 22] width 55 height 14
type textarea "}"
click at [224, 203] on div ".v2-testimonial-quote svg{ color: #95b1aa; }" at bounding box center [212, 251] width 242 height 294
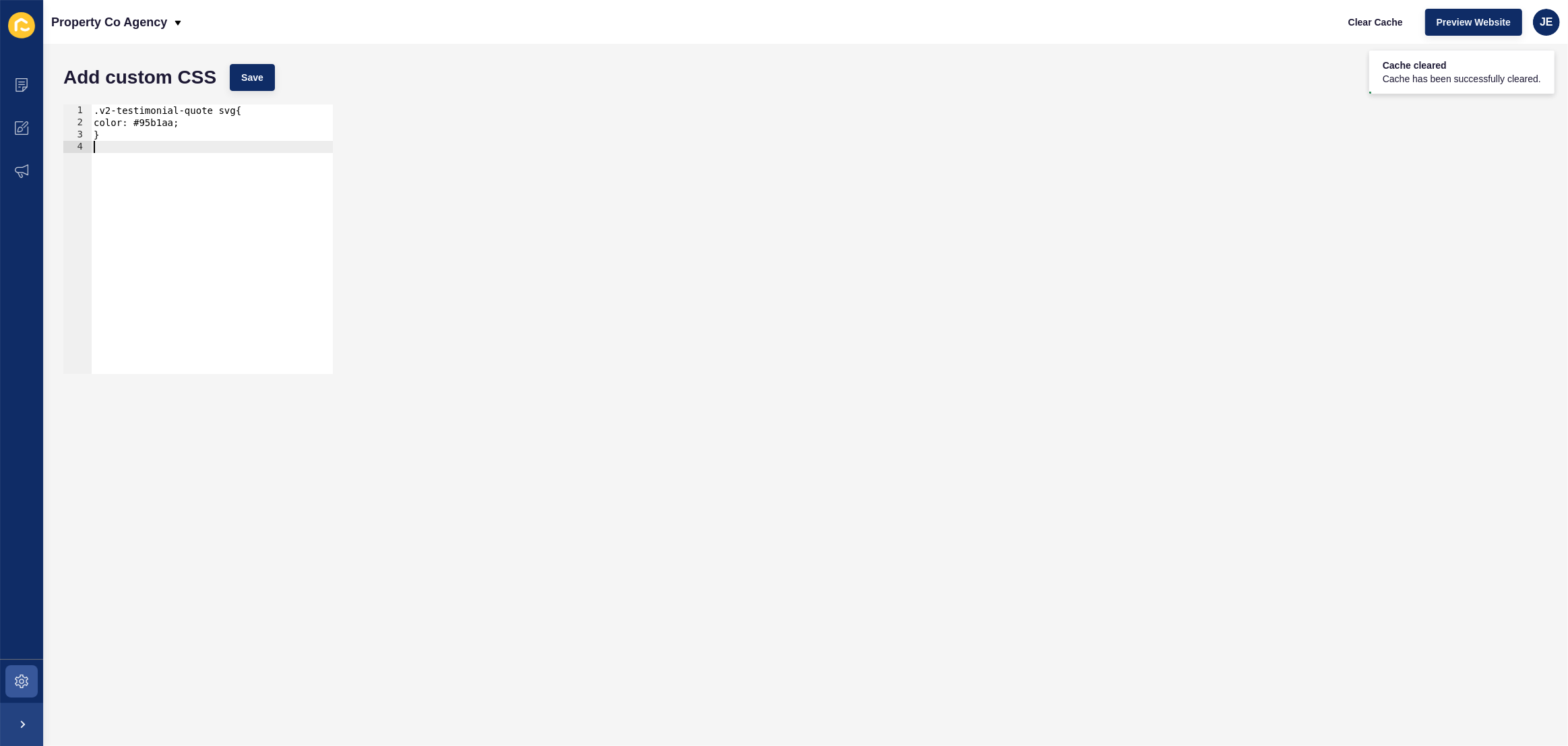
paste textarea ".v2-border-secondary-500"
type textarea "..v2-border-secondary-500"
paste textarea ".v2-border-secondary-500"
drag, startPoint x: 209, startPoint y: 122, endPoint x: 104, endPoint y: 126, distance: 105.1
click at [104, 126] on div ".v2-testimonial-quote svg{ color: #95b1aa; } .v2-border-secondary-500{ }" at bounding box center [212, 251] width 242 height 294
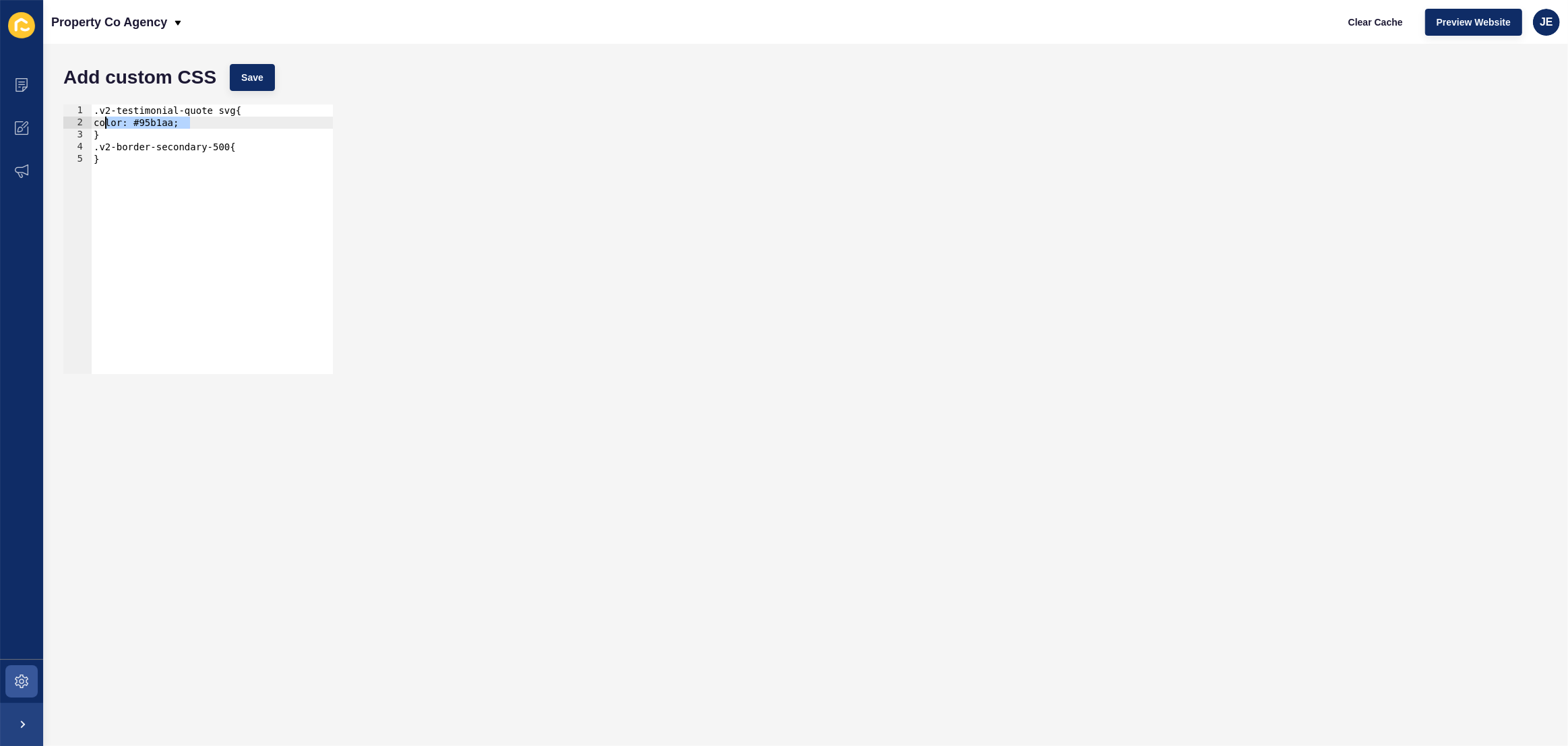
click at [262, 144] on div ".v2-testimonial-quote svg{ color: #95b1aa; } .v2-border-secondary-500{ }" at bounding box center [212, 251] width 242 height 294
type textarea ".v2-border-secondary-500{"
paste textarea "color: #95b1aa;"
type textarea "color: #95b1aa;"
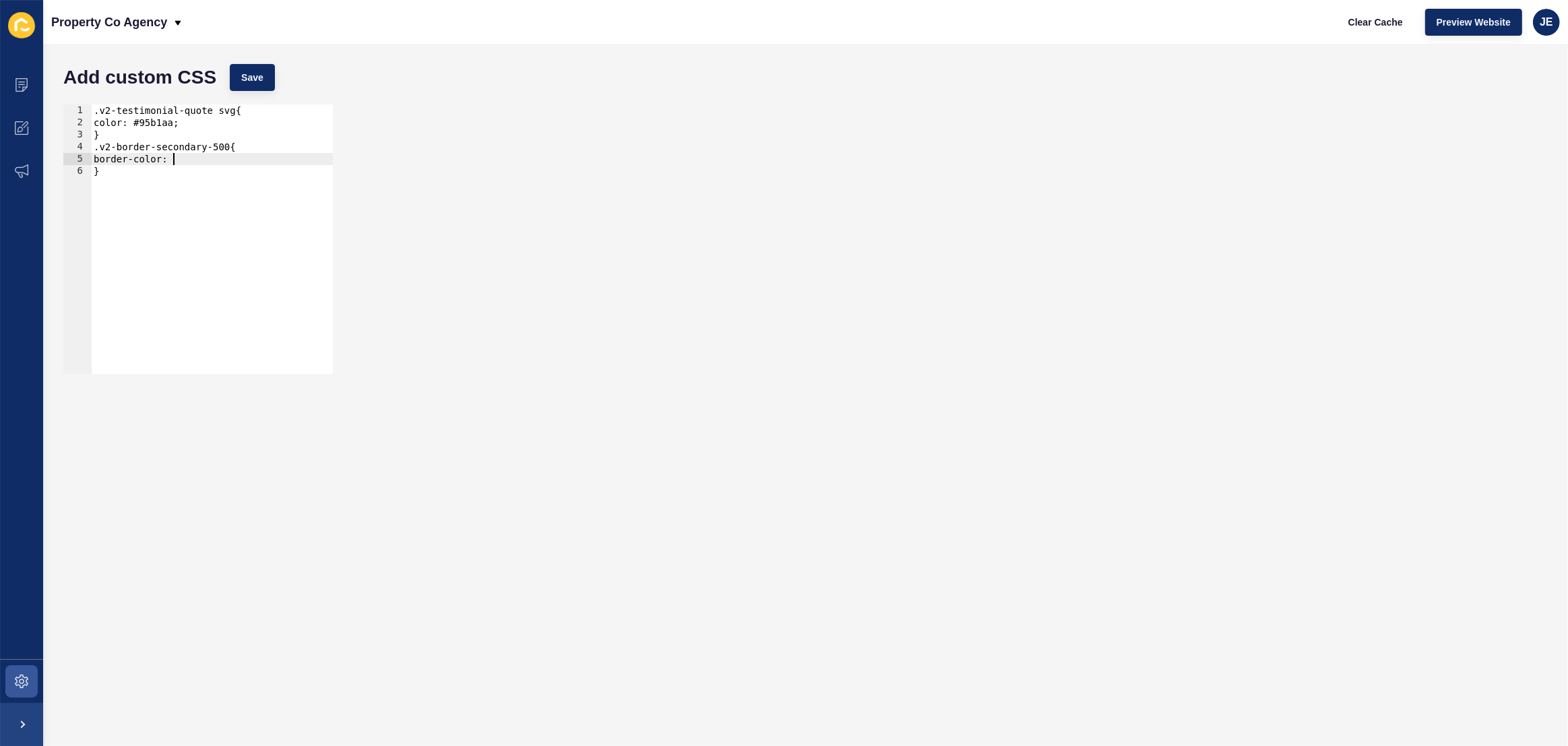
paste textarea "color: #95b1aa;"
click at [92, 163] on div ".v2-testimonial-quote svg{ color: #95b1aa; } .v2-border-secondary-500{ border-c…" at bounding box center [212, 251] width 242 height 294
type textarea "border-color: #95b1aa!important;"
click at [256, 78] on span "Save" at bounding box center [252, 78] width 22 height 14
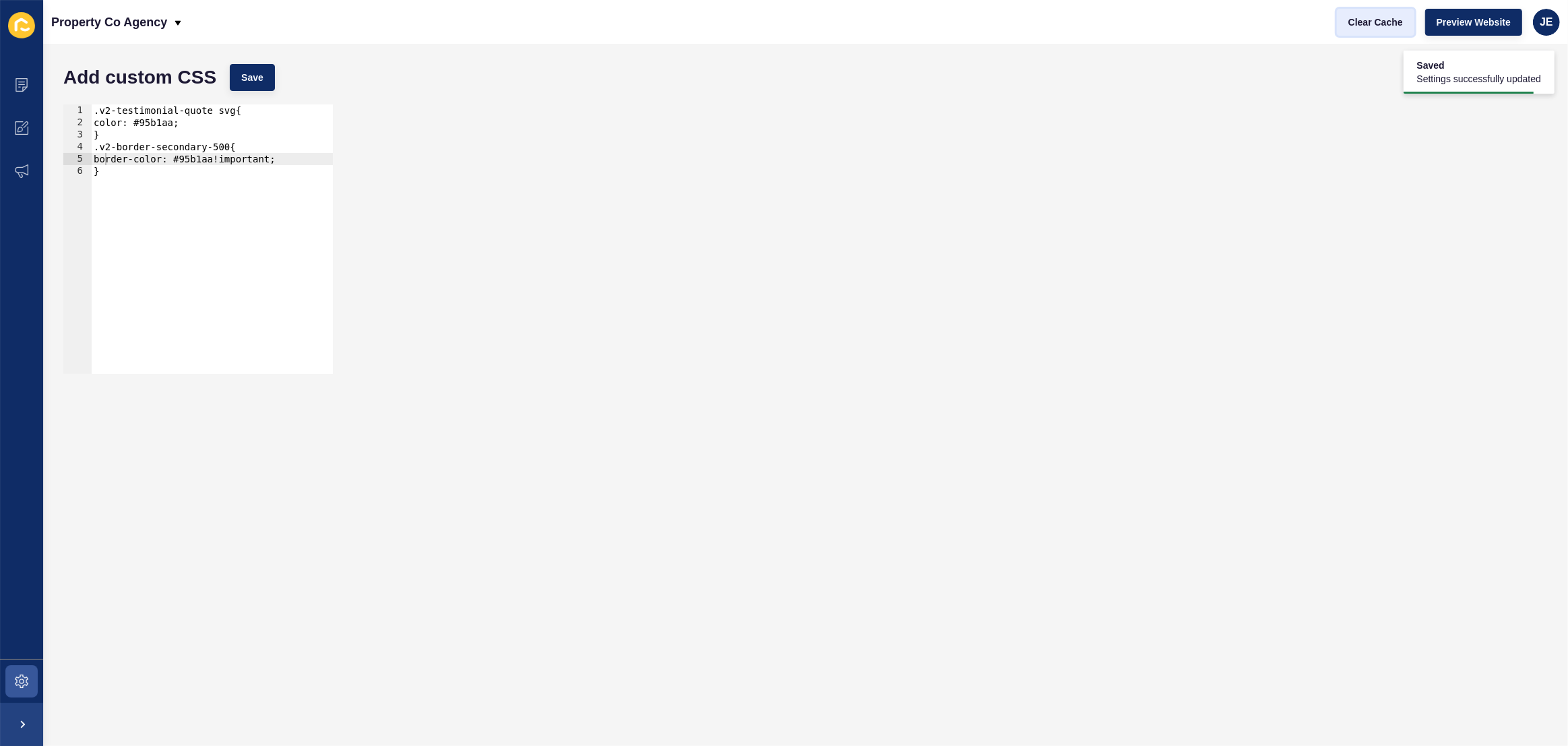
click at [1363, 18] on span "Clear Cache" at bounding box center [1376, 22] width 55 height 14
click at [1543, 24] on span "JE" at bounding box center [1546, 22] width 13 height 14
click at [1498, 117] on link "Logout" at bounding box center [1515, 112] width 99 height 30
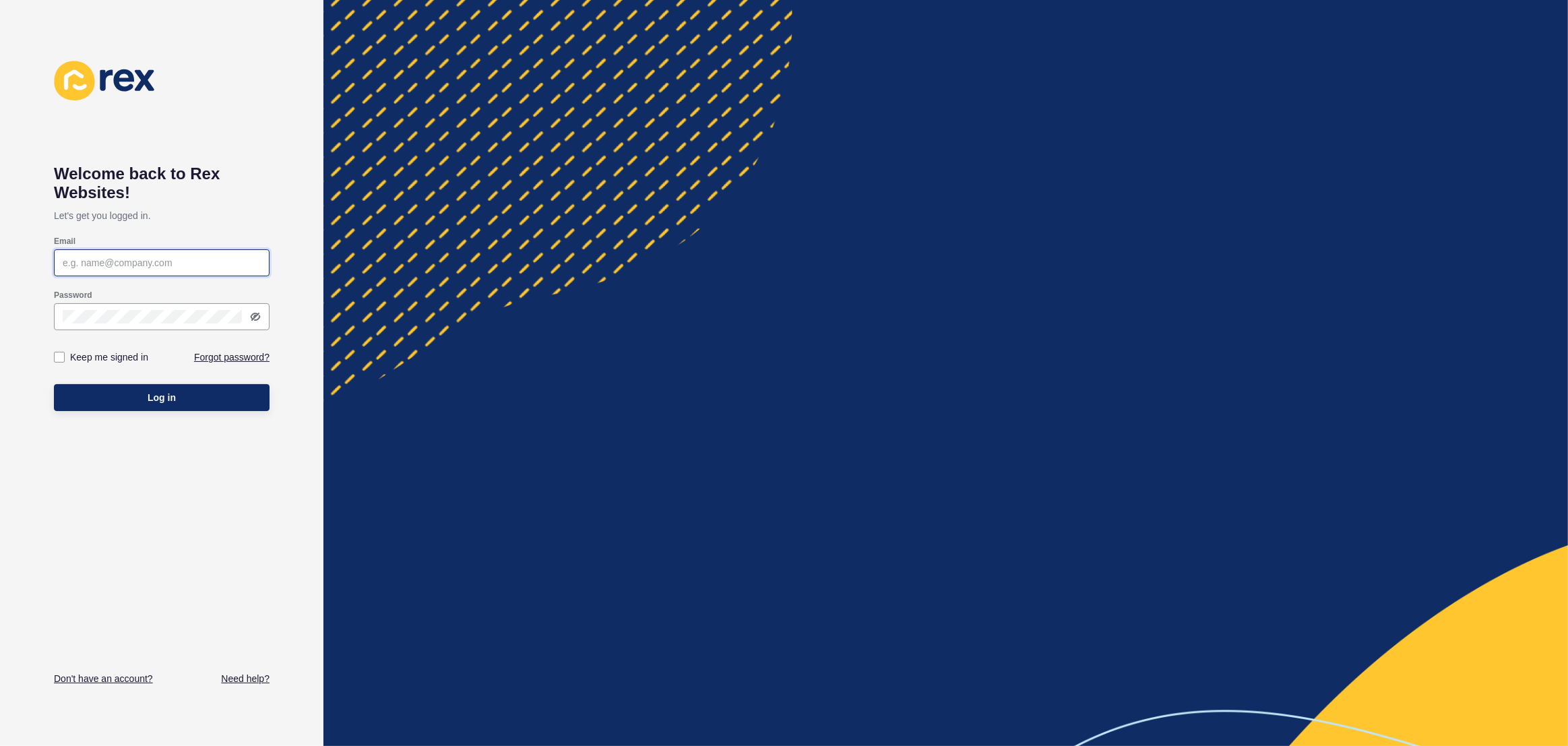
type input "[EMAIL_ADDRESS][PERSON_NAME][DOMAIN_NAME]"
click at [146, 408] on button "Log in" at bounding box center [161, 398] width 215 height 27
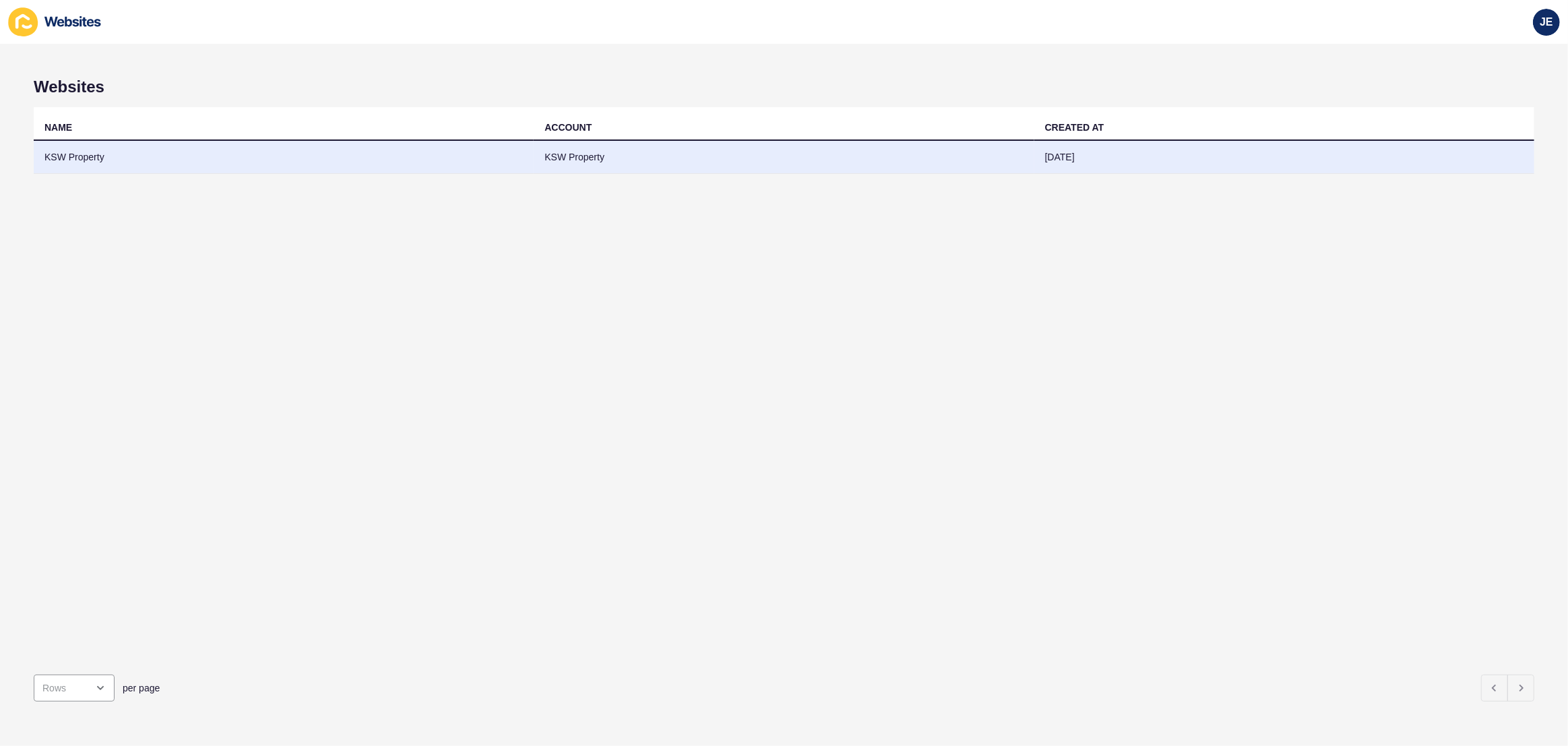
click at [262, 156] on td "KSW Property" at bounding box center [283, 157] width 500 height 33
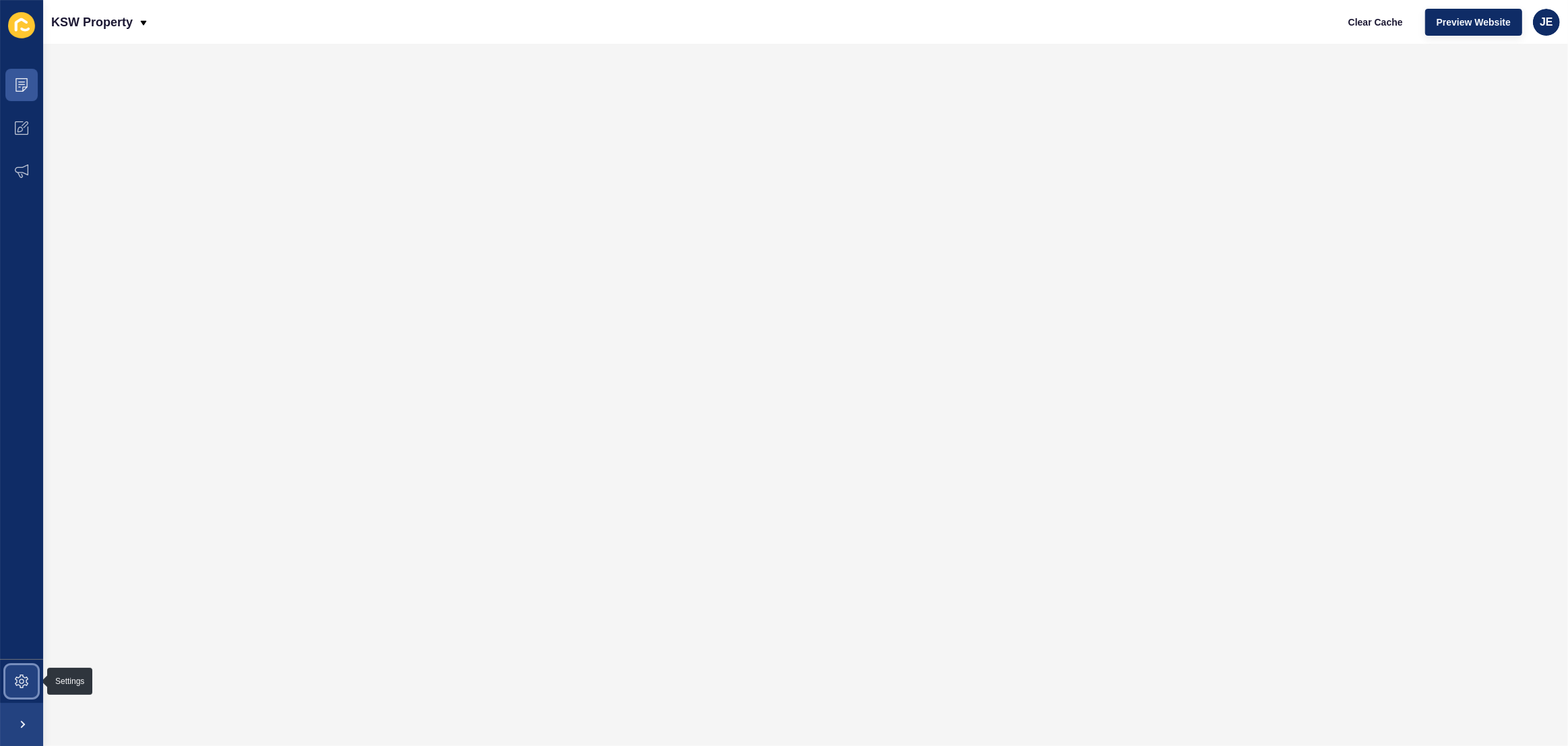
click at [18, 678] on icon at bounding box center [22, 681] width 13 height 14
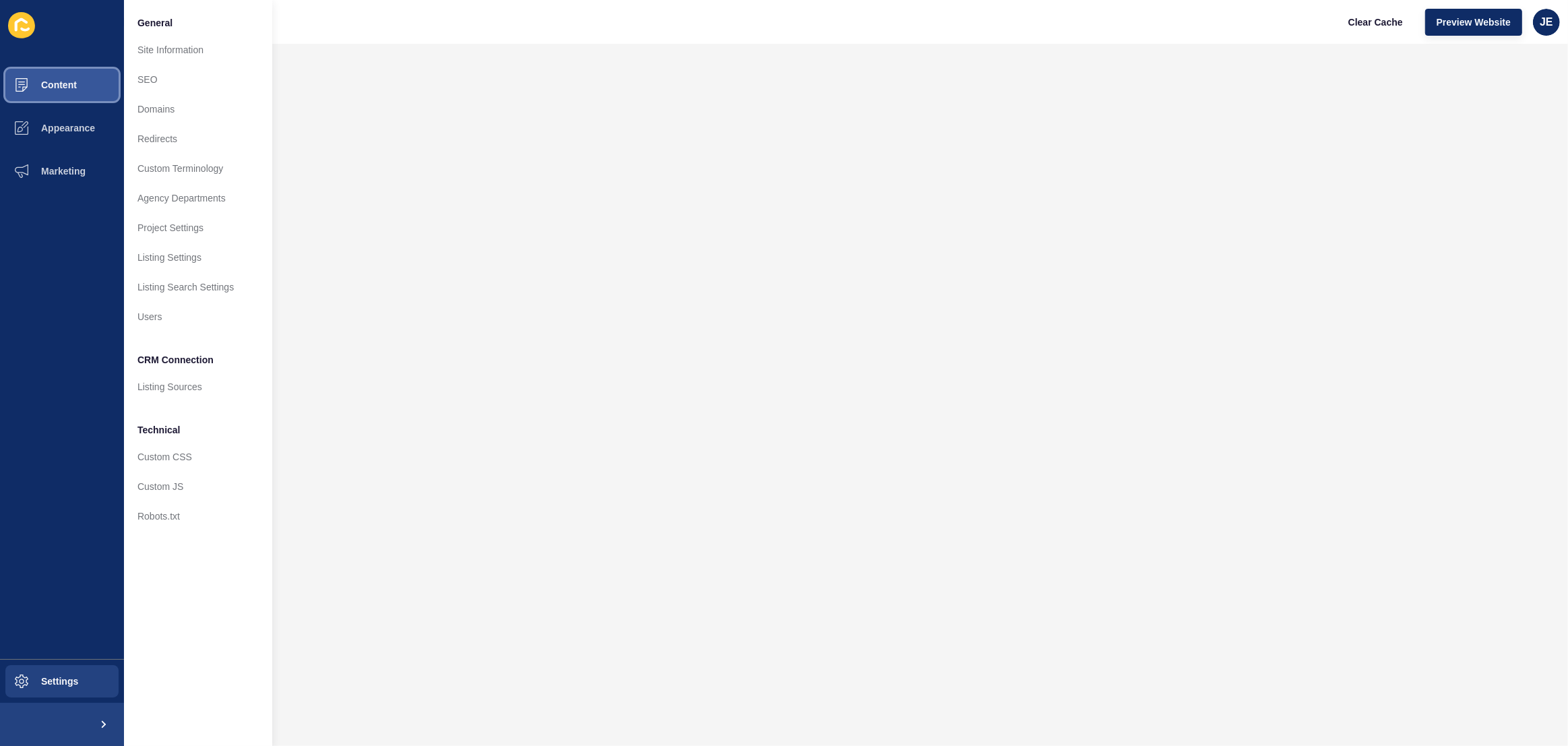
click at [76, 88] on span "Content" at bounding box center [37, 85] width 79 height 11
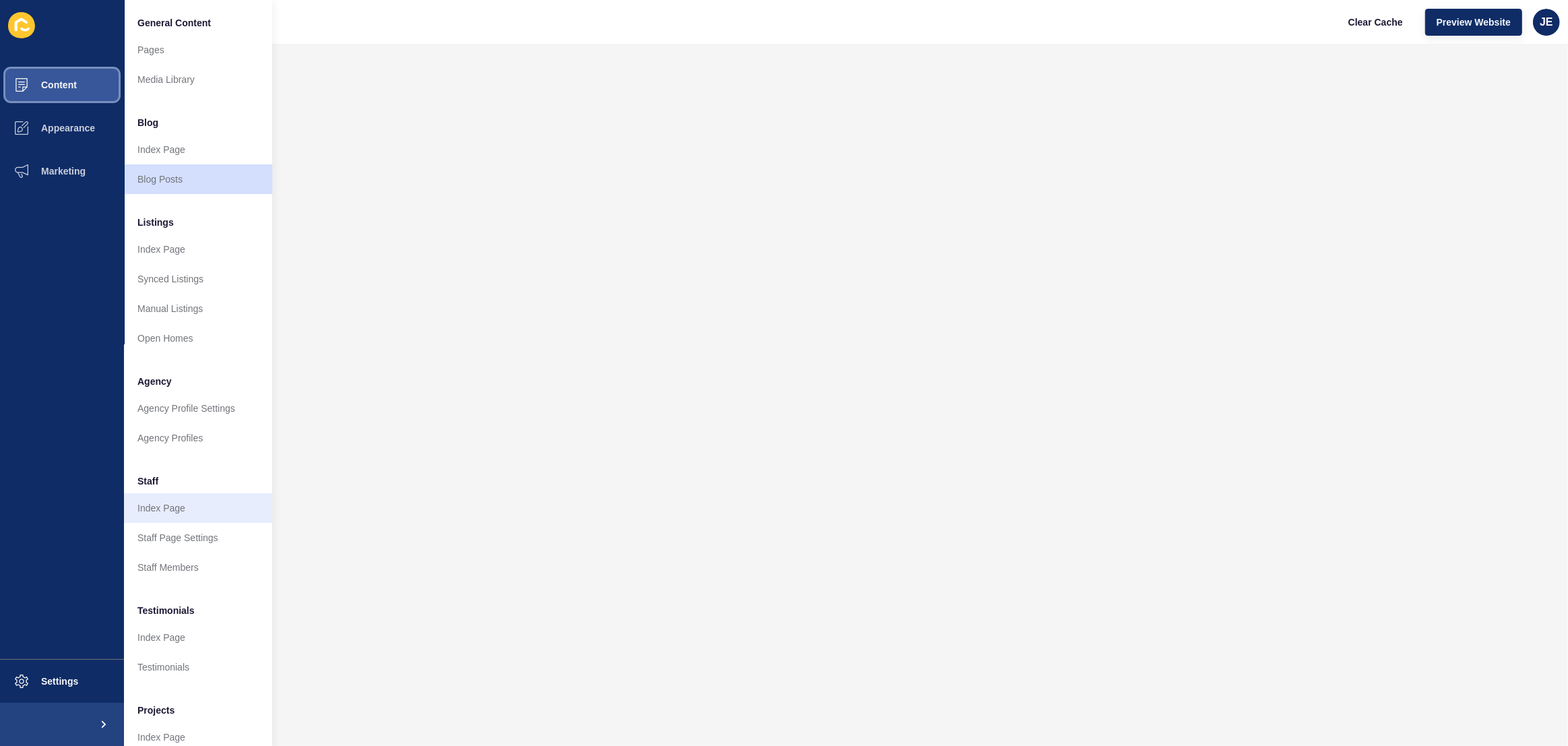
scroll to position [53, 0]
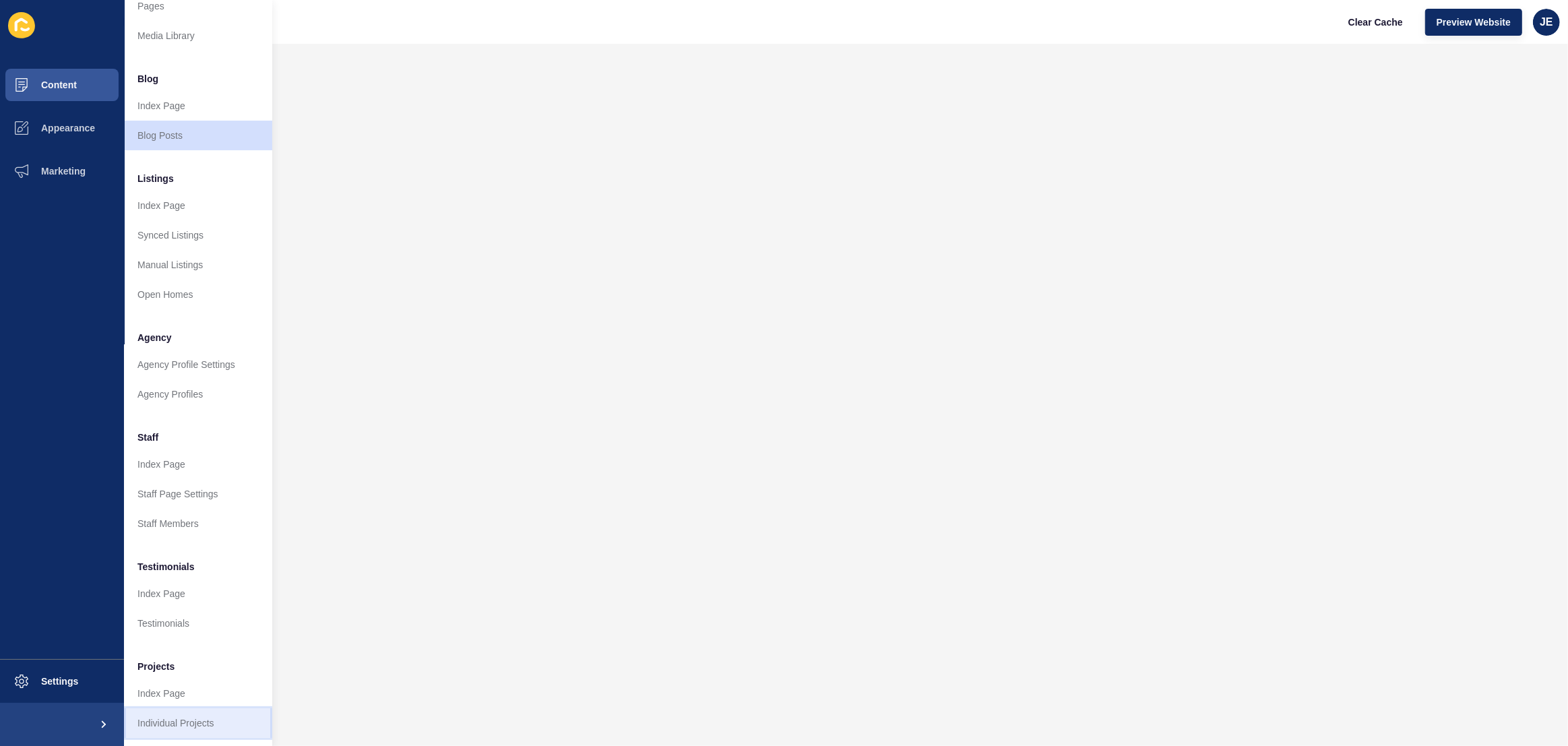
click at [180, 709] on link "Individual Projects" at bounding box center [198, 723] width 148 height 30
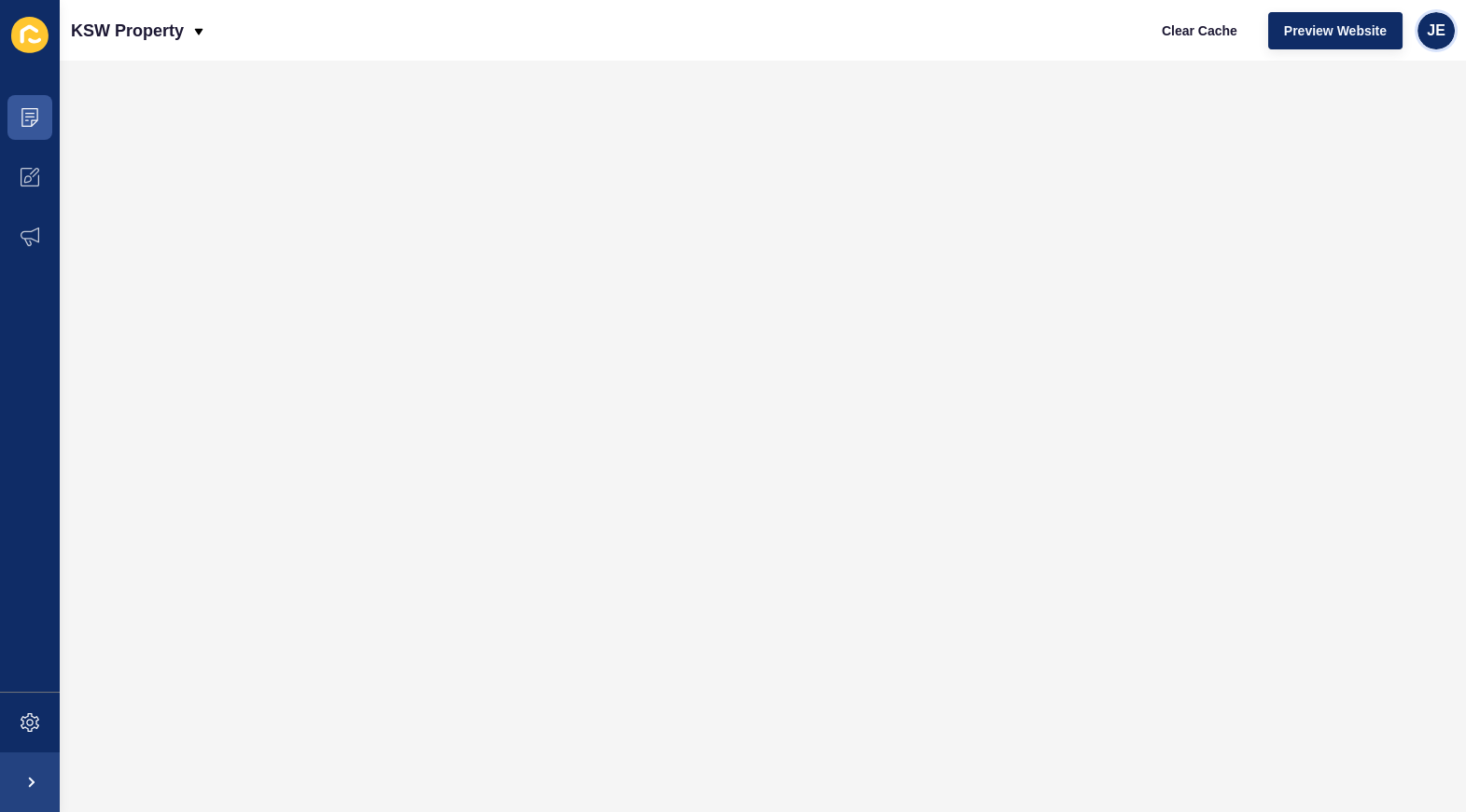
click at [1431, 39] on div "JE" at bounding box center [1436, 31] width 37 height 37
click at [1344, 161] on link "Logout" at bounding box center [1393, 155] width 137 height 41
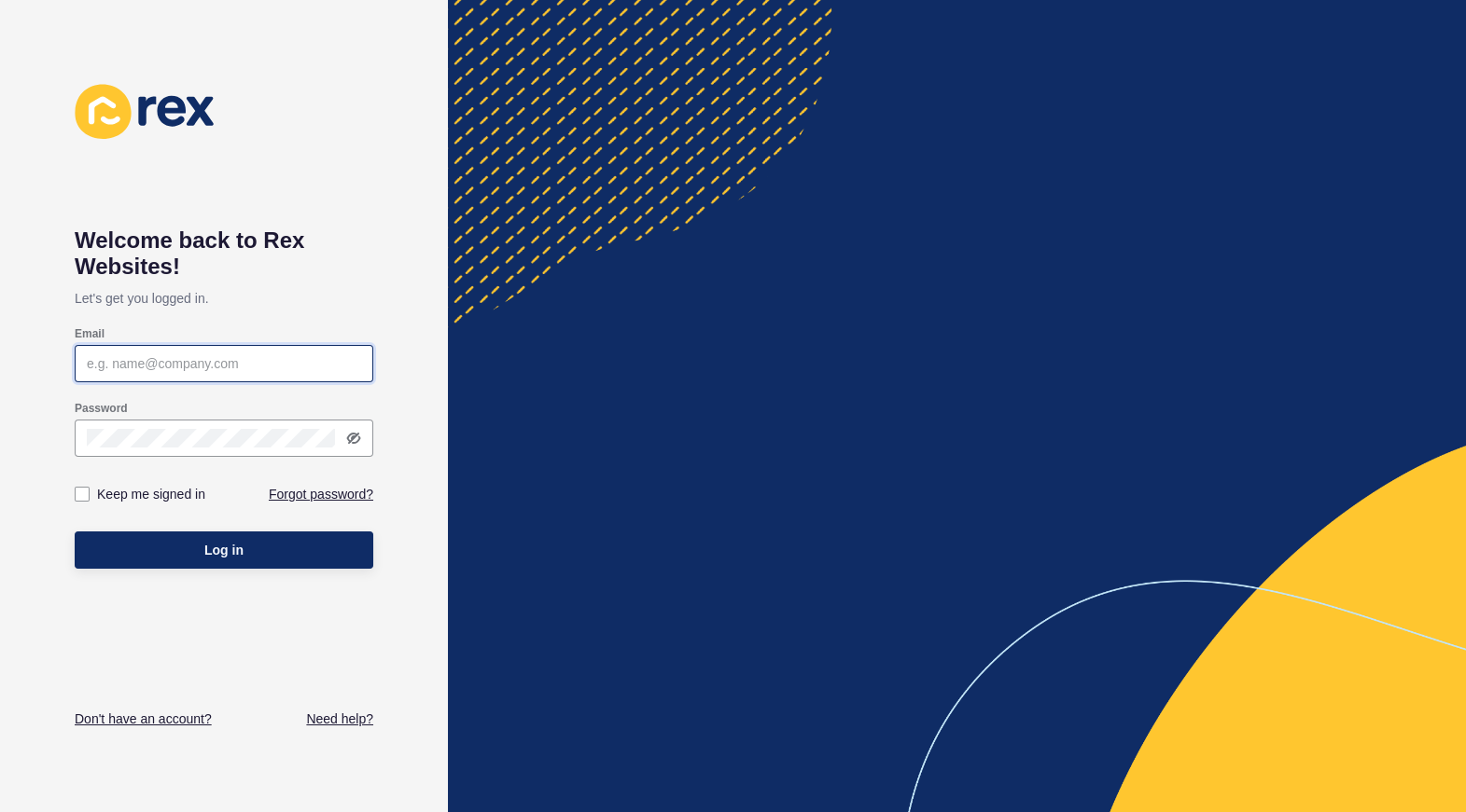
type input "[EMAIL_ADDRESS][PERSON_NAME][DOMAIN_NAME]"
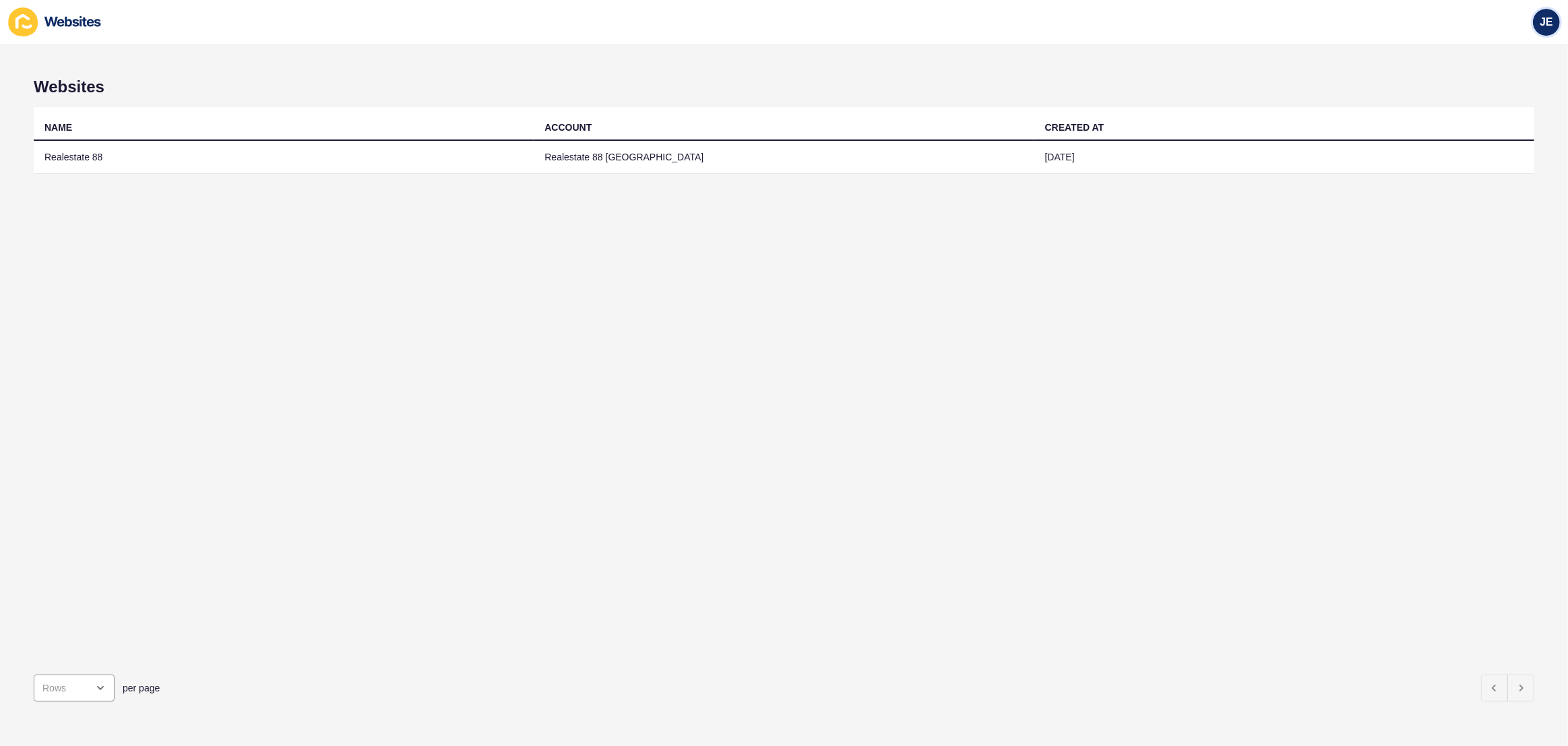
click at [1547, 30] on div "JE" at bounding box center [1546, 22] width 27 height 27
click at [1507, 118] on link "Logout" at bounding box center [1515, 112] width 99 height 30
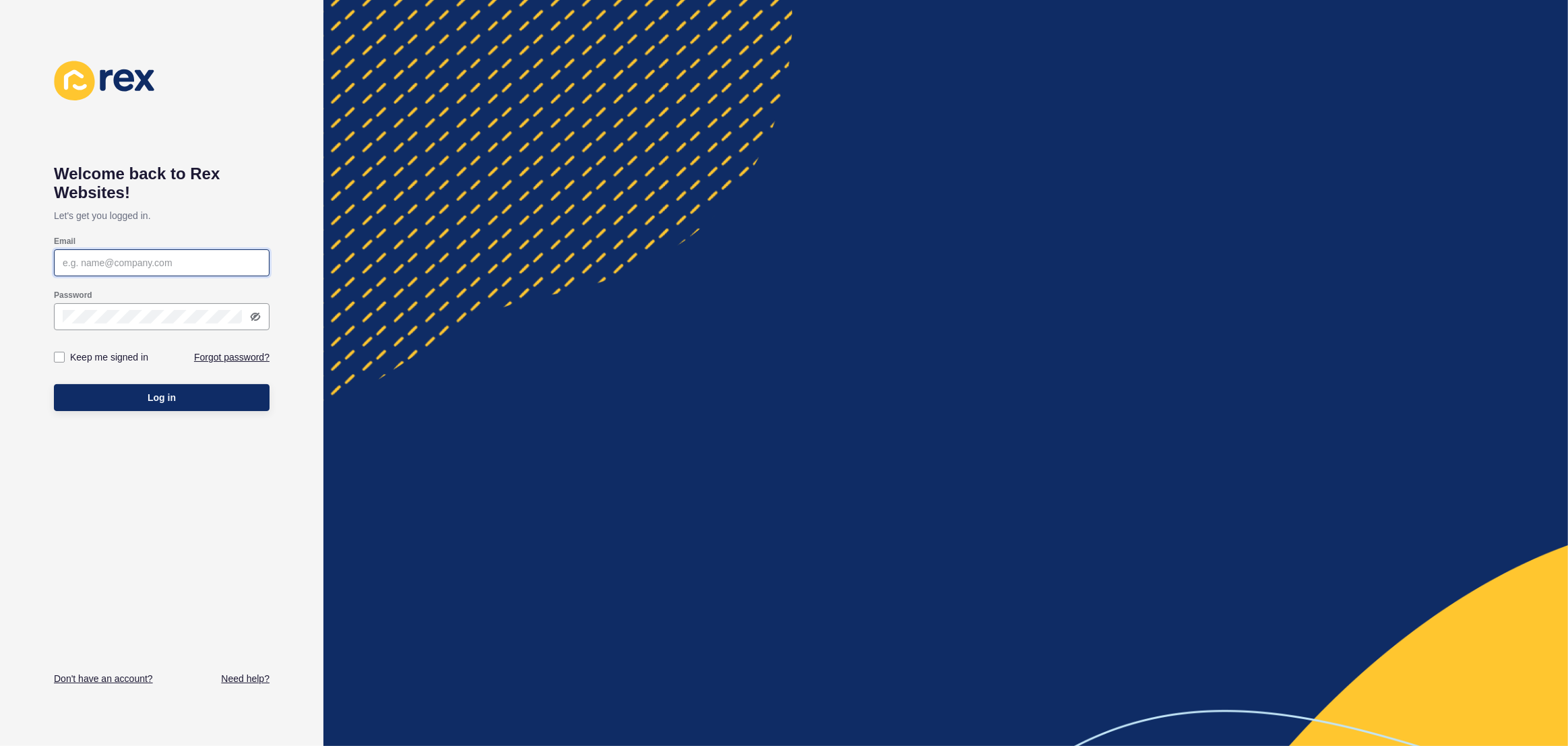
type input "[EMAIL_ADDRESS][PERSON_NAME][DOMAIN_NAME]"
click at [196, 398] on button "Log in" at bounding box center [161, 398] width 215 height 27
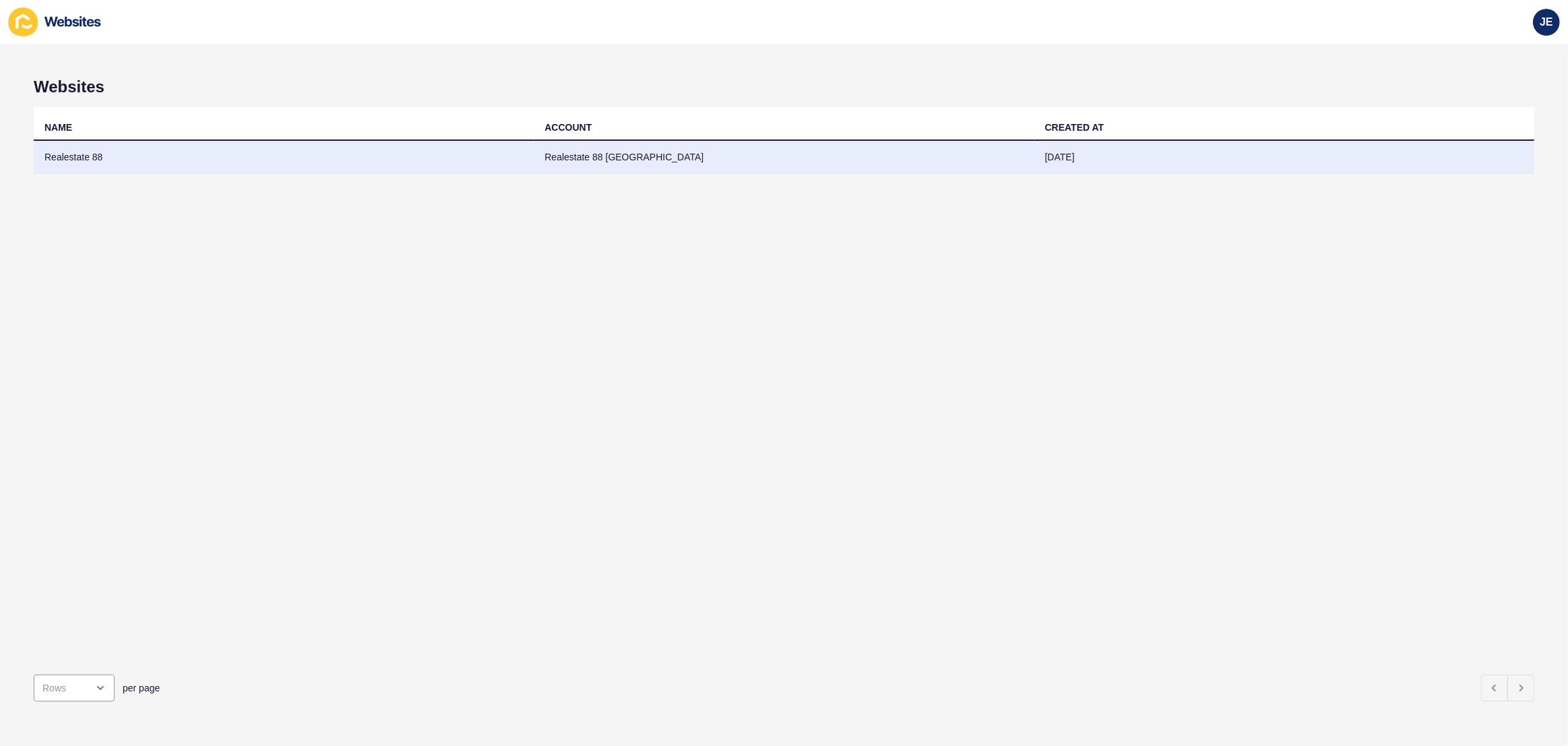
click at [354, 163] on td "Realestate 88" at bounding box center [283, 157] width 500 height 33
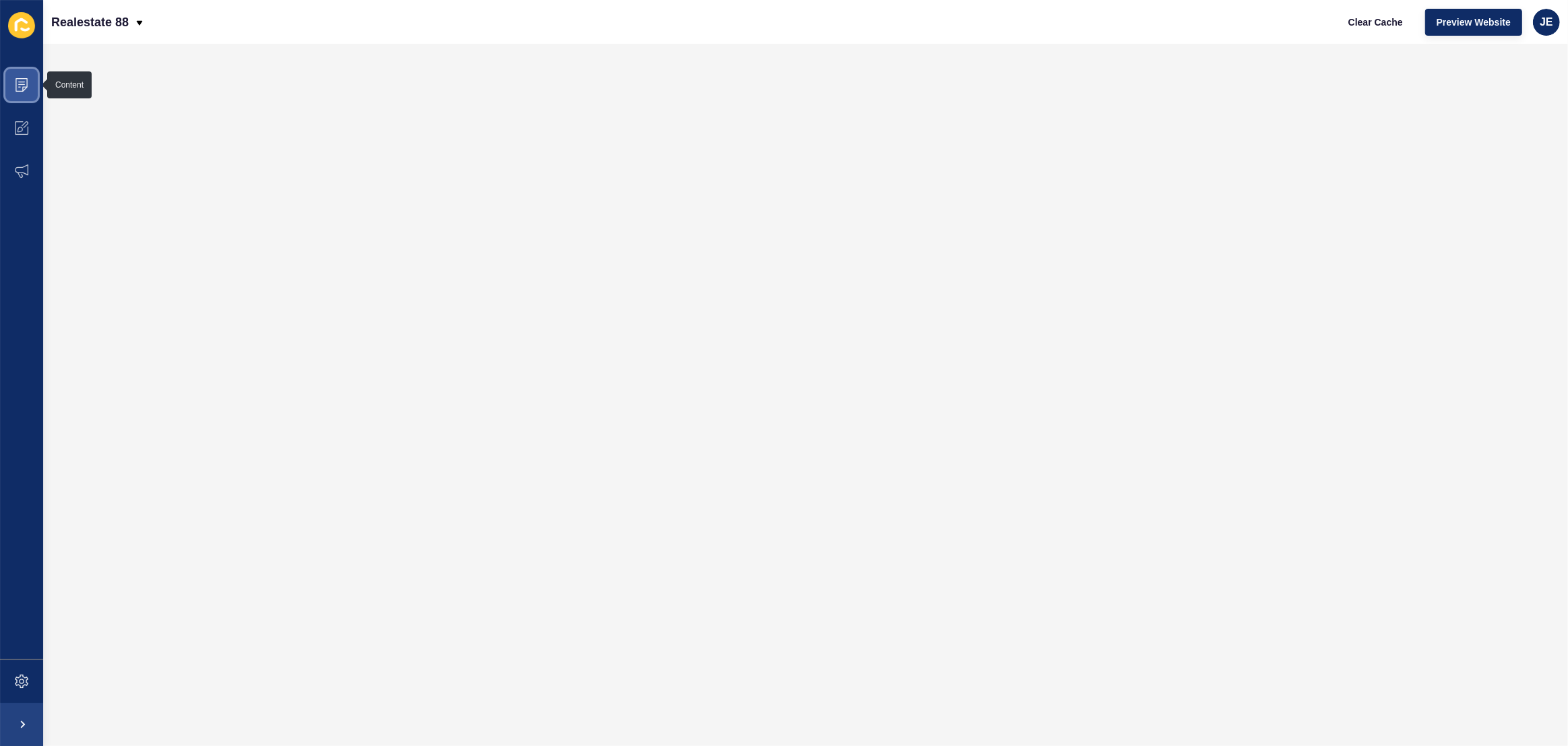
click at [31, 86] on span at bounding box center [22, 85] width 43 height 43
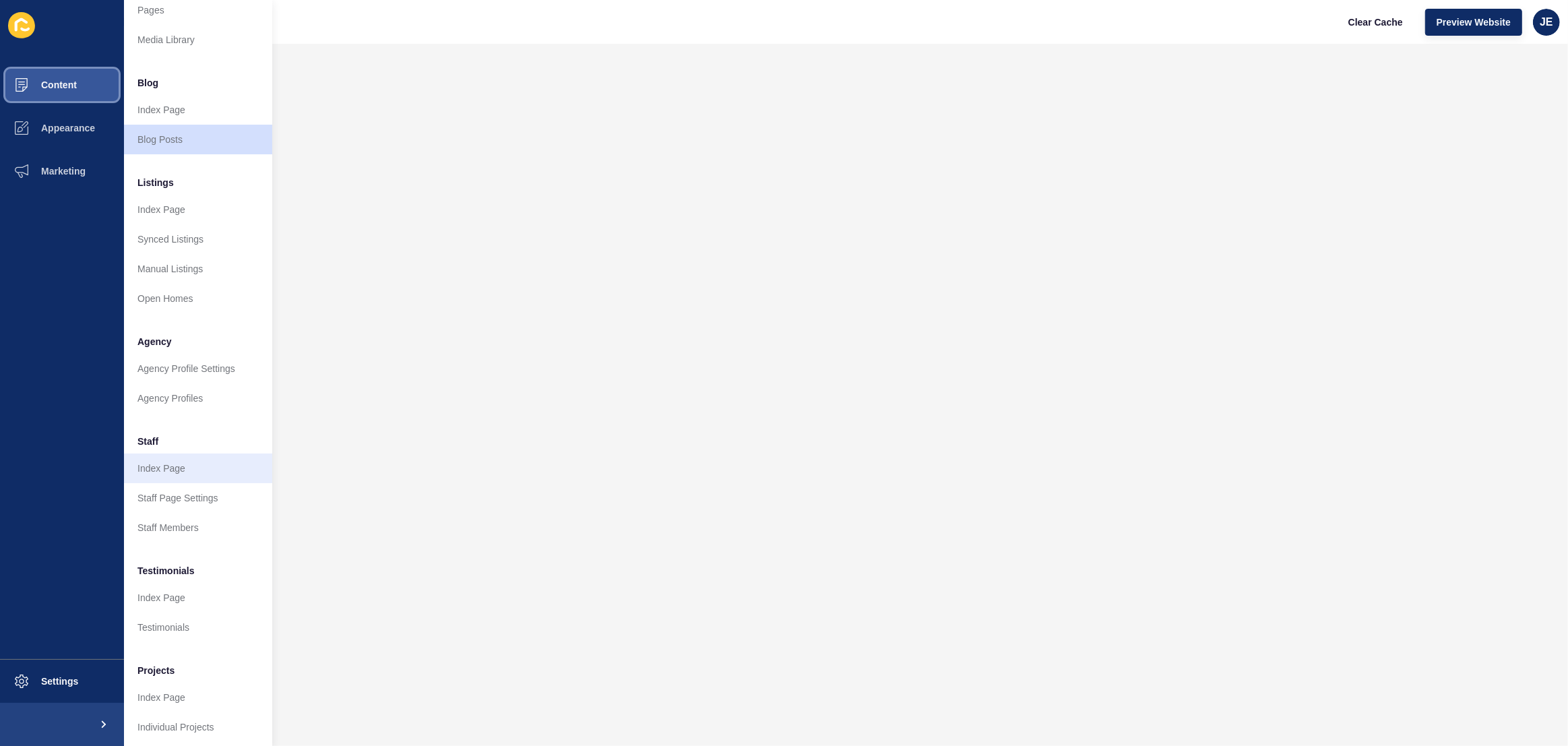
scroll to position [53, 0]
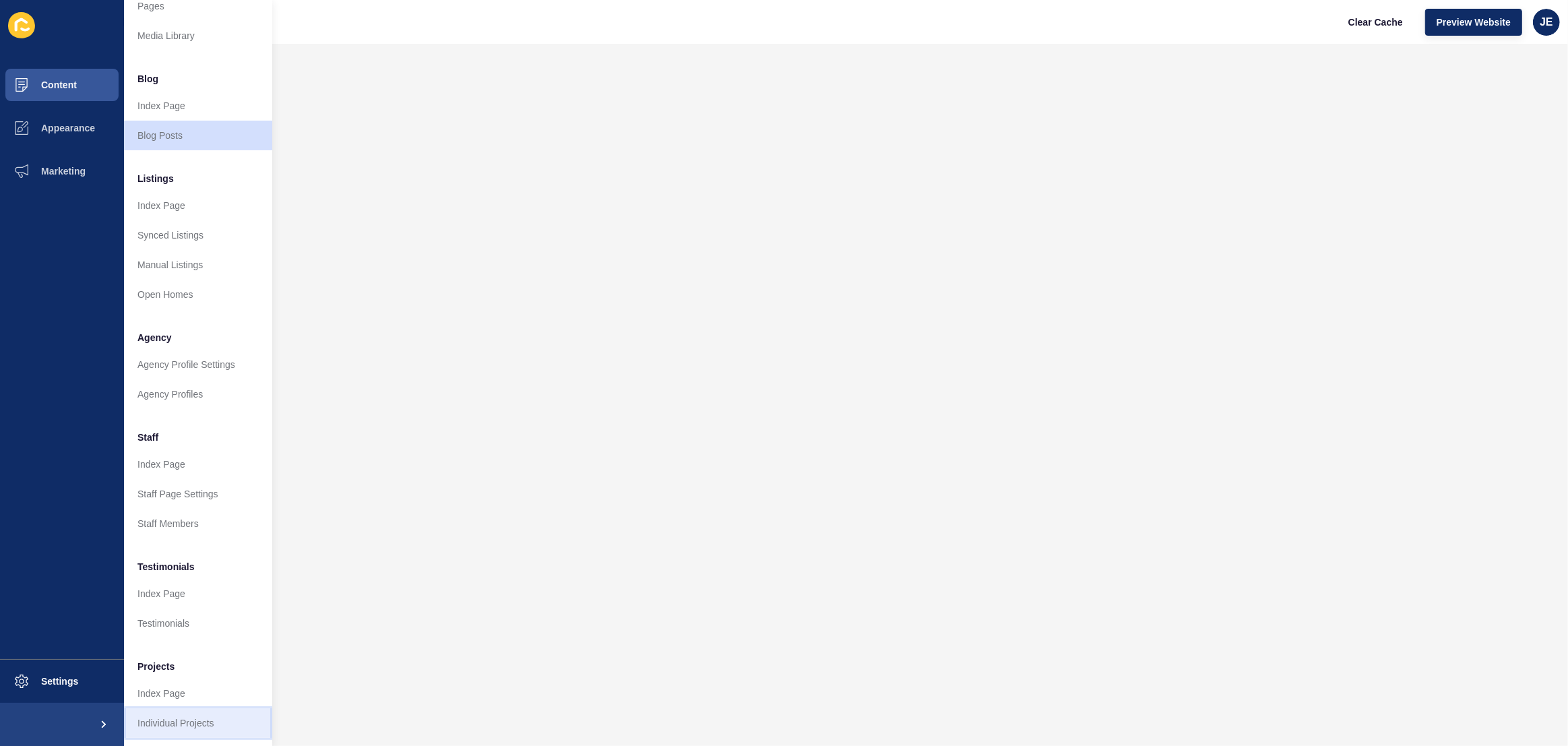
click at [163, 711] on link "Individual Projects" at bounding box center [198, 723] width 148 height 30
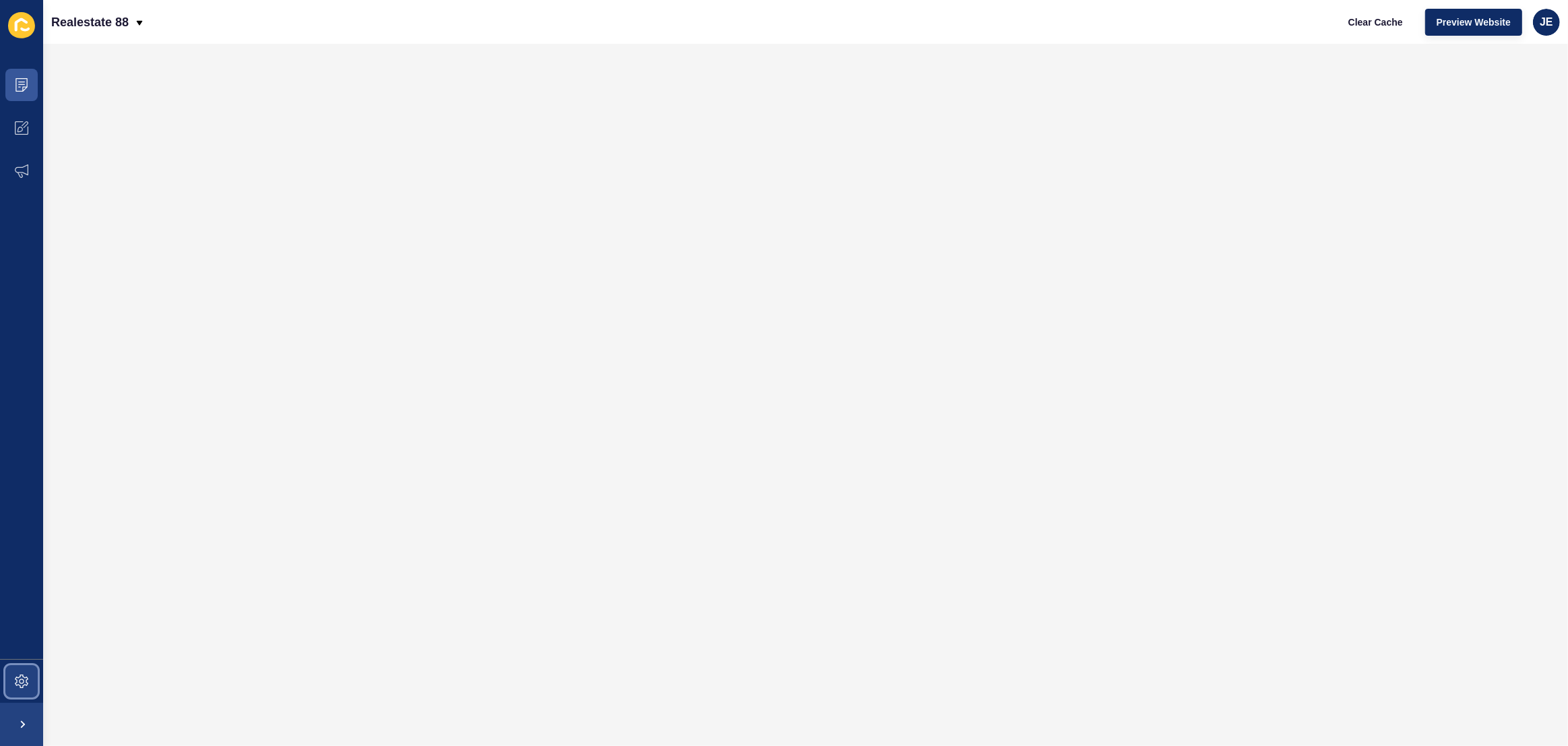
click at [19, 680] on icon at bounding box center [22, 681] width 13 height 14
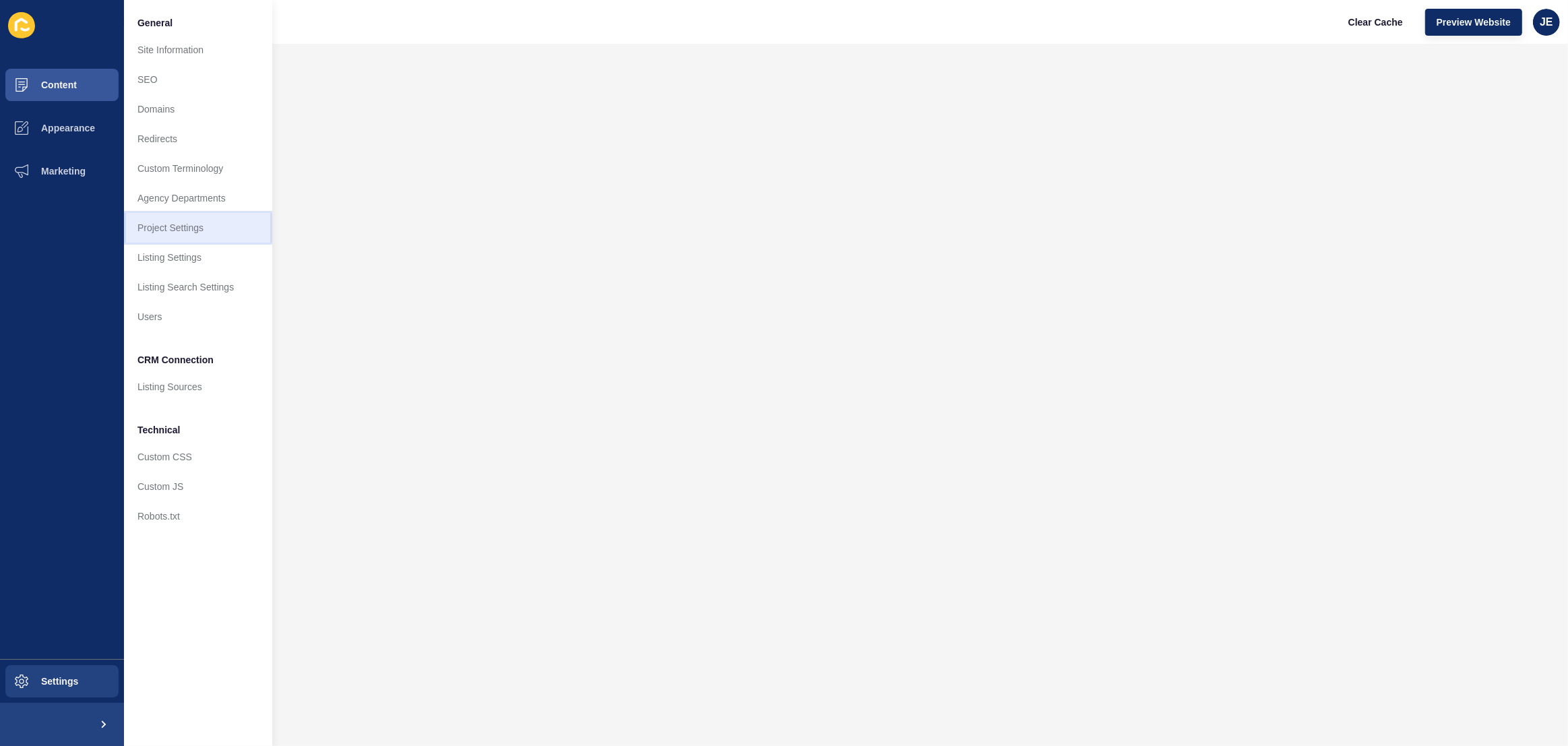
click at [204, 225] on link "Project Settings" at bounding box center [198, 228] width 148 height 30
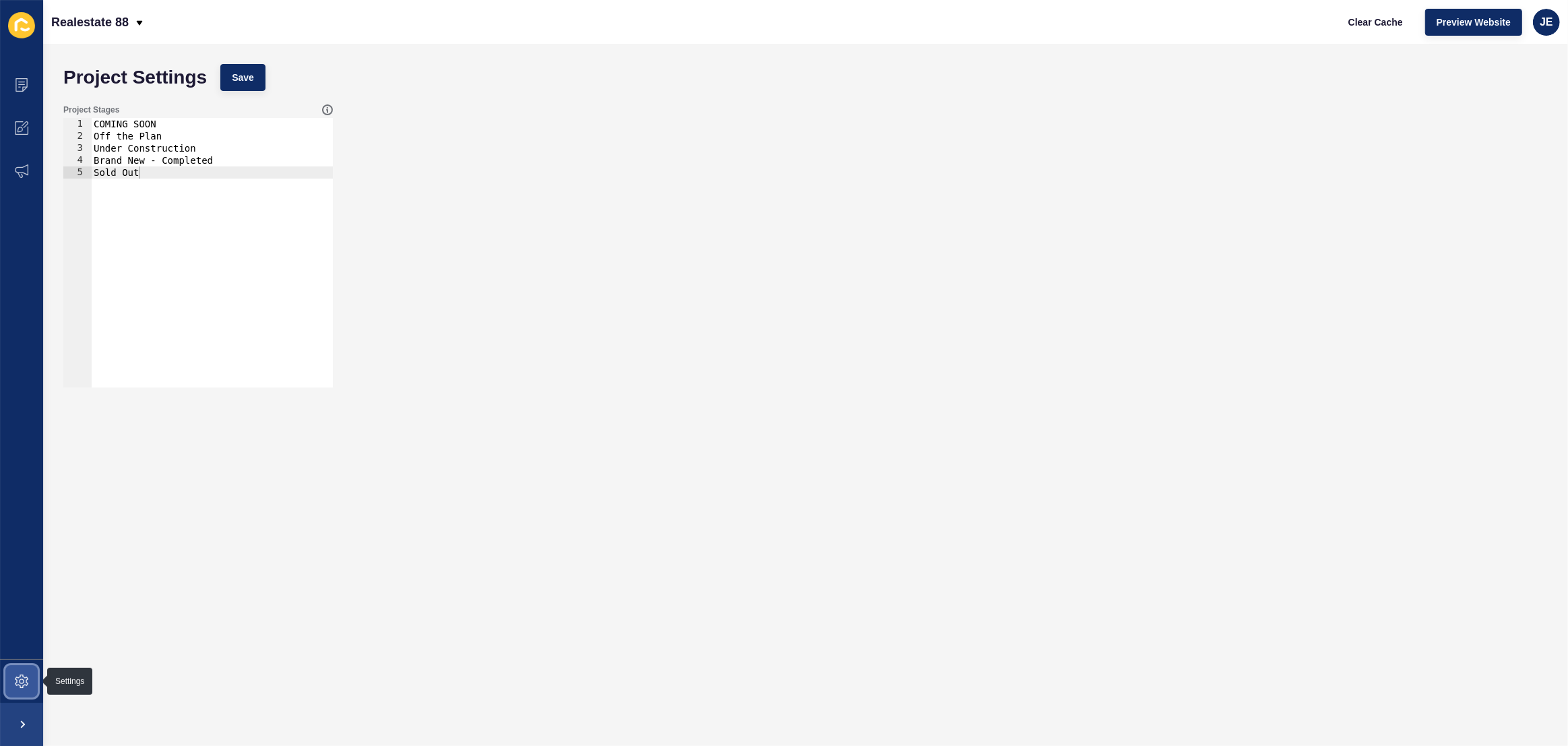
click at [23, 681] on icon at bounding box center [22, 681] width 5 height 5
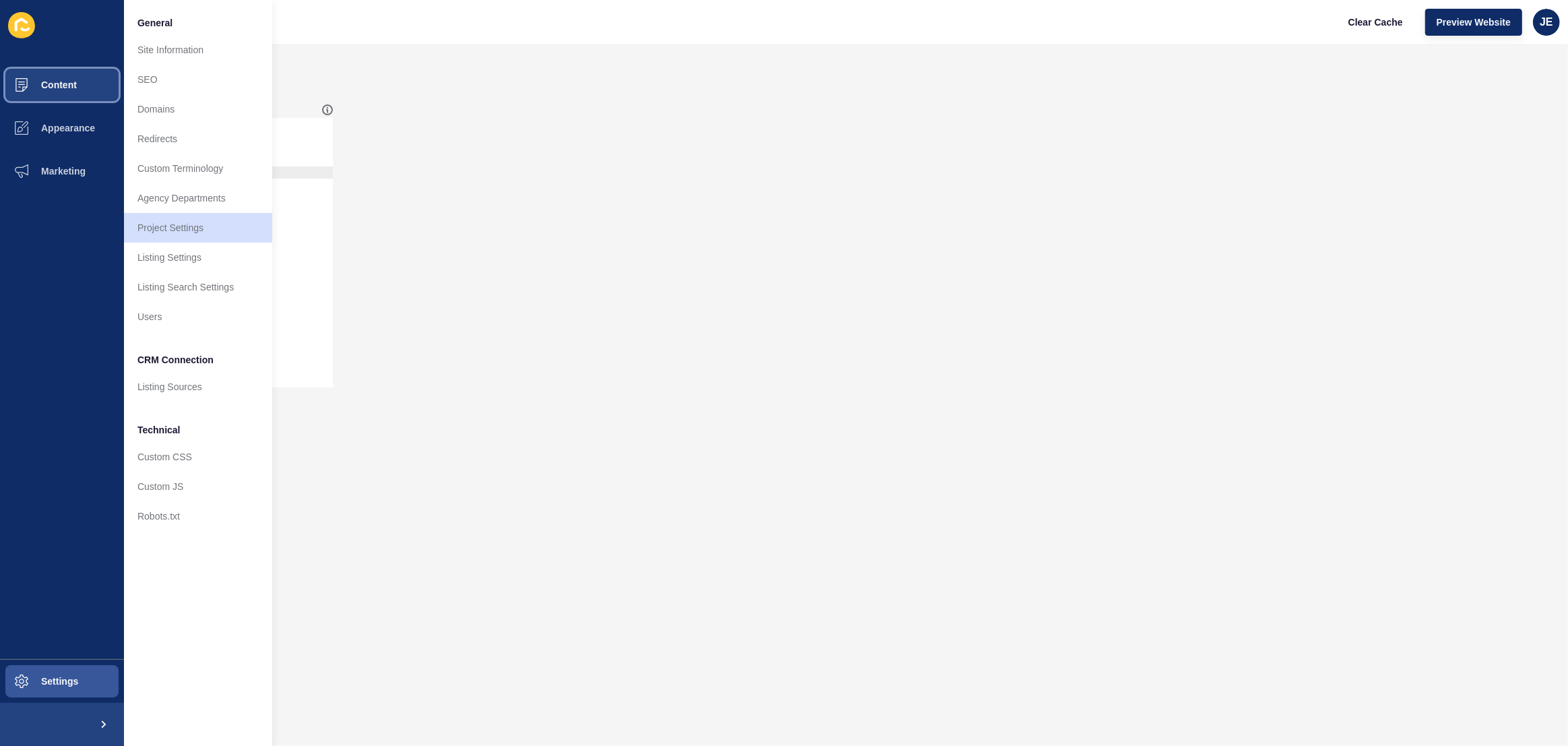
click at [65, 70] on button "Content" at bounding box center [62, 85] width 124 height 43
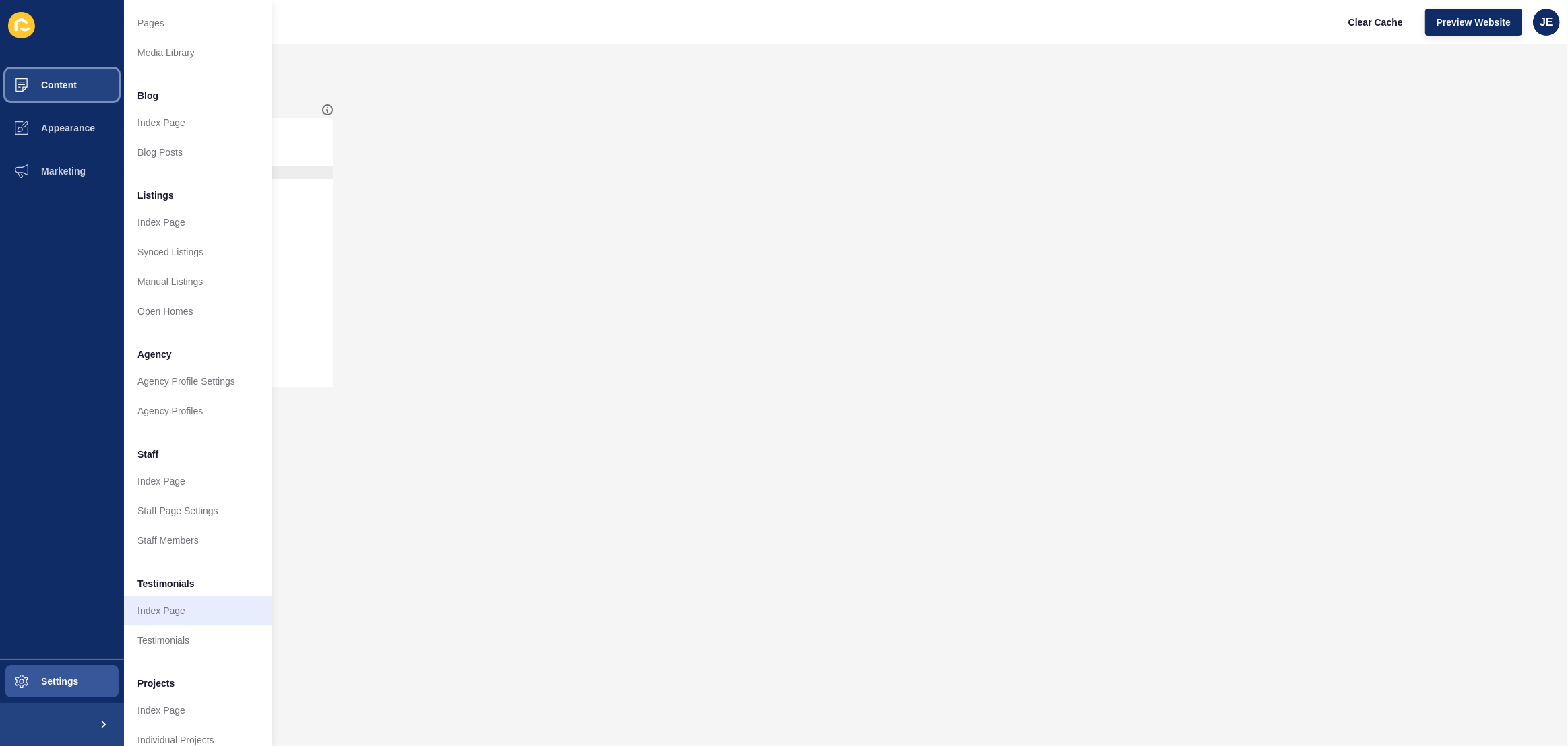
scroll to position [53, 0]
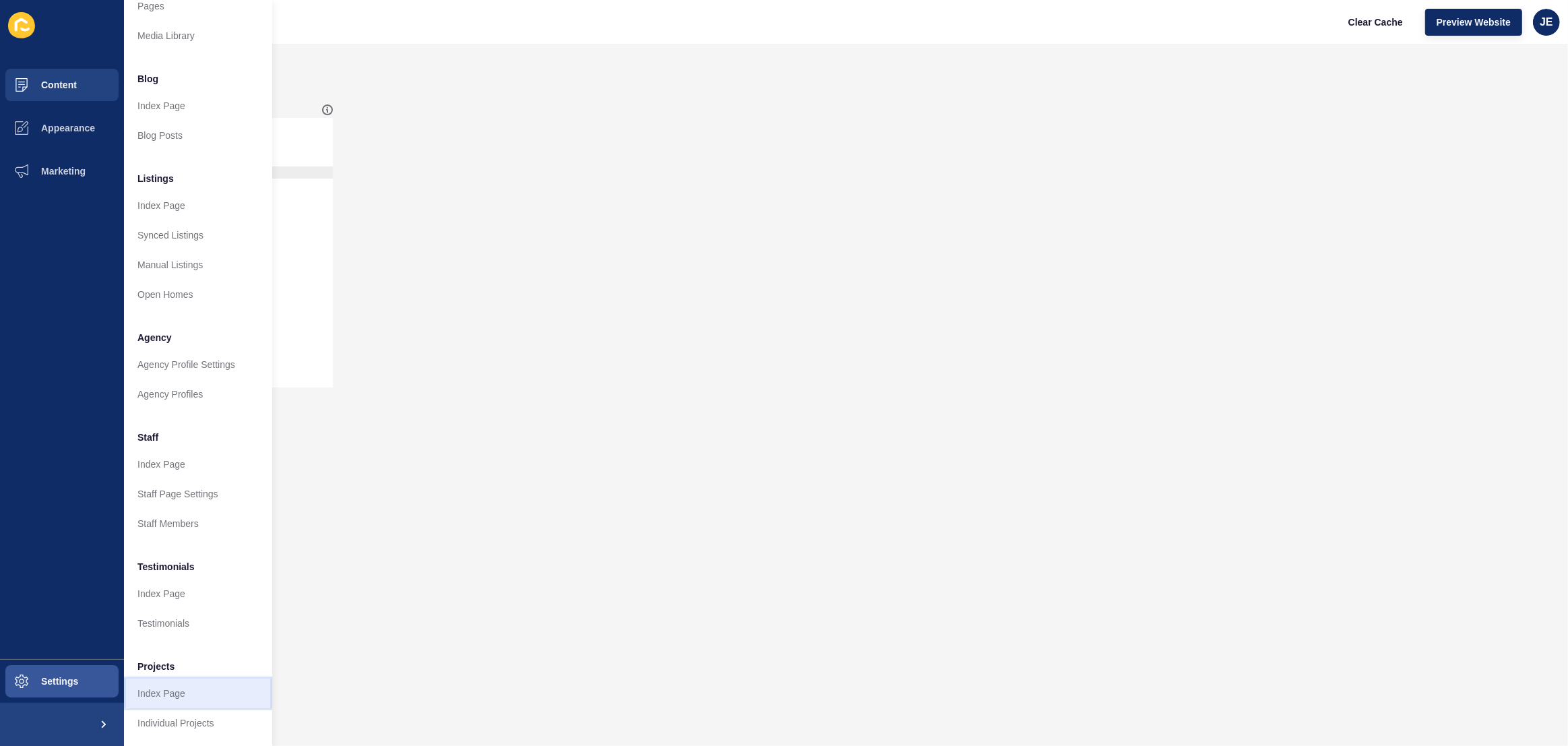
click at [164, 689] on link "Index Page" at bounding box center [198, 693] width 148 height 30
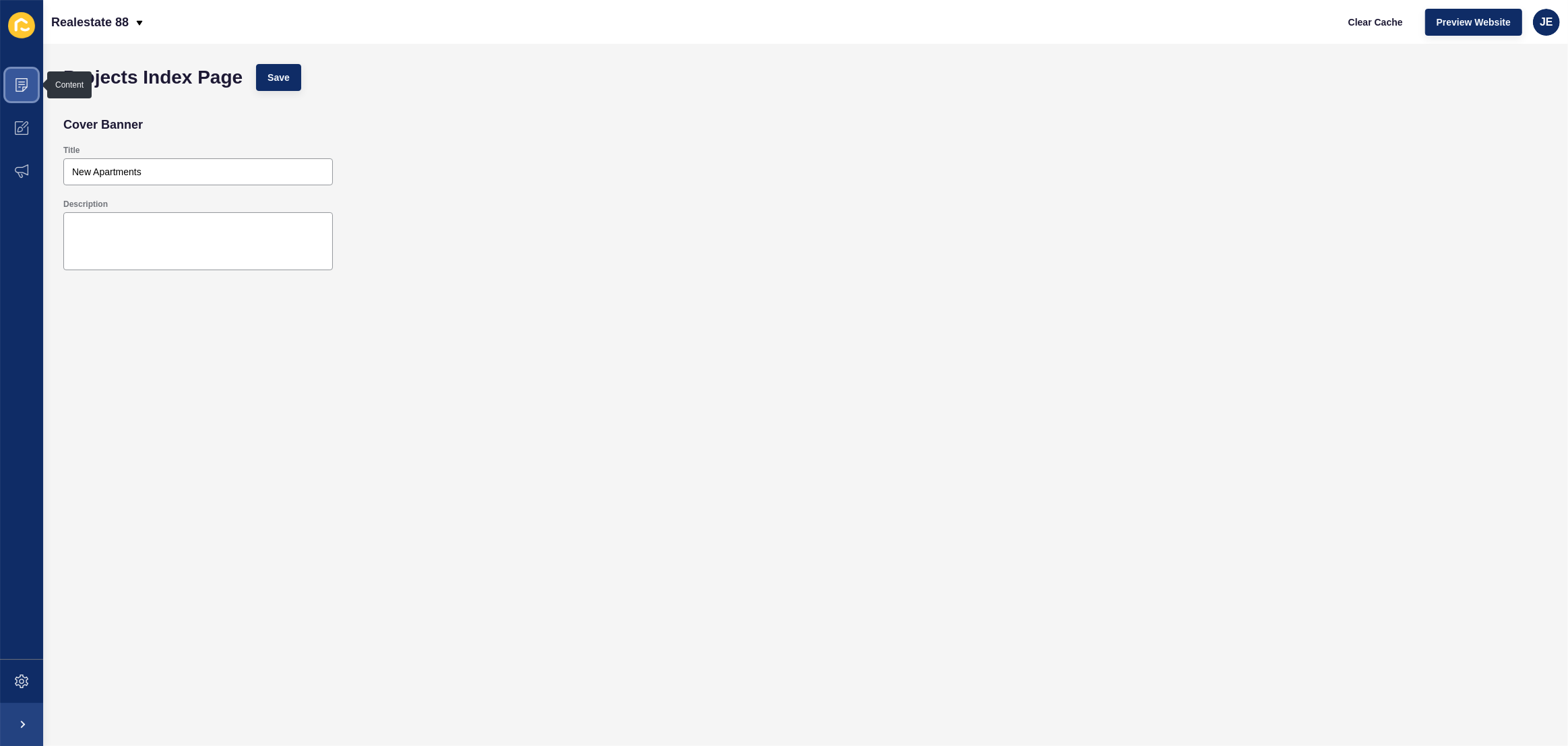
click at [16, 78] on icon at bounding box center [22, 85] width 12 height 14
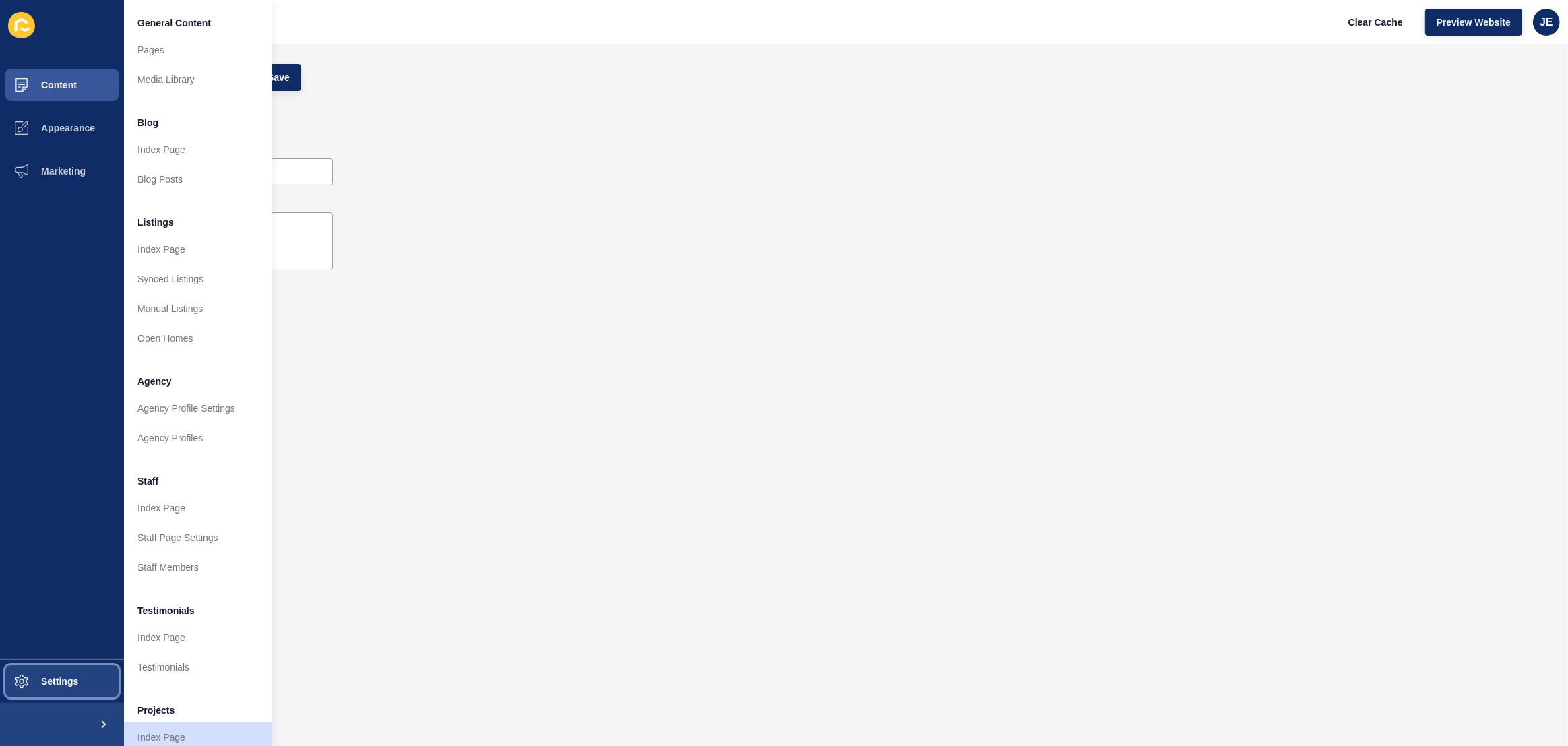
click at [55, 681] on span "Settings" at bounding box center [38, 681] width 80 height 11
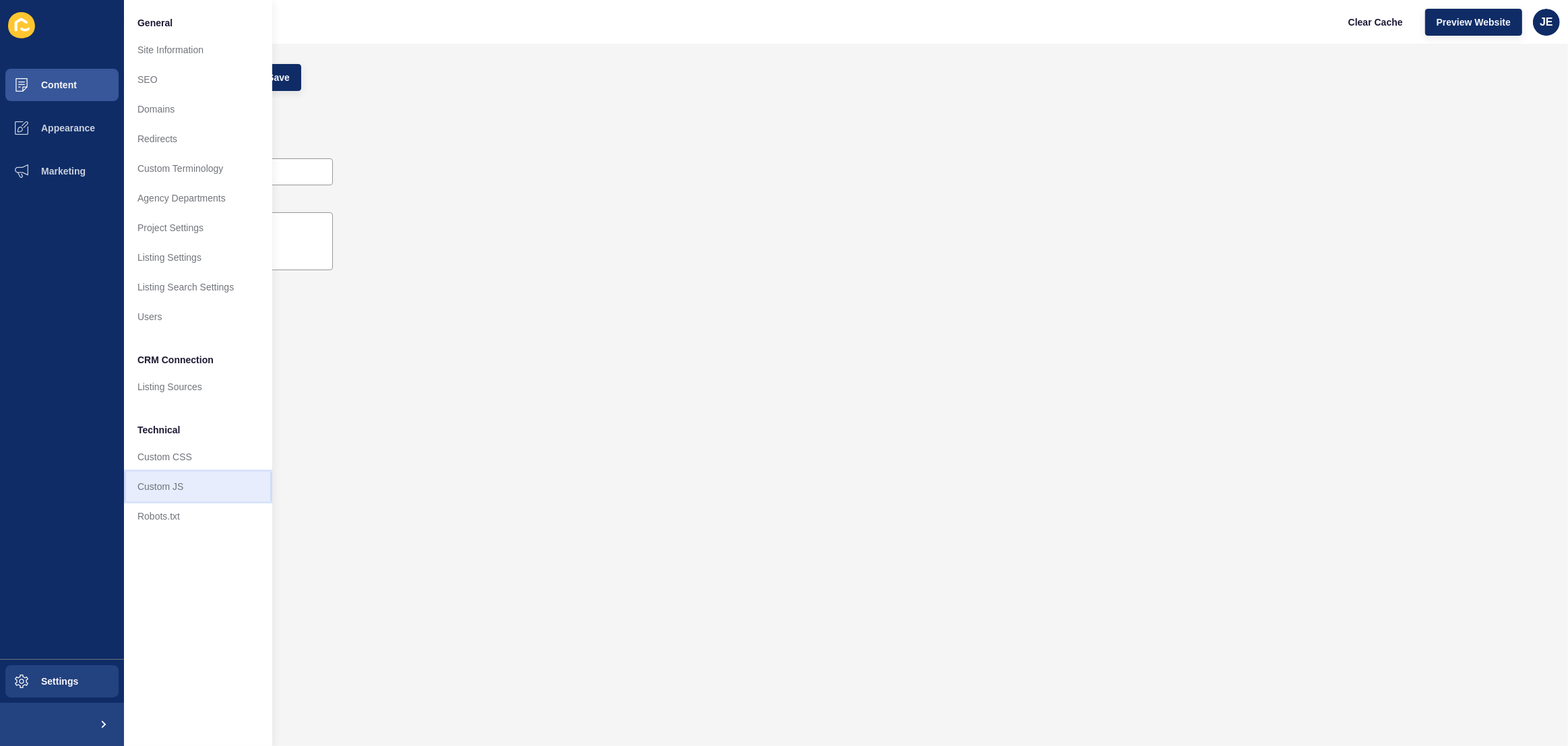
click at [144, 474] on link "Custom JS" at bounding box center [198, 487] width 148 height 30
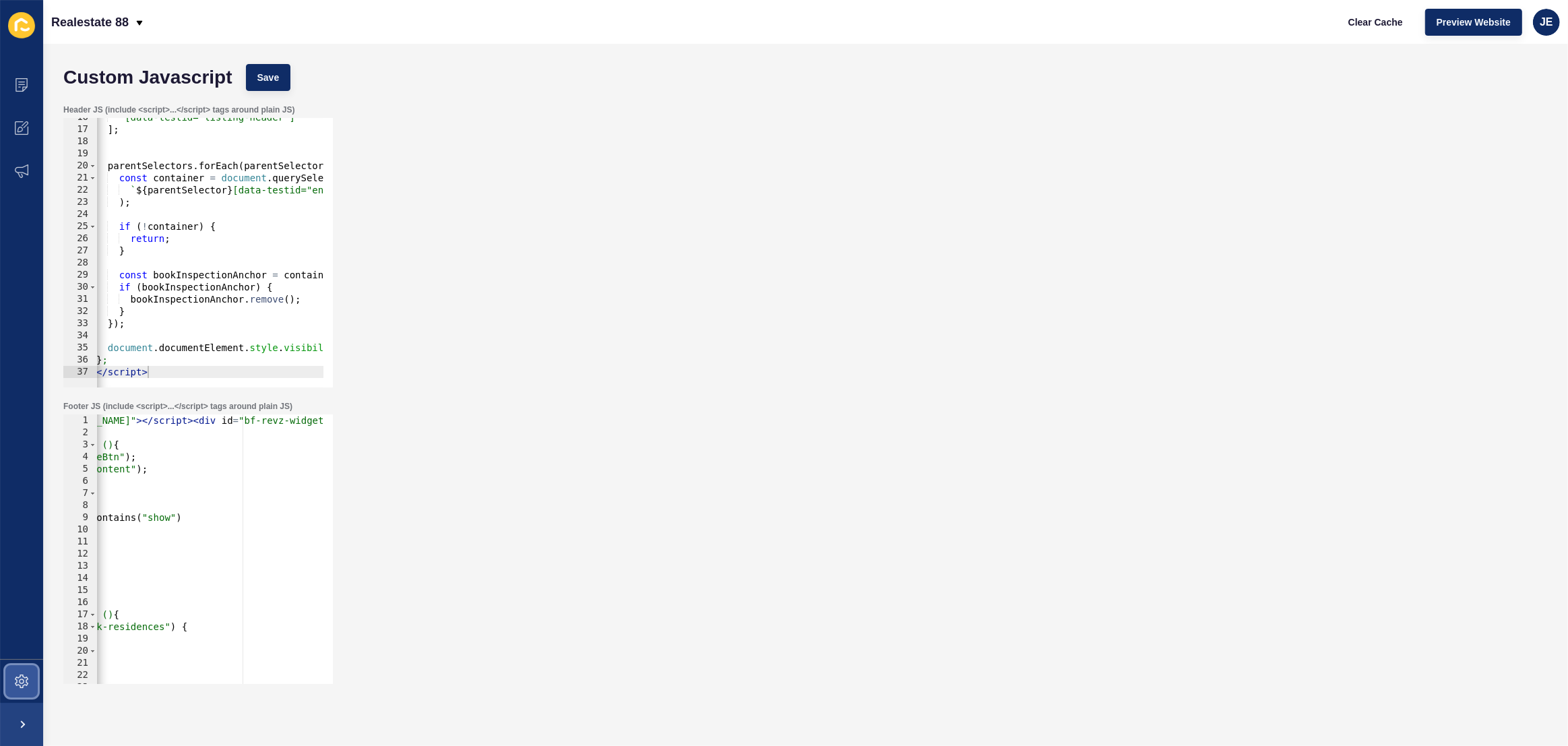
click at [24, 688] on span at bounding box center [22, 681] width 43 height 43
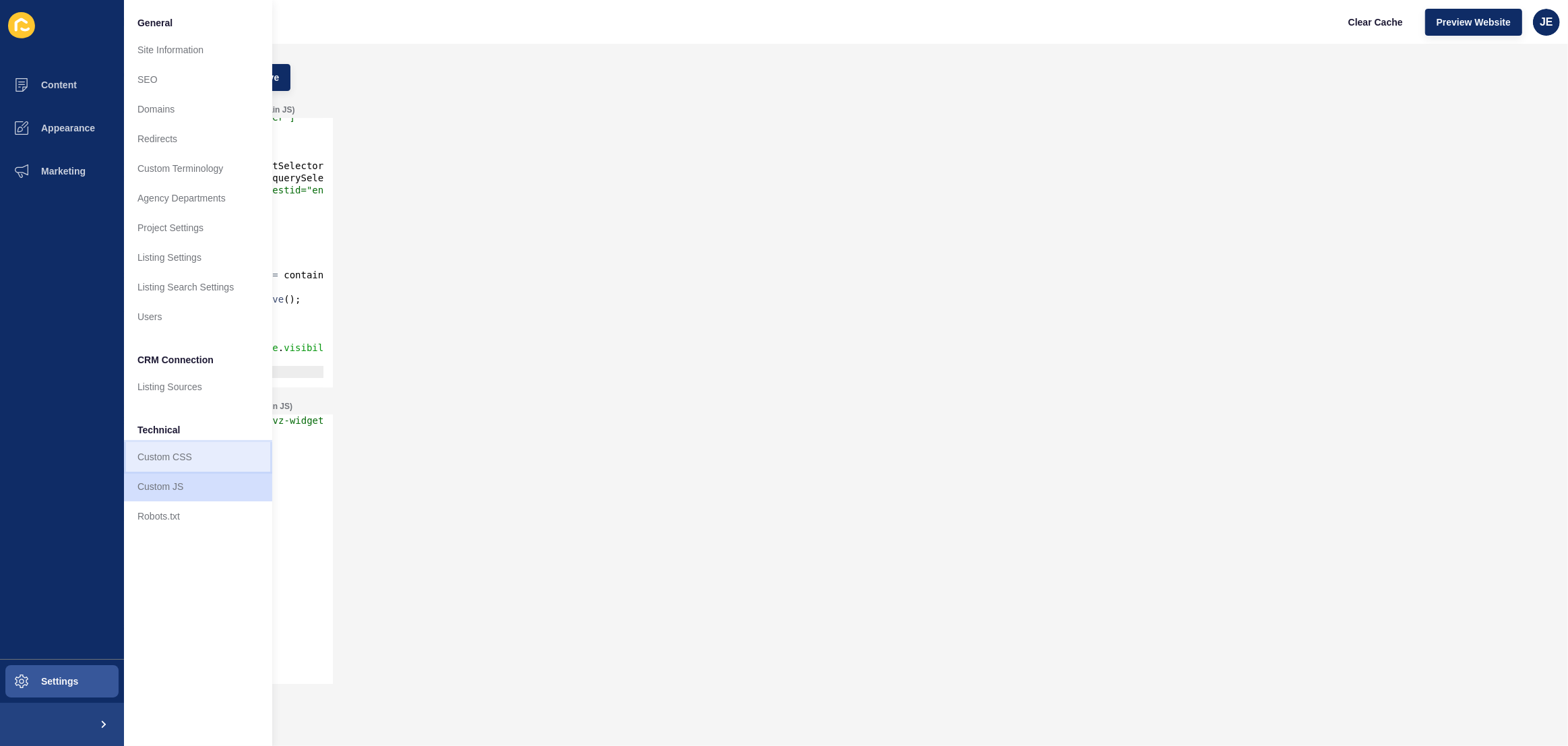
click at [181, 465] on link "Custom CSS" at bounding box center [198, 457] width 148 height 30
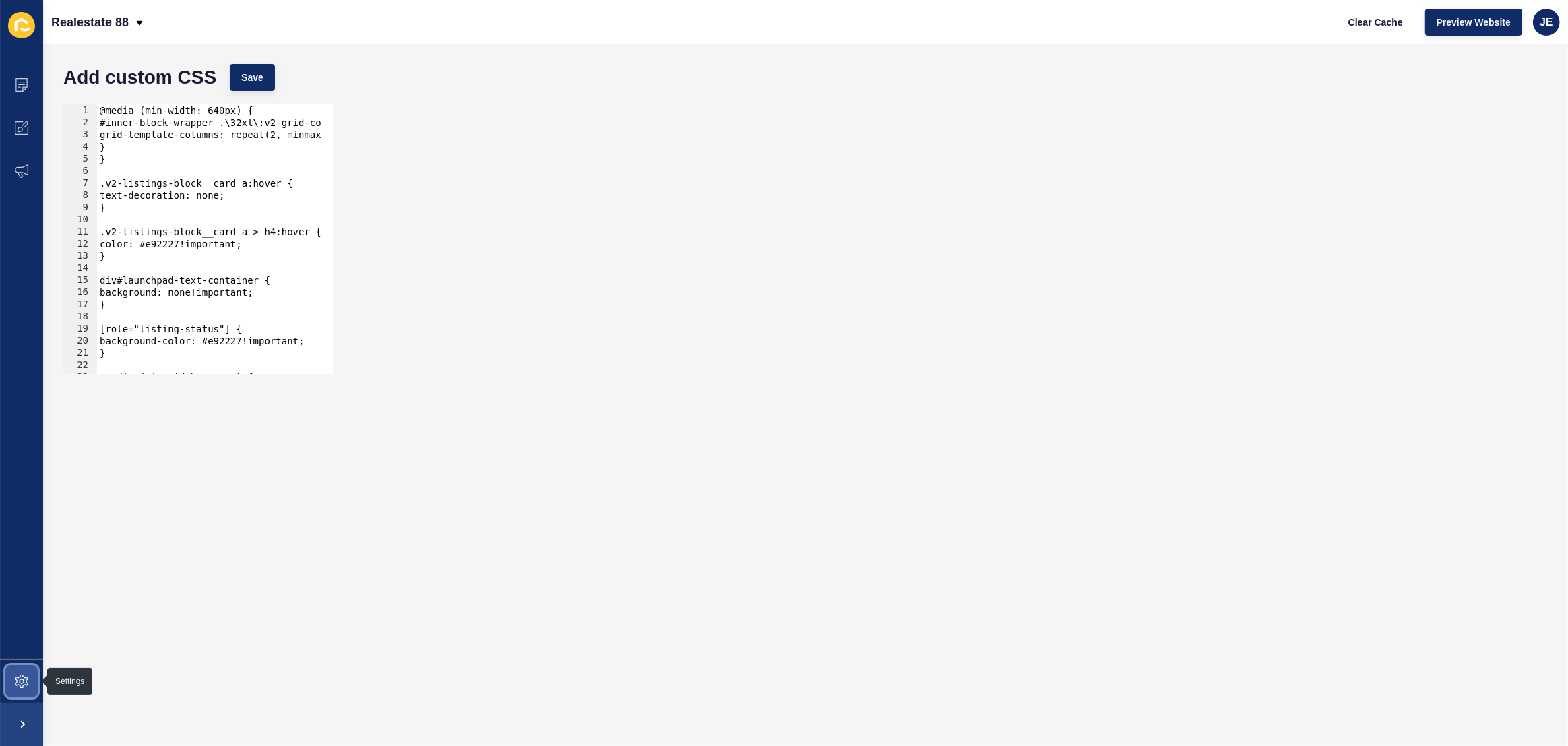
click at [22, 681] on icon at bounding box center [22, 681] width 13 height 14
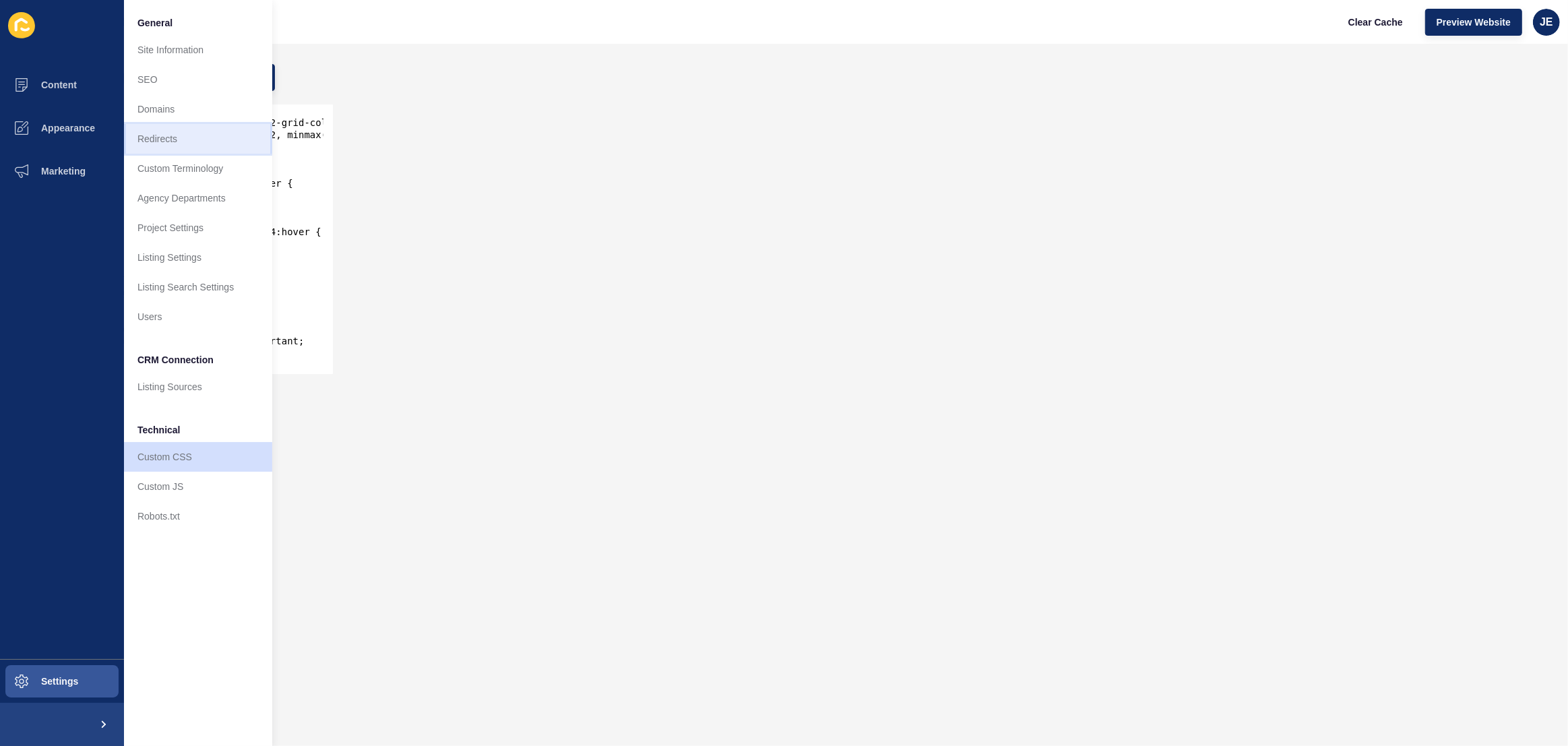
click at [206, 149] on link "Redirects" at bounding box center [198, 139] width 148 height 30
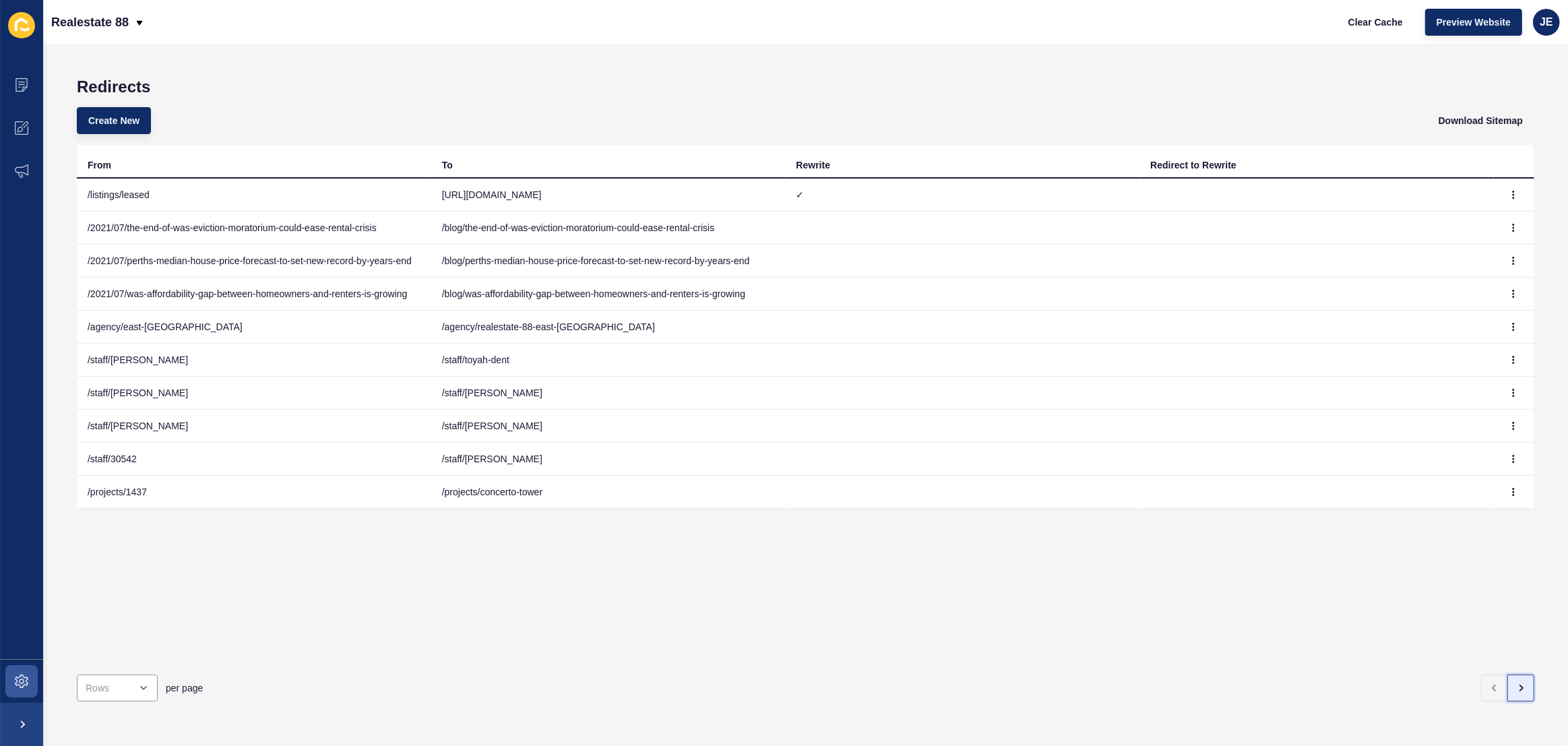
click at [1519, 679] on button "button" at bounding box center [1521, 688] width 27 height 27
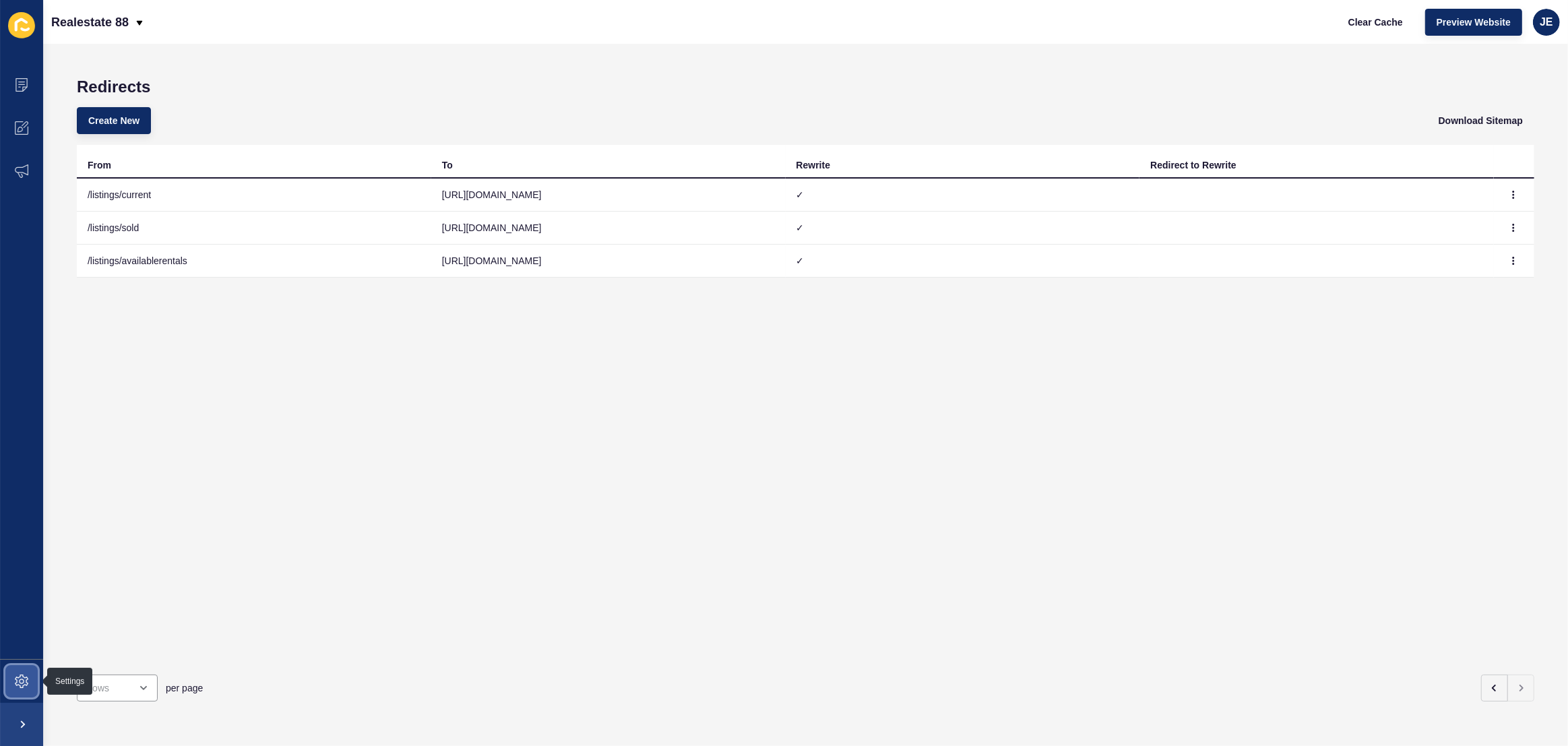
click at [24, 678] on icon at bounding box center [22, 681] width 13 height 14
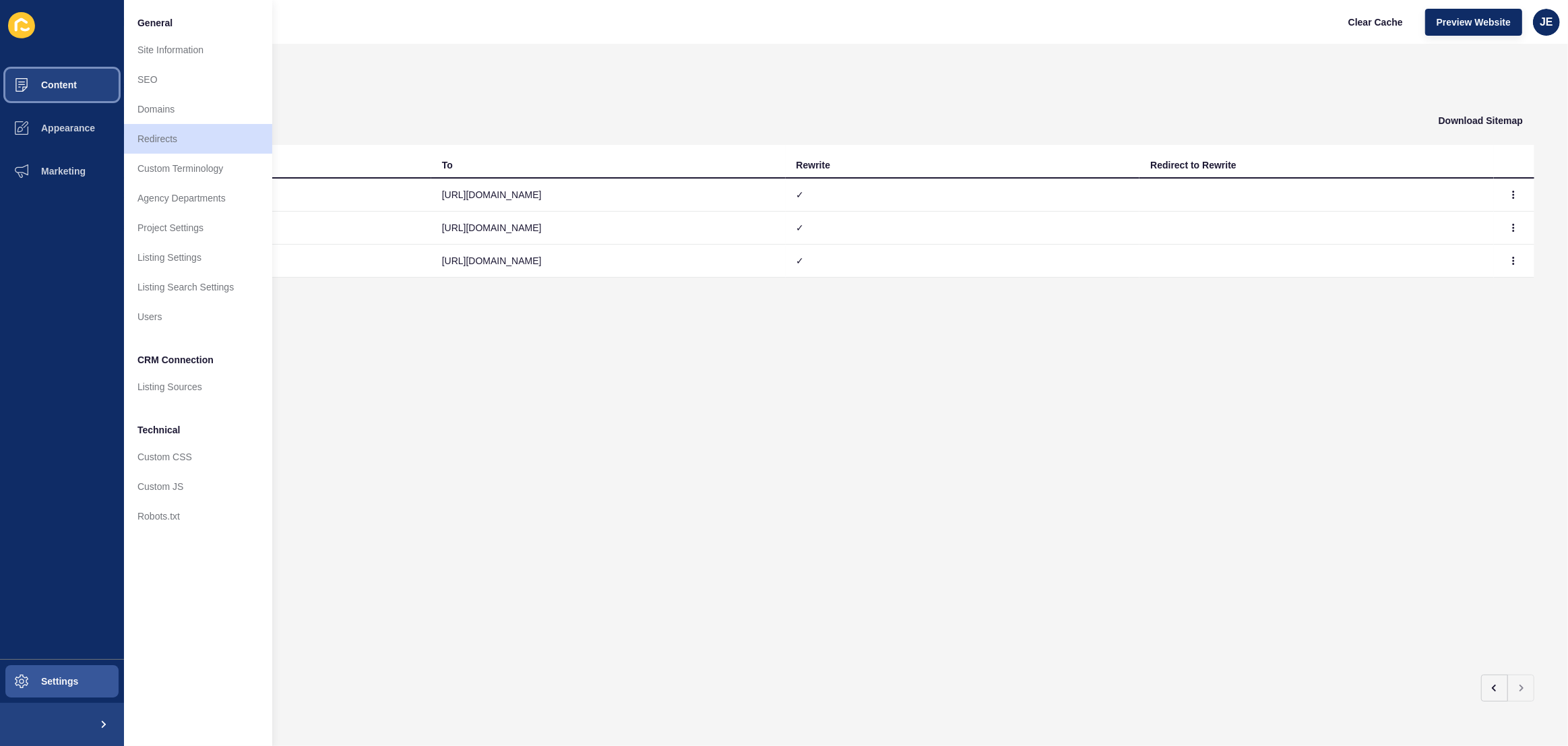
click at [47, 86] on span "Content" at bounding box center [37, 85] width 79 height 11
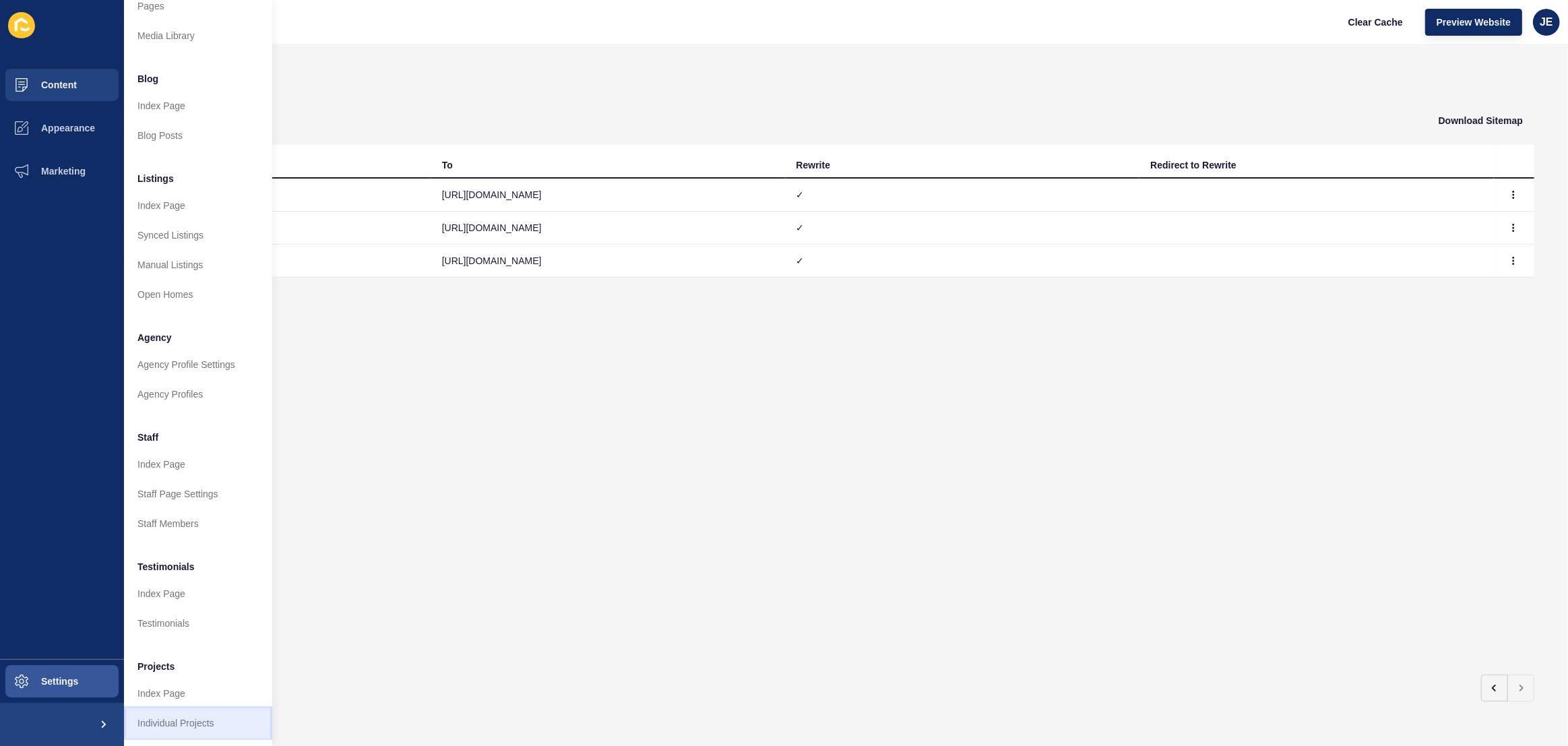
click at [154, 709] on link "Individual Projects" at bounding box center [198, 723] width 148 height 30
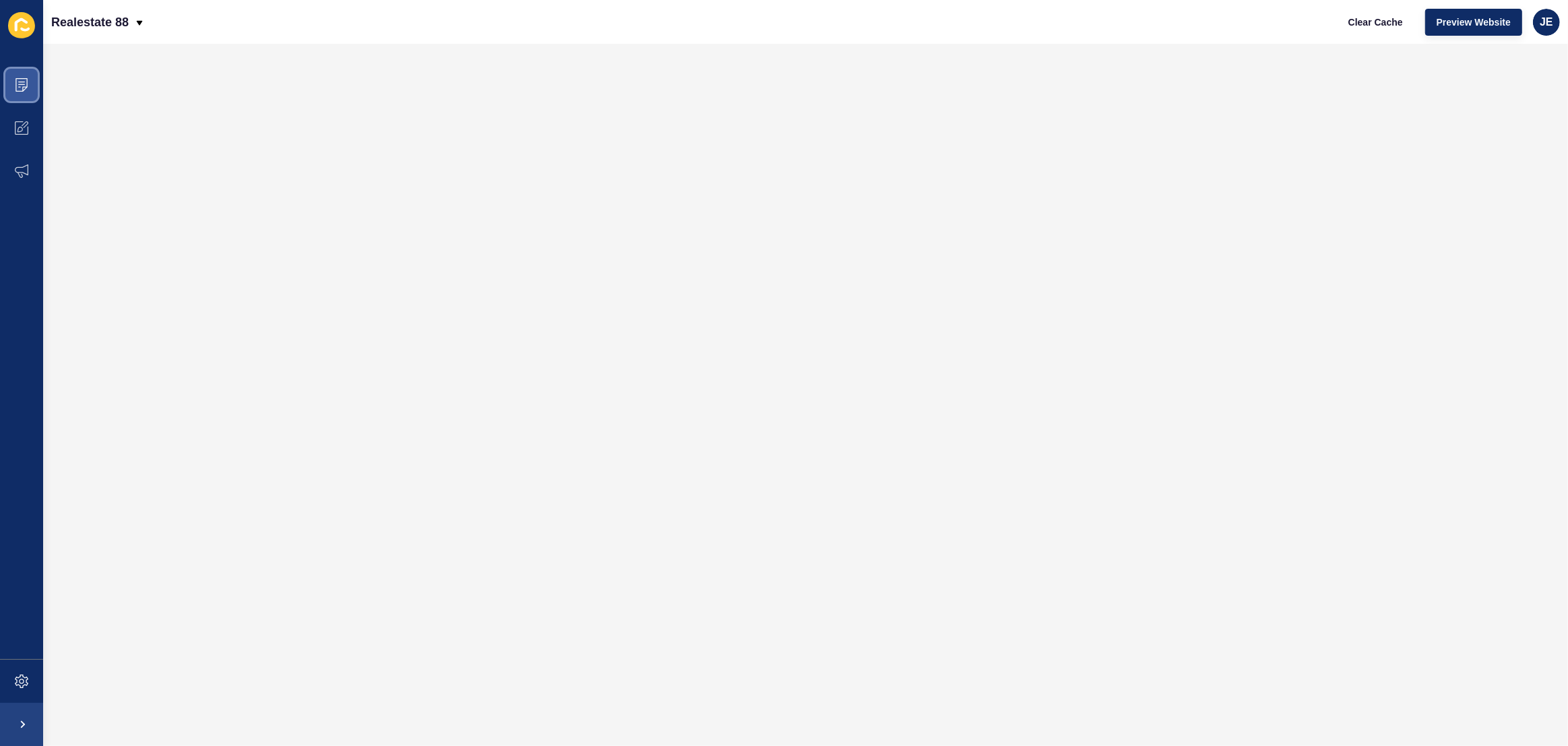
click at [24, 88] on icon at bounding box center [22, 85] width 13 height 14
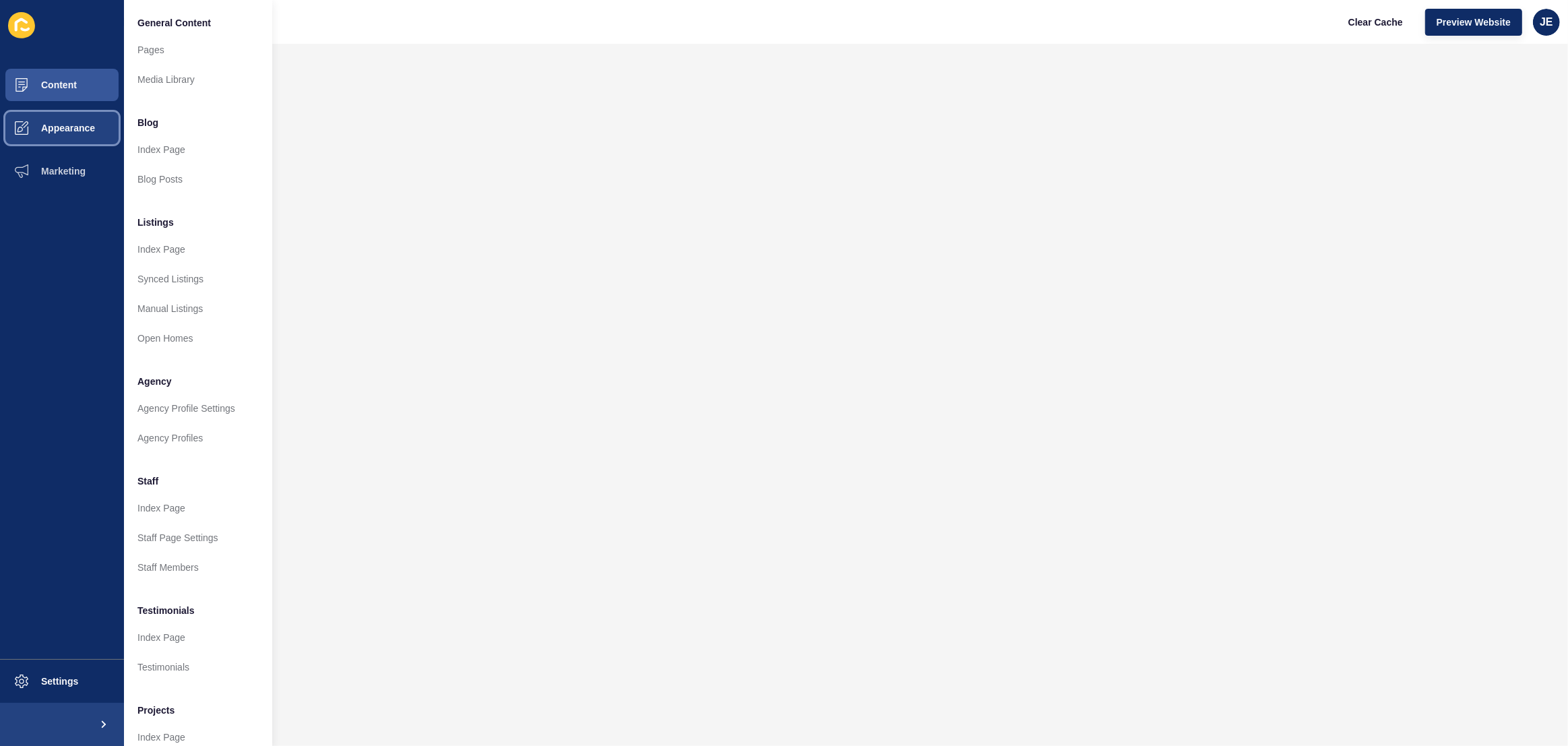
click at [51, 143] on button "Appearance" at bounding box center [62, 128] width 124 height 43
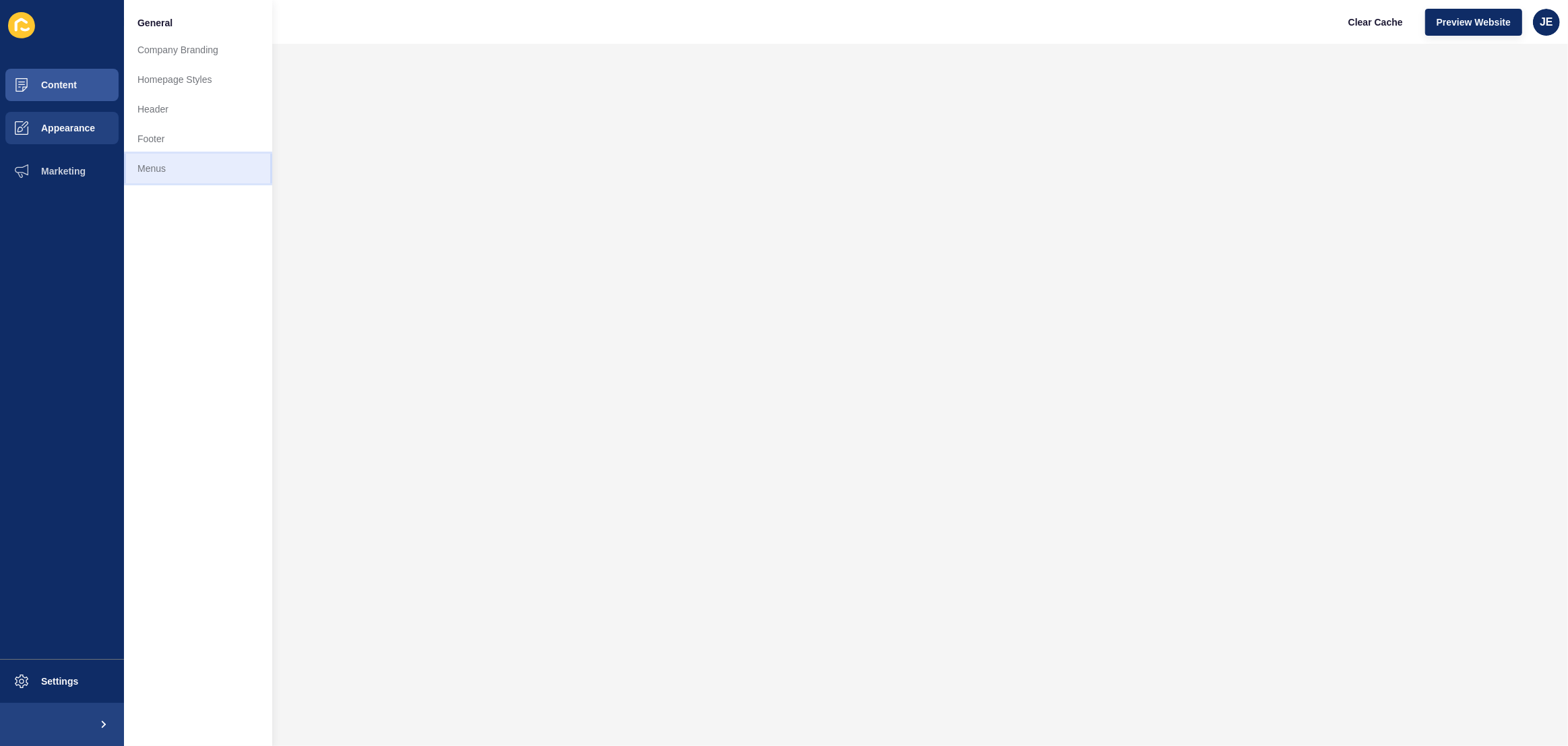
click at [165, 176] on link "Menus" at bounding box center [198, 169] width 148 height 30
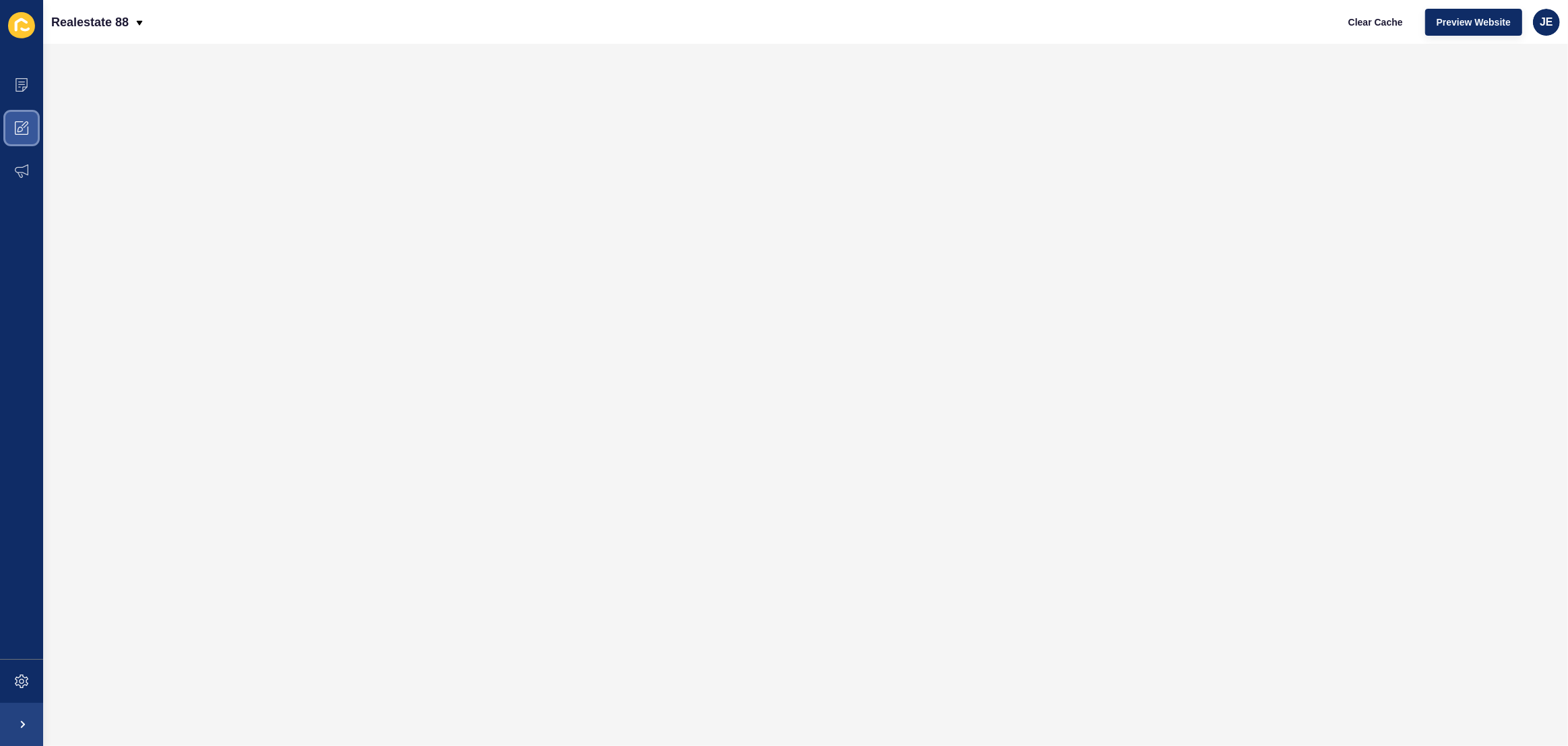
click at [24, 124] on icon at bounding box center [22, 128] width 13 height 14
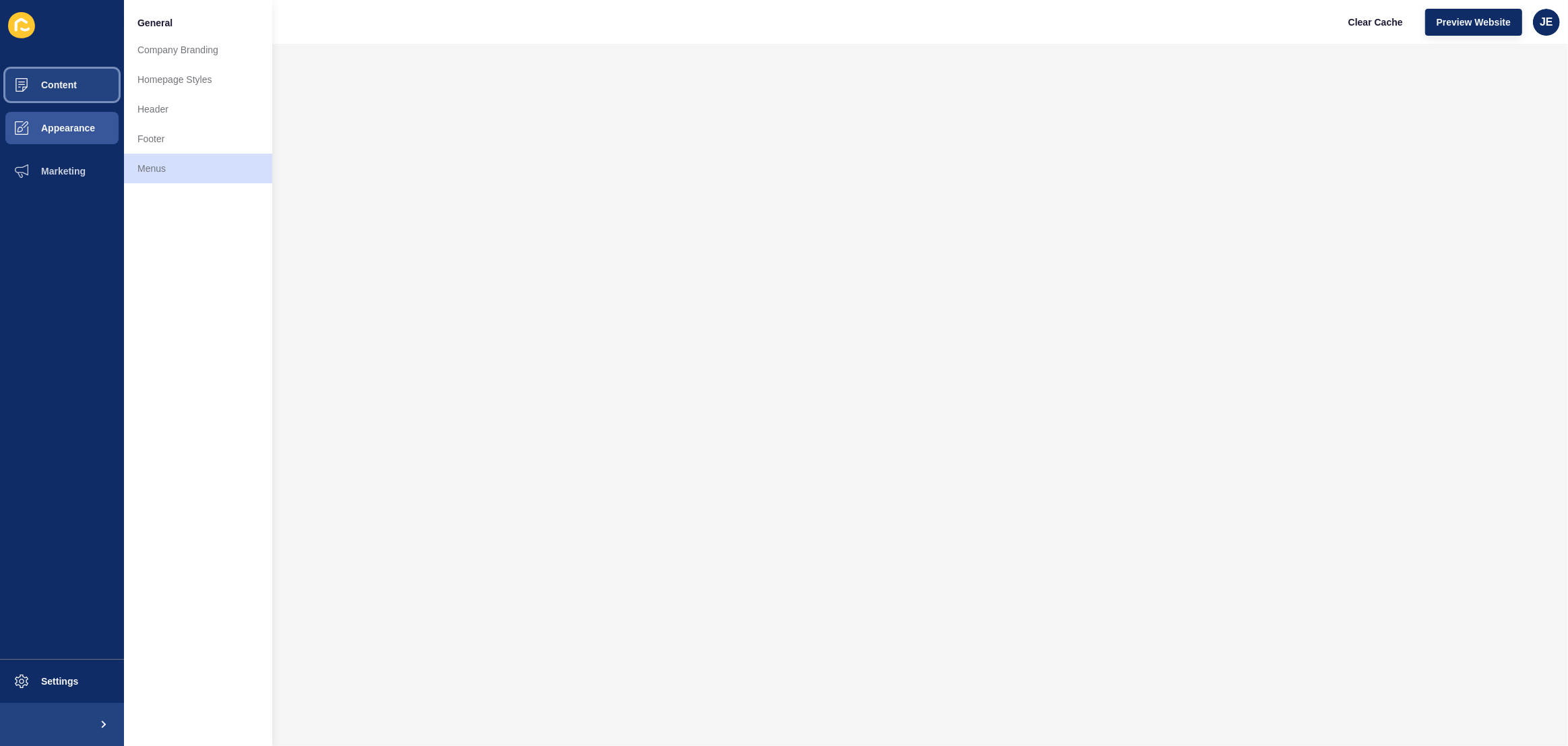
click at [51, 88] on span "Content" at bounding box center [37, 85] width 79 height 11
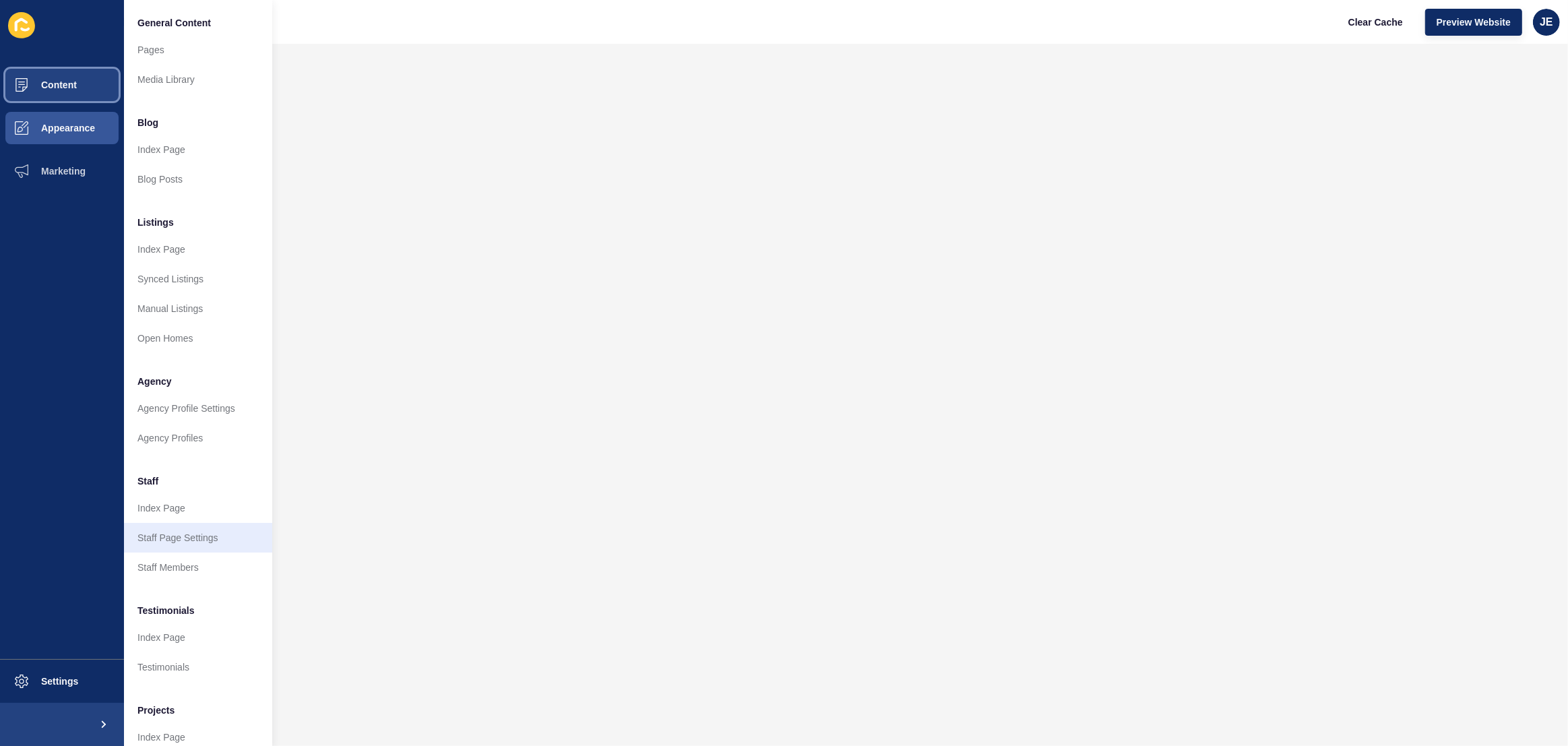
scroll to position [53, 0]
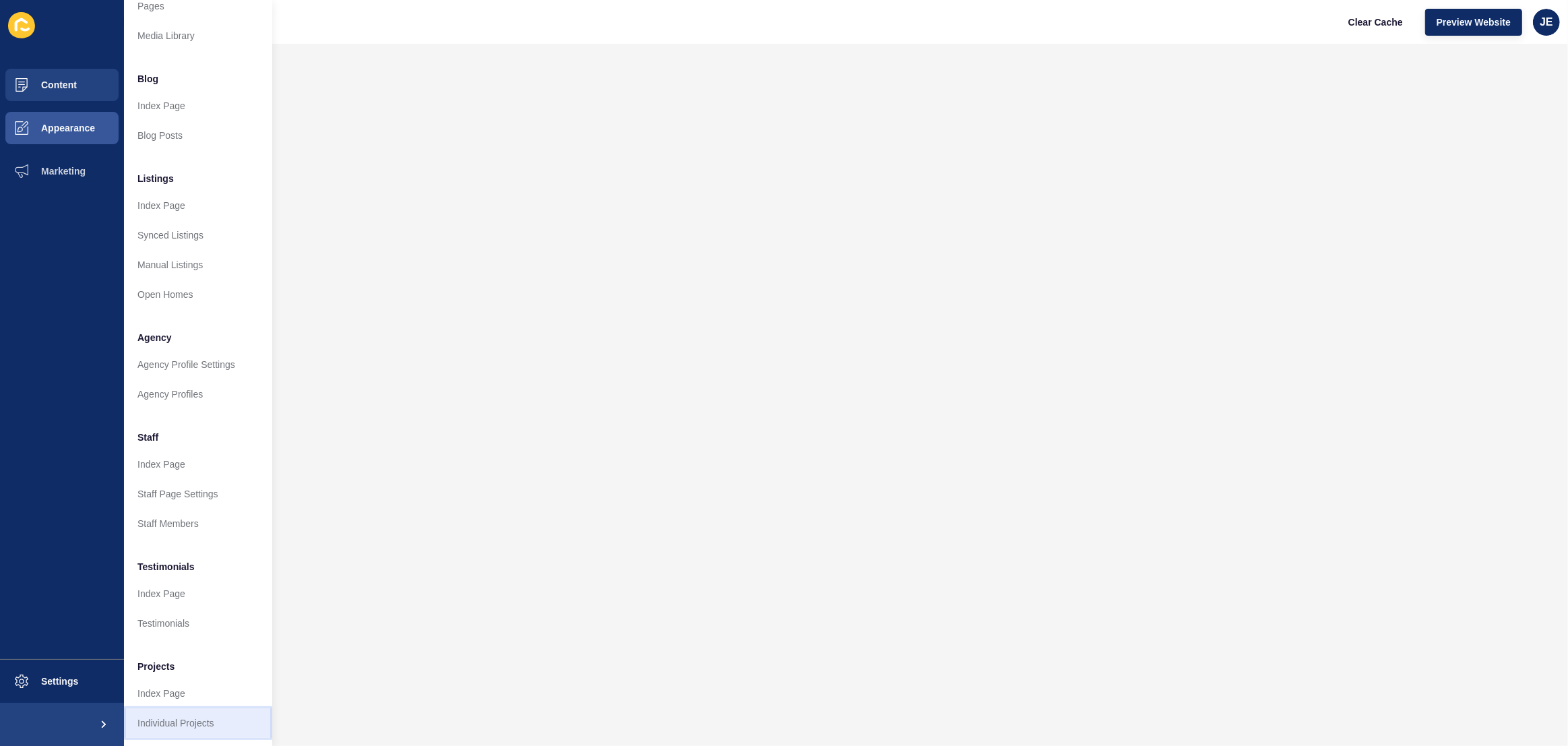
click at [179, 717] on link "Individual Projects" at bounding box center [198, 723] width 148 height 30
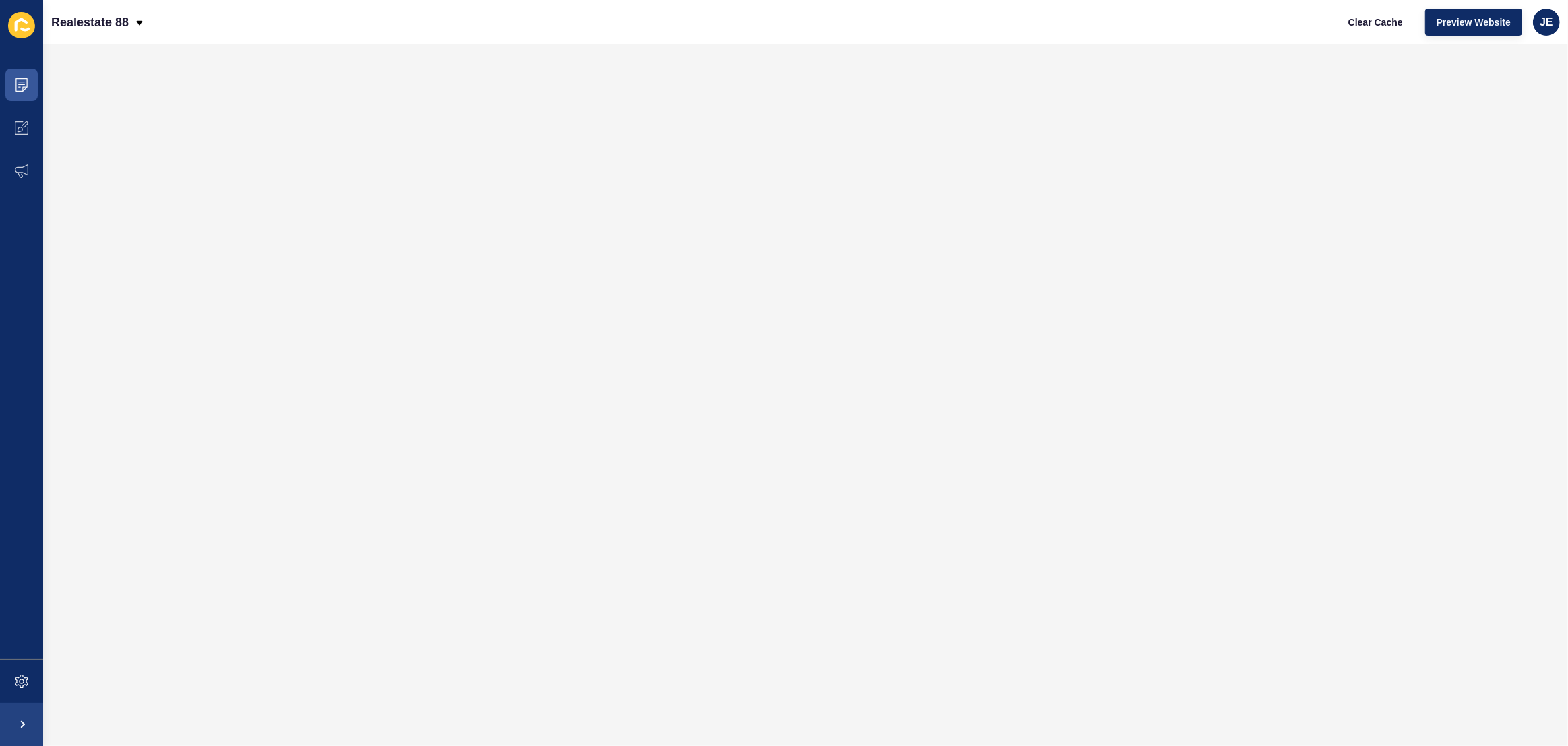
click at [1557, 31] on div "Clear Cache Preview Website JE" at bounding box center [1449, 22] width 234 height 38
click at [1550, 26] on span "JE" at bounding box center [1546, 22] width 13 height 14
click at [1506, 113] on link "Logout" at bounding box center [1515, 112] width 99 height 30
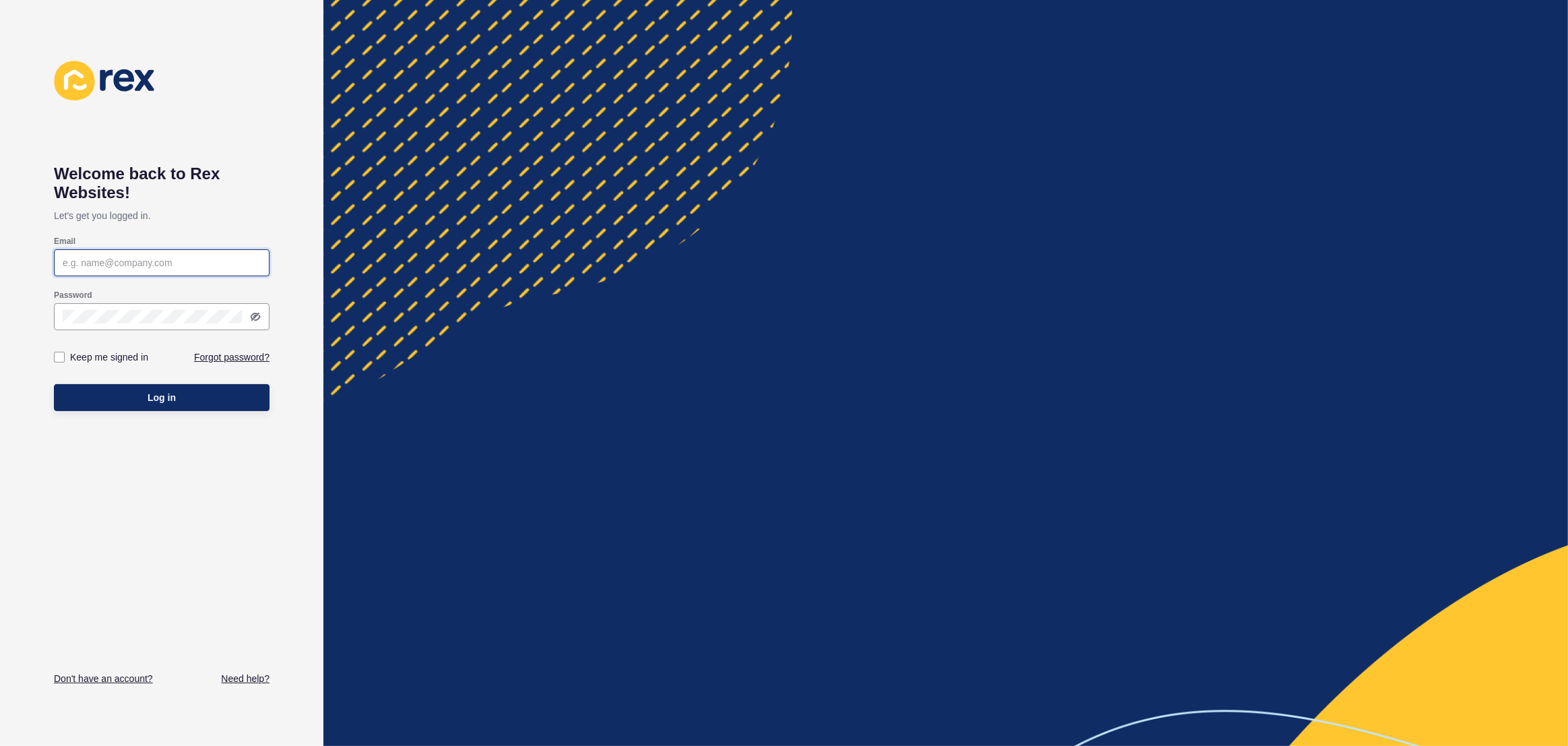
type input "[EMAIL_ADDRESS][PERSON_NAME][DOMAIN_NAME]"
click at [254, 404] on button "Log in" at bounding box center [161, 398] width 215 height 27
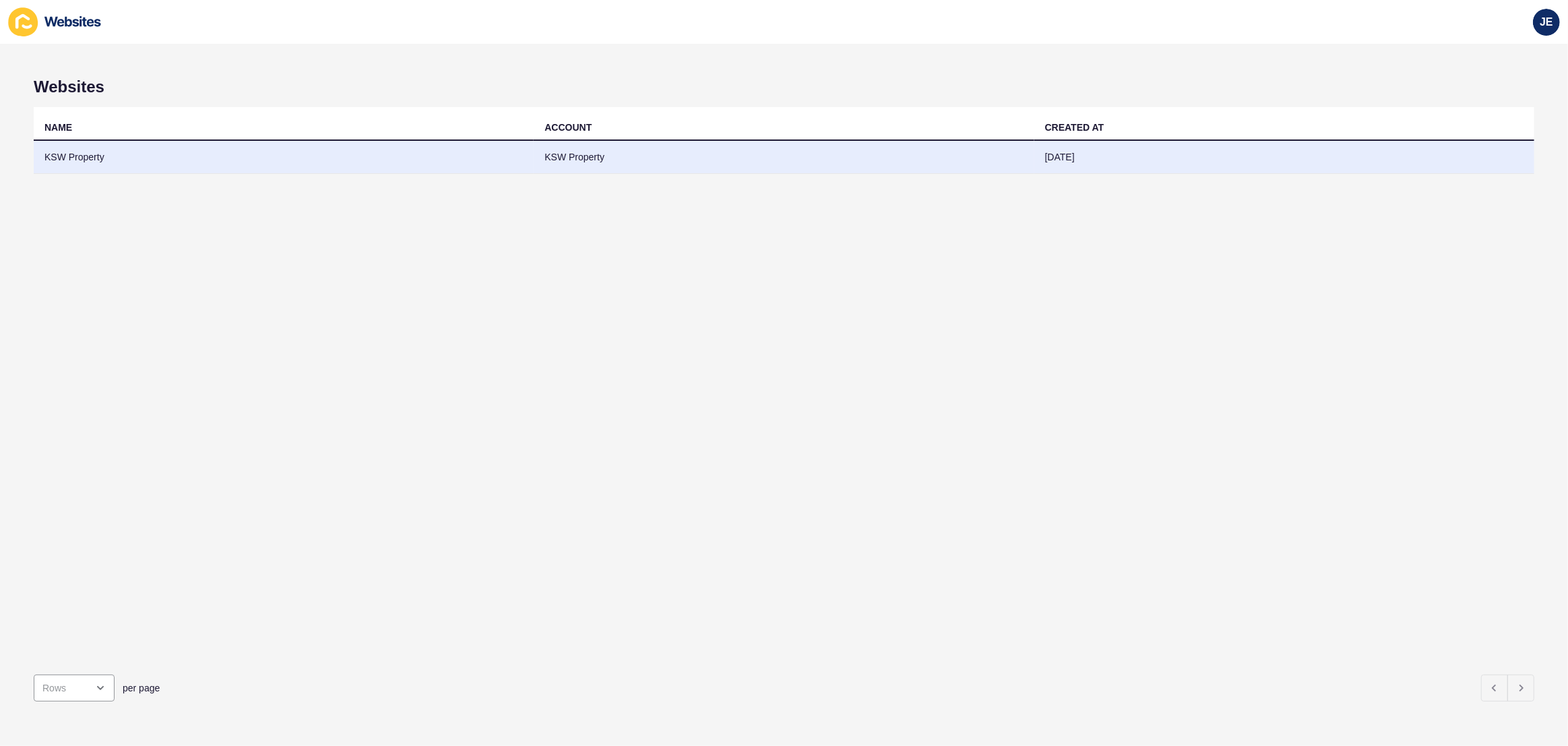
click at [334, 163] on td "KSW Property" at bounding box center [283, 157] width 500 height 33
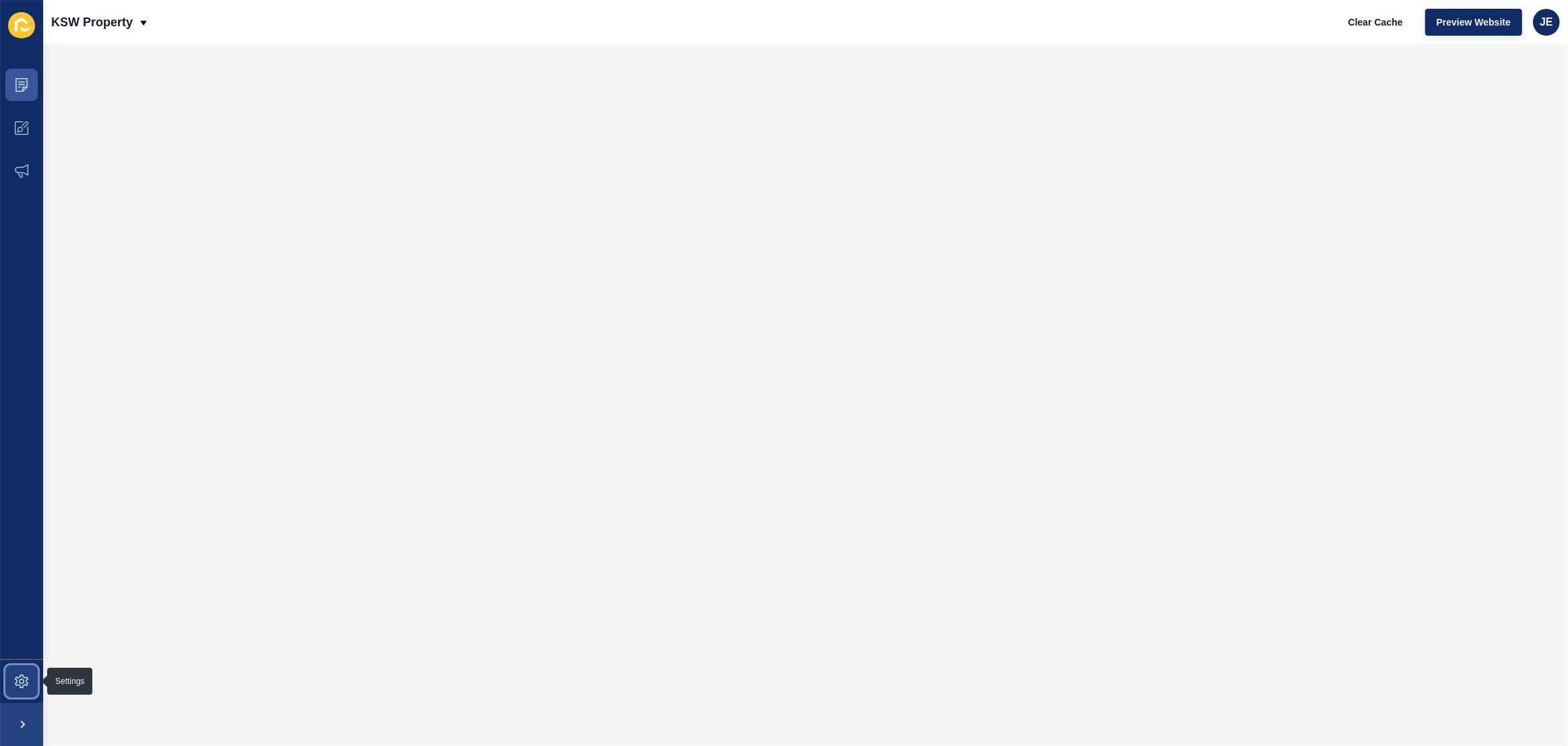
click at [22, 676] on icon at bounding box center [22, 681] width 13 height 14
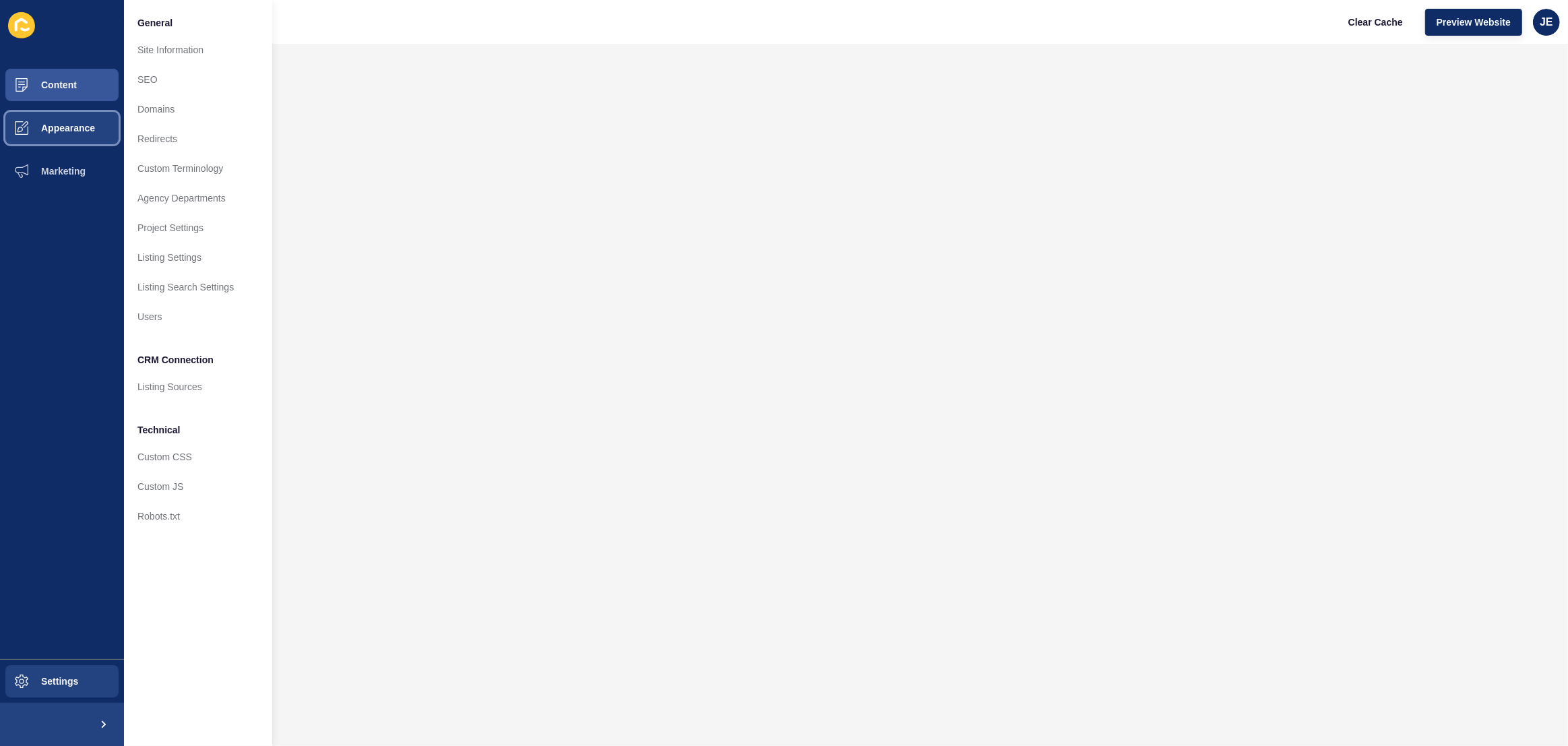
click at [75, 128] on span "Appearance" at bounding box center [47, 128] width 97 height 11
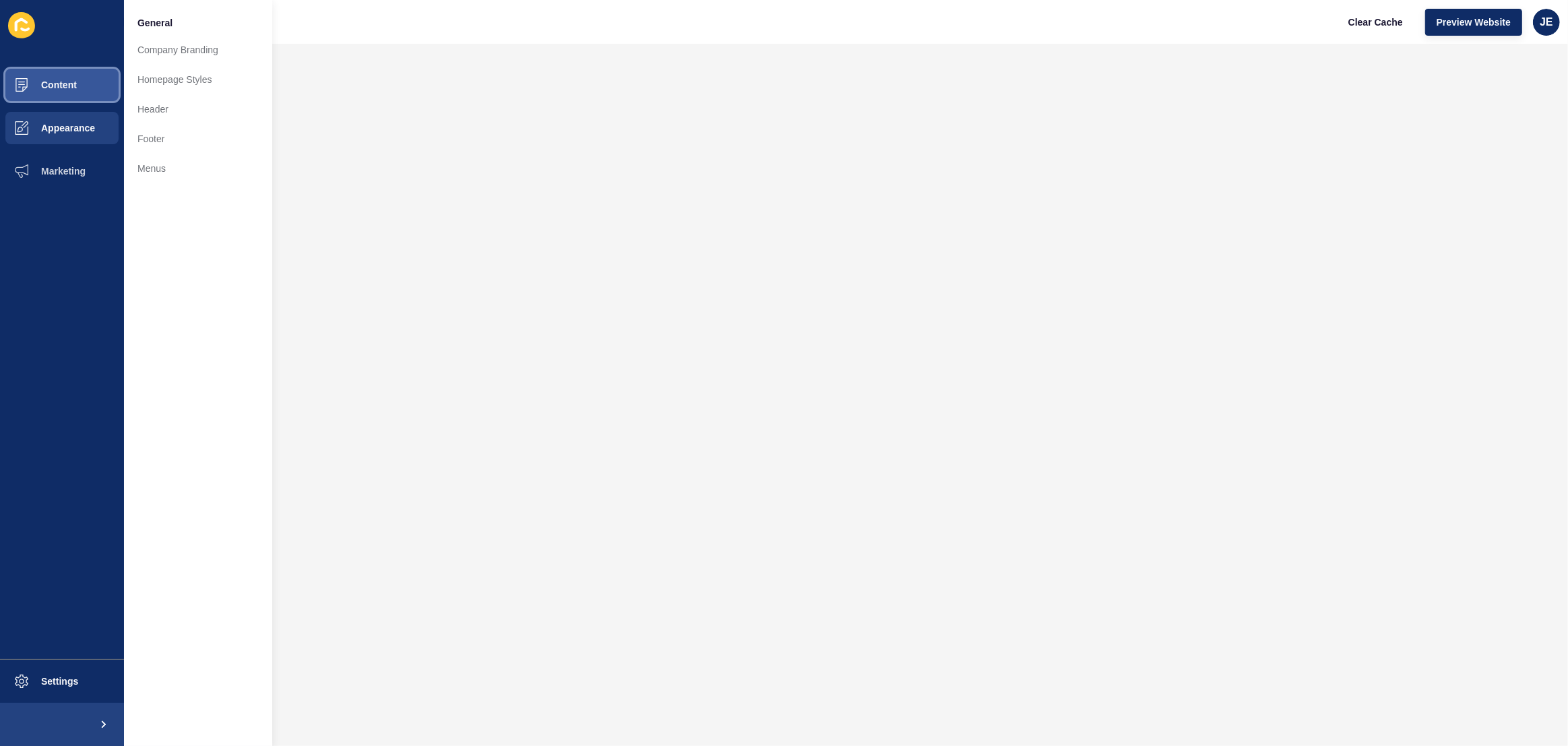
click at [82, 77] on button "Content" at bounding box center [62, 85] width 124 height 43
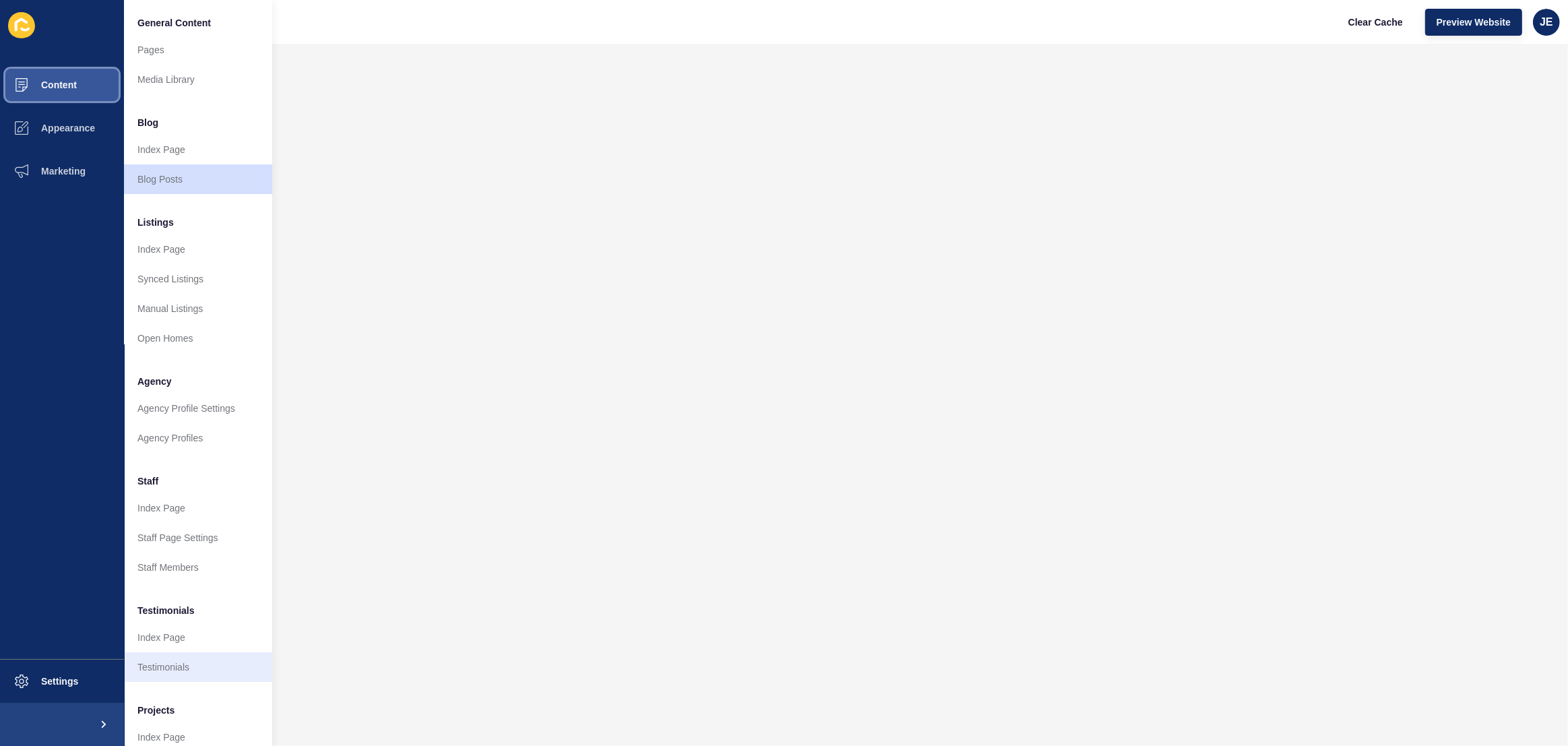
scroll to position [43, 0]
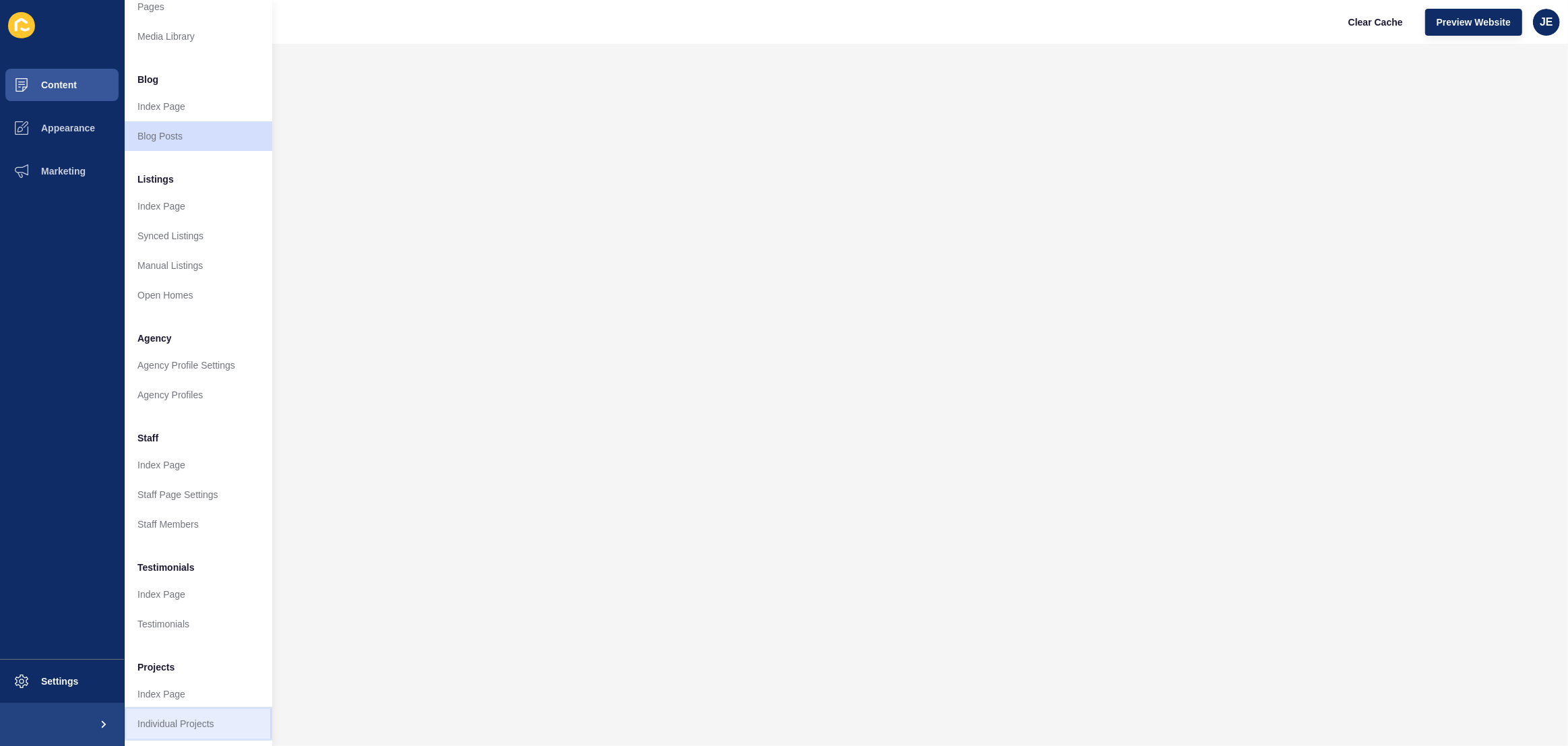
click at [168, 722] on link "Individual Projects" at bounding box center [198, 724] width 148 height 30
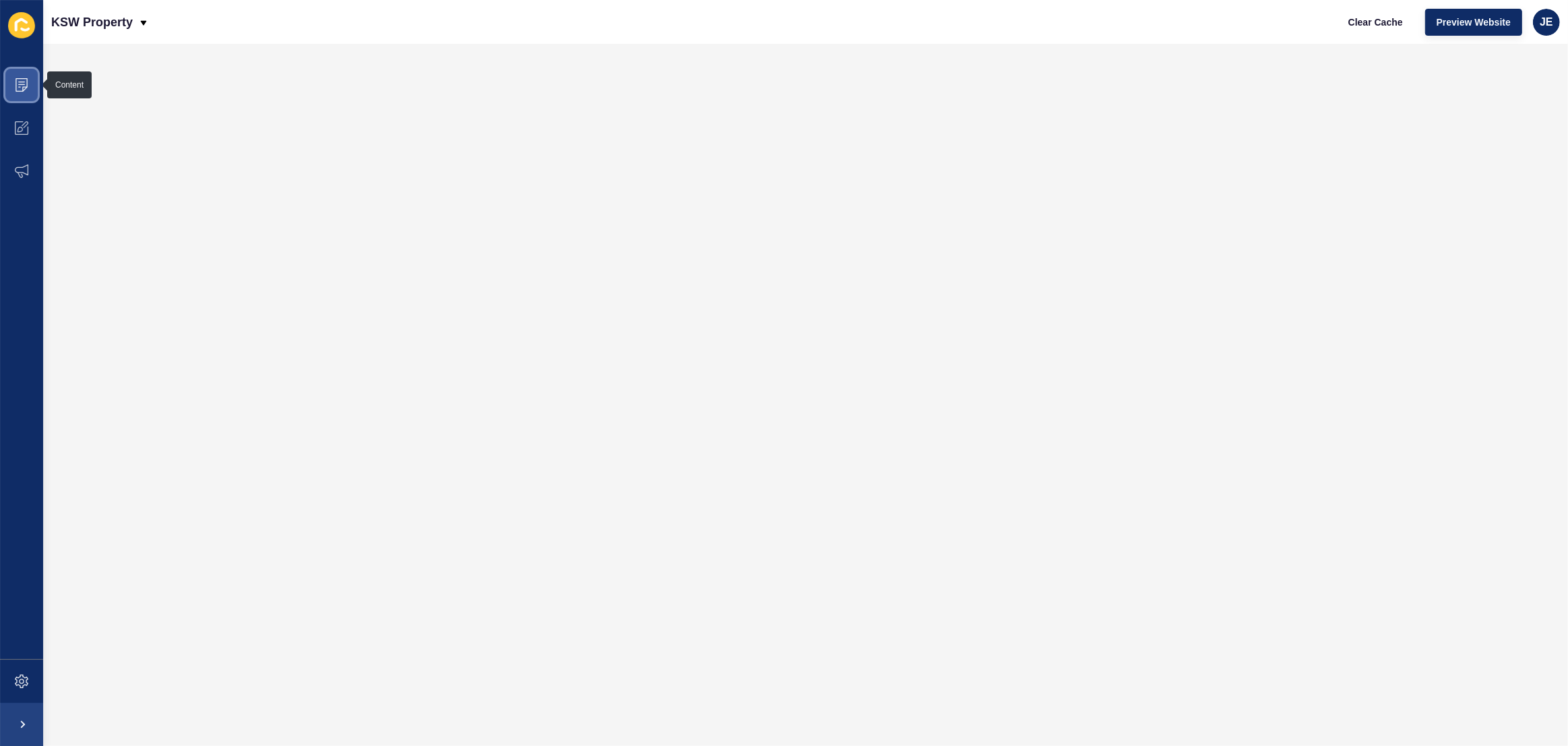
click at [20, 90] on icon at bounding box center [22, 85] width 13 height 14
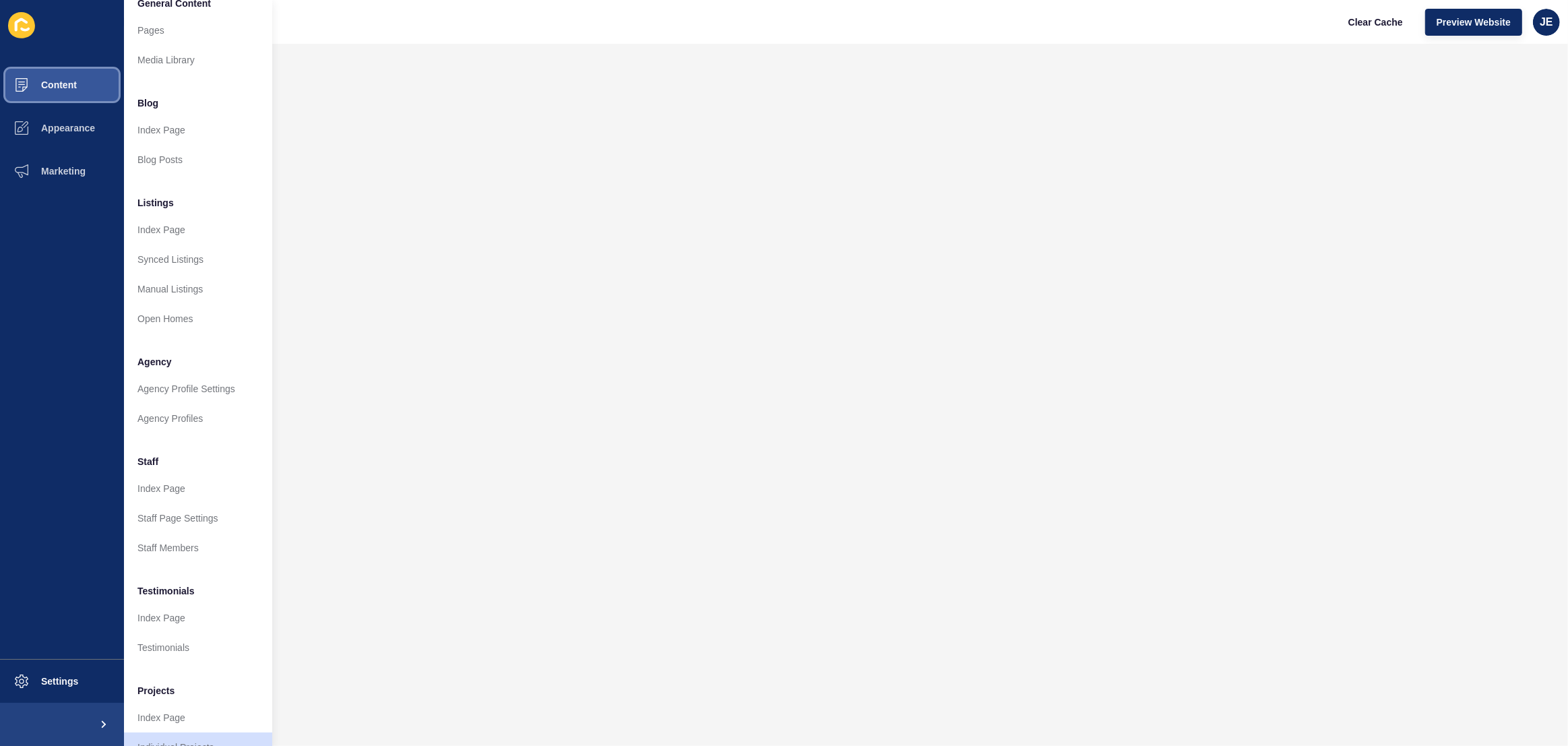
scroll to position [20, 0]
click at [169, 717] on link "Index Page" at bounding box center [198, 717] width 148 height 30
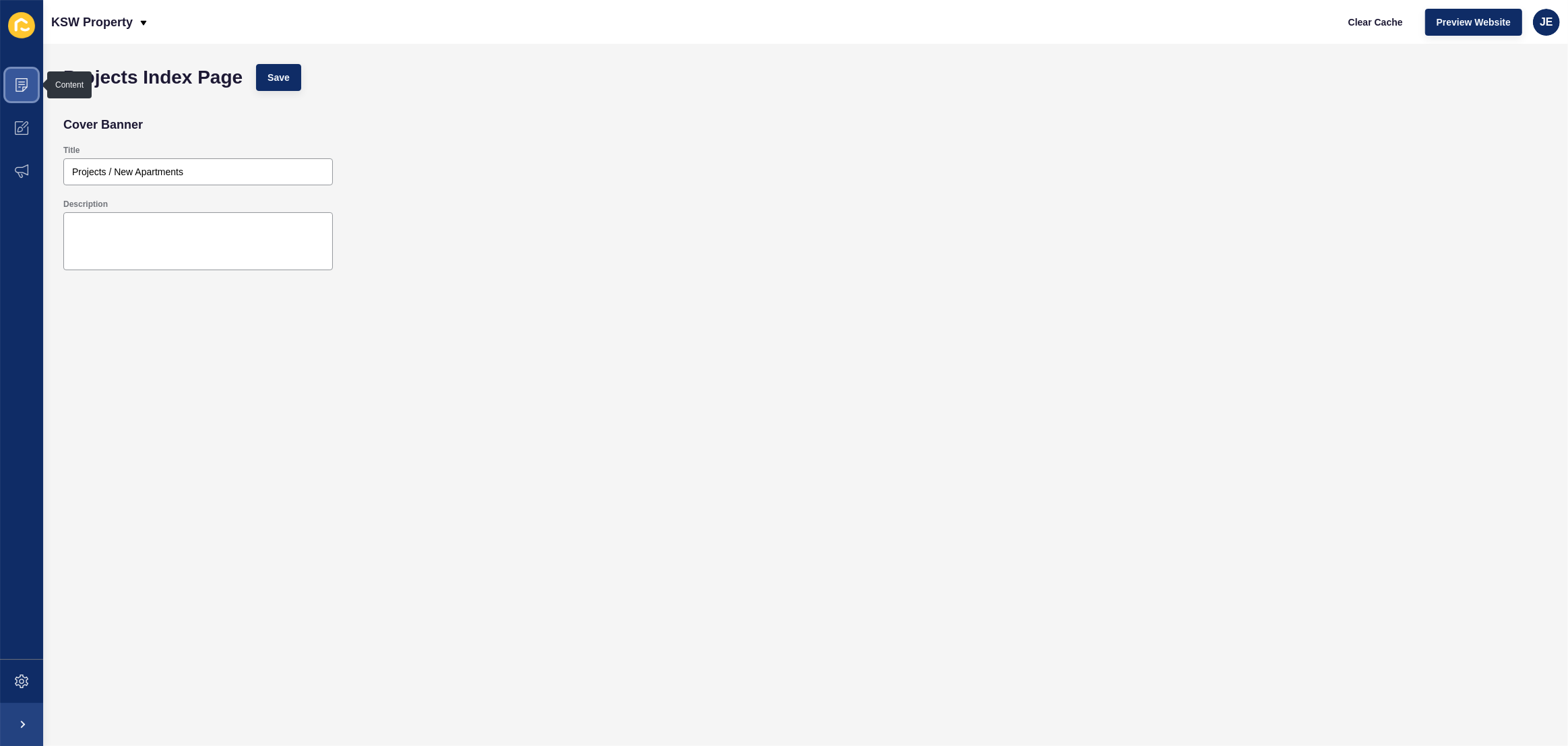
click at [33, 87] on span at bounding box center [22, 85] width 43 height 43
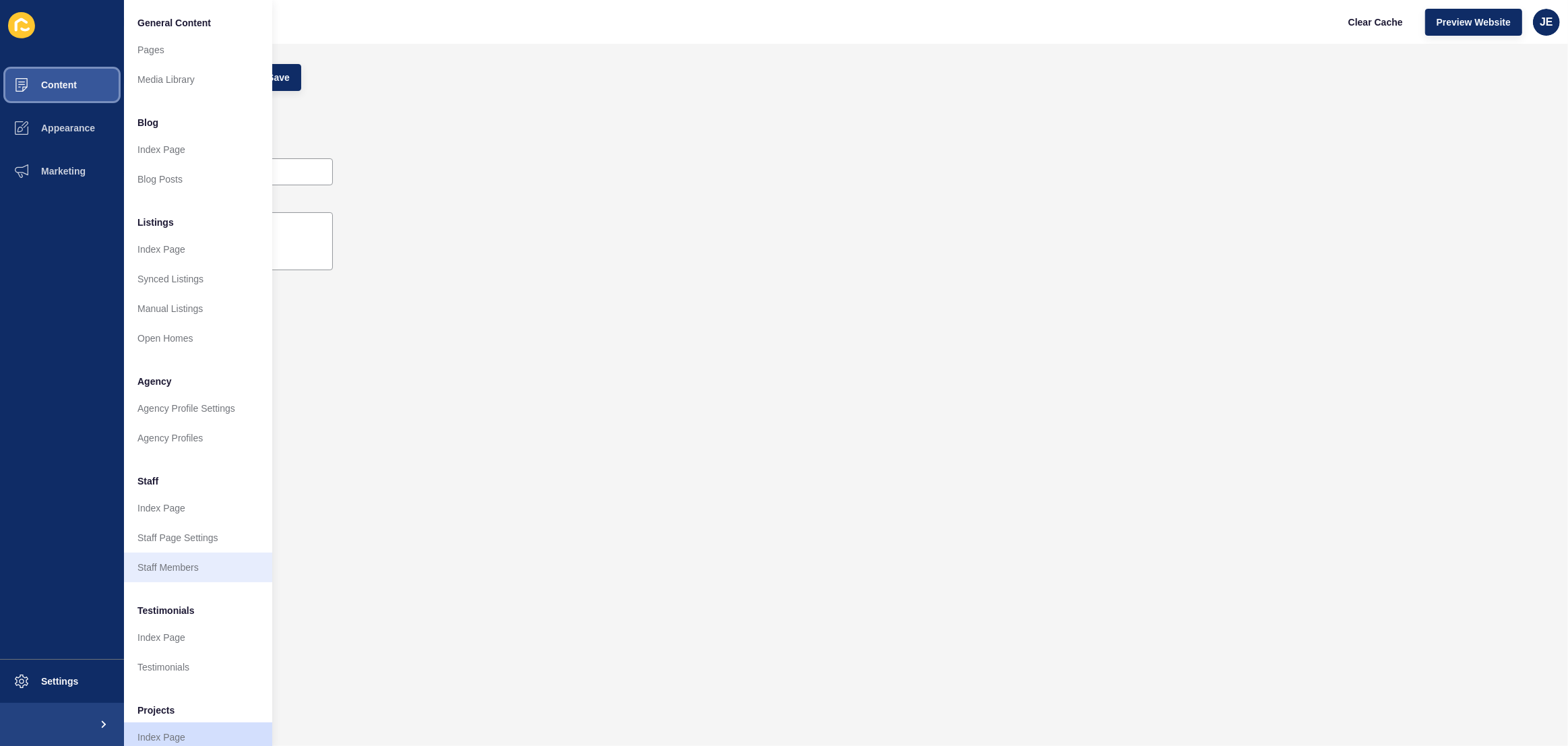
scroll to position [43, 0]
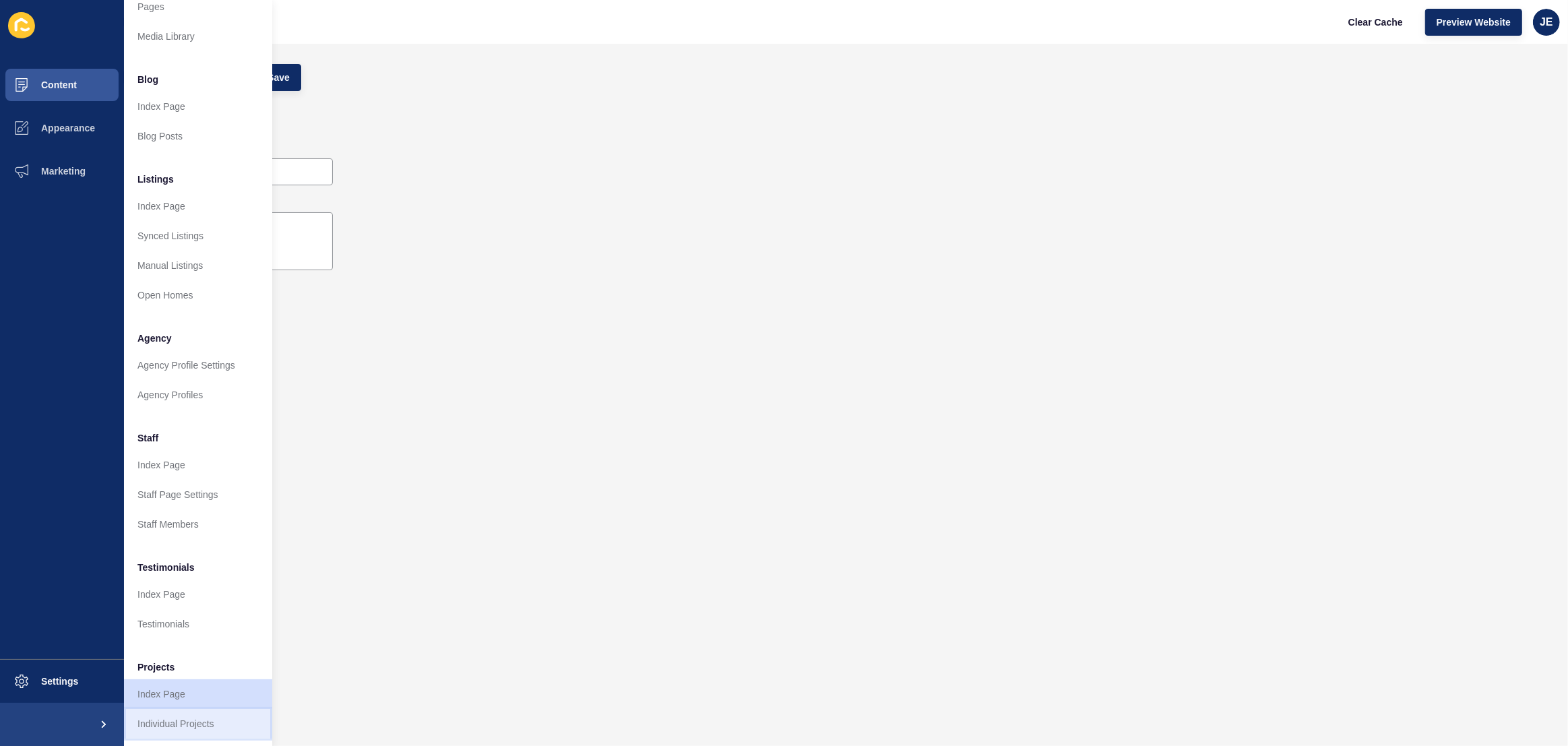
click at [183, 710] on link "Individual Projects" at bounding box center [198, 724] width 148 height 30
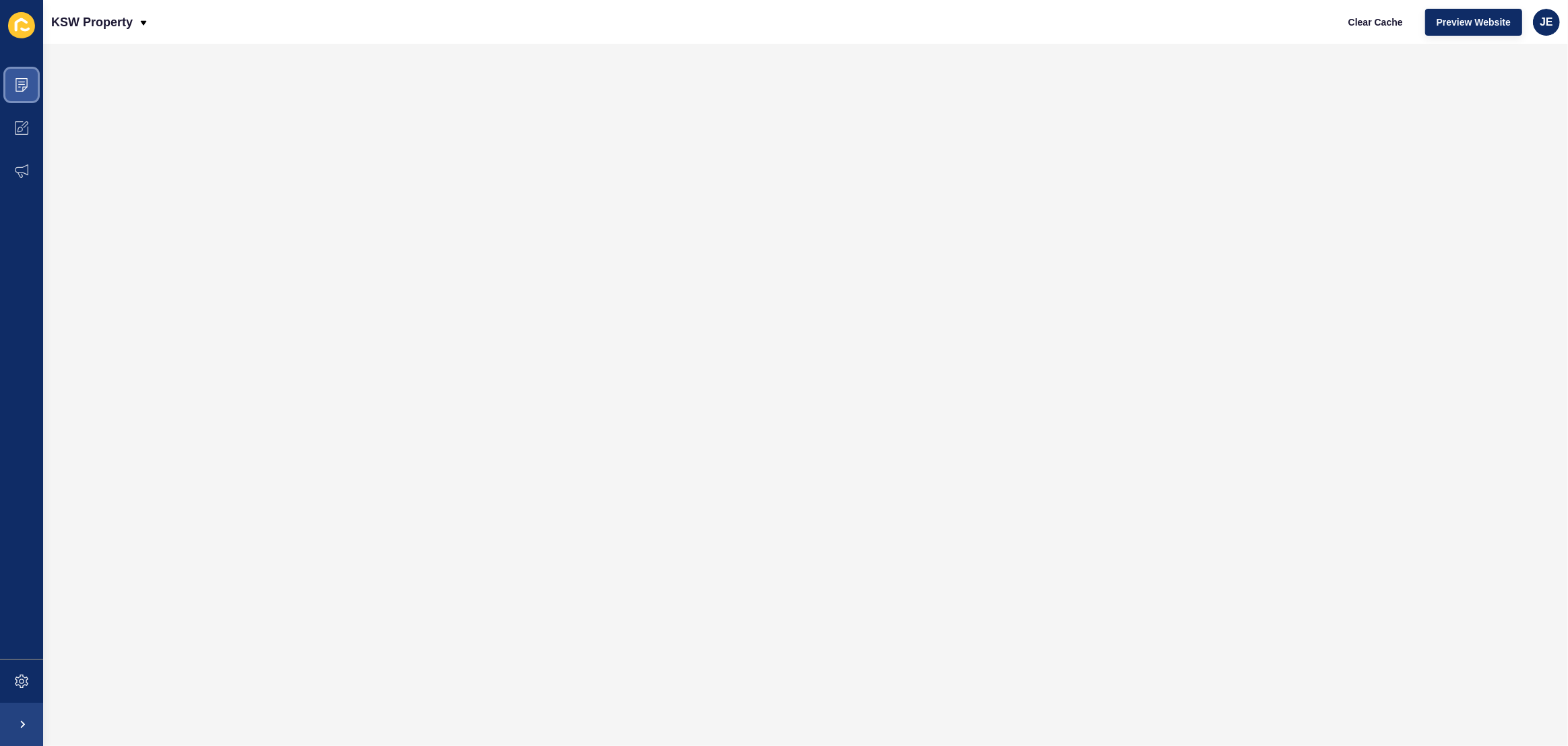
click at [18, 90] on icon at bounding box center [22, 85] width 13 height 14
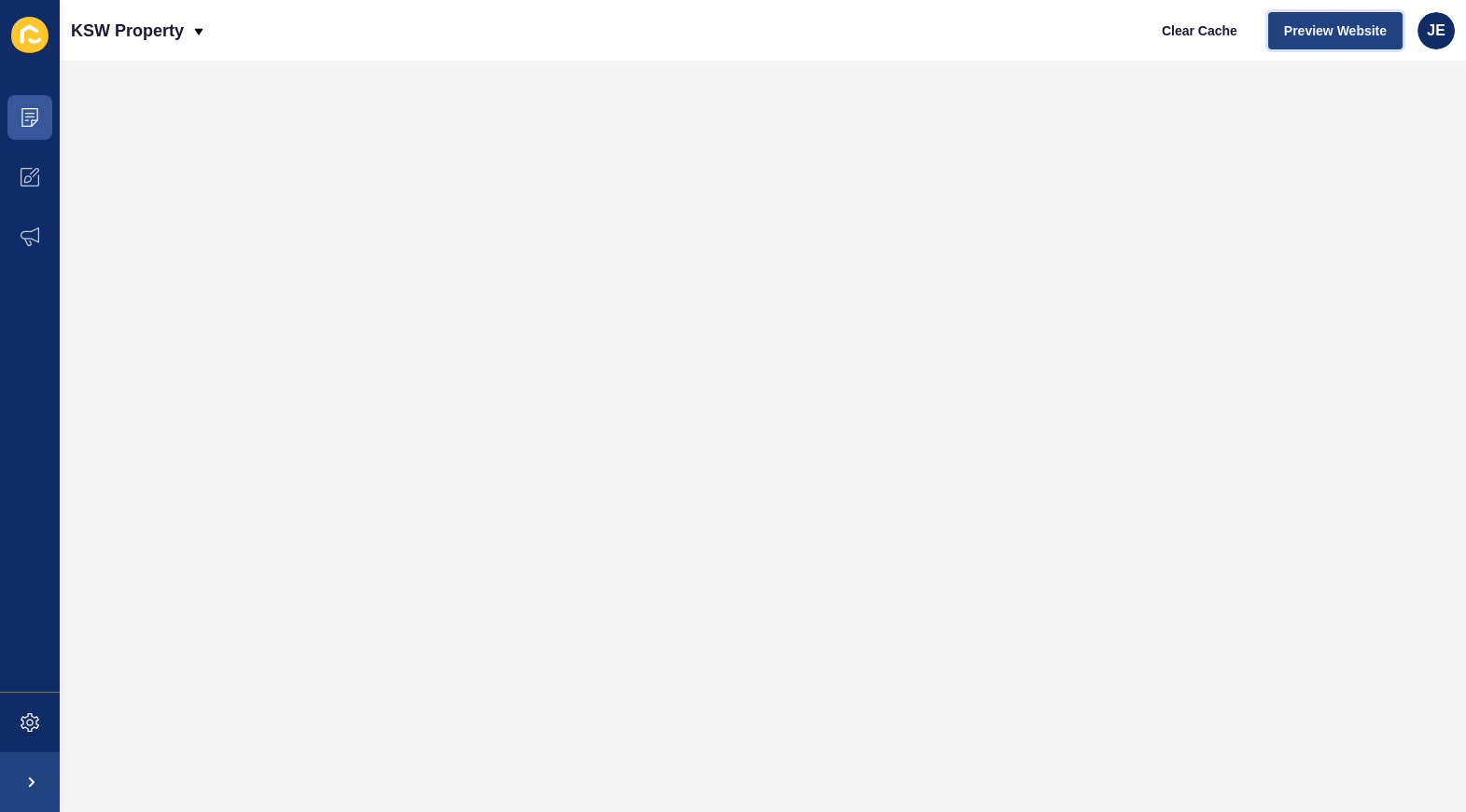
click at [1306, 36] on span "Preview Website" at bounding box center [1336, 31] width 103 height 19
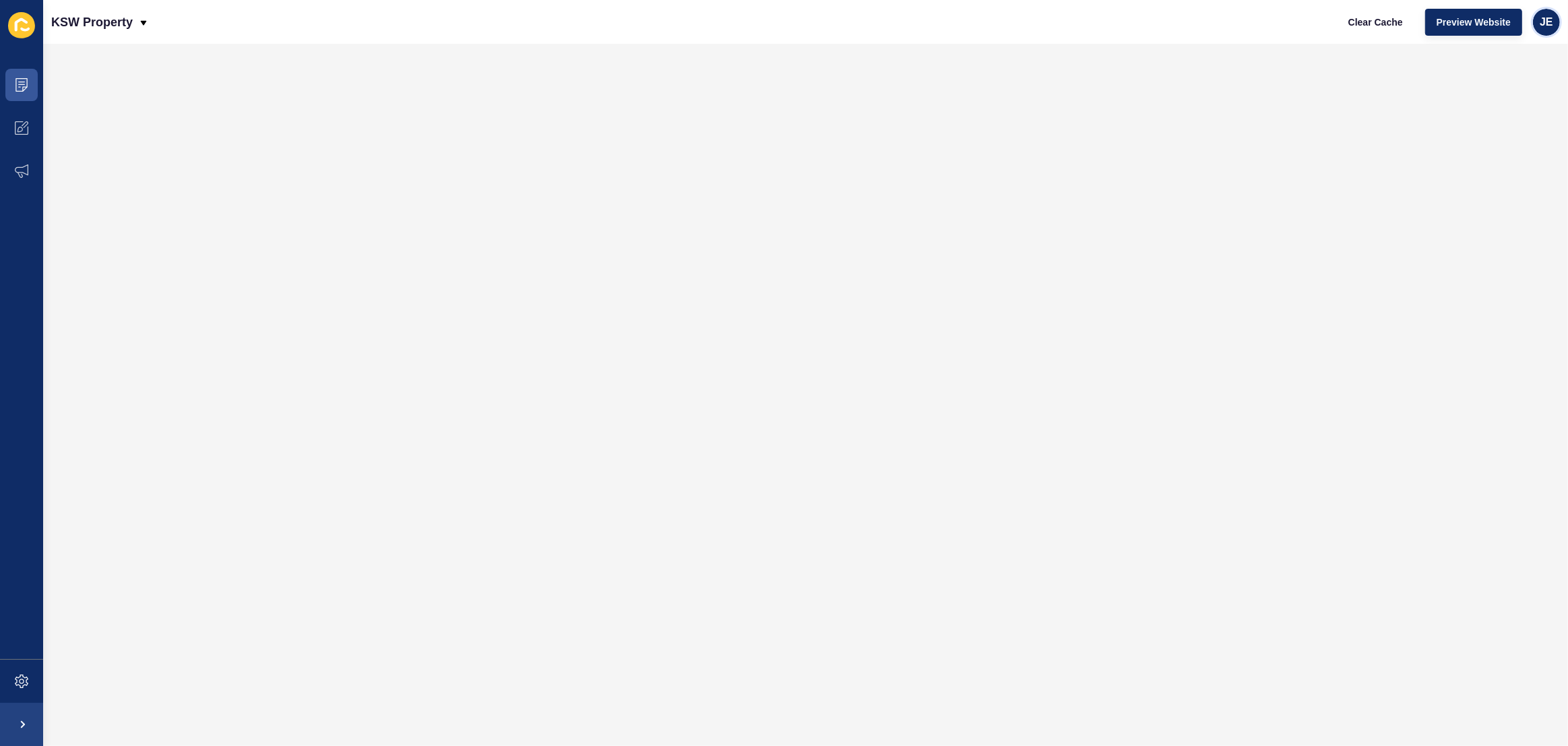
click at [1540, 24] on span "JE" at bounding box center [1546, 22] width 13 height 14
click at [1507, 105] on link "Logout" at bounding box center [1515, 112] width 99 height 30
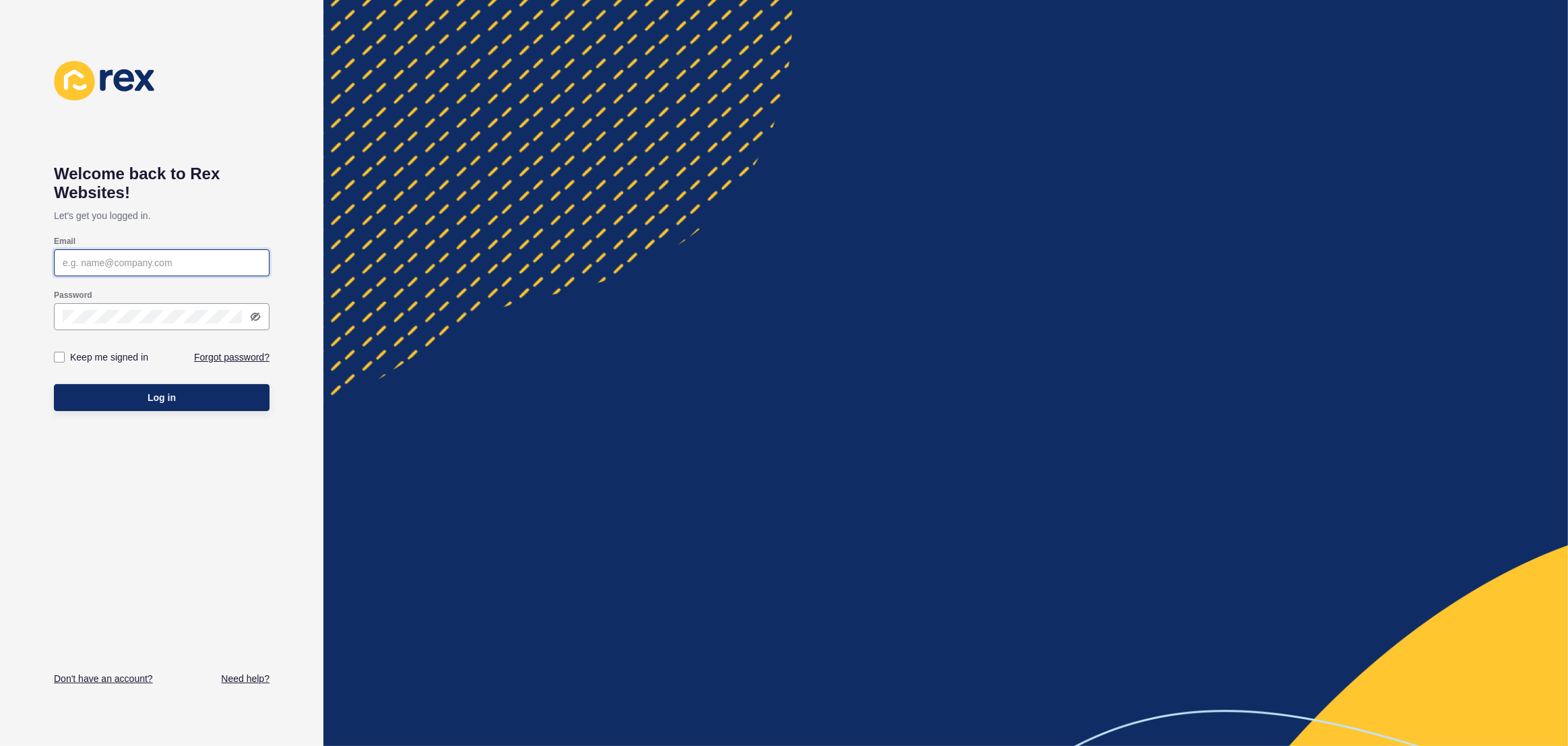
type input "justine.espinosa@rexsoftware.com.au"
click at [213, 391] on button "Log in" at bounding box center [161, 398] width 215 height 27
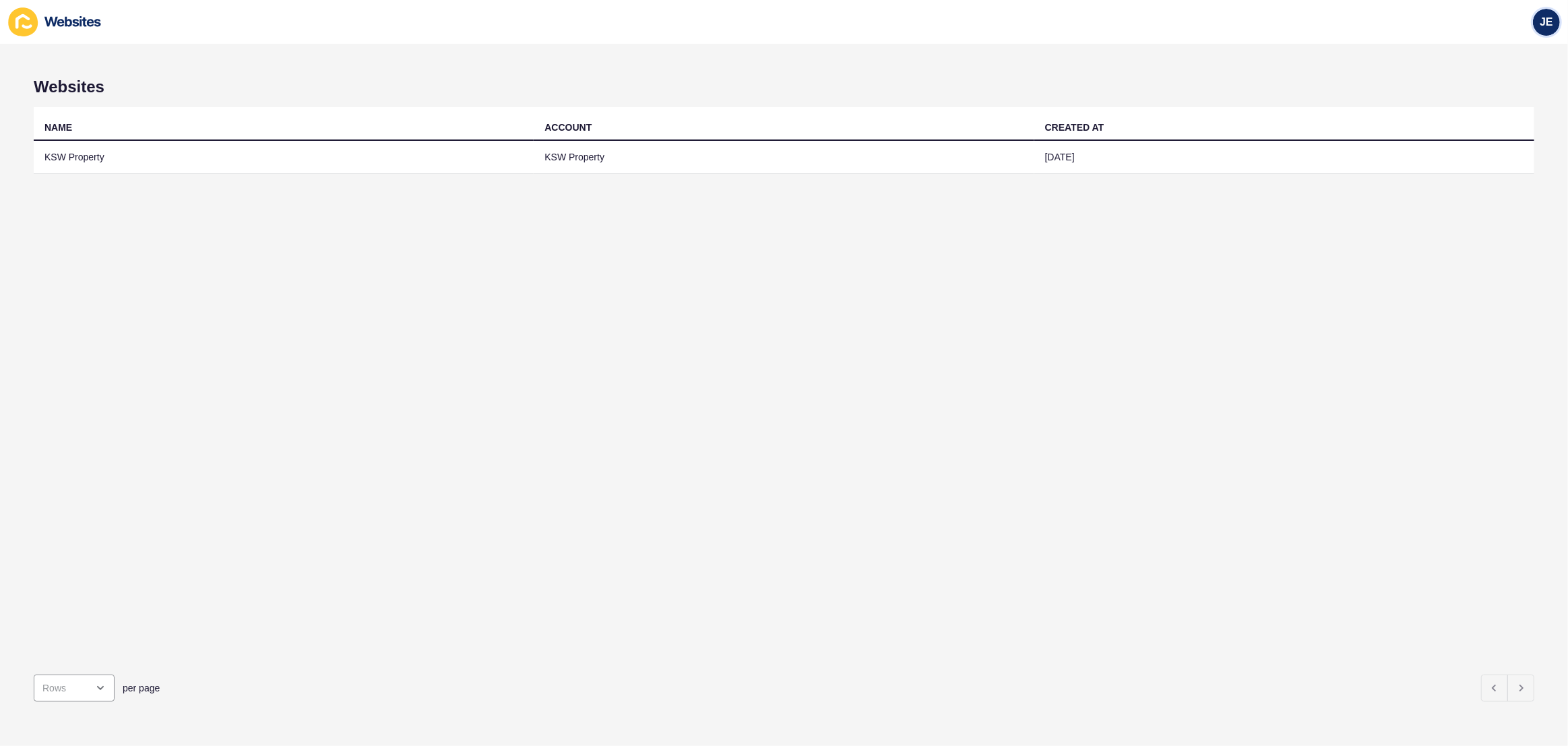
click at [1551, 21] on span "JE" at bounding box center [1546, 22] width 13 height 14
click at [1478, 105] on link "Logout" at bounding box center [1515, 112] width 99 height 30
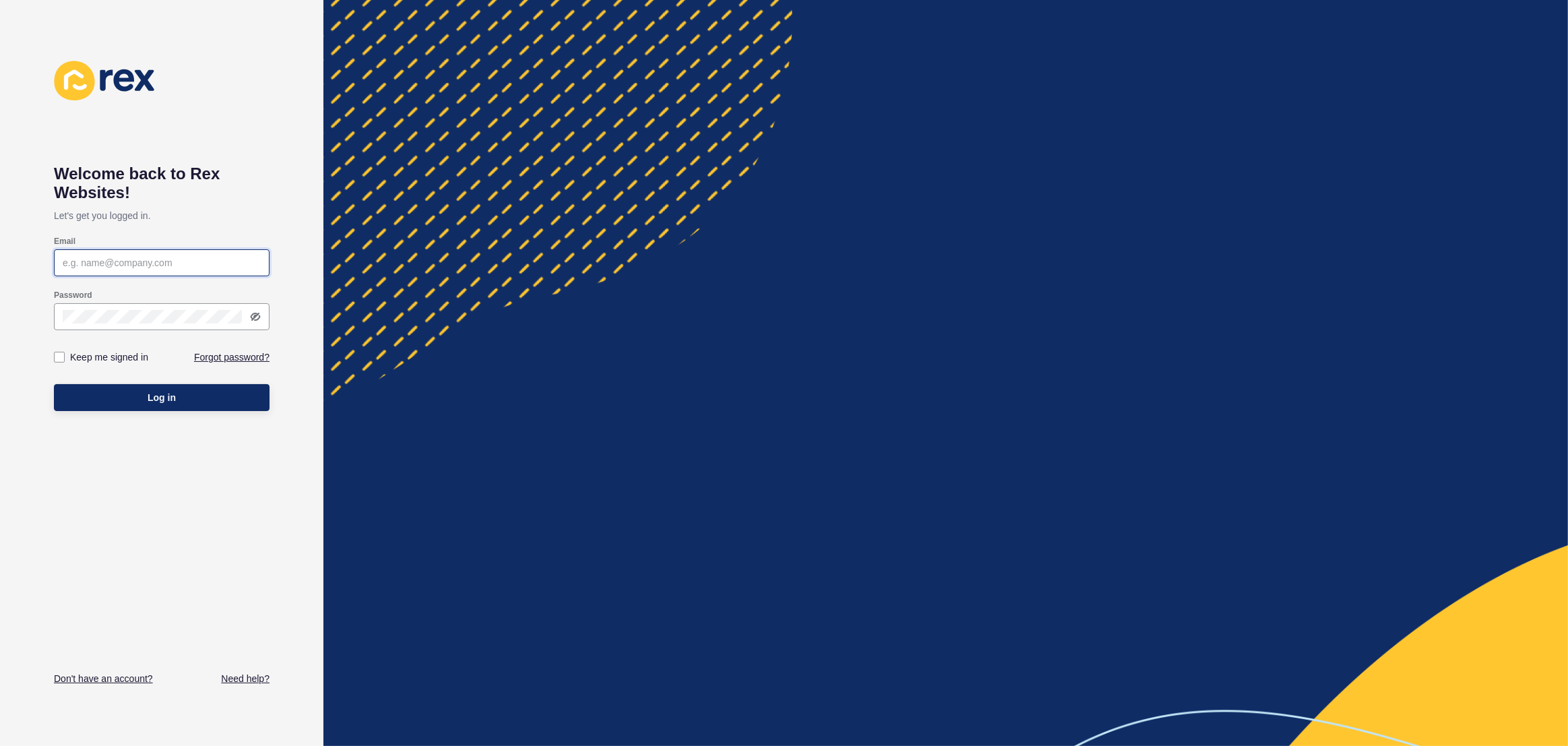
type input "justine.espinosa@rexsoftware.com.au"
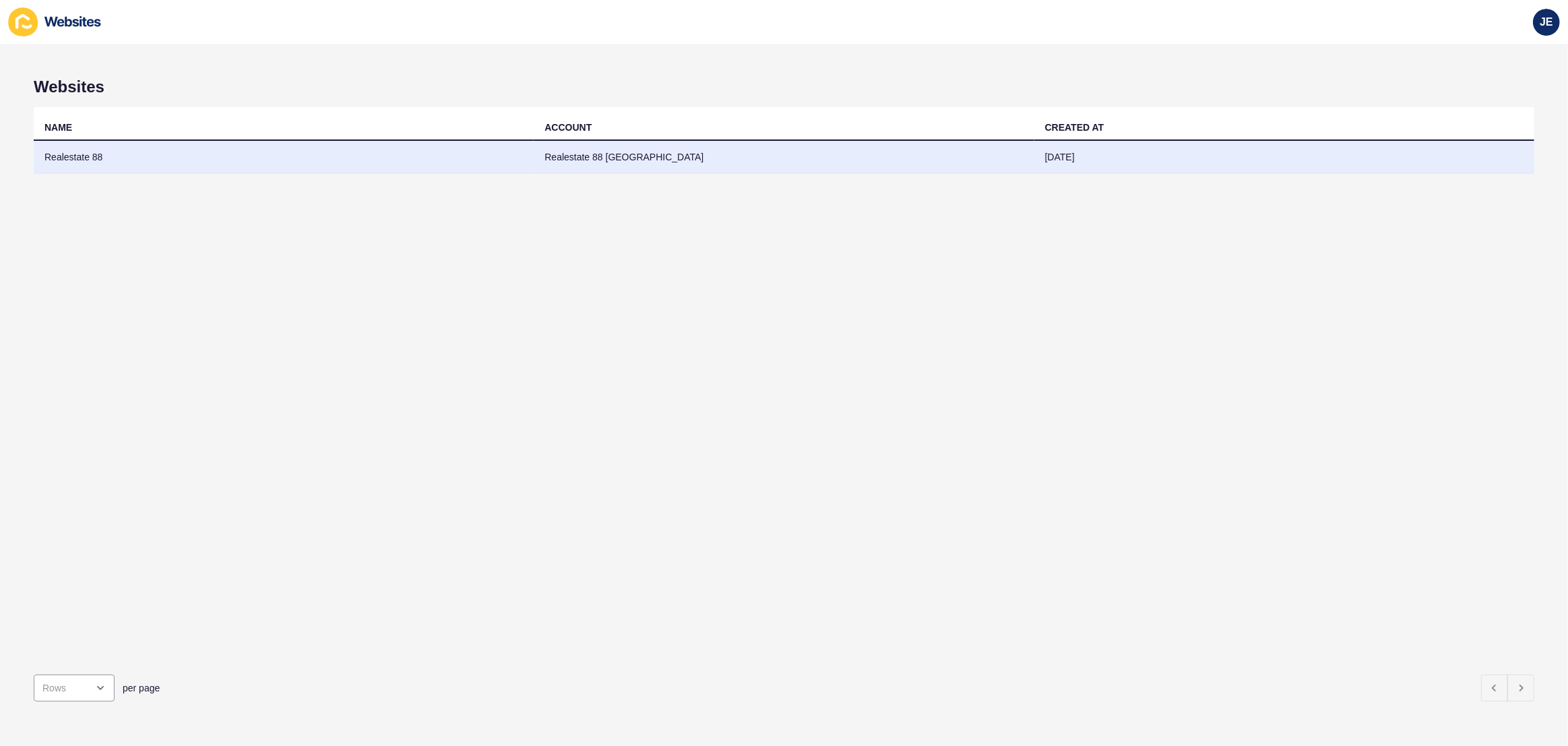
click at [732, 161] on td "Realestate 88 [GEOGRAPHIC_DATA]" at bounding box center [784, 157] width 500 height 33
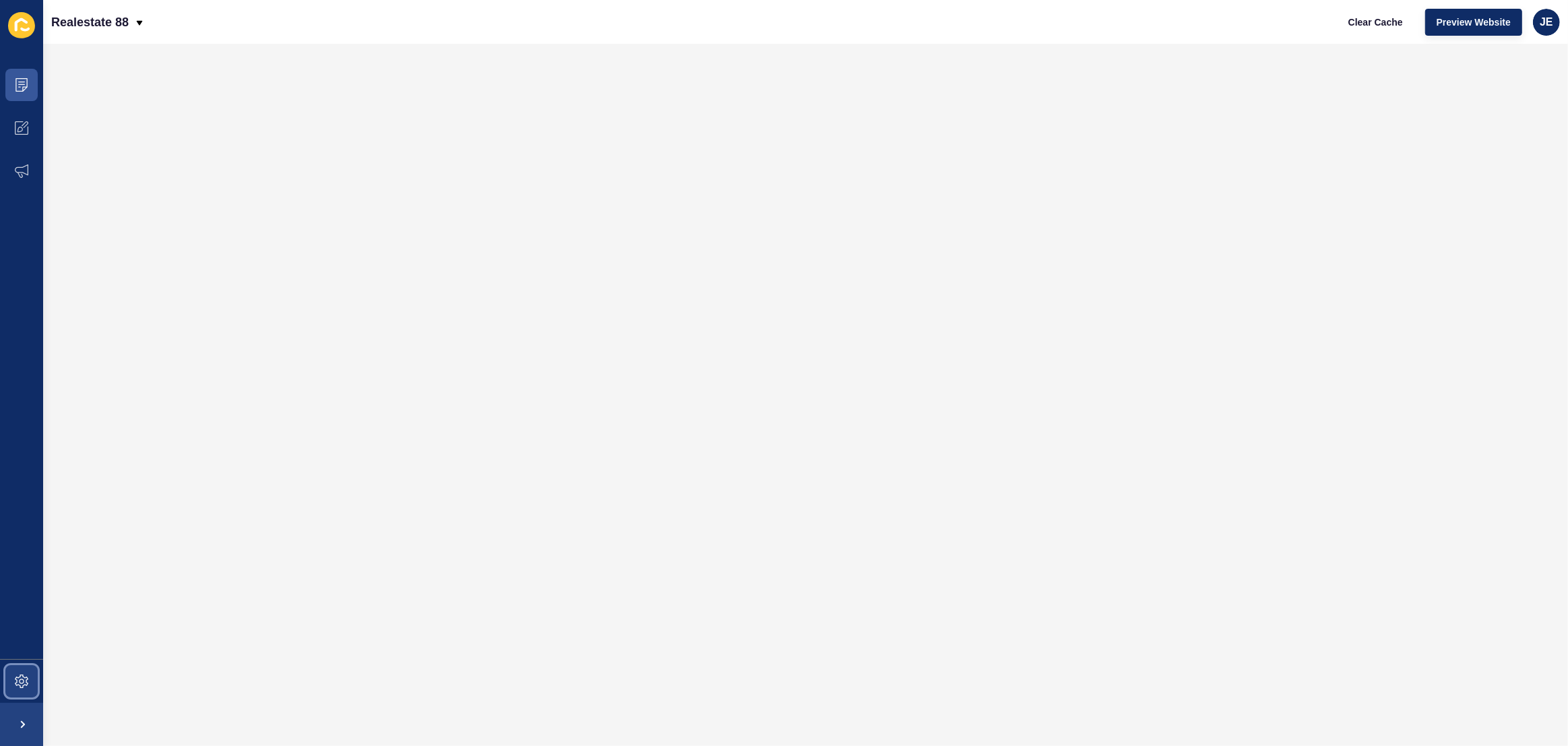
click at [32, 669] on span at bounding box center [22, 681] width 43 height 43
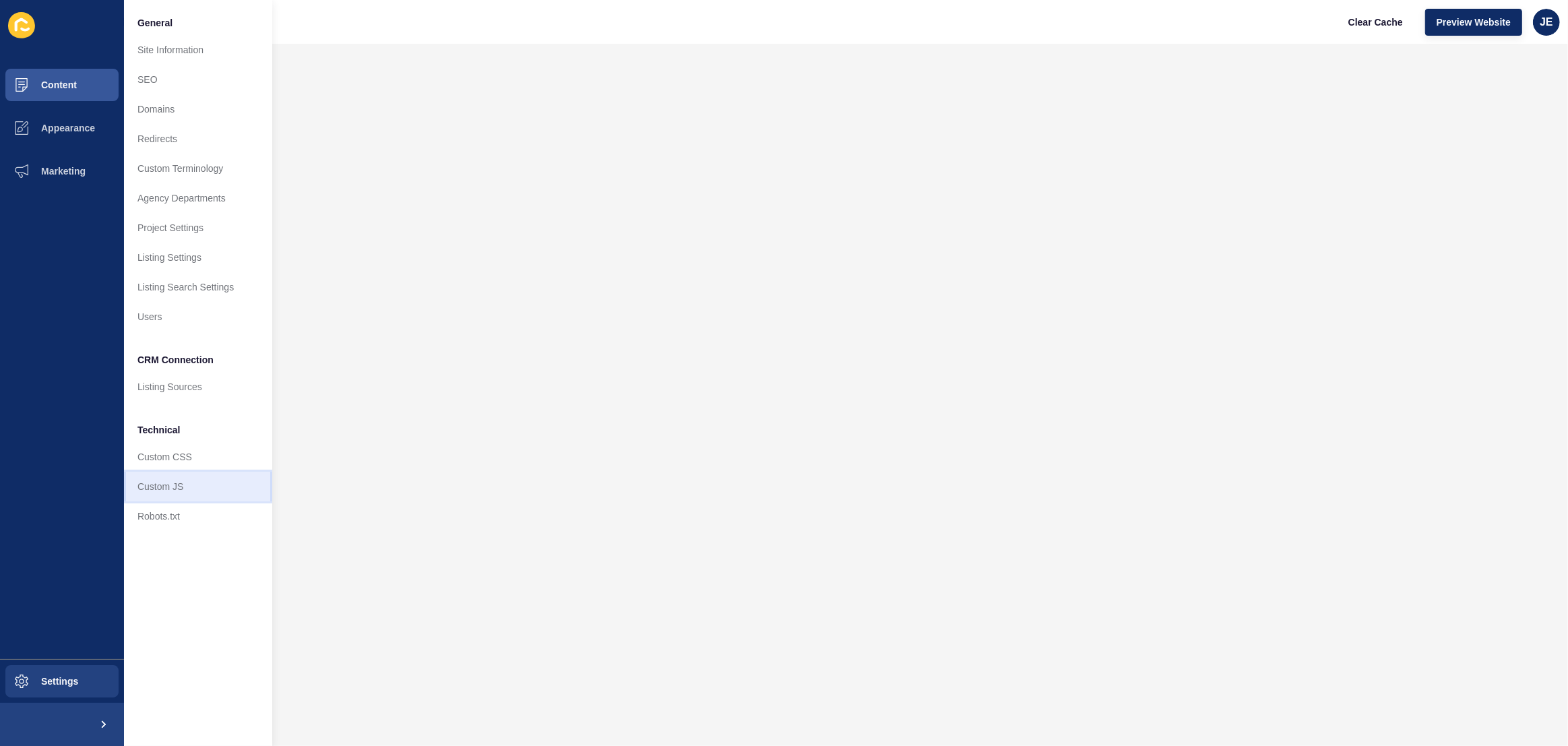
click at [157, 489] on link "Custom JS" at bounding box center [198, 487] width 148 height 30
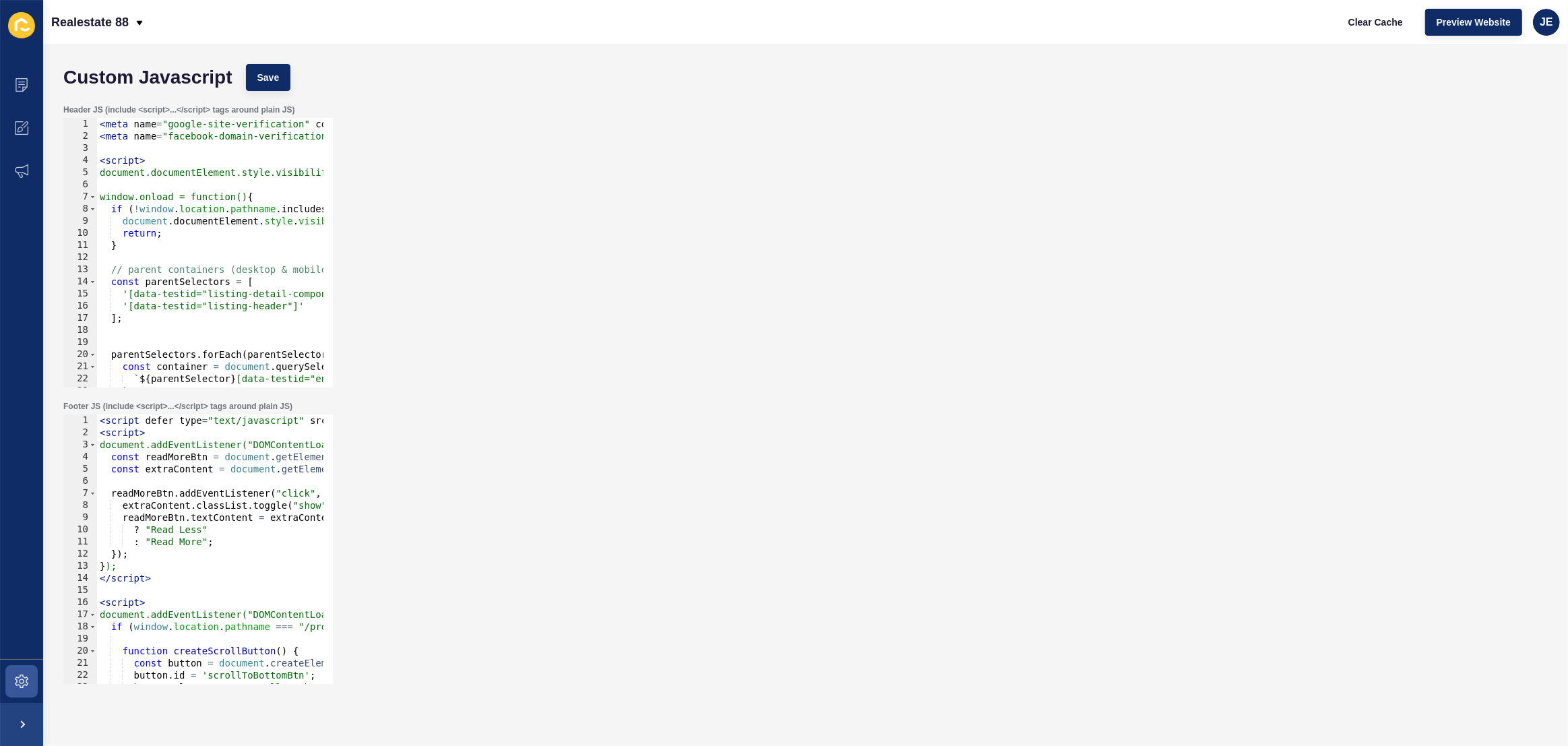
type textarea "<script defer type="text/javascript" src="[URL][DOMAIN_NAME]"></script><div id=…"
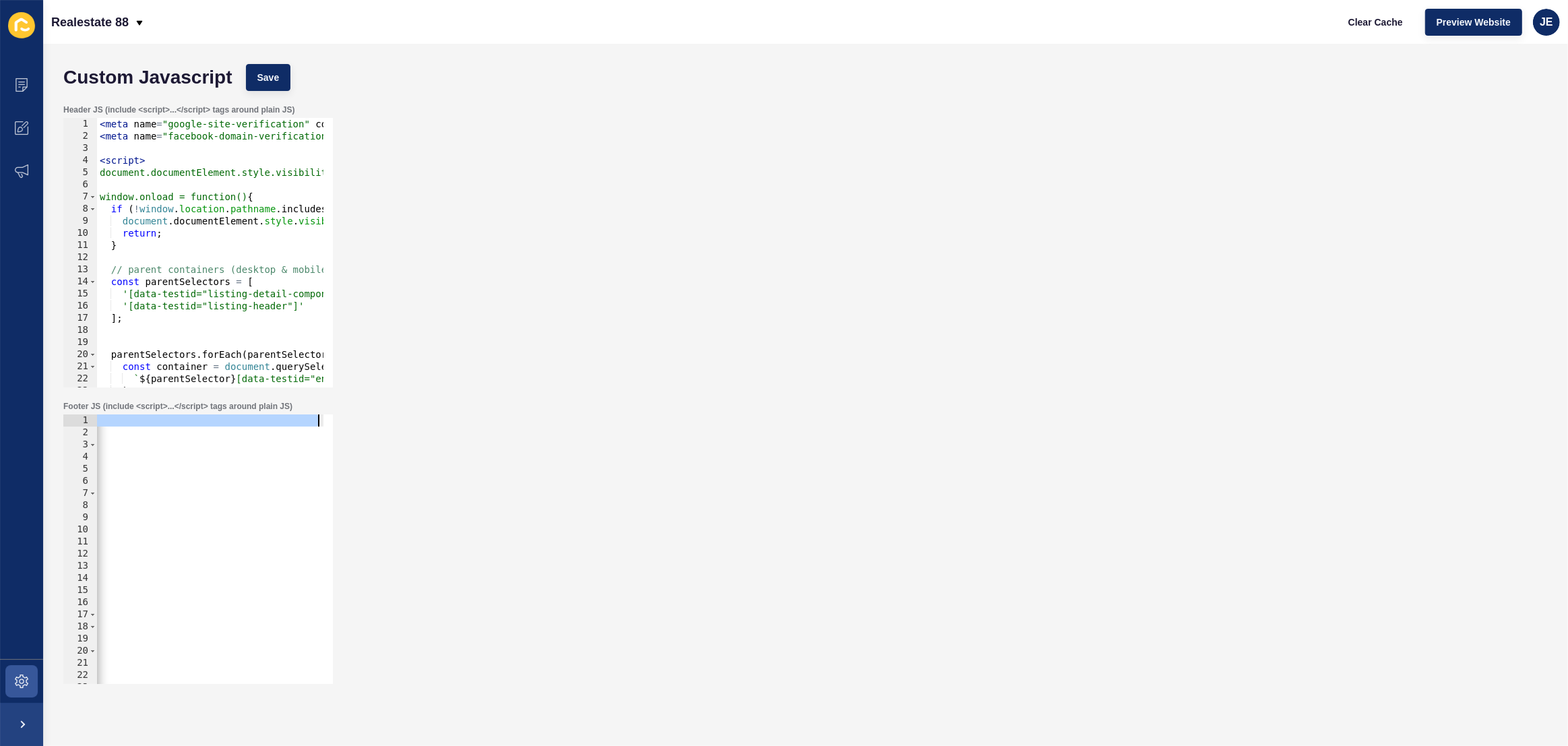
scroll to position [0, 889]
drag, startPoint x: 252, startPoint y: 421, endPoint x: 375, endPoint y: 425, distance: 123.1
click at [375, 425] on div "Footer JS (include <script>...</script> tags around plain JS) <script defer typ…" at bounding box center [805, 542] width 1498 height 296
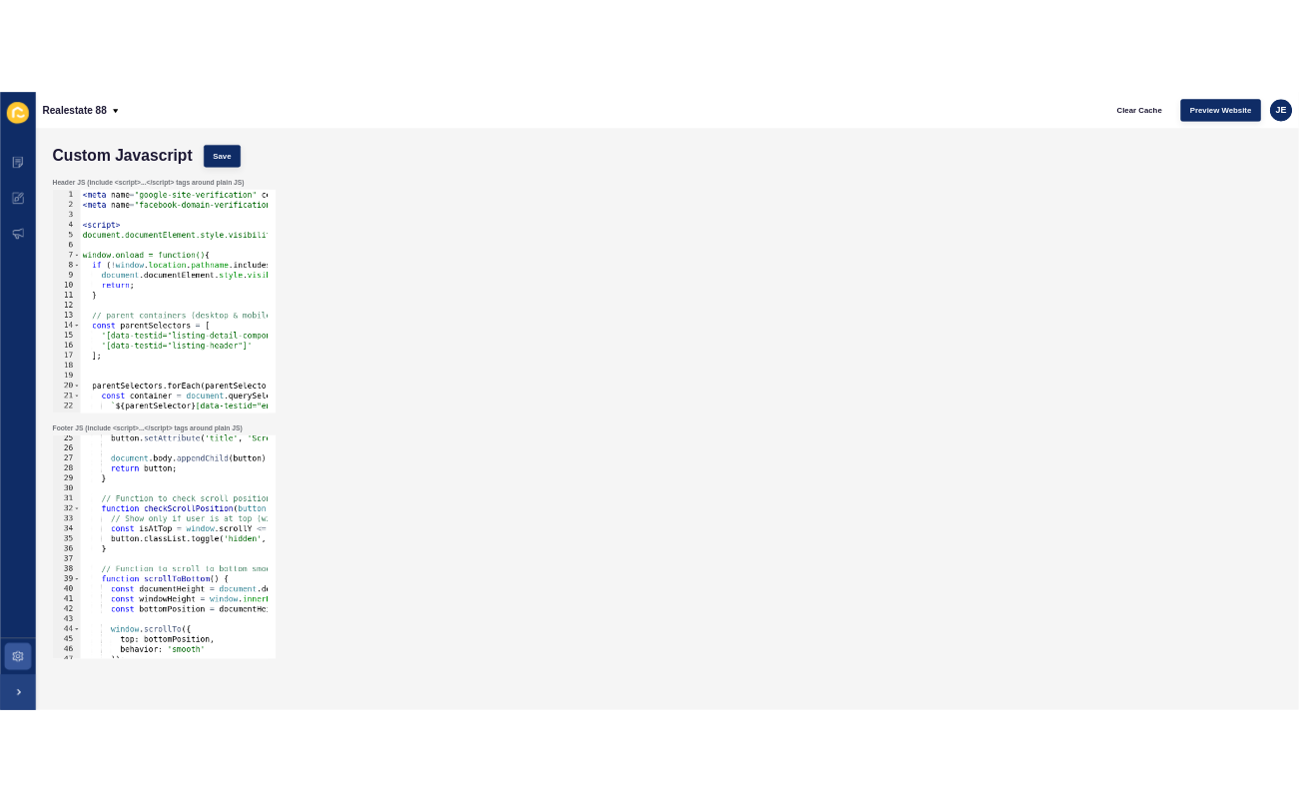
scroll to position [707, 0]
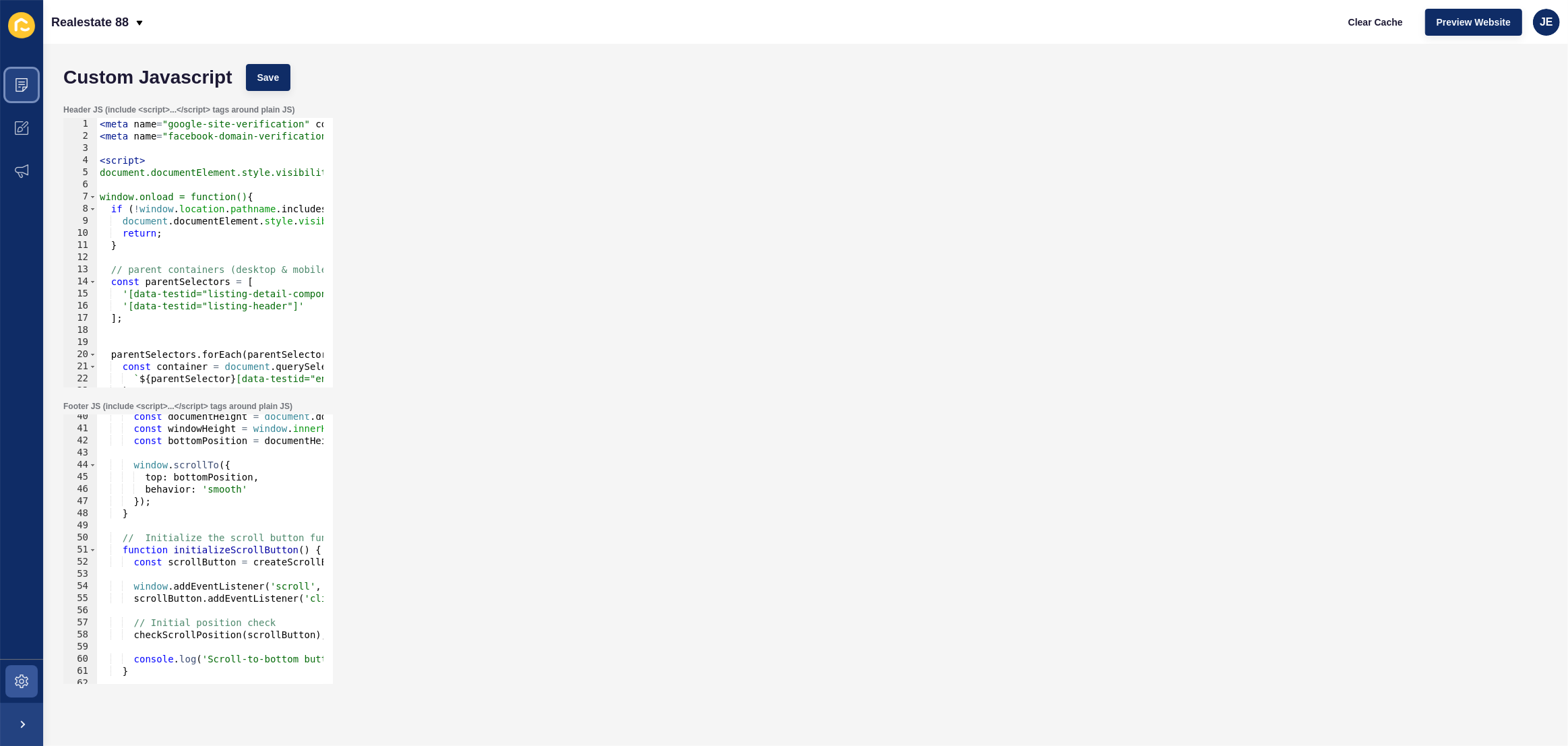
click at [11, 95] on span at bounding box center [22, 85] width 43 height 43
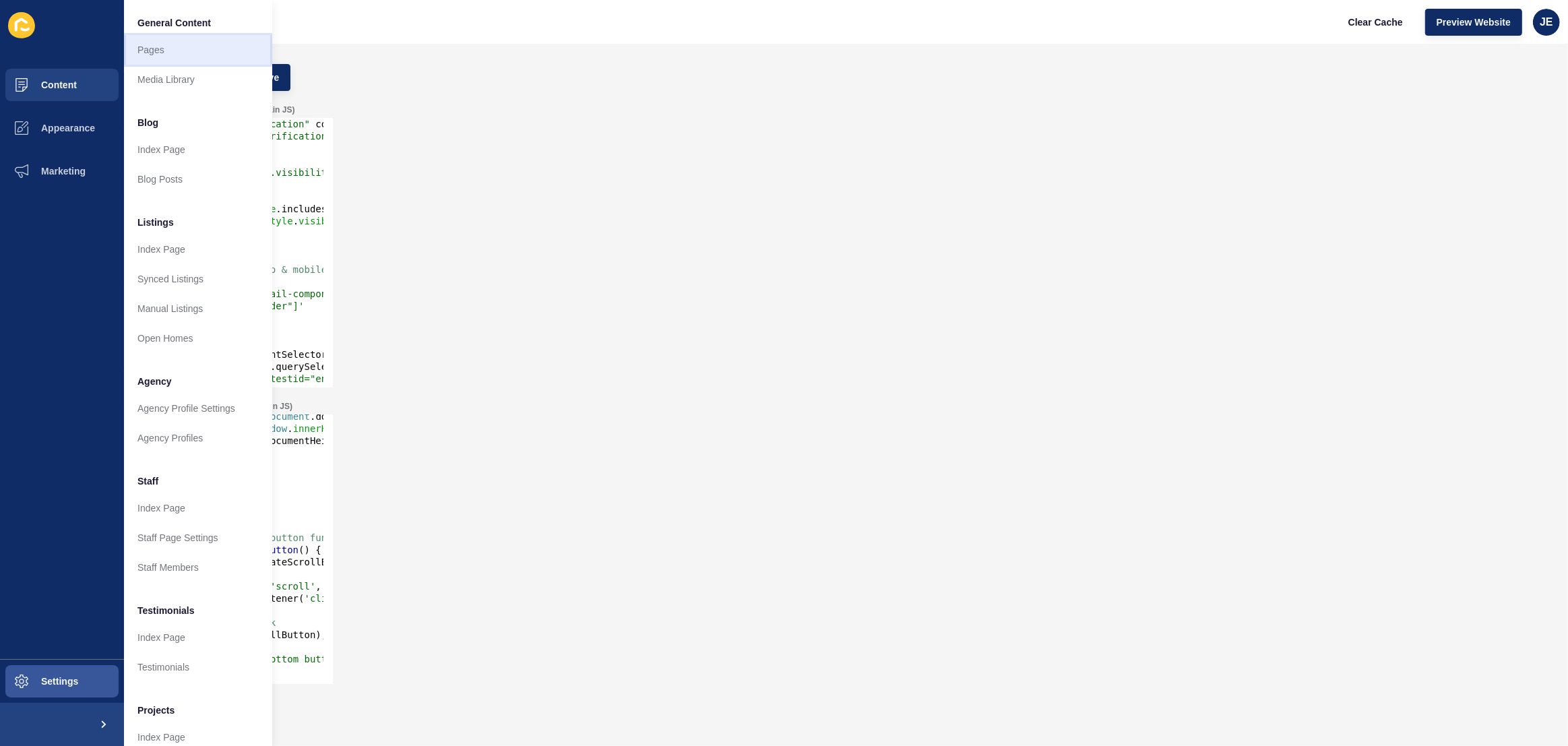
click at [151, 57] on link "Pages" at bounding box center [198, 50] width 148 height 30
